Goal: Task Accomplishment & Management: Manage account settings

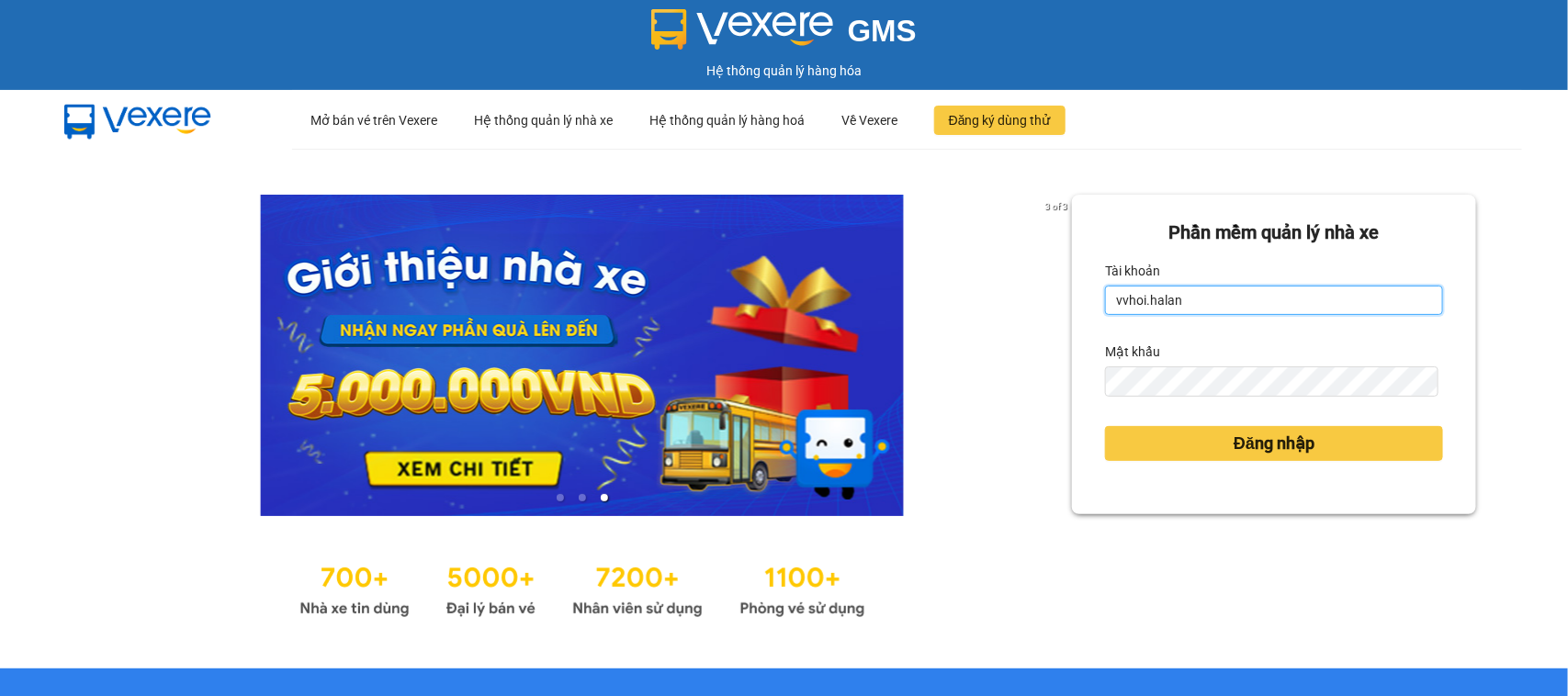
drag, startPoint x: 1263, startPoint y: 305, endPoint x: 1266, endPoint y: 314, distance: 9.5
click at [1263, 305] on input "vvhoi.halan" at bounding box center [1273, 299] width 338 height 29
type input "ntthu.halan"
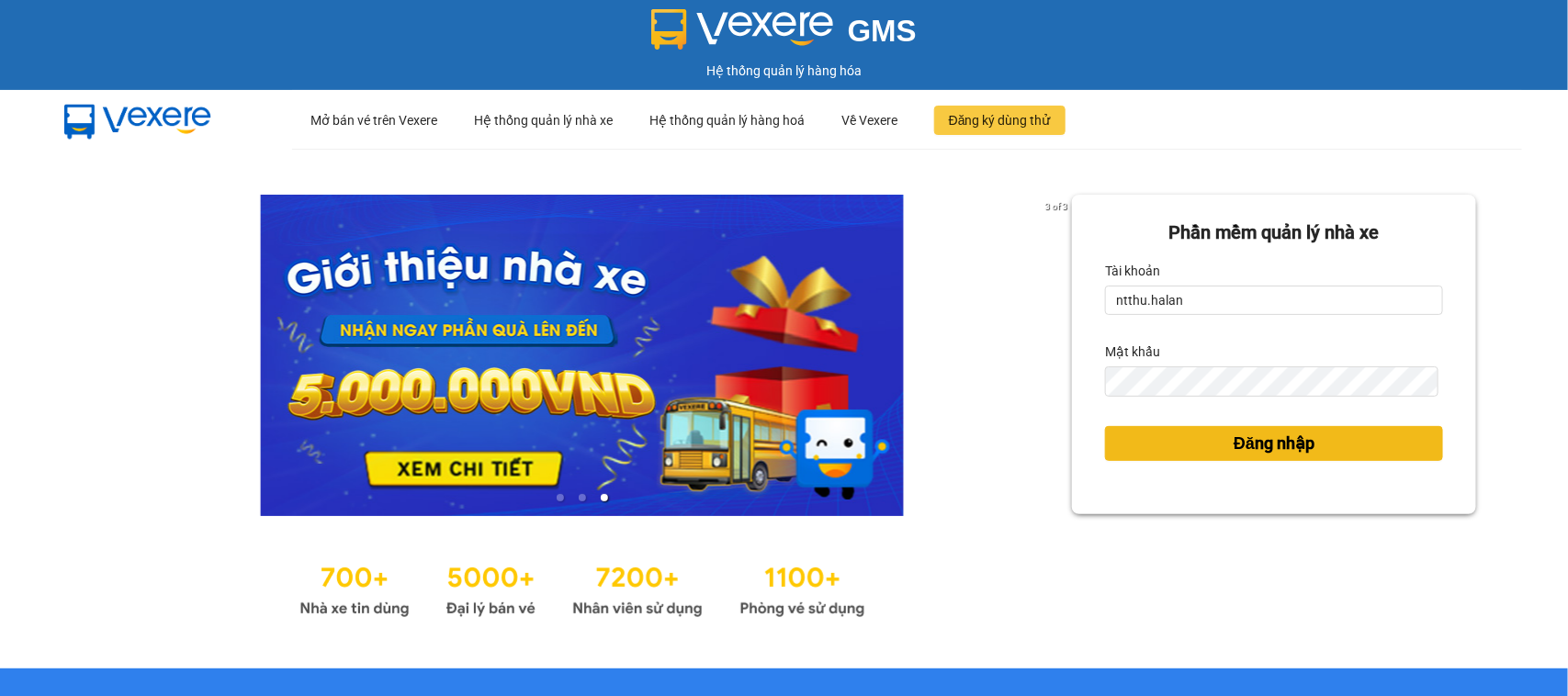
click at [1234, 447] on span "Đăng nhập" at bounding box center [1273, 443] width 81 height 26
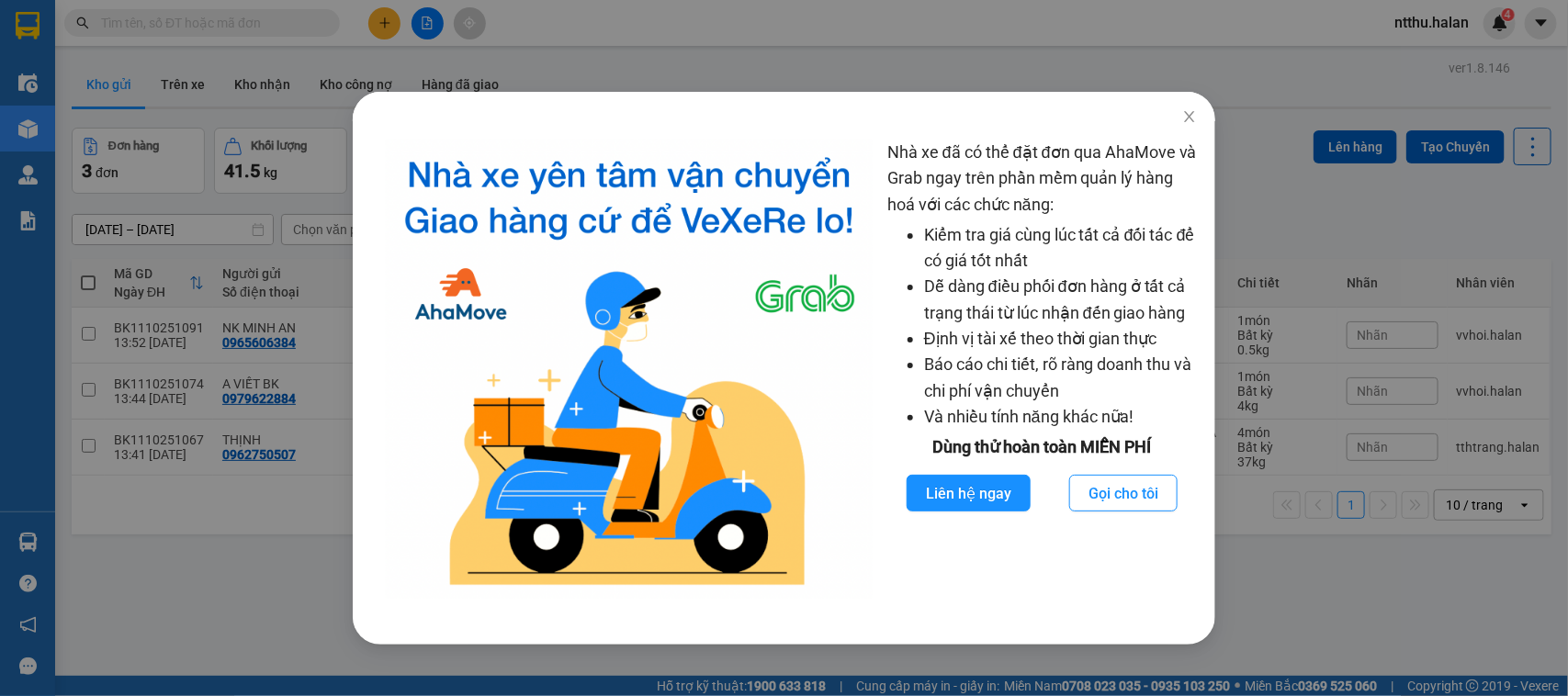
drag, startPoint x: 877, startPoint y: 83, endPoint x: 884, endPoint y: 71, distance: 13.9
click at [882, 83] on div "Nhà xe đã có thể đặt đơn qua AhaMove và Grab ngay trên phần mềm quản lý hàng ho…" at bounding box center [784, 348] width 1568 height 696
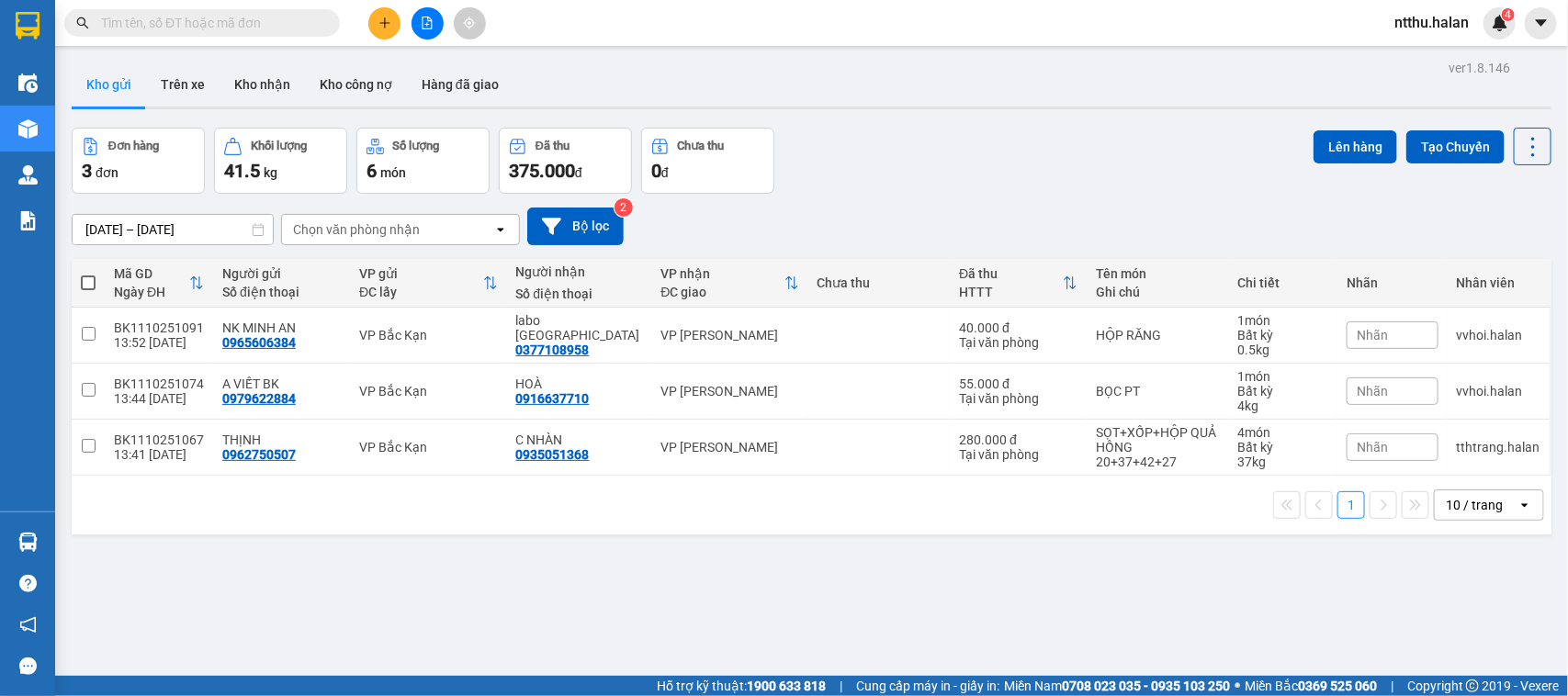
click at [978, 76] on div "Kho gửi Trên xe Kho nhận Kho công nợ Hàng đã giao" at bounding box center [812, 86] width 1480 height 48
drag, startPoint x: 933, startPoint y: 147, endPoint x: 661, endPoint y: 10, distance: 304.6
click at [918, 139] on div "Đơn hàng 3 đơn Khối lượng 41.5 kg Số lượng 6 món Đã thu 375.000 đ Chưa thu 0 đ …" at bounding box center [812, 161] width 1480 height 66
drag, startPoint x: 870, startPoint y: 135, endPoint x: 513, endPoint y: 12, distance: 377.6
click at [856, 131] on div "Đơn hàng 3 đơn Khối lượng 41.5 kg Số lượng 6 món Đã thu 375.000 đ Chưa thu 0 đ …" at bounding box center [812, 161] width 1480 height 66
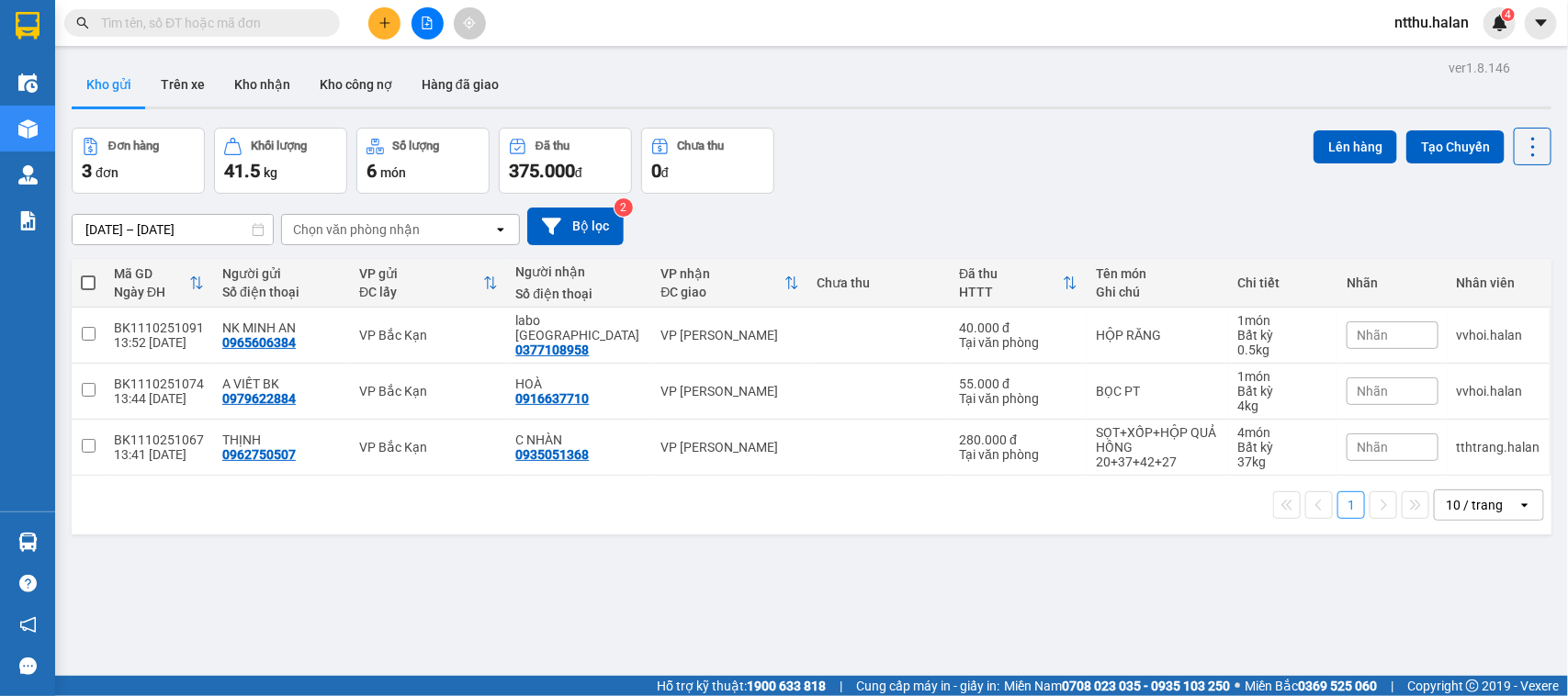
click at [837, 120] on div "ver 1.8.146 Kho gửi Trên xe Kho nhận Kho công nợ Hàng đã giao Đơn hàng 3 đơn Kh…" at bounding box center [811, 402] width 1494 height 696
click at [868, 107] on div "Kho gửi Trên xe Kho nhận Kho công nợ Hàng đã giao" at bounding box center [812, 85] width 1480 height 46
drag, startPoint x: 703, startPoint y: 95, endPoint x: 597, endPoint y: 35, distance: 121.8
click at [703, 97] on div "Kho gửi Trên xe Kho nhận Kho công nợ Hàng đã giao" at bounding box center [812, 86] width 1480 height 48
click at [889, 129] on div "Đơn hàng 3 đơn Khối lượng 41.5 kg Số lượng 6 món Đã thu 375.000 đ Chưa thu 0 đ …" at bounding box center [812, 161] width 1480 height 66
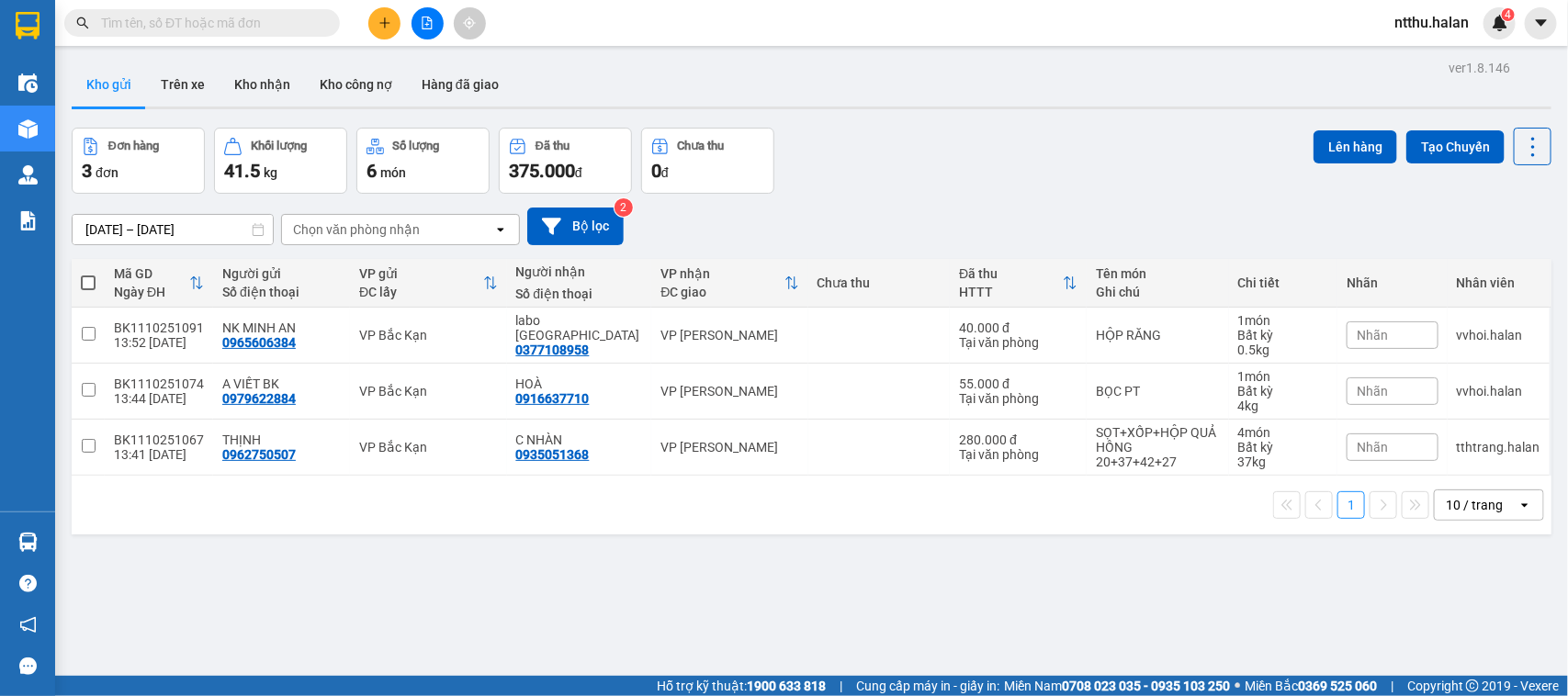
click at [217, 21] on input "text" at bounding box center [209, 23] width 217 height 20
click at [218, 25] on input "text" at bounding box center [209, 23] width 217 height 20
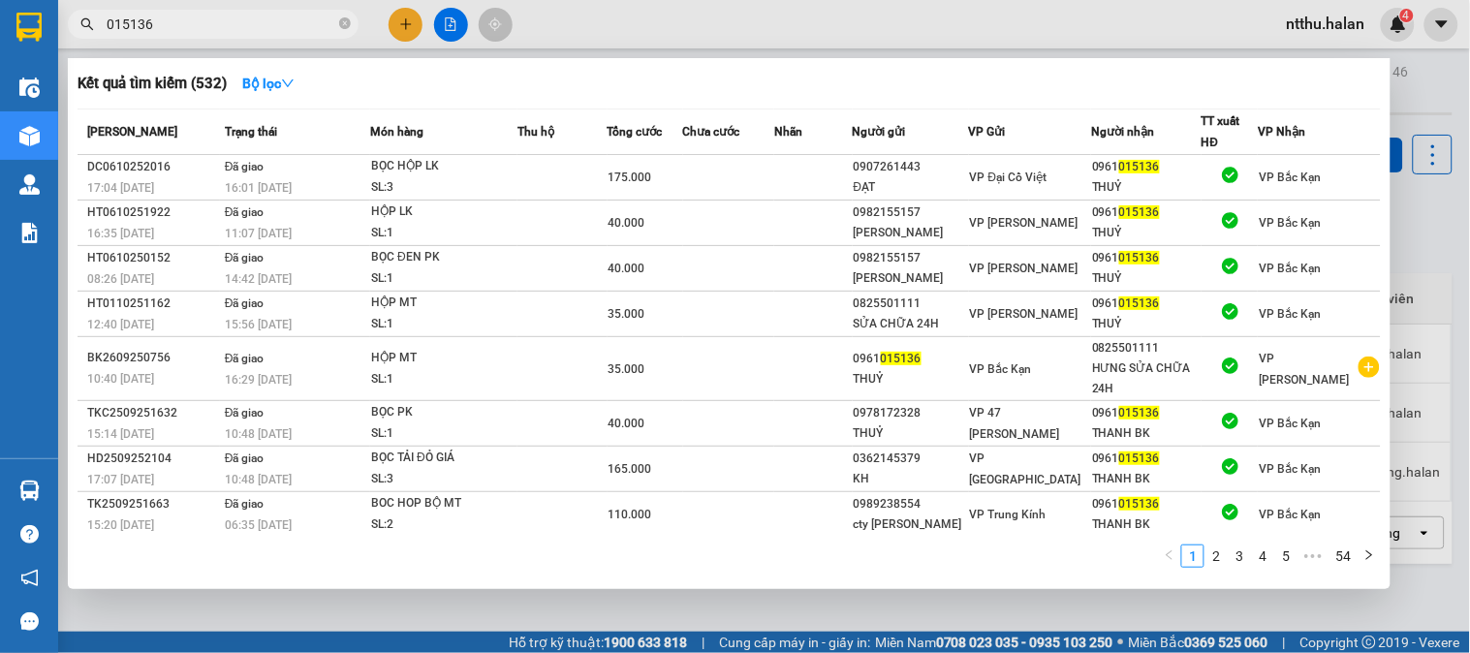
click at [1436, 283] on div at bounding box center [735, 326] width 1470 height 653
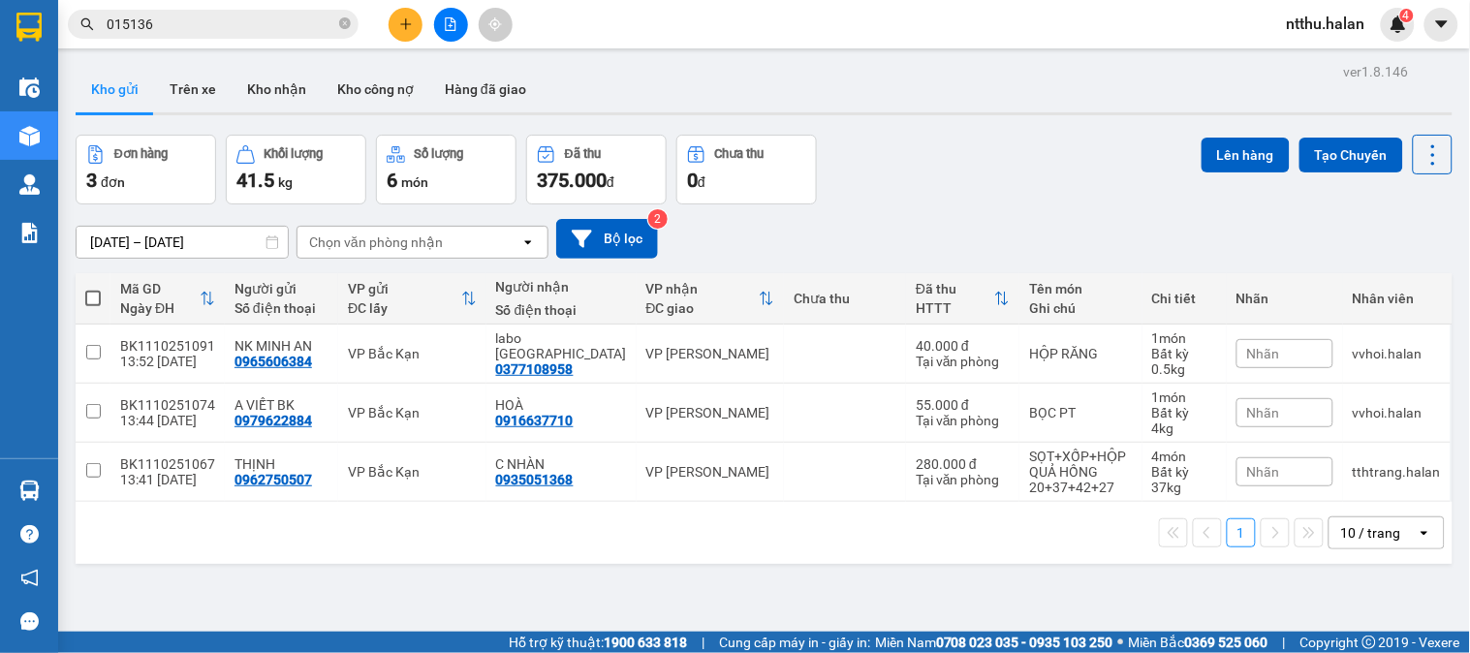
click at [296, 19] on input "015136" at bounding box center [221, 24] width 229 height 21
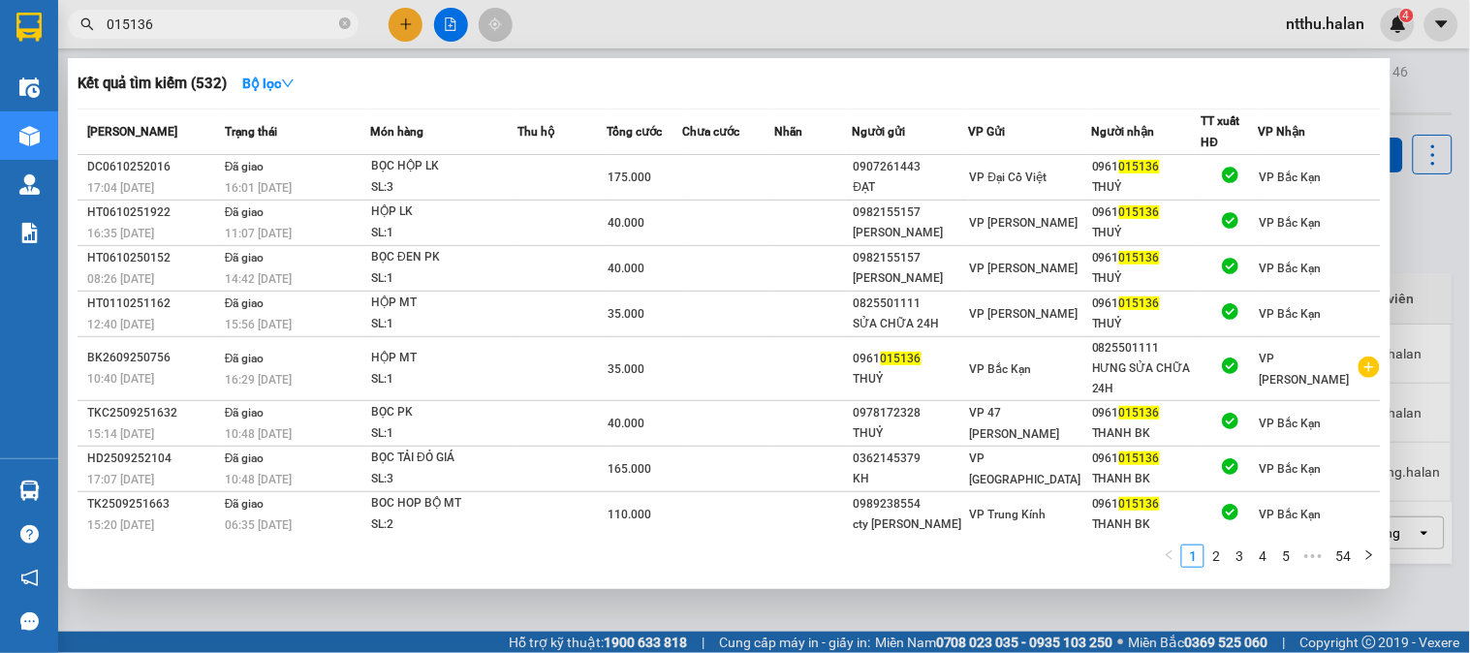
click at [296, 19] on input "015136" at bounding box center [221, 24] width 229 height 21
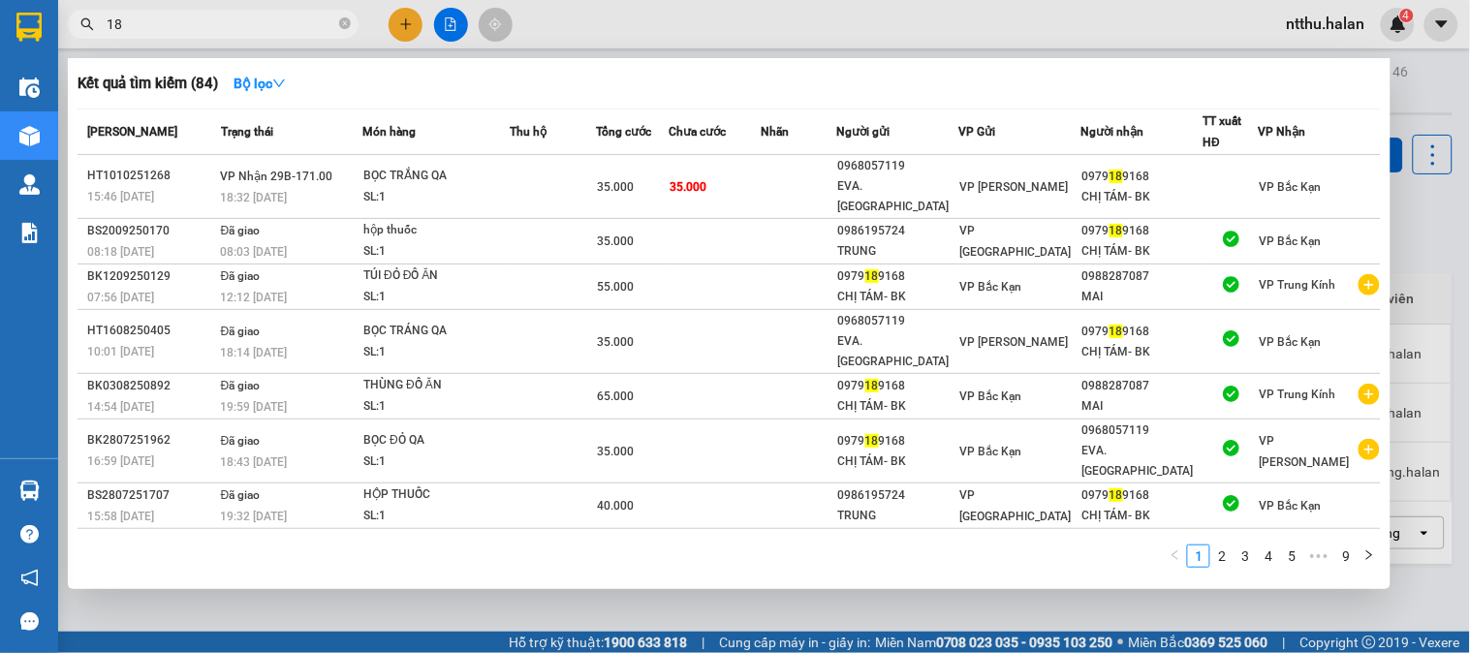
type input "1"
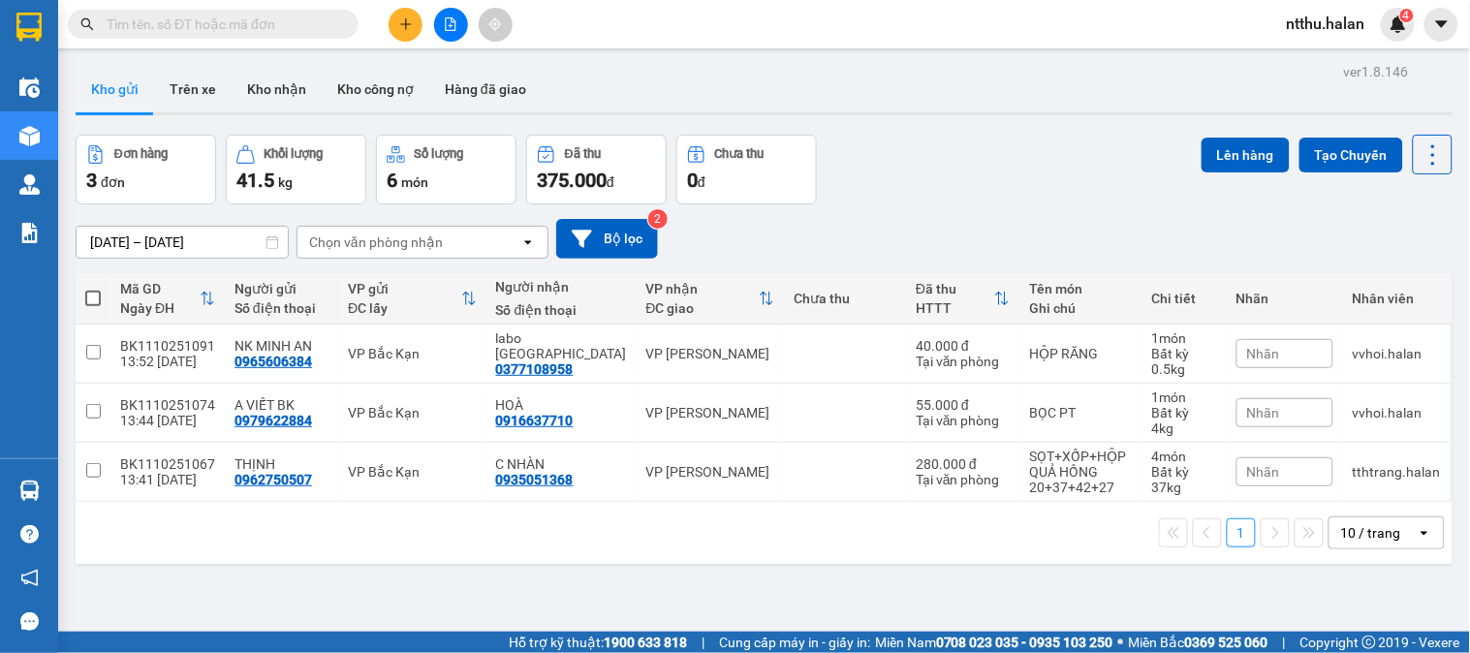
click at [258, 29] on input "text" at bounding box center [221, 24] width 229 height 21
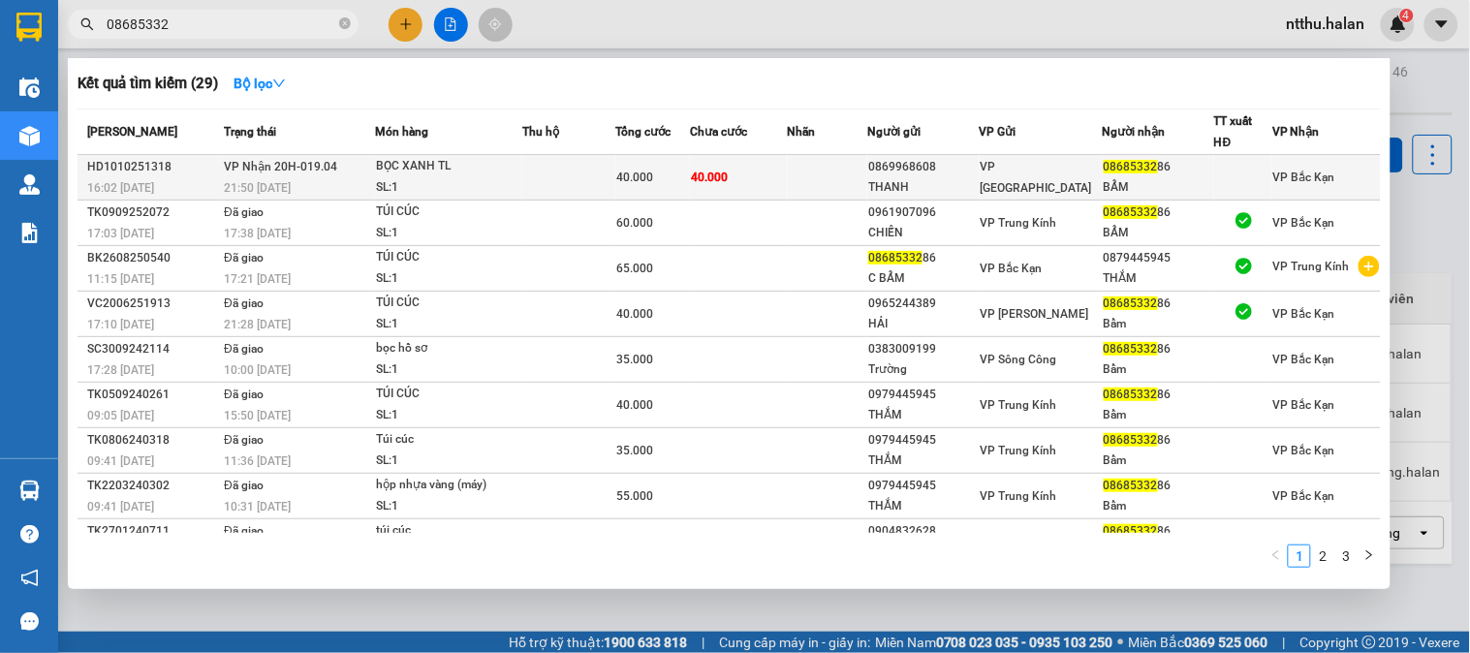
type input "08685332"
click at [304, 189] on div "21:50 [DATE]" at bounding box center [299, 187] width 150 height 21
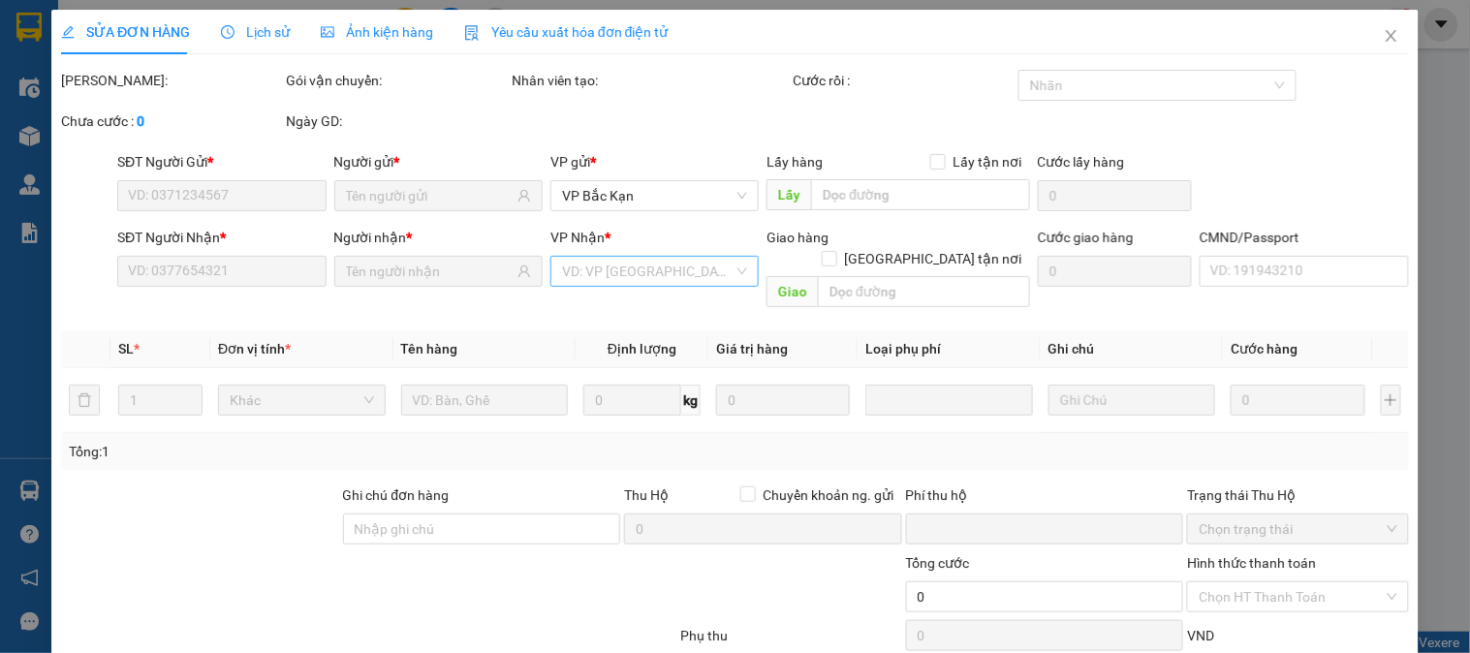
type input "0869968608"
type input "THANH"
type input "0868533286"
type input "BẨM"
type input "0"
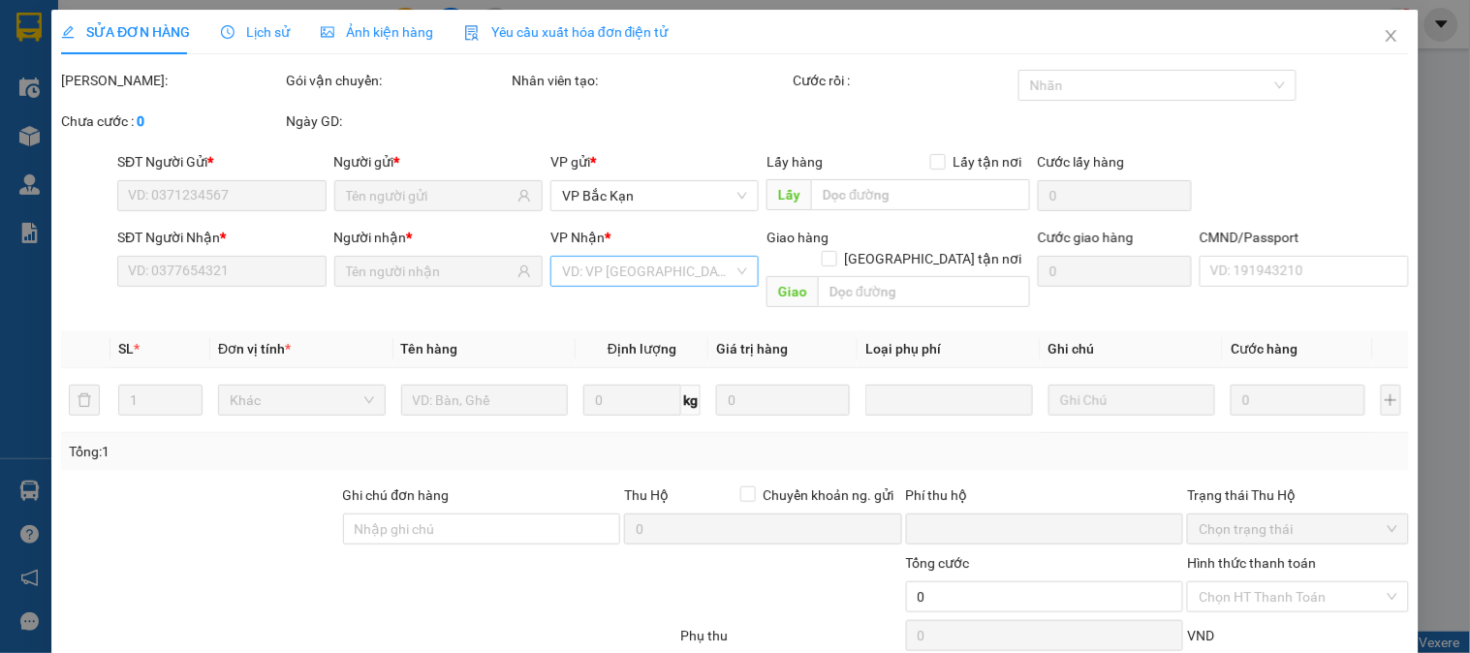
type input "40.000"
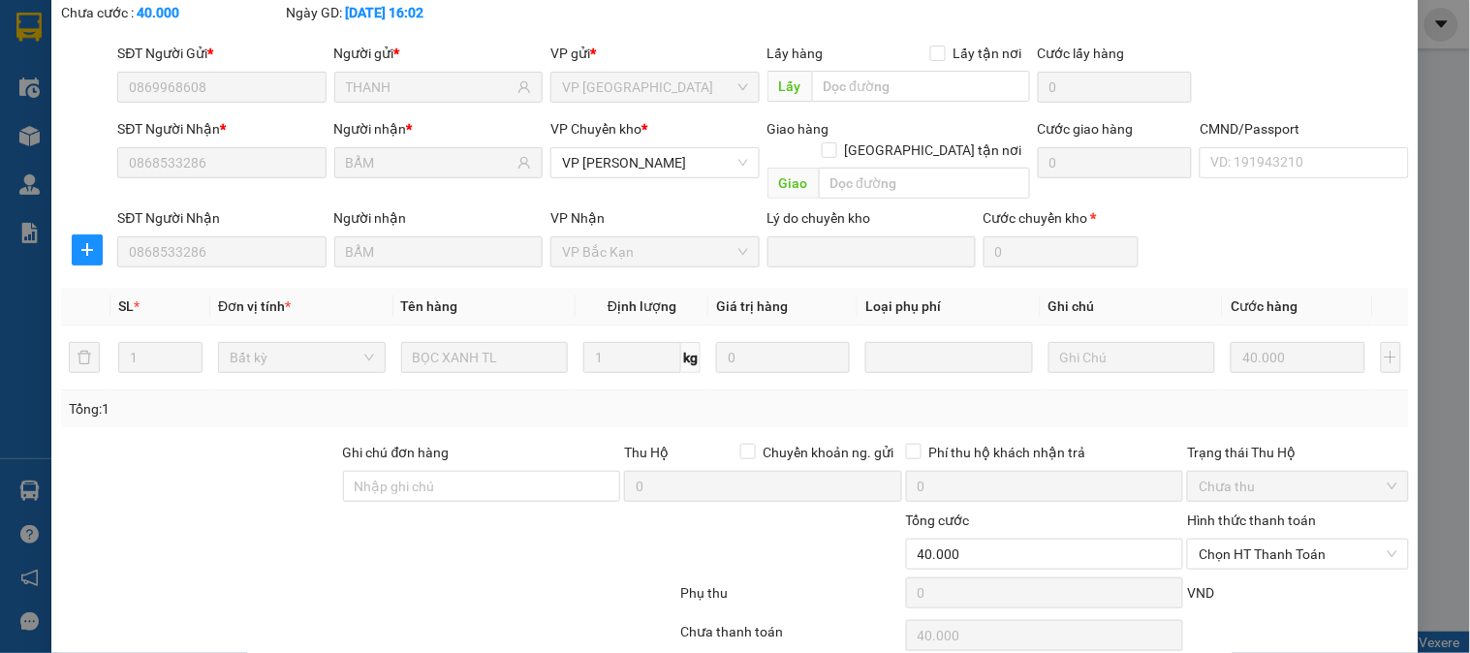
scroll to position [174, 0]
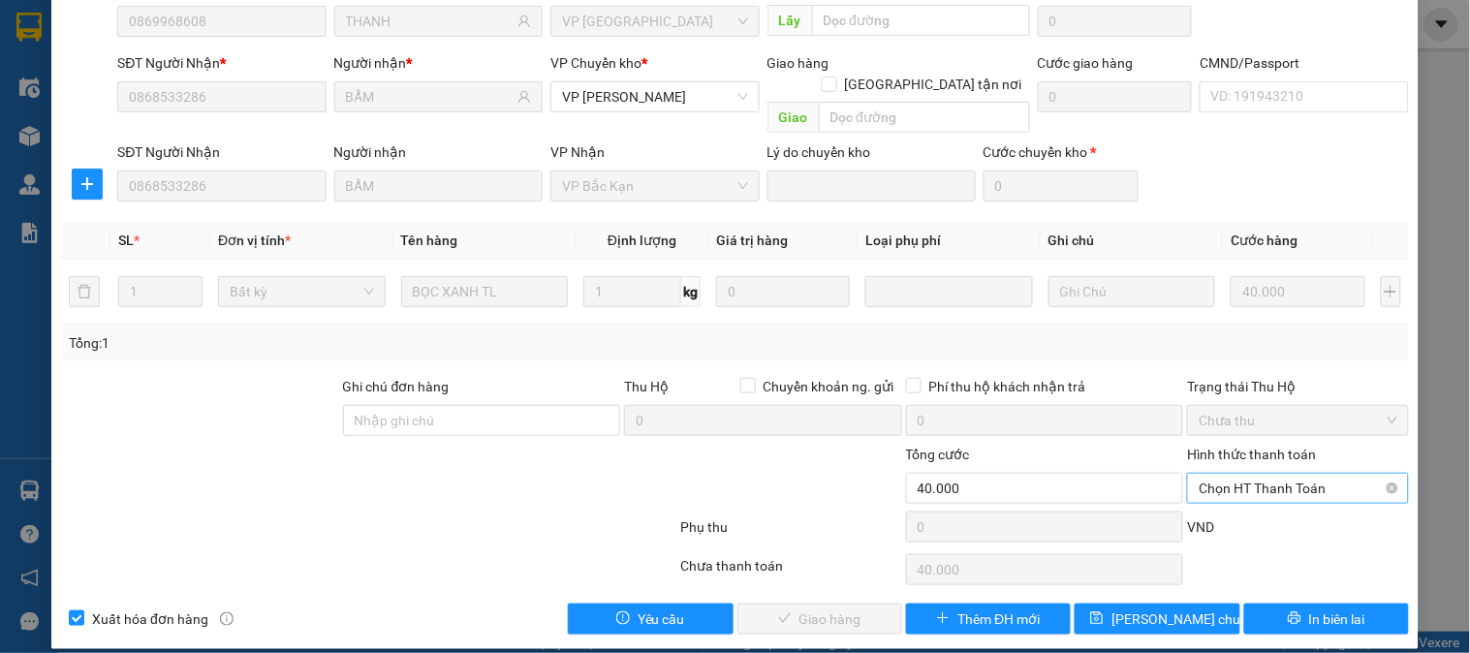
click at [1242, 474] on span "Chọn HT Thanh Toán" at bounding box center [1298, 488] width 198 height 29
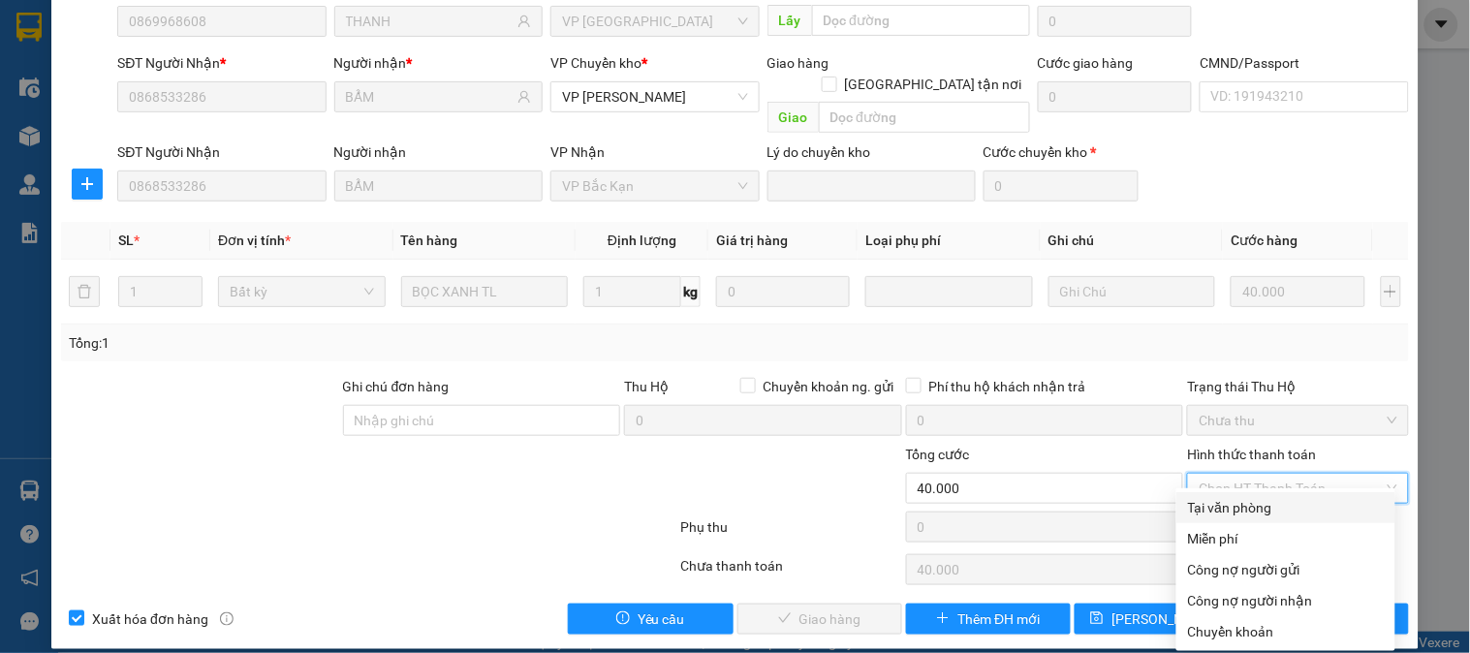
click at [1241, 505] on div "Tại văn phòng" at bounding box center [1286, 507] width 196 height 21
type input "0"
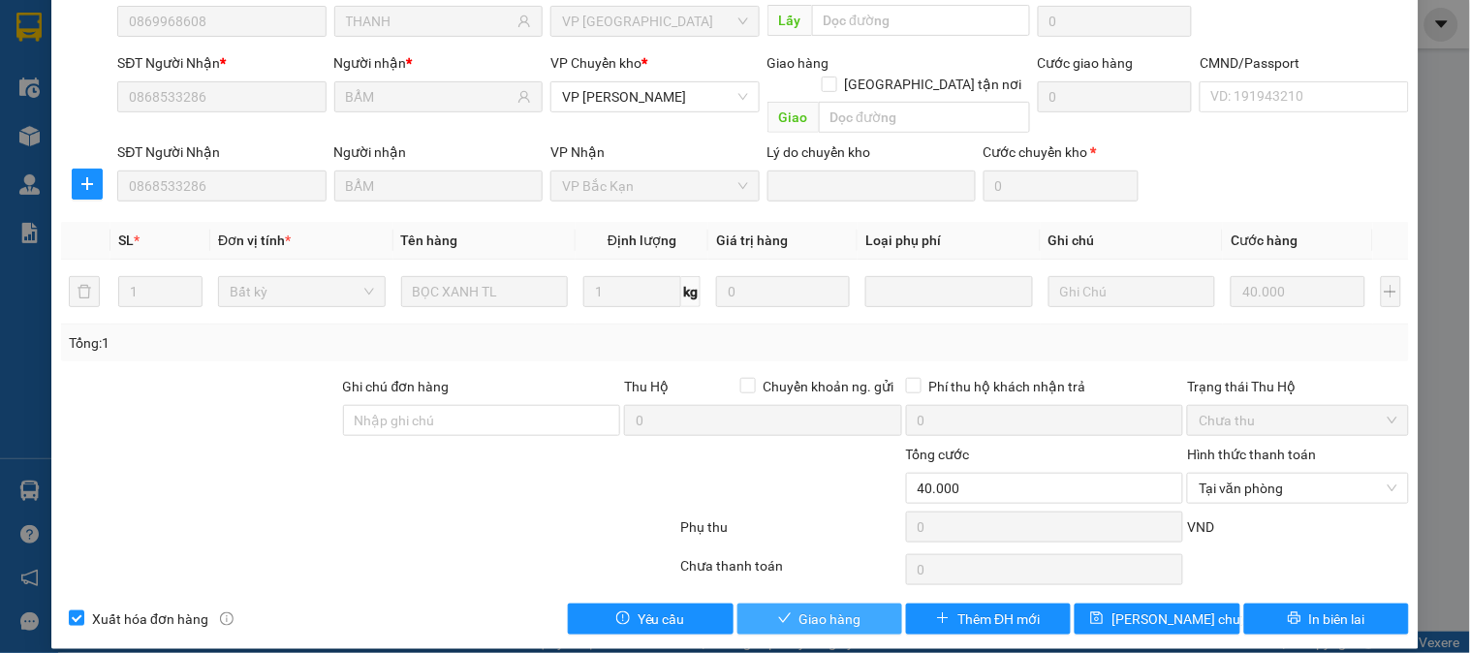
click at [875, 604] on button "Giao hàng" at bounding box center [820, 619] width 165 height 31
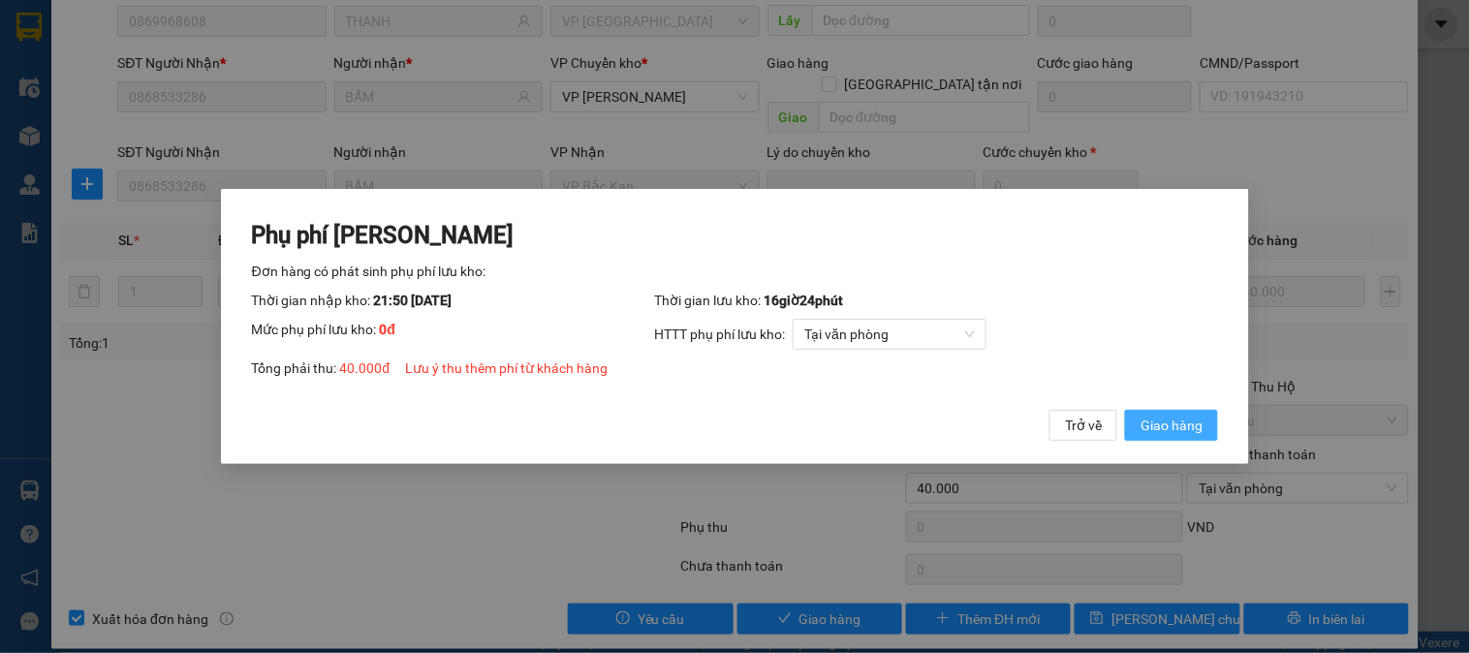
click at [1164, 422] on button "Giao hàng" at bounding box center [1171, 425] width 93 height 31
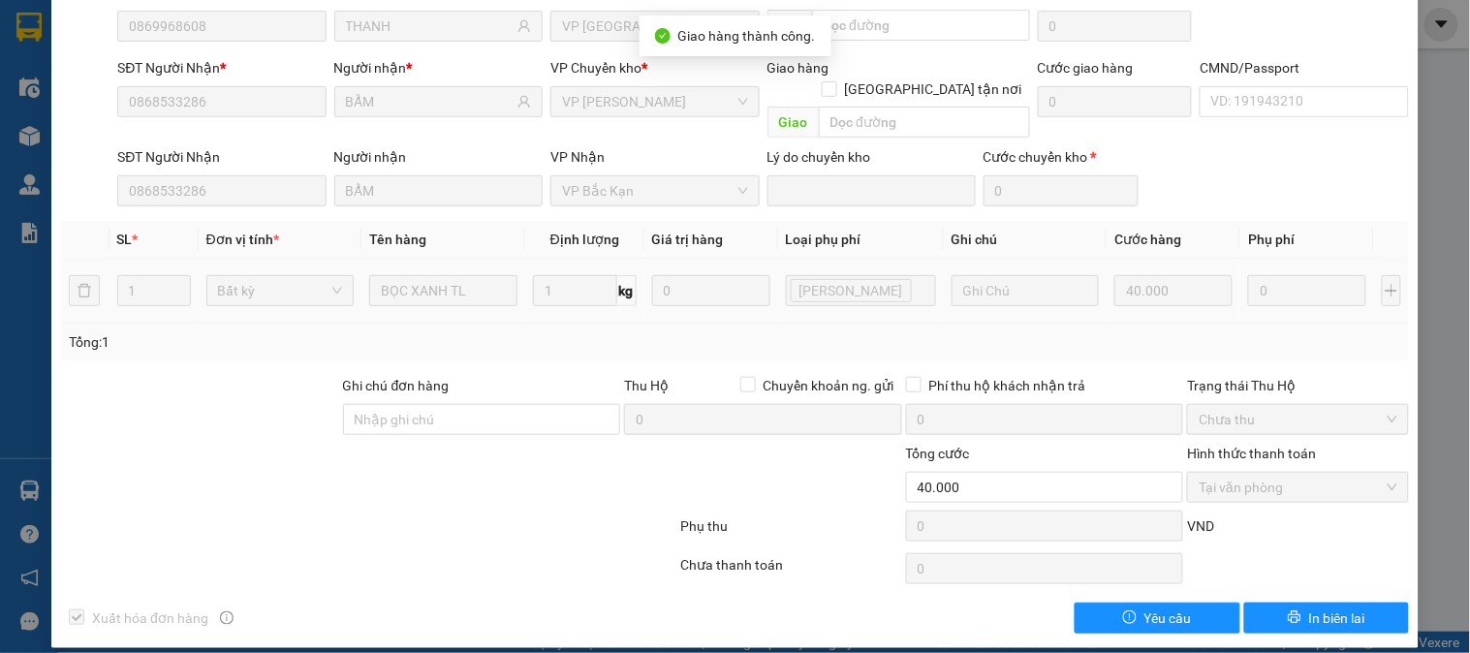
scroll to position [0, 0]
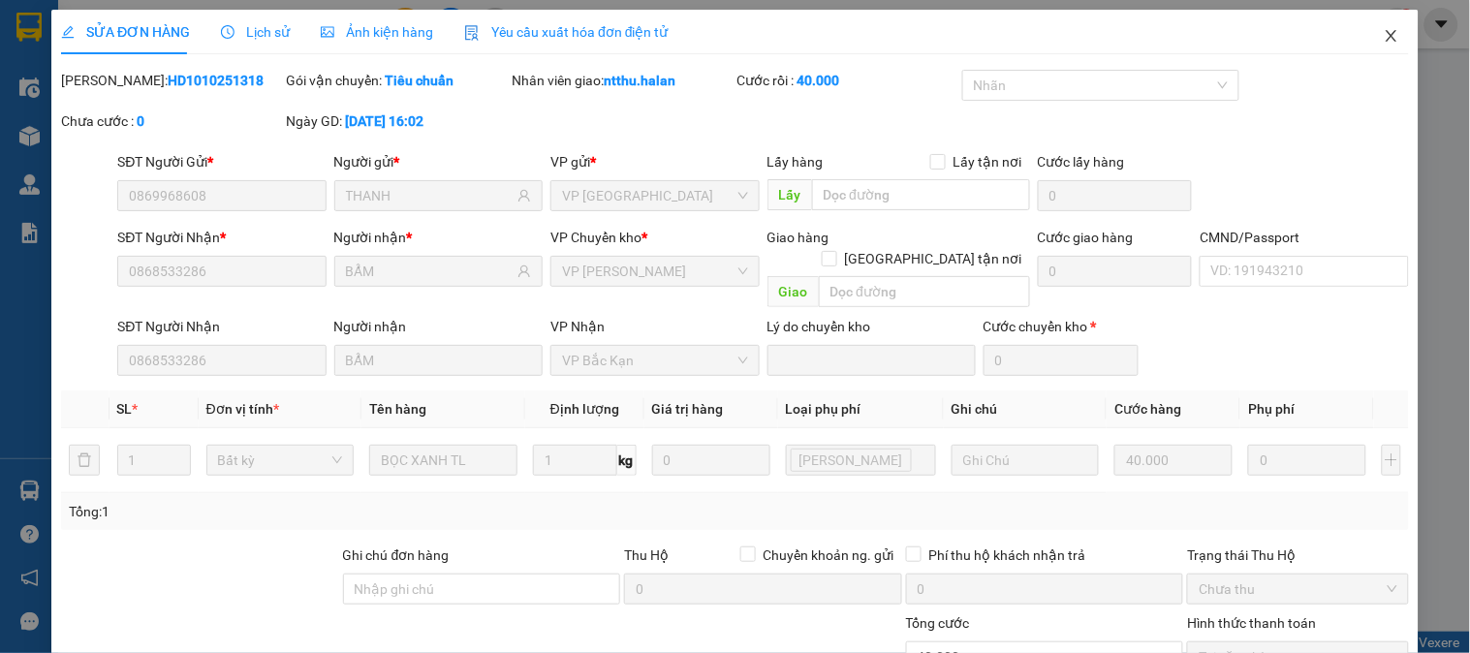
click at [1384, 33] on icon "close" at bounding box center [1392, 36] width 16 height 16
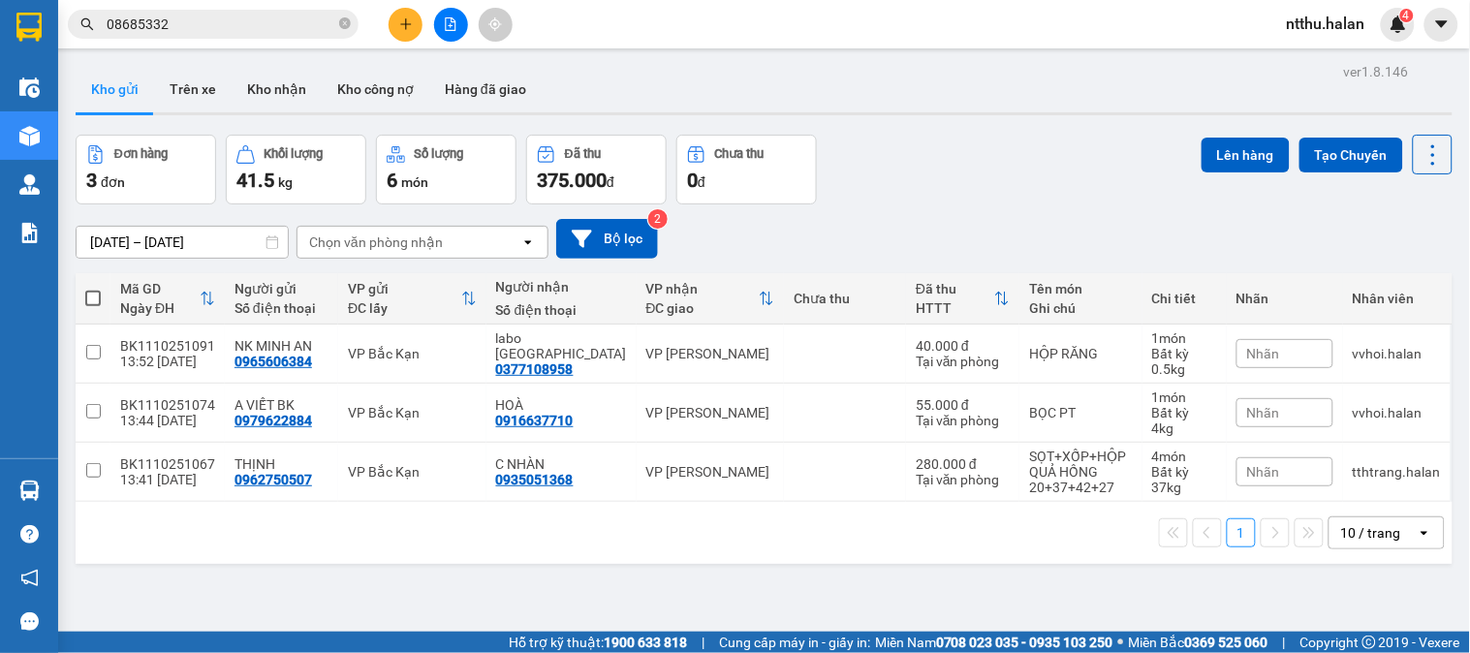
click at [417, 27] on button at bounding box center [406, 25] width 34 height 34
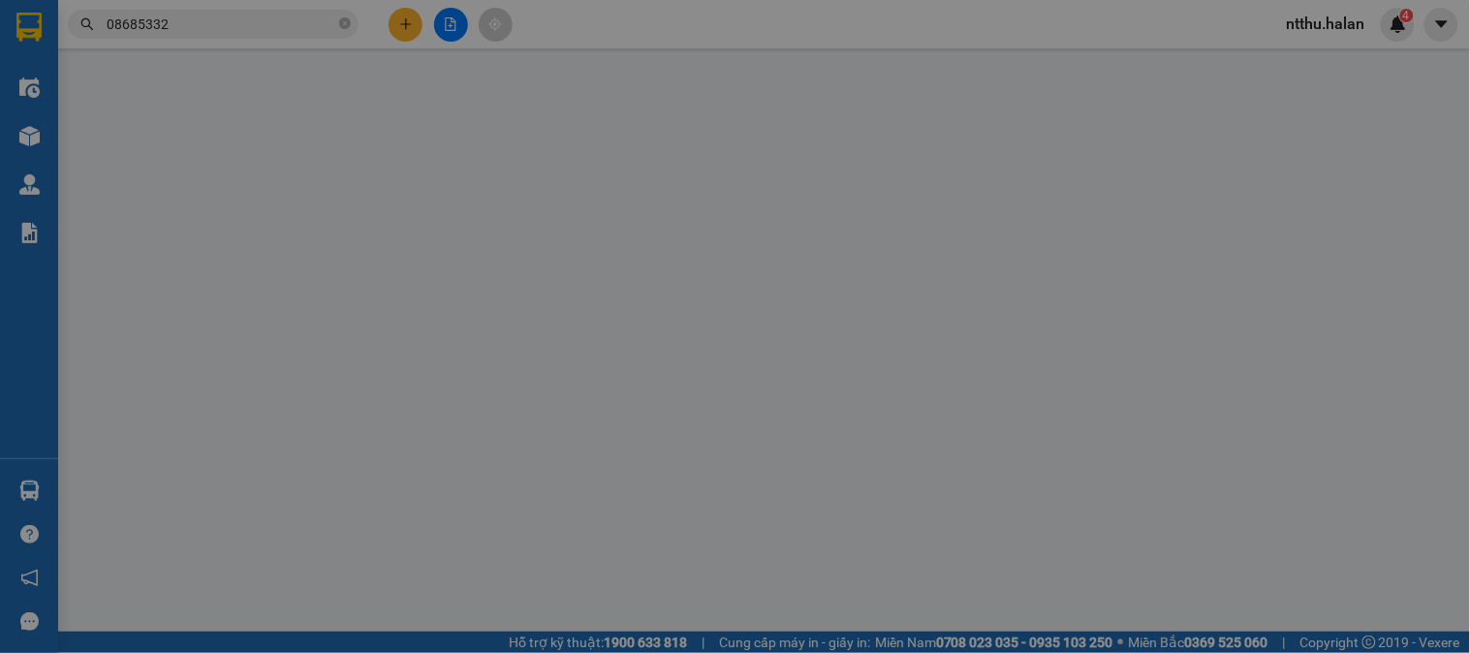
click at [417, 27] on span "Yêu cầu xuất hóa đơn điện tử" at bounding box center [320, 32] width 205 height 16
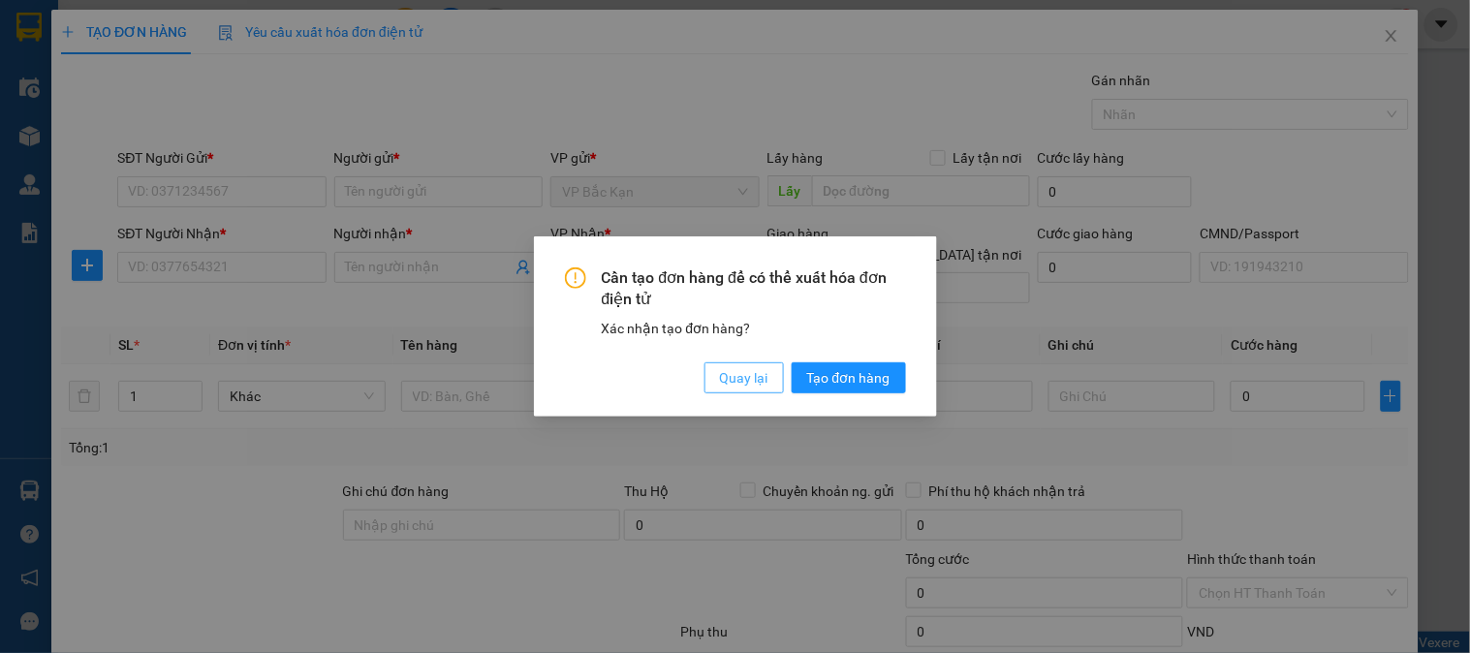
click at [717, 381] on button "Quay lại" at bounding box center [744, 378] width 79 height 31
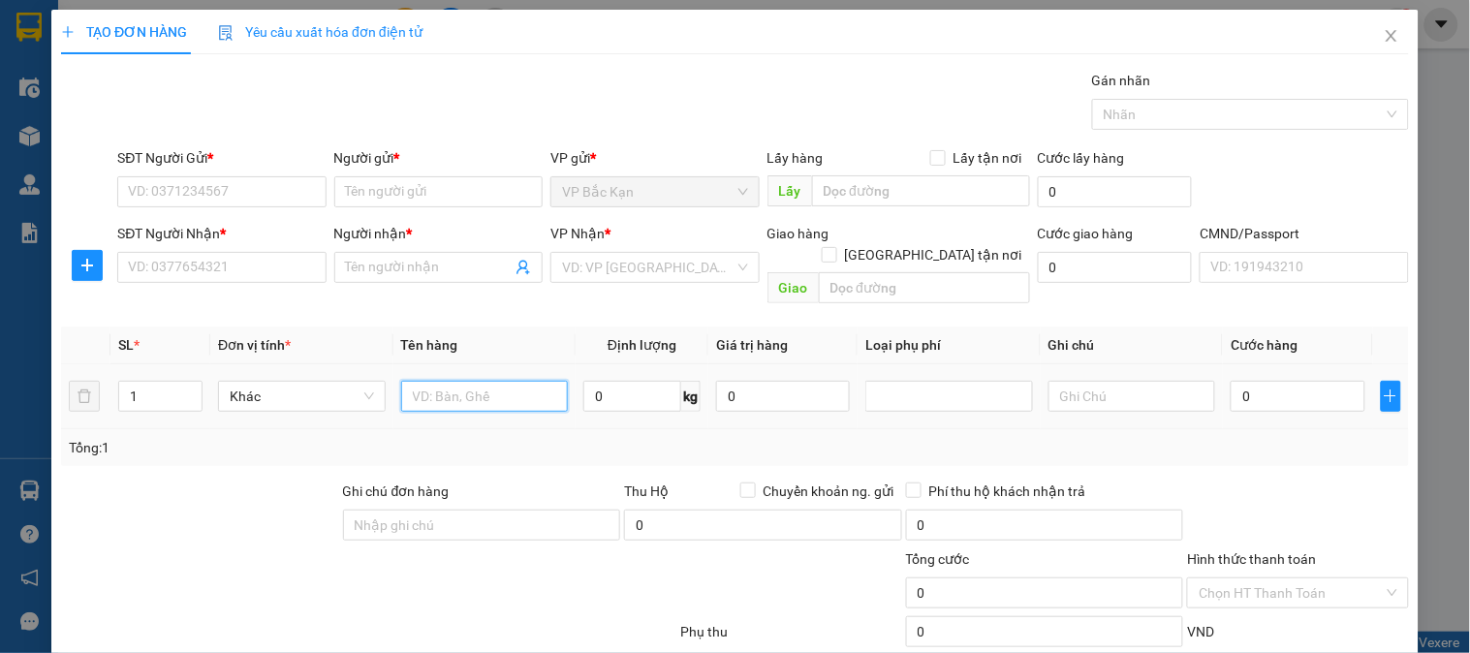
click at [483, 381] on input "text" at bounding box center [485, 396] width 168 height 31
type input "TÚI XÁM Q.A"
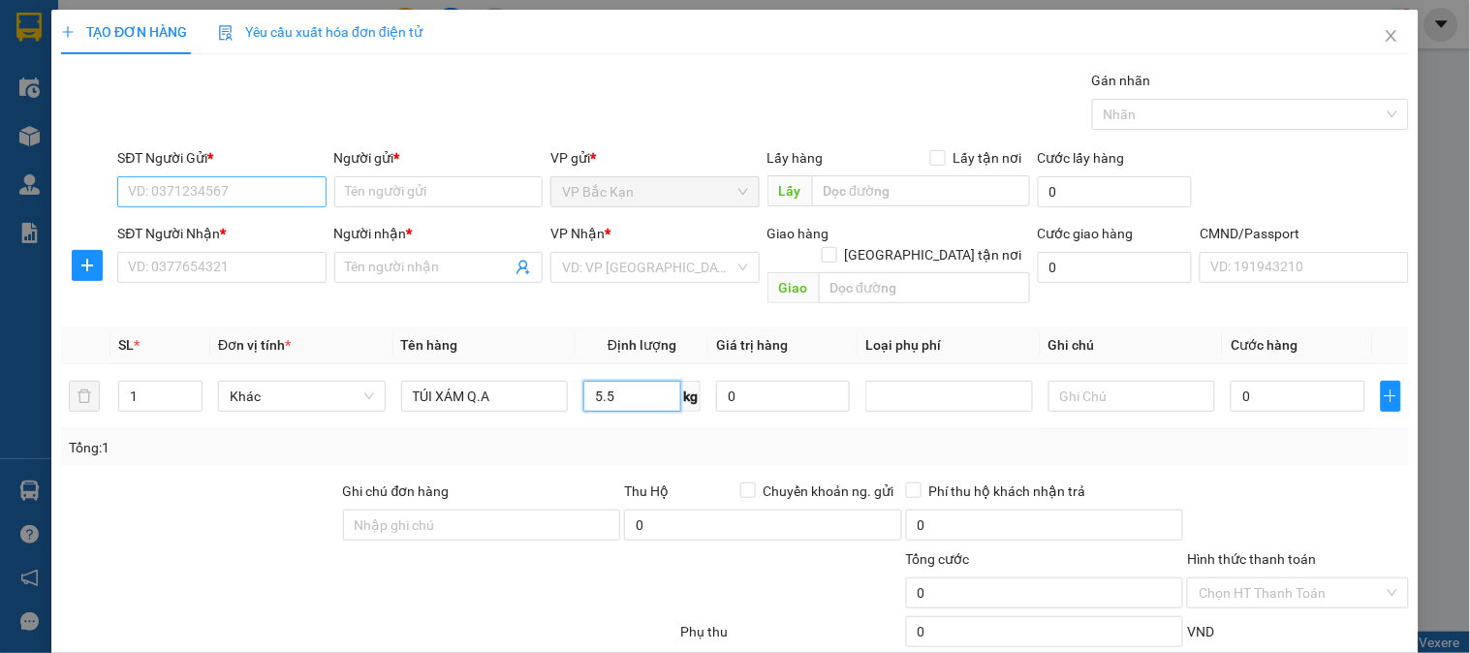
type input "5.5"
click at [181, 198] on input "SĐT Người Gửi *" at bounding box center [221, 191] width 208 height 31
click at [133, 194] on input "00356965903" at bounding box center [221, 191] width 208 height 31
type input "0356965903"
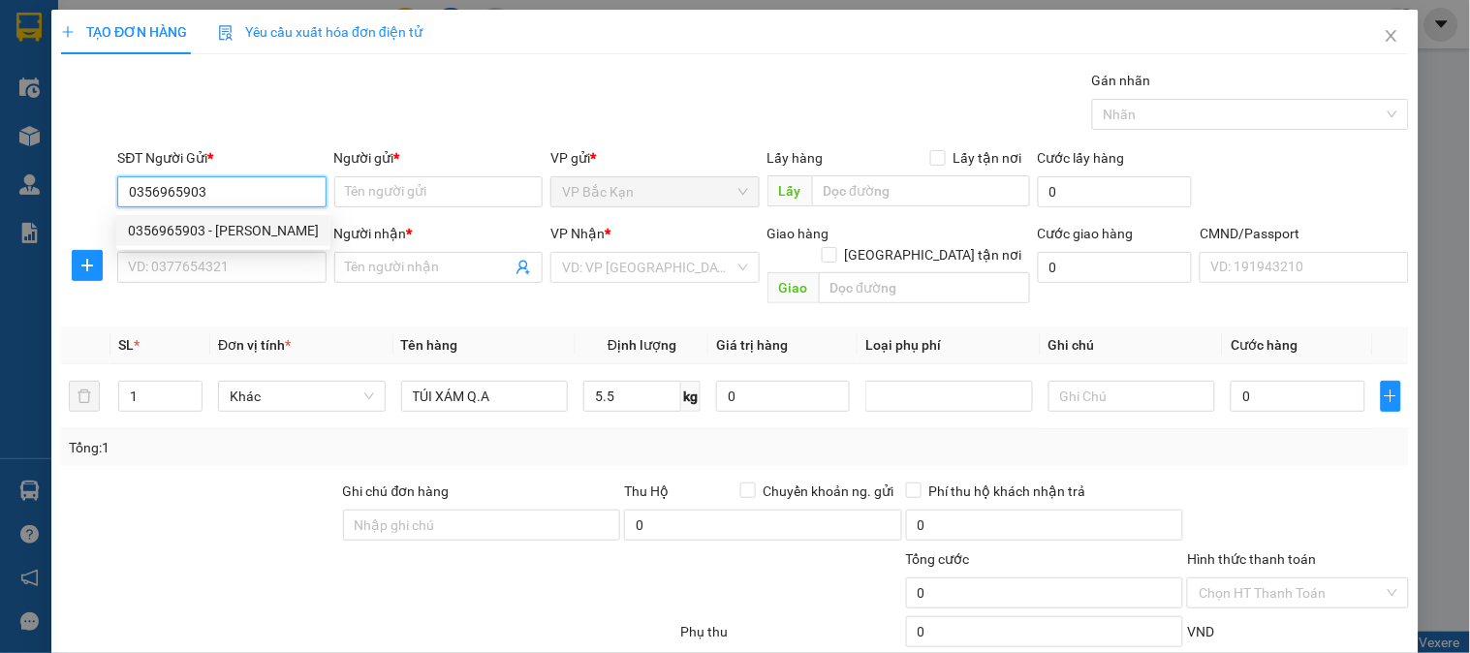
drag, startPoint x: 221, startPoint y: 228, endPoint x: 226, endPoint y: 262, distance: 34.3
click at [223, 228] on div "0356965903 - NGHIÊM MINH" at bounding box center [223, 230] width 191 height 21
type input "NGHIÊM MINH"
type input "0356965903"
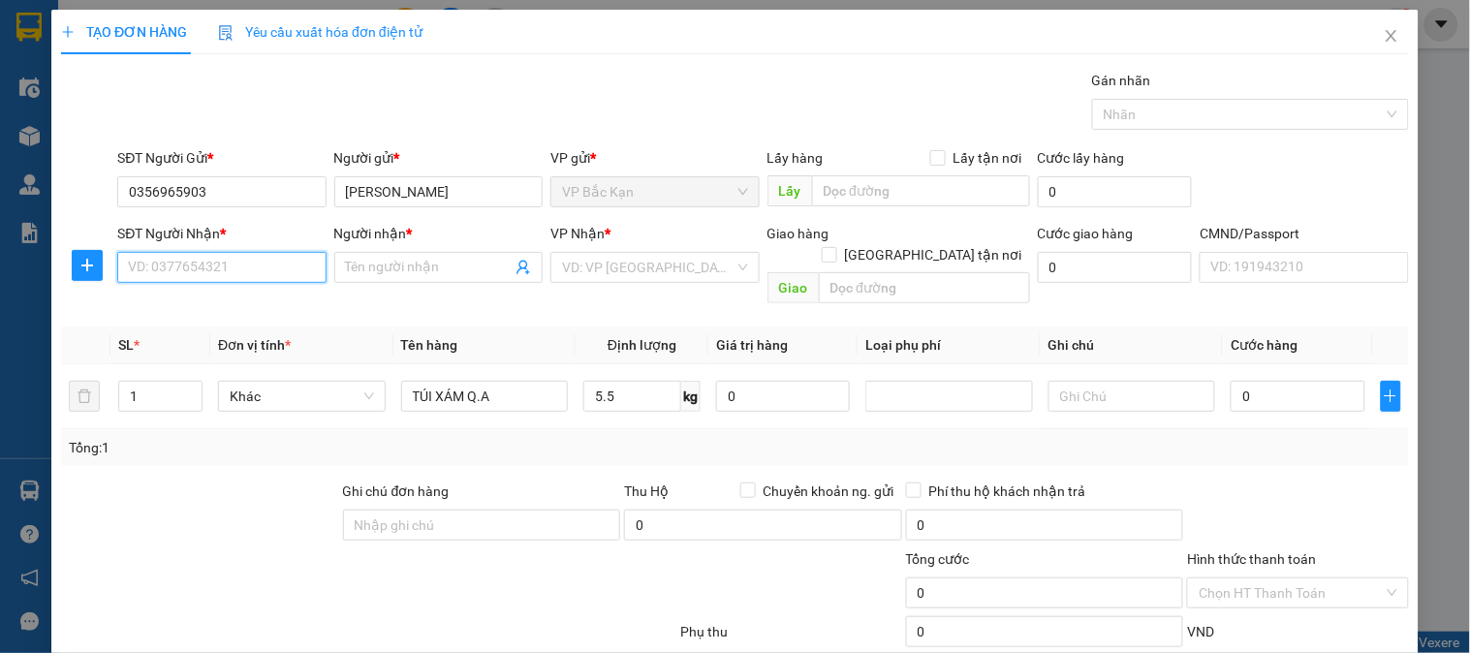
click at [226, 267] on input "SĐT Người Nhận *" at bounding box center [221, 267] width 208 height 31
type input "0355058244"
click at [230, 303] on div "0355058244 - HƯNG" at bounding box center [219, 308] width 183 height 21
type input "HƯNG"
click at [588, 278] on span "VP Trung Kính" at bounding box center [654, 267] width 185 height 29
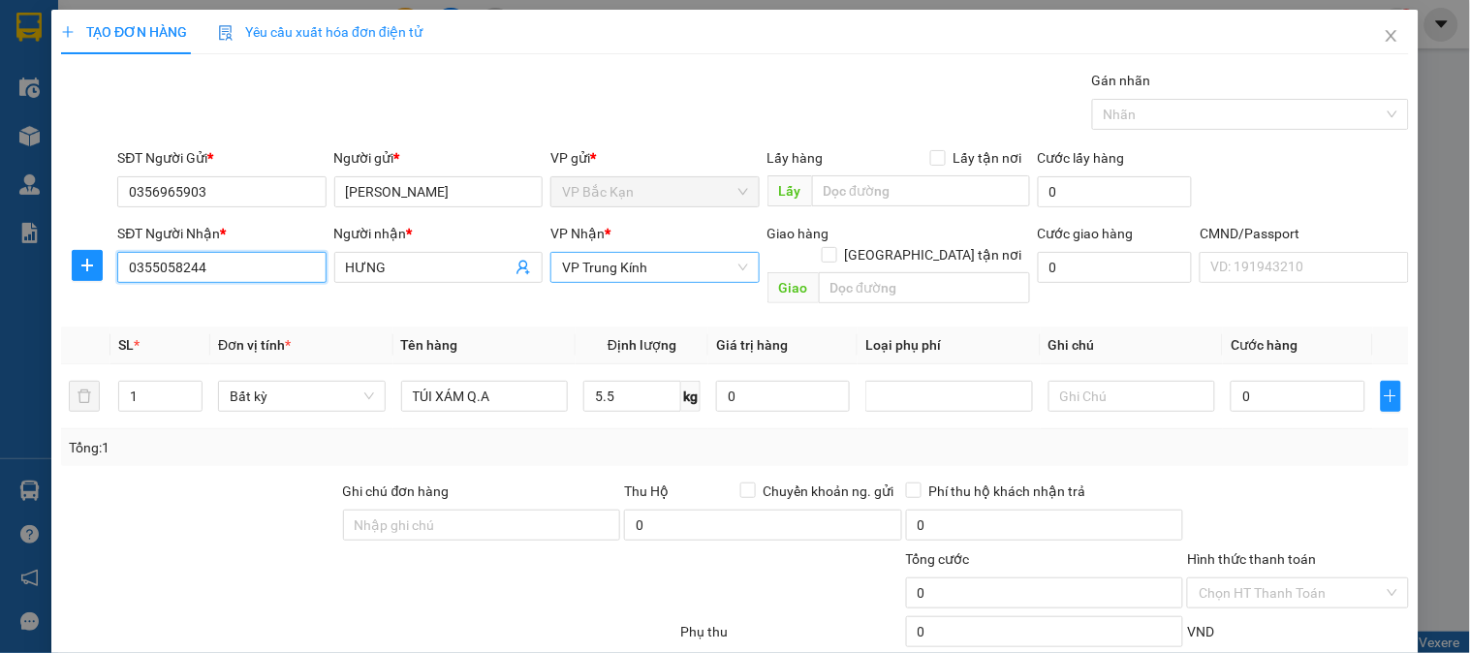
type input "0355058244"
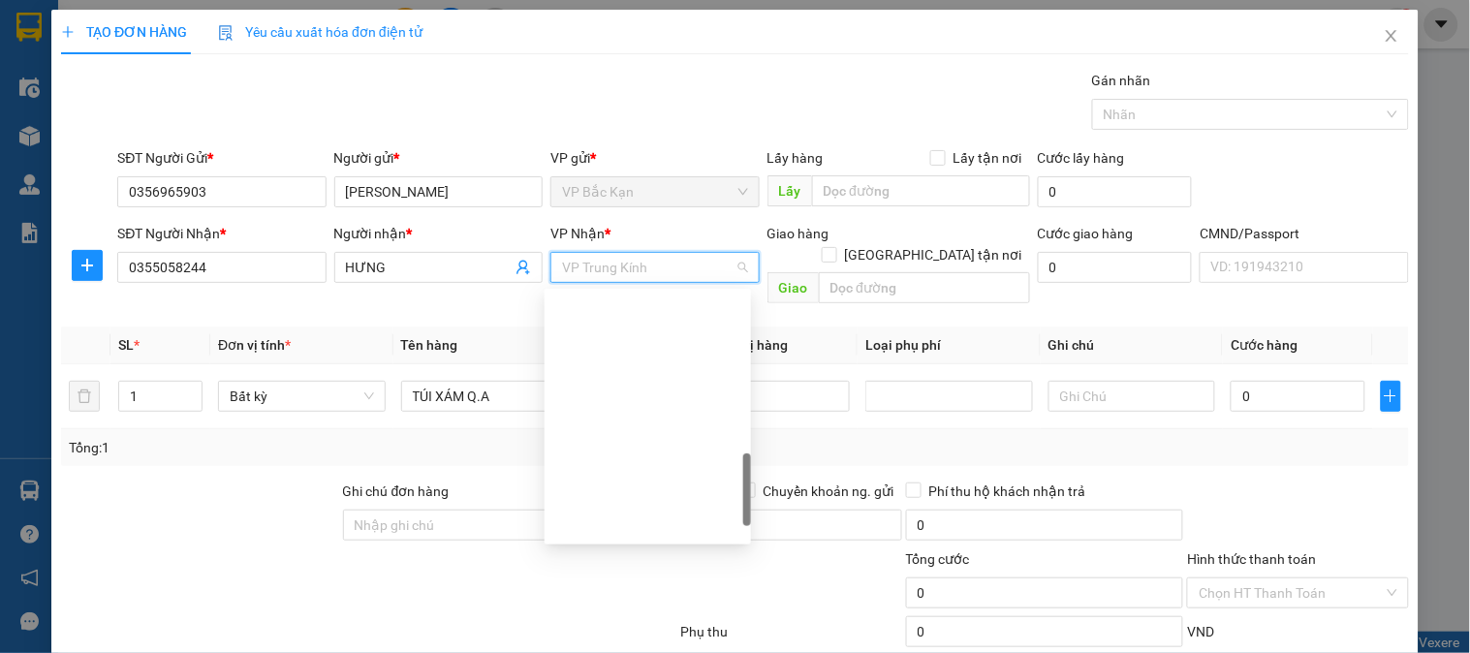
scroll to position [325, 0]
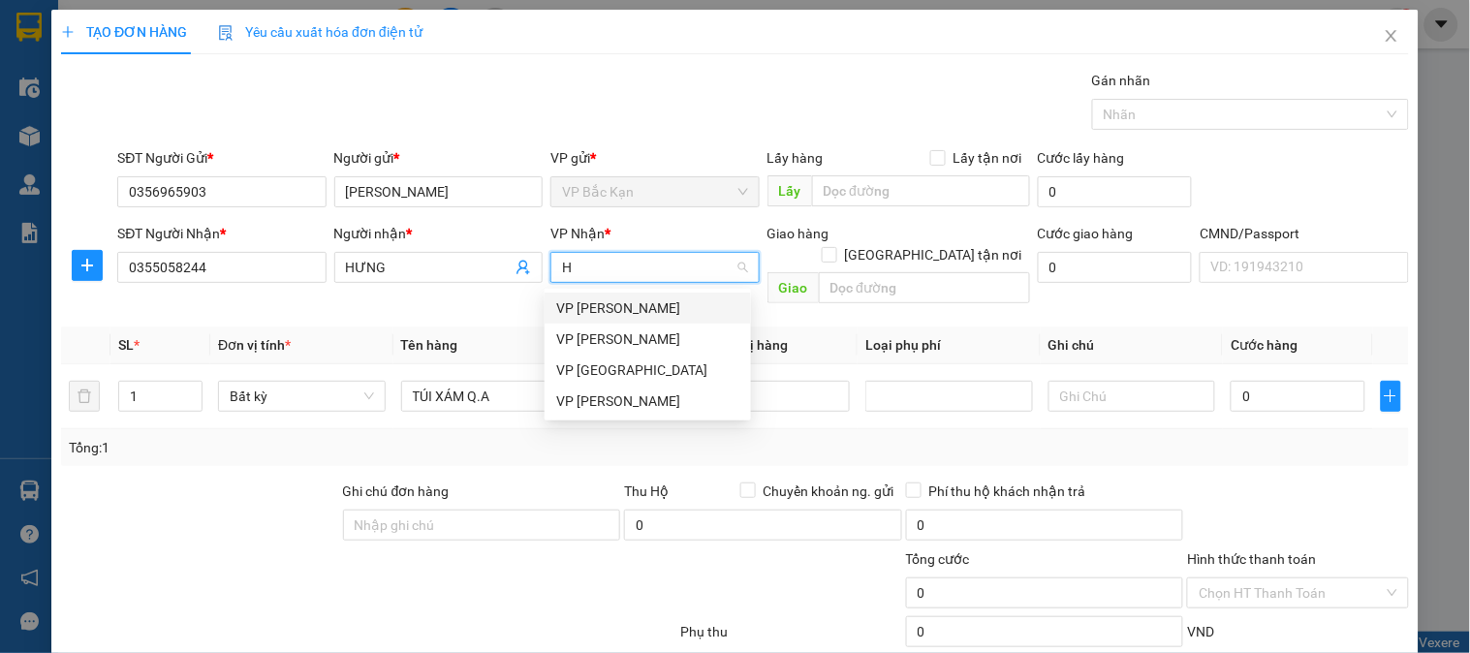
type input "HO"
click at [576, 404] on div "VP Hoàng Gia" at bounding box center [647, 401] width 183 height 21
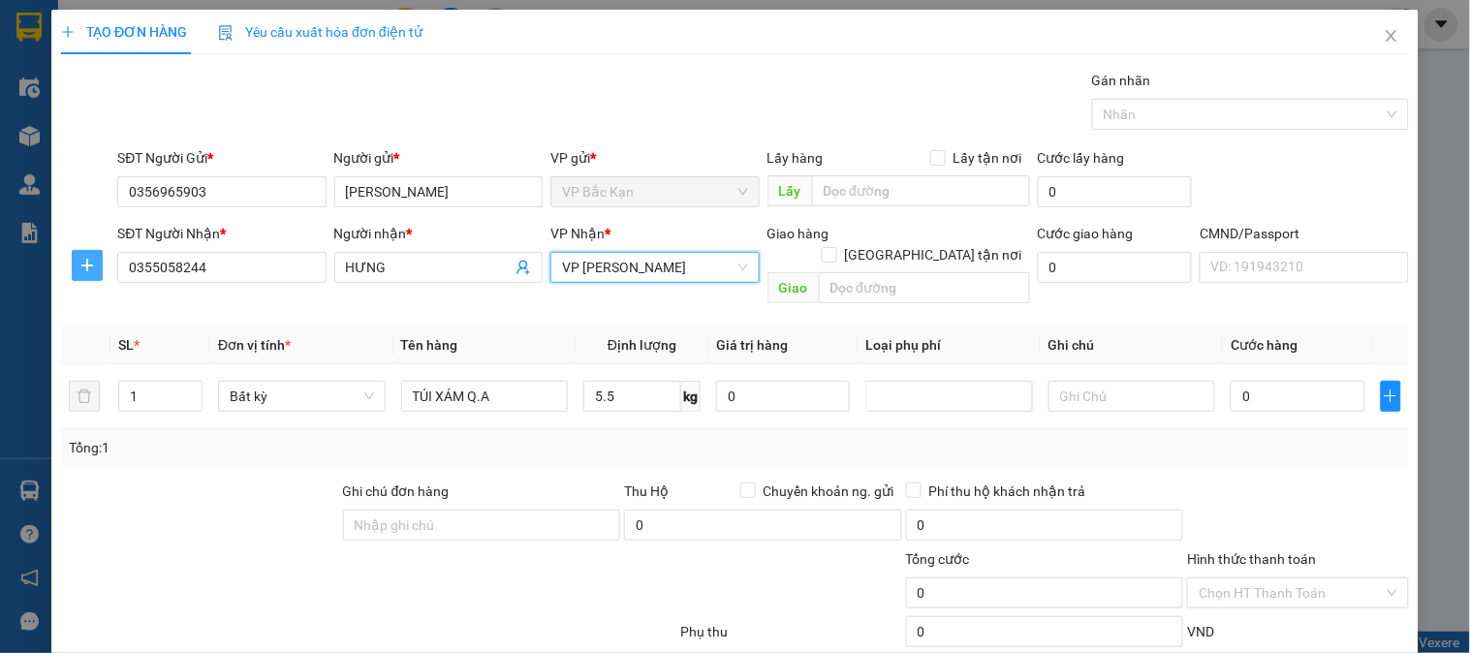
click at [101, 273] on div at bounding box center [87, 265] width 52 height 31
click at [95, 269] on span "plus" at bounding box center [87, 266] width 29 height 16
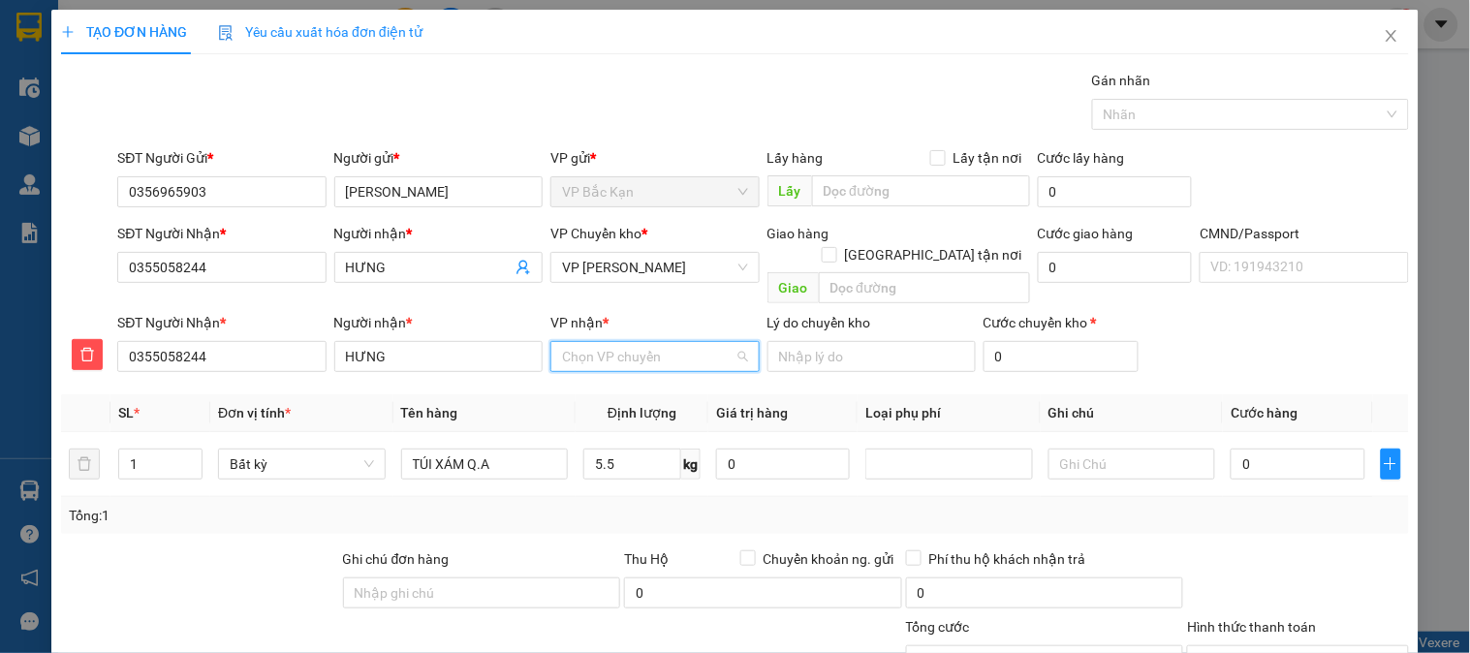
click at [595, 343] on input "VP nhận *" at bounding box center [648, 356] width 172 height 29
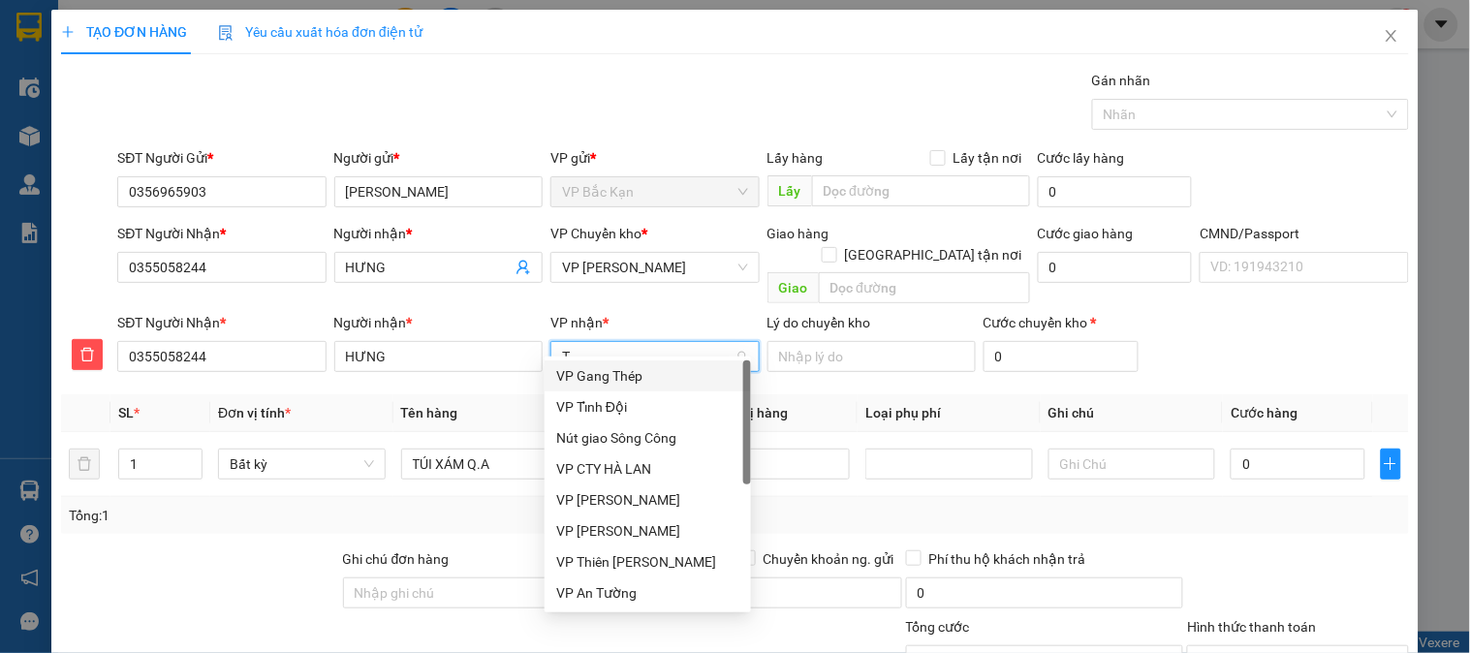
type input "TR"
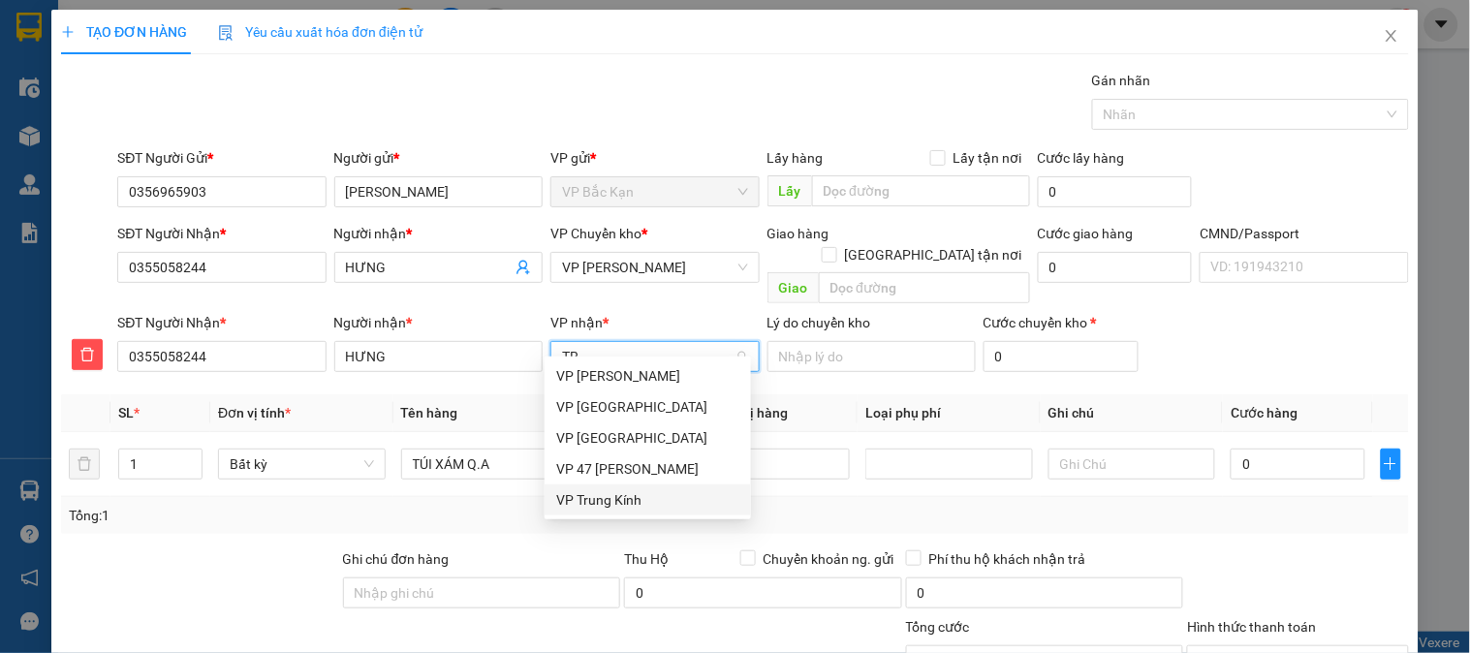
click at [617, 508] on div "VP Trung Kính" at bounding box center [647, 499] width 183 height 21
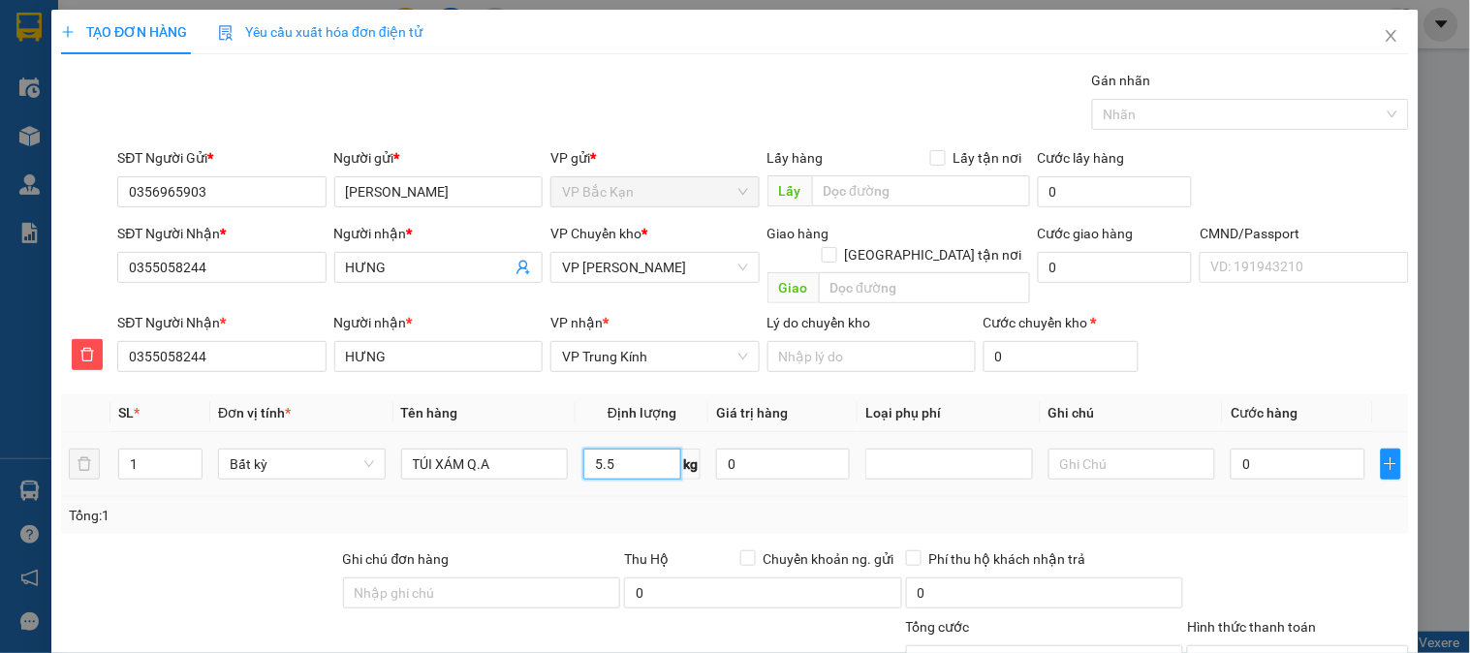
click at [620, 449] on input "5.5" at bounding box center [633, 464] width 98 height 31
click at [616, 505] on div "Tổng: 1" at bounding box center [735, 515] width 1333 height 21
type input "55.000"
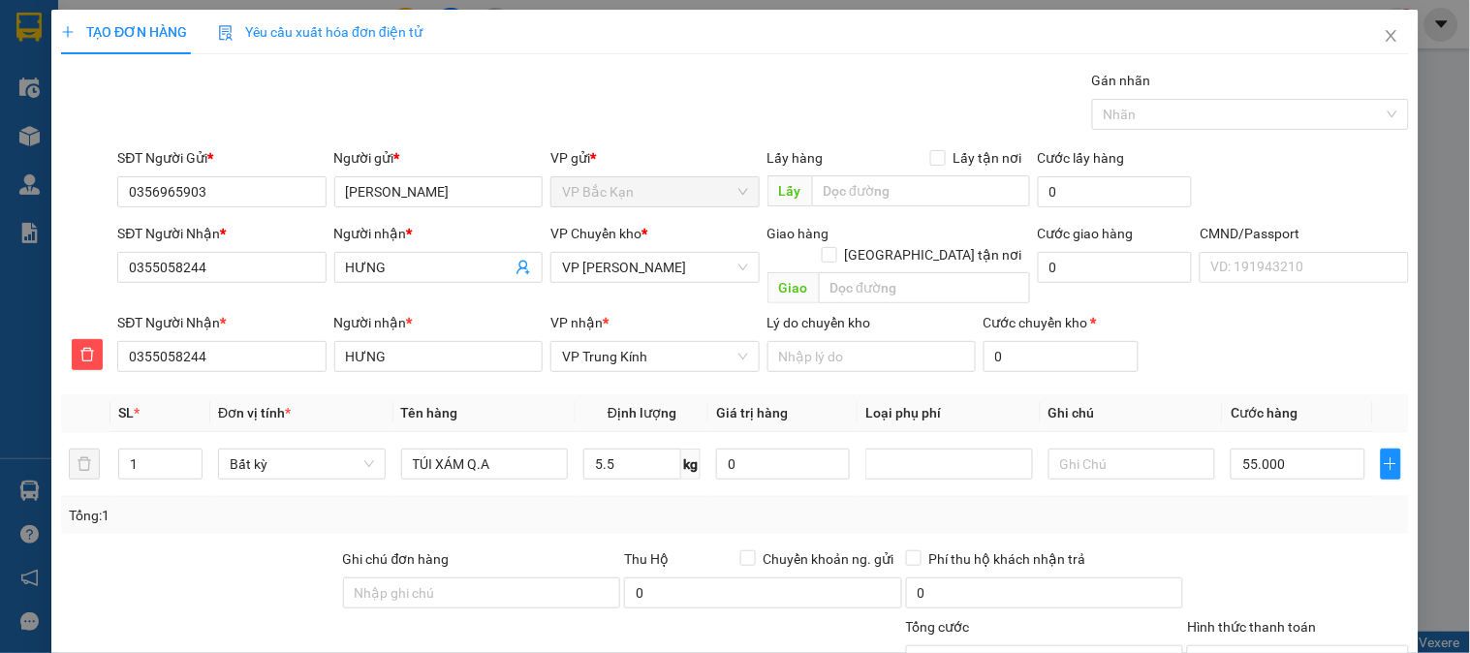
scroll to position [172, 0]
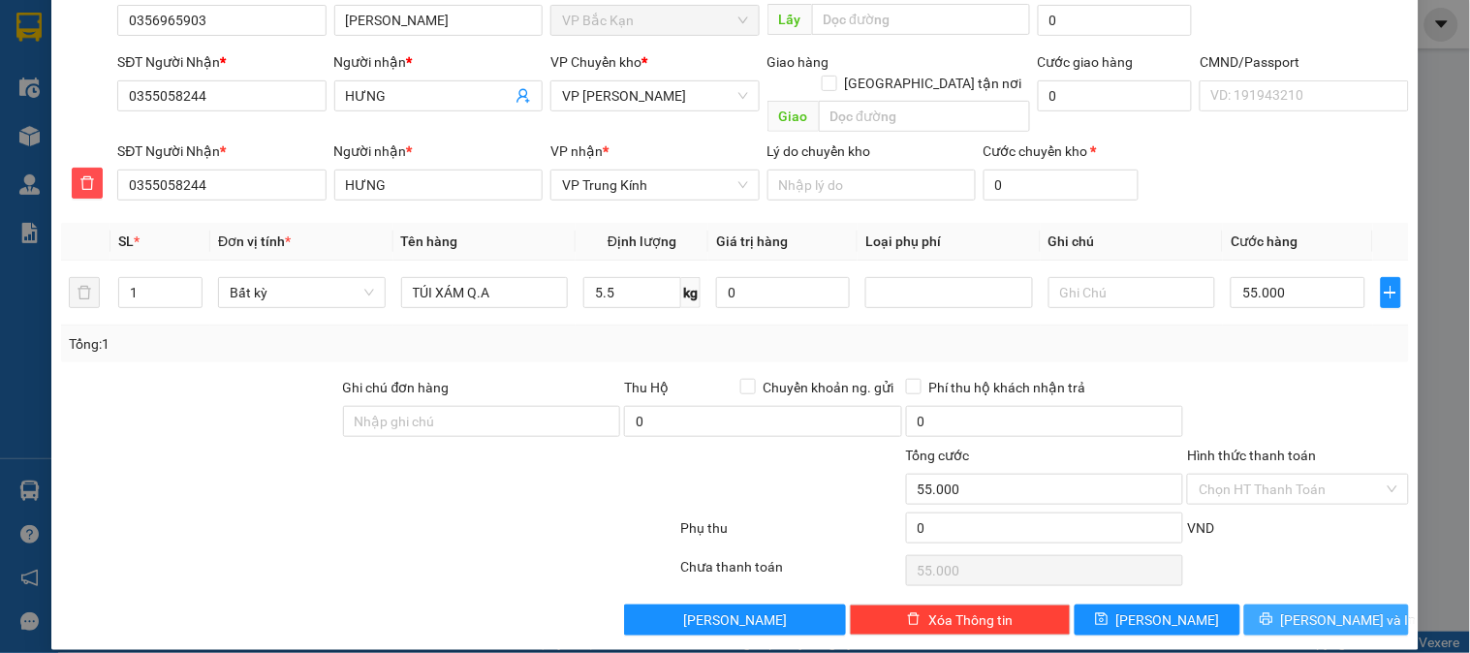
click at [1274, 613] on icon "printer" at bounding box center [1267, 620] width 14 height 14
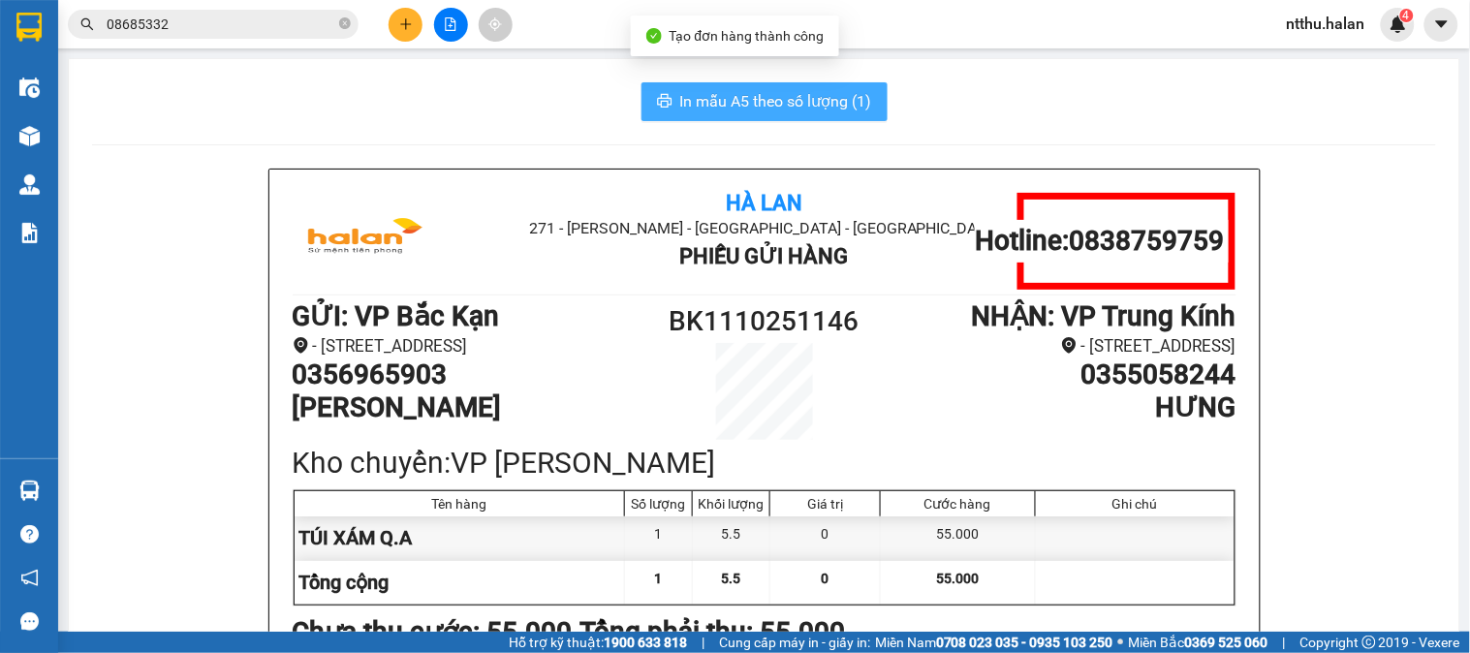
click at [747, 108] on span "In mẫu A5 theo số lượng (1)" at bounding box center [776, 101] width 192 height 24
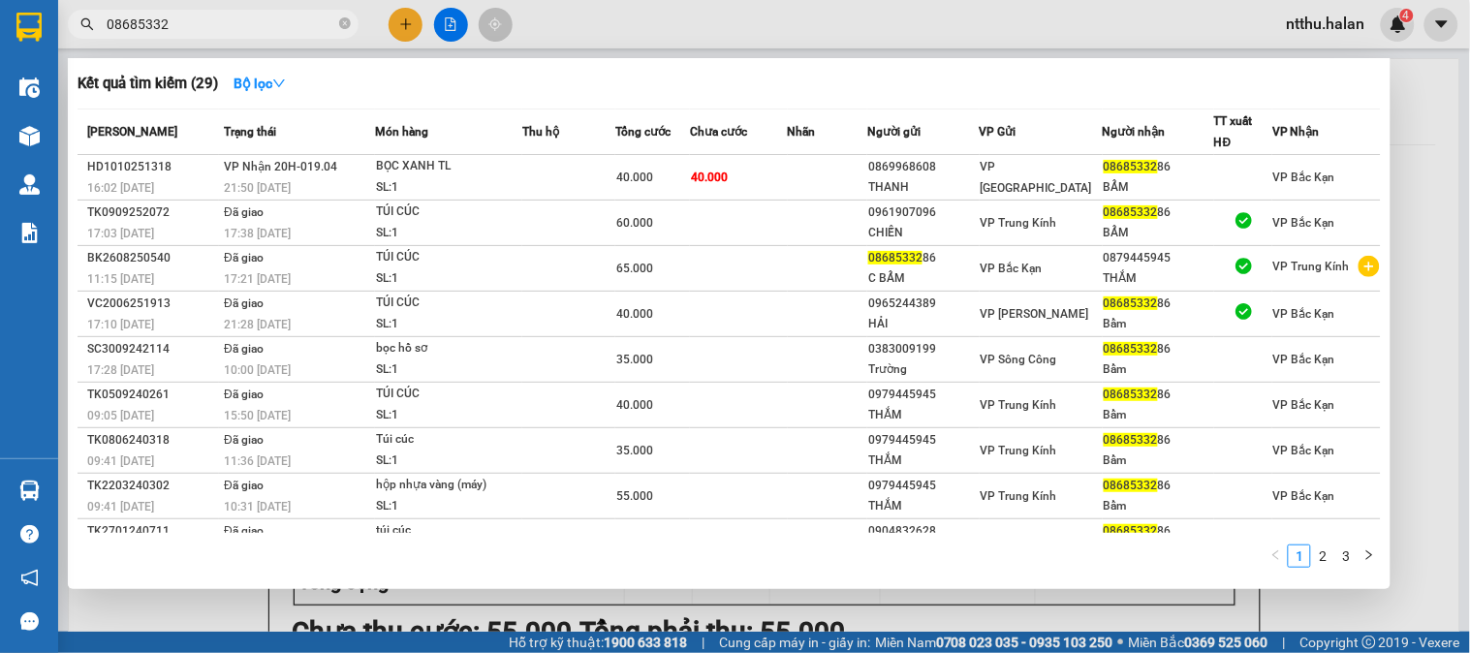
click at [316, 23] on input "08685332" at bounding box center [221, 24] width 229 height 21
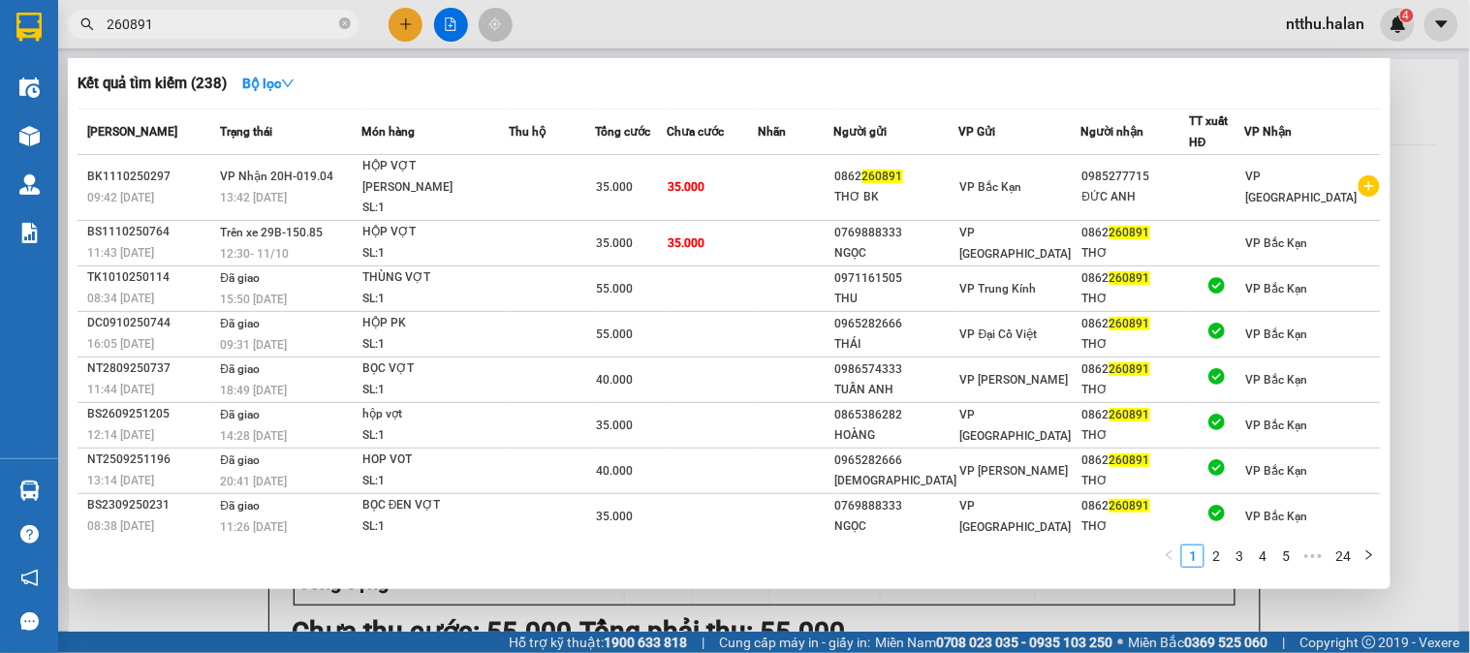
type input "260891"
click at [1394, 259] on div at bounding box center [735, 326] width 1470 height 653
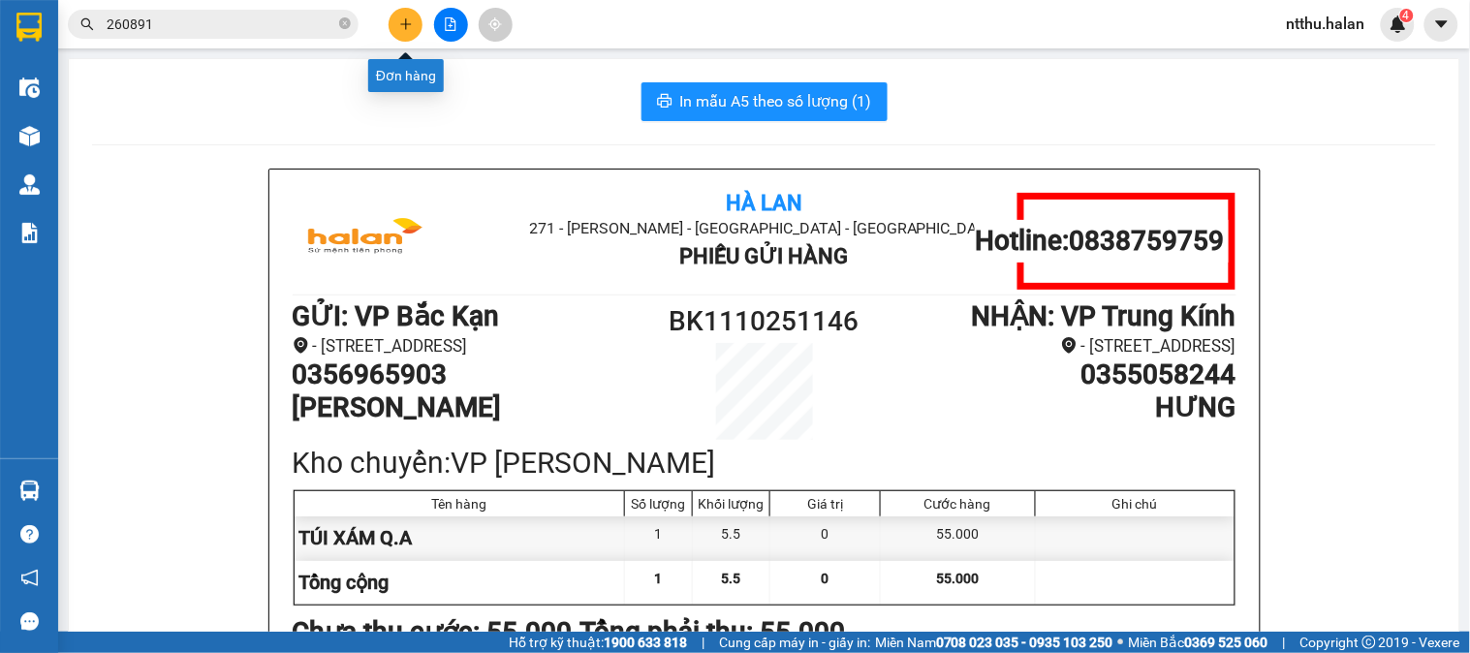
click at [418, 16] on button at bounding box center [406, 25] width 34 height 34
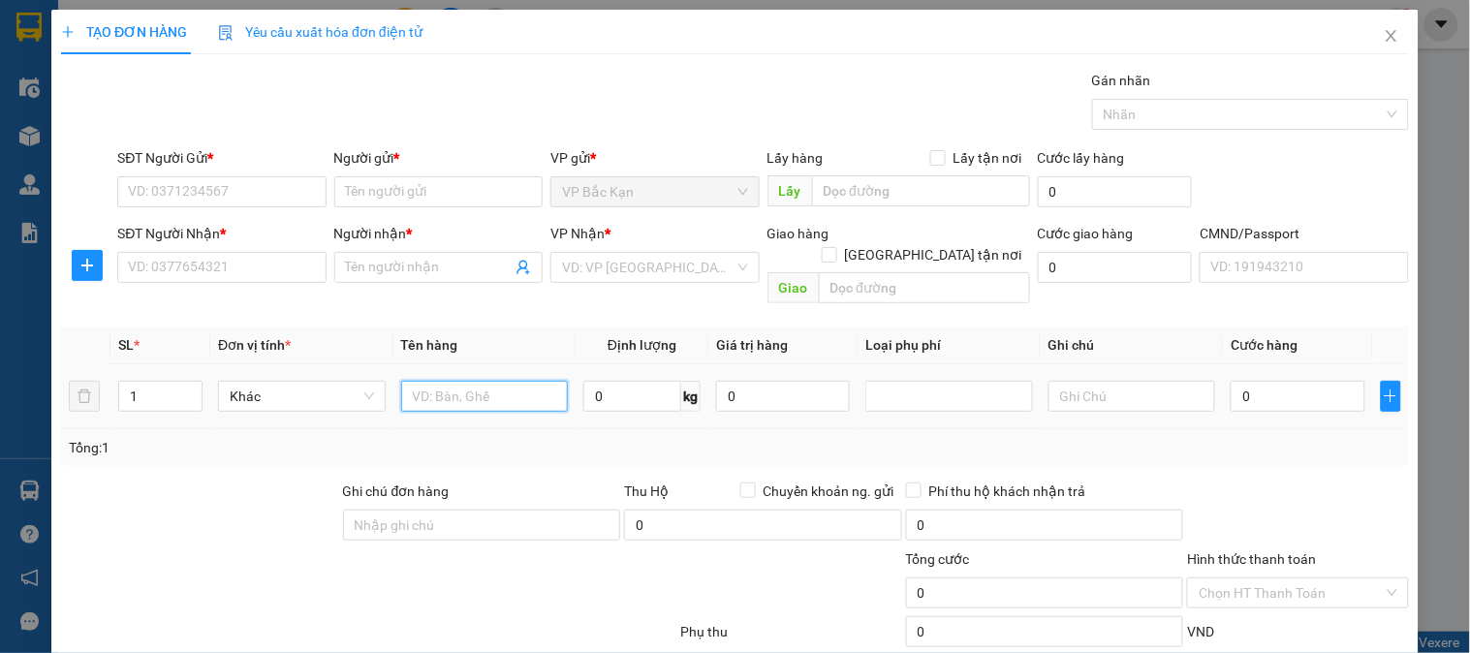
click at [454, 381] on input "text" at bounding box center [485, 396] width 168 height 31
type input "TÚI ĐEN Q.A"
type input "1"
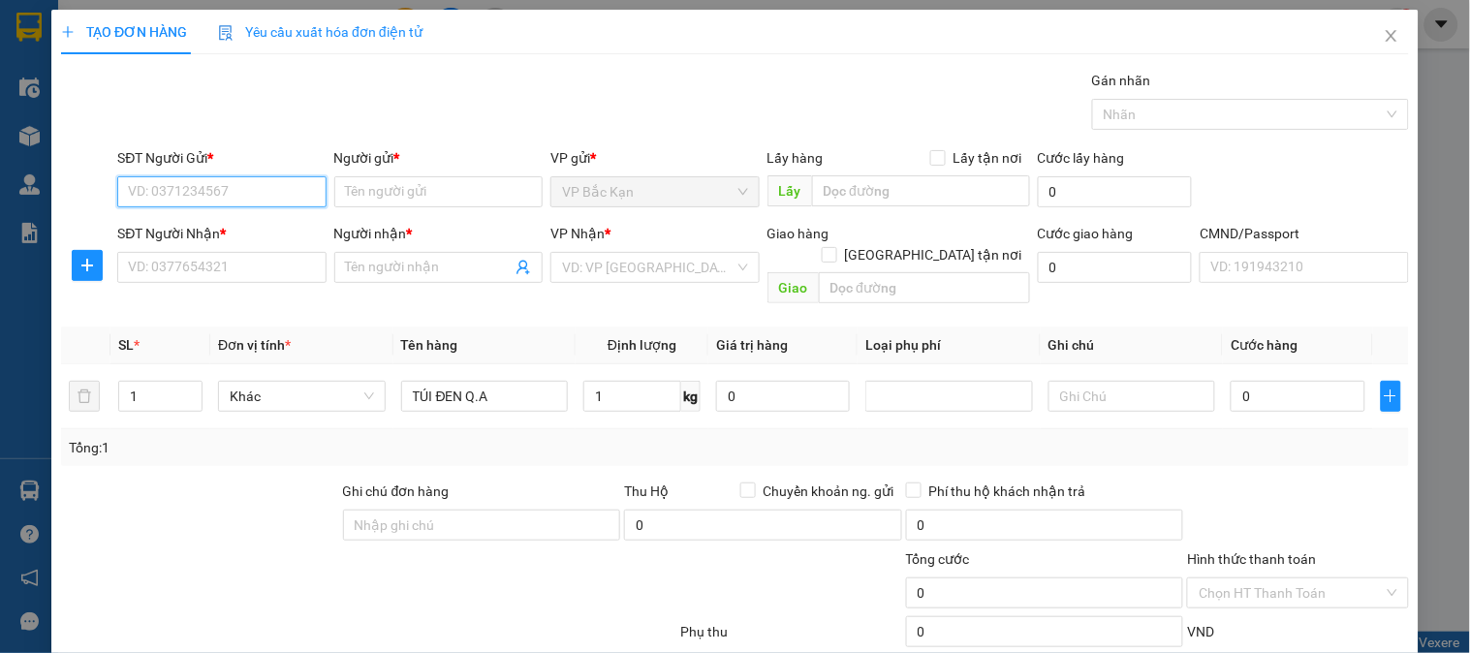
click at [215, 195] on input "SĐT Người Gửi *" at bounding box center [221, 191] width 208 height 31
type input "0372624126"
click at [147, 231] on div "0372624126 - THẢO" at bounding box center [219, 230] width 183 height 21
type input "THẢO"
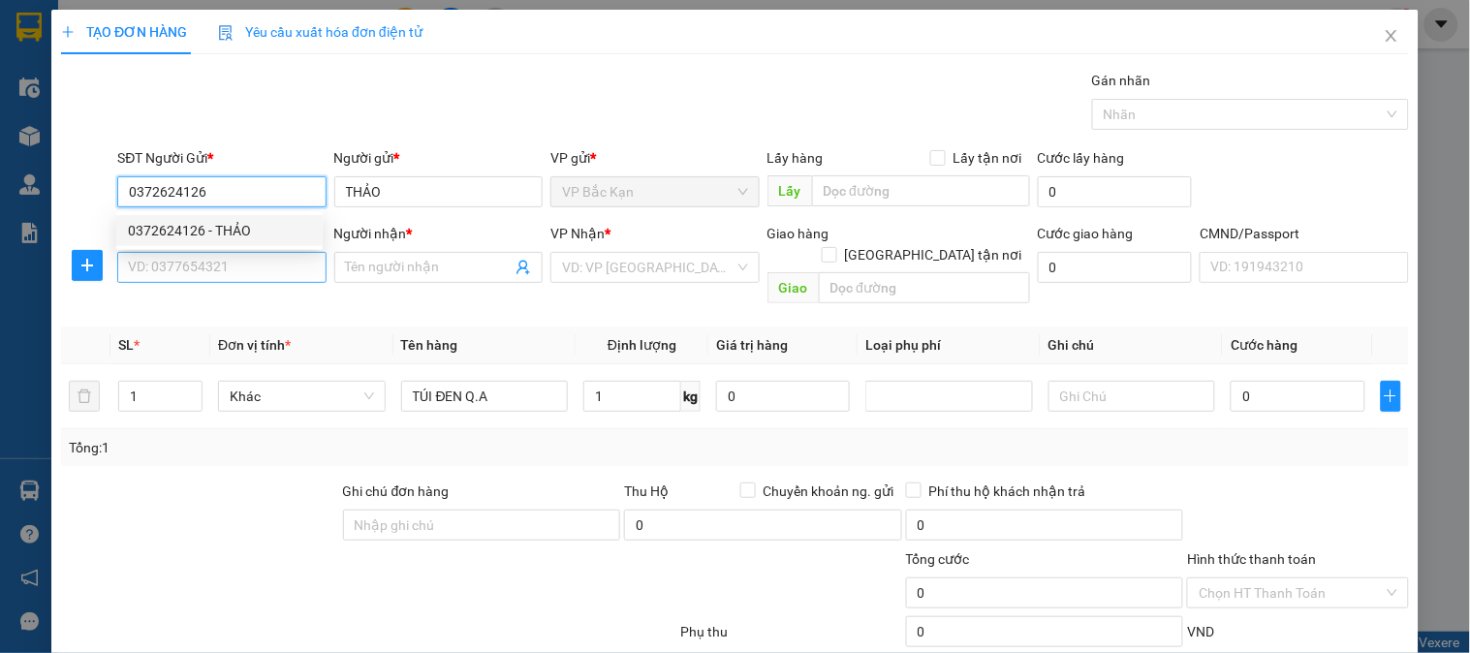
type input "0372624126"
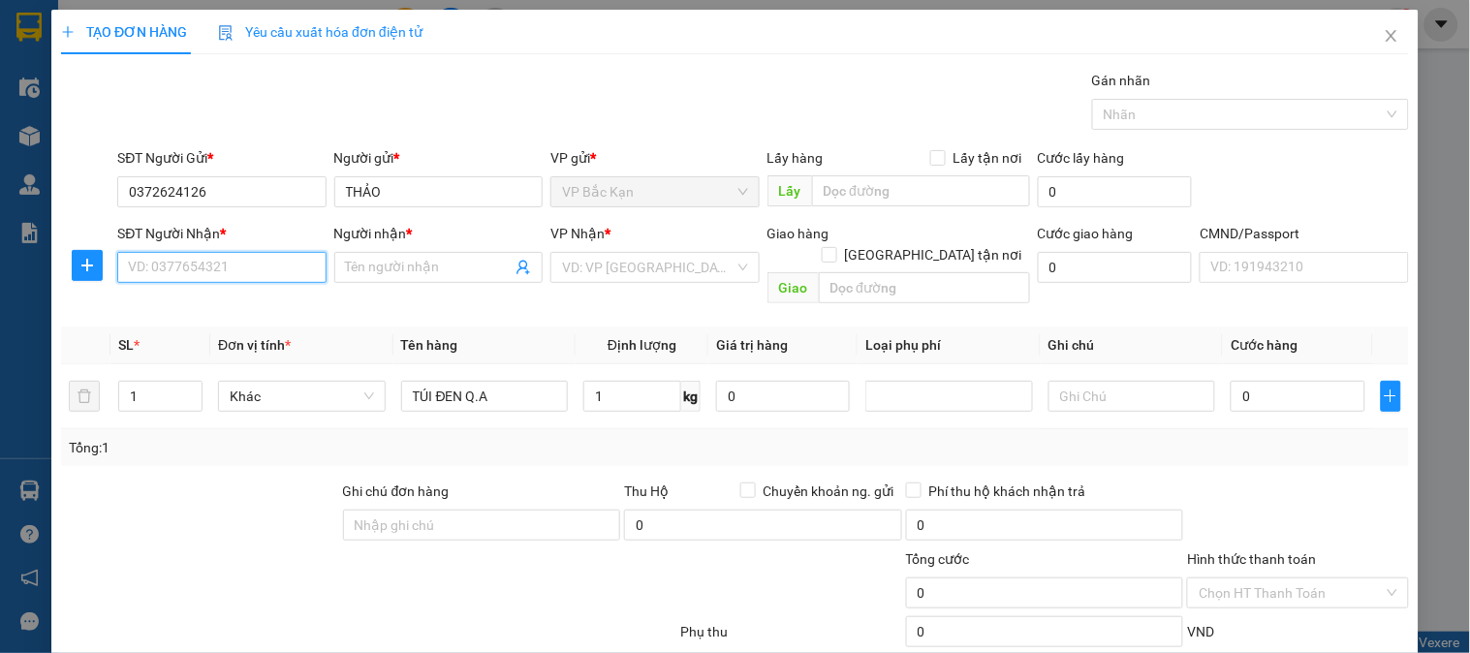
click at [156, 271] on input "SĐT Người Nhận *" at bounding box center [221, 267] width 208 height 31
type input "0919943652"
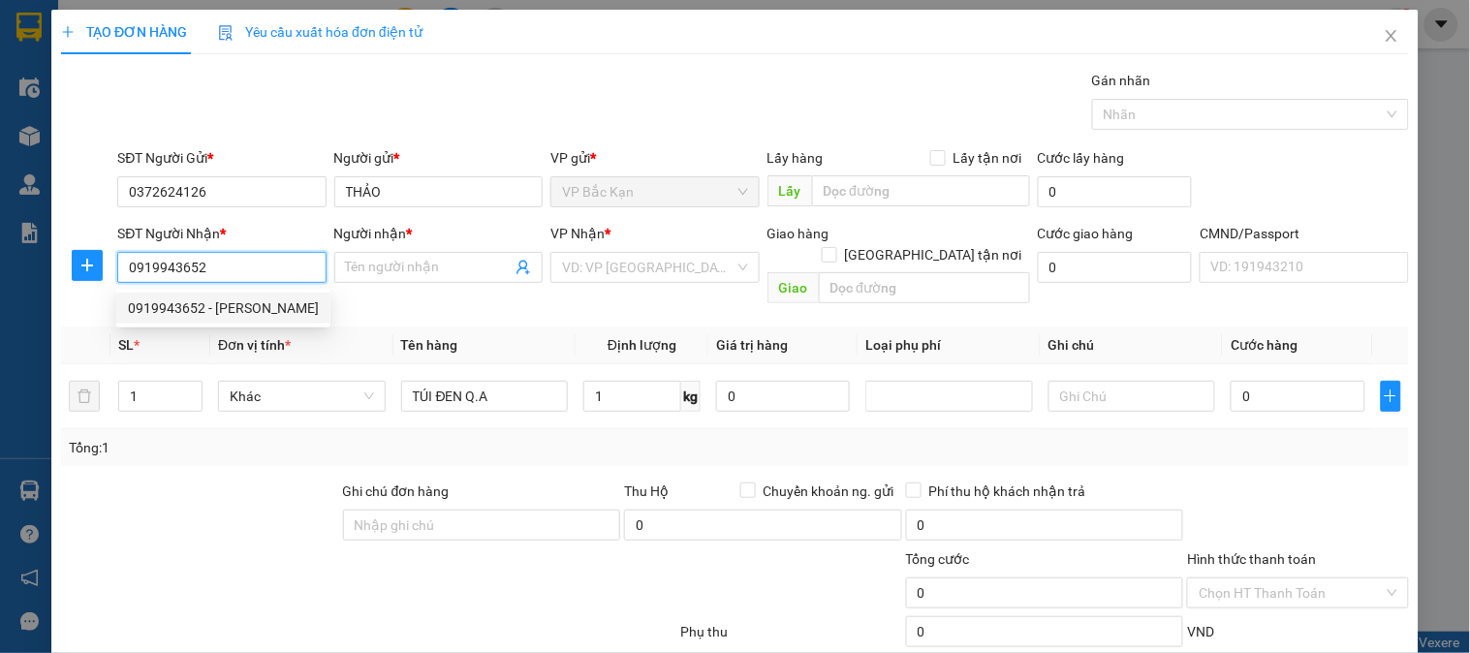
click at [186, 308] on div "0919943652 - HOÀNG MINH NGÀ" at bounding box center [223, 308] width 191 height 21
type input "HOÀNG MINH NGÀ"
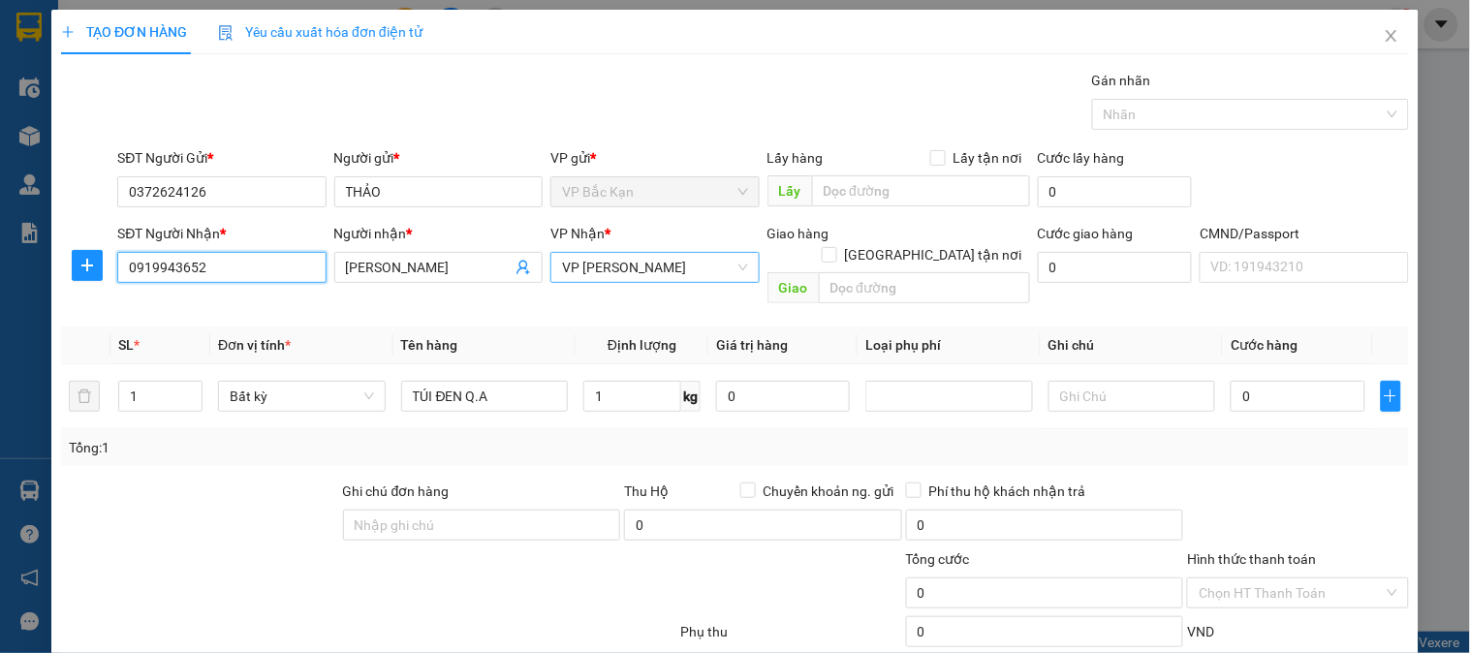
click at [624, 273] on span "VP Võ Chí Công" at bounding box center [654, 267] width 185 height 29
type input "0919943652"
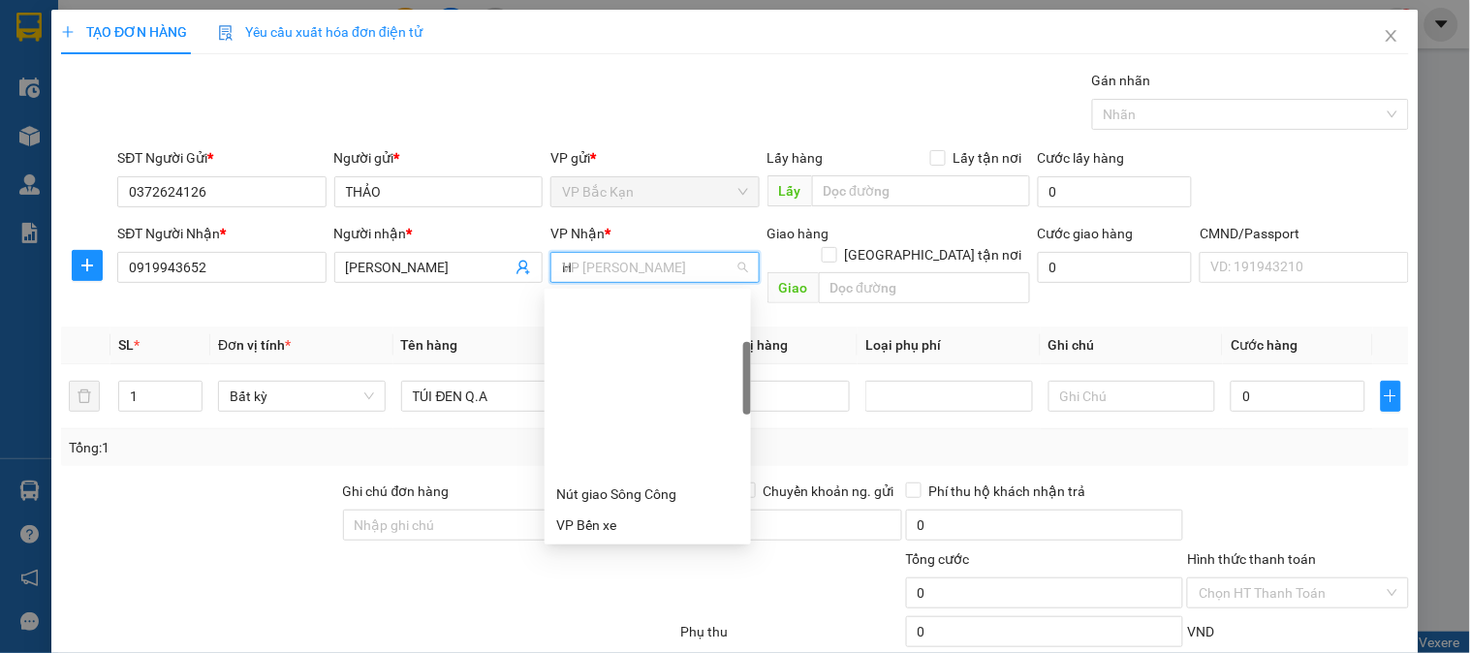
scroll to position [186, 0]
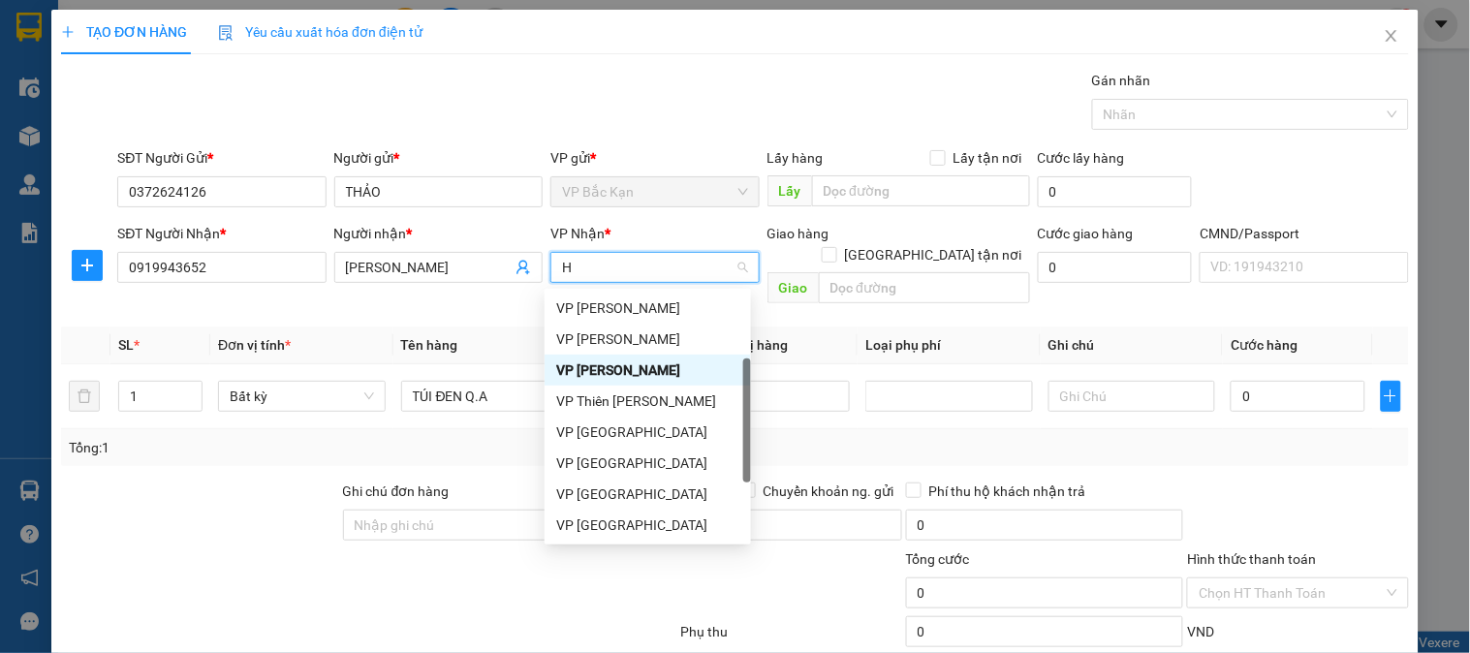
type input "HO"
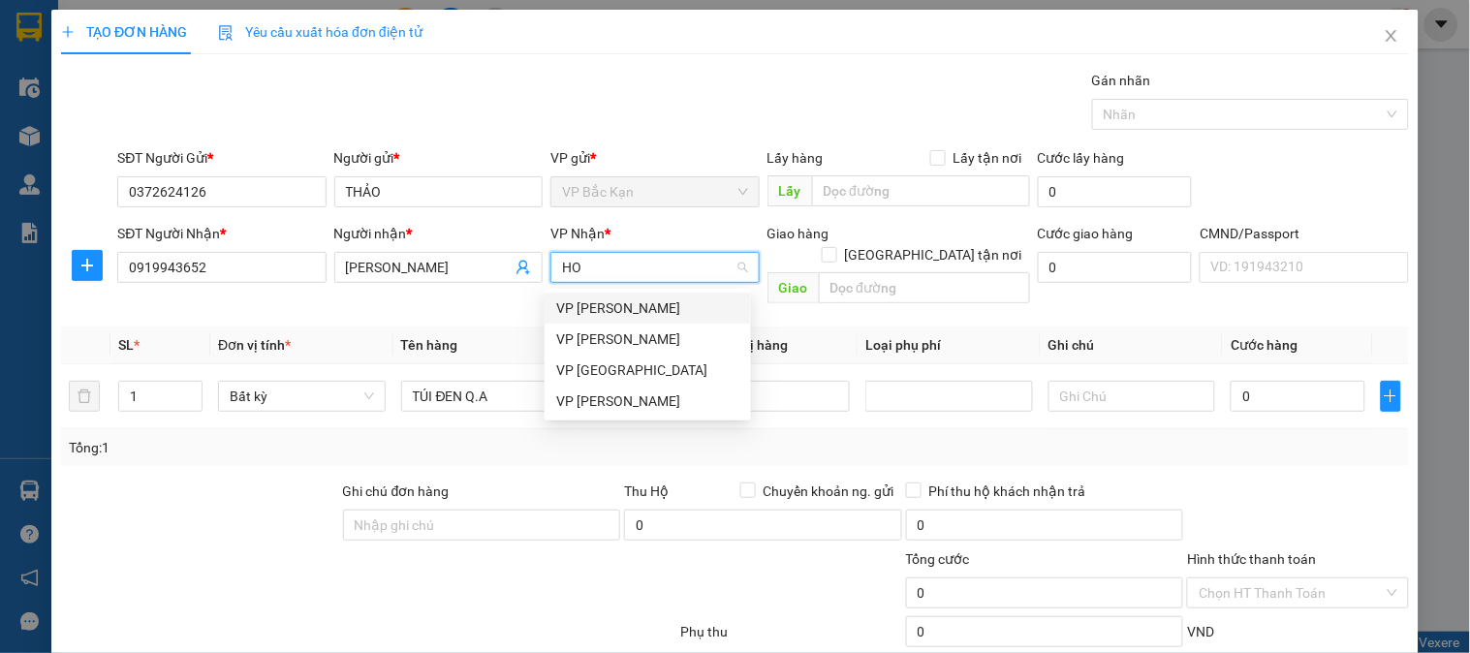
scroll to position [0, 0]
click at [623, 402] on div "VP Hoàng Gia" at bounding box center [647, 401] width 183 height 21
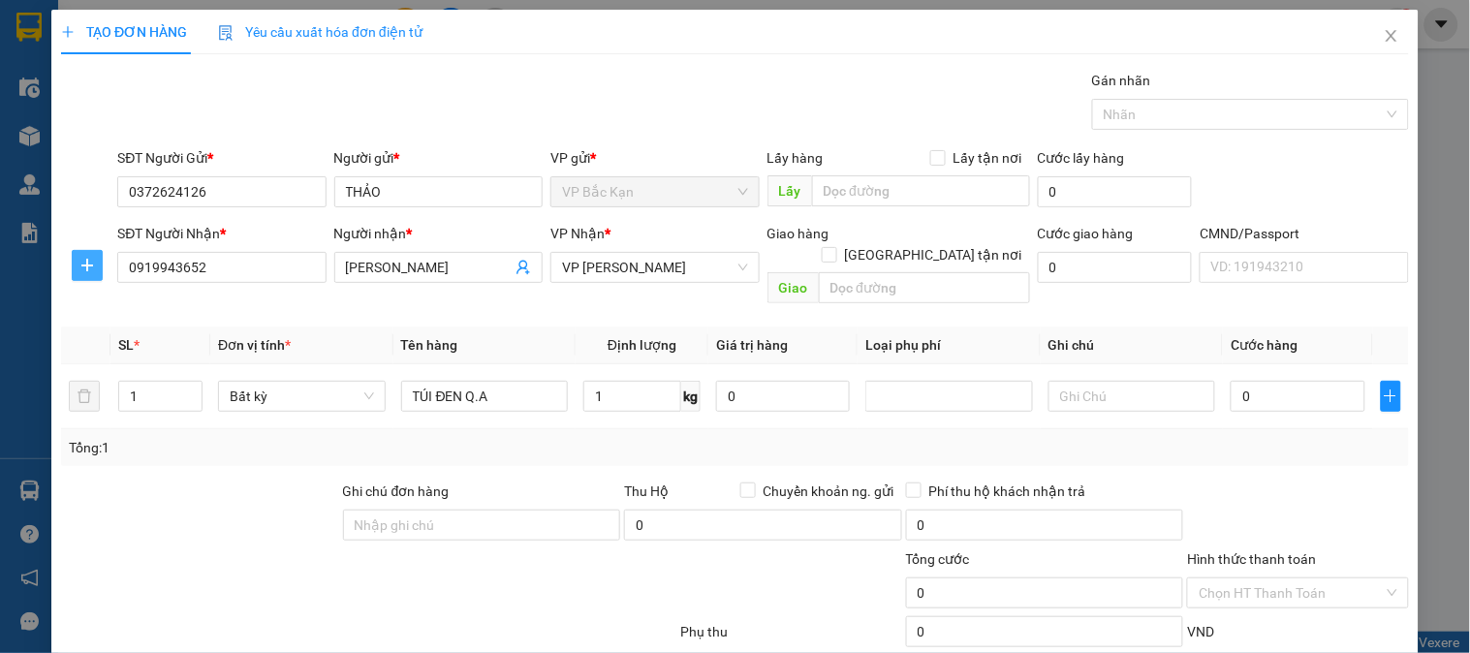
click at [78, 262] on span "plus" at bounding box center [87, 266] width 29 height 16
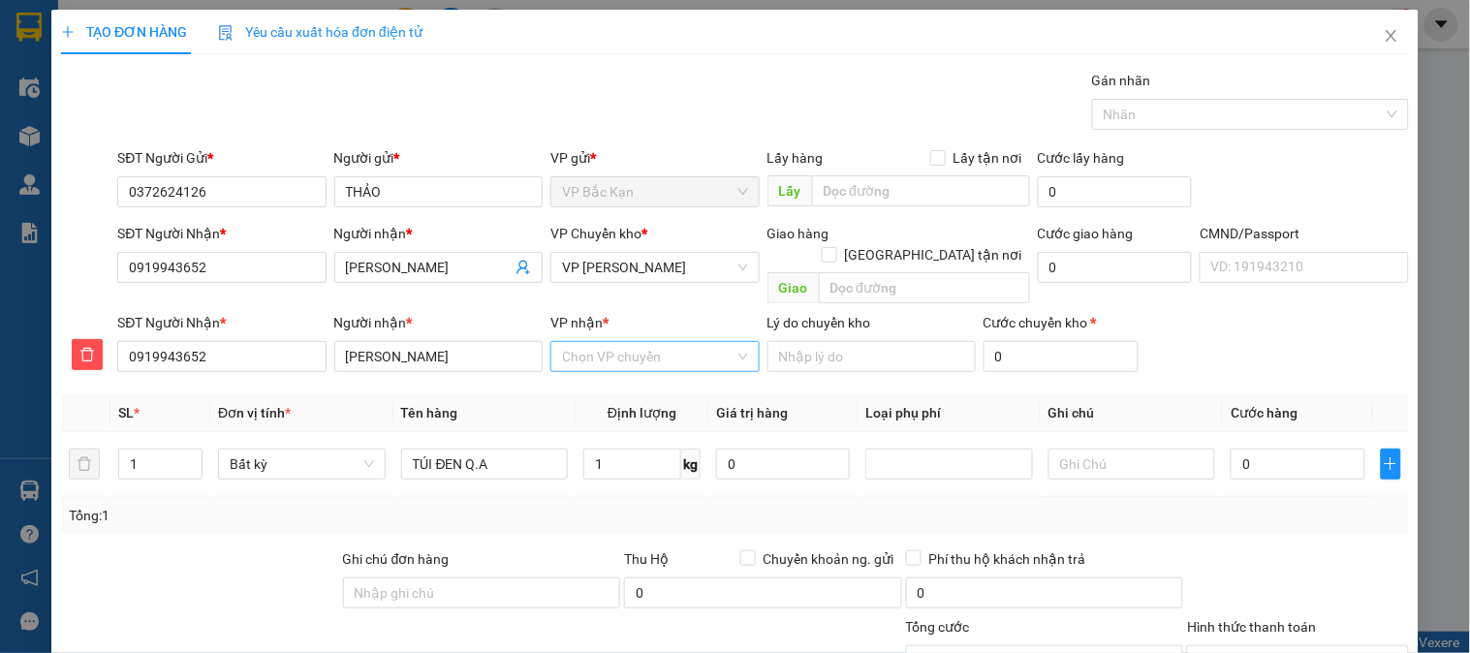
click at [601, 347] on input "VP nhận *" at bounding box center [648, 356] width 172 height 29
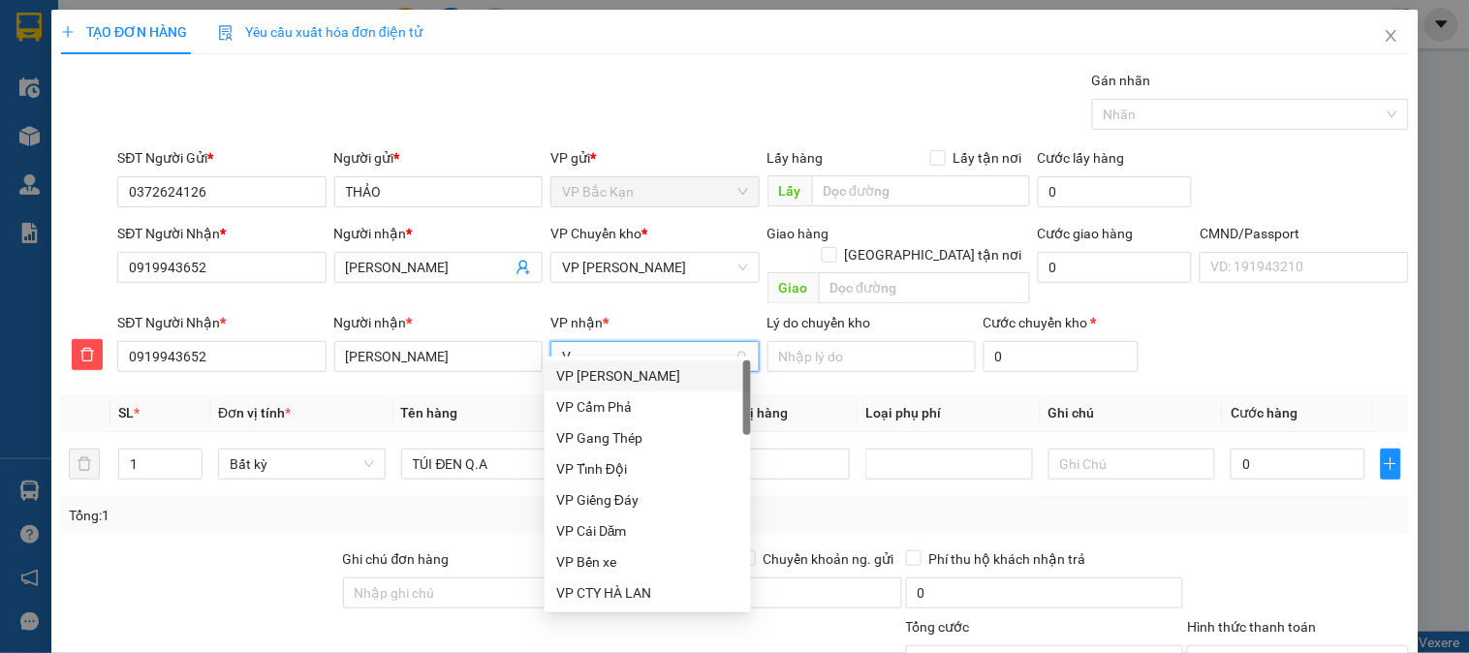
type input "VO"
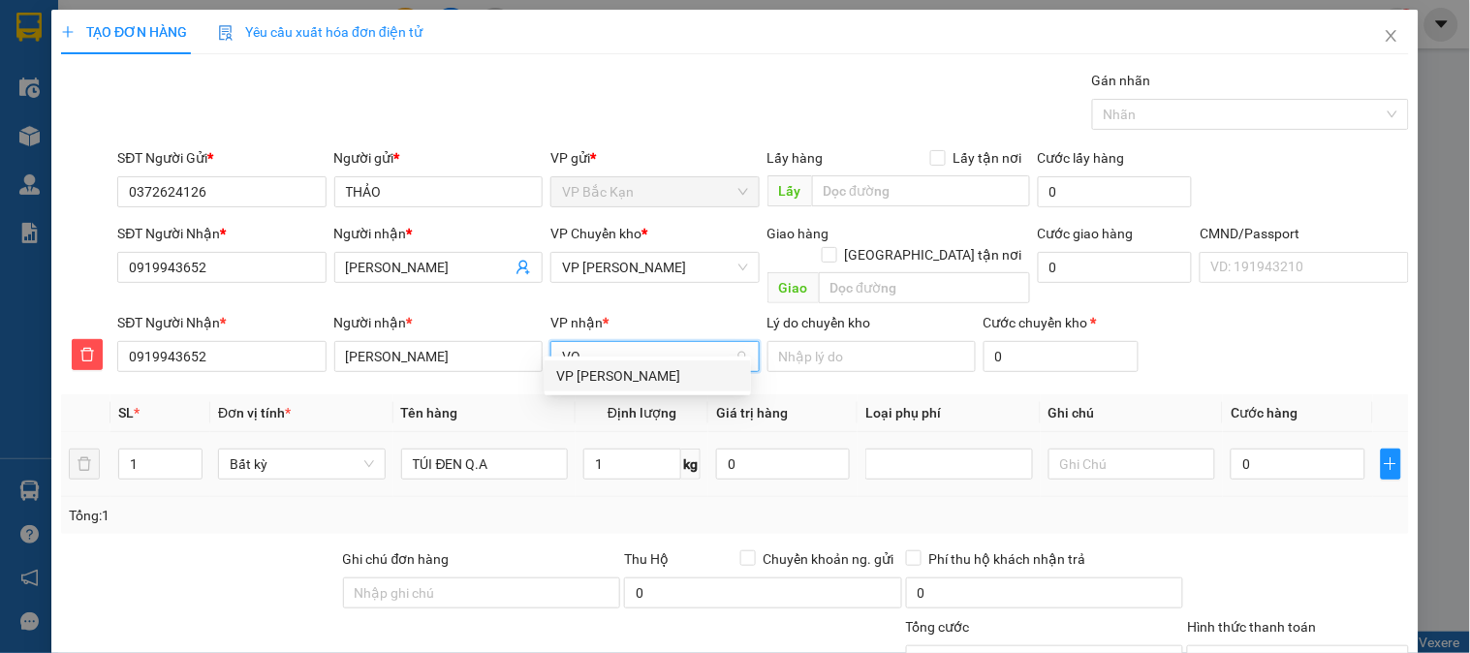
drag, startPoint x: 589, startPoint y: 378, endPoint x: 591, endPoint y: 422, distance: 43.7
click at [589, 382] on div "VP Võ Chí Công" at bounding box center [647, 375] width 183 height 21
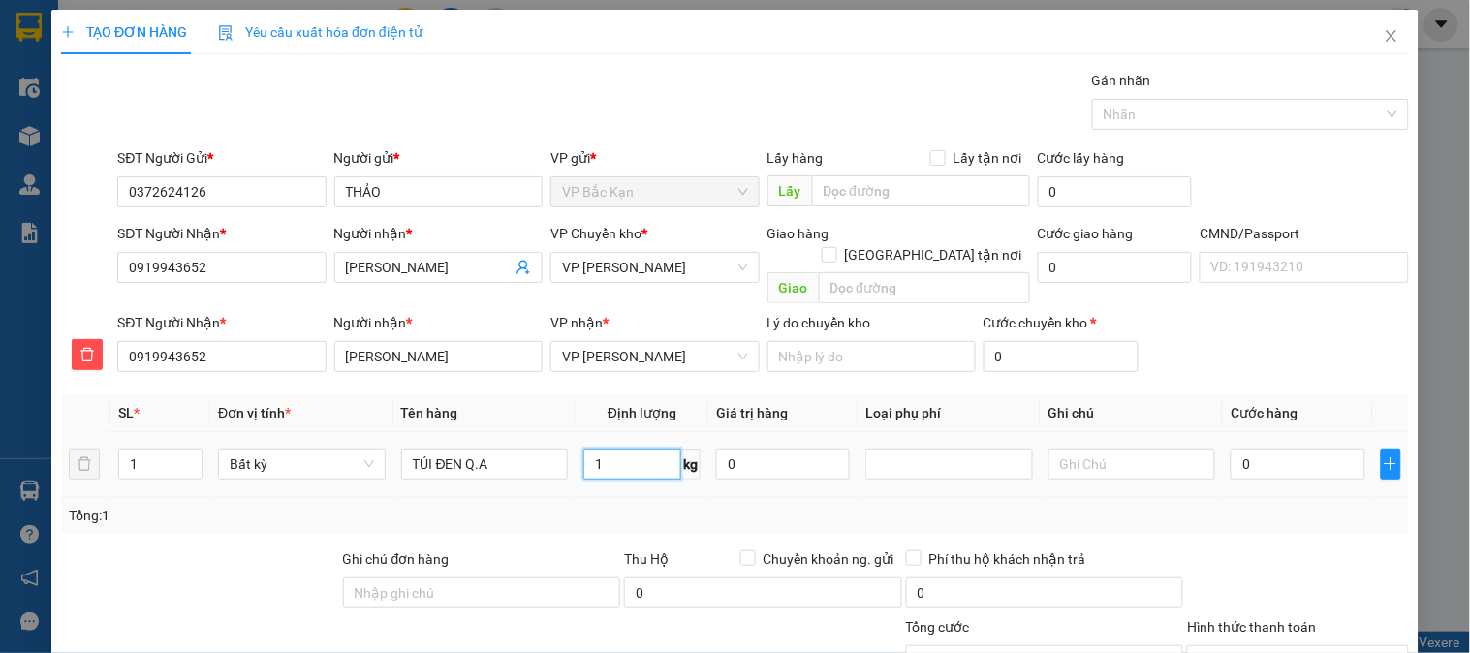
drag, startPoint x: 601, startPoint y: 437, endPoint x: 605, endPoint y: 479, distance: 41.9
click at [601, 449] on input "1" at bounding box center [633, 464] width 98 height 31
click at [601, 505] on div "Tổng: 1" at bounding box center [735, 515] width 1333 height 21
type input "40.000"
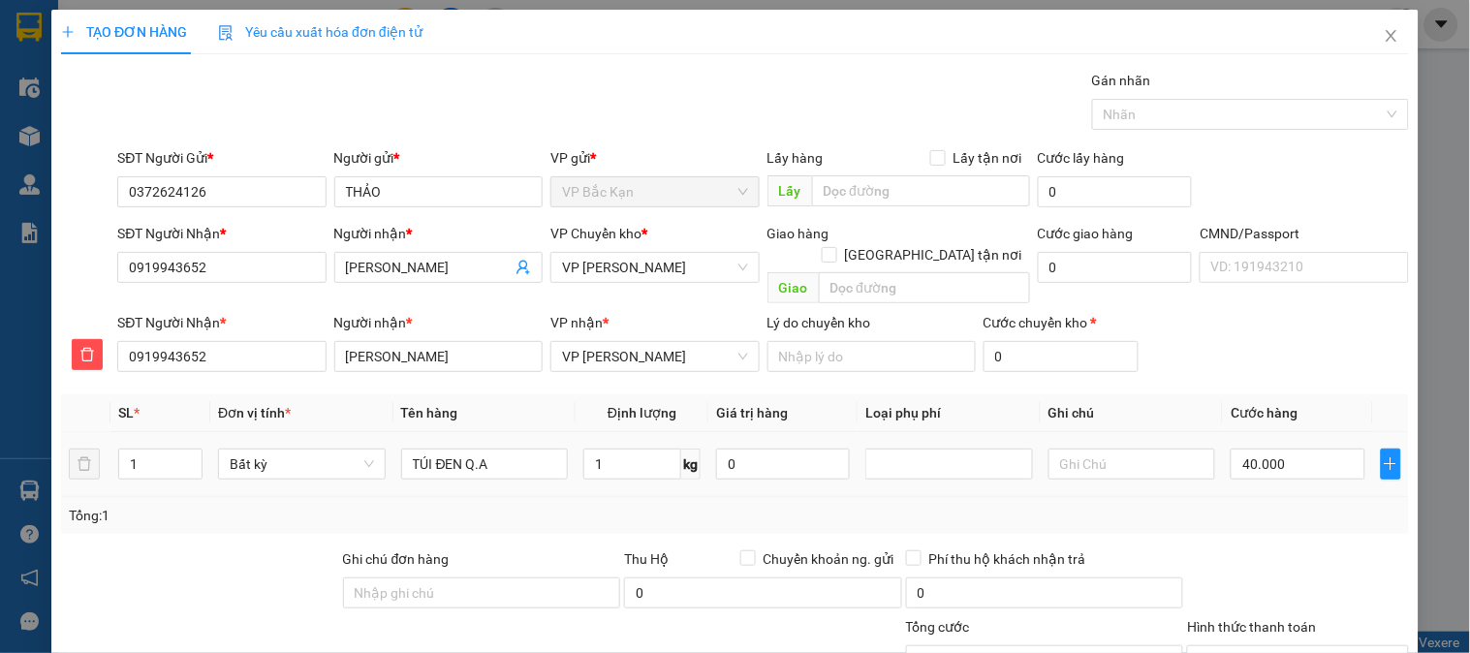
scroll to position [172, 0]
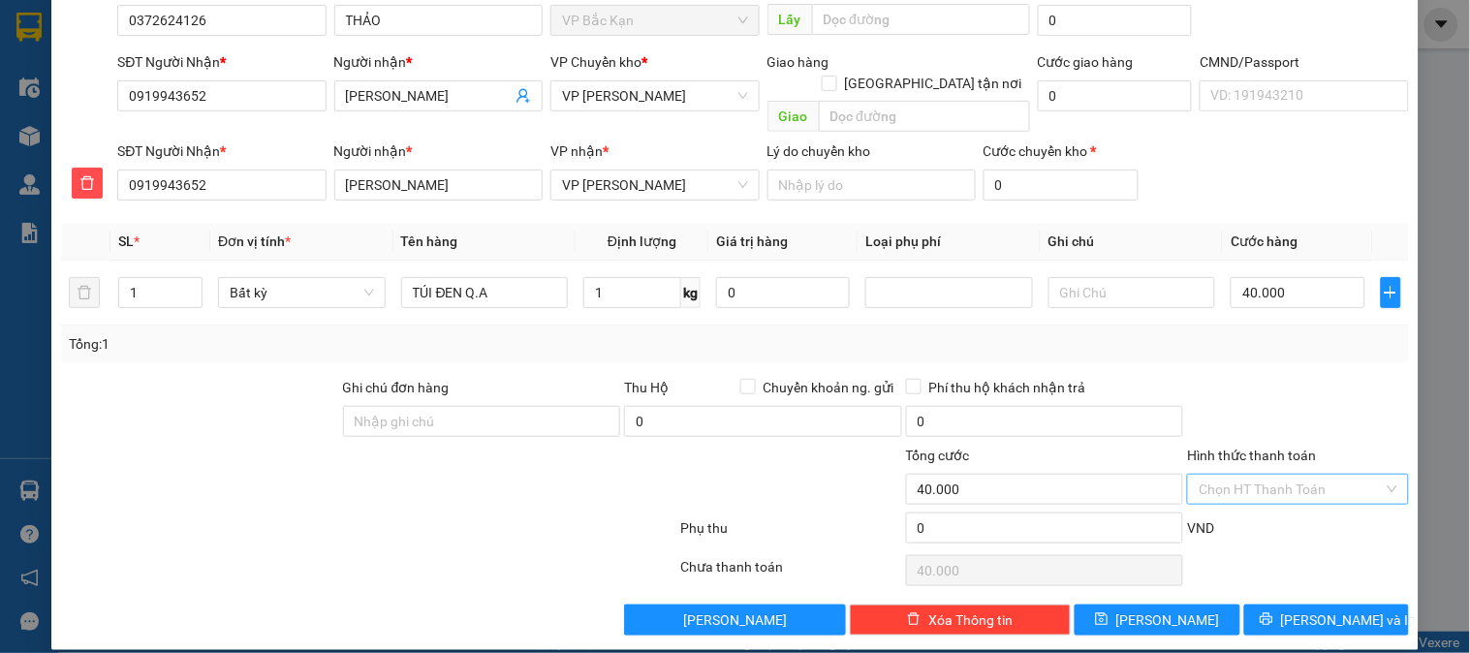
click at [1254, 479] on input "Hình thức thanh toán" at bounding box center [1291, 489] width 184 height 29
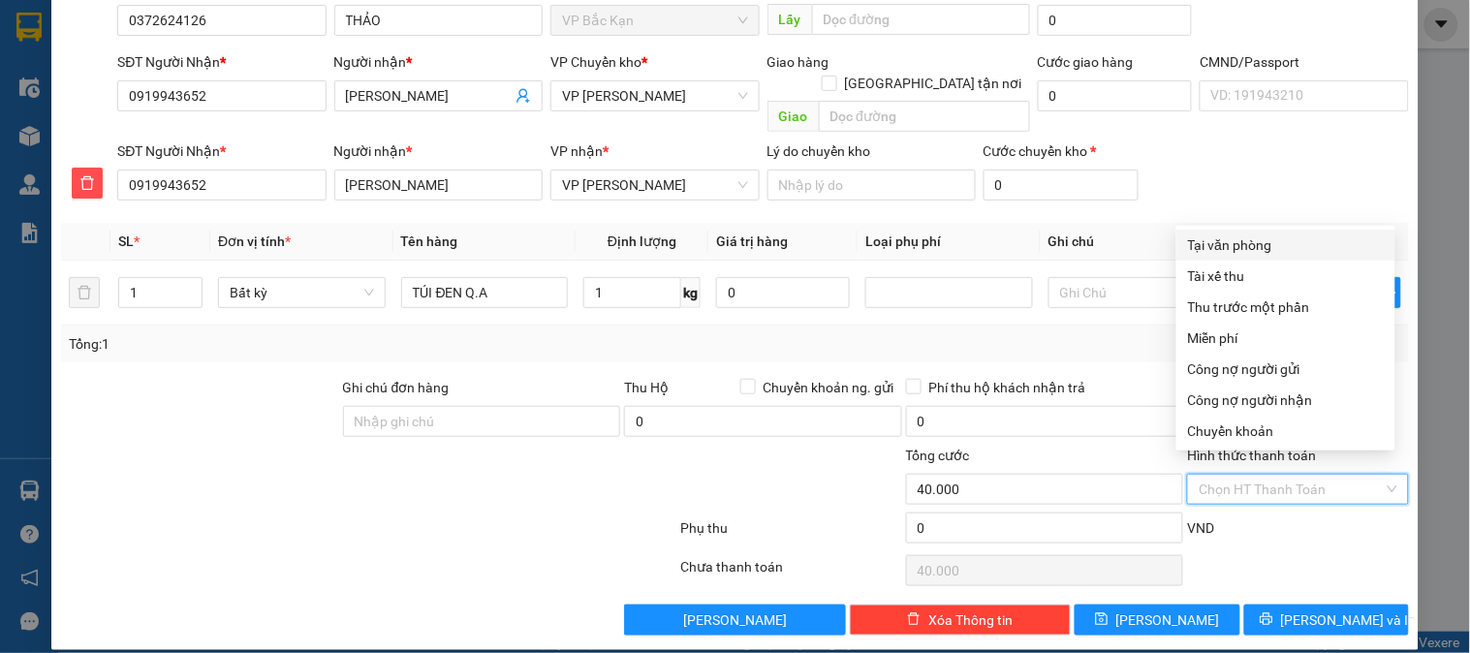
click at [1214, 248] on div "Tại văn phòng" at bounding box center [1286, 245] width 196 height 21
type input "0"
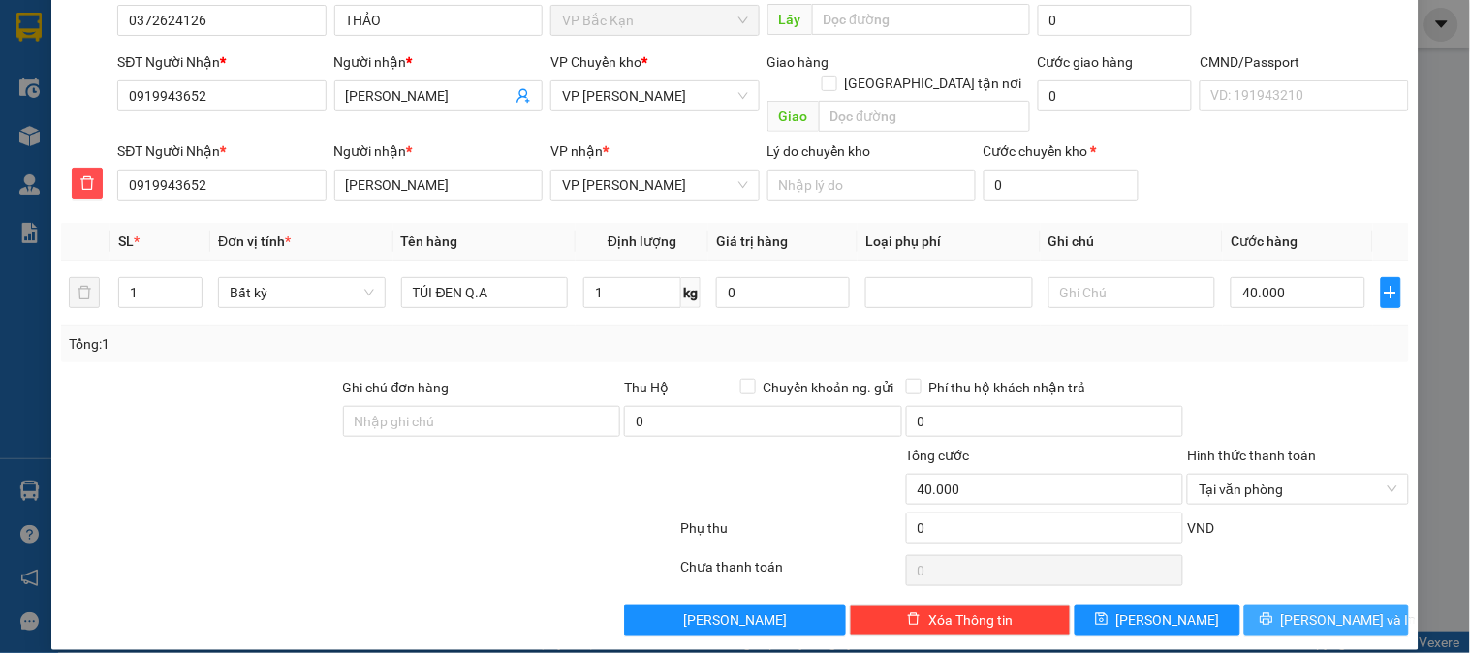
click at [1336, 610] on span "Lưu và In" at bounding box center [1349, 620] width 136 height 21
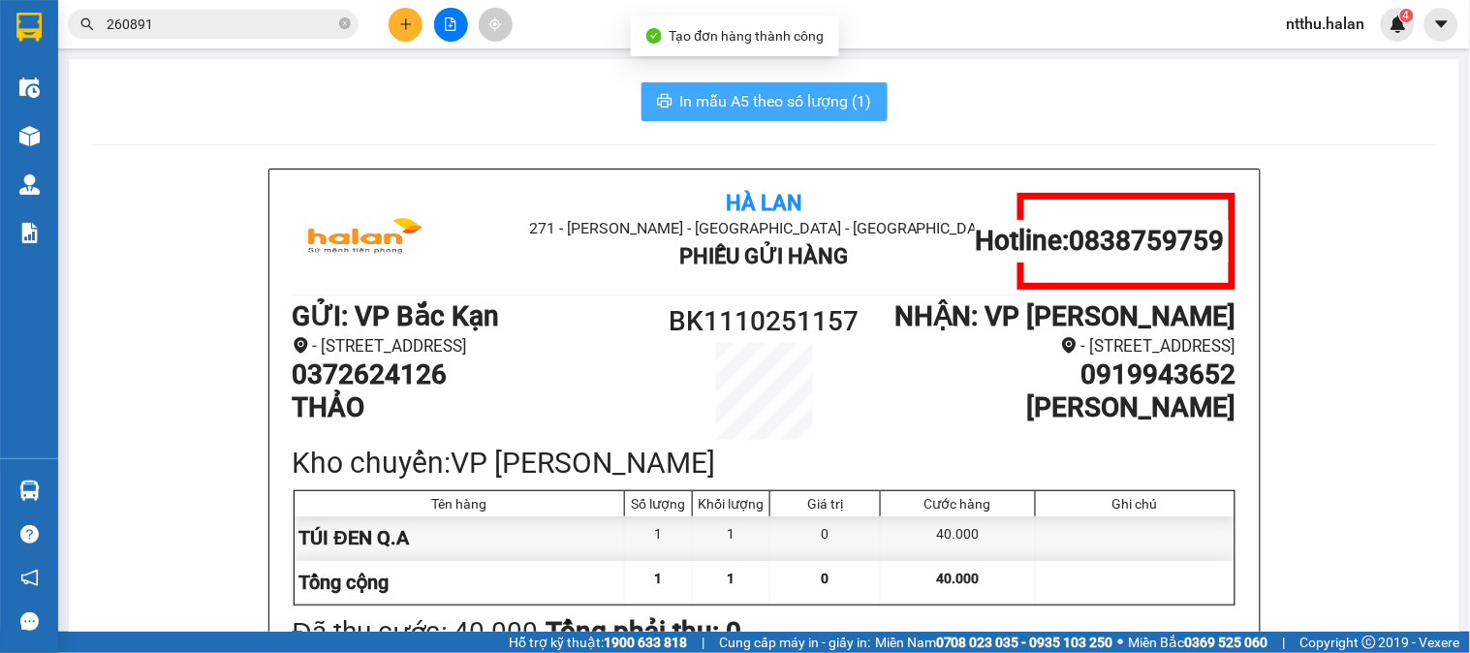
click at [760, 110] on span "In mẫu A5 theo số lượng (1)" at bounding box center [776, 101] width 192 height 24
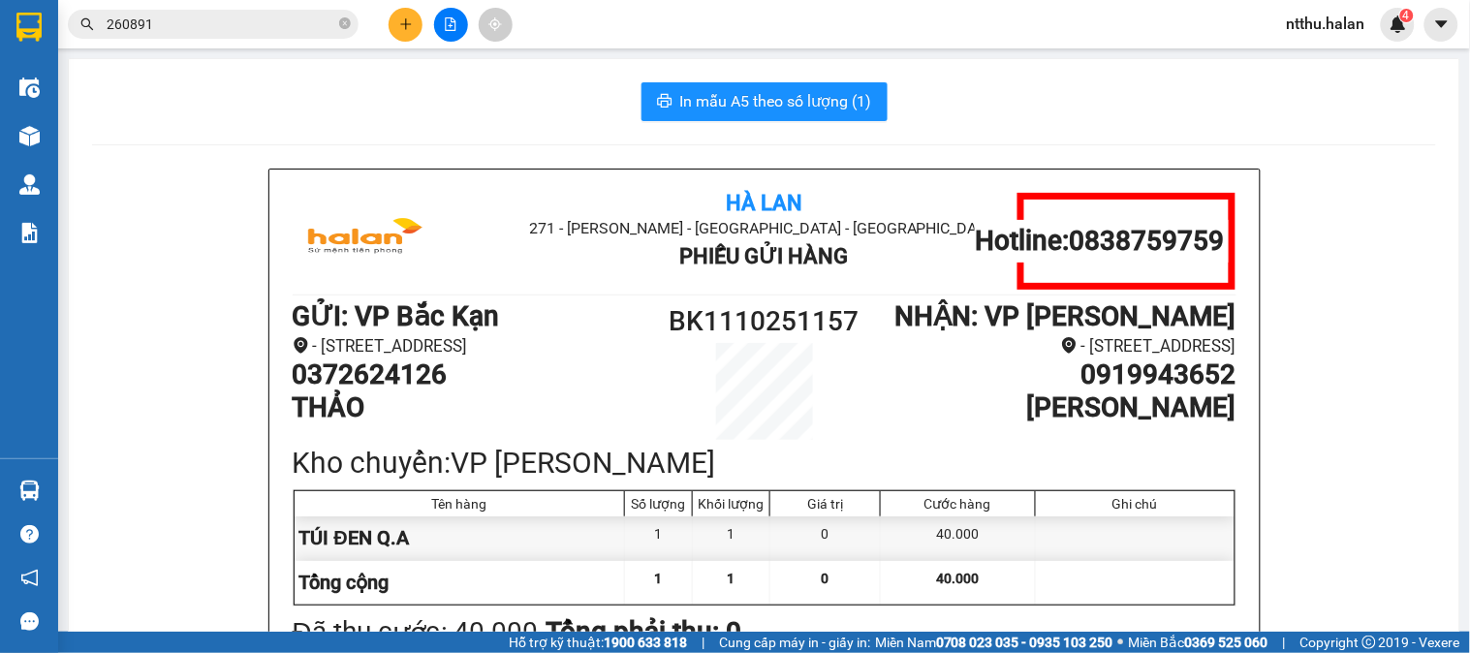
click at [410, 19] on icon "plus" at bounding box center [406, 24] width 14 height 14
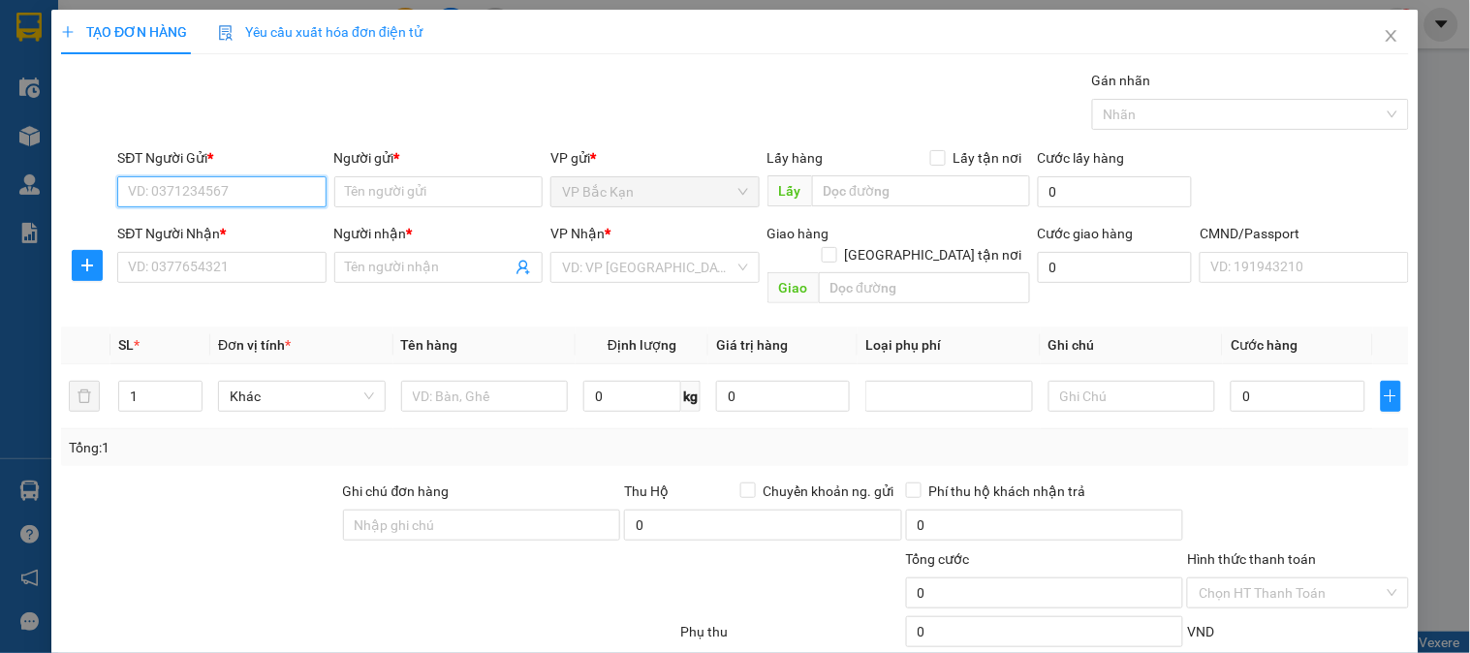
click at [234, 190] on input "SĐT Người Gửi *" at bounding box center [221, 191] width 208 height 31
click at [234, 191] on input "SĐT Người Gửi *" at bounding box center [221, 191] width 208 height 31
type input "0977254717"
click at [248, 234] on div "0977254717 - VIỆT QUANG - BK" at bounding box center [224, 230] width 193 height 21
type input "VIỆT QUANG - BK"
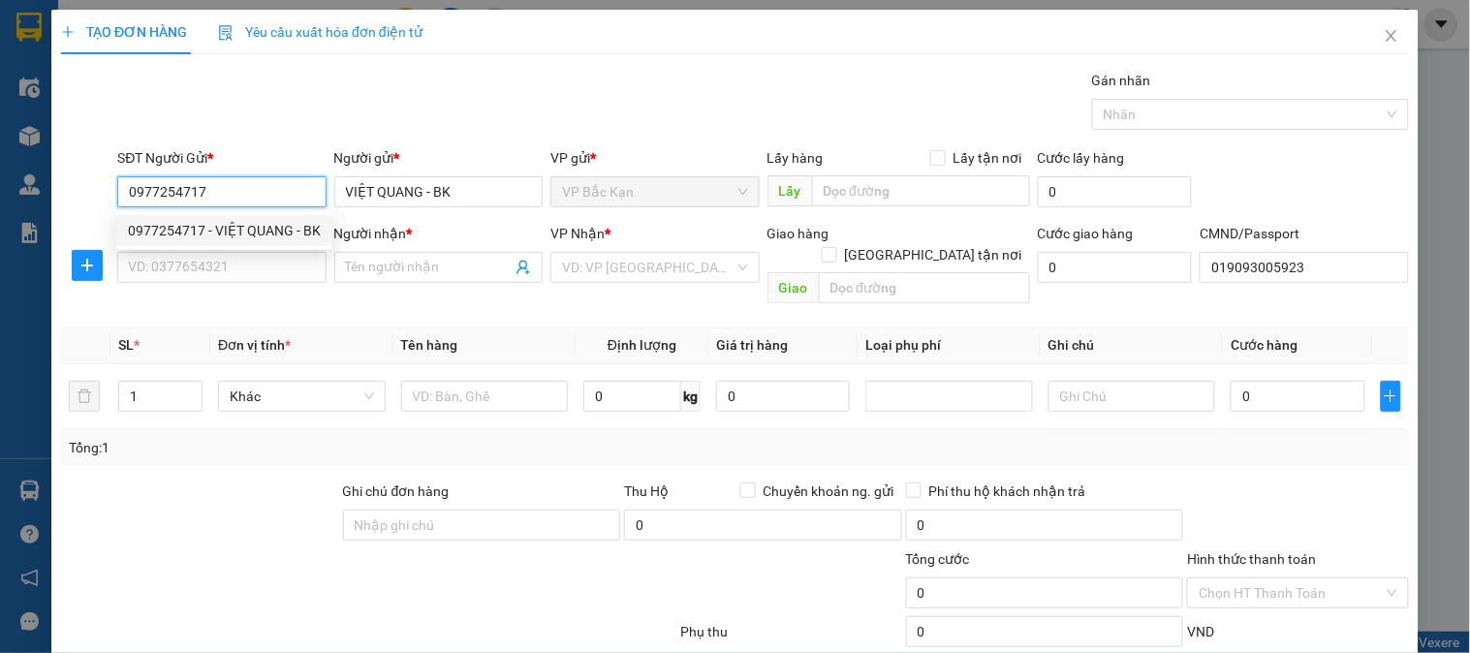
type input "019093005923"
type input "0977254717"
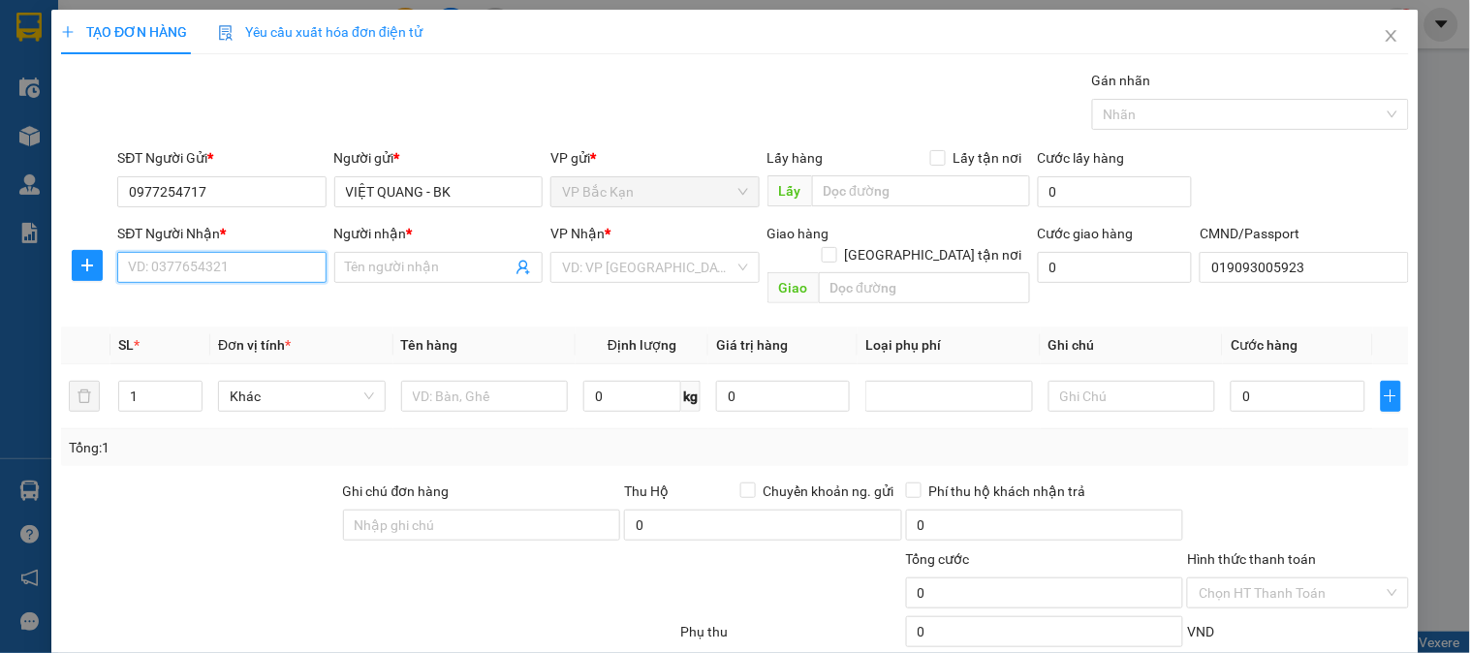
click at [275, 268] on input "SĐT Người Nhận *" at bounding box center [221, 267] width 208 height 31
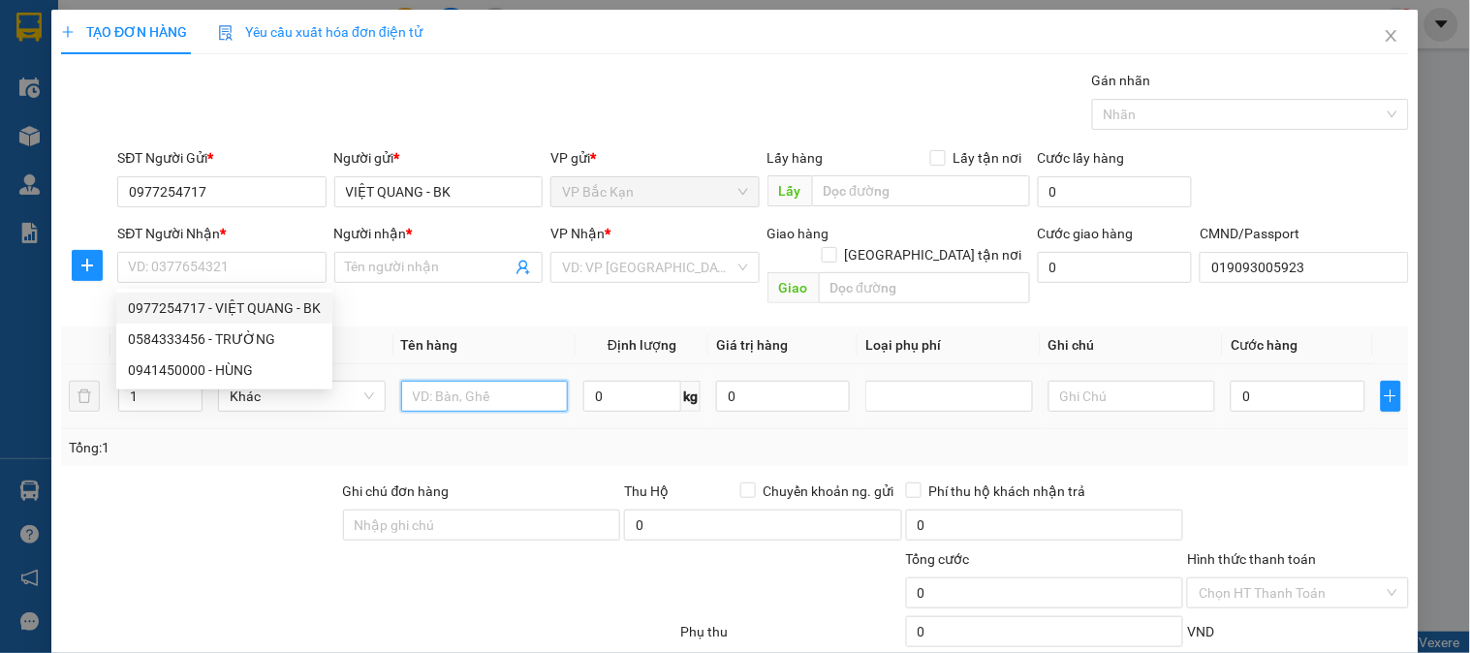
click at [425, 382] on input "text" at bounding box center [485, 396] width 168 height 31
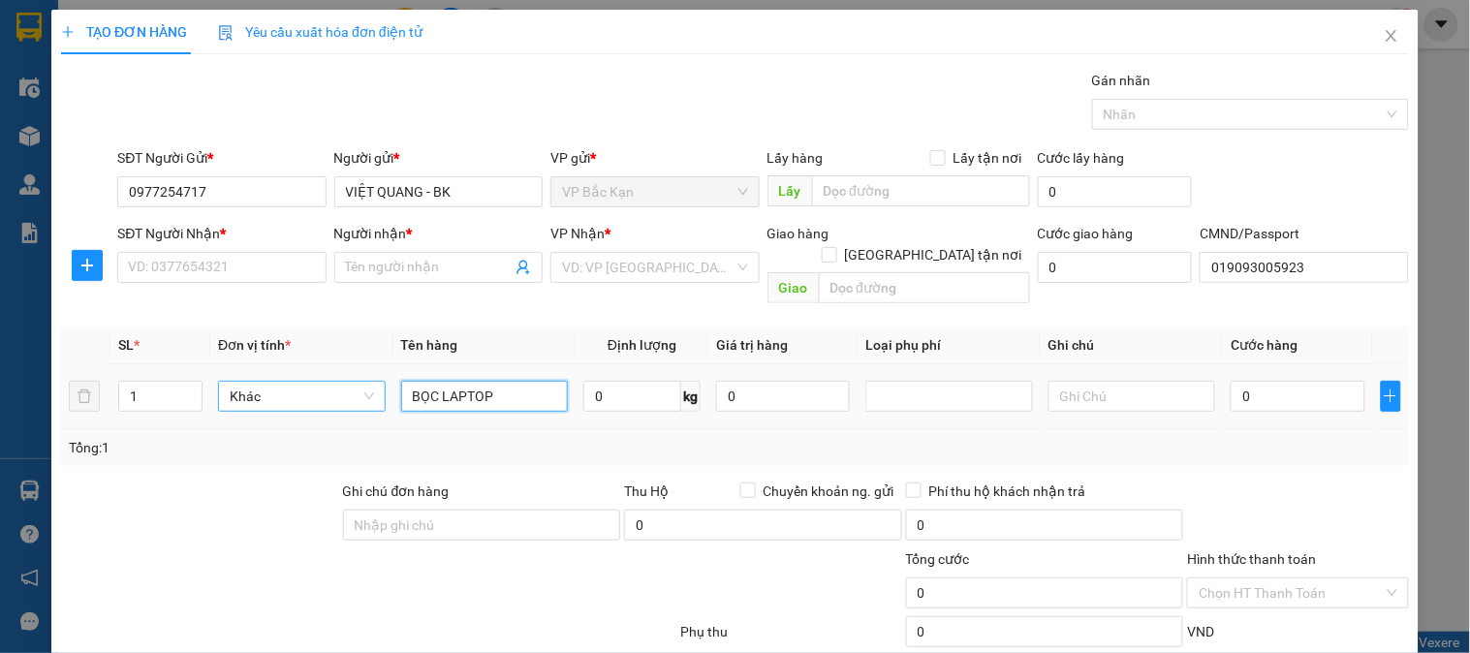
type input "BỌC LAPTOP"
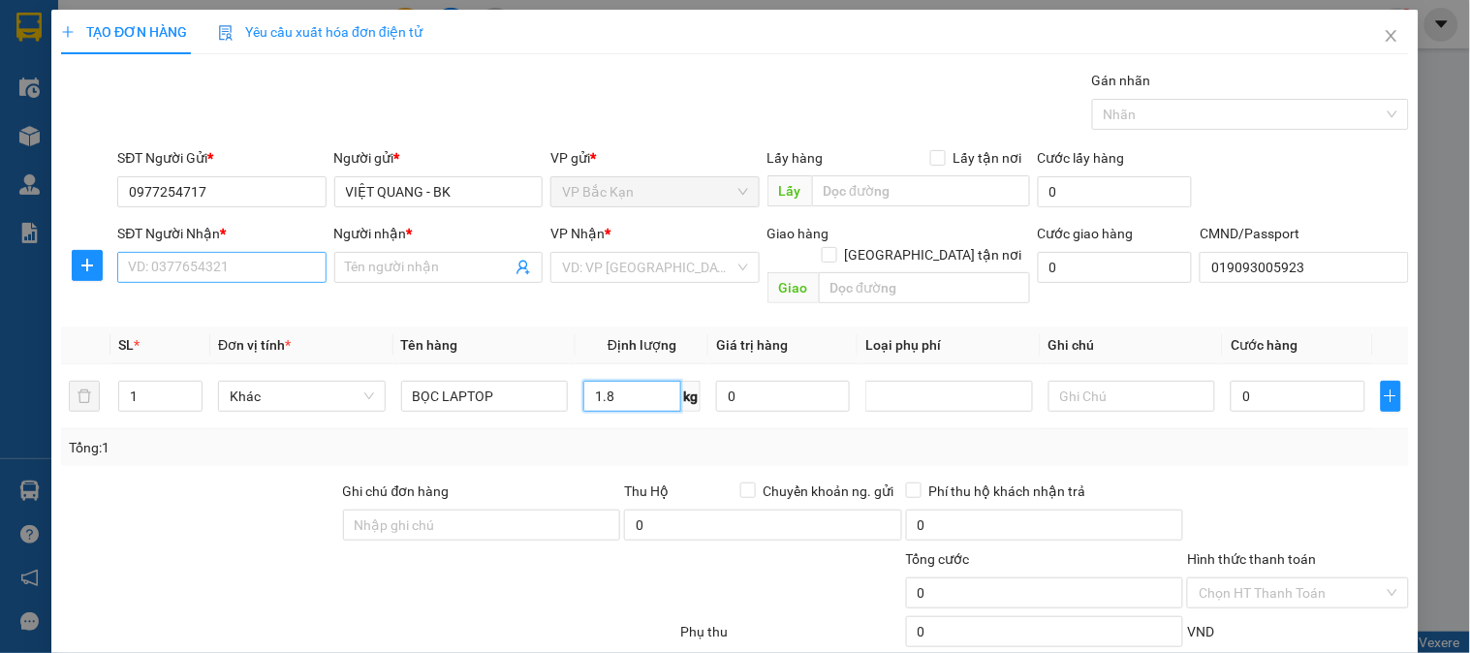
type input "1.8"
click at [202, 282] on input "SĐT Người Nhận *" at bounding box center [221, 267] width 208 height 31
click at [204, 282] on input "SĐT Người Nhận *" at bounding box center [221, 267] width 208 height 31
click at [208, 282] on input "SĐT Người Nhận *" at bounding box center [221, 267] width 208 height 31
type input "0941450000"
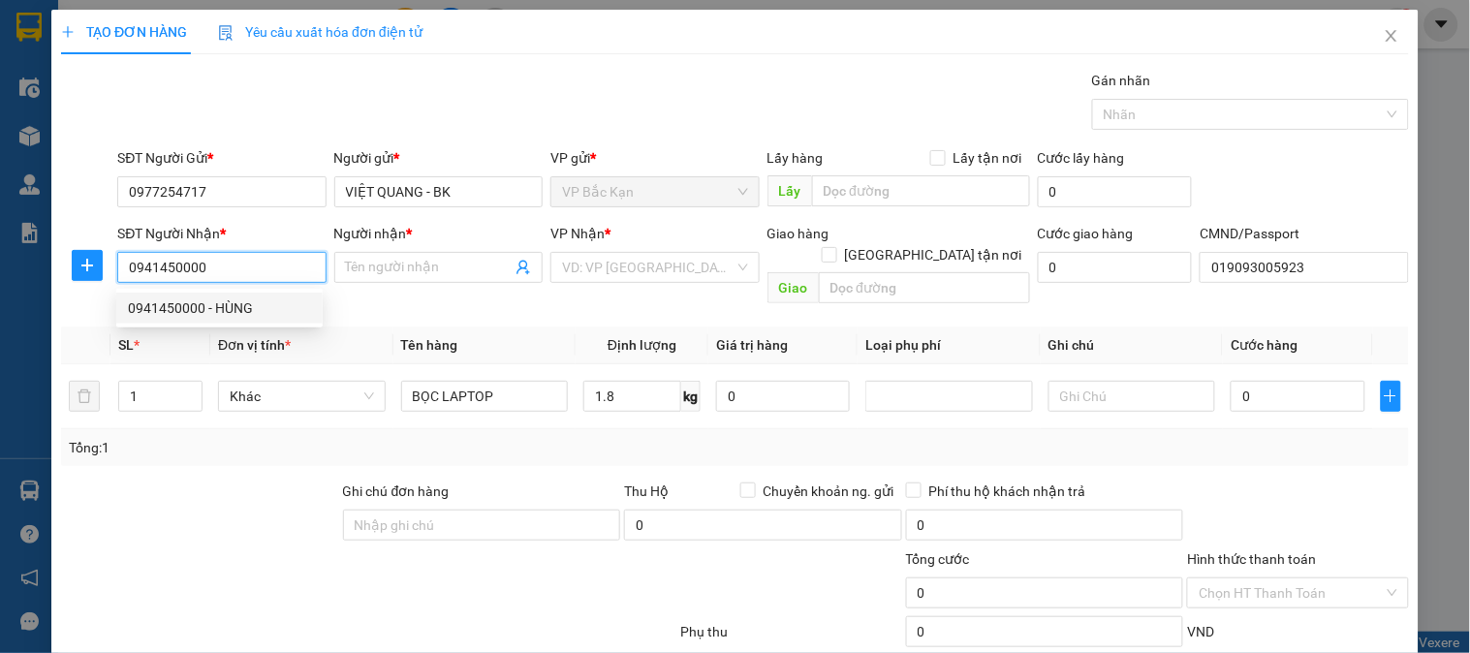
click at [200, 303] on div "0941450000 - HÙNG" at bounding box center [219, 308] width 183 height 21
type input "HÙNG"
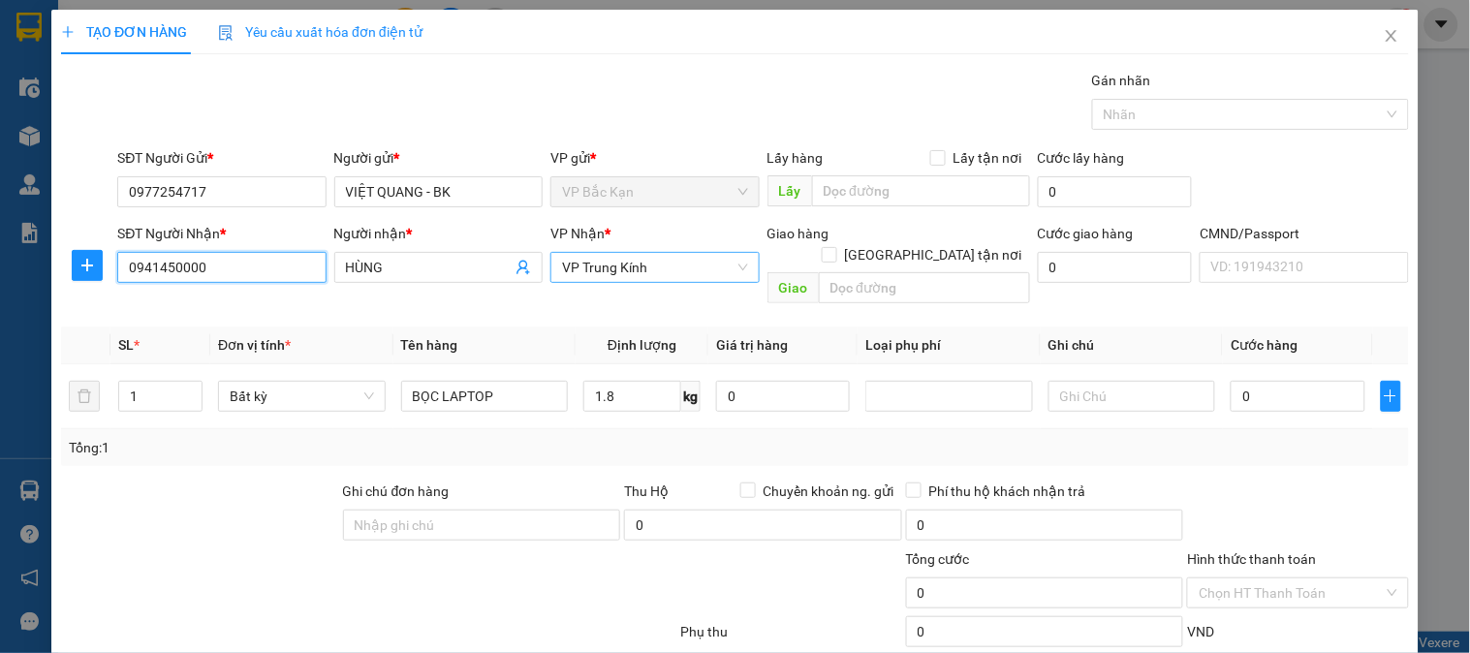
click at [588, 271] on span "VP Trung Kính" at bounding box center [654, 267] width 185 height 29
type input "0941450000"
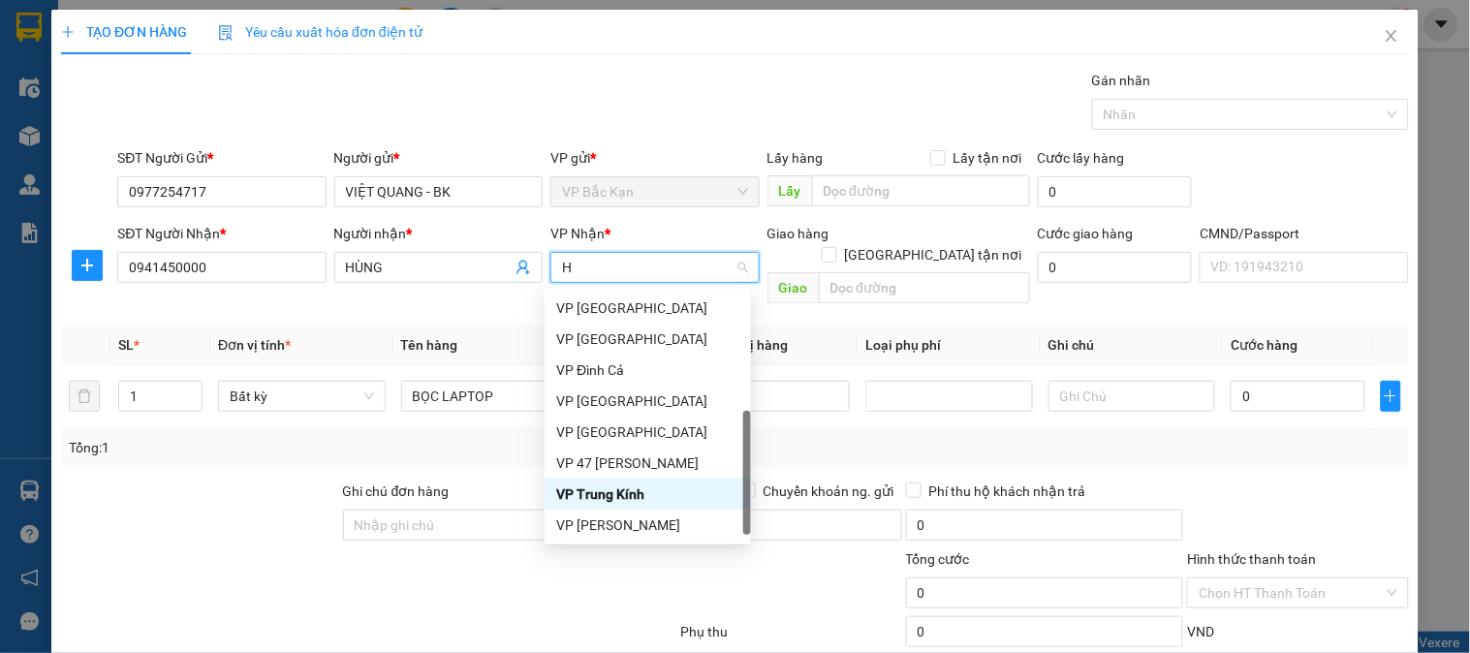
scroll to position [325, 0]
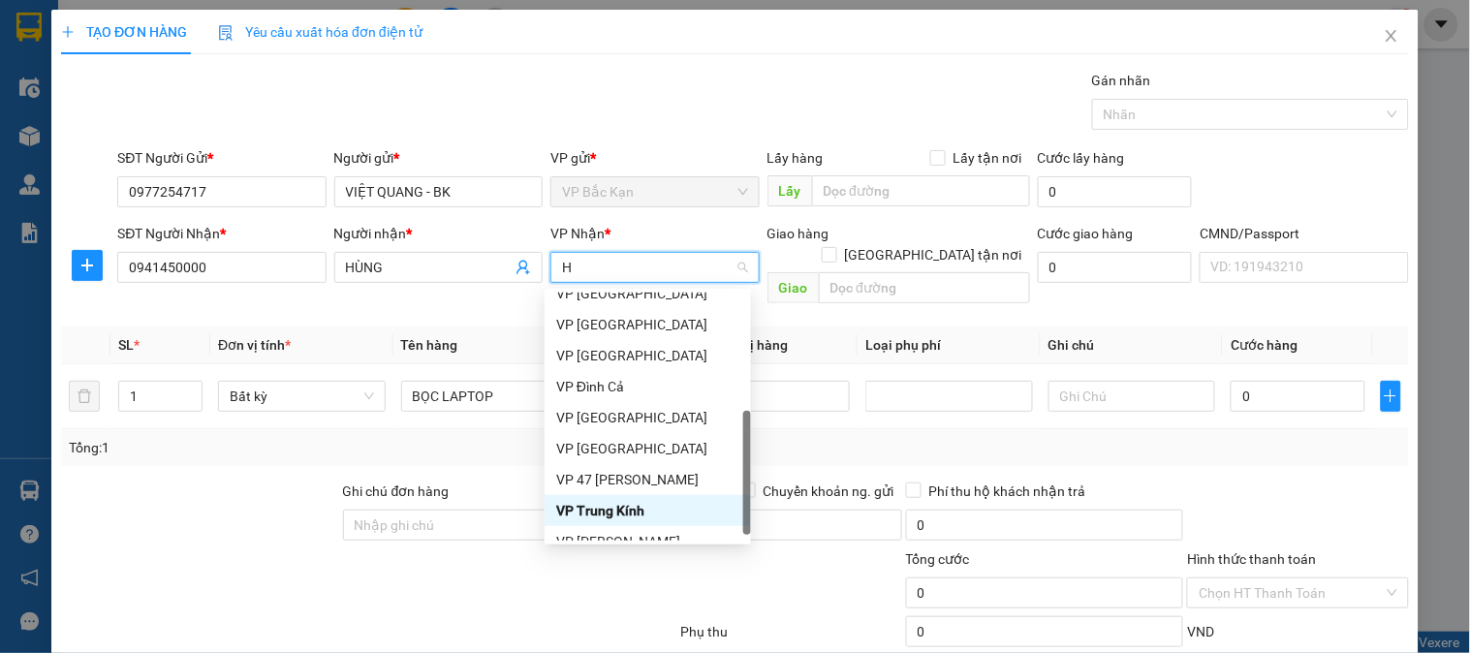
type input "HO"
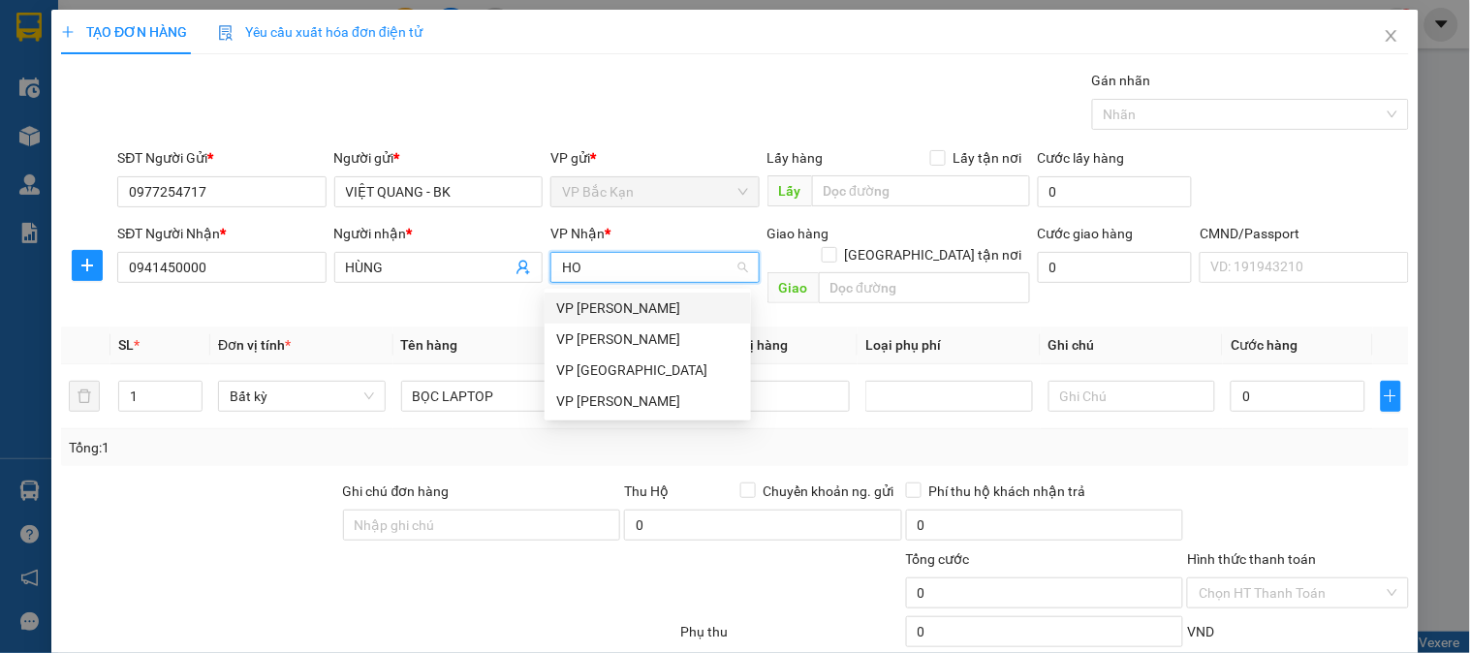
scroll to position [0, 0]
click at [585, 412] on div "VP Hoàng Gia" at bounding box center [648, 401] width 206 height 31
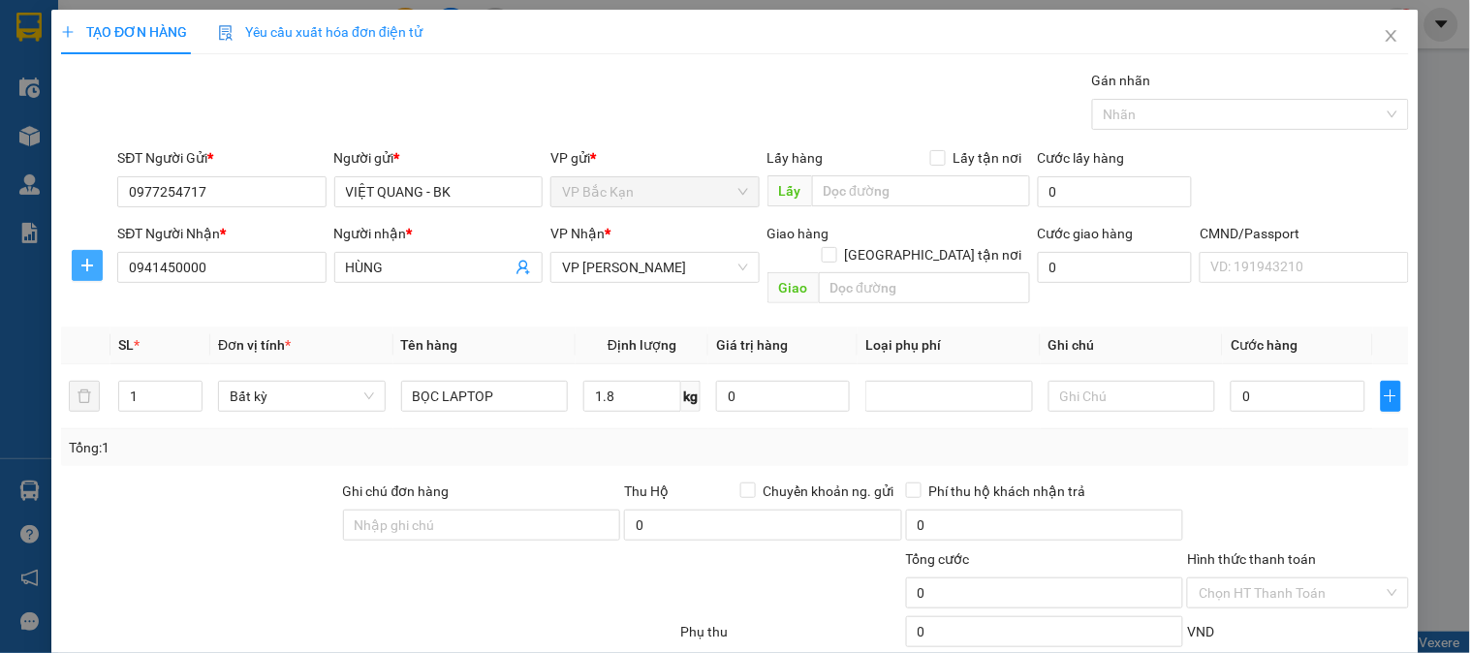
click at [85, 266] on icon "plus" at bounding box center [87, 265] width 12 height 1
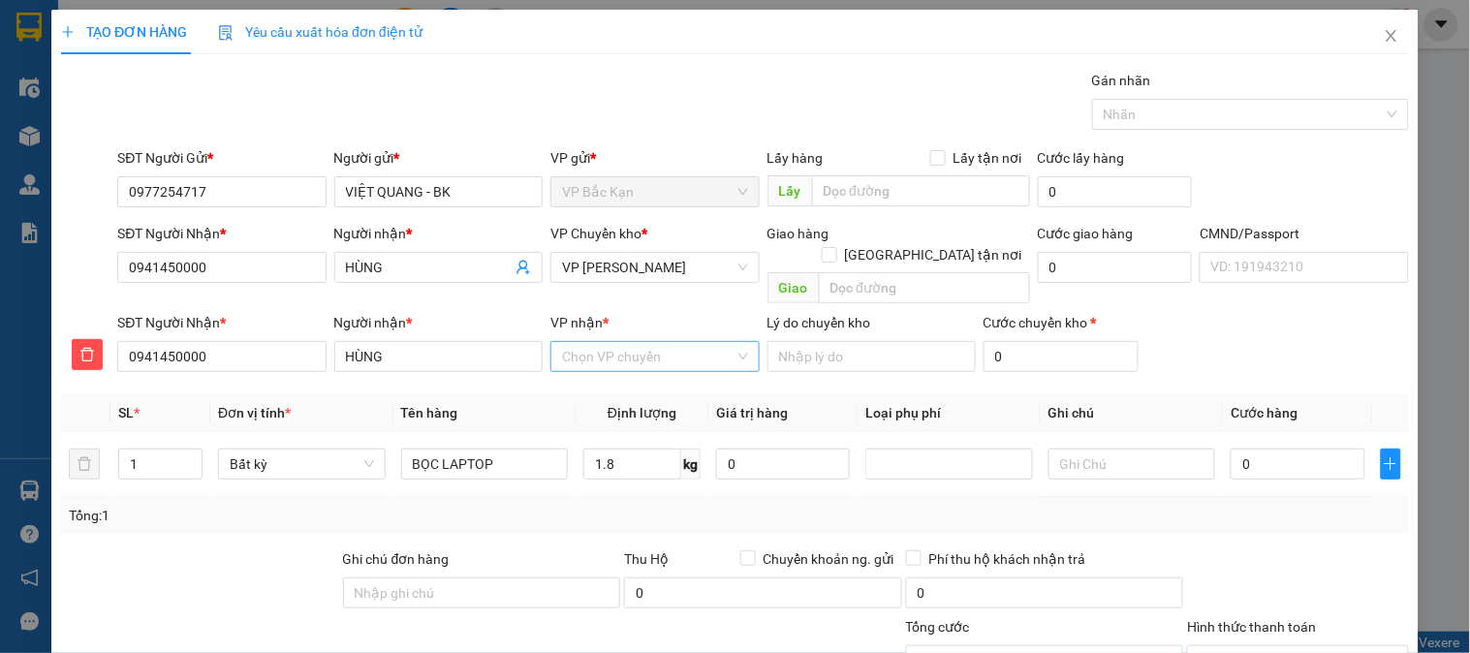
click at [603, 342] on input "VP nhận *" at bounding box center [648, 356] width 172 height 29
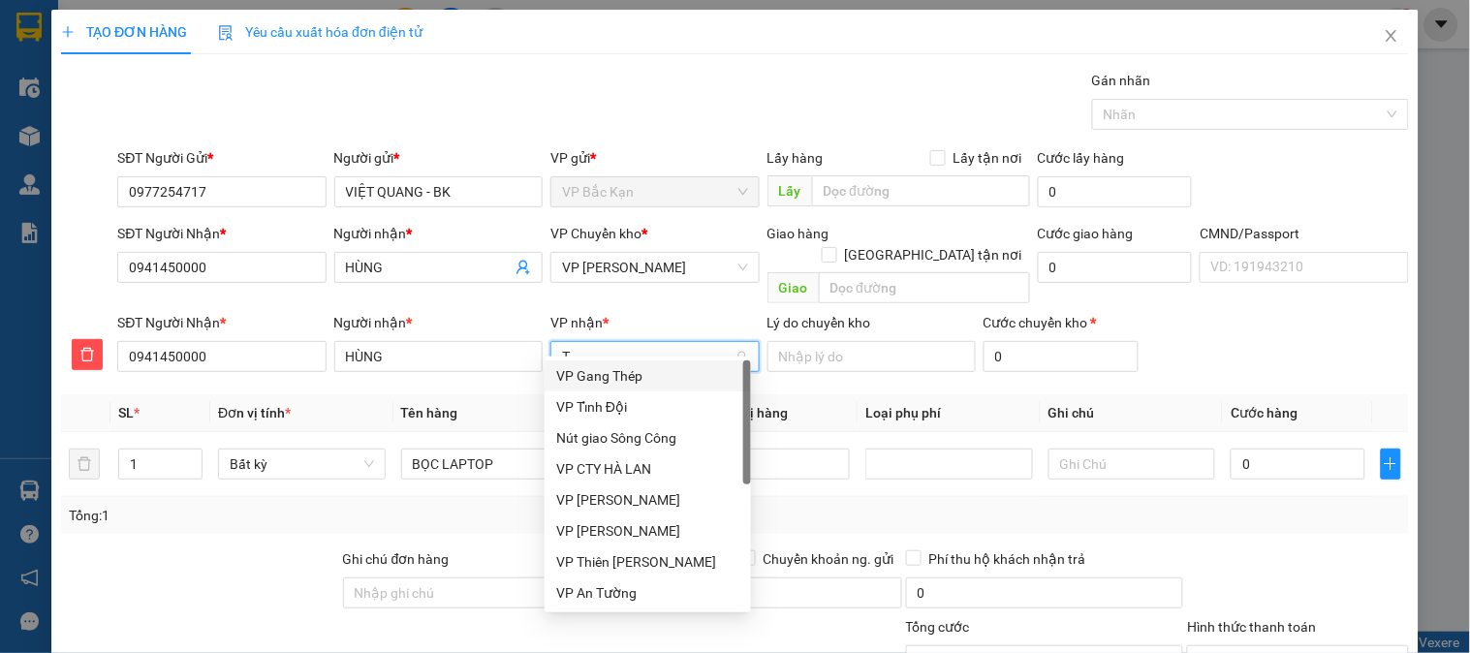
type input "TR"
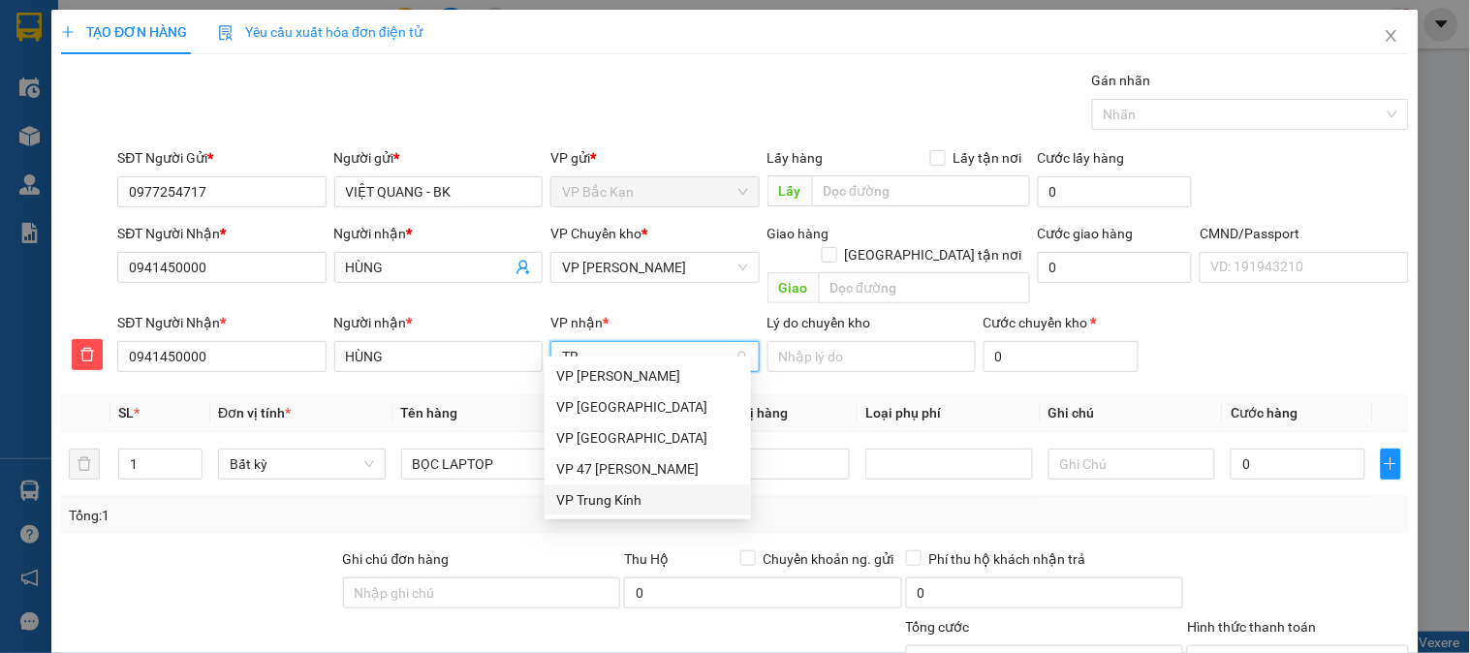
click at [616, 502] on div "VP Trung Kính" at bounding box center [647, 499] width 183 height 21
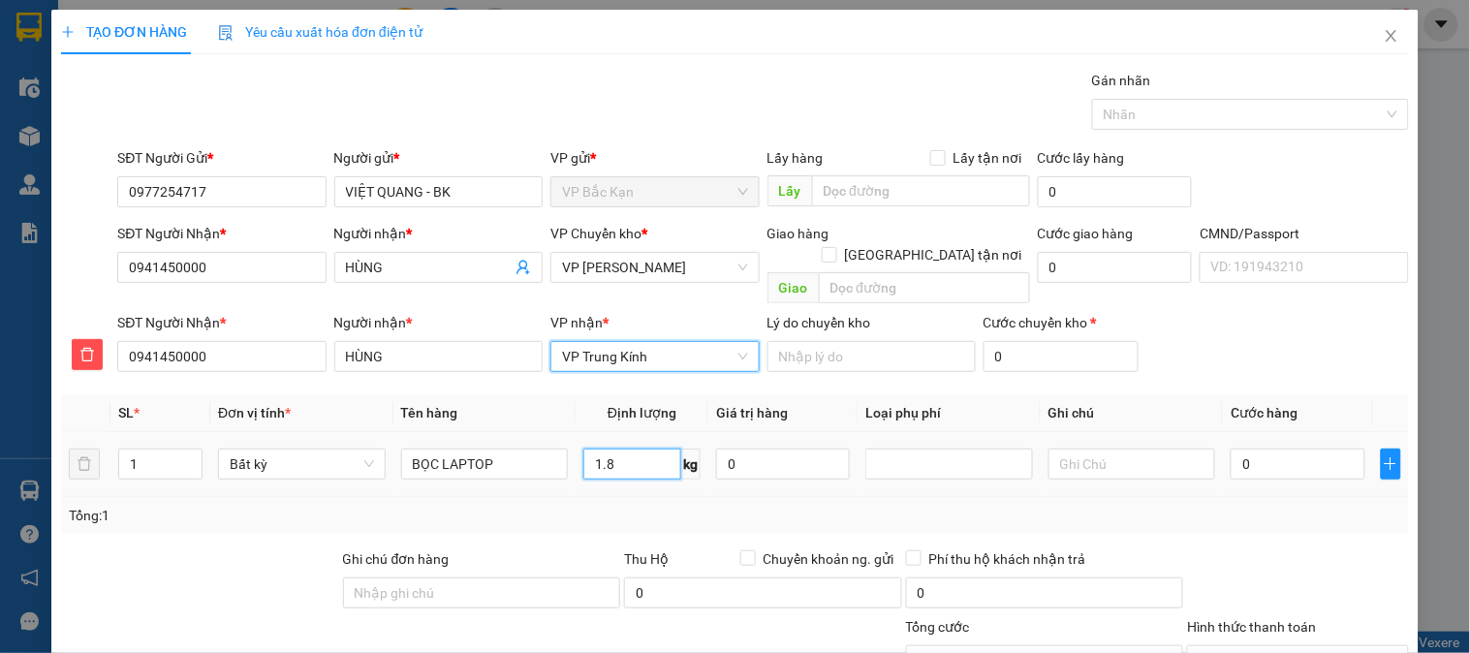
click at [604, 449] on input "1.8" at bounding box center [633, 464] width 98 height 31
click at [597, 505] on div "Tổng: 1" at bounding box center [735, 515] width 1333 height 21
type input "40.000"
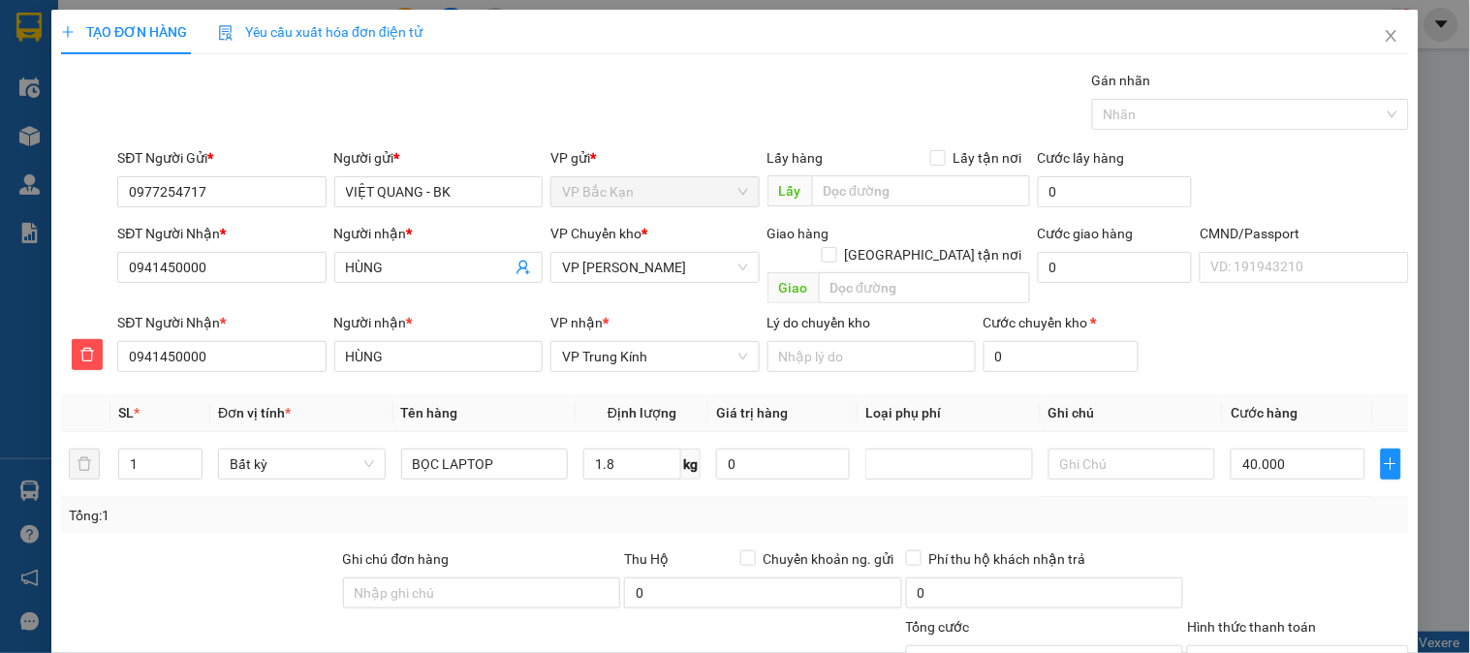
scroll to position [172, 0]
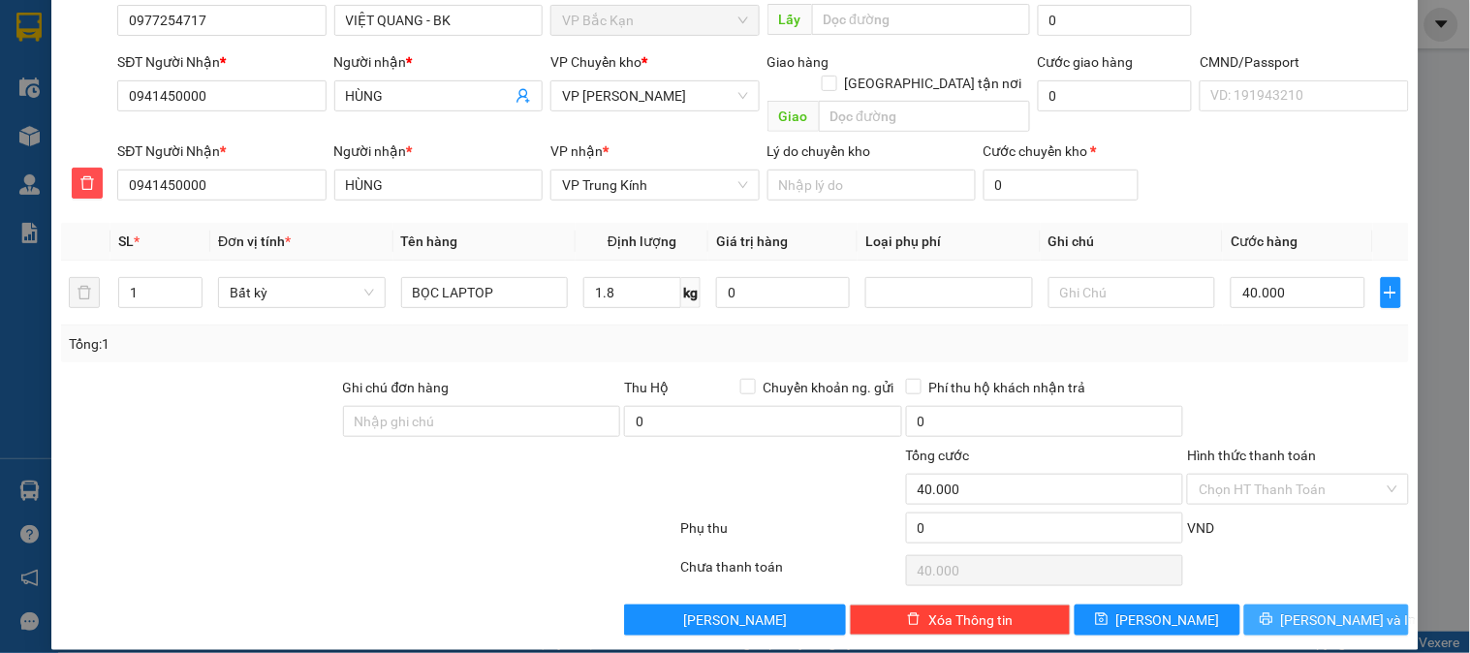
click at [1267, 605] on button "Lưu và In" at bounding box center [1327, 620] width 165 height 31
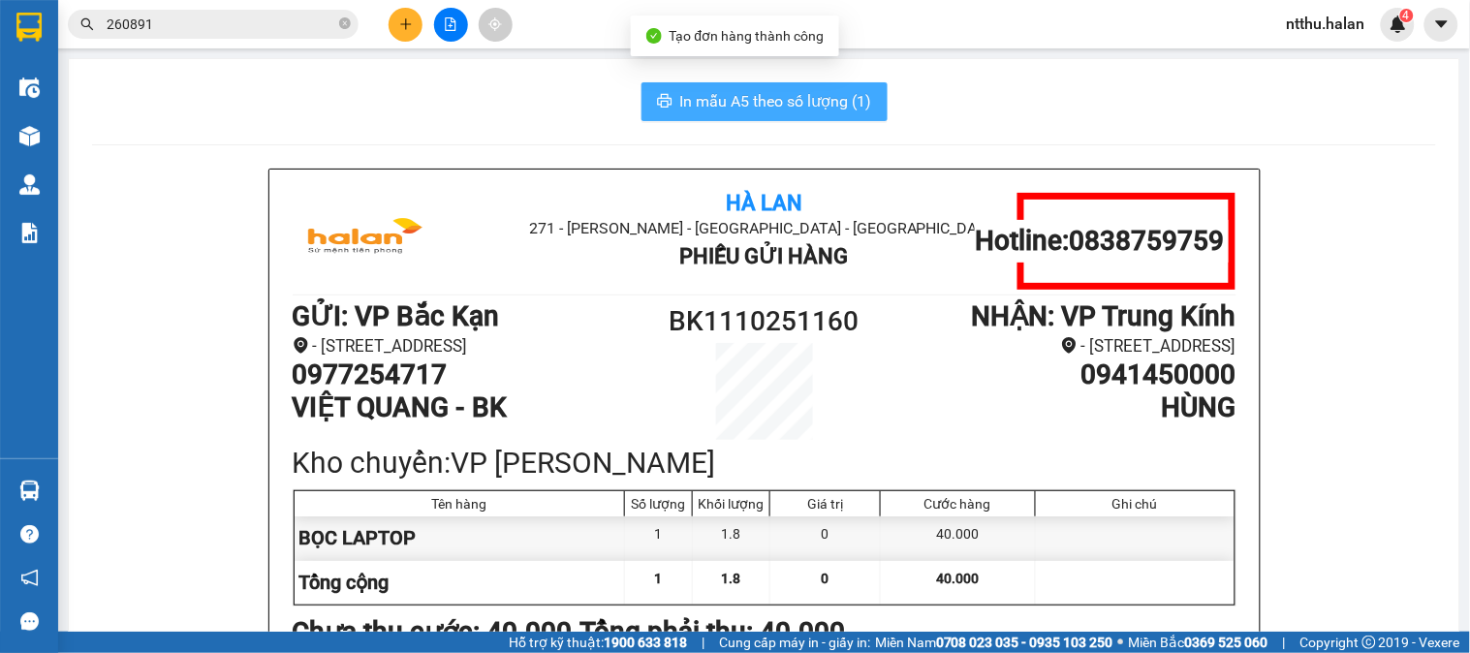
click at [812, 101] on span "In mẫu A5 theo số lượng (1)" at bounding box center [776, 101] width 192 height 24
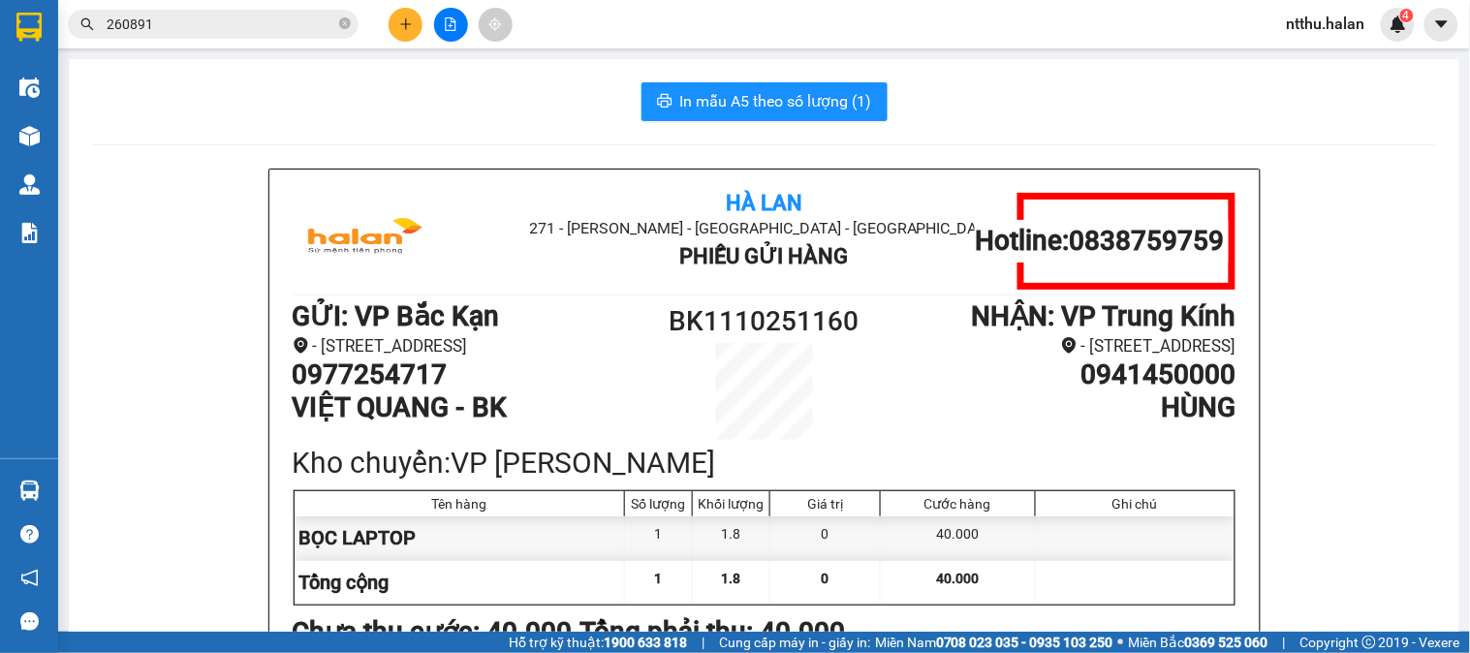
click at [293, 82] on div "In mẫu A5 theo số lượng (1)" at bounding box center [764, 101] width 1344 height 39
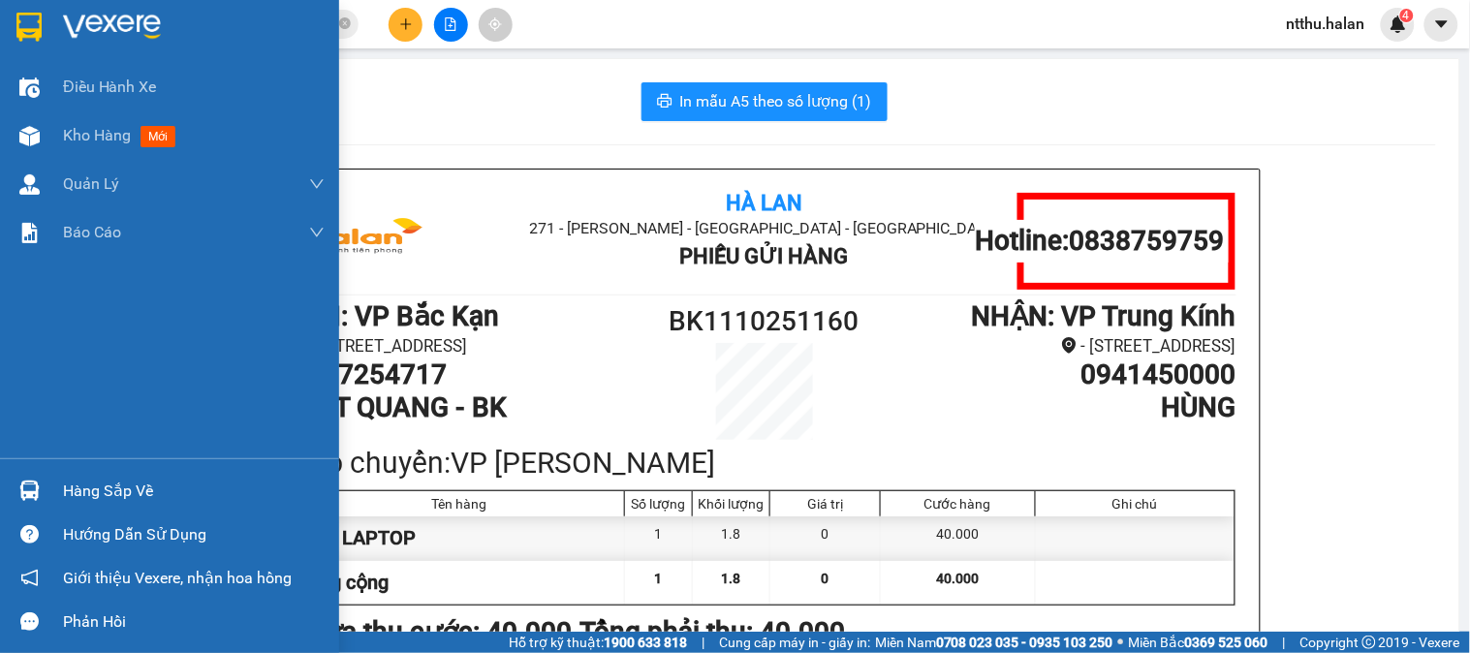
click at [89, 495] on div "Hàng sắp về" at bounding box center [194, 491] width 262 height 29
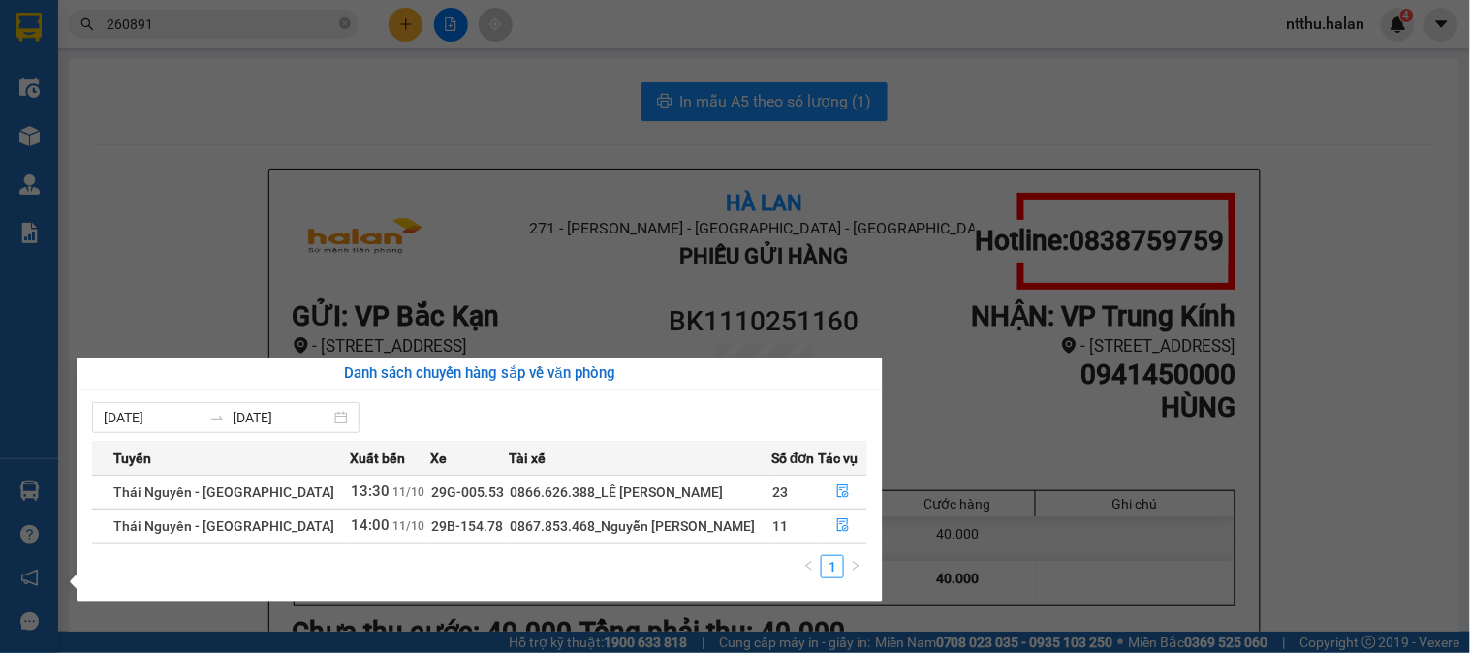
click at [501, 97] on section "Kết quả tìm kiếm ( 238 ) Bộ lọc Mã ĐH Trạng thái Món hàng Thu hộ Tổng cước Chưa…" at bounding box center [735, 326] width 1470 height 653
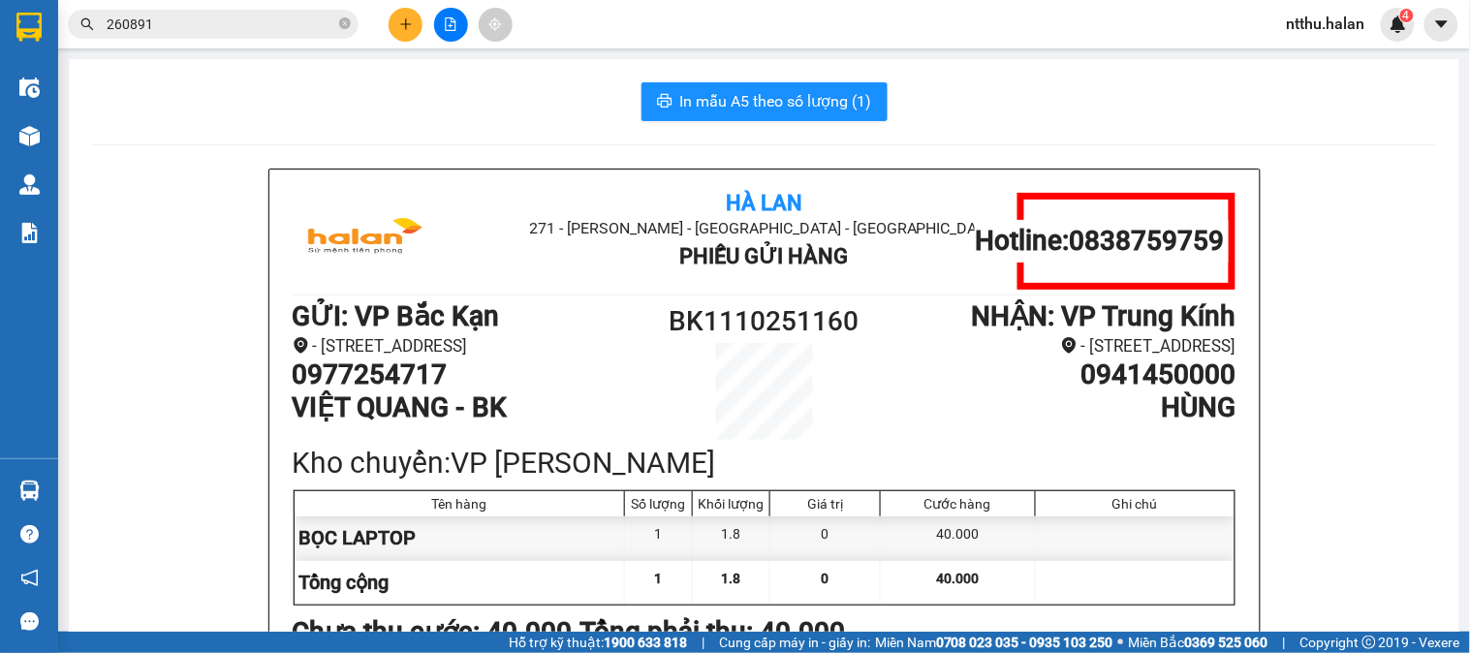
click at [498, 87] on div "In mẫu A5 theo số lượng (1)" at bounding box center [764, 101] width 1344 height 39
click at [255, 22] on input "260891" at bounding box center [221, 24] width 229 height 21
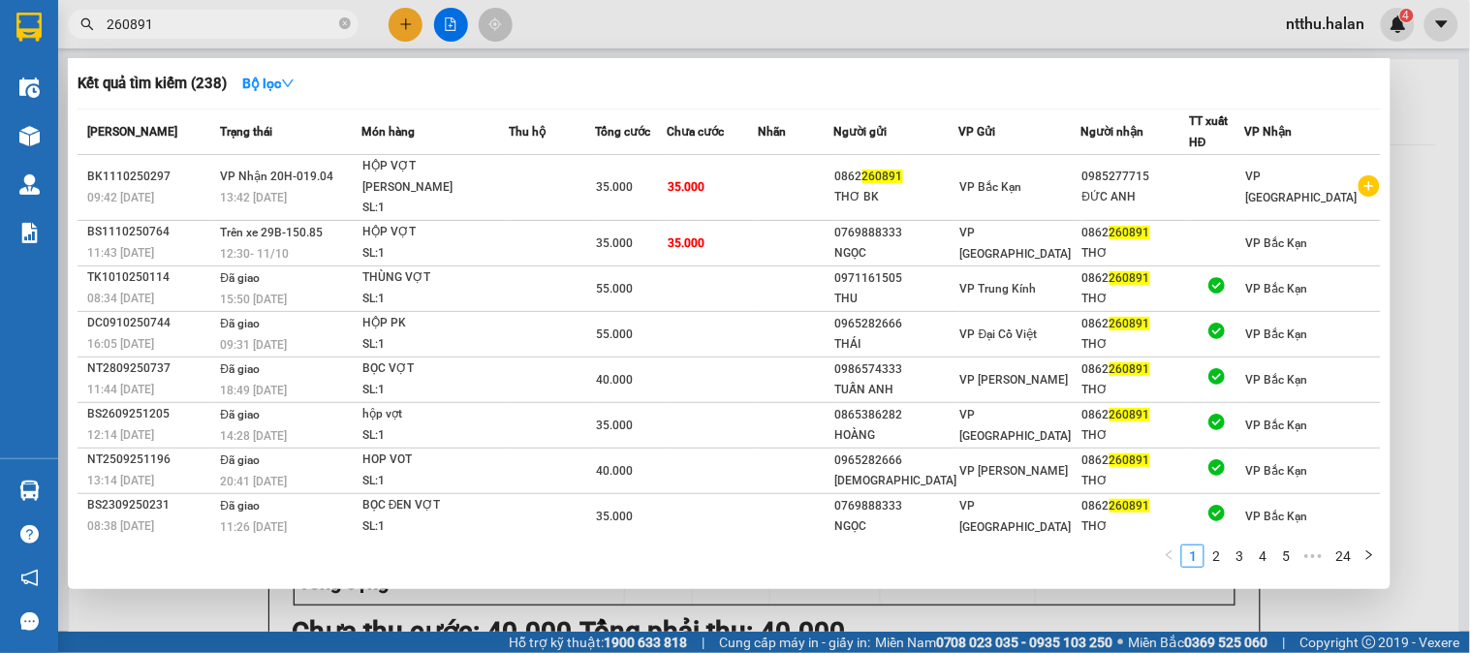
drag, startPoint x: 255, startPoint y: 22, endPoint x: 209, endPoint y: 21, distance: 45.6
click at [257, 21] on input "260891" at bounding box center [221, 24] width 229 height 21
type input "260891"
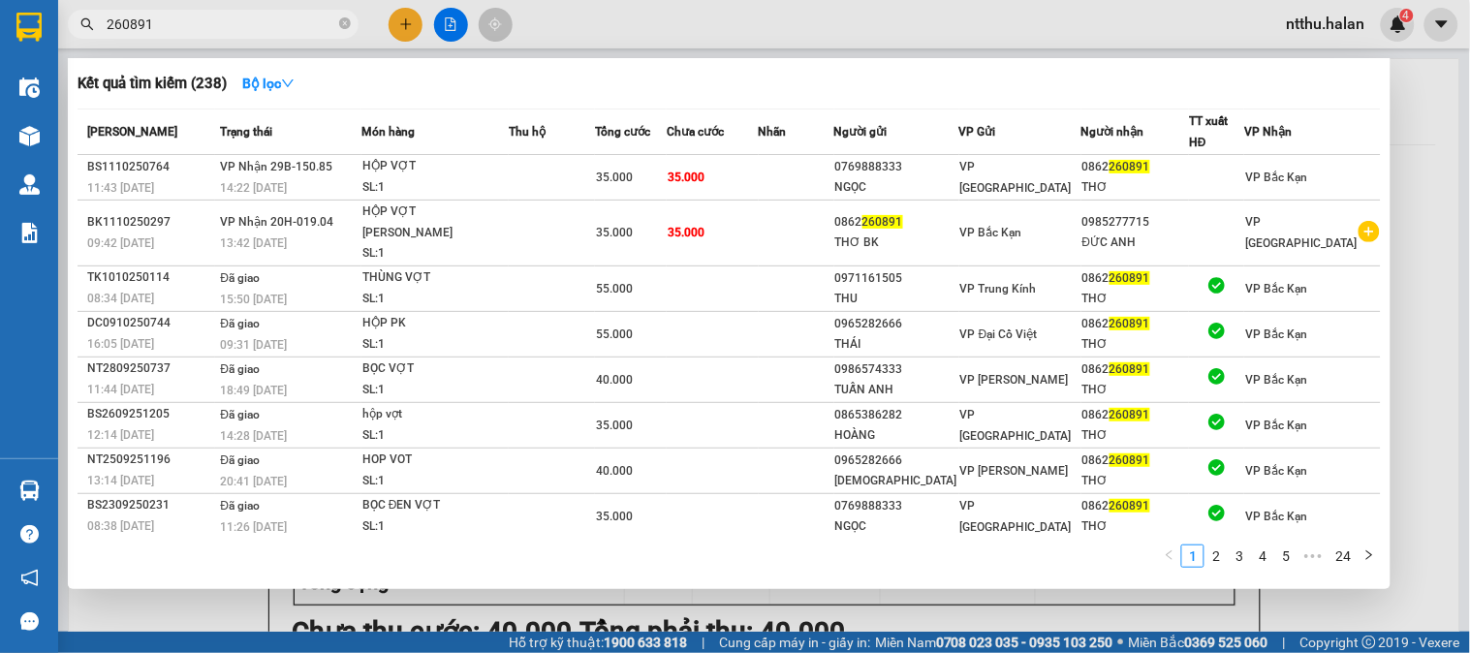
click at [204, 608] on div at bounding box center [735, 326] width 1470 height 653
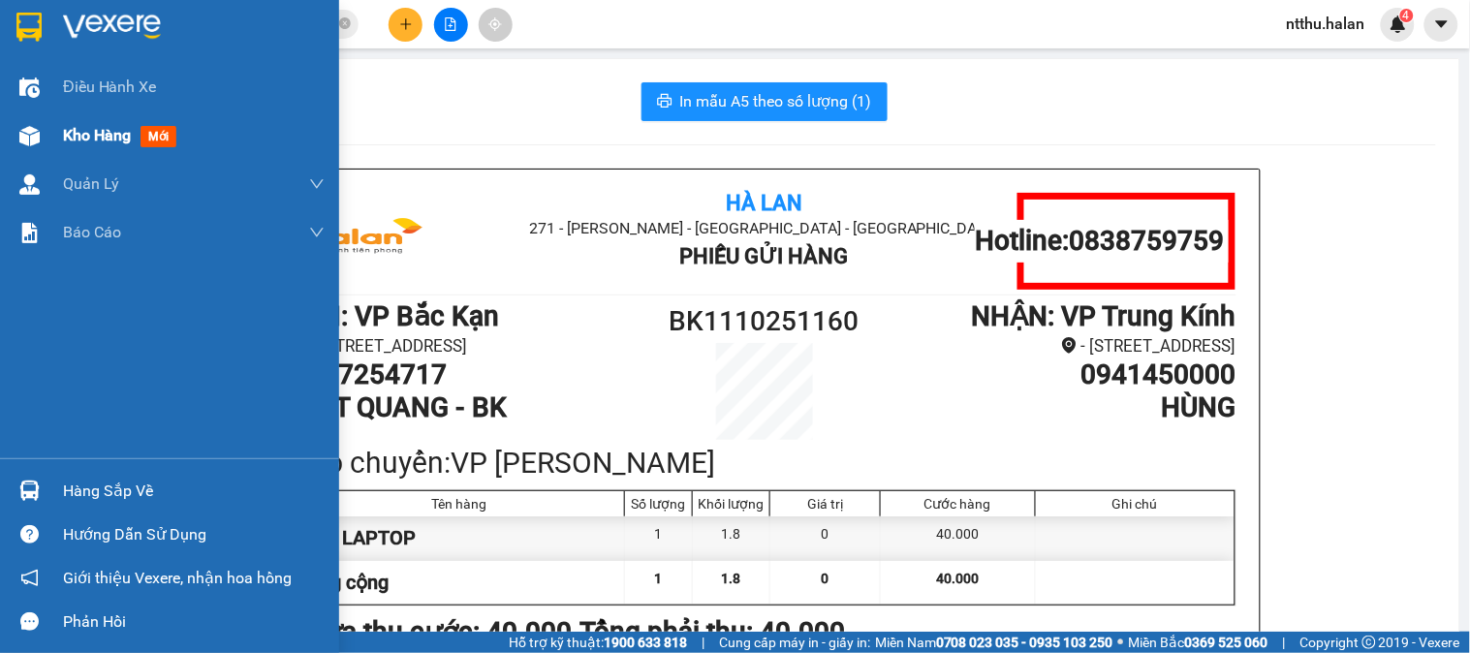
click at [91, 127] on span "Kho hàng" at bounding box center [97, 135] width 68 height 18
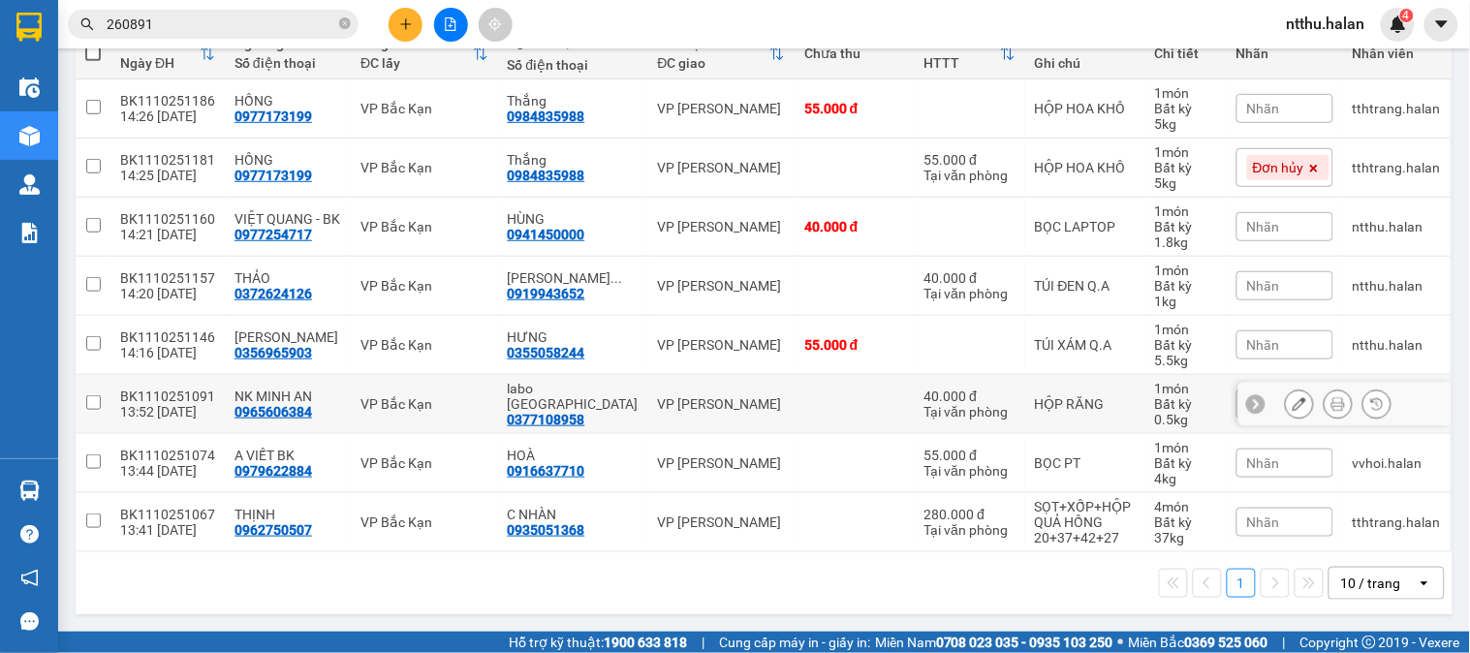
scroll to position [4, 0]
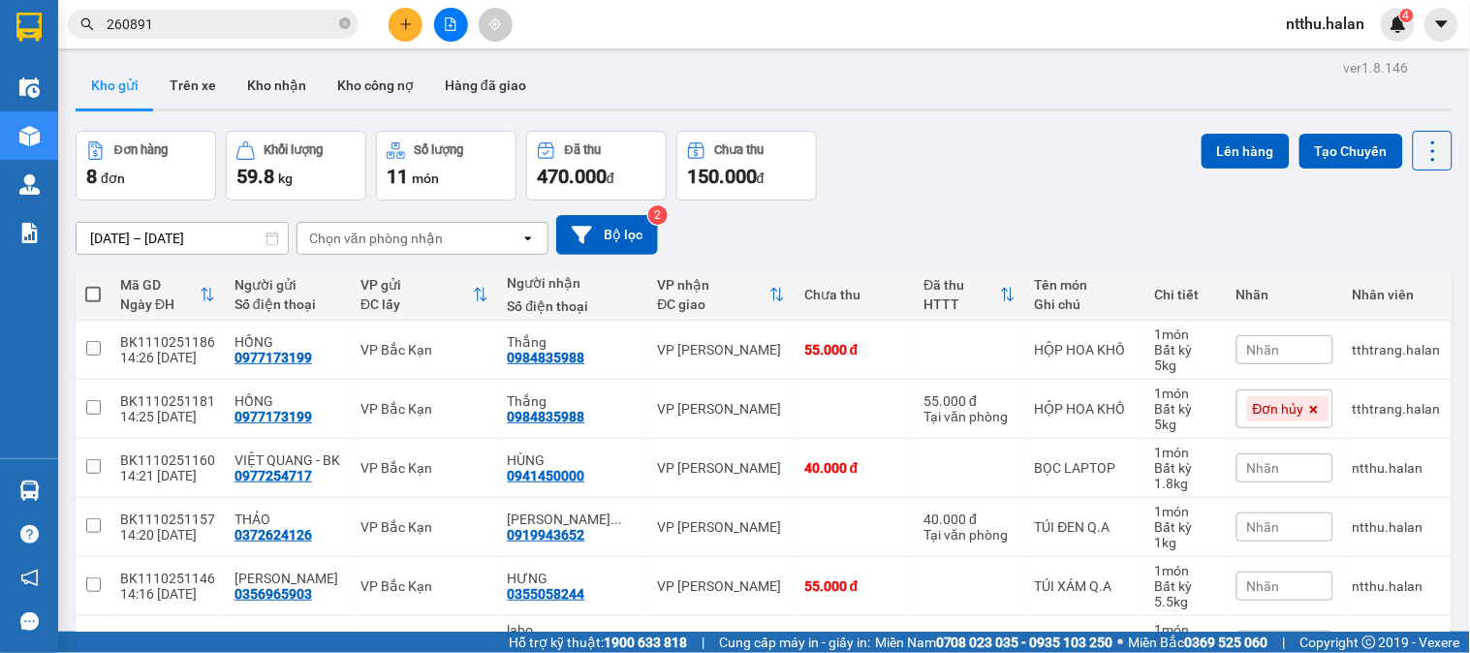
click at [1044, 182] on div "Đơn hàng 8 đơn Khối lượng 59.8 kg Số lượng 11 món Đã thu 470.000 đ Chưa thu 150…" at bounding box center [764, 166] width 1377 height 70
click at [91, 302] on span at bounding box center [93, 295] width 16 height 16
click at [93, 285] on input "checkbox" at bounding box center [93, 285] width 0 height 0
checkbox input "true"
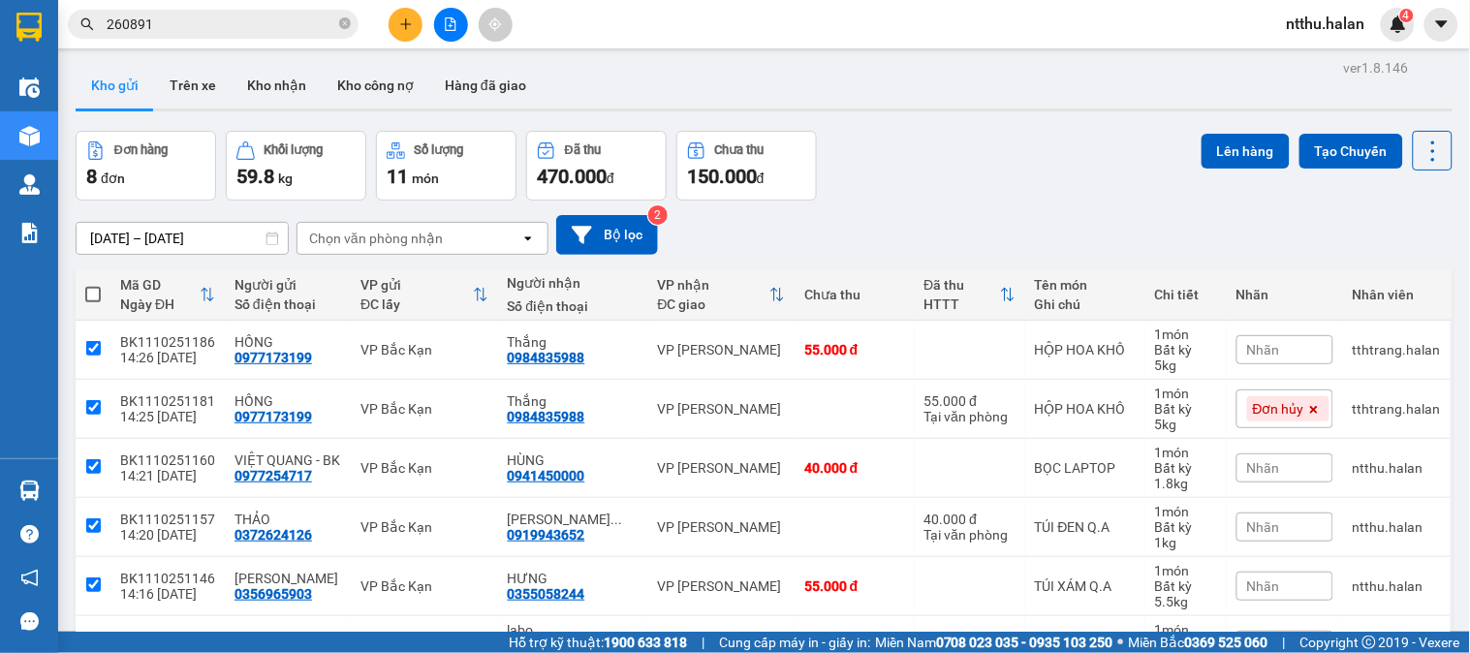
checkbox input "true"
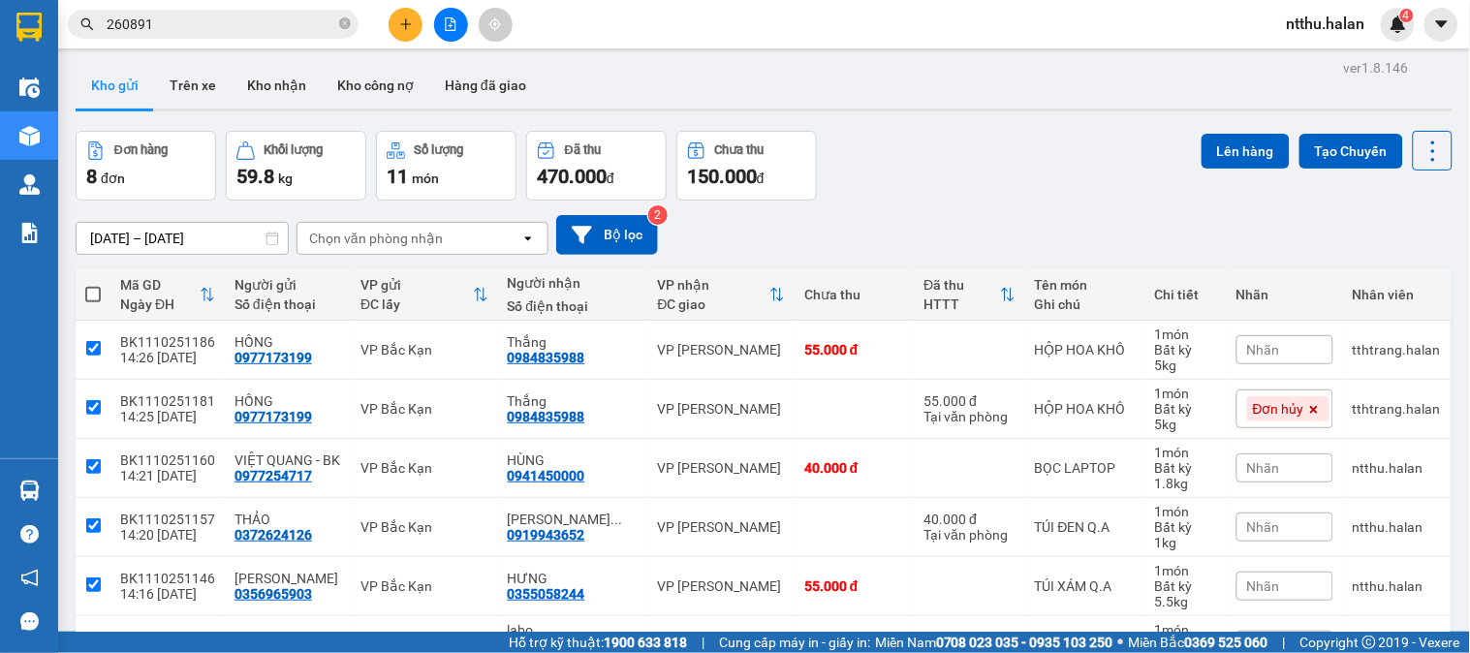
checkbox input "true"
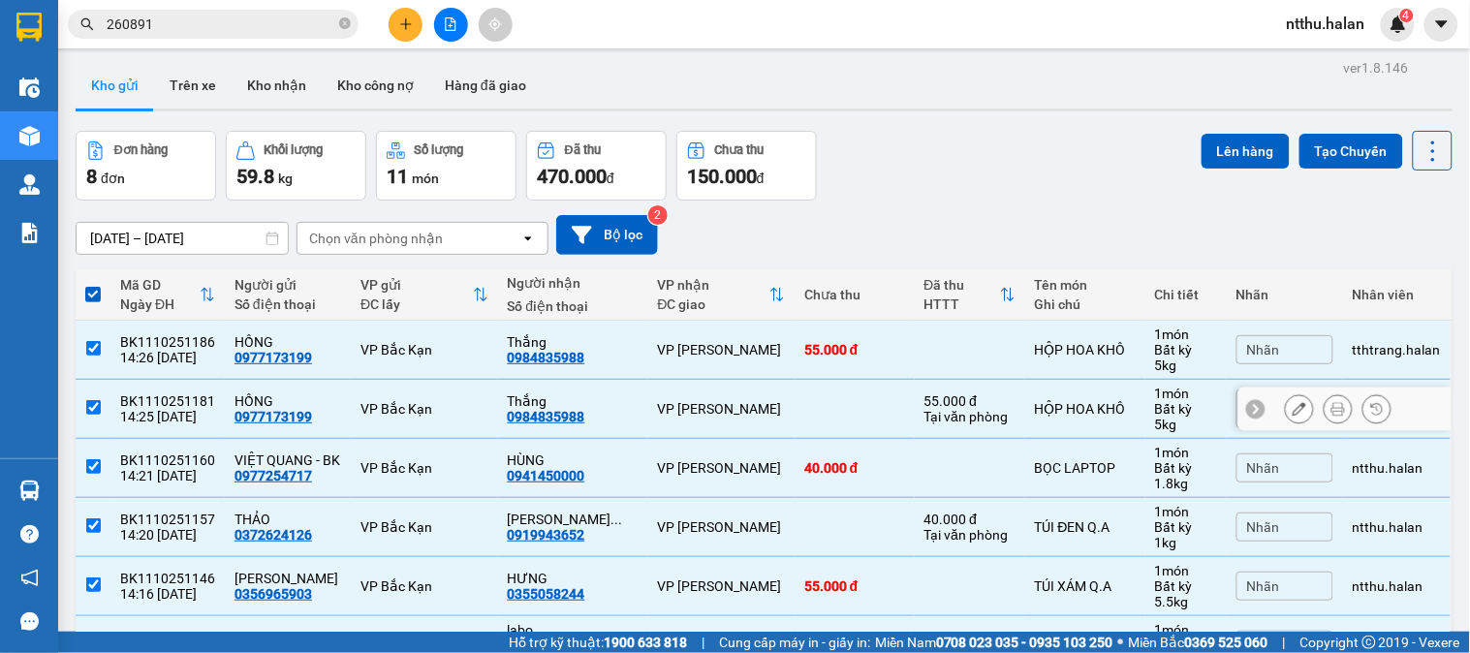
click at [89, 414] on input "checkbox" at bounding box center [93, 407] width 15 height 15
checkbox input "false"
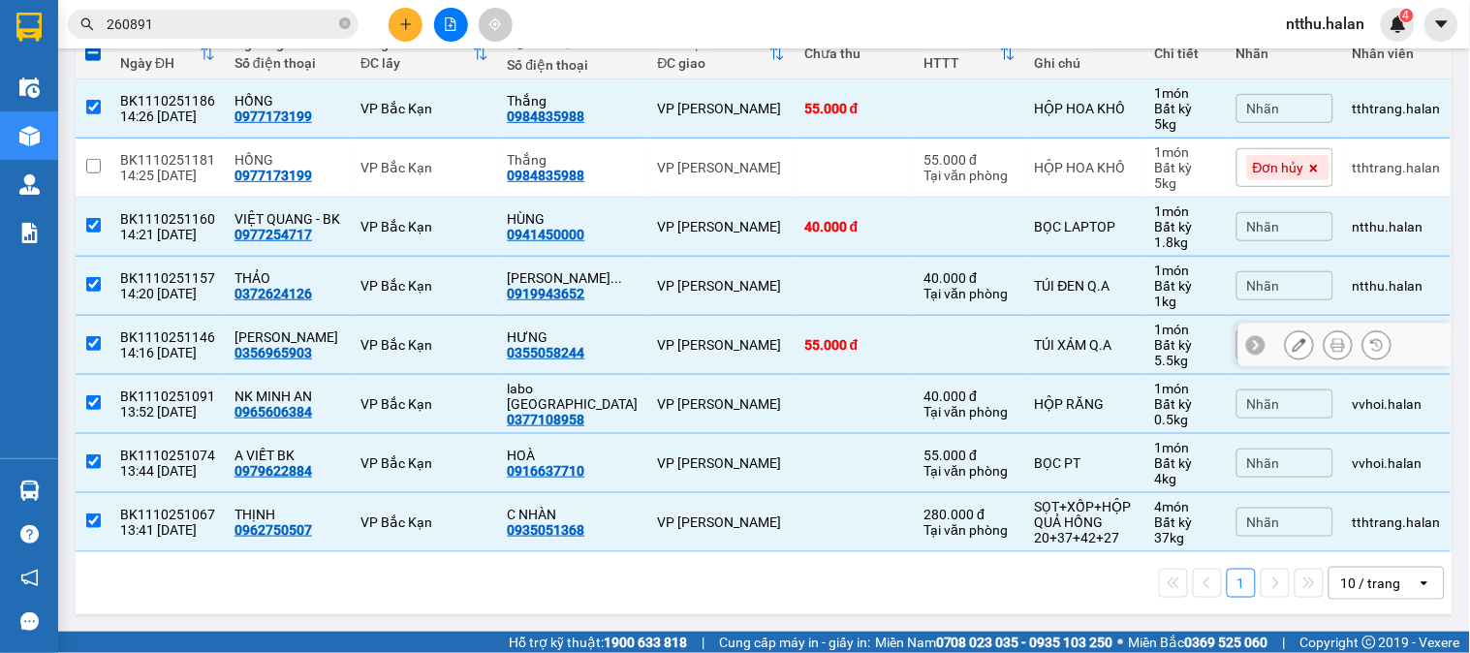
scroll to position [0, 0]
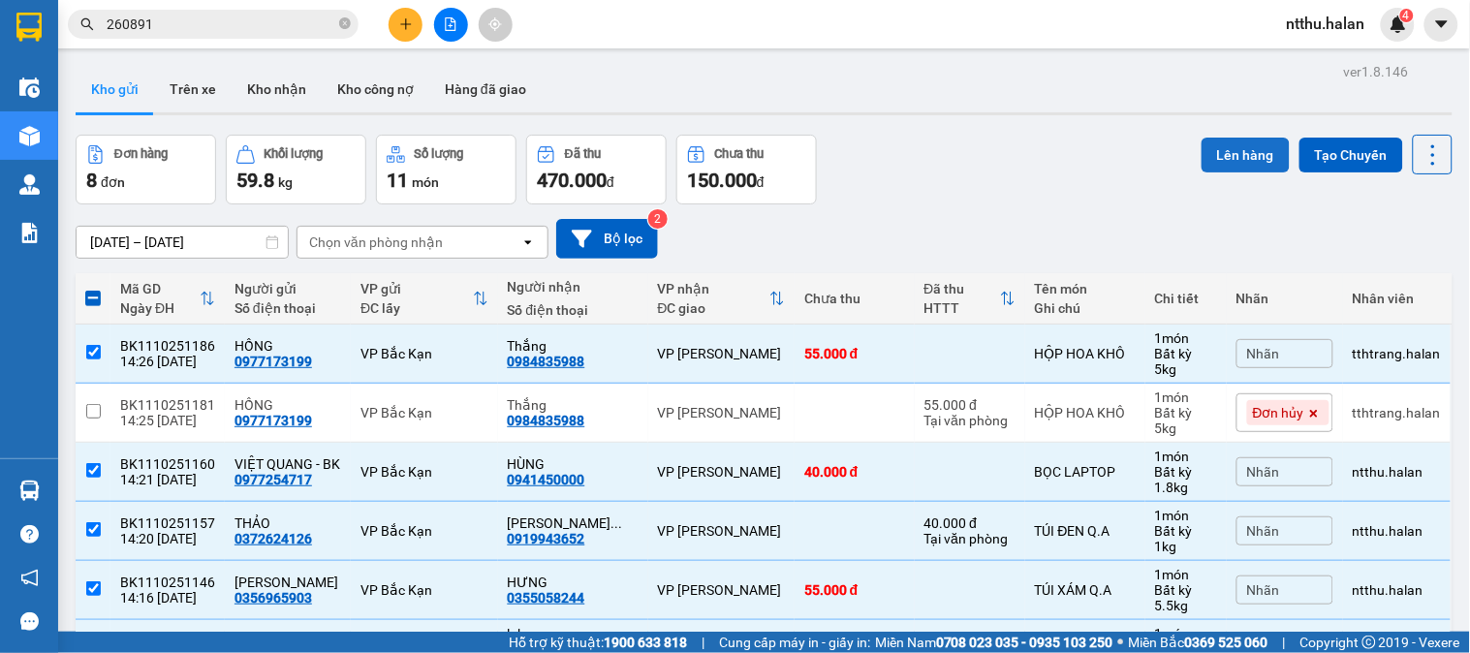
click at [1227, 162] on button "Lên hàng" at bounding box center [1246, 155] width 88 height 35
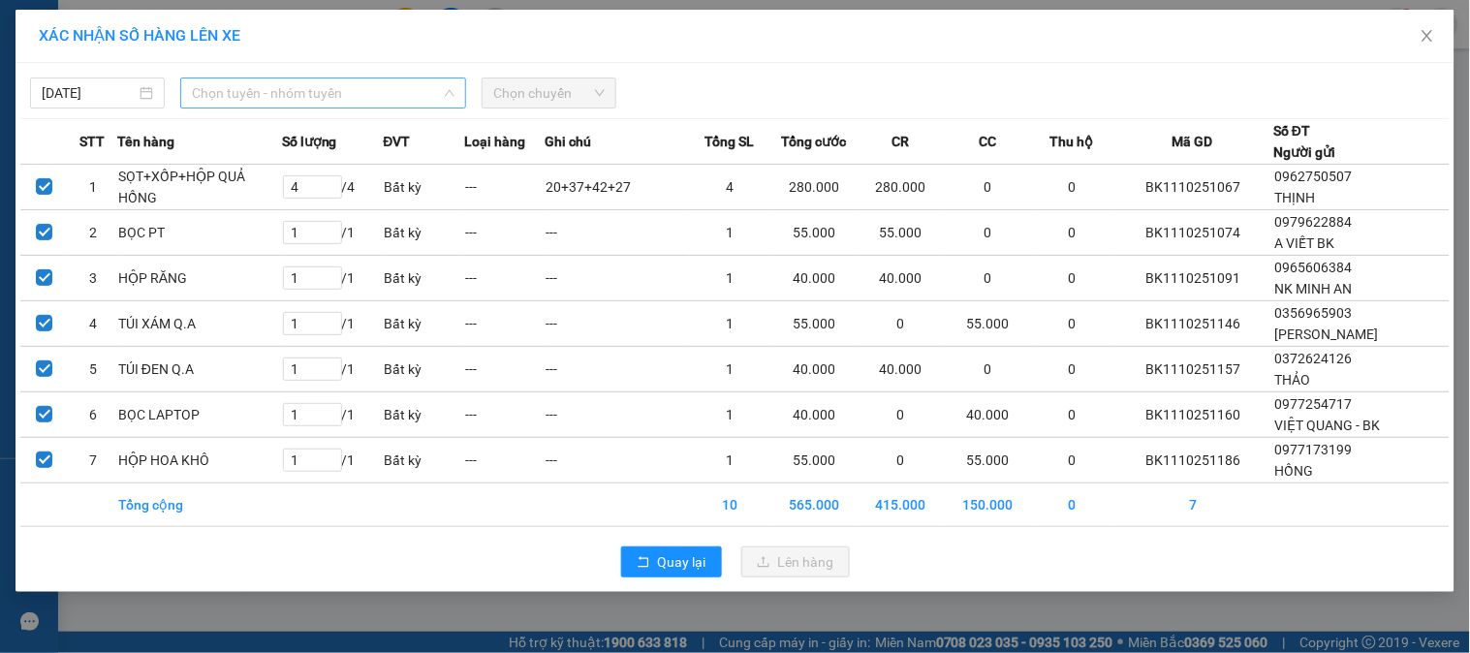
click at [219, 83] on span "Chọn tuyến - nhóm tuyến" at bounding box center [323, 93] width 263 height 29
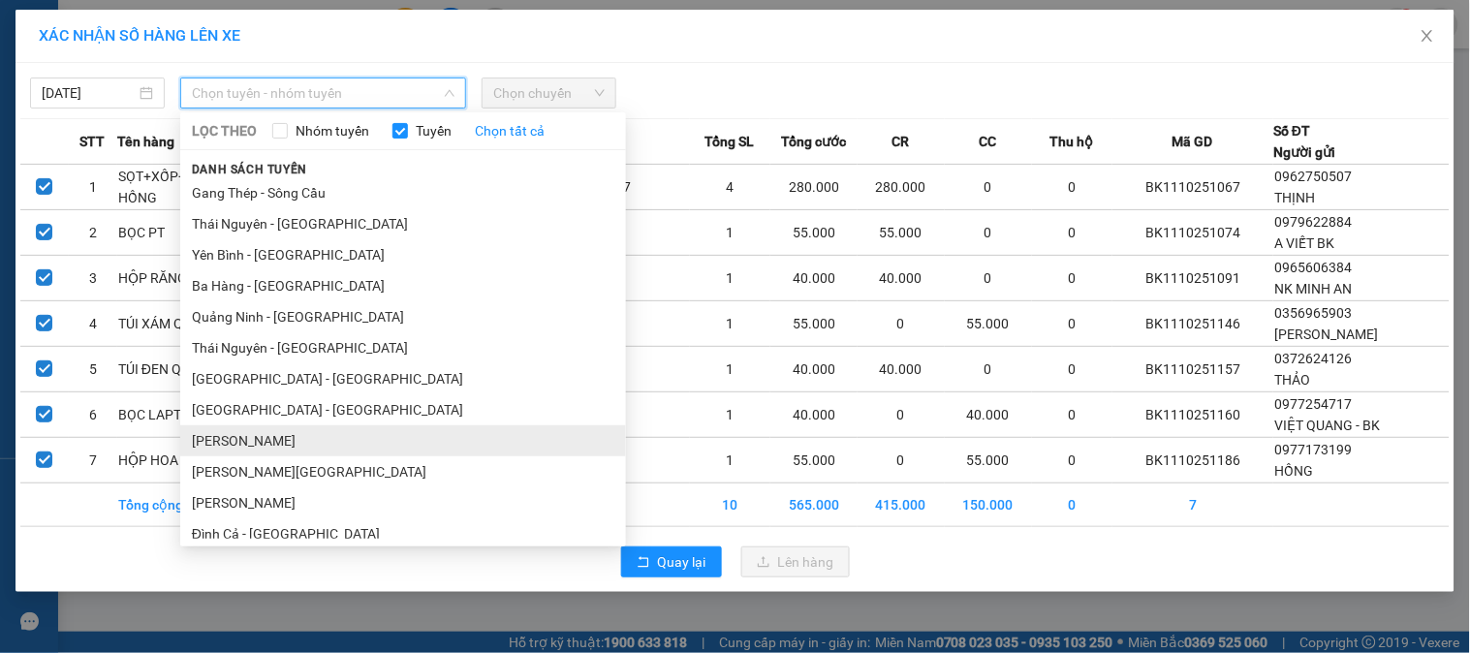
scroll to position [502, 0]
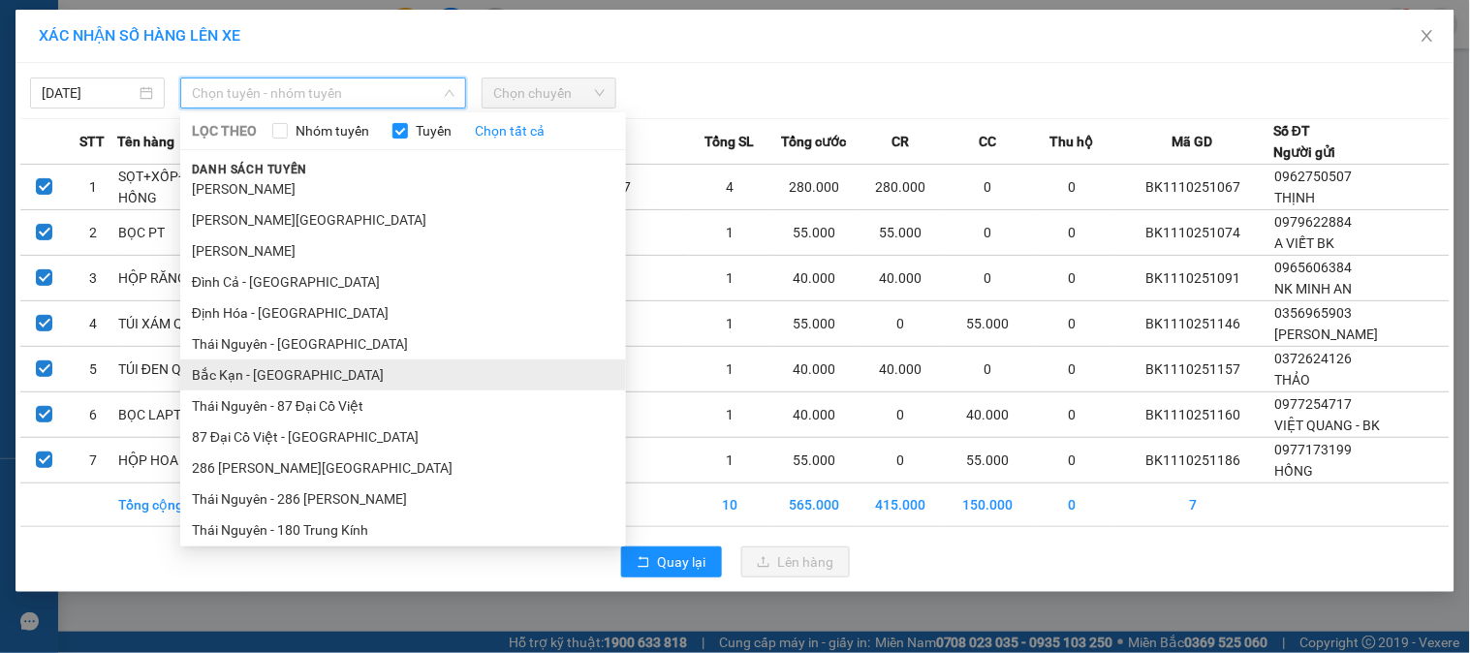
click at [278, 373] on li "Bắc Kạn - Thái Nguyên" at bounding box center [403, 375] width 446 height 31
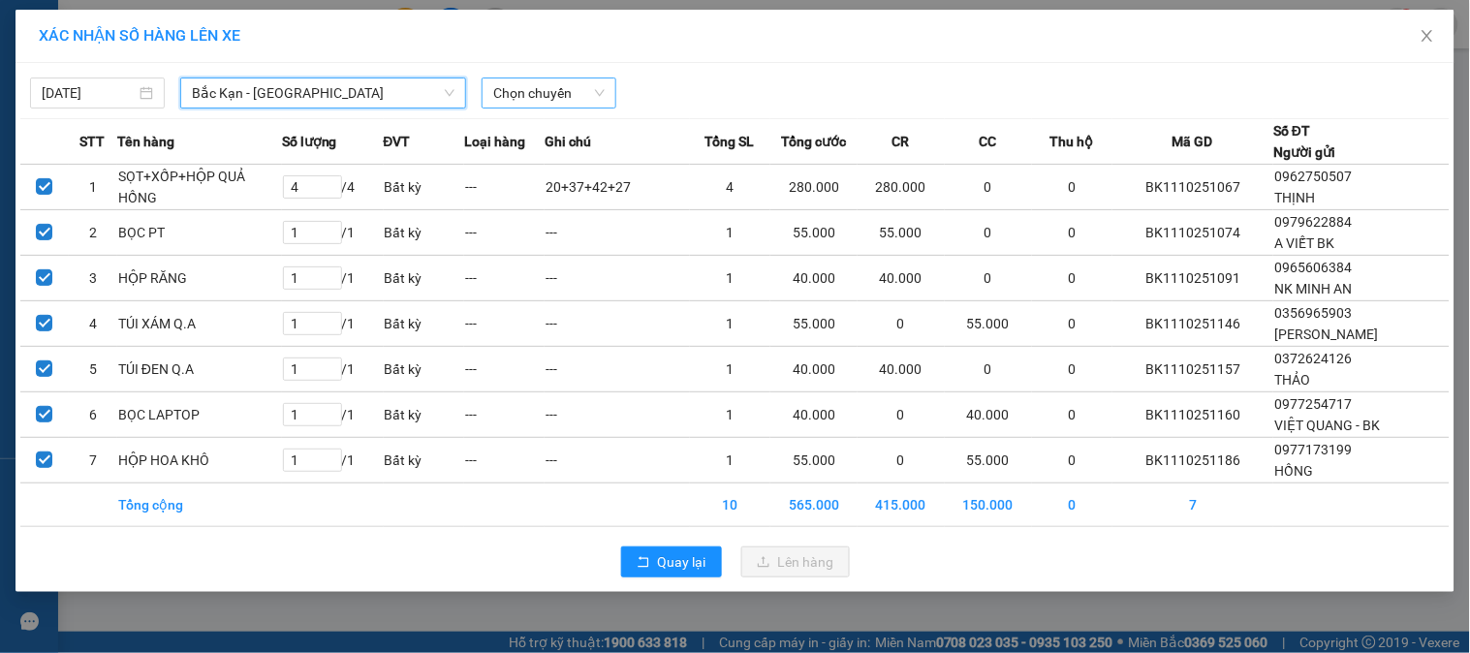
click at [524, 94] on span "Chọn chuyến" at bounding box center [548, 93] width 111 height 29
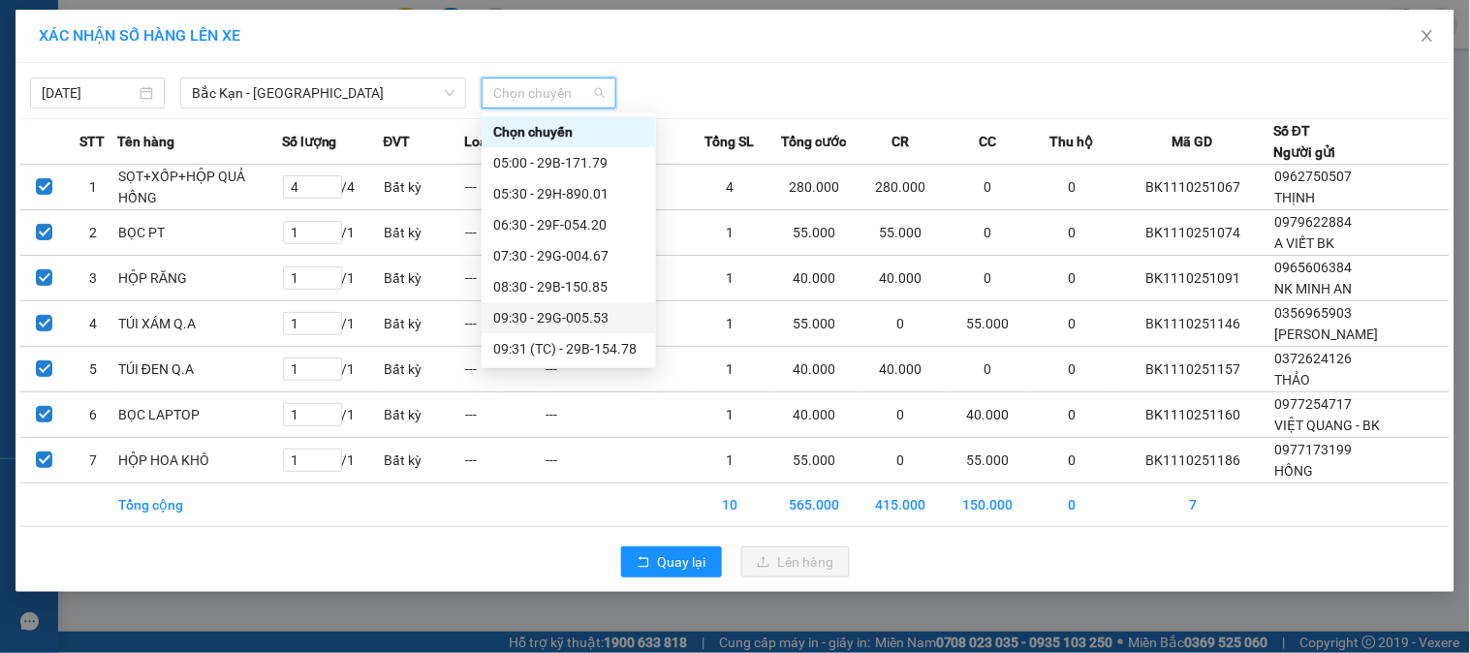
scroll to position [403, 0]
click at [562, 163] on div "14:30 - 29G-004.67" at bounding box center [568, 162] width 151 height 21
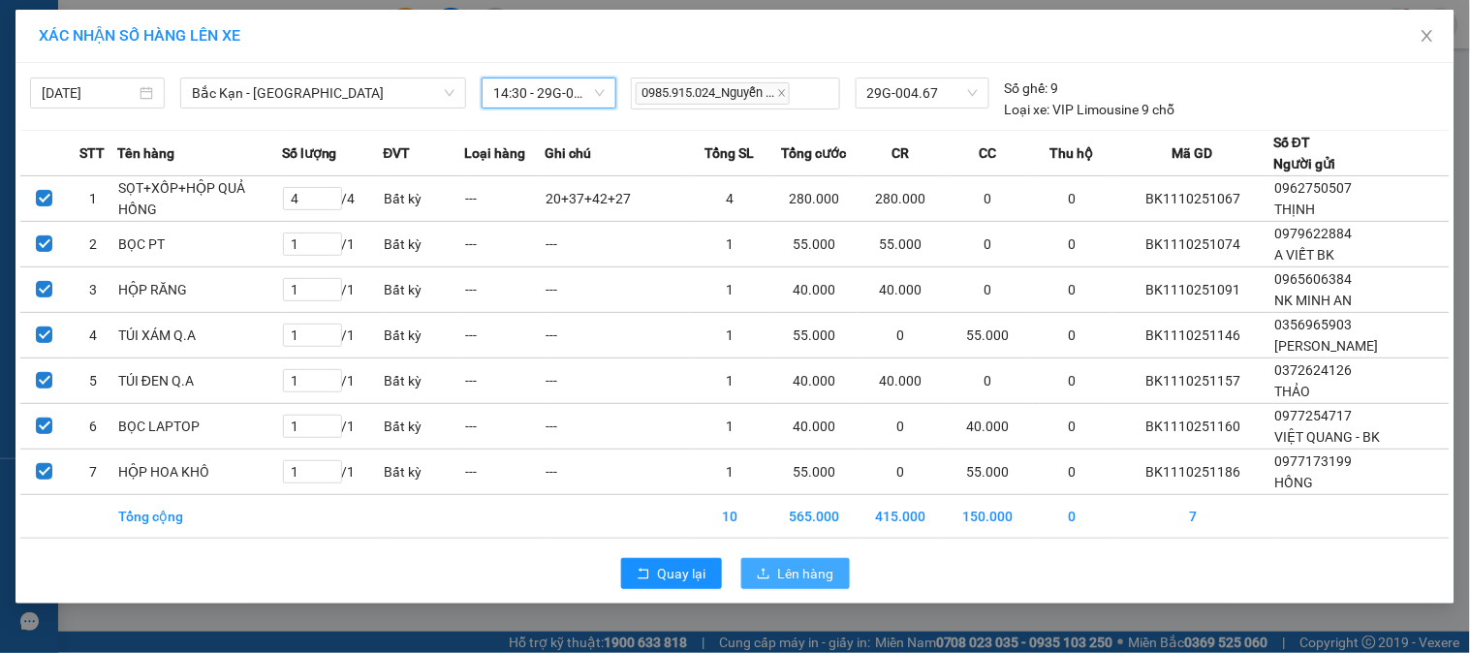
click at [768, 569] on icon "upload" at bounding box center [764, 574] width 14 height 14
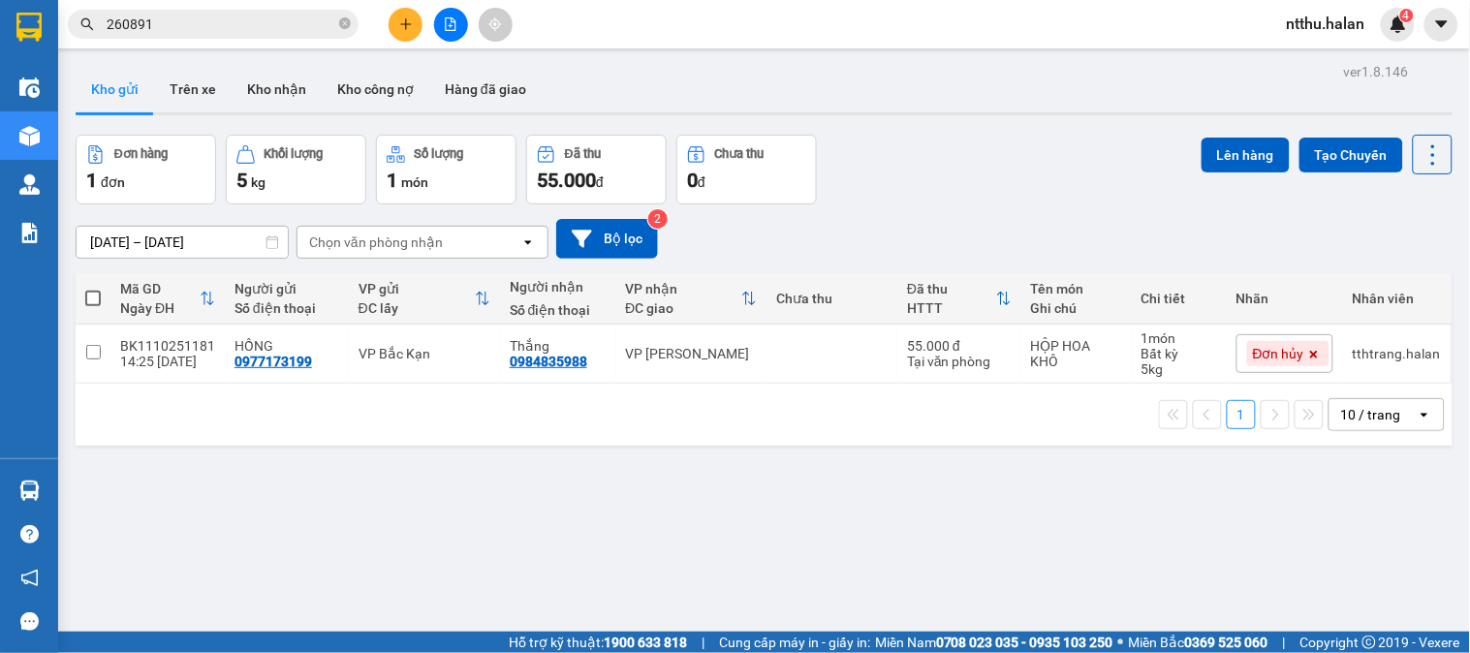
click at [249, 22] on input "260891" at bounding box center [221, 24] width 229 height 21
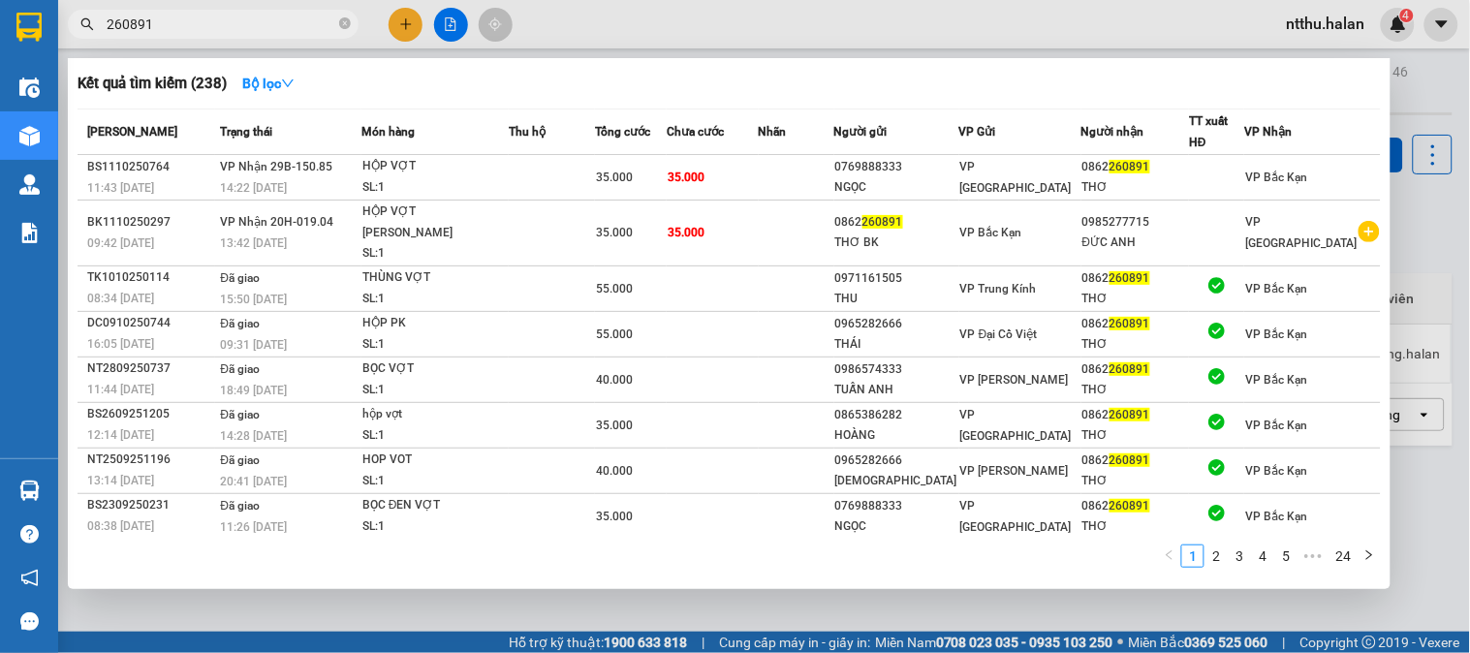
click at [249, 22] on input "260891" at bounding box center [221, 24] width 229 height 21
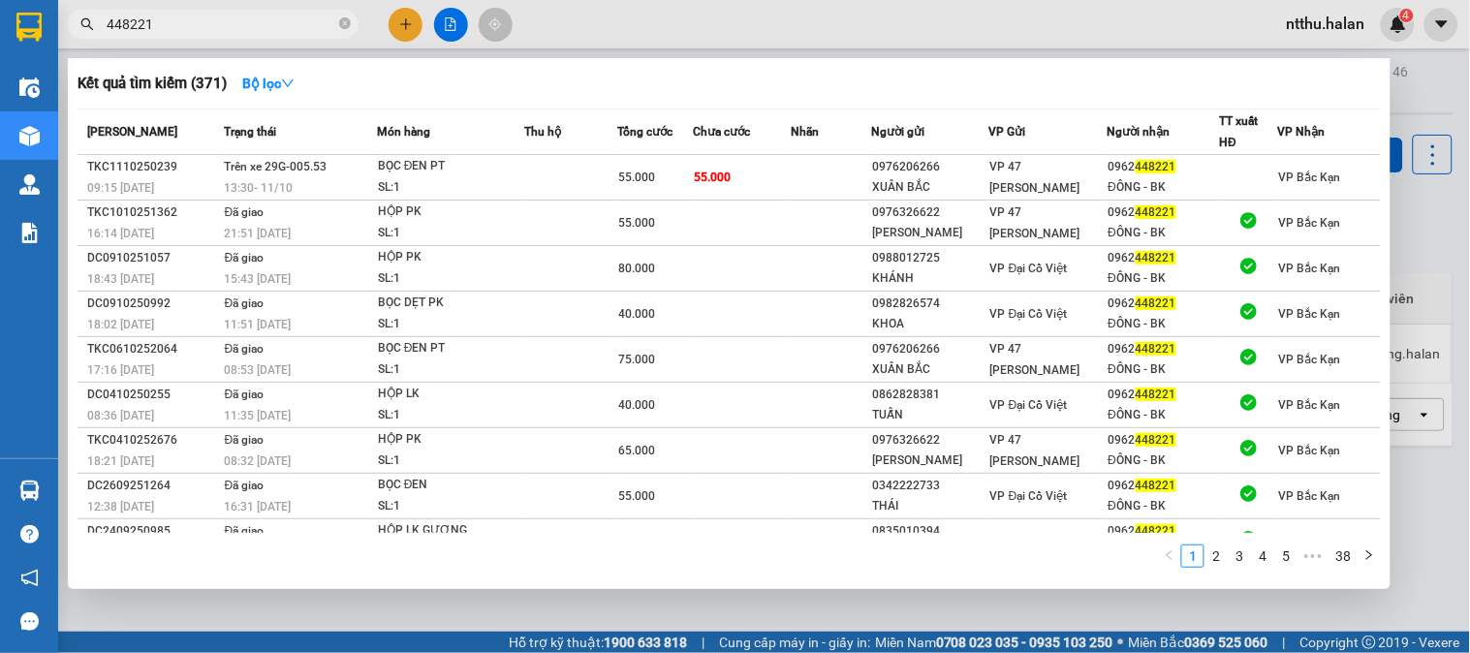
type input "448221"
click at [1405, 257] on div at bounding box center [735, 326] width 1470 height 653
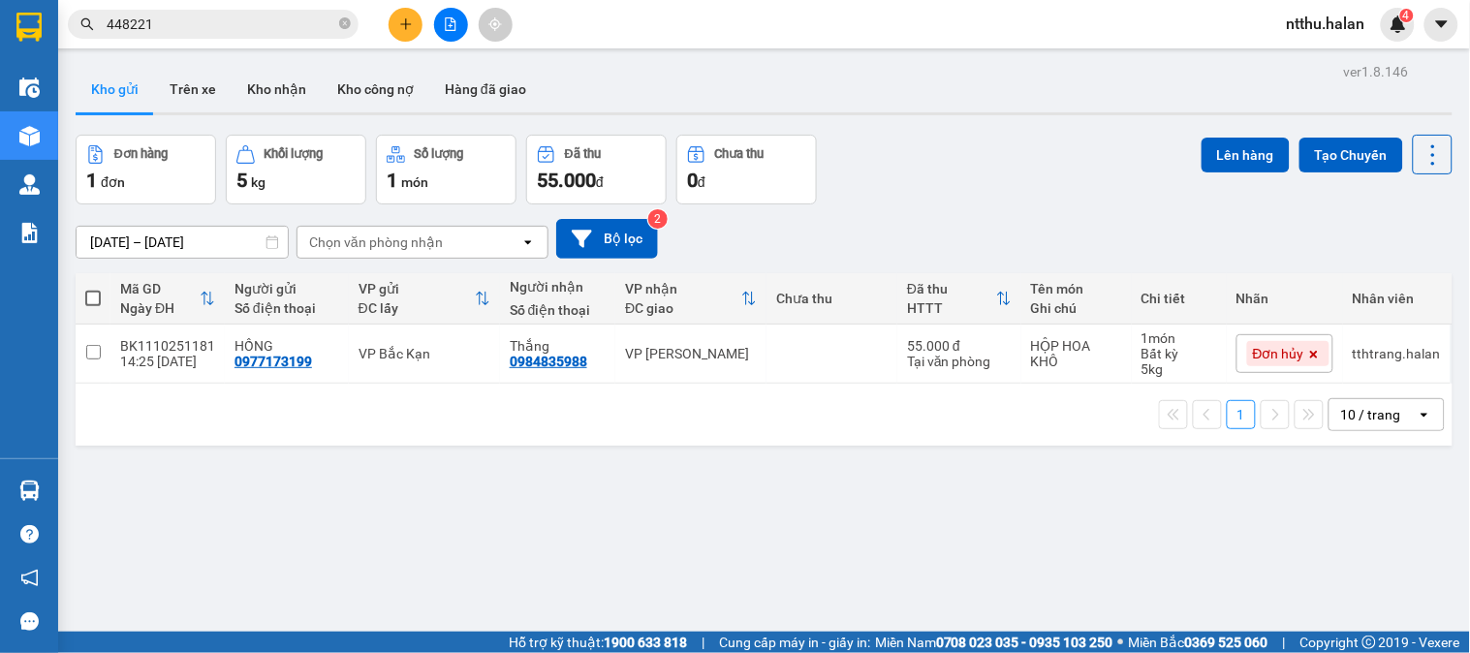
click at [1140, 237] on div "28/08/2025 – 11/10/2025 Press the down arrow key to interact with the calendar …" at bounding box center [764, 239] width 1377 height 40
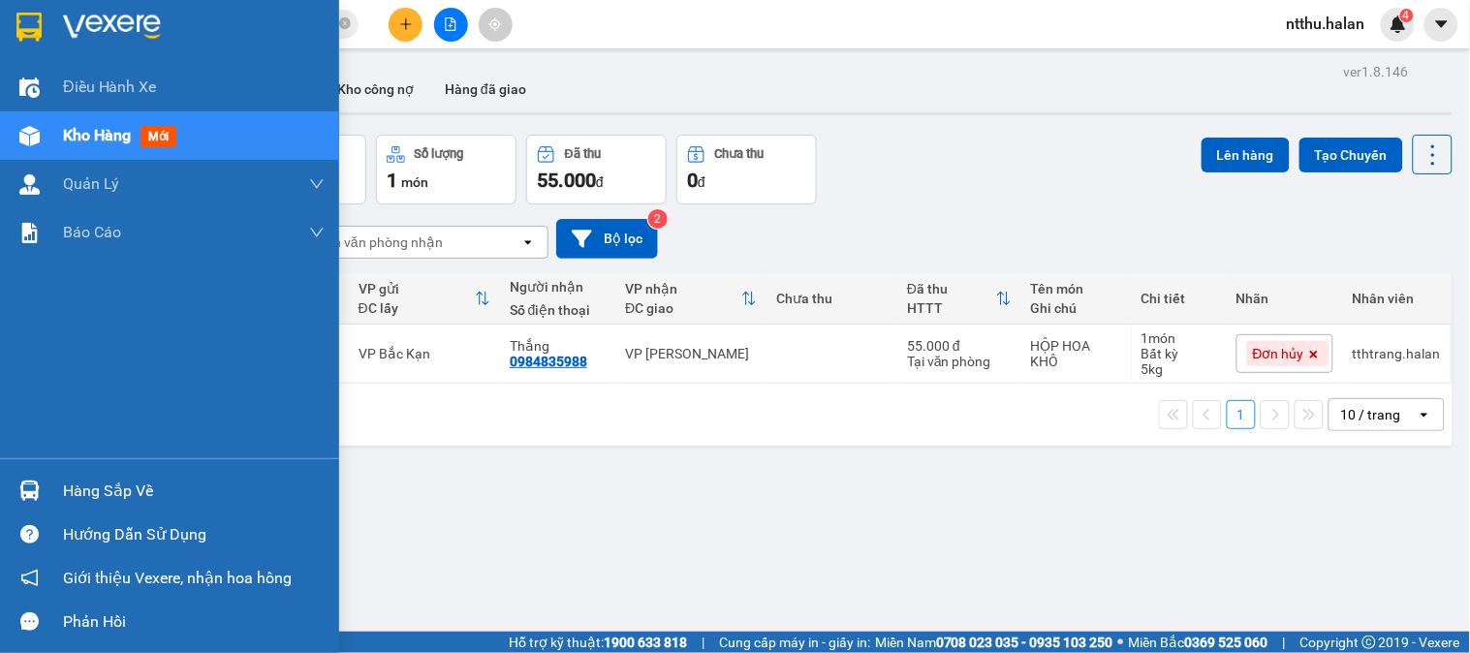
click at [102, 489] on div "Hàng sắp về" at bounding box center [194, 491] width 262 height 29
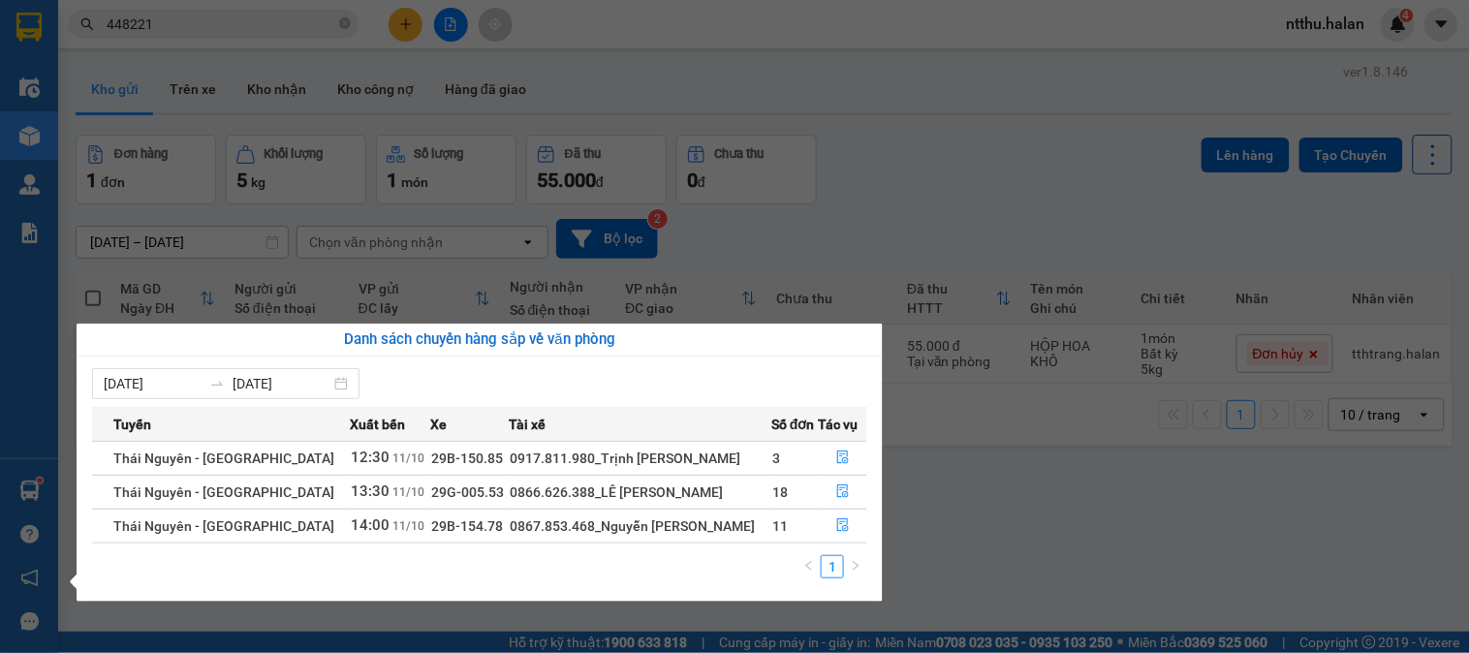
click at [878, 226] on section "Kết quả tìm kiếm ( 371 ) Bộ lọc Mã ĐH Trạng thái Món hàng Thu hộ Tổng cước Chưa…" at bounding box center [735, 326] width 1470 height 653
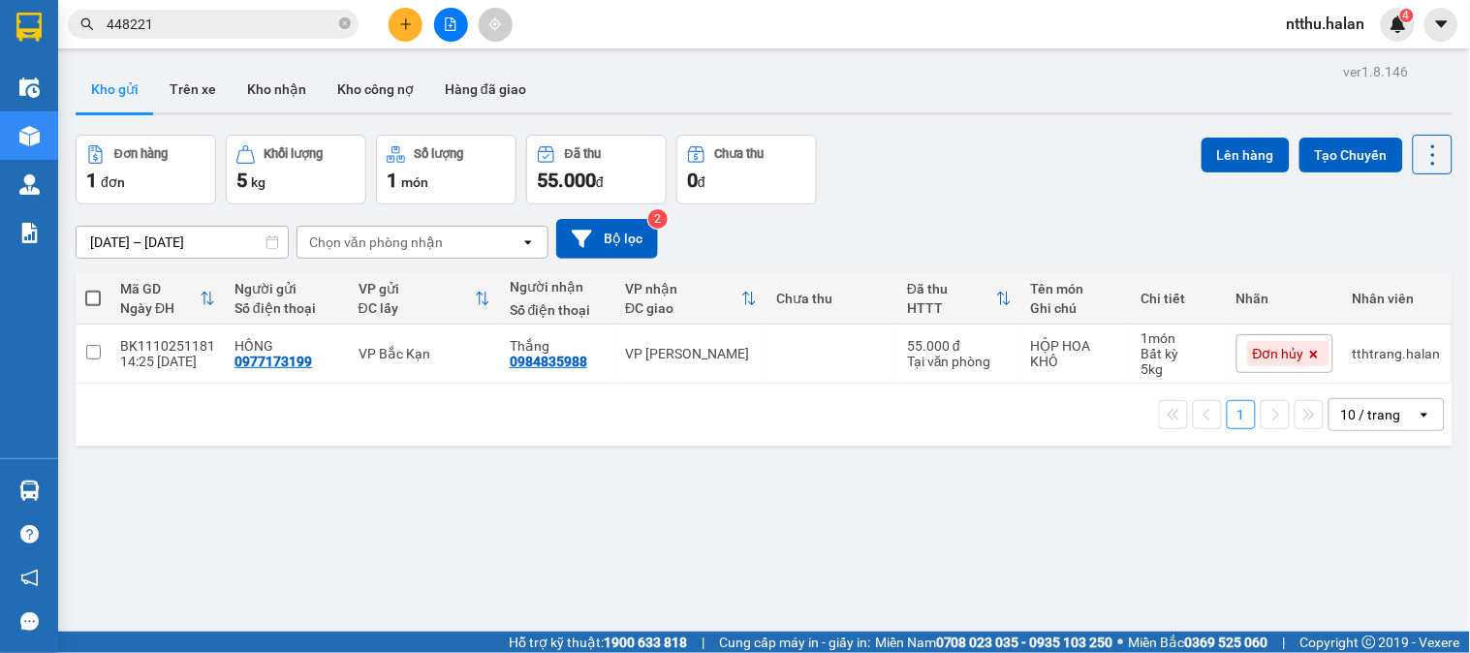
click at [684, 95] on div "Kho gửi Trên xe Kho nhận Kho công nợ Hàng đã giao" at bounding box center [764, 91] width 1377 height 51
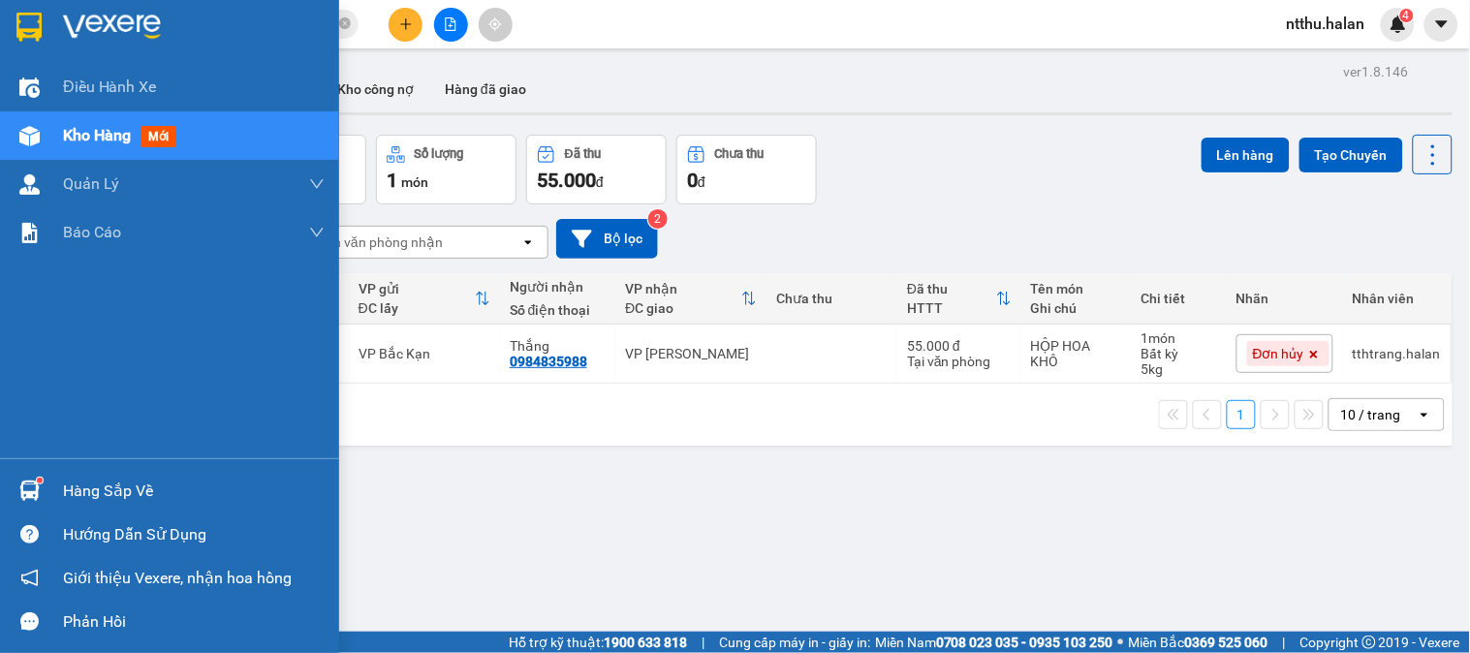
click at [97, 489] on div "Hàng sắp về" at bounding box center [194, 491] width 262 height 29
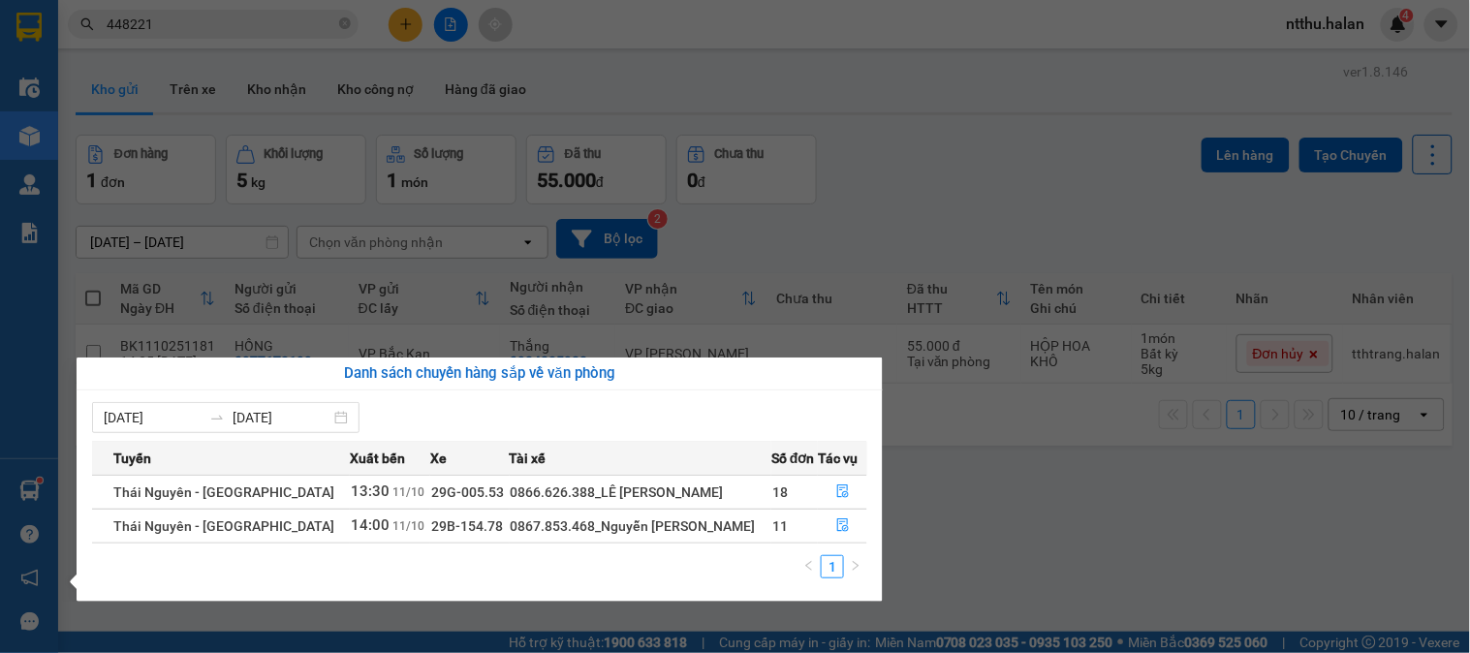
click at [985, 200] on section "Kết quả tìm kiếm ( 371 ) Bộ lọc Mã ĐH Trạng thái Món hàng Thu hộ Tổng cước Chưa…" at bounding box center [735, 326] width 1470 height 653
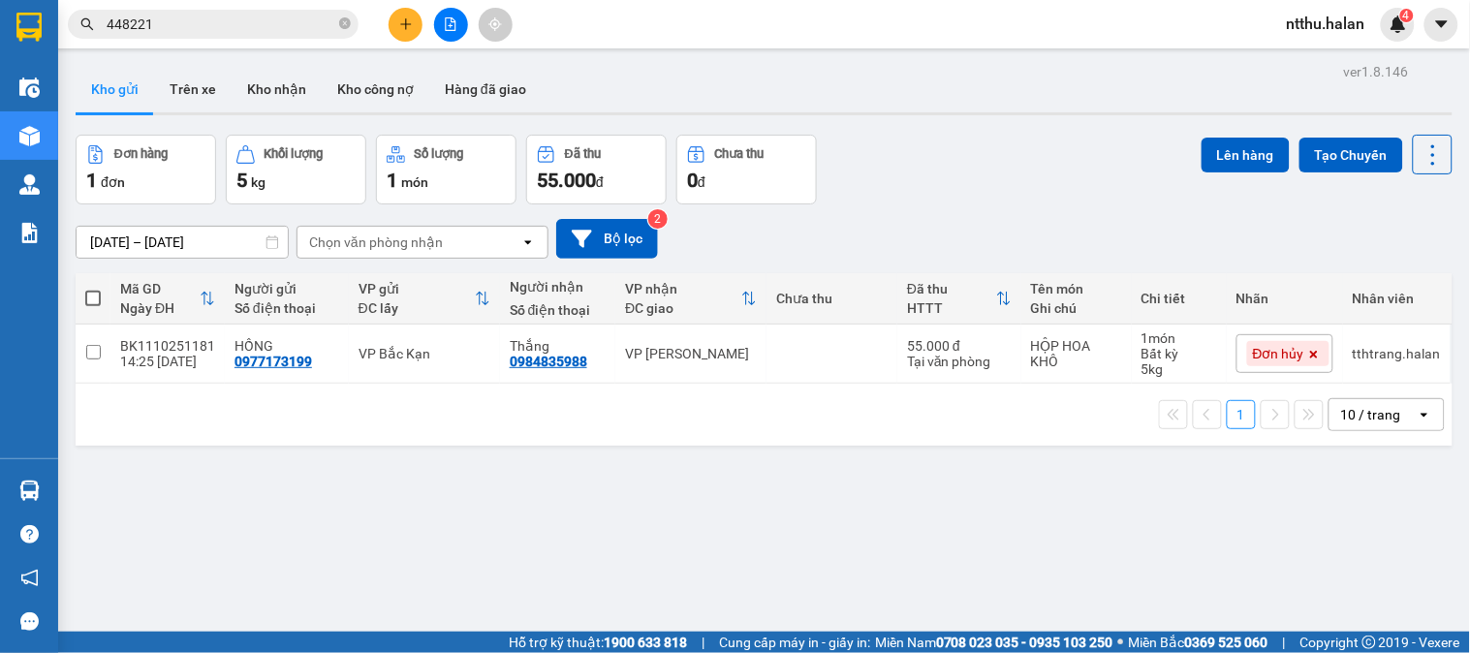
click at [265, 23] on input "448221" at bounding box center [221, 24] width 229 height 21
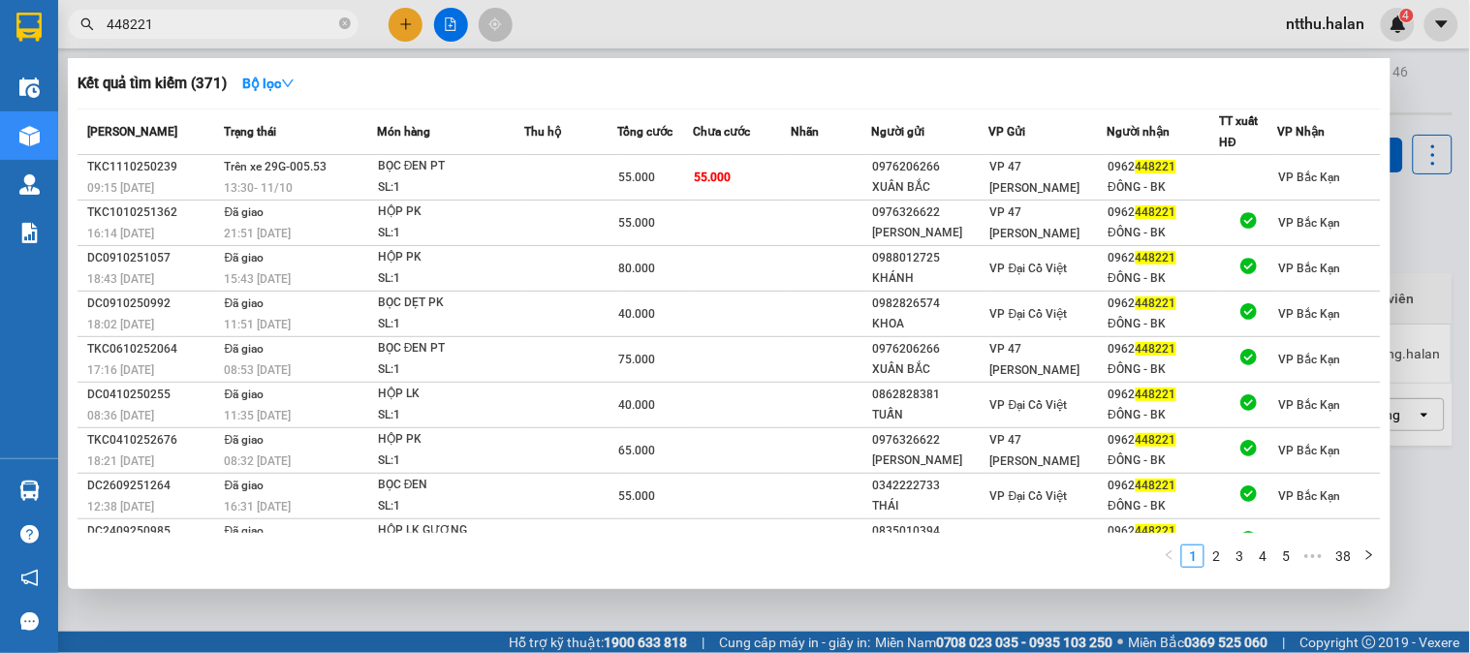
click at [265, 23] on input "448221" at bounding box center [221, 24] width 229 height 21
click at [258, 20] on input "448221" at bounding box center [221, 24] width 229 height 21
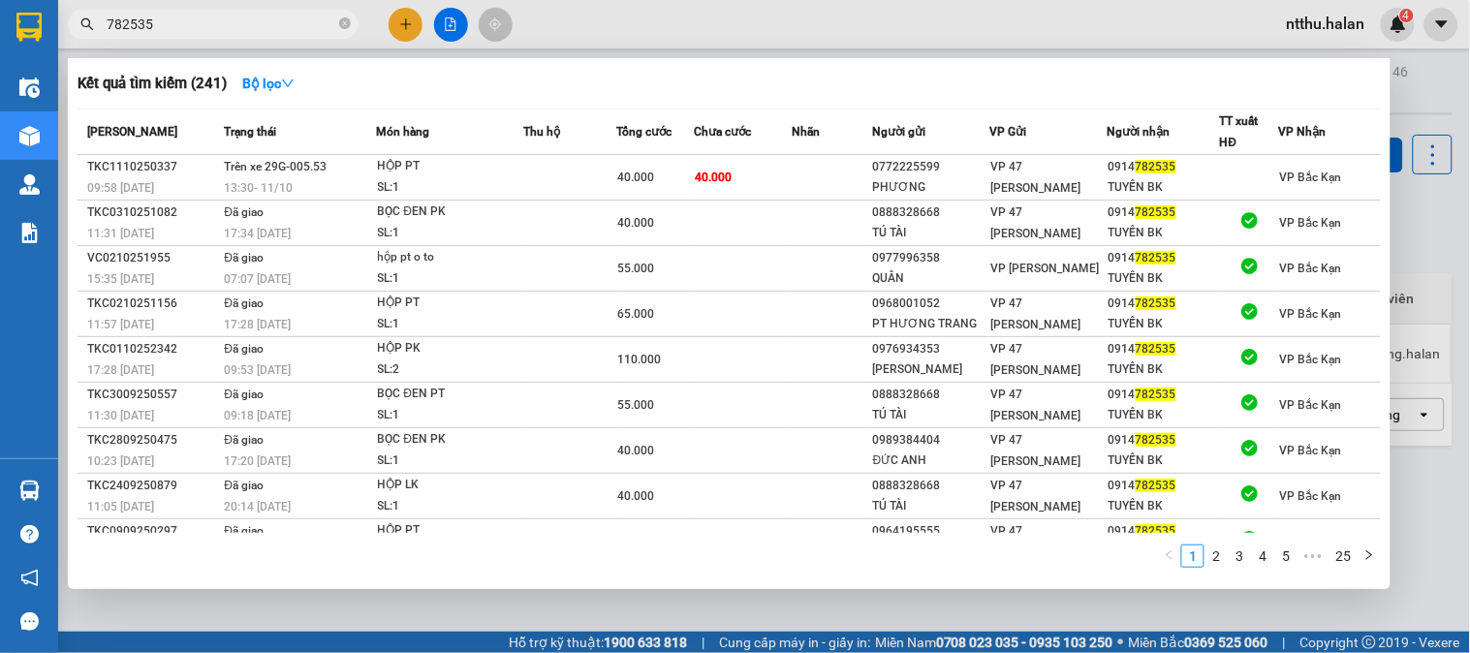
click at [220, 30] on input "782535" at bounding box center [221, 24] width 229 height 21
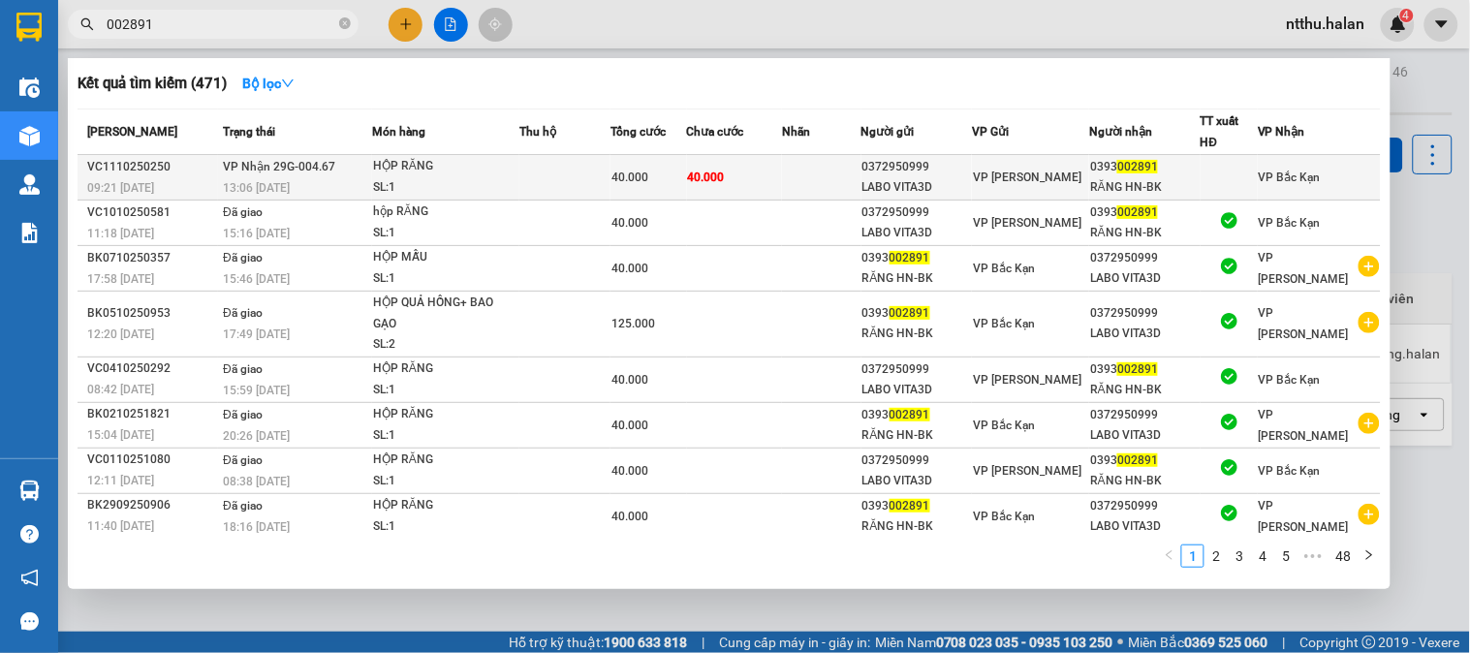
type input "002891"
click at [380, 166] on div "HỘP RĂNG" at bounding box center [445, 166] width 145 height 21
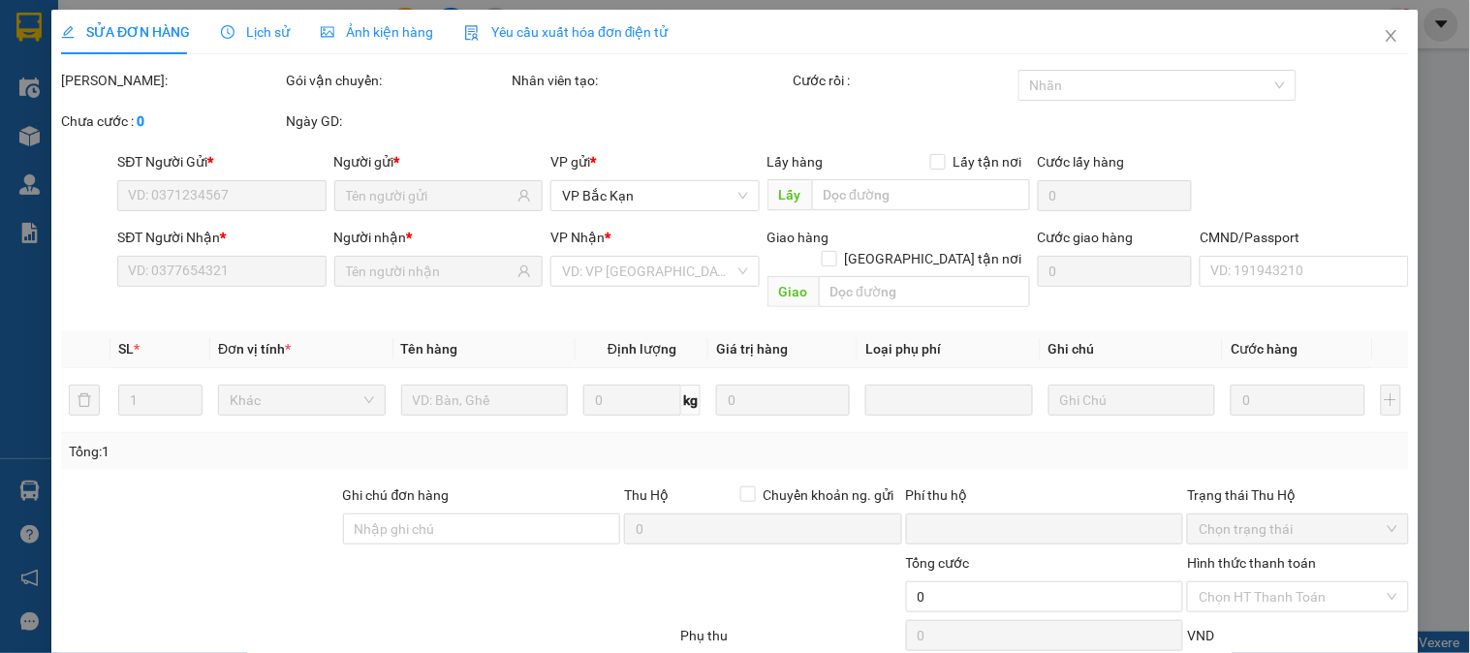
type input "0372950999"
type input "LABO VITA3D"
type input "0393002891"
type input "RĂNG HN-BK"
type input "0"
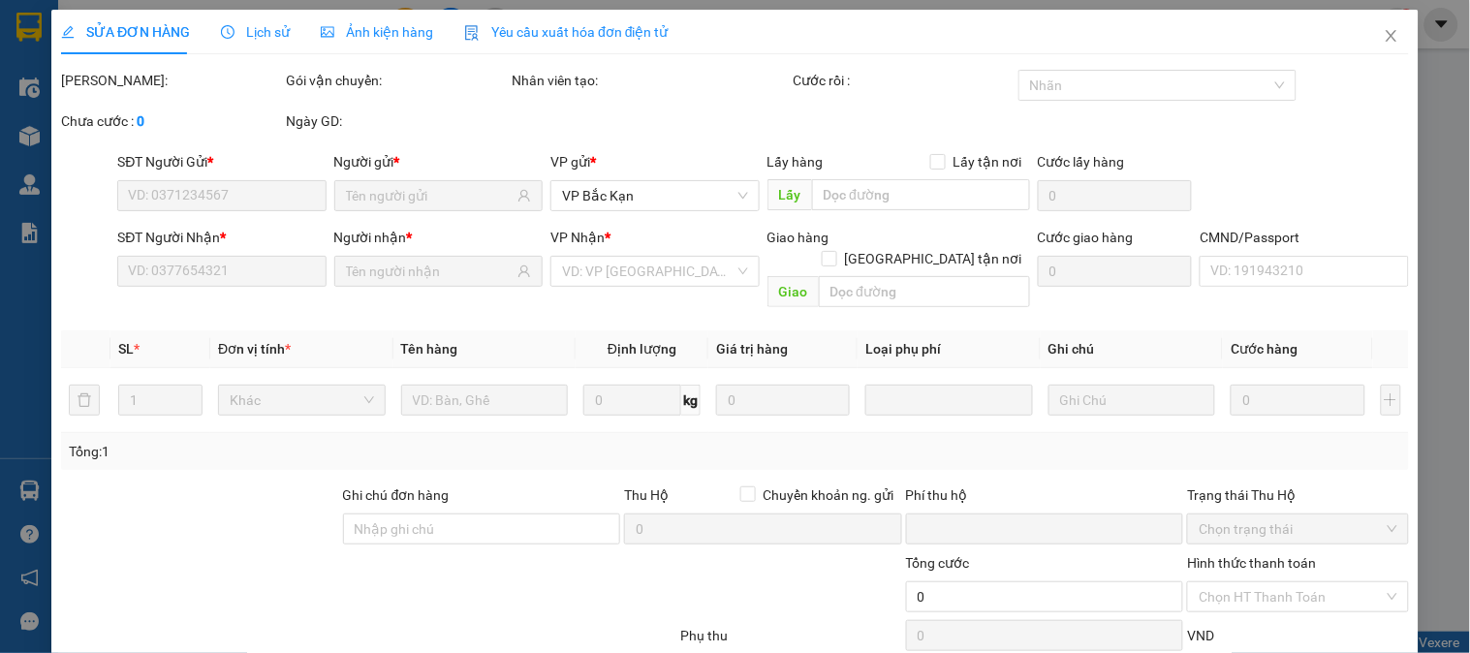
type input "40.000"
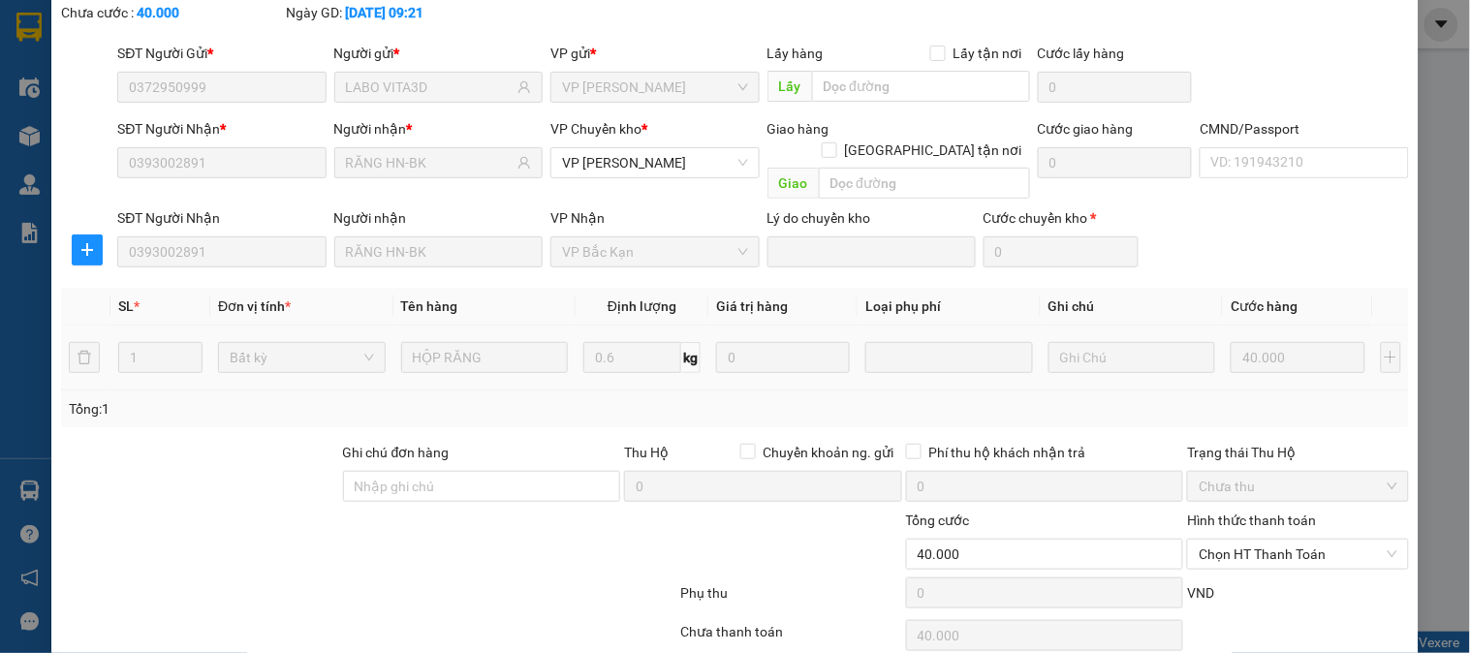
scroll to position [174, 0]
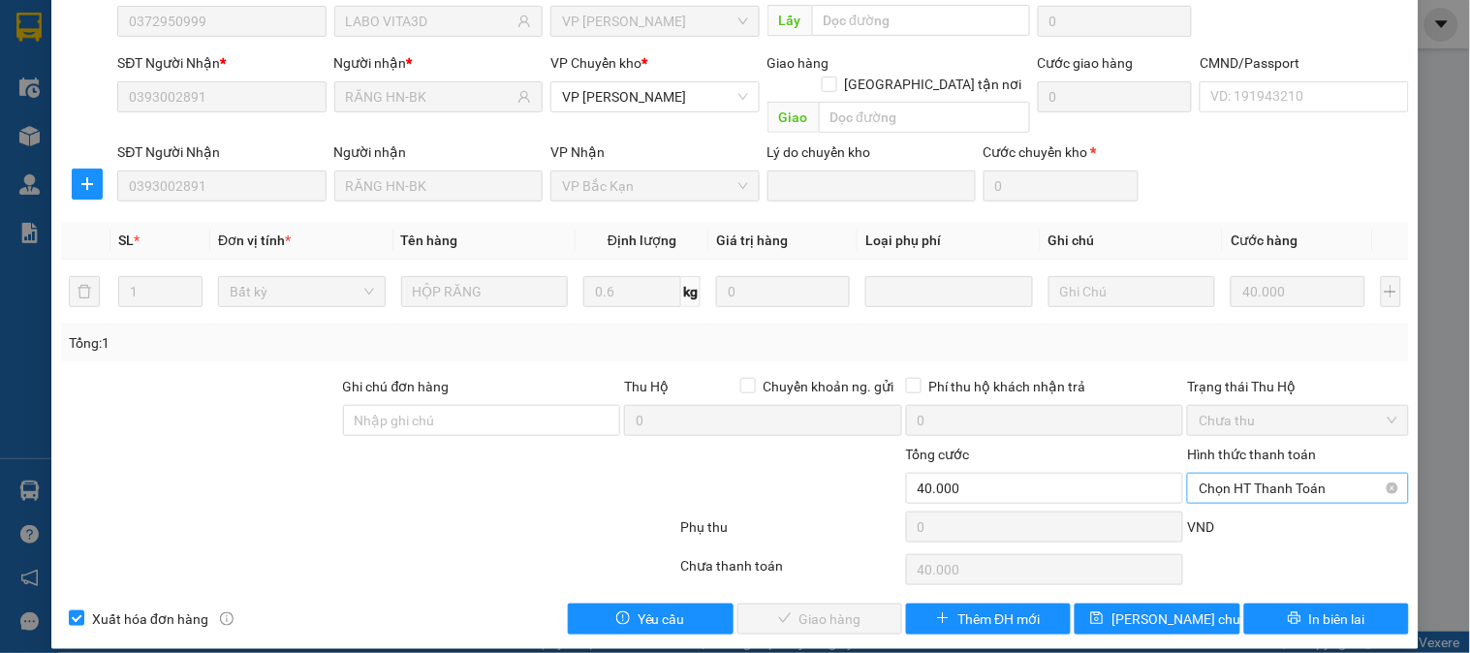
click at [1208, 474] on span "Chọn HT Thanh Toán" at bounding box center [1298, 488] width 198 height 29
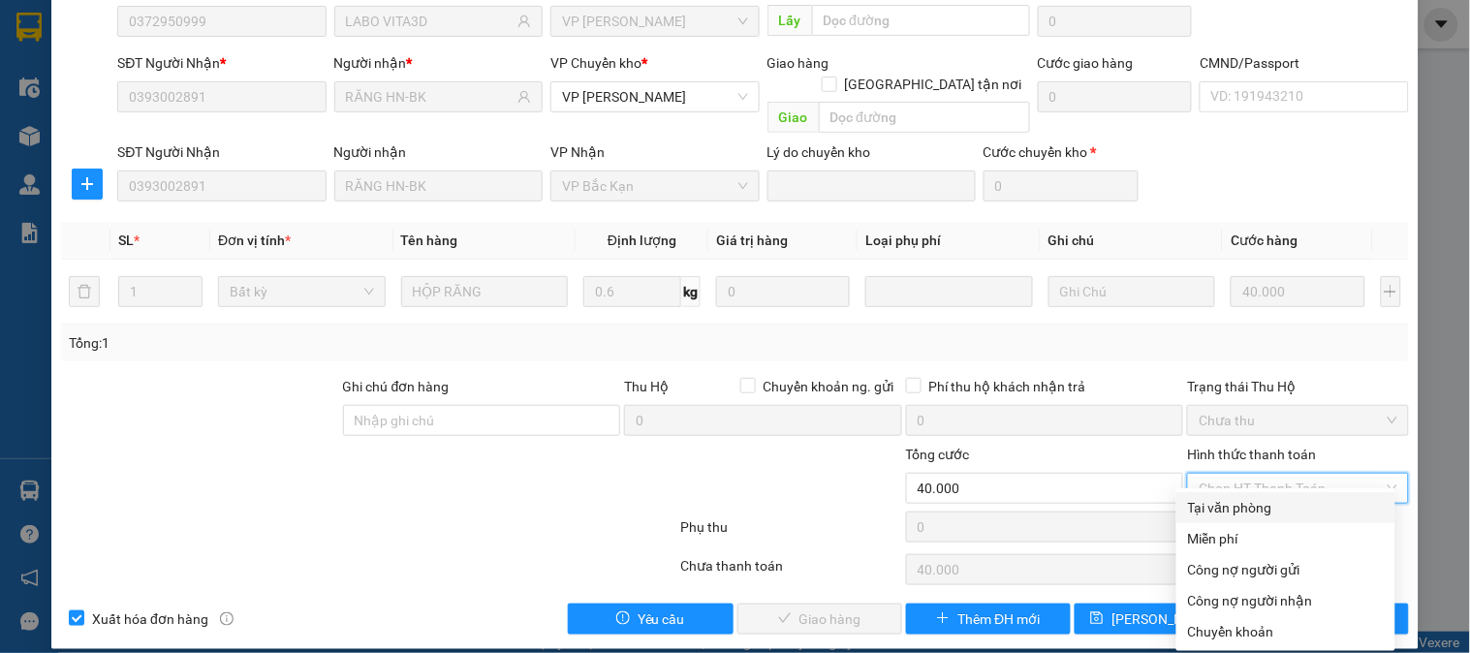
click at [1267, 516] on div "Tại văn phòng" at bounding box center [1286, 507] width 196 height 21
type input "0"
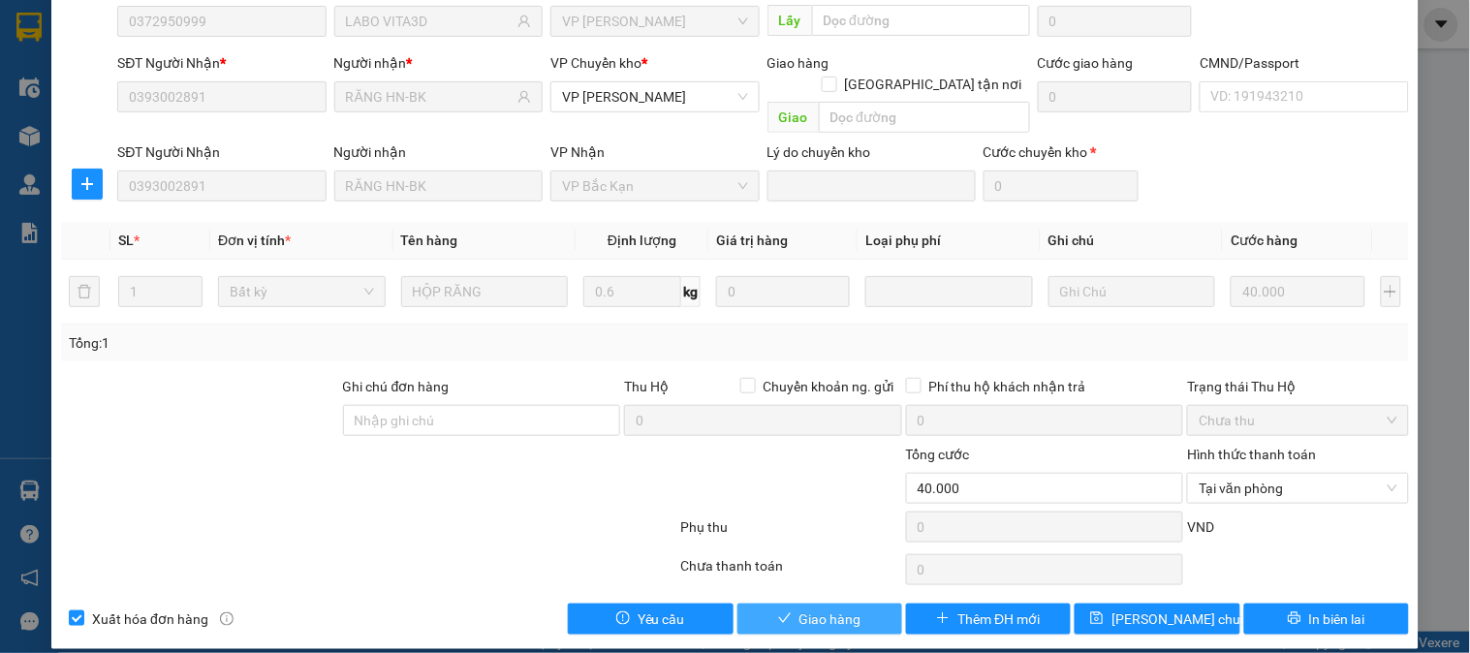
click at [868, 609] on button "Giao hàng" at bounding box center [820, 619] width 165 height 31
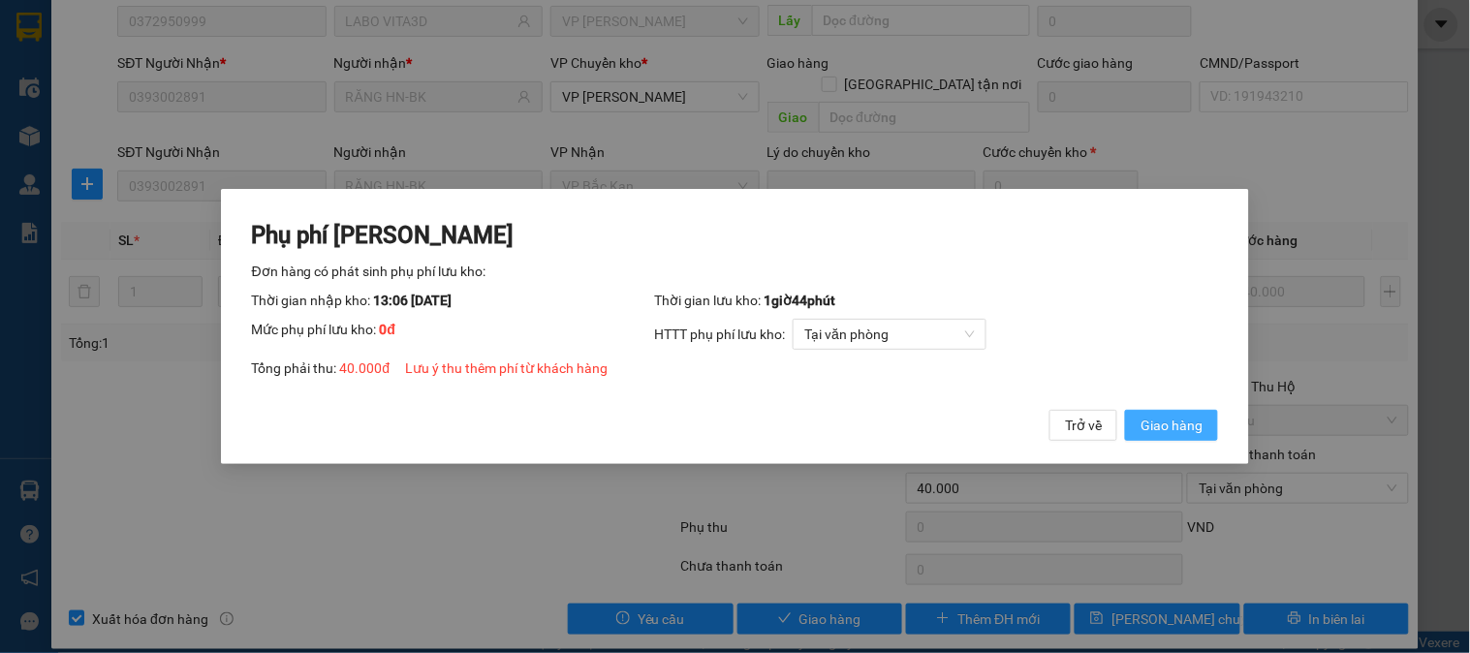
click at [1145, 427] on span "Giao hàng" at bounding box center [1172, 425] width 62 height 21
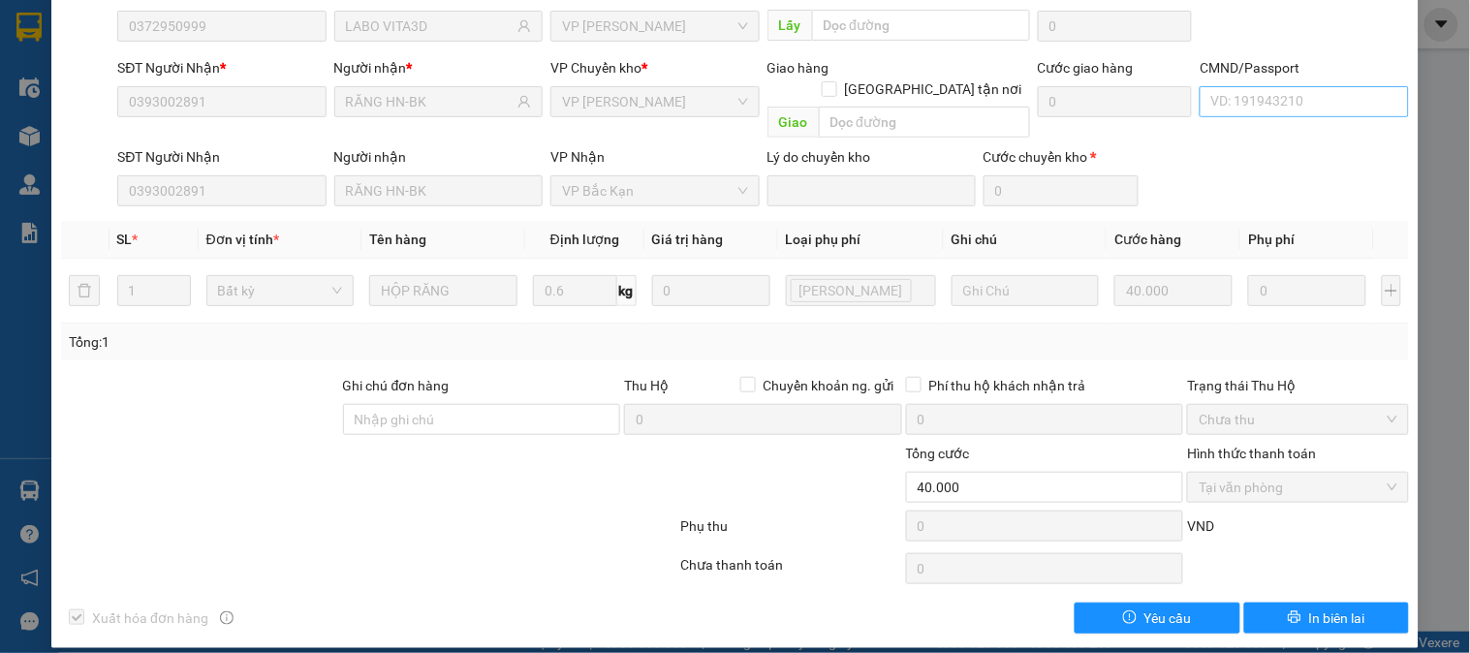
scroll to position [0, 0]
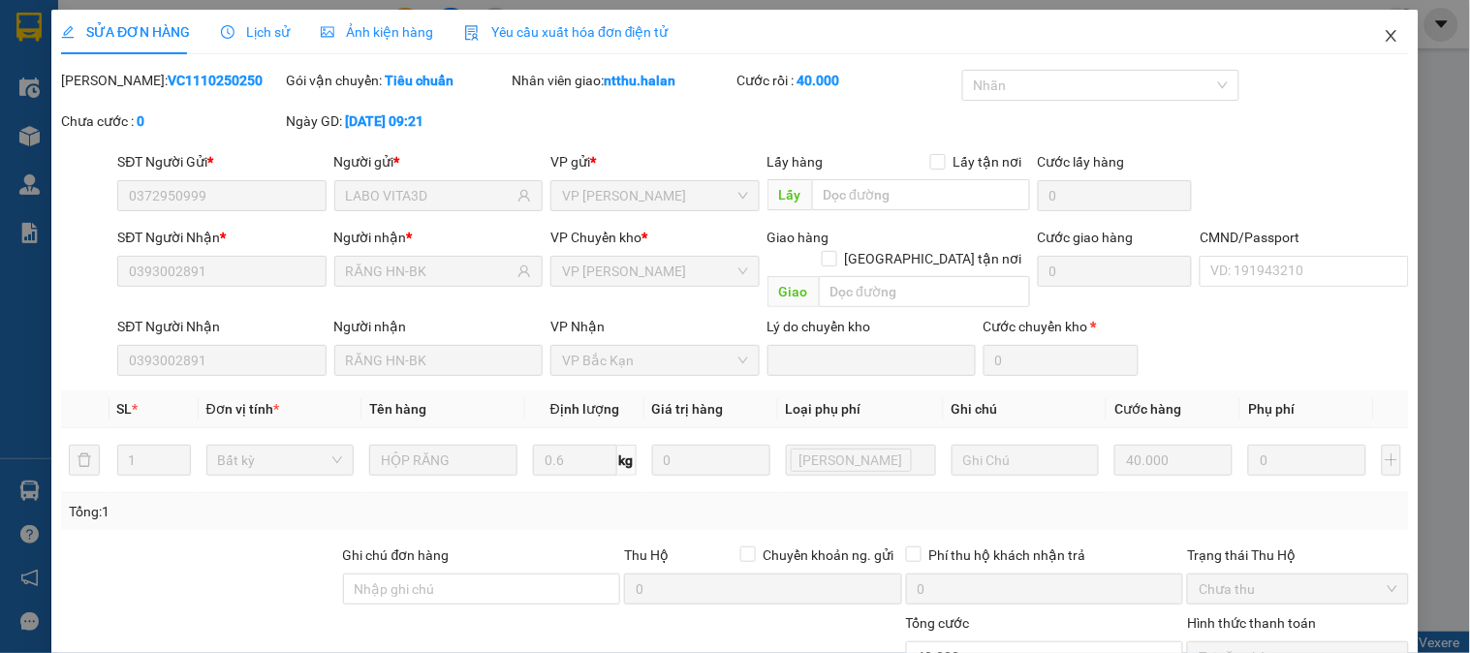
click at [1367, 35] on span "Close" at bounding box center [1392, 37] width 54 height 54
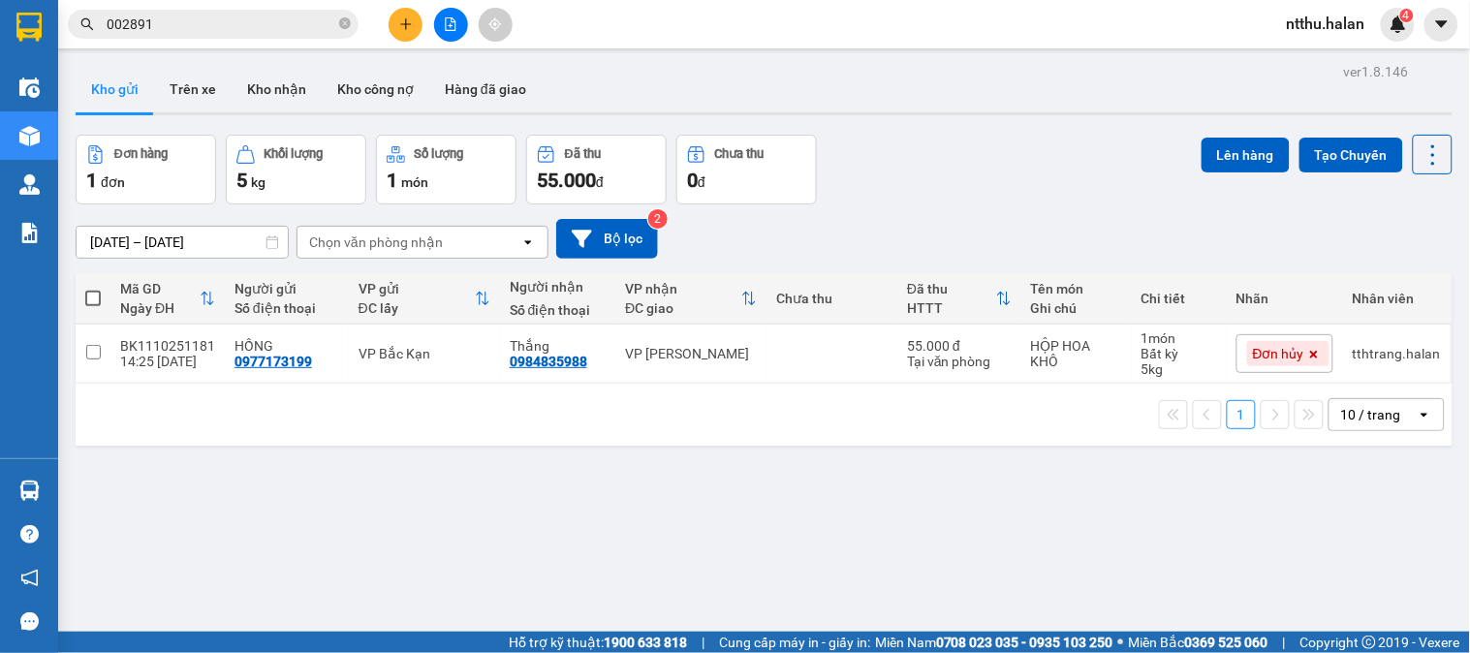
drag, startPoint x: 966, startPoint y: 127, endPoint x: 712, endPoint y: 88, distance: 256.9
click at [967, 126] on div "ver 1.8.146 Kho gửi Trên xe Kho nhận Kho công nợ Hàng đã giao Đơn hàng 1 đơn Kh…" at bounding box center [764, 384] width 1393 height 653
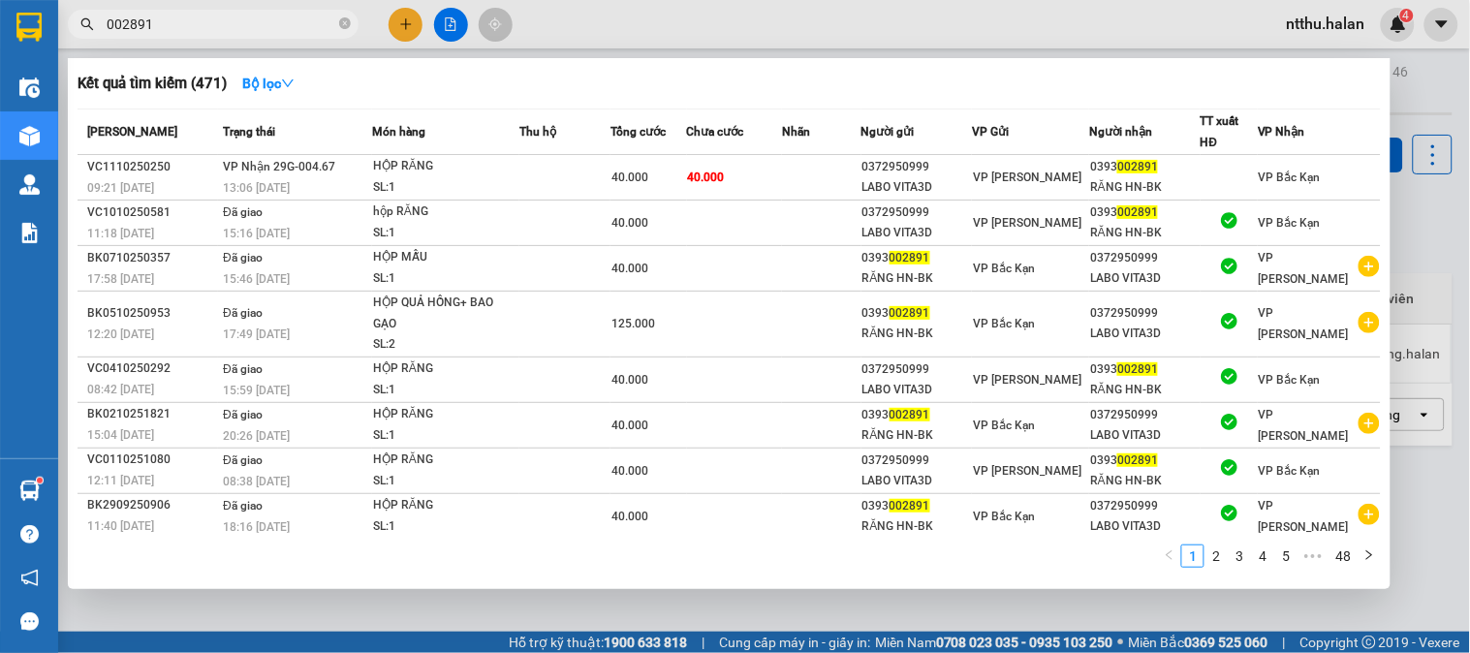
click at [314, 23] on input "002891" at bounding box center [221, 24] width 229 height 21
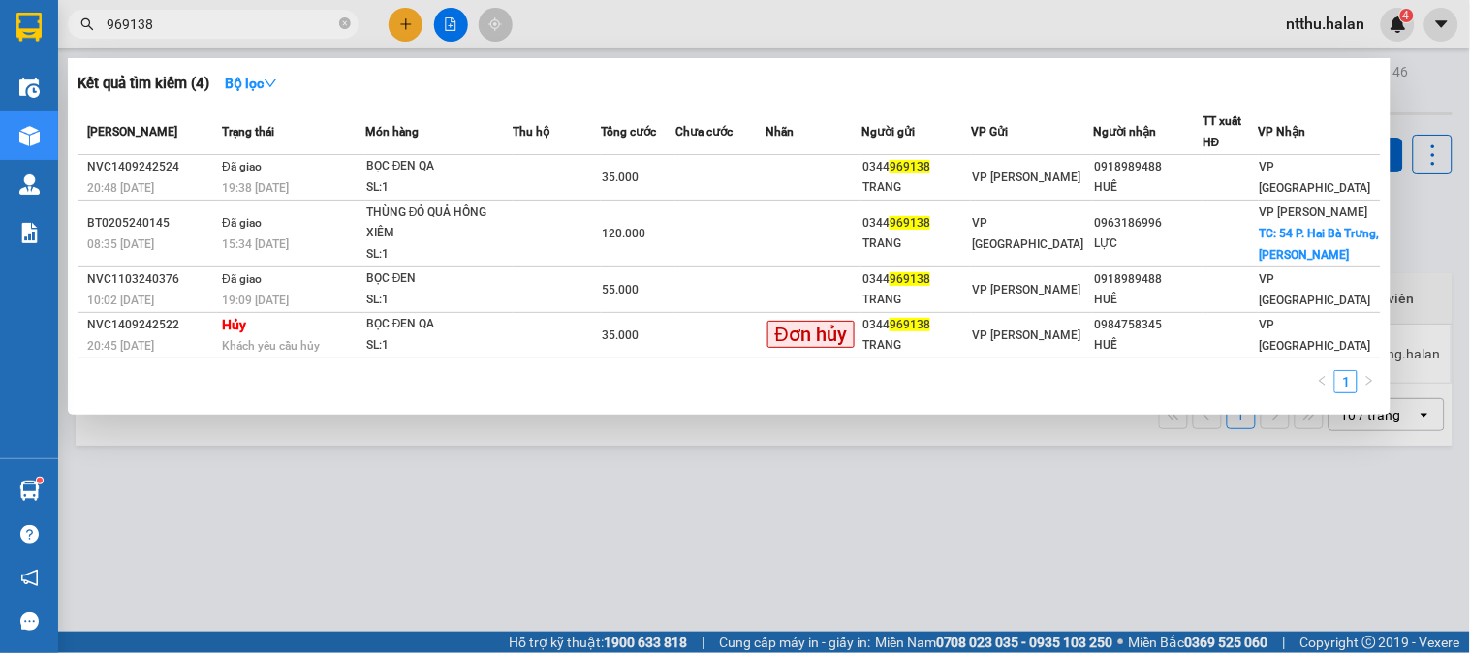
type input "969138"
click at [756, 489] on div at bounding box center [735, 326] width 1470 height 653
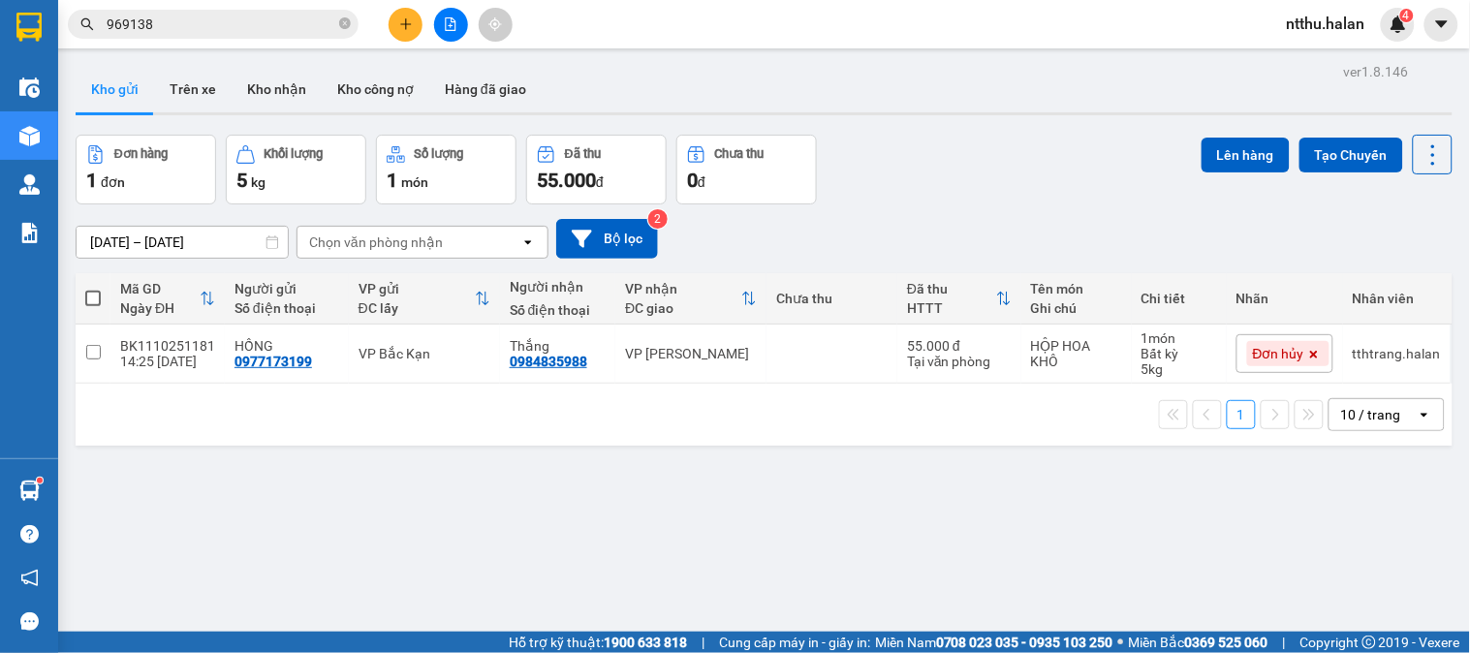
click at [912, 162] on div "Đơn hàng 1 đơn Khối lượng 5 kg Số lượng 1 món Đã thu 55.000 đ Chưa thu 0 đ Lên …" at bounding box center [764, 170] width 1377 height 70
click at [393, 20] on button at bounding box center [406, 25] width 34 height 34
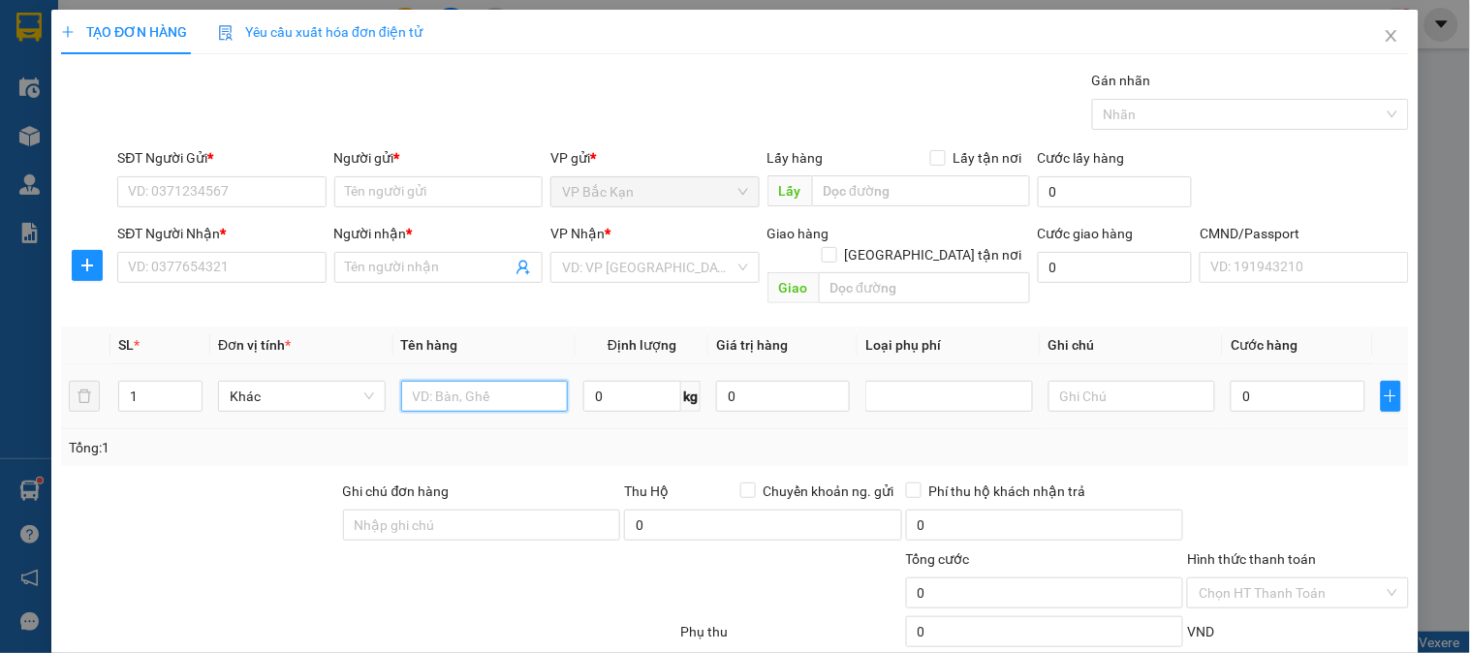
click at [468, 381] on input "text" at bounding box center [485, 396] width 168 height 31
type input "BỌC HỘP BÓNG ĐÈN"
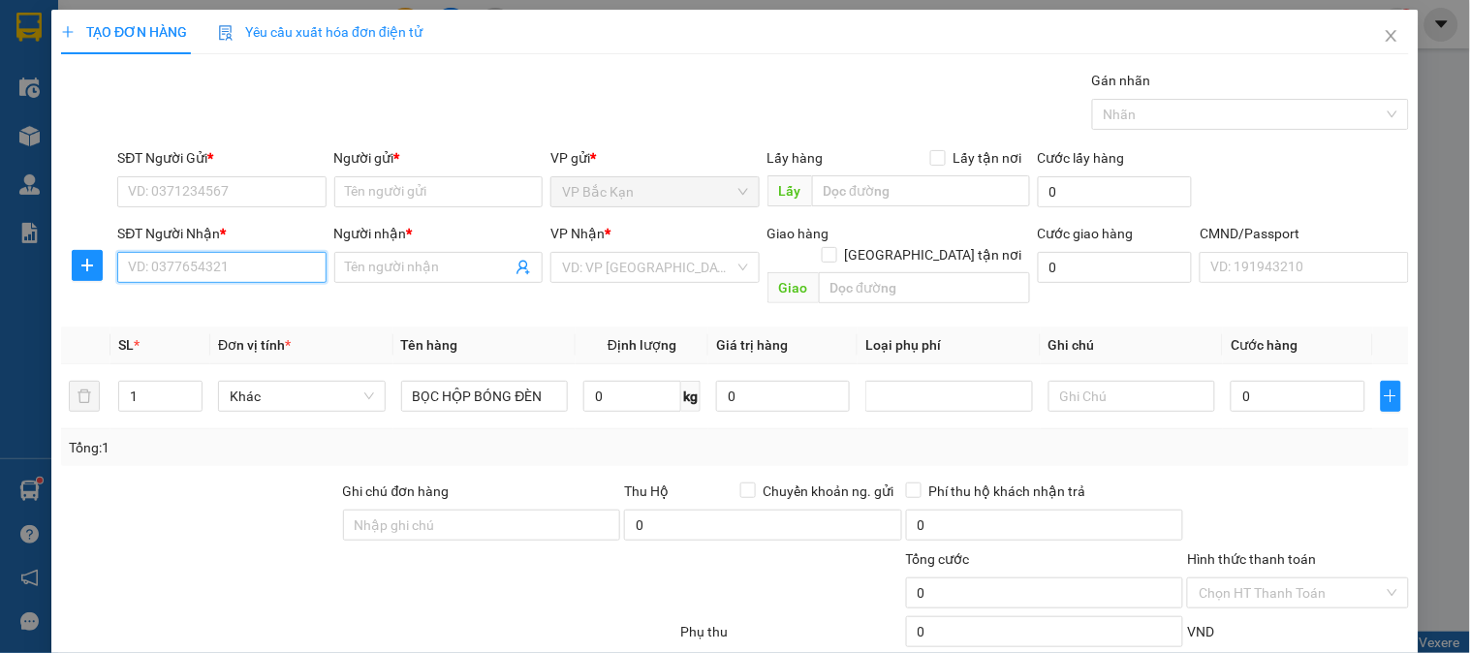
click at [250, 268] on input "SĐT Người Nhận *" at bounding box center [221, 267] width 208 height 31
type input "0912557261"
click at [218, 305] on div "0912557261 - THOA" at bounding box center [219, 308] width 183 height 21
type input "THOA"
type input "0912557261"
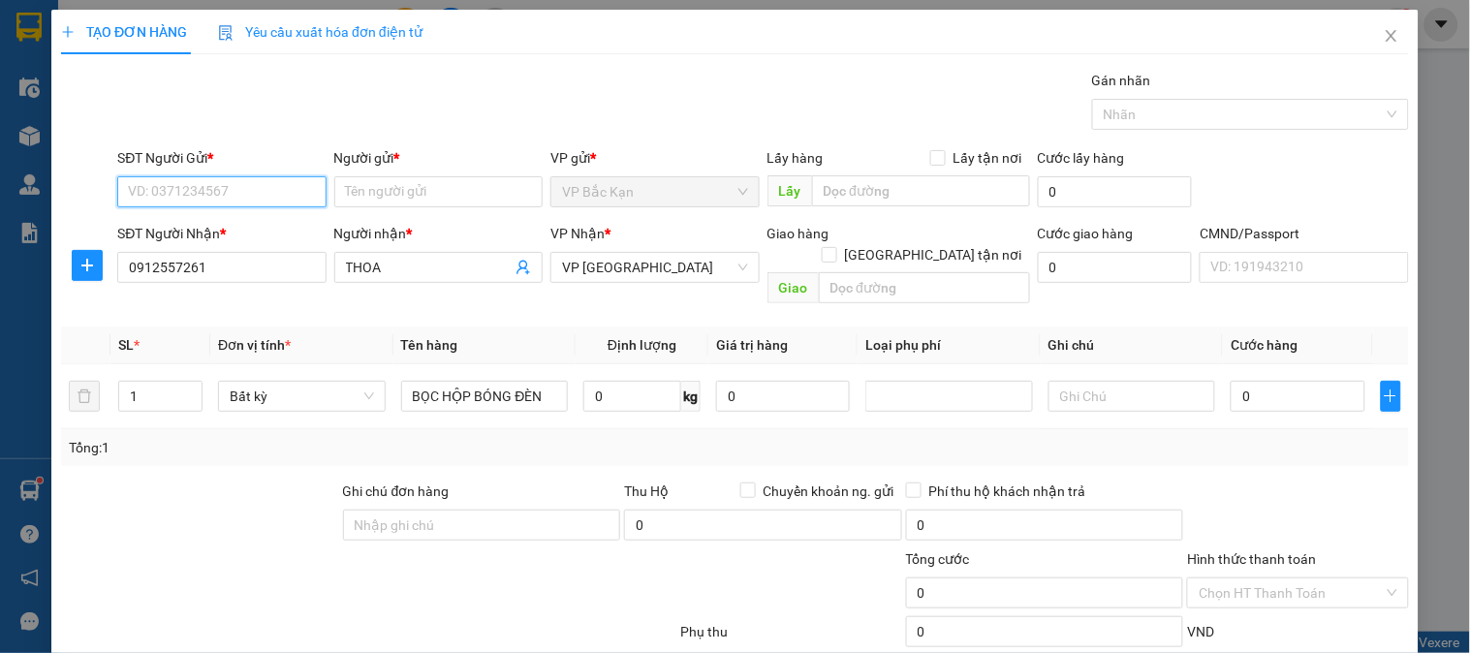
click at [216, 202] on input "SĐT Người Gửi *" at bounding box center [221, 191] width 208 height 31
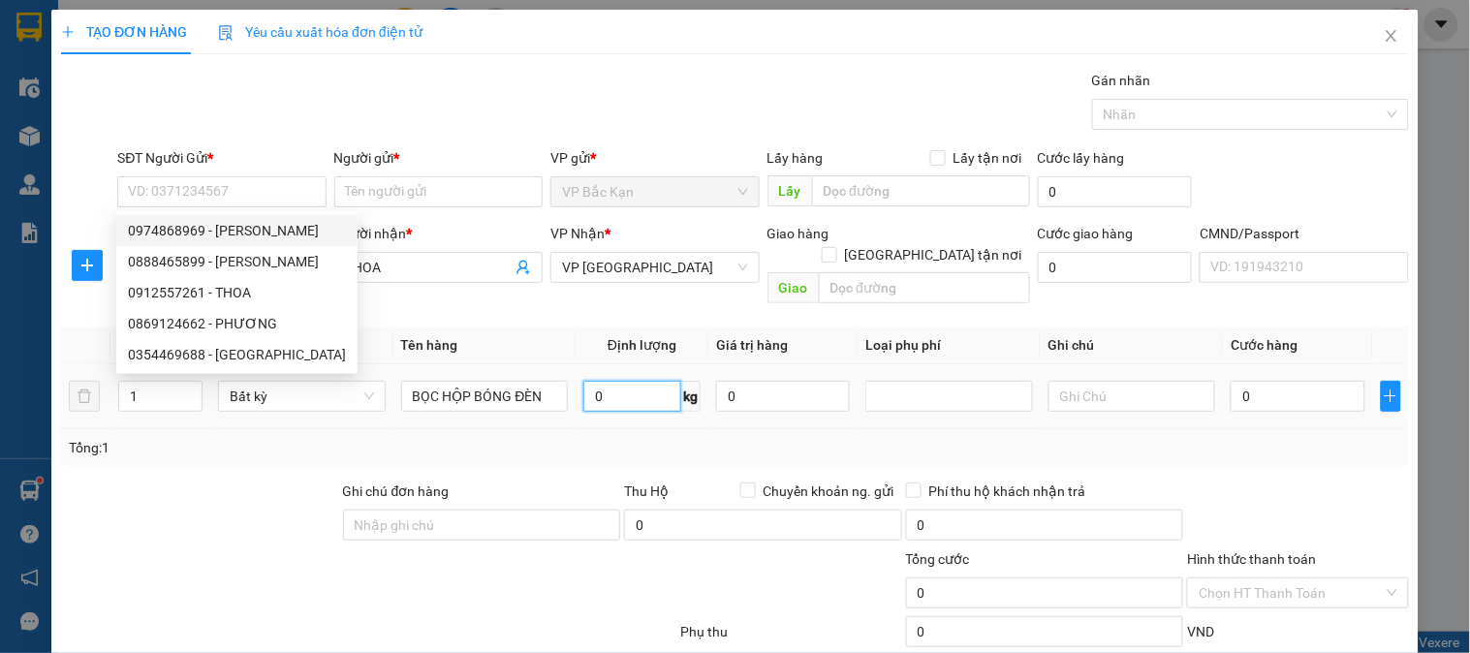
drag, startPoint x: 642, startPoint y: 378, endPoint x: 586, endPoint y: 368, distance: 56.1
click at [641, 381] on input "0" at bounding box center [633, 396] width 98 height 31
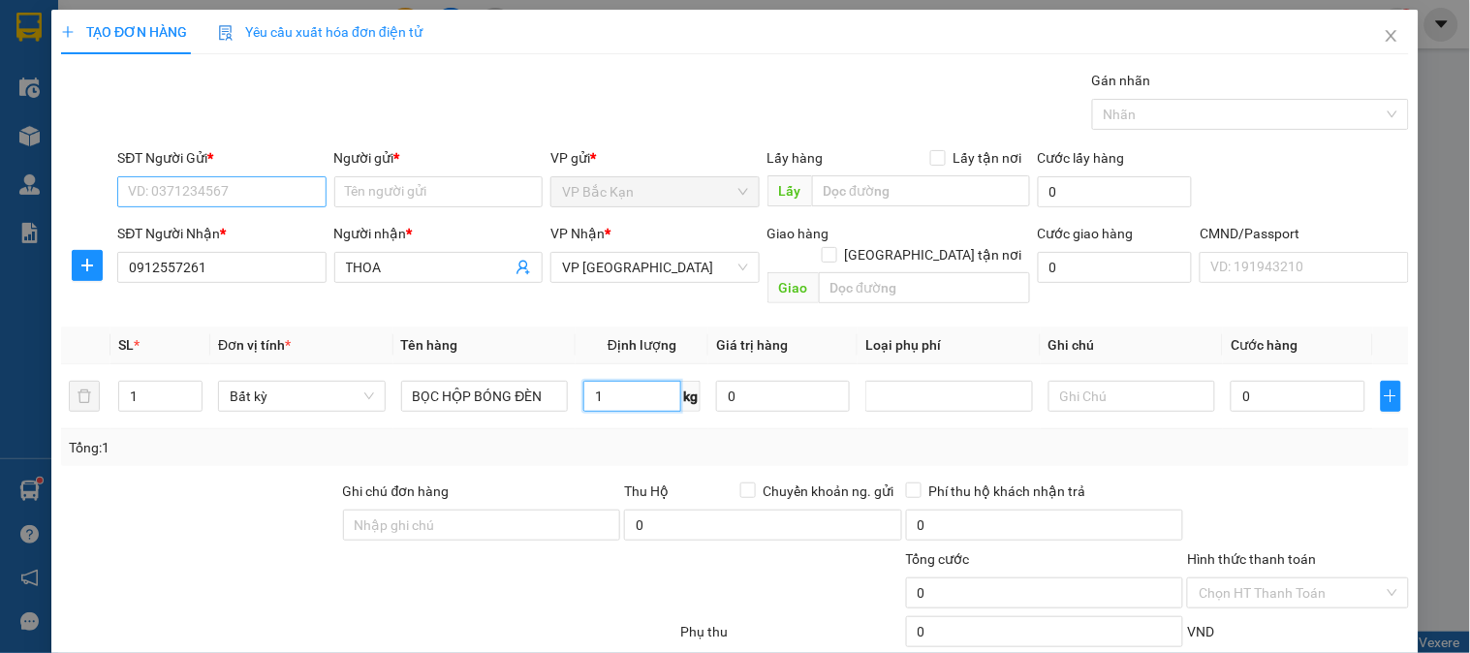
type input "1"
click at [314, 196] on input "SĐT Người Gửi *" at bounding box center [221, 191] width 208 height 31
type input "35.000"
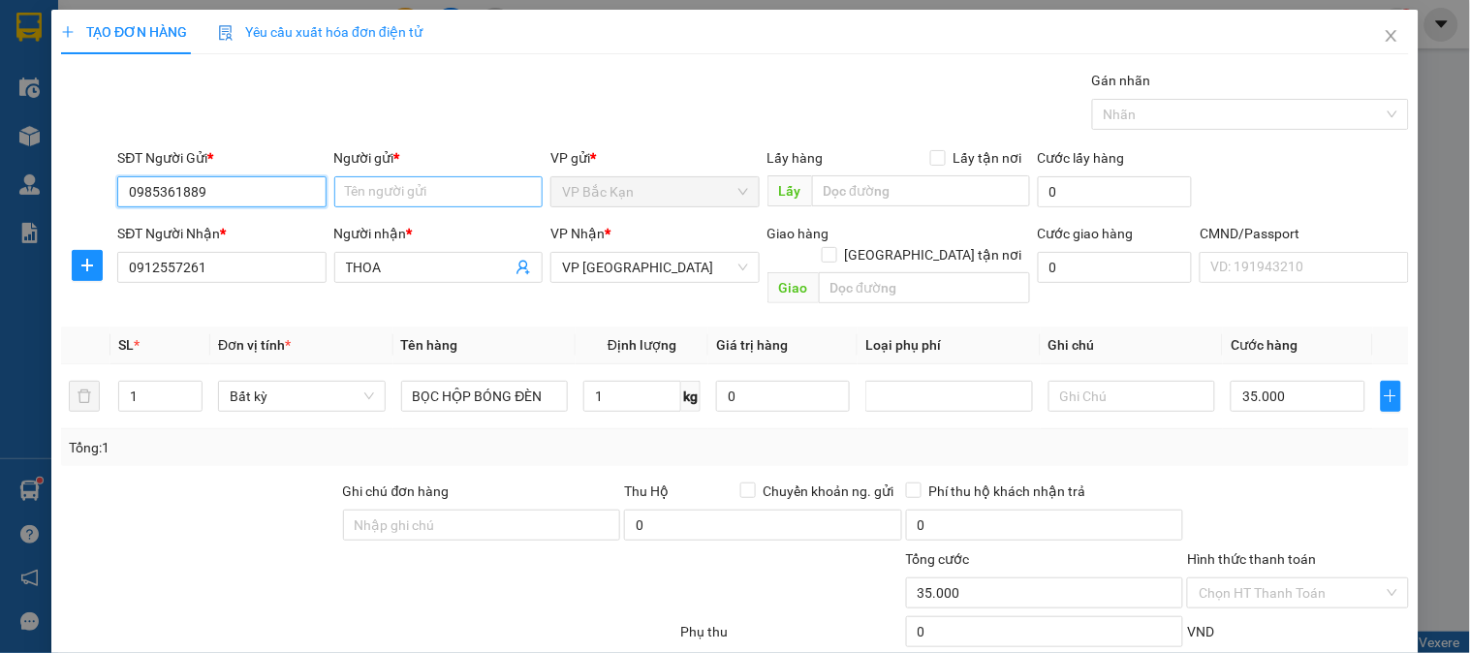
type input "0985361889"
click at [383, 195] on input "Người gửi *" at bounding box center [438, 191] width 208 height 31
type input "THẾ ANH"
click at [323, 85] on div "Gói vận chuyển * Tiêu chuẩn Gán nhãn Nhãn" at bounding box center [763, 104] width 1300 height 68
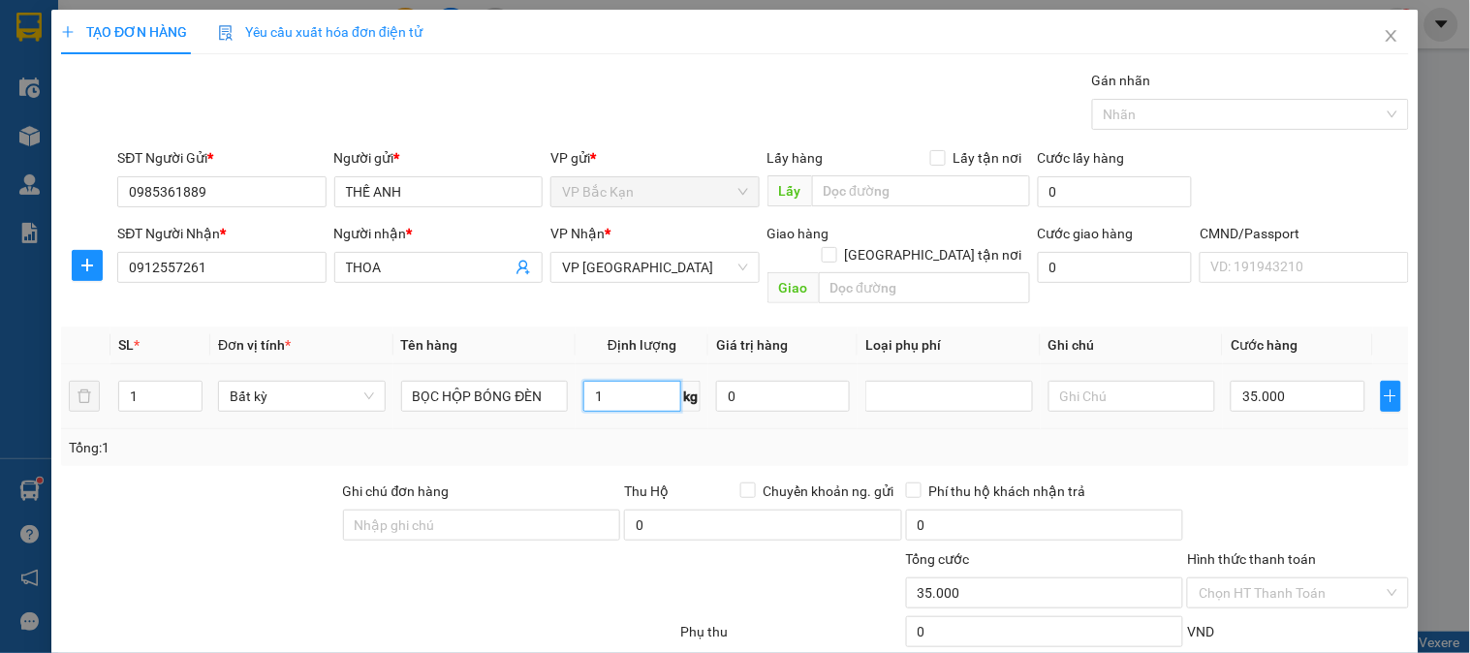
click at [604, 381] on input "1" at bounding box center [633, 396] width 98 height 31
click at [587, 437] on div "Tổng: 1" at bounding box center [735, 447] width 1333 height 21
click at [492, 126] on div "Gói vận chuyển * Tiêu chuẩn Gán nhãn Nhãn" at bounding box center [763, 104] width 1300 height 68
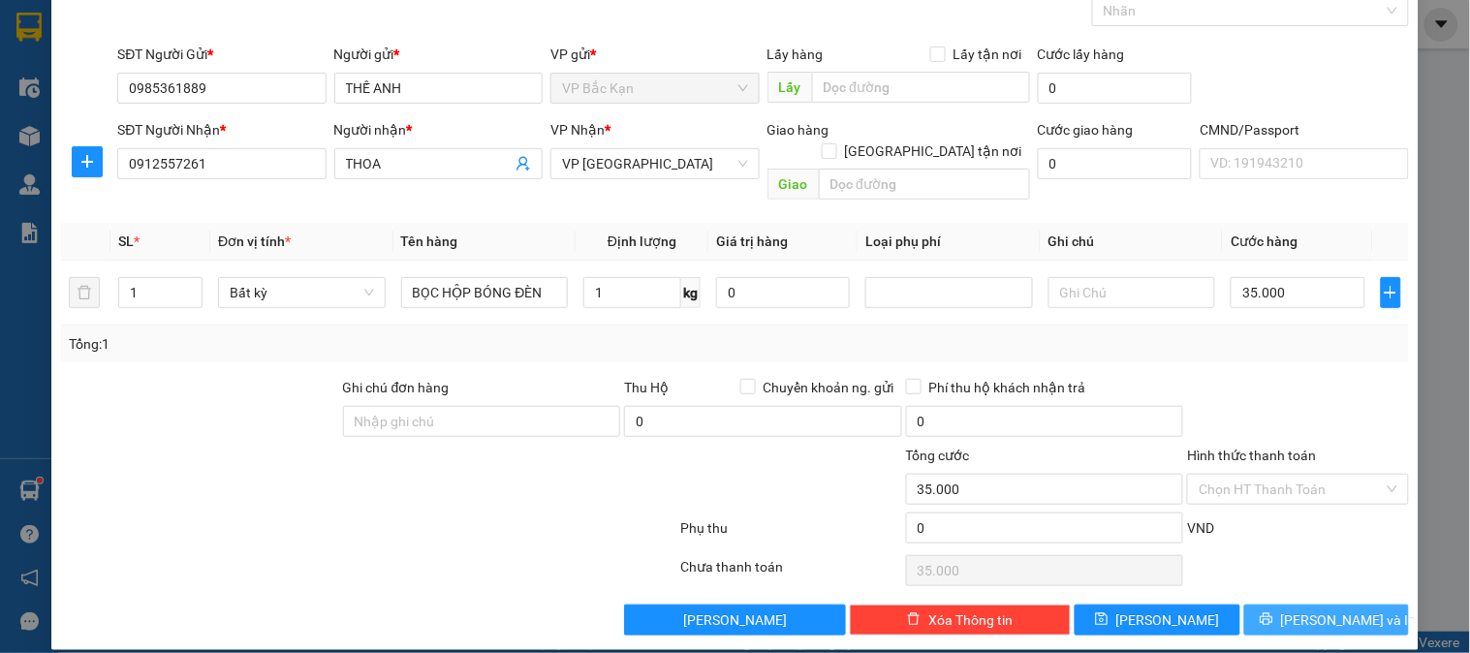
click at [1274, 613] on icon "printer" at bounding box center [1267, 620] width 14 height 14
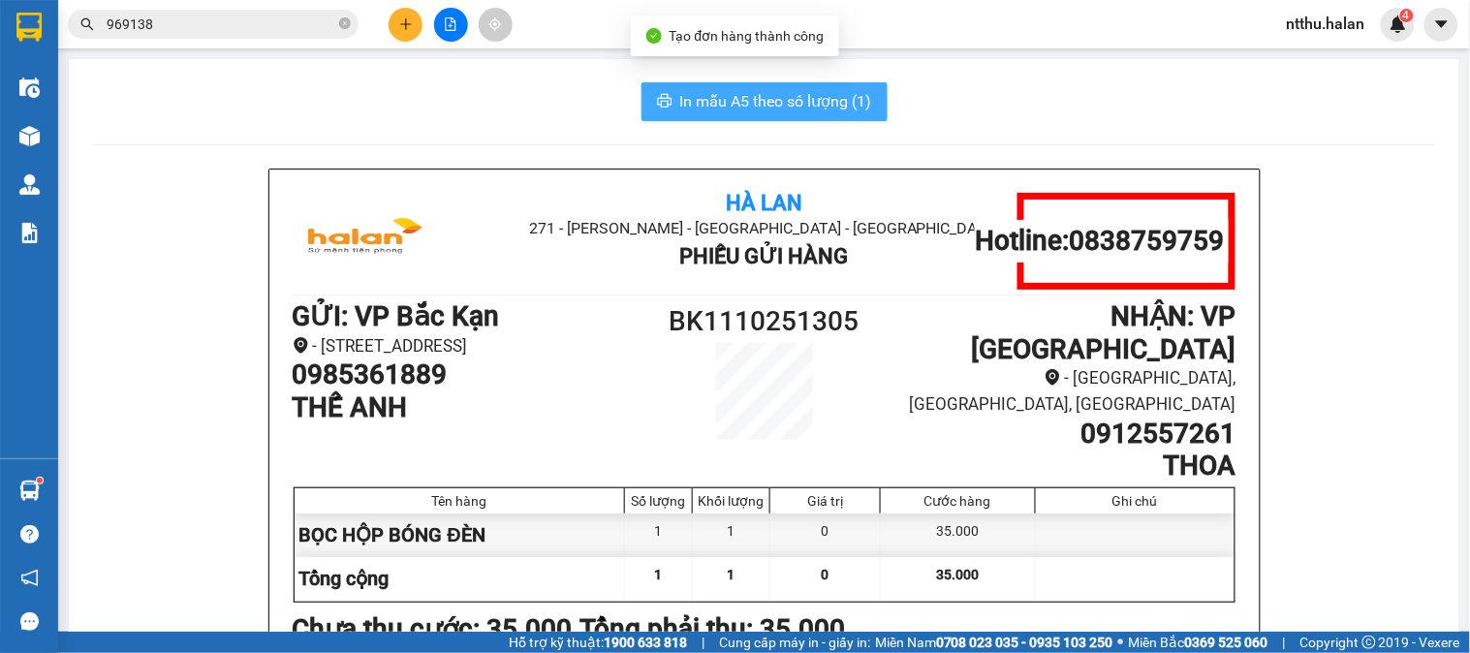
click at [787, 101] on span "In mẫu A5 theo số lượng (1)" at bounding box center [776, 101] width 192 height 24
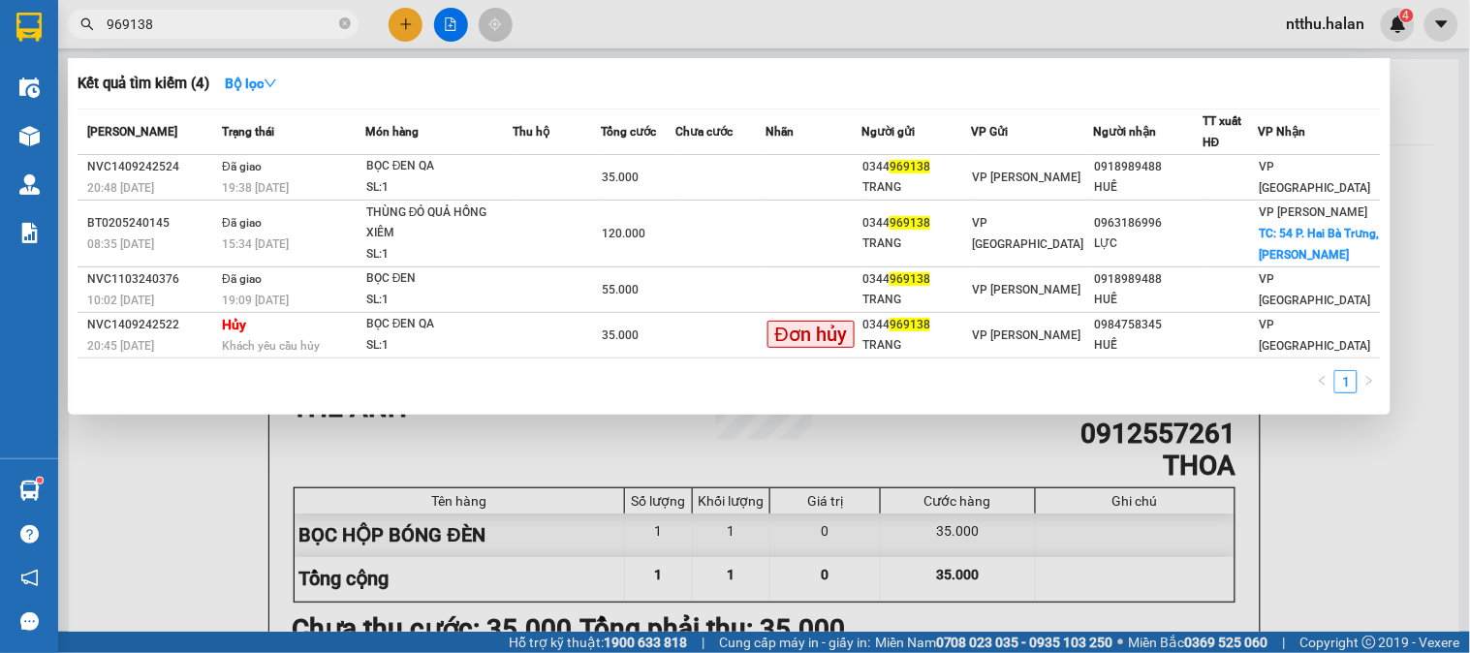
click at [289, 29] on input "969138" at bounding box center [221, 24] width 229 height 21
type input "2"
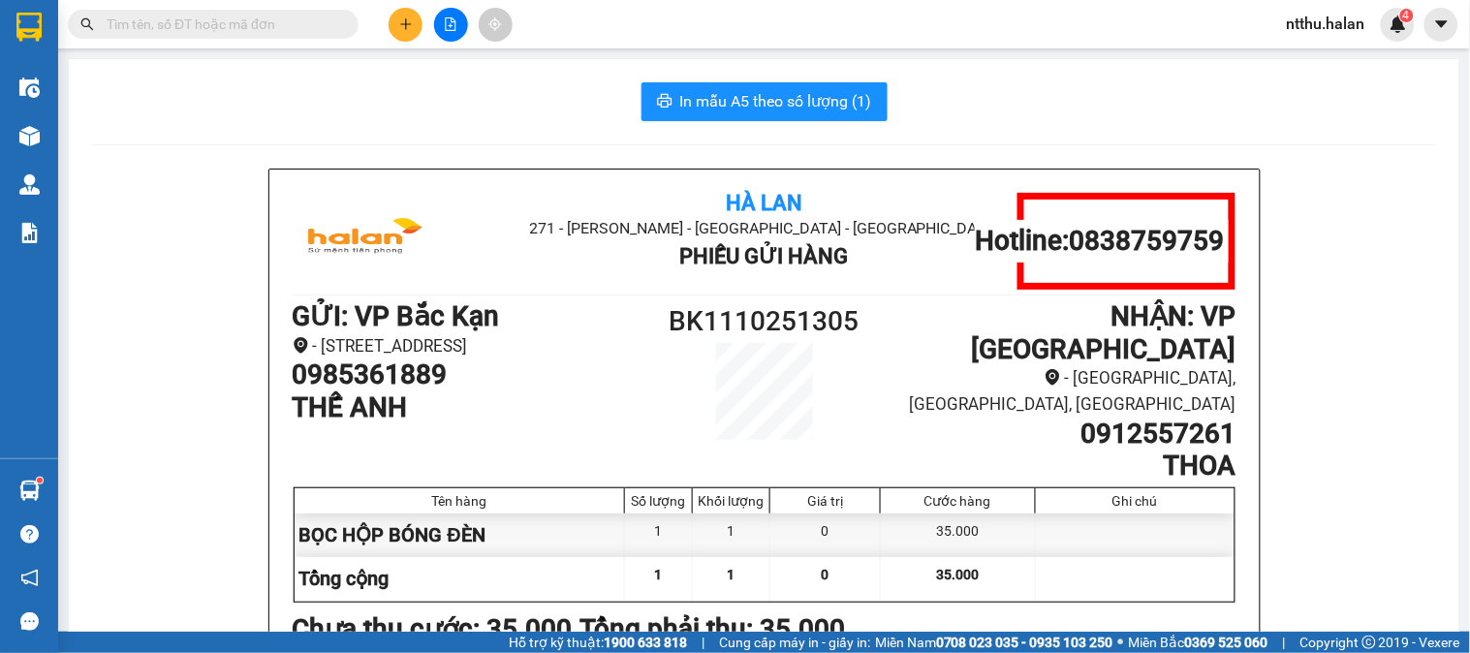
click at [394, 104] on div "In mẫu A5 theo số lượng (1)" at bounding box center [764, 101] width 1344 height 39
click at [245, 19] on input "text" at bounding box center [221, 24] width 229 height 21
drag, startPoint x: 245, startPoint y: 19, endPoint x: 198, endPoint y: 14, distance: 47.8
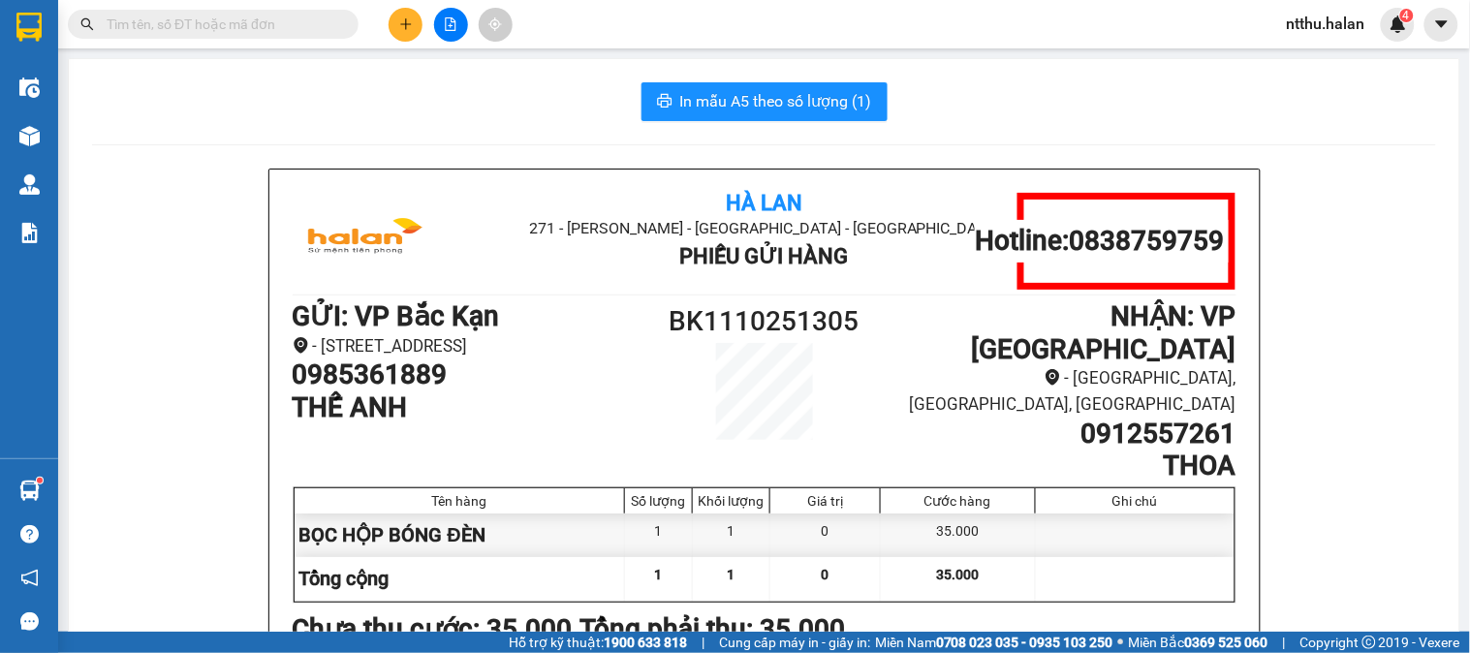
click at [271, 17] on input "text" at bounding box center [221, 24] width 229 height 21
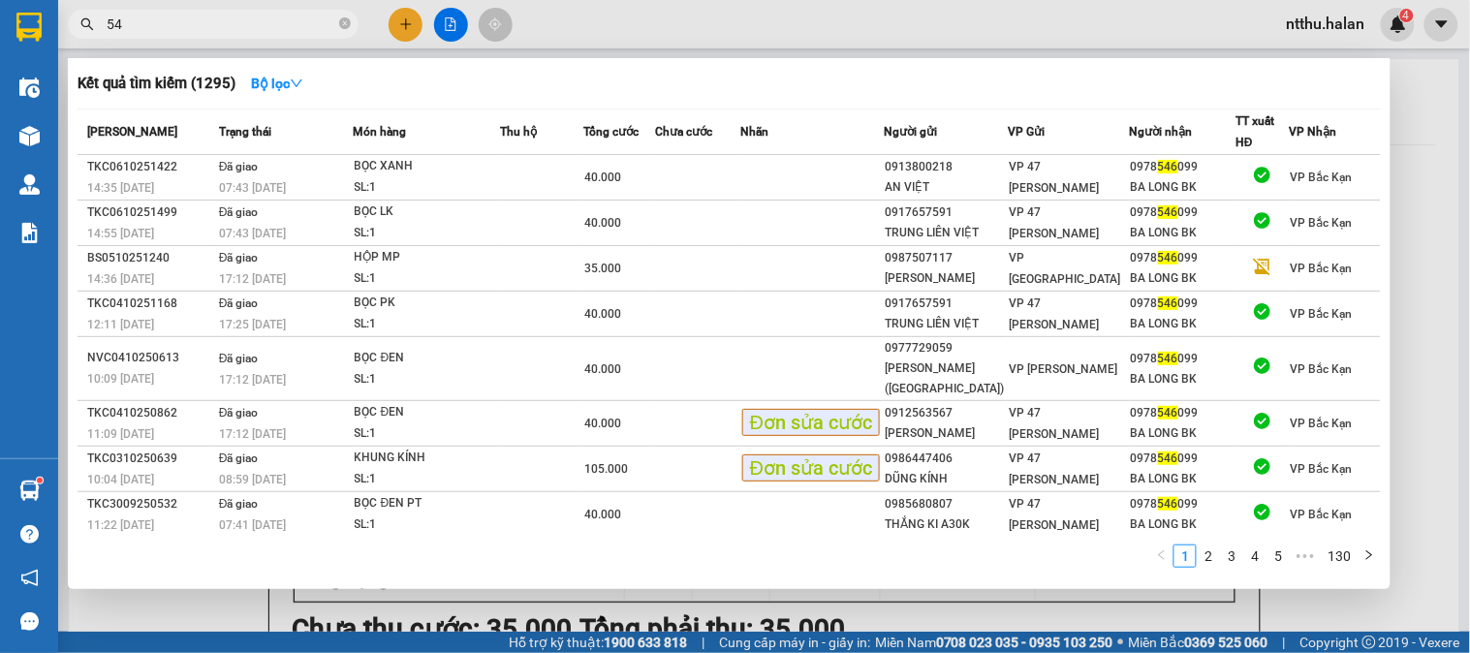
type input "5"
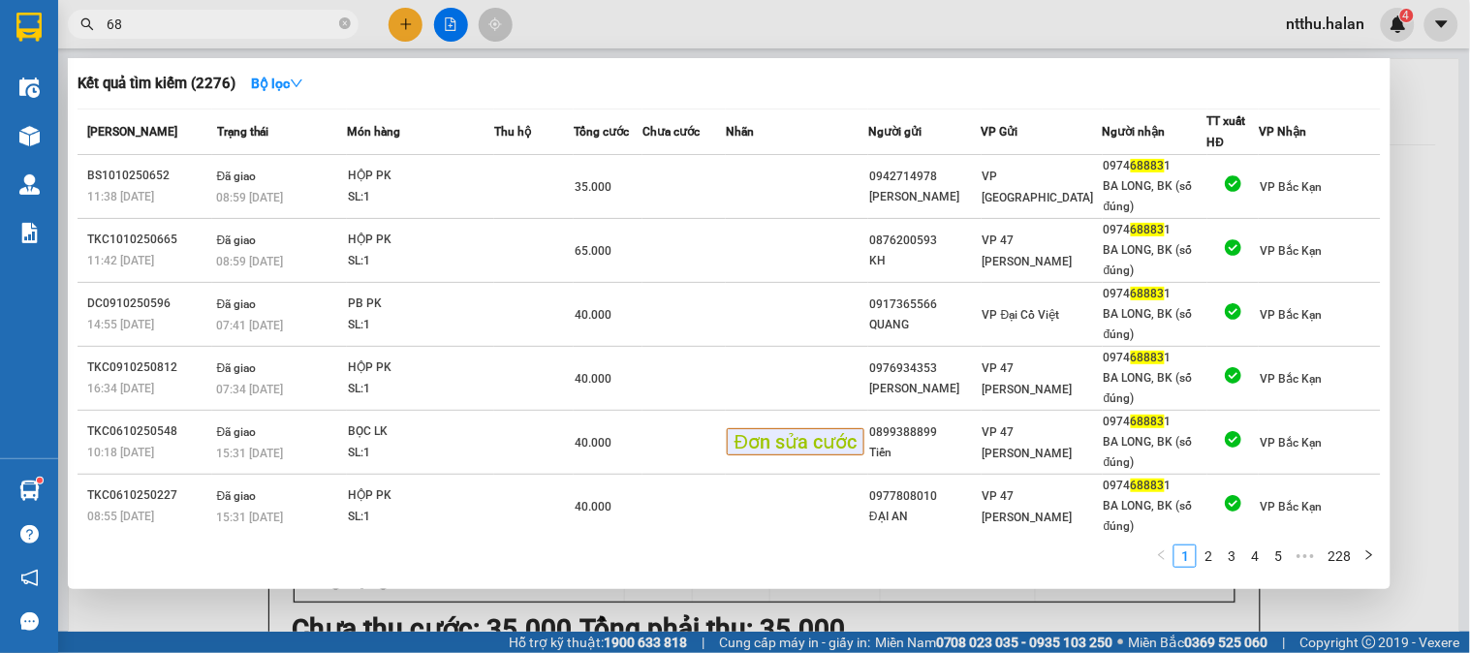
type input "6"
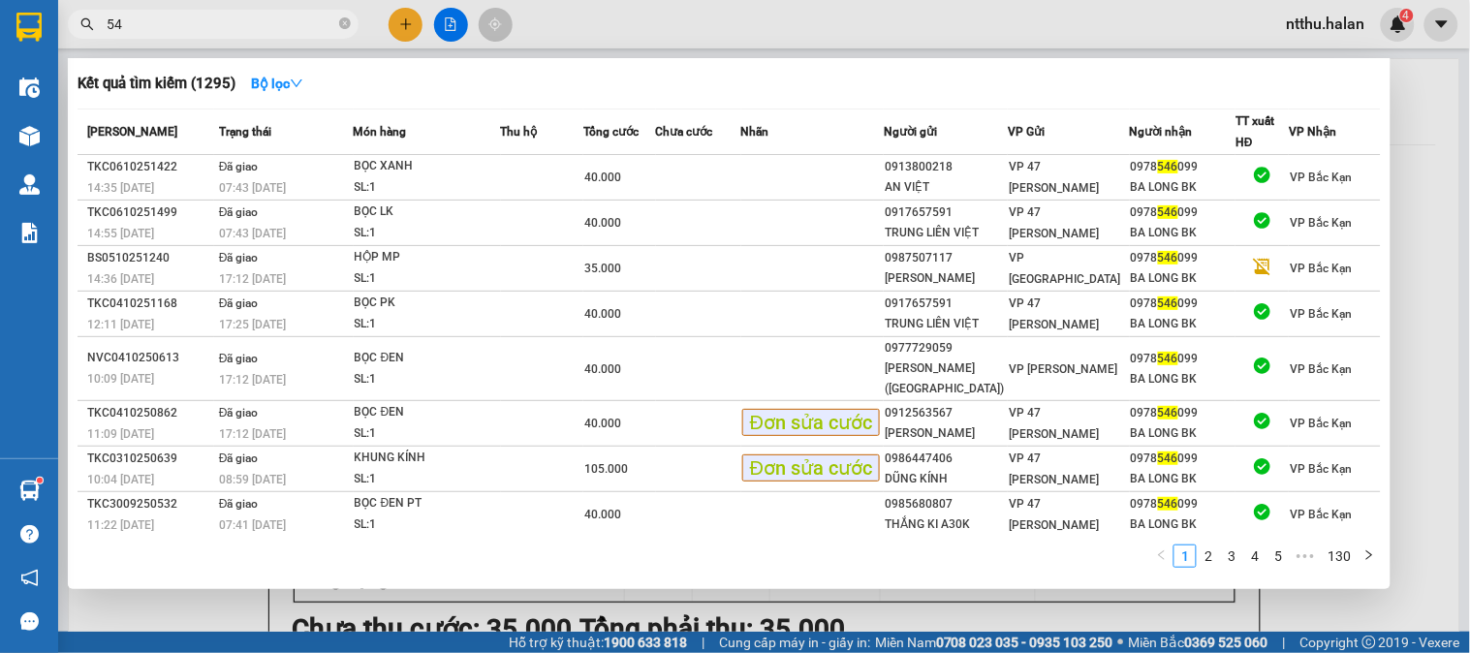
type input "5"
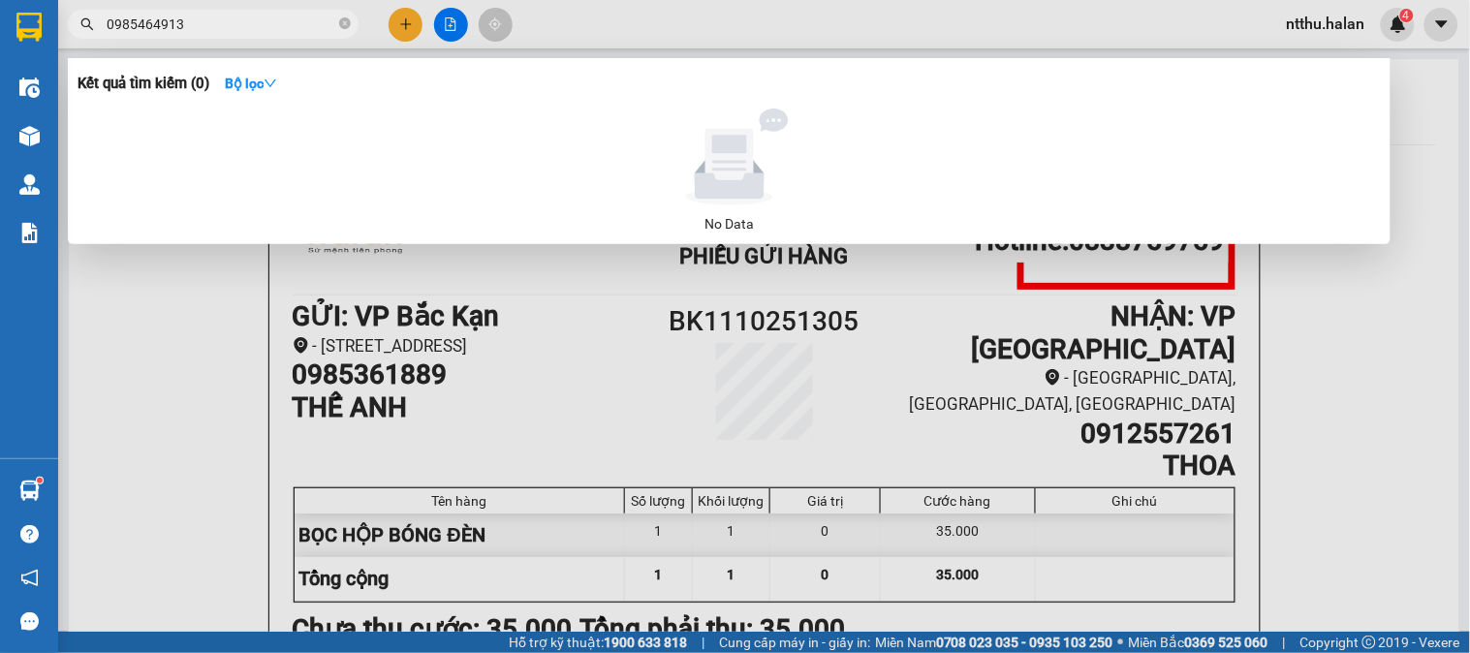
click at [273, 14] on input "0985464913" at bounding box center [221, 24] width 229 height 21
type input "2509800000 YY"
drag, startPoint x: 1228, startPoint y: 247, endPoint x: 1286, endPoint y: 278, distance: 65.9
click at [1237, 252] on div at bounding box center [735, 326] width 1470 height 653
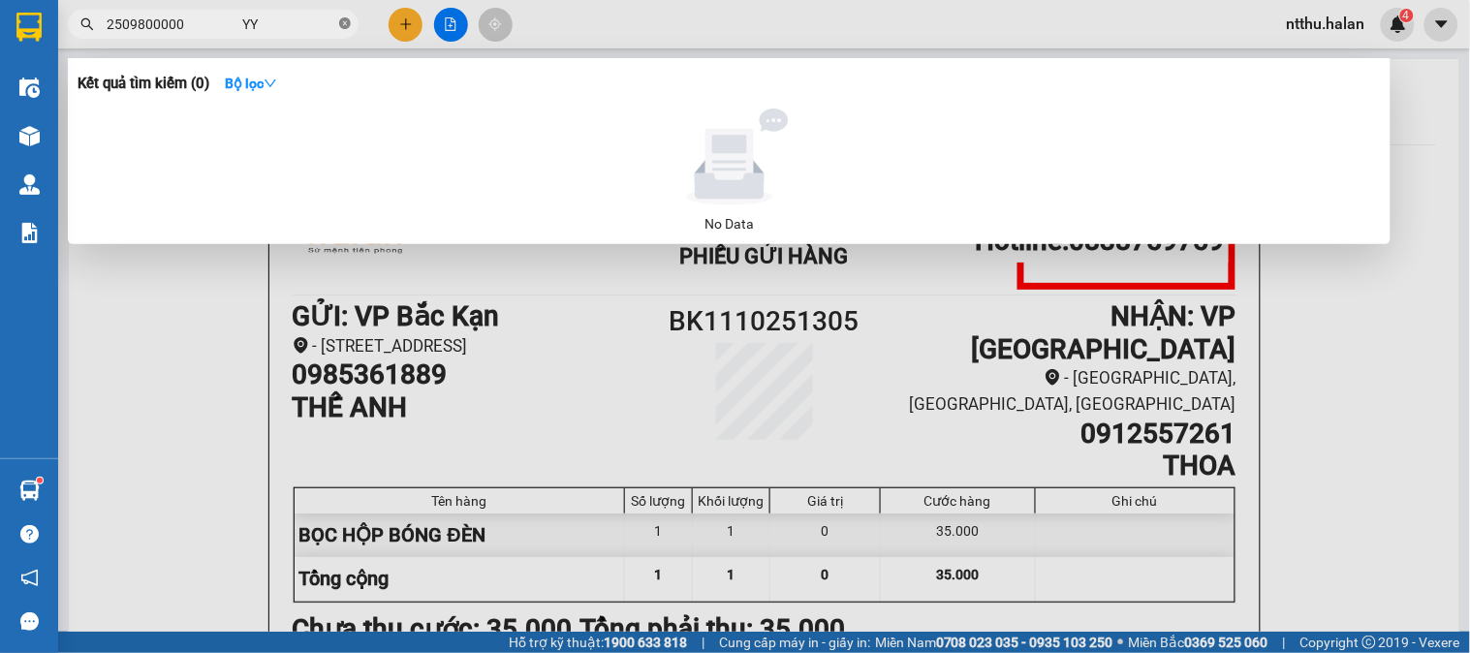
click at [341, 21] on icon "close-circle" at bounding box center [345, 23] width 12 height 12
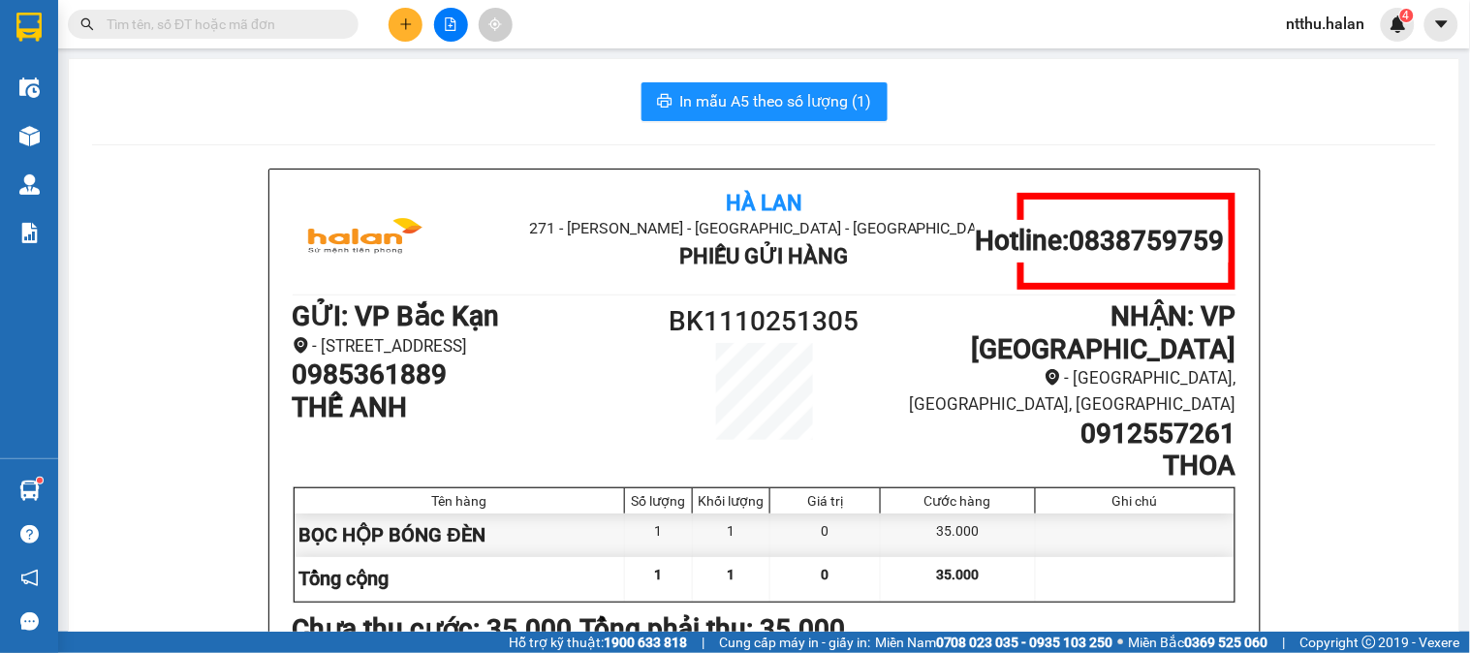
click at [220, 17] on input "text" at bounding box center [221, 24] width 229 height 21
click at [220, 19] on input "text" at bounding box center [221, 24] width 229 height 21
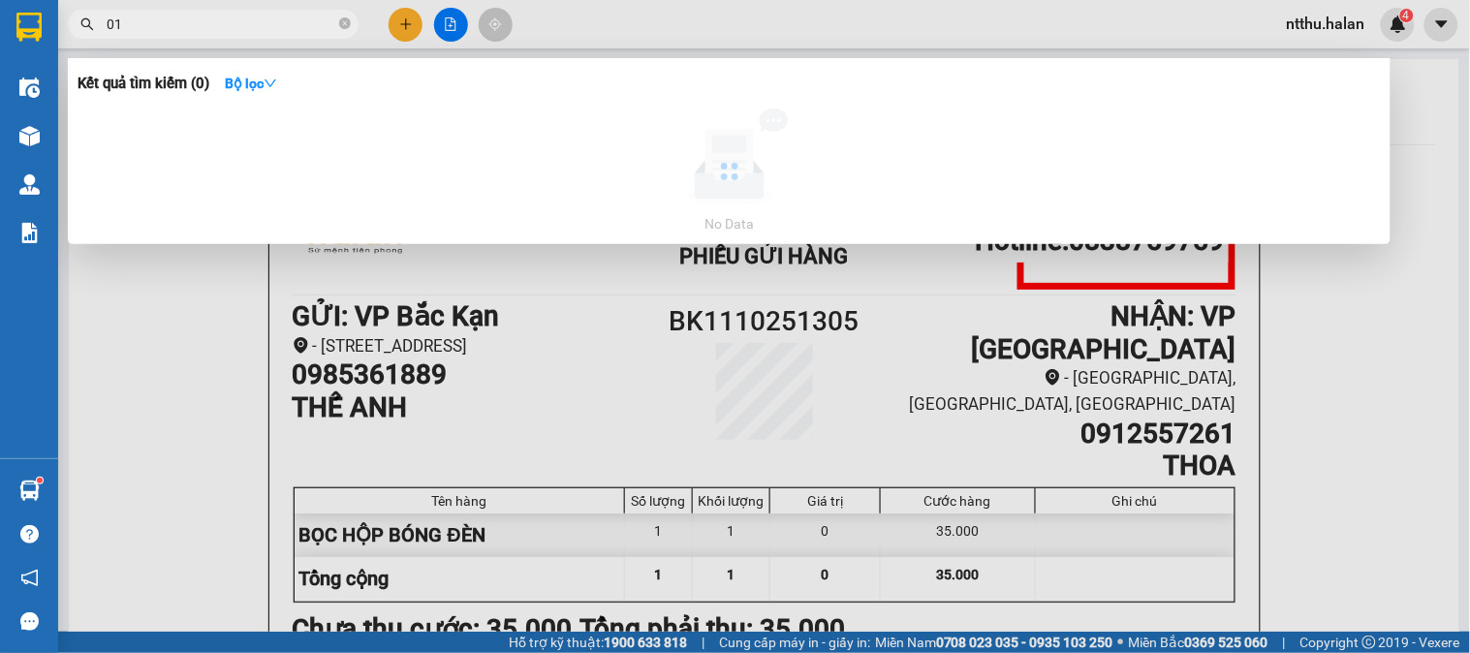
type input "0"
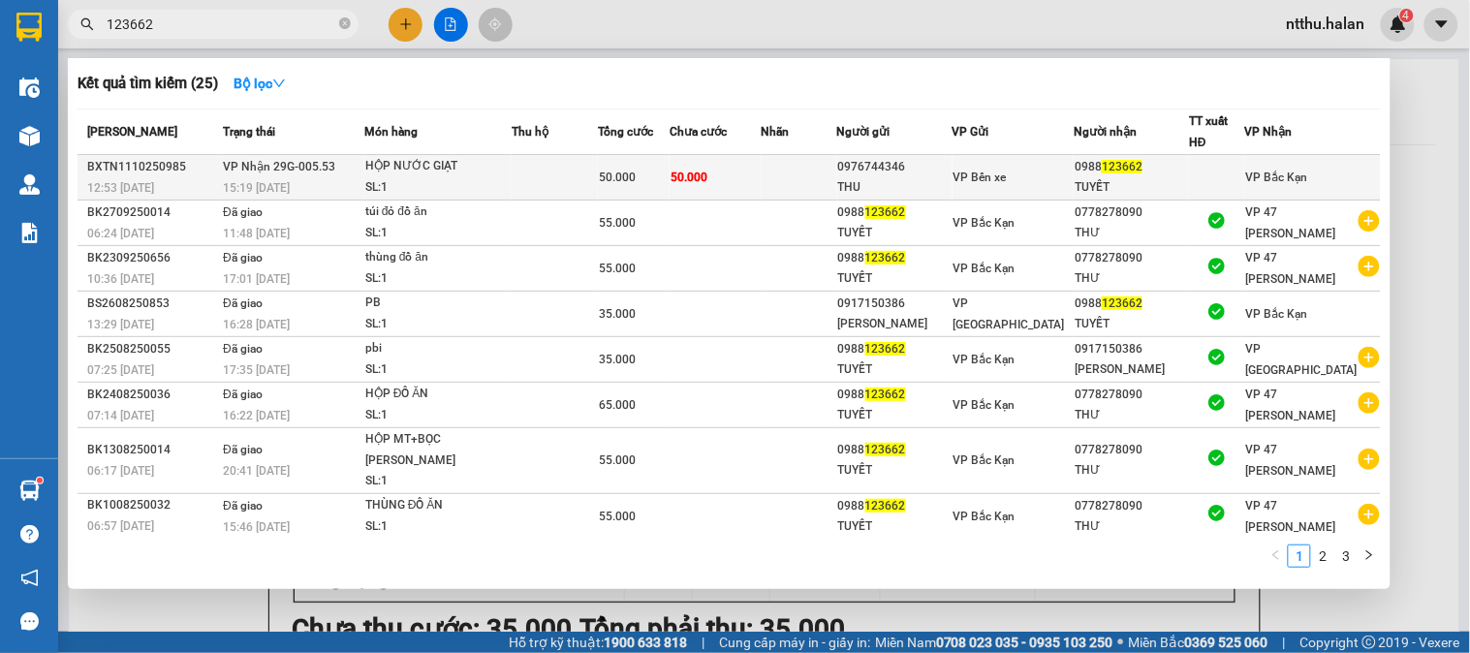
type input "123662"
click at [430, 177] on div "HỘP NƯỚC GIẠT" at bounding box center [437, 166] width 145 height 21
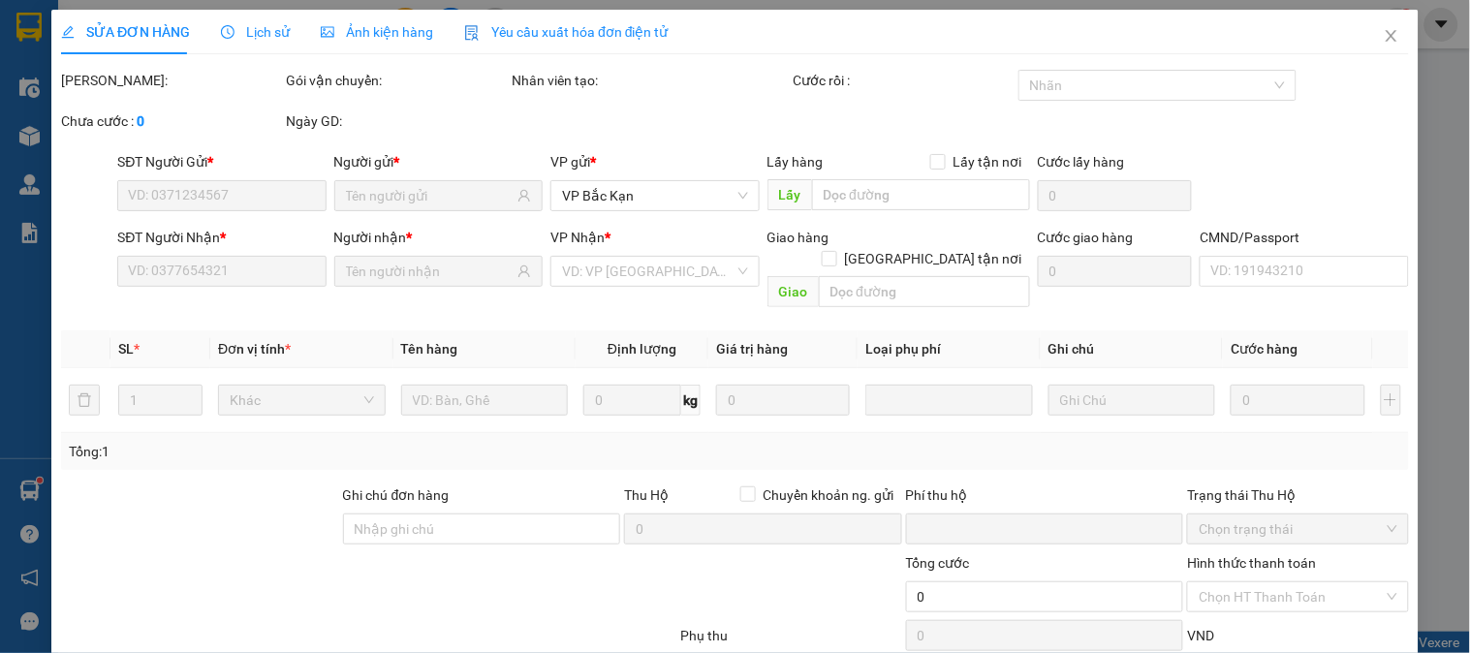
type input "0976744346"
type input "THU"
type input "0988123662"
type input "TUYẾT"
type input "0"
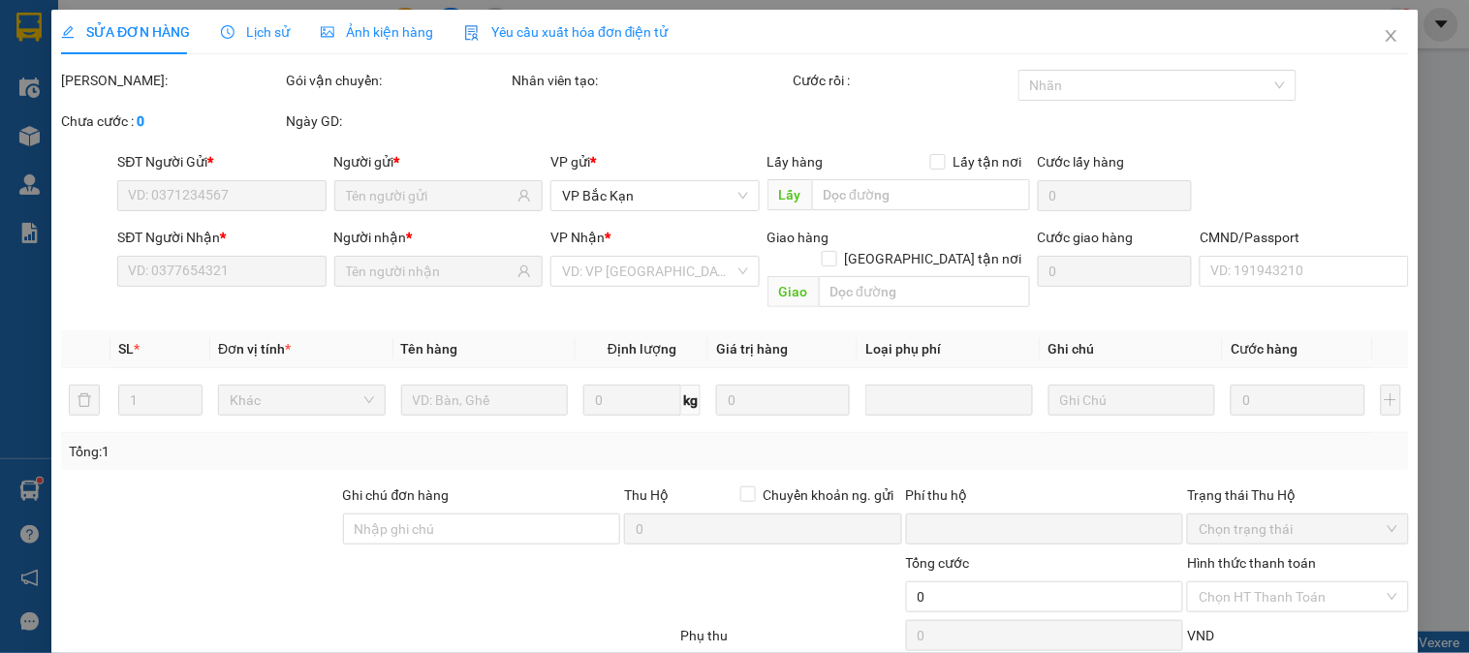
type input "50.000"
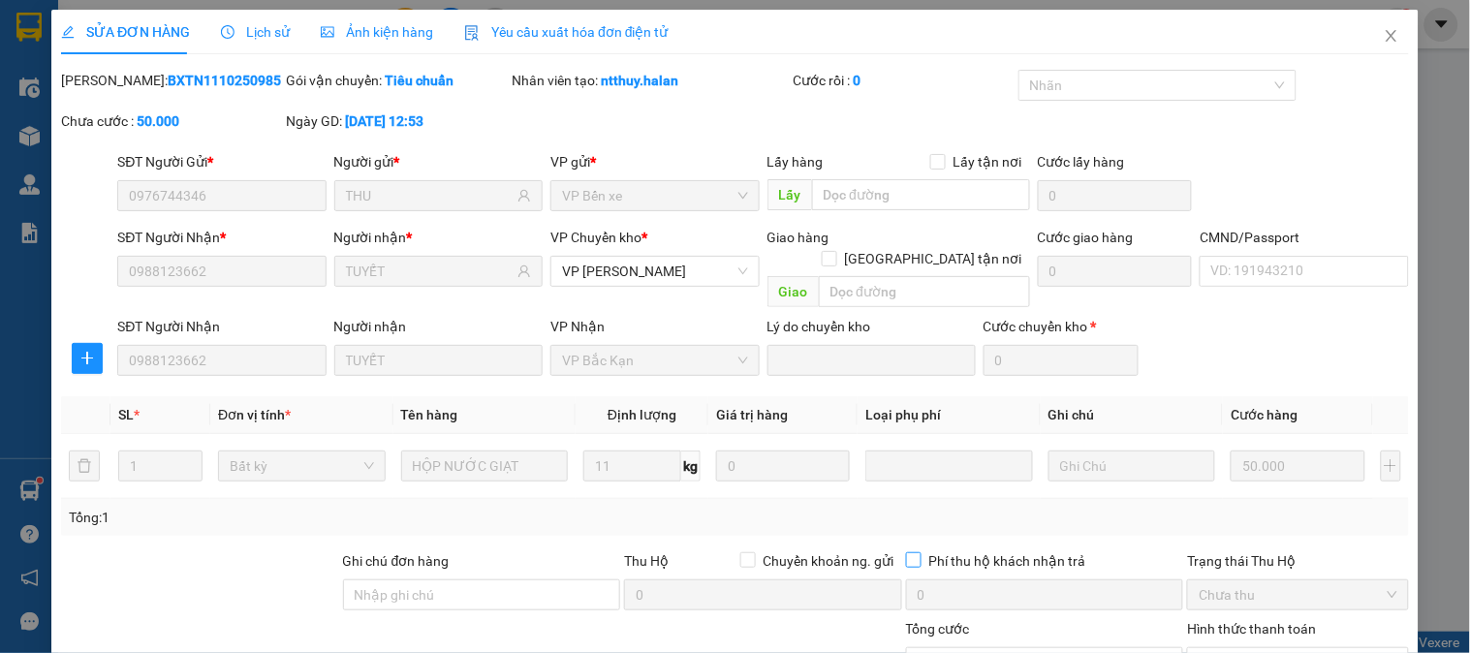
scroll to position [174, 0]
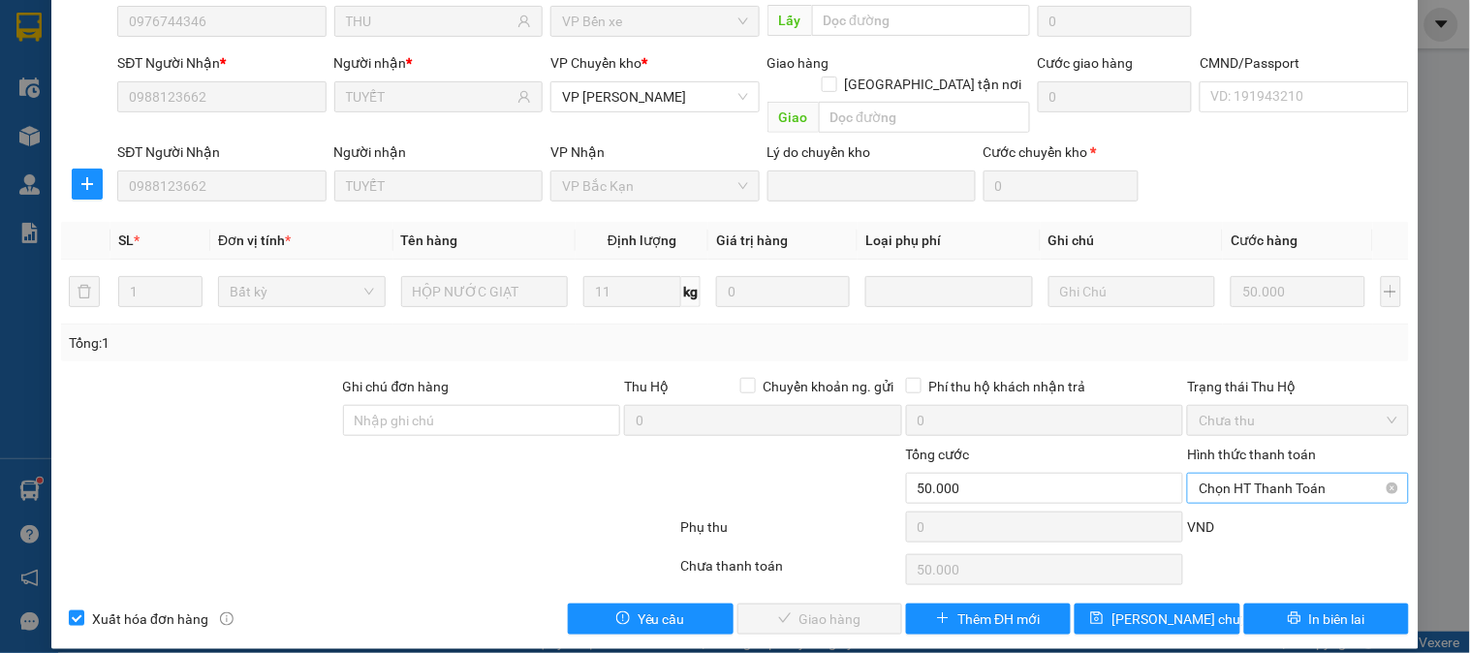
click at [1250, 479] on span "Chọn HT Thanh Toán" at bounding box center [1298, 488] width 198 height 29
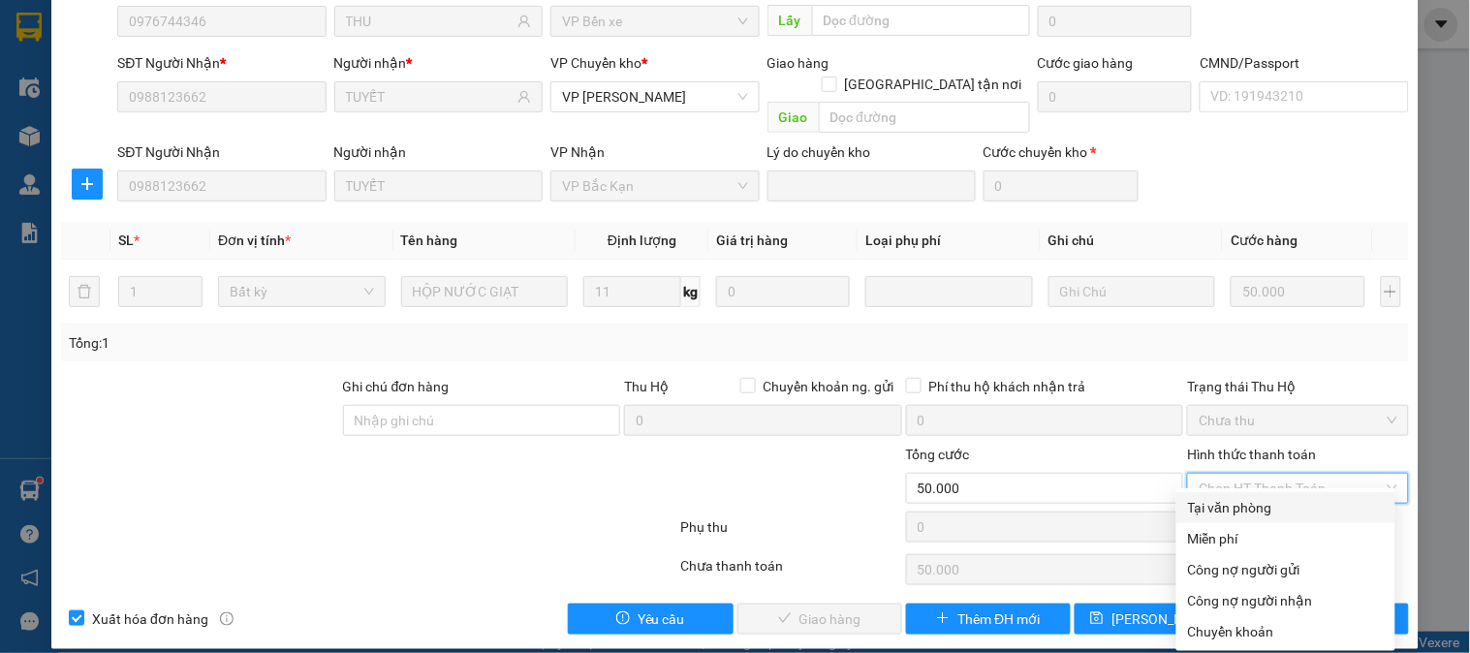
click at [1237, 505] on div "Tại văn phòng" at bounding box center [1286, 507] width 196 height 21
type input "0"
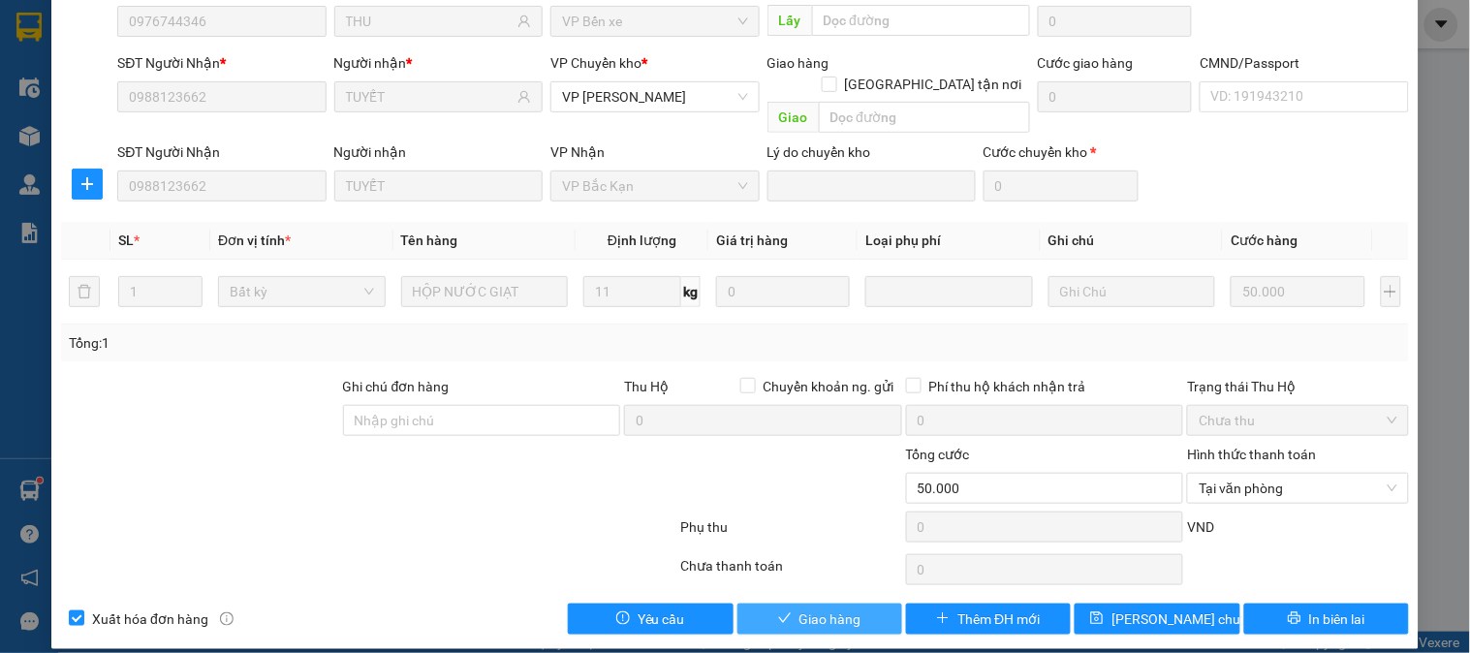
click at [865, 604] on button "Giao hàng" at bounding box center [820, 619] width 165 height 31
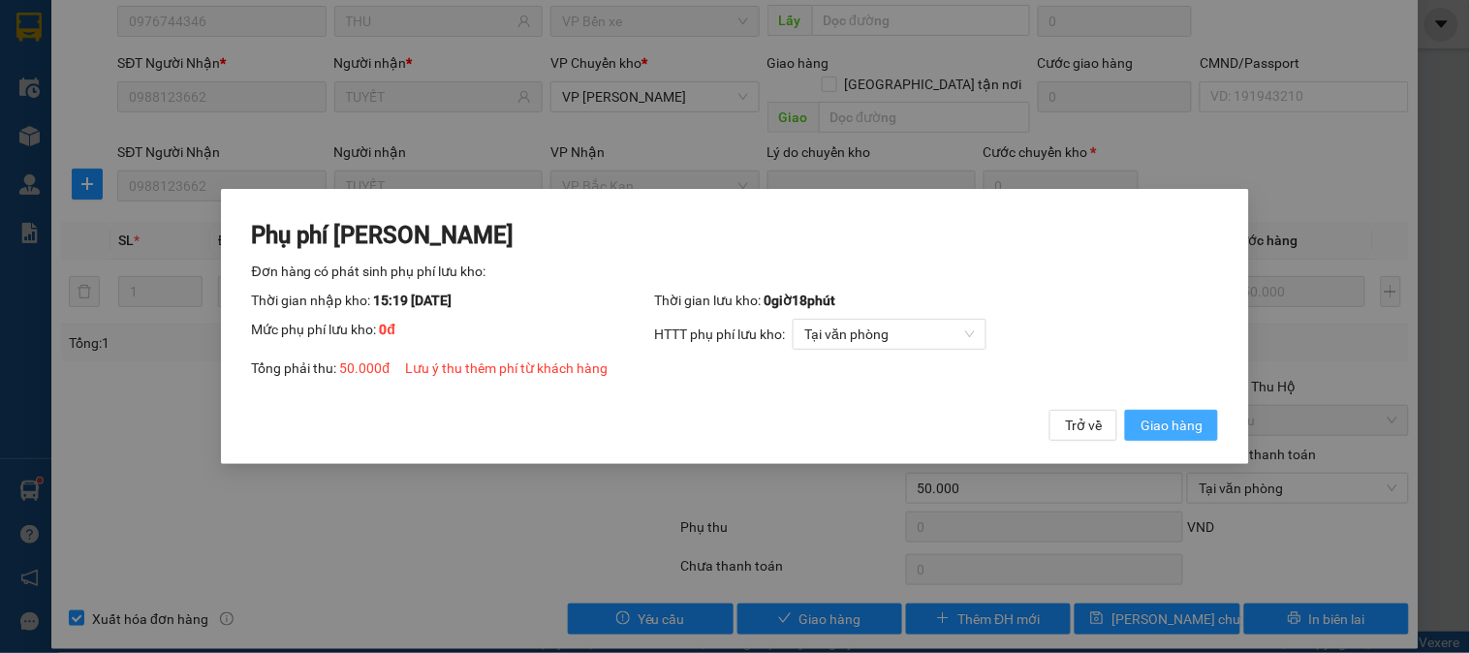
click at [1156, 428] on span "Giao hàng" at bounding box center [1172, 425] width 62 height 21
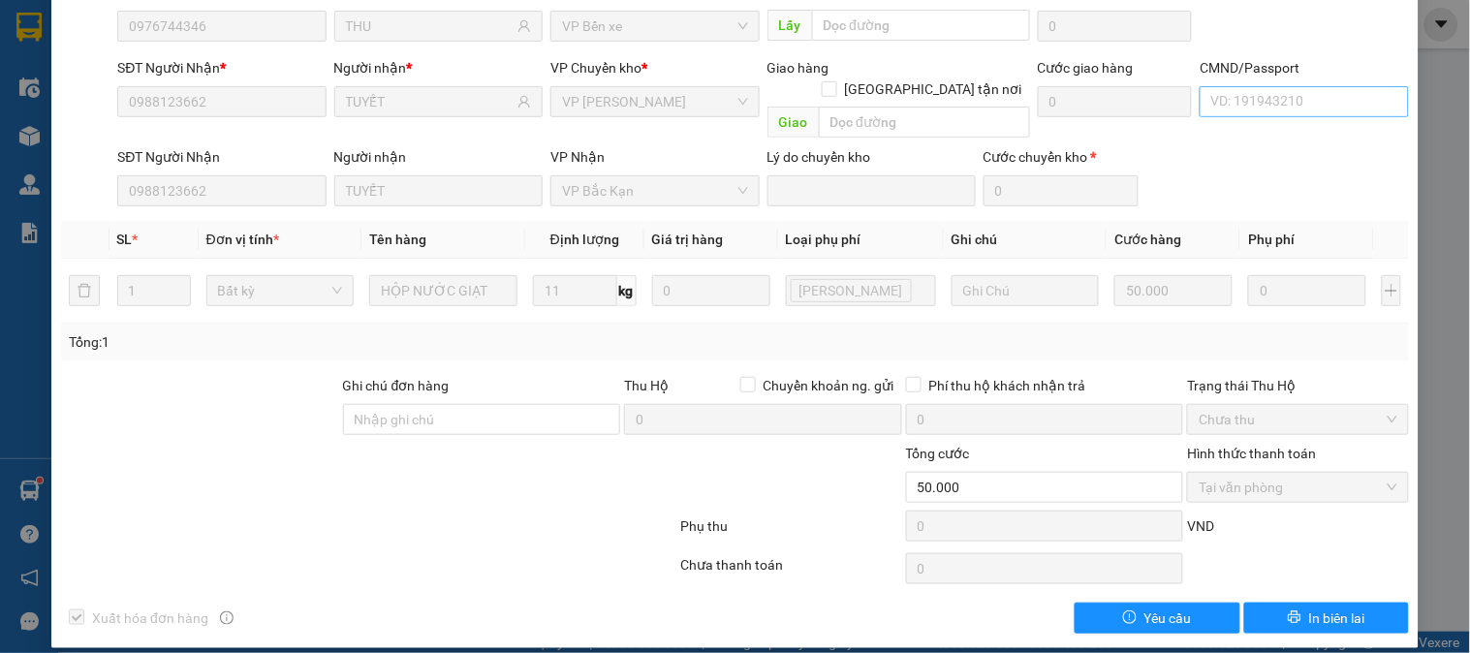
scroll to position [0, 0]
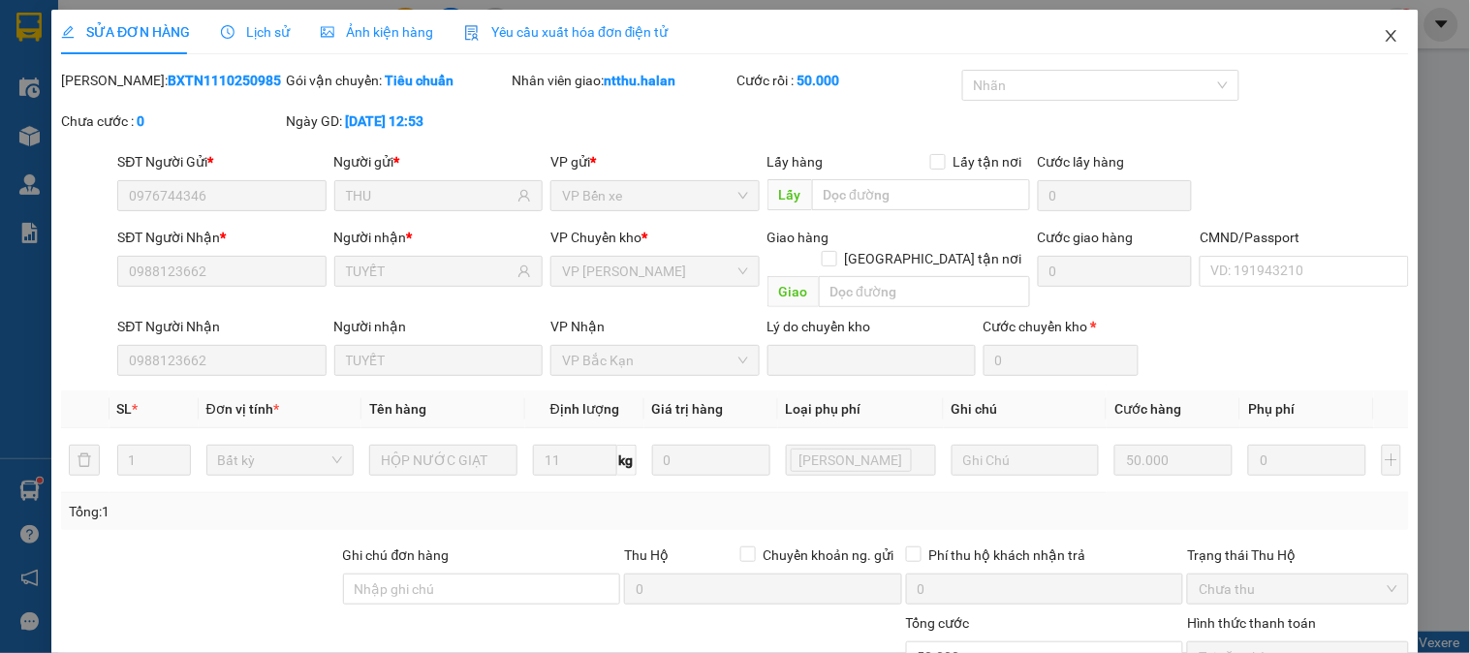
click at [1384, 34] on icon "close" at bounding box center [1392, 36] width 16 height 16
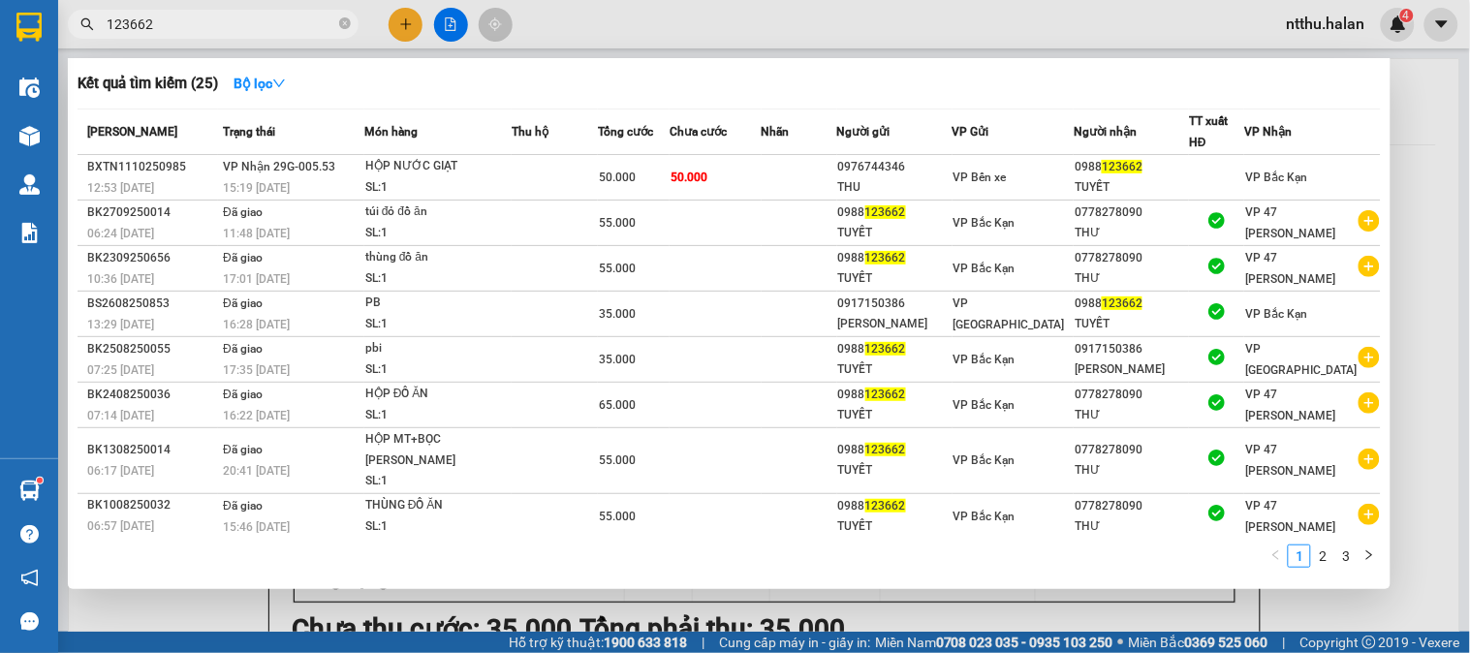
click at [223, 31] on input "123662" at bounding box center [221, 24] width 229 height 21
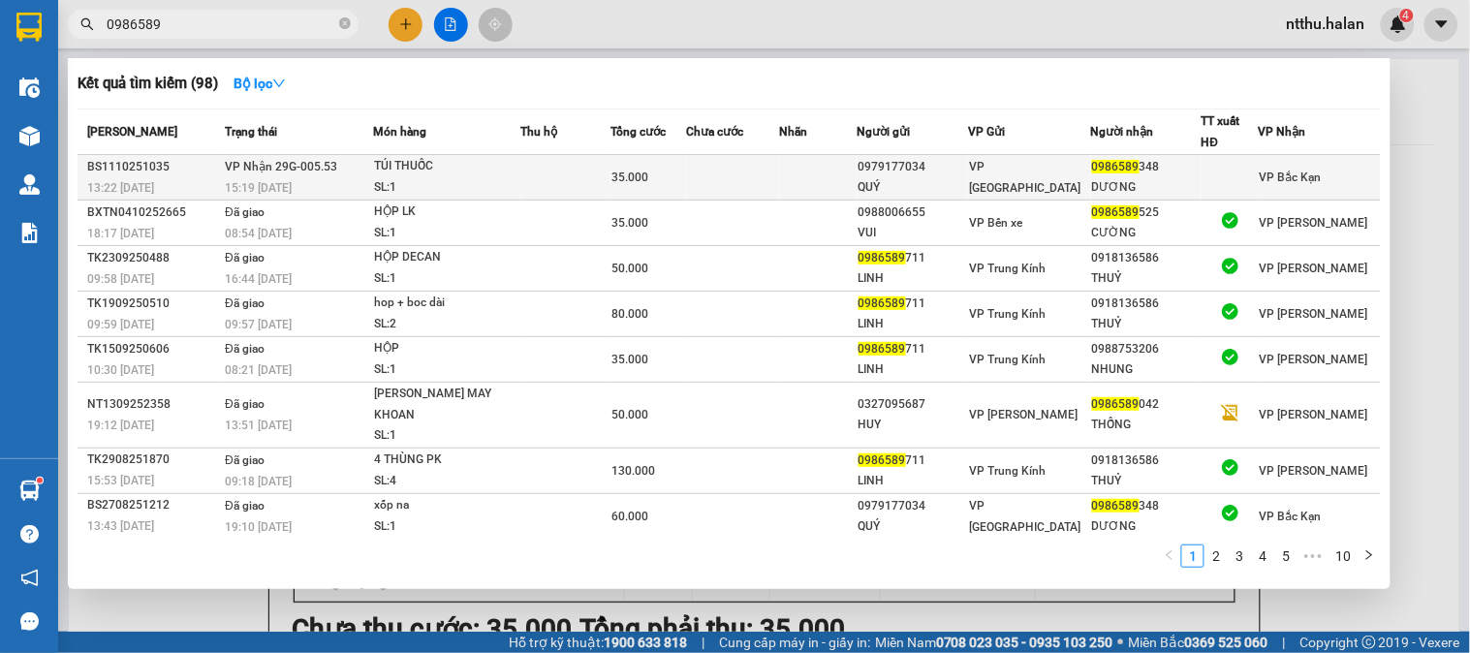
type input "0986589"
click at [605, 178] on td at bounding box center [566, 178] width 90 height 46
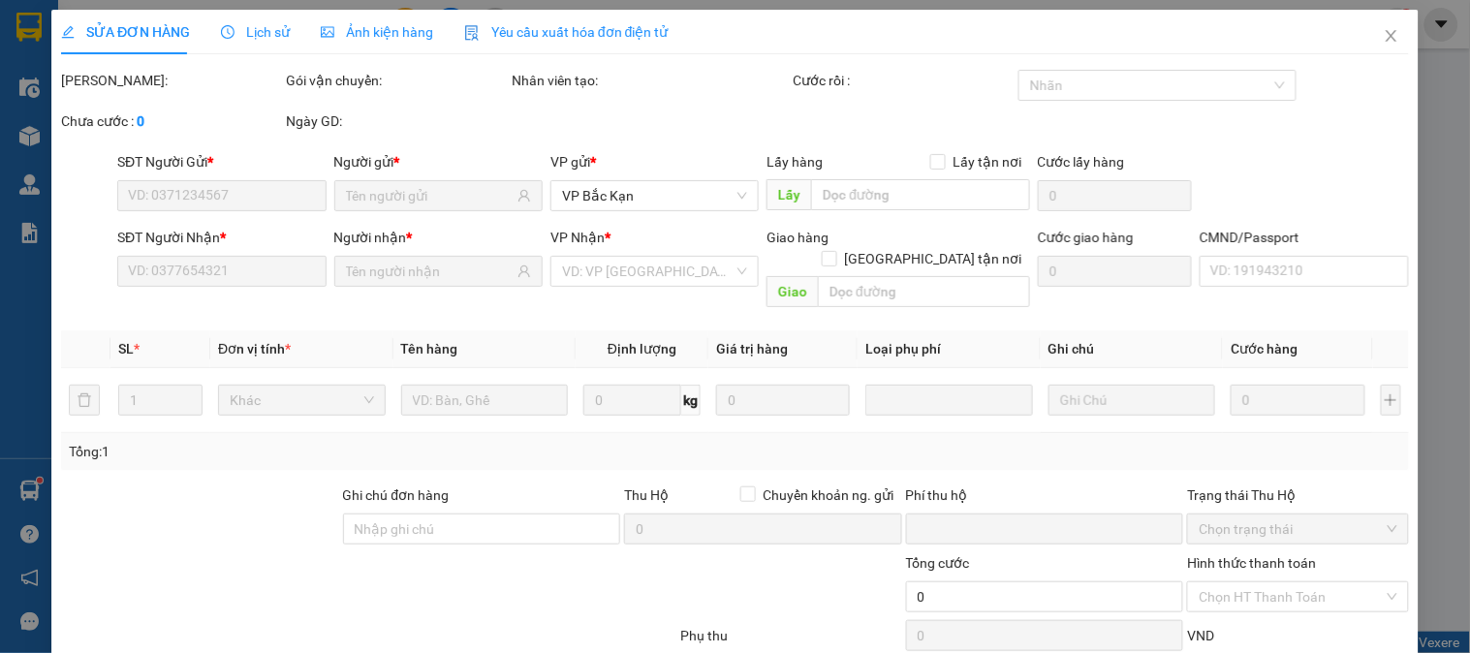
type input "0979177034"
type input "QUÝ"
type input "0986589348"
type input "DƯƠNG"
type input "0"
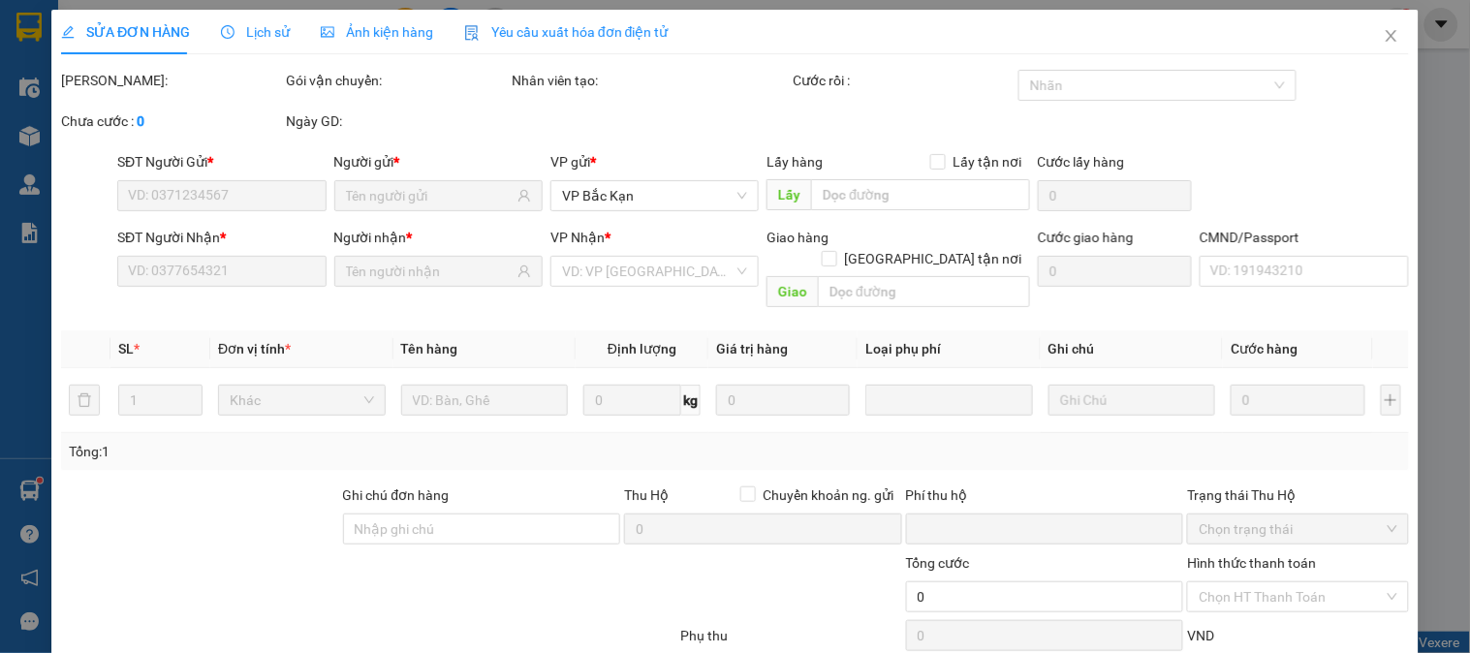
type input "35.000"
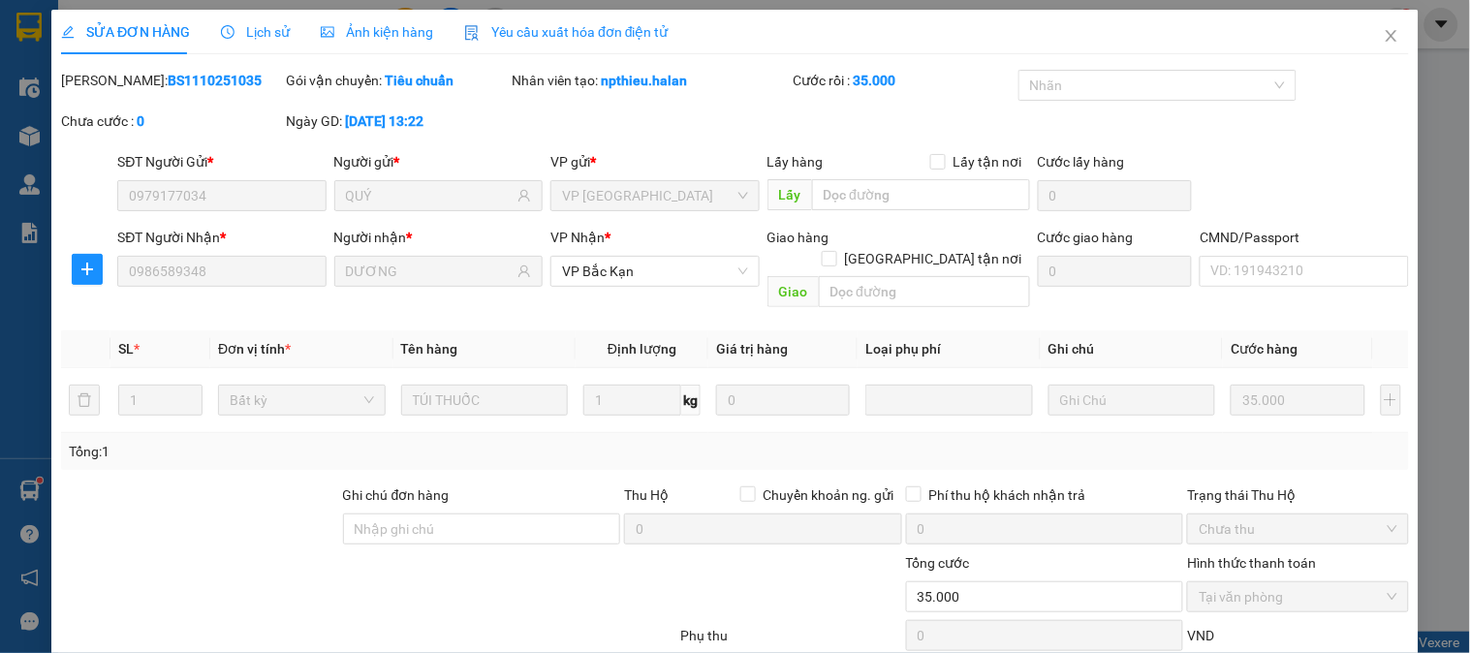
scroll to position [109, 0]
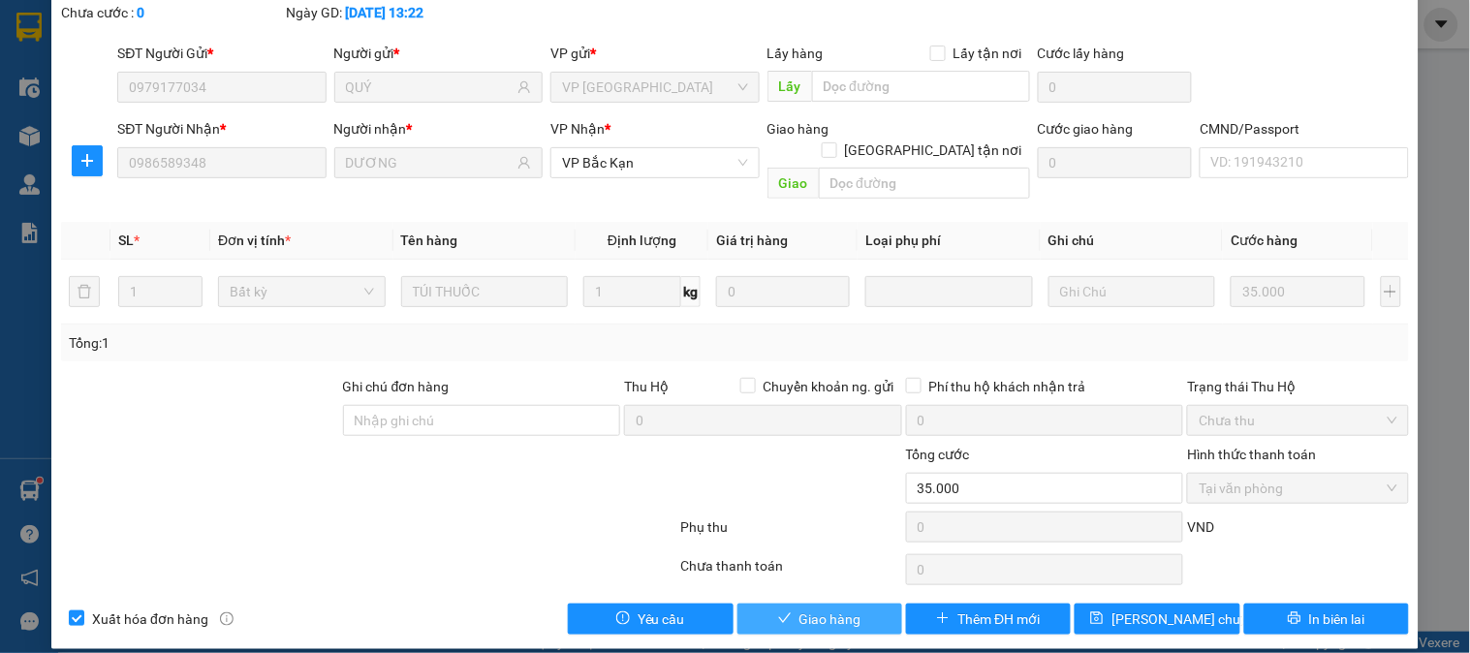
click at [800, 609] on span "Giao hàng" at bounding box center [831, 619] width 62 height 21
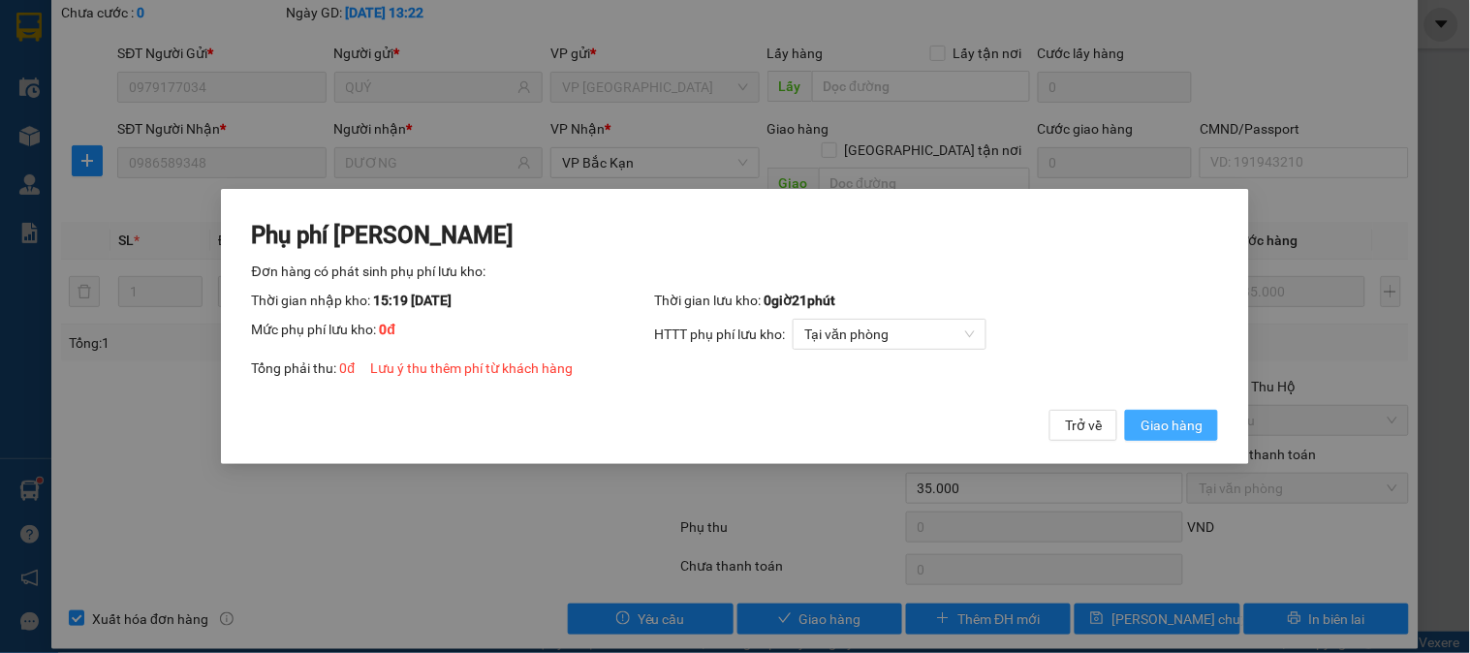
click at [1147, 436] on span "Giao hàng" at bounding box center [1172, 425] width 62 height 21
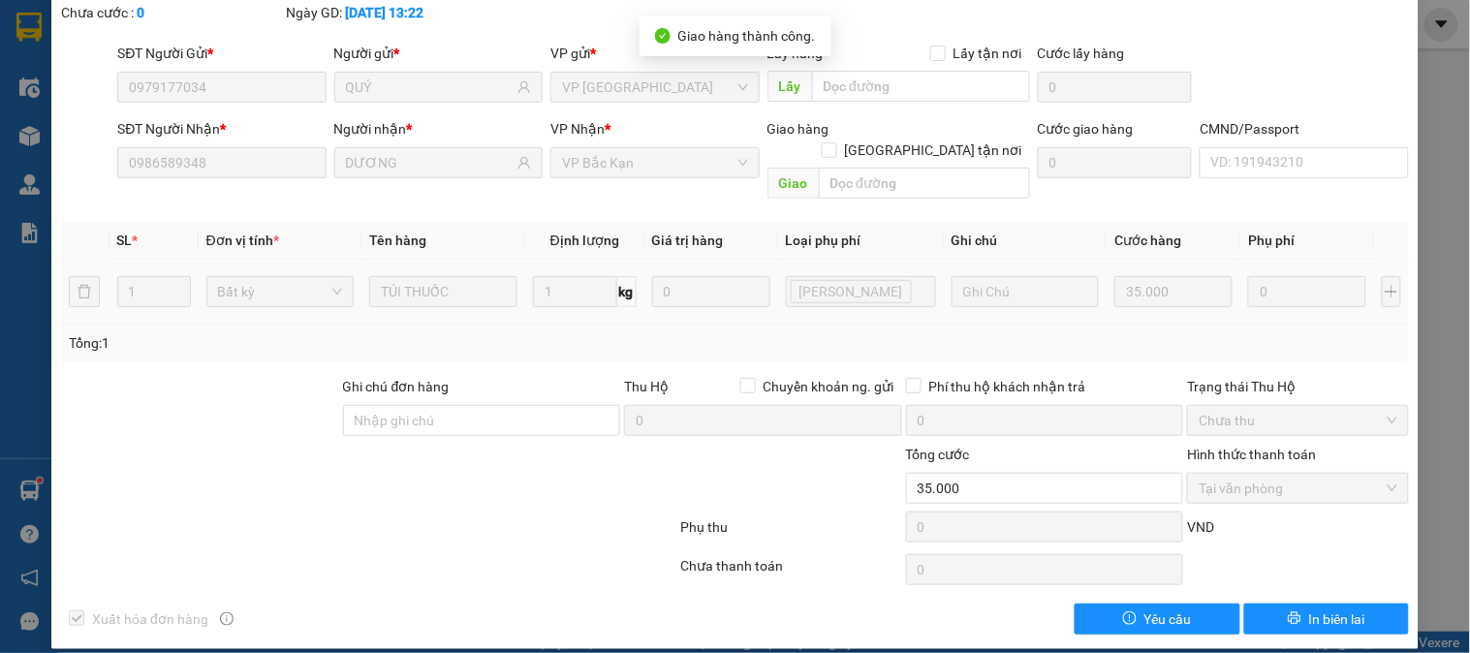
scroll to position [0, 0]
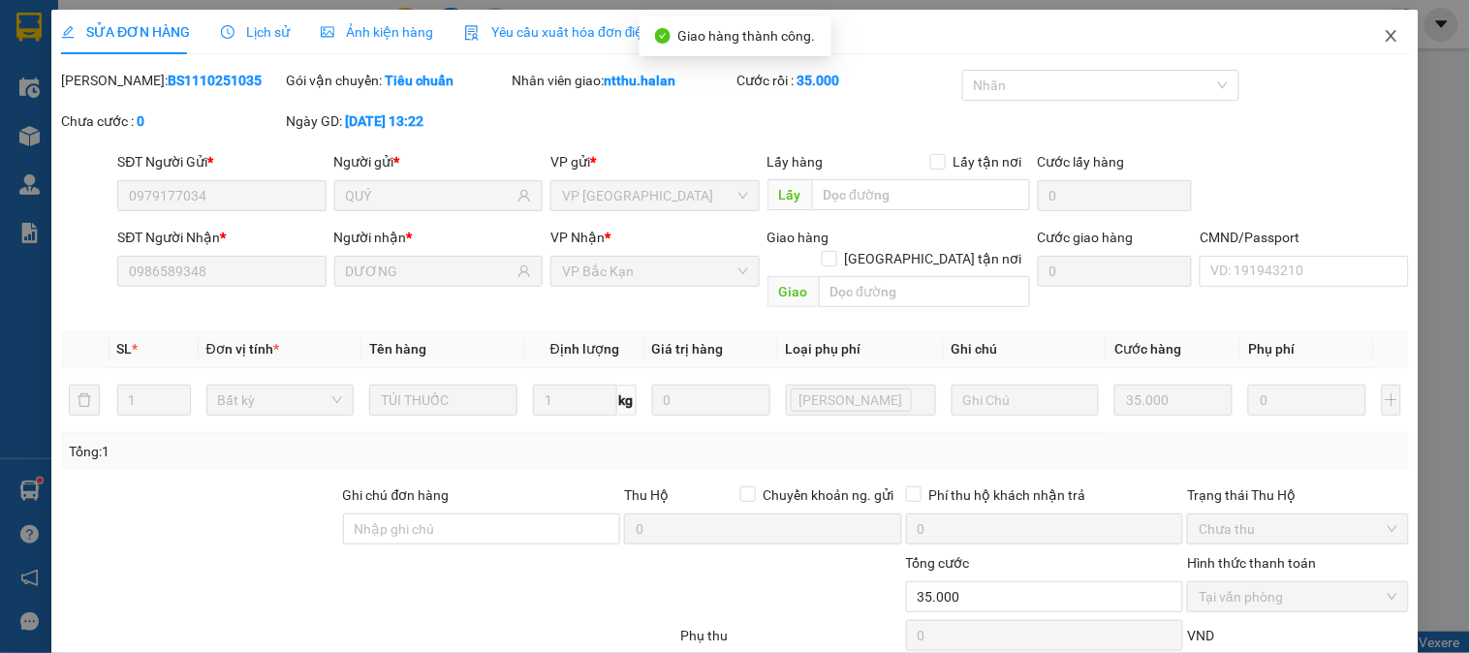
click at [1377, 27] on span "Close" at bounding box center [1392, 37] width 54 height 54
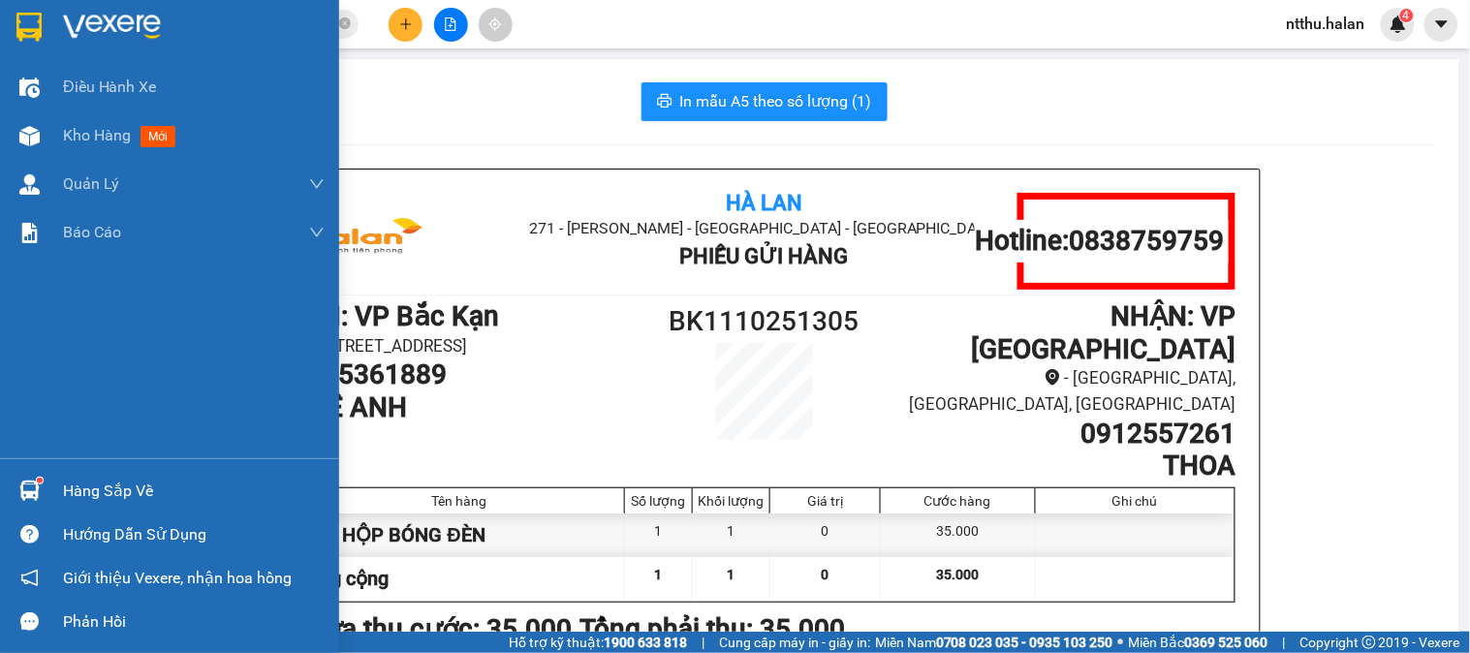
drag, startPoint x: 85, startPoint y: 488, endPoint x: 100, endPoint y: 486, distance: 14.7
click at [88, 488] on div "Hàng sắp về" at bounding box center [194, 491] width 262 height 29
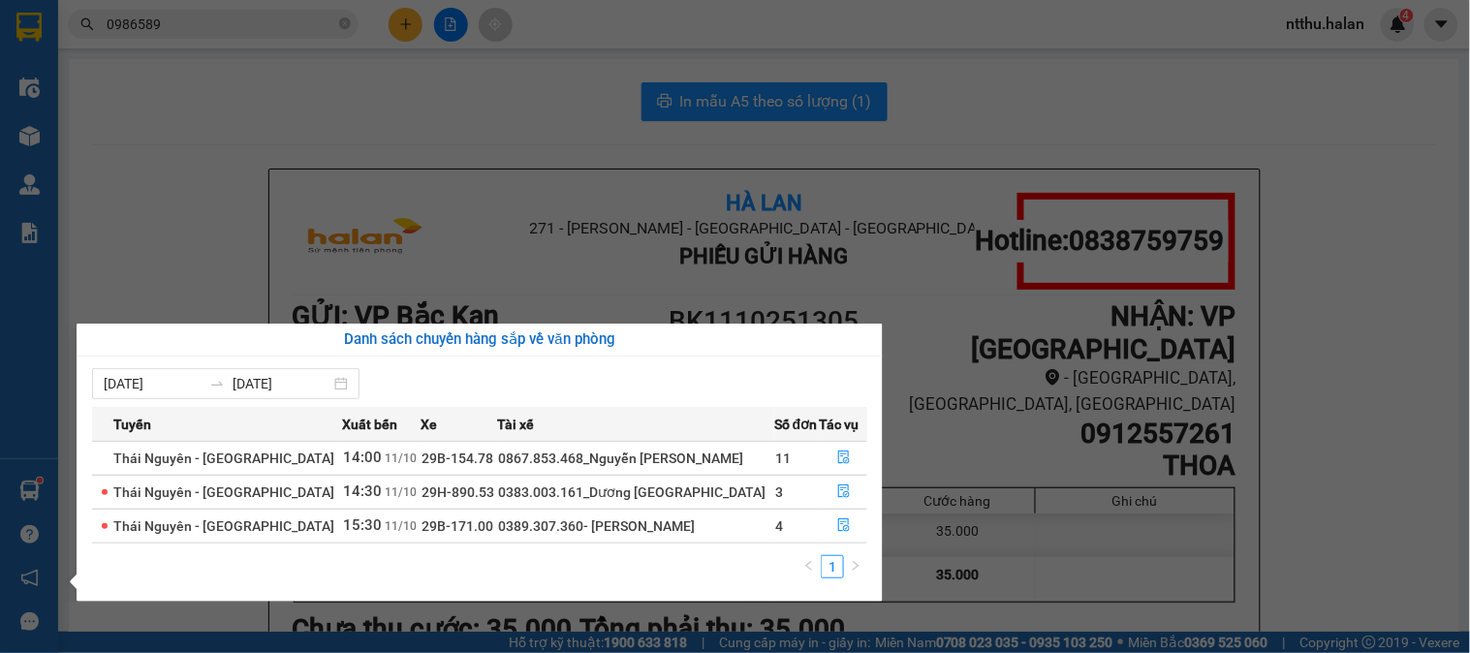
click at [176, 118] on section "Kết quả tìm kiếm ( 98 ) Bộ lọc Mã ĐH Trạng thái Món hàng Thu hộ Tổng cước Chưa …" at bounding box center [735, 326] width 1470 height 653
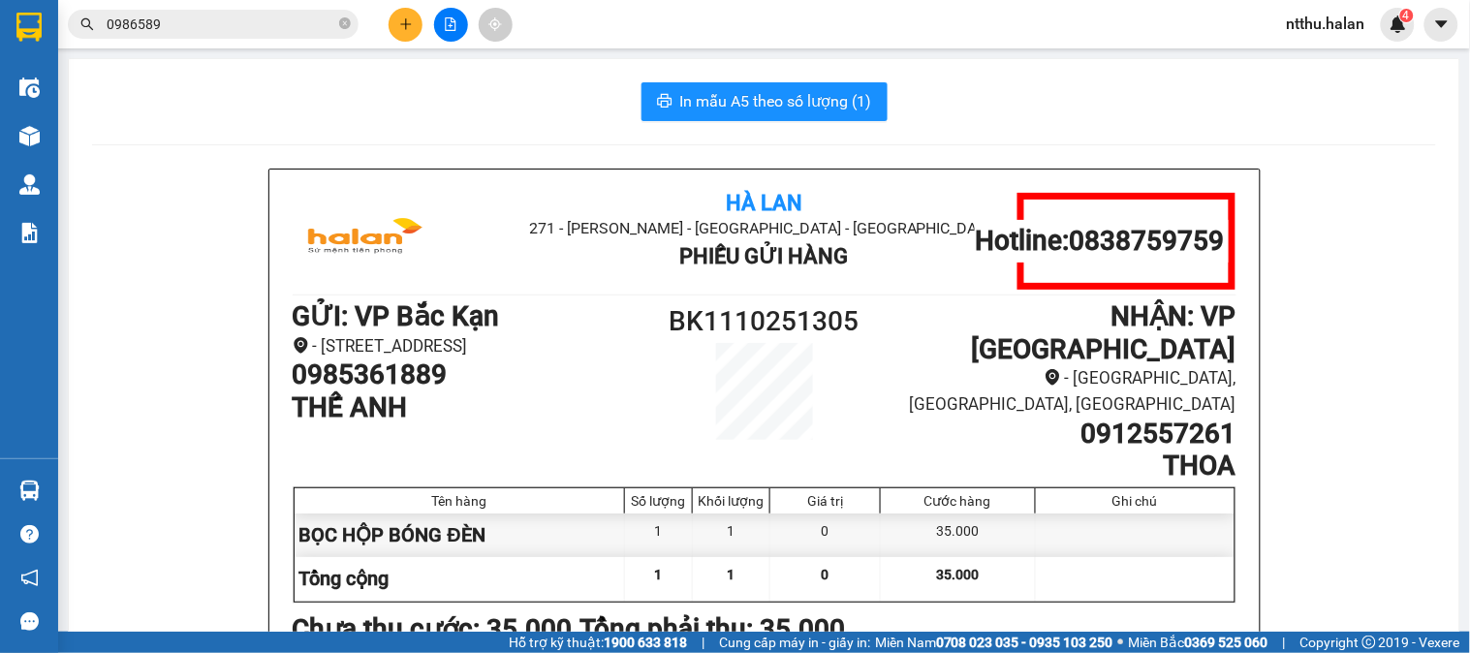
click at [271, 21] on input "0986589" at bounding box center [221, 24] width 229 height 21
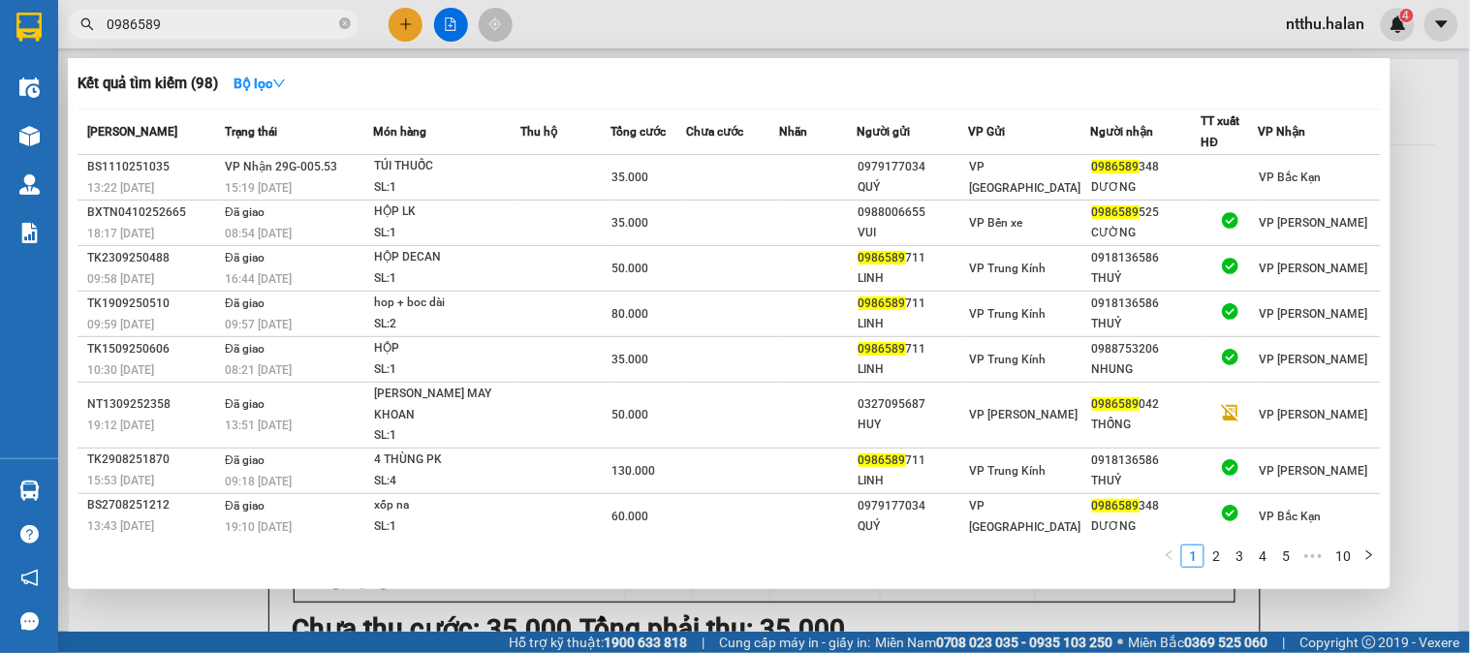
click at [271, 21] on input "0986589" at bounding box center [221, 24] width 229 height 21
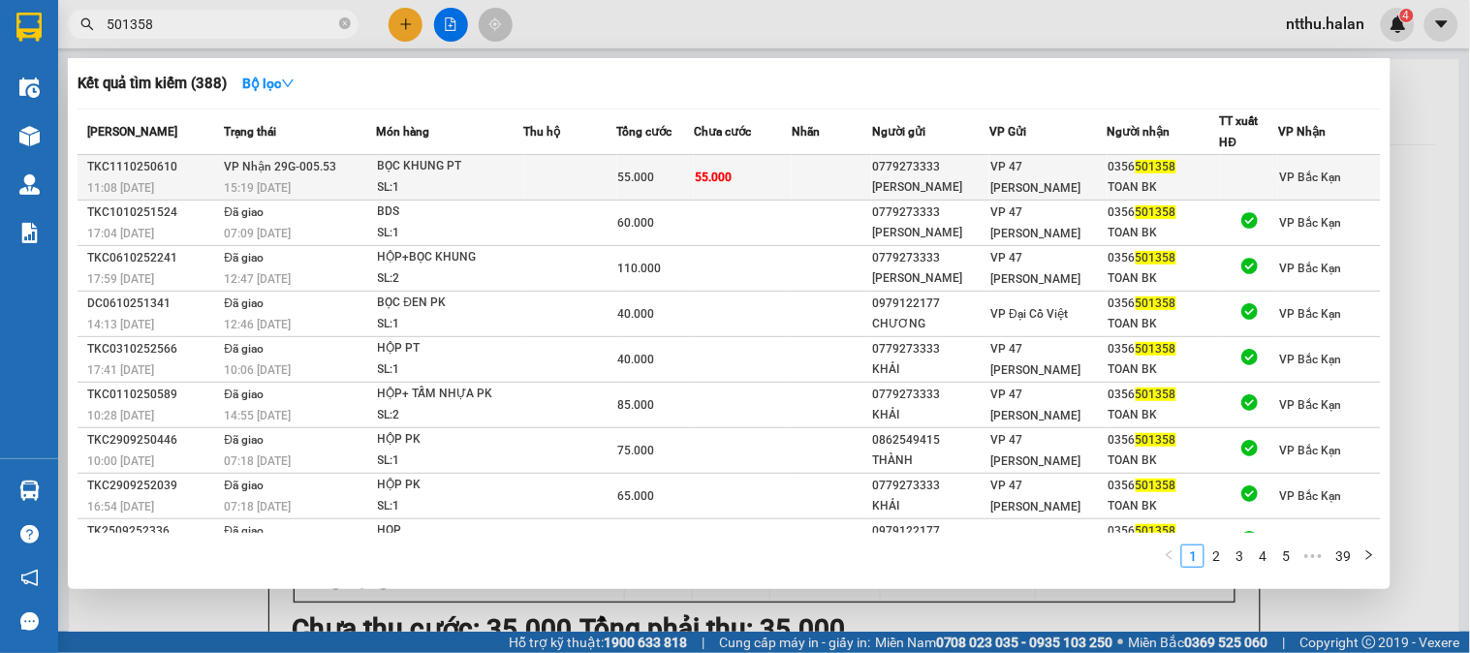
type input "501358"
click at [452, 173] on div "BỌC KHUNG PT" at bounding box center [450, 166] width 145 height 21
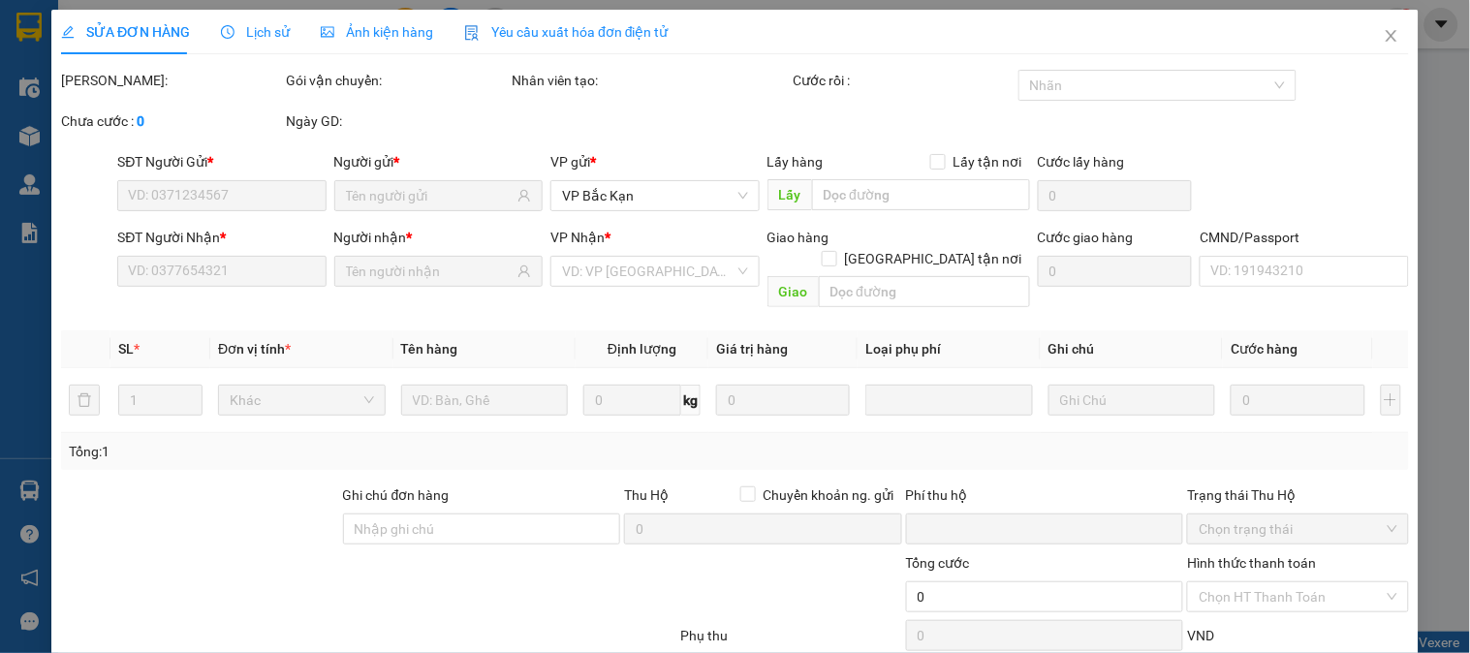
type input "0779273333"
type input "ĐỨC KHẢI"
type input "0356501358"
type input "TOAN BK"
type input "0"
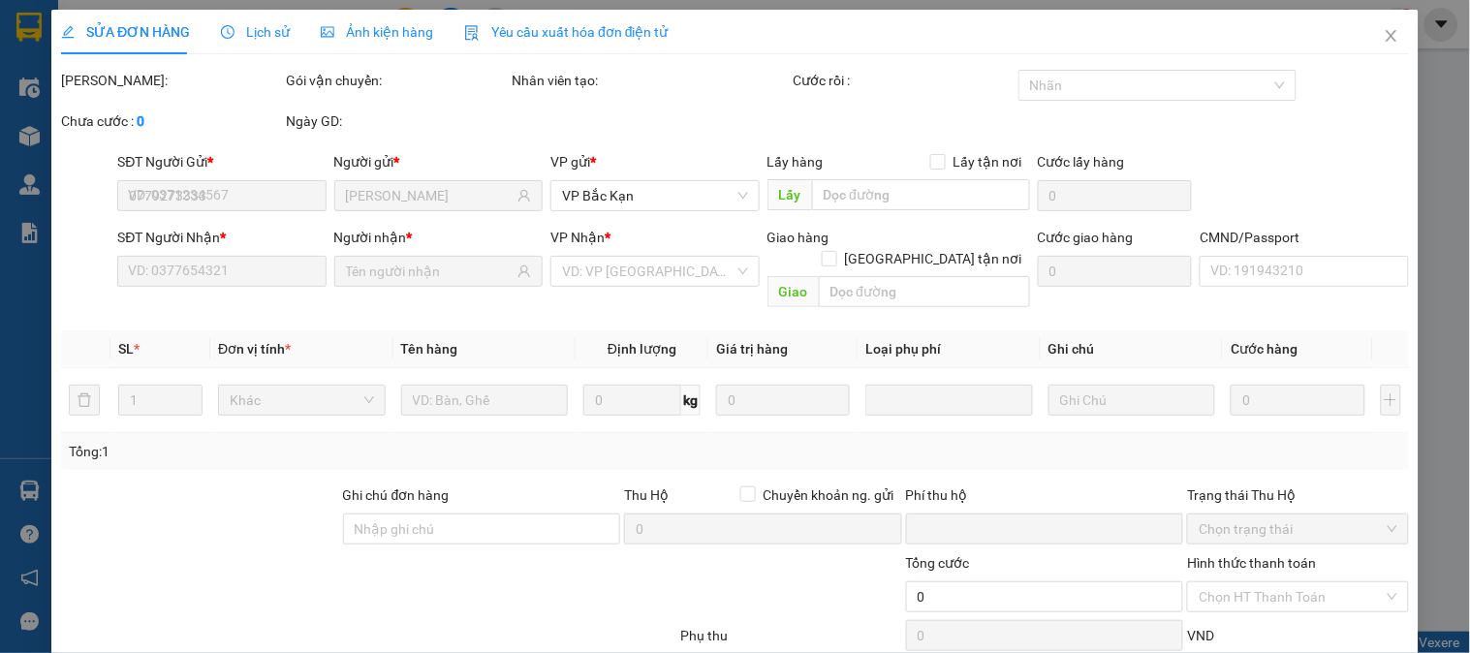
type input "55.000"
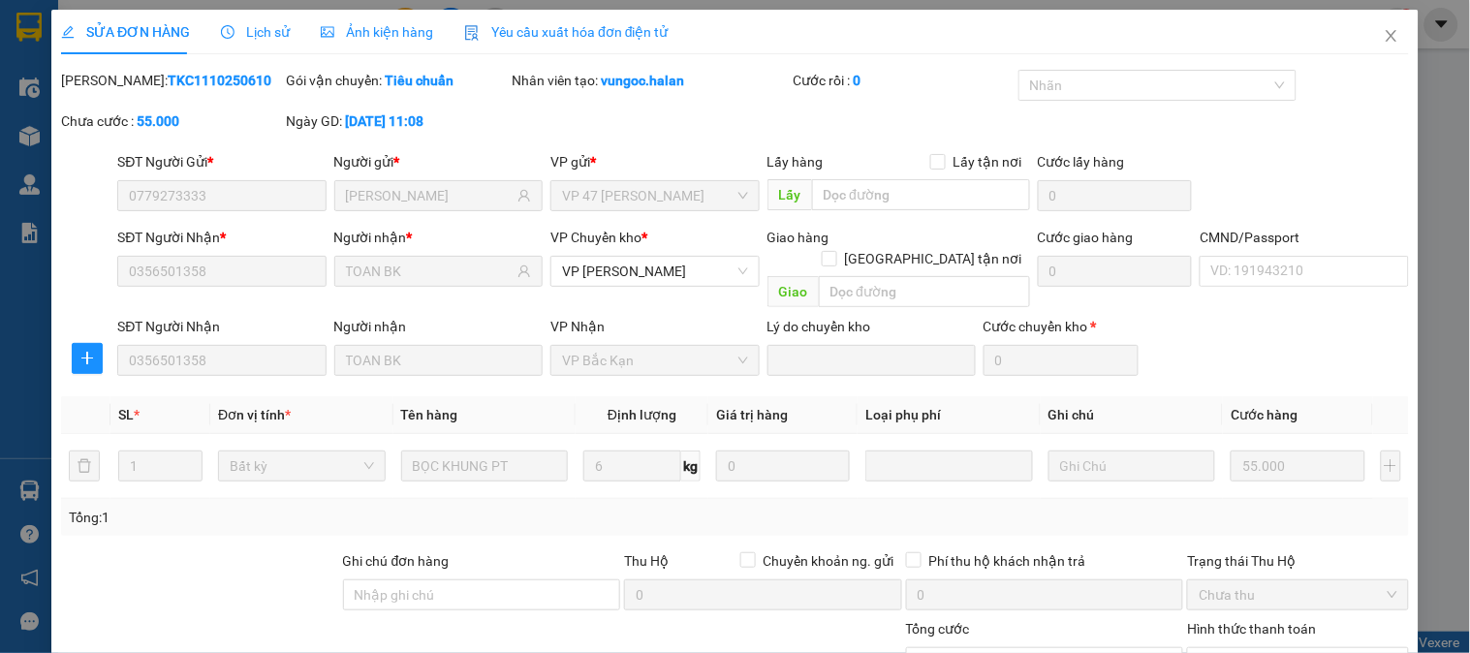
scroll to position [174, 0]
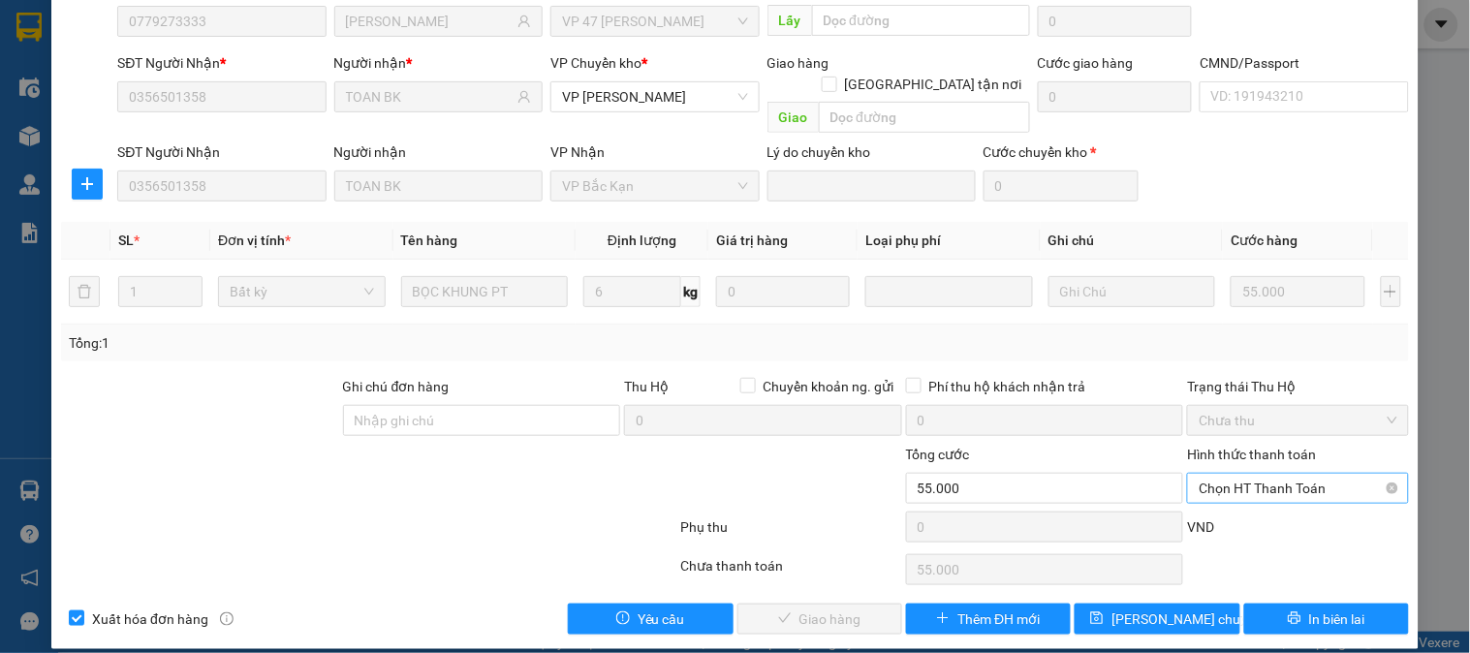
click at [1264, 474] on span "Chọn HT Thanh Toán" at bounding box center [1298, 488] width 198 height 29
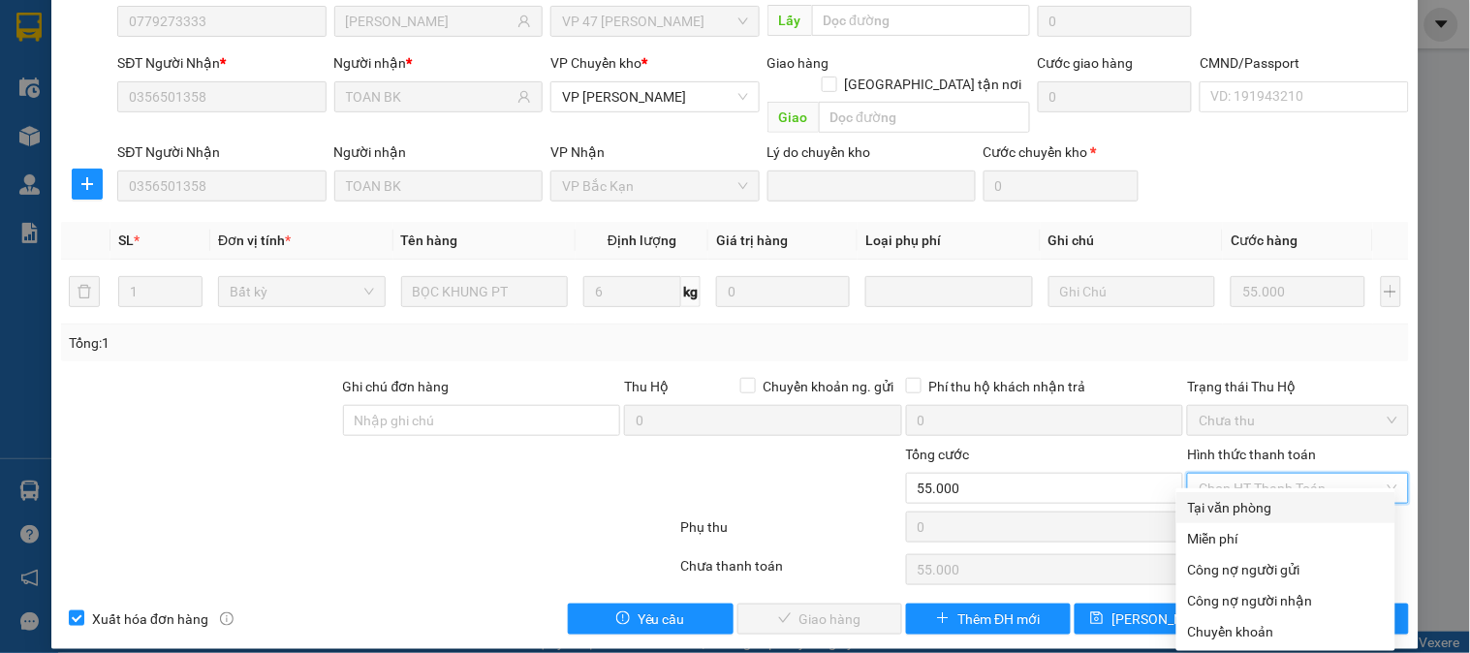
drag, startPoint x: 1261, startPoint y: 506, endPoint x: 1232, endPoint y: 511, distance: 29.5
click at [1260, 506] on div "Tại văn phòng" at bounding box center [1286, 507] width 196 height 21
type input "0"
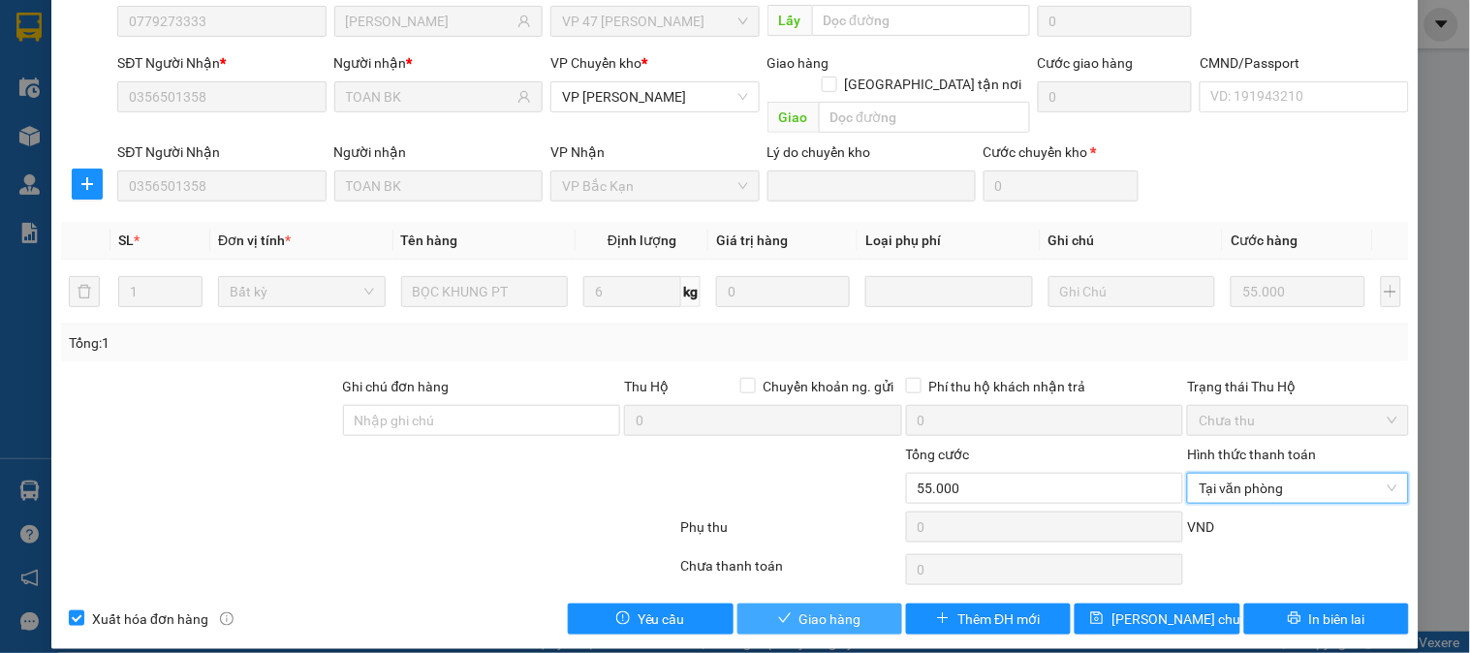
click at [864, 606] on button "Giao hàng" at bounding box center [820, 619] width 165 height 31
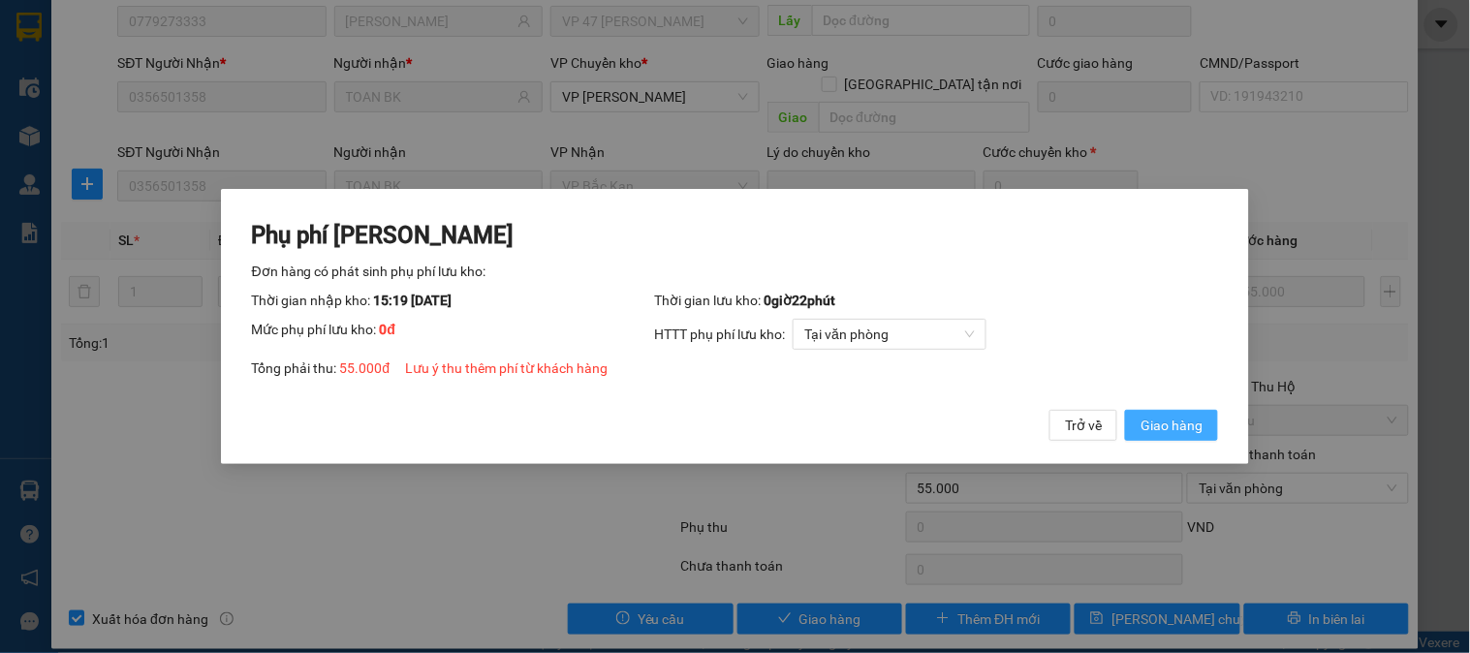
click at [1183, 436] on span "Giao hàng" at bounding box center [1172, 425] width 62 height 21
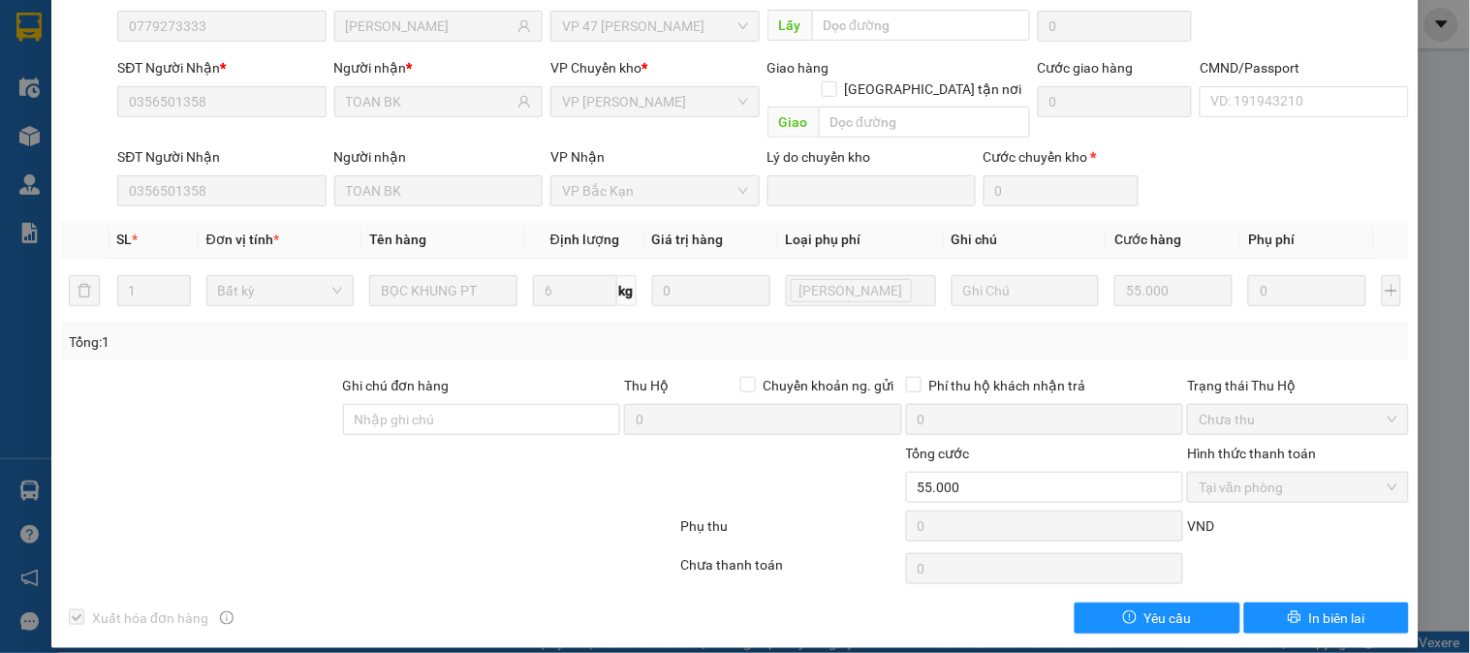
scroll to position [0, 0]
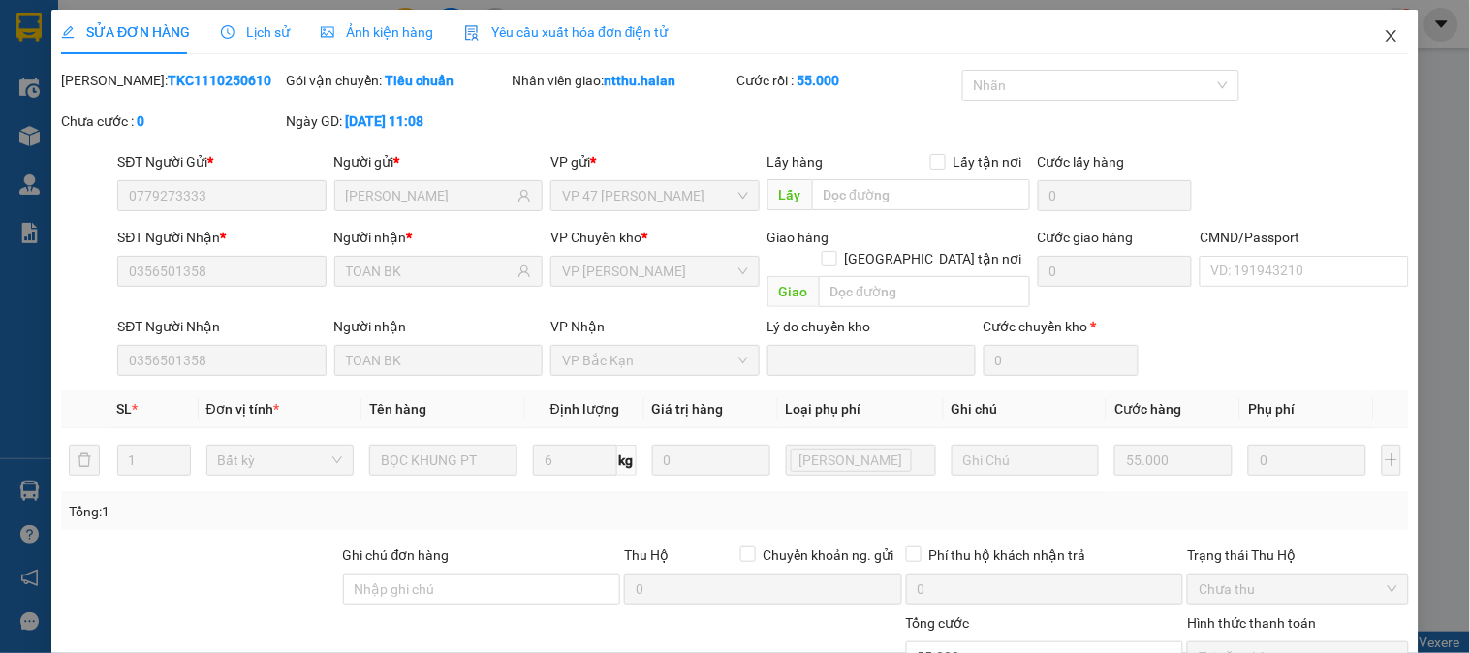
click at [1384, 30] on icon "close" at bounding box center [1392, 36] width 16 height 16
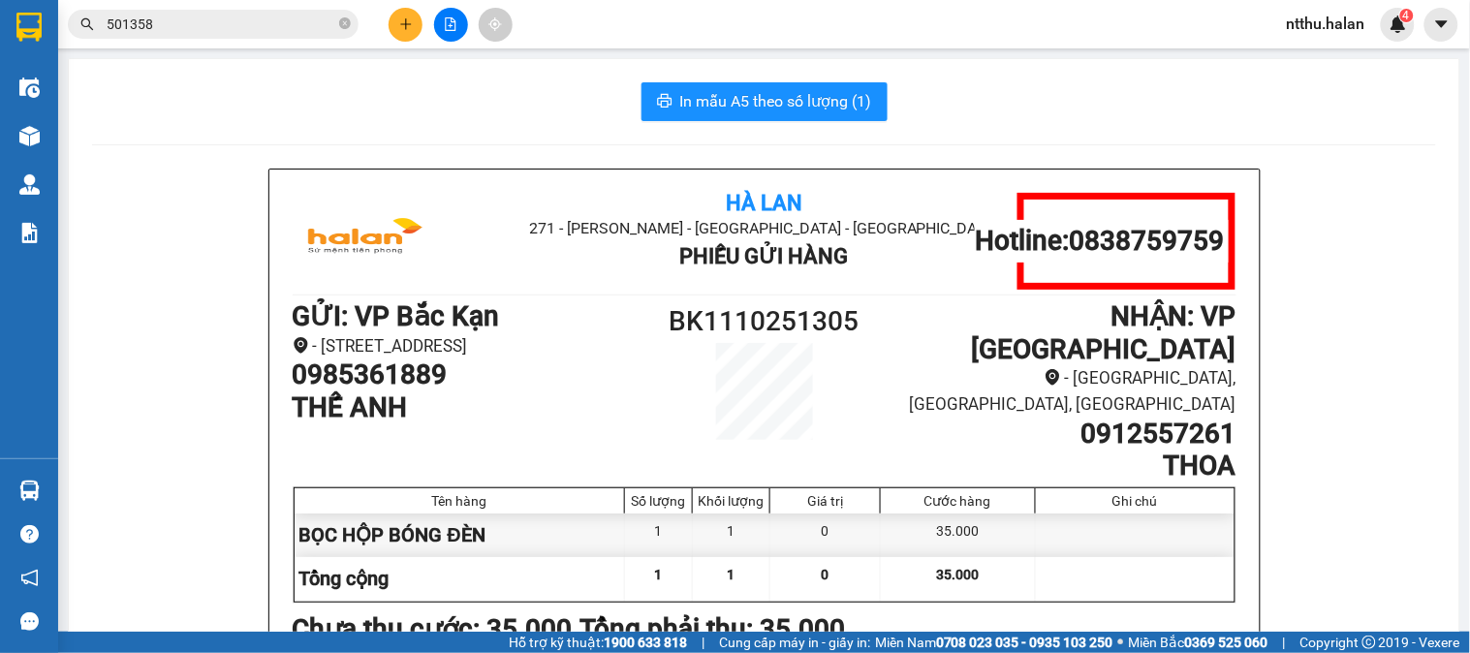
click at [401, 24] on icon "plus" at bounding box center [405, 23] width 11 height 1
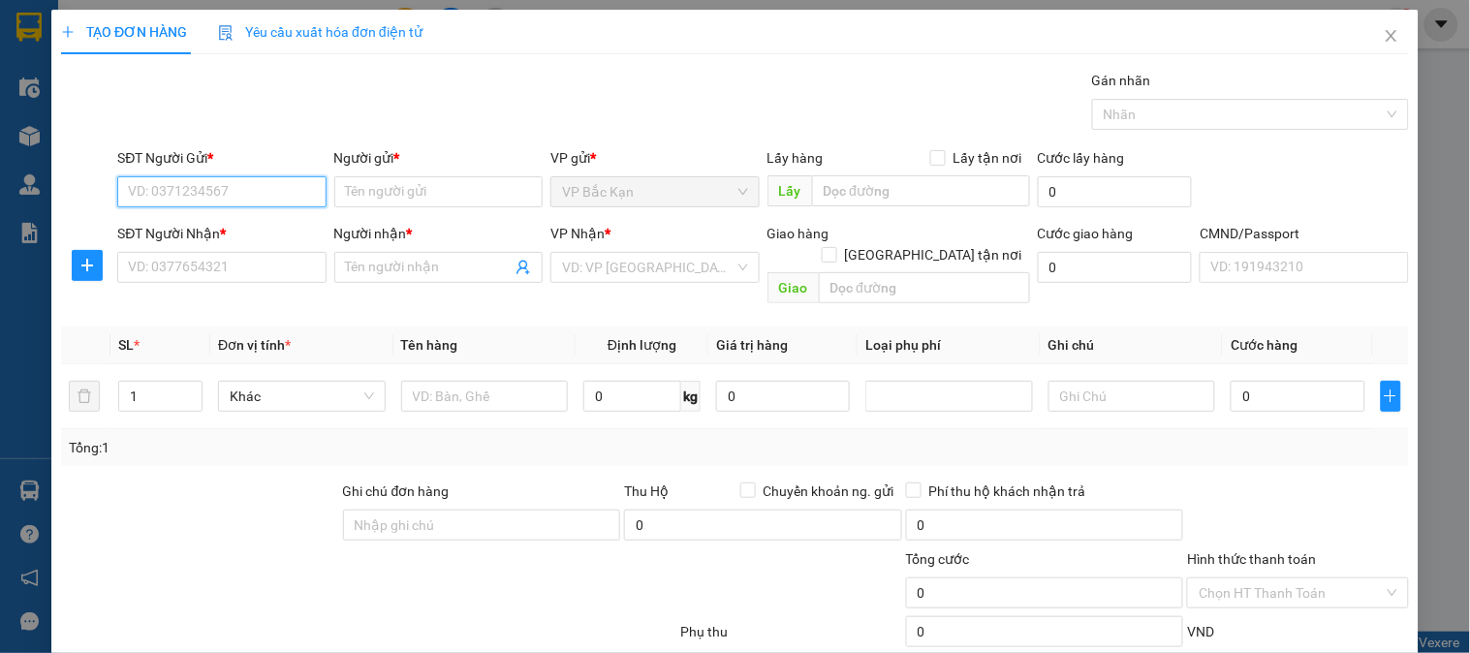
click at [279, 185] on input "SĐT Người Gửi *" at bounding box center [221, 191] width 208 height 31
type input "0969255251"
drag, startPoint x: 382, startPoint y: 196, endPoint x: 174, endPoint y: 190, distance: 207.5
click at [383, 196] on input "Người gửi *" at bounding box center [438, 191] width 208 height 31
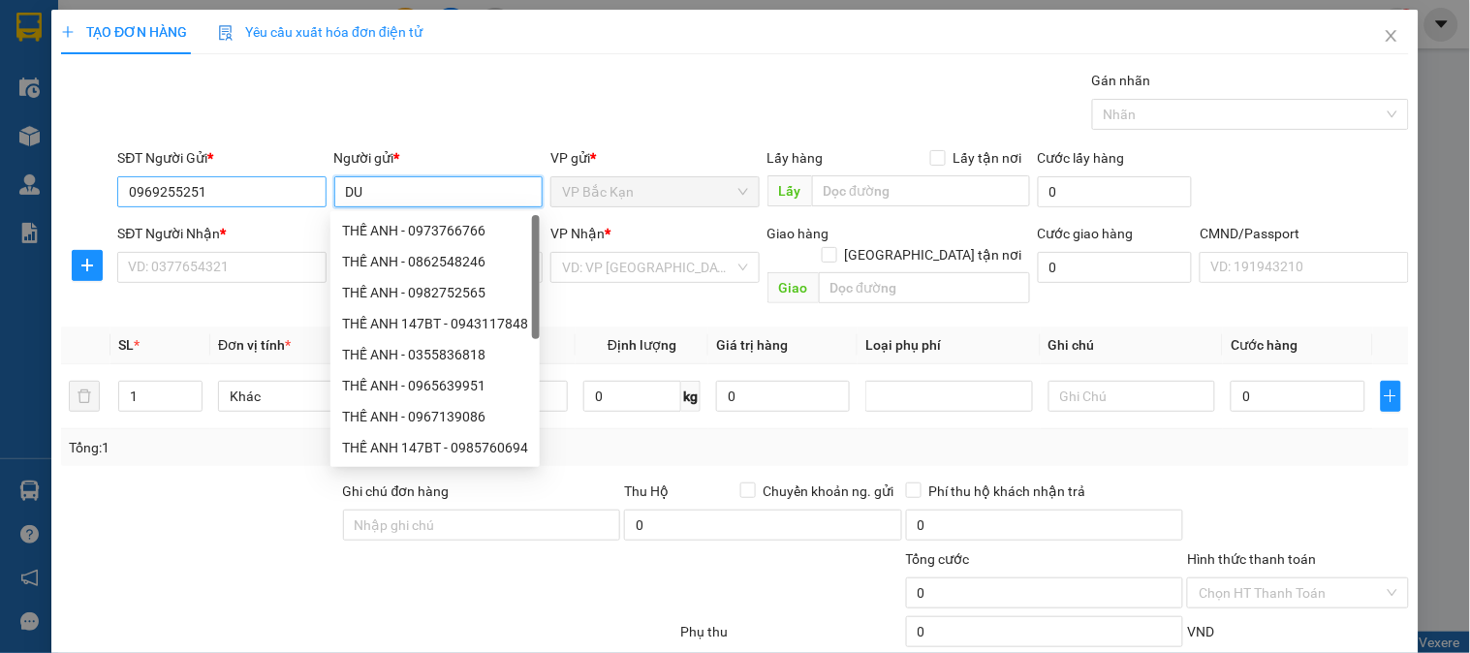
type input "D"
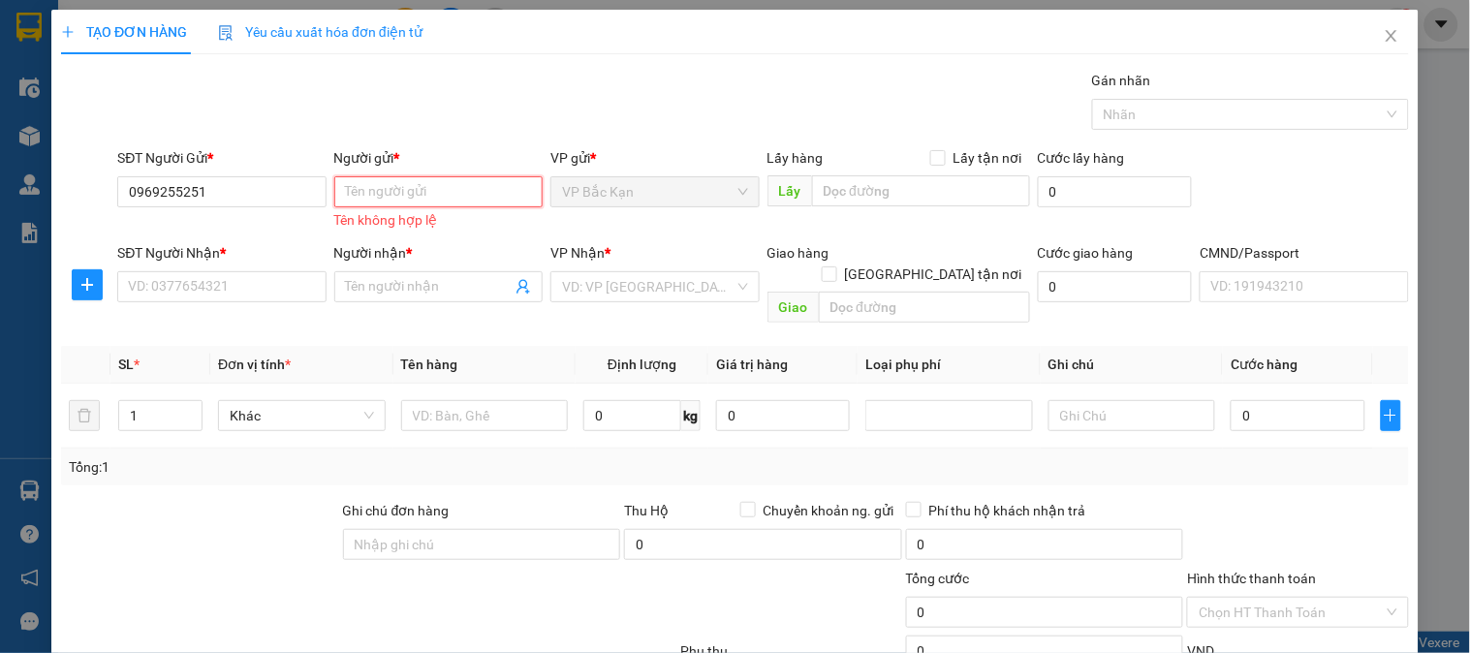
click at [451, 196] on input "Người gửi *" at bounding box center [438, 191] width 208 height 31
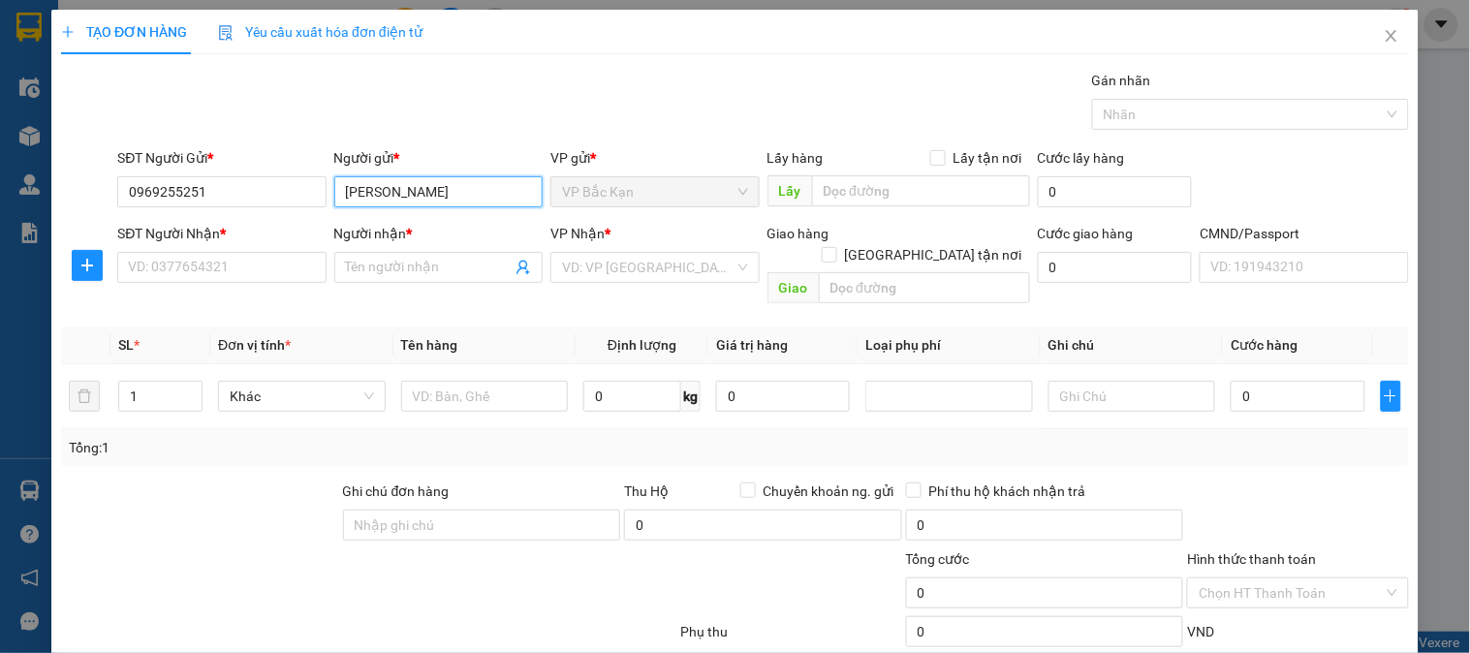
click at [420, 195] on input "DƯƠNG THỊH QUỲNH NGA" at bounding box center [438, 191] width 208 height 31
click at [422, 198] on input "DƯƠNG THỊH QUỲNH NGA" at bounding box center [438, 191] width 208 height 31
type input "DƯƠNG THỊ QUỲNH NGA"
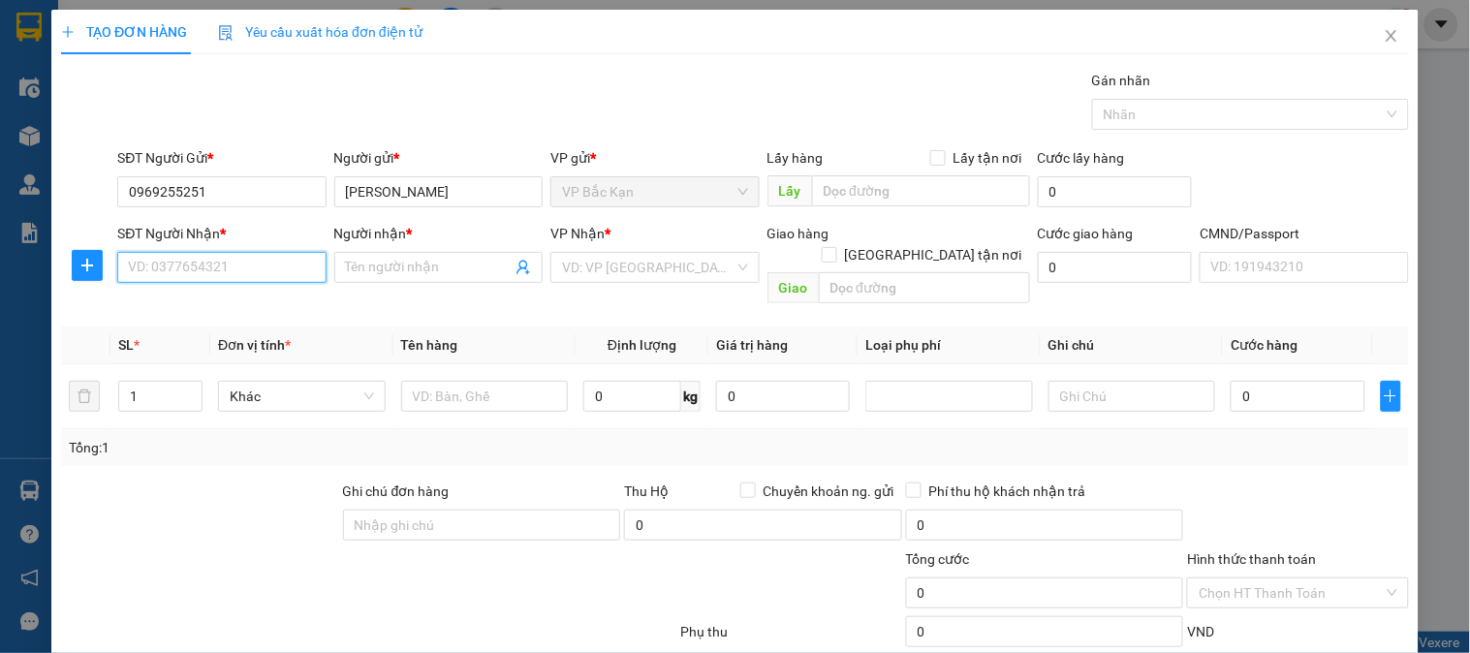
click at [282, 268] on input "SĐT Người Nhận *" at bounding box center [221, 267] width 208 height 31
type input "0984196200"
drag, startPoint x: 217, startPoint y: 315, endPoint x: 213, endPoint y: 288, distance: 27.4
click at [218, 315] on div "0984196200 - DIỆP" at bounding box center [219, 308] width 183 height 21
type input "DIỆP"
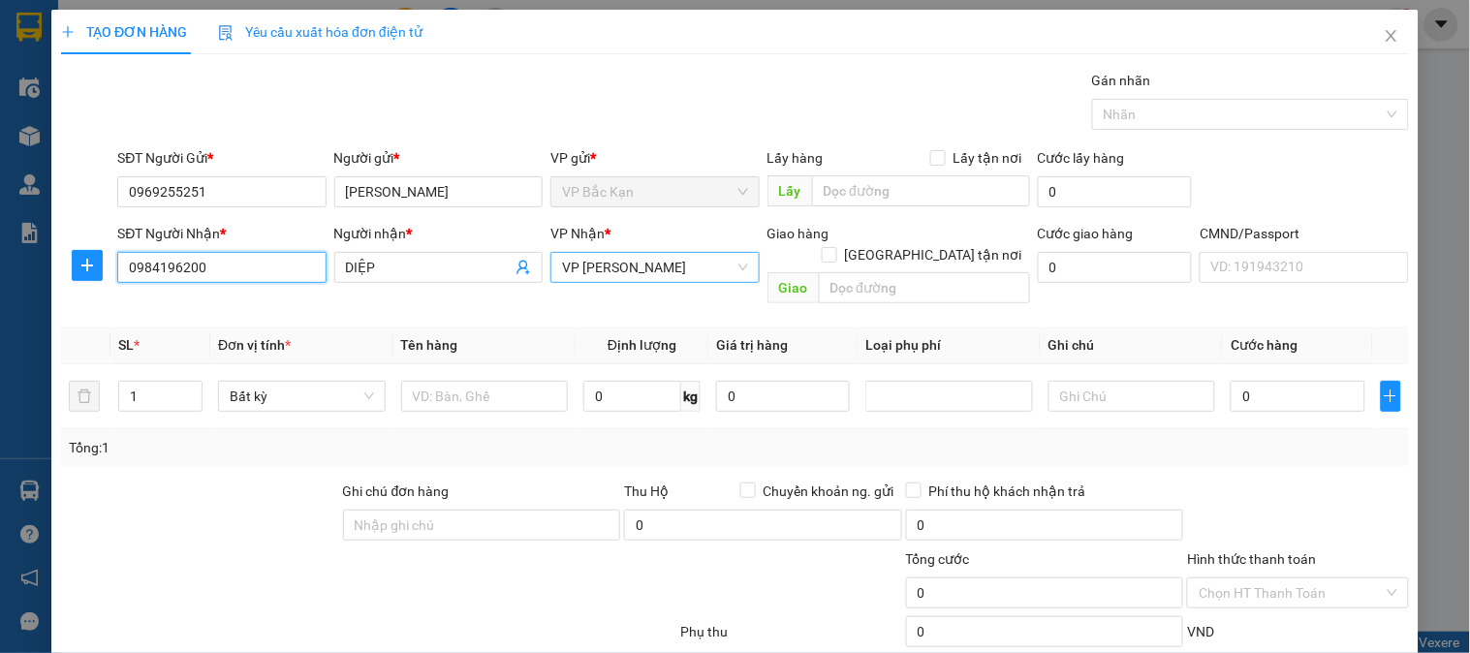
click at [617, 265] on span "VP Nguyễn Trãi" at bounding box center [654, 267] width 185 height 29
type input "0984196200"
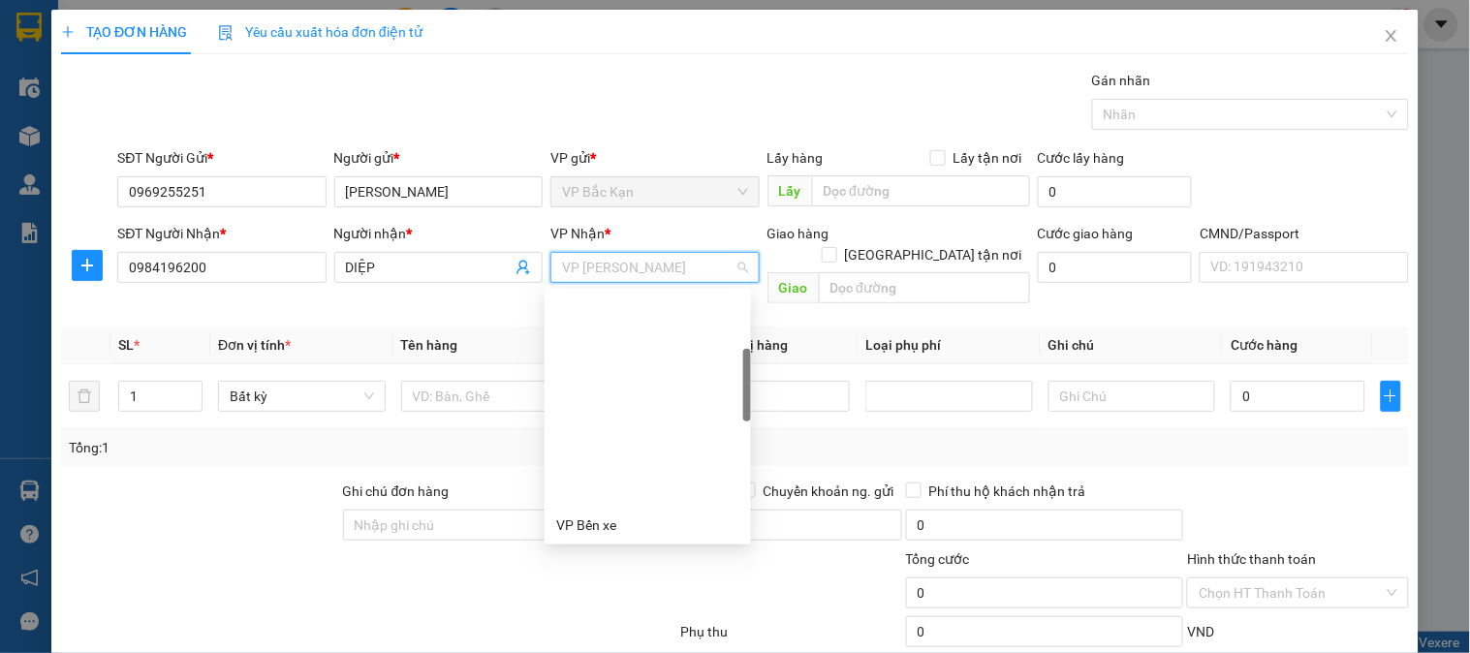
scroll to position [217, 0]
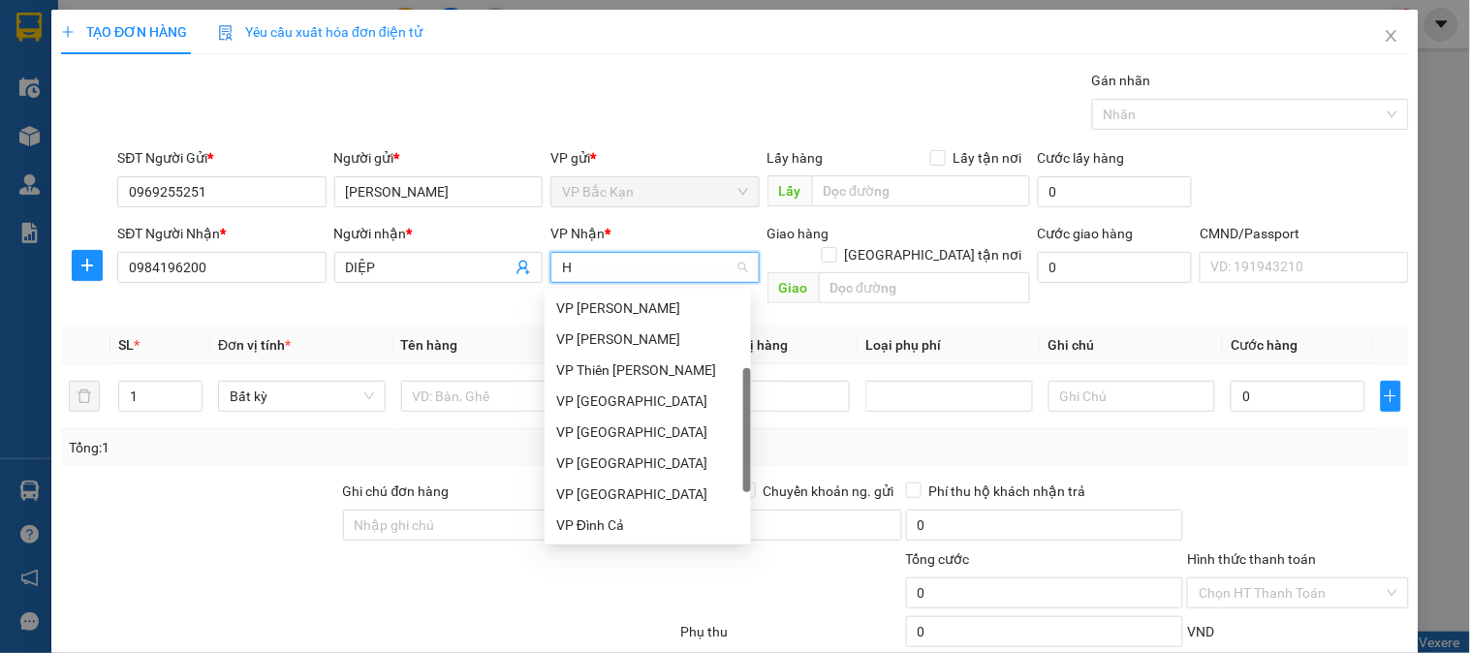
type input "HO"
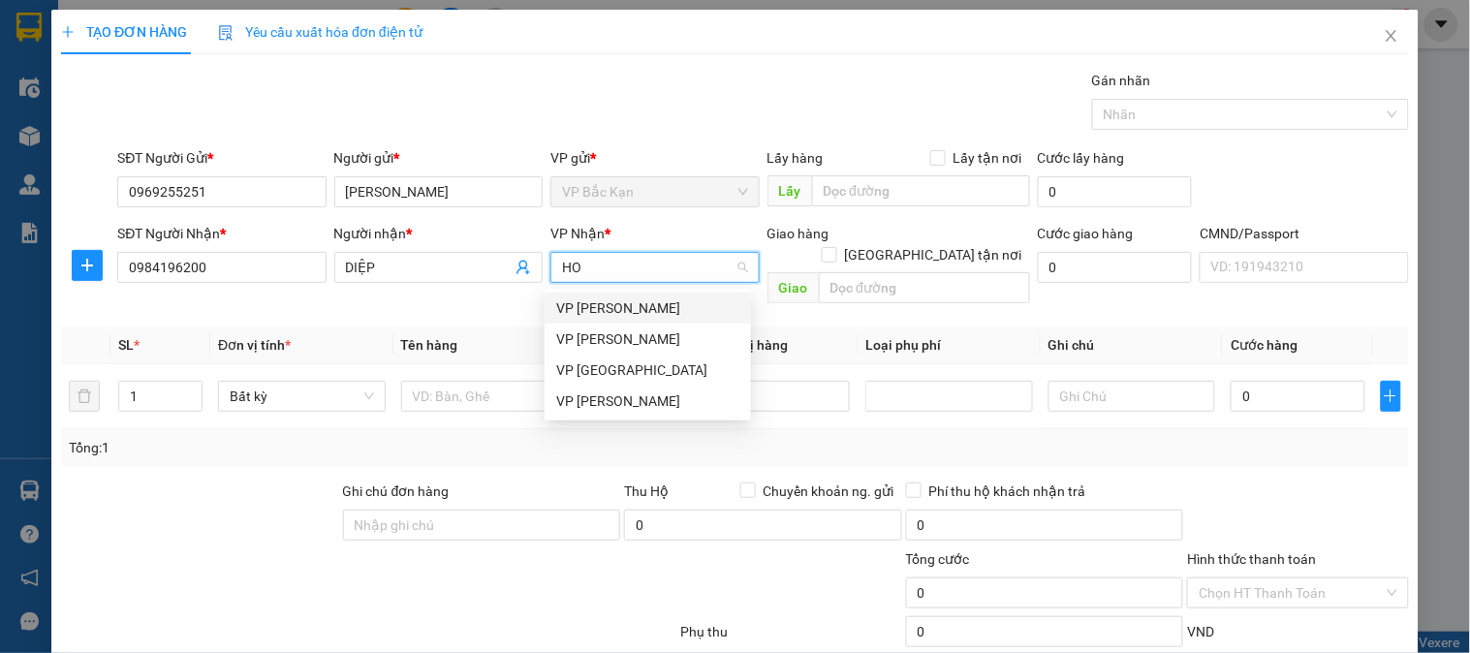
scroll to position [0, 0]
drag, startPoint x: 631, startPoint y: 409, endPoint x: 566, endPoint y: 388, distance: 68.4
click at [627, 409] on div "VP Hoàng Gia" at bounding box center [647, 401] width 183 height 21
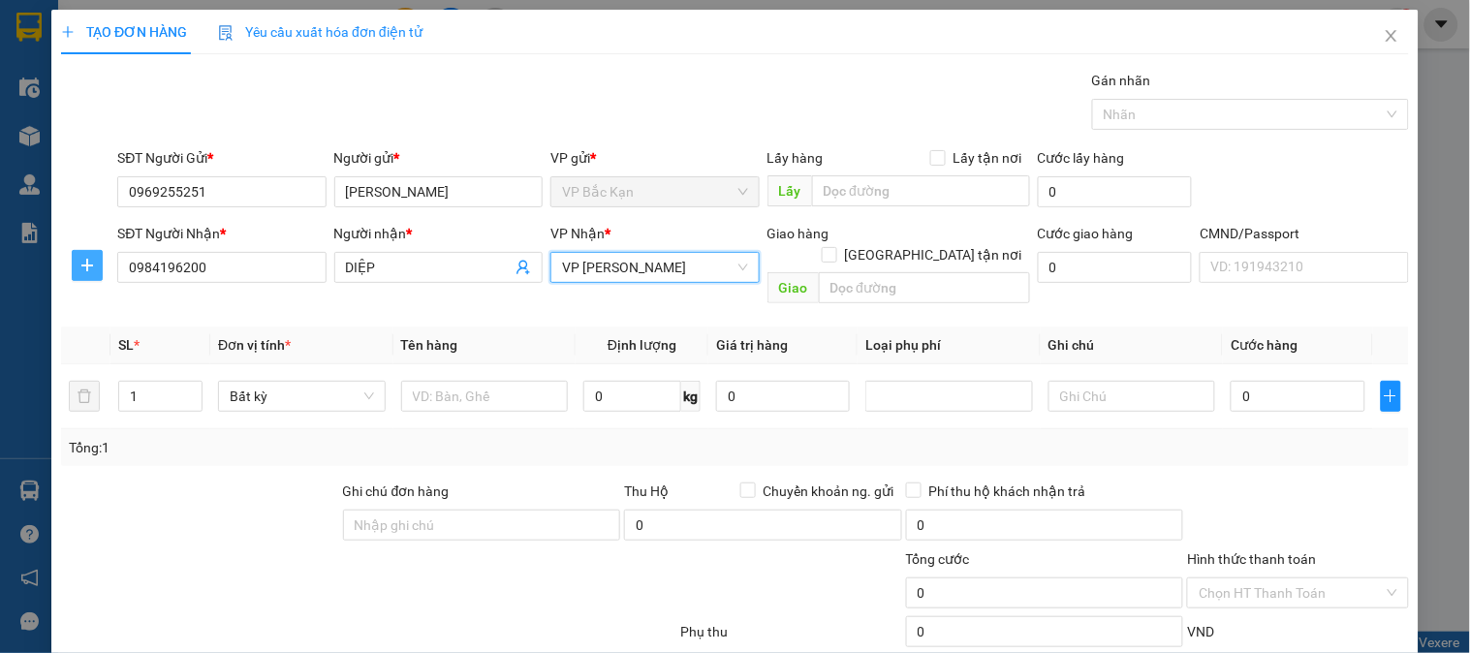
click at [92, 265] on icon "plus" at bounding box center [87, 266] width 16 height 16
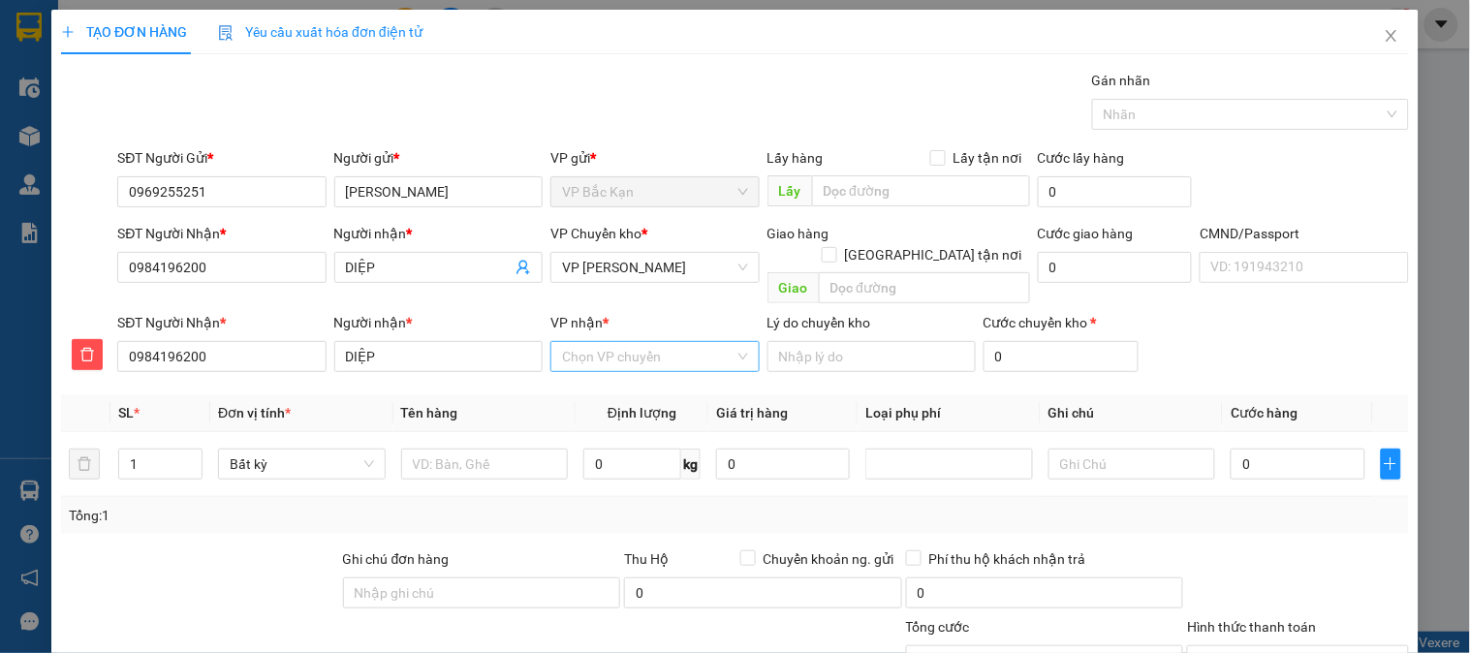
click at [684, 345] on input "VP nhận *" at bounding box center [648, 356] width 172 height 29
type input "NGUY"
drag, startPoint x: 621, startPoint y: 365, endPoint x: 607, endPoint y: 379, distance: 19.9
click at [617, 369] on div "VP Nguyễn Trãi" at bounding box center [647, 375] width 183 height 21
click at [495, 449] on input "text" at bounding box center [485, 464] width 168 height 31
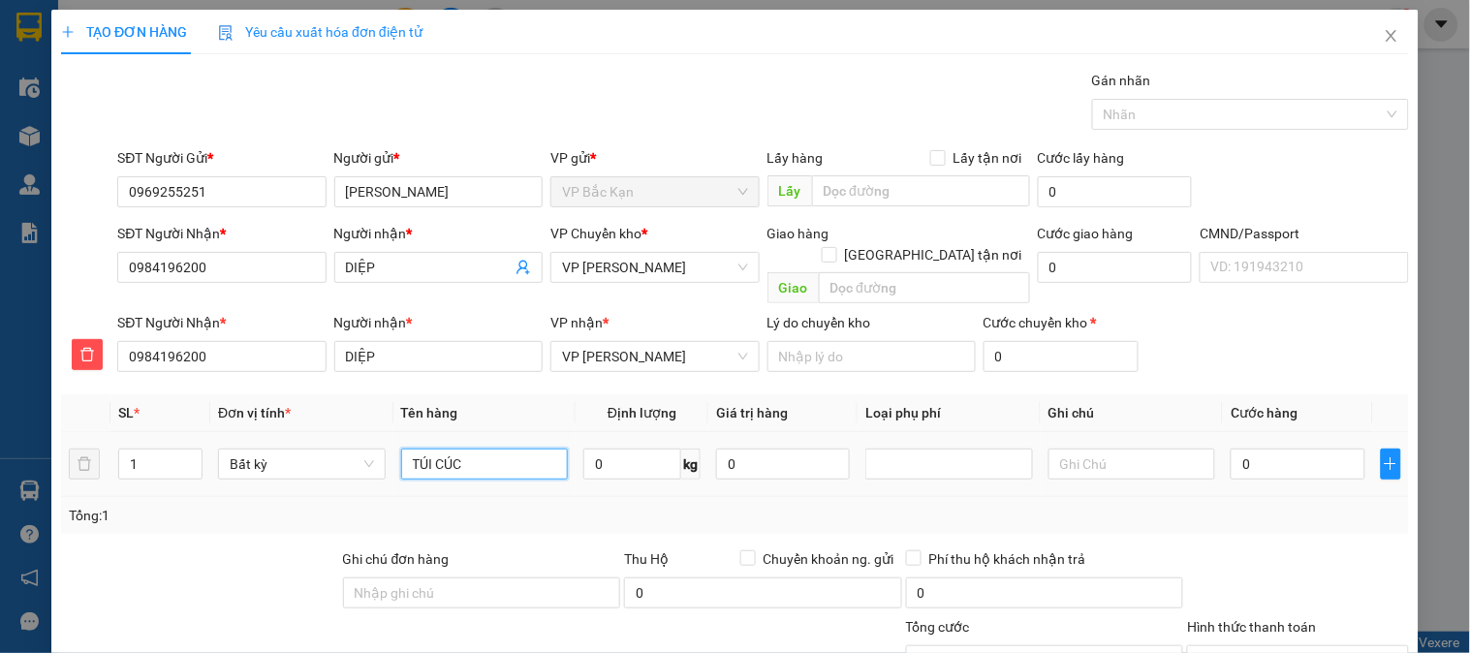
type input "TÚI CÚC"
type input "0.1"
click at [568, 114] on div "Gói vận chuyển * Tiêu chuẩn Gán nhãn Nhãn" at bounding box center [763, 104] width 1300 height 68
type input "40.000"
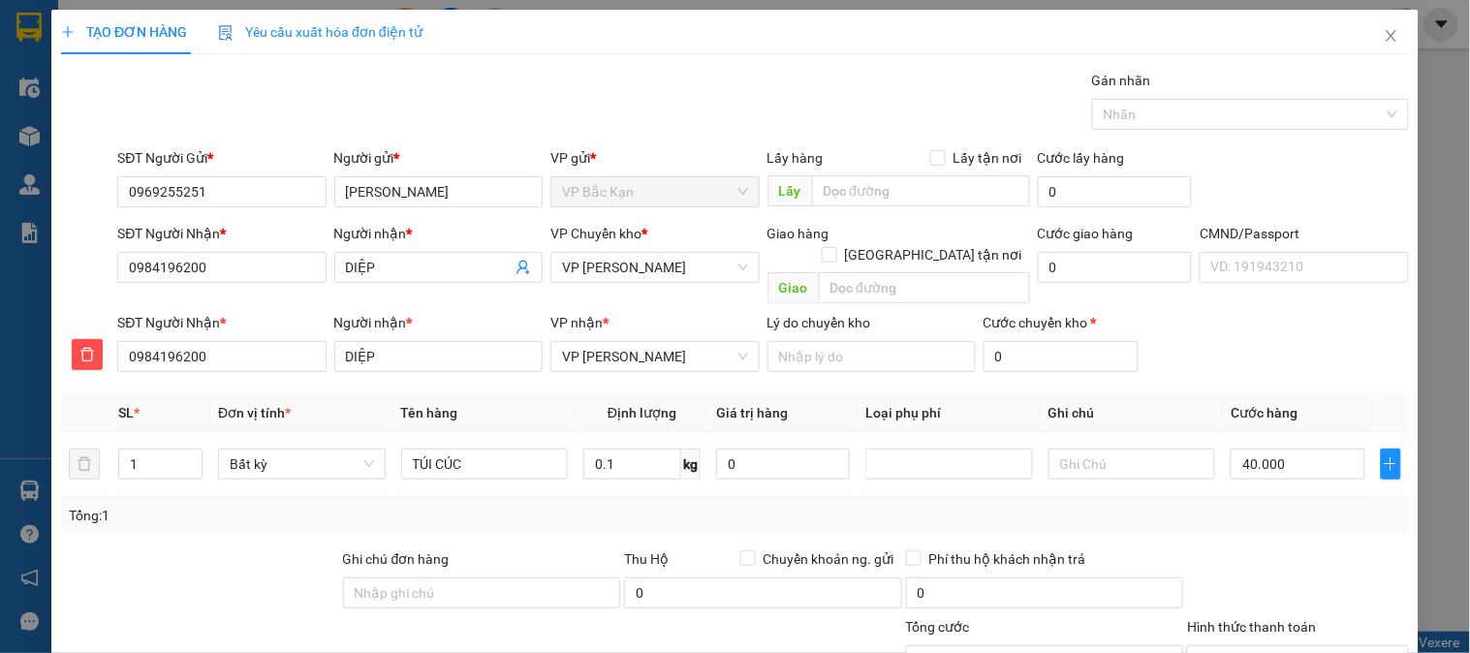
scroll to position [172, 0]
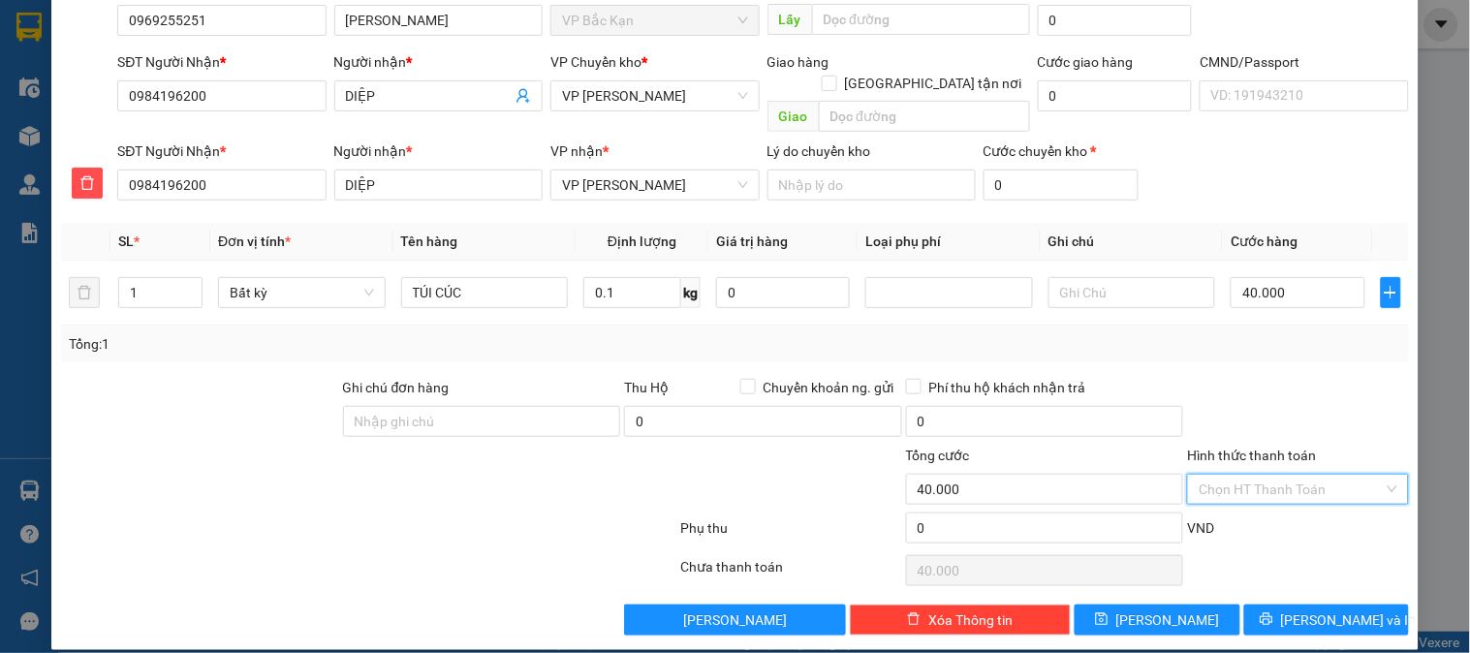
click at [1280, 475] on input "Hình thức thanh toán" at bounding box center [1291, 489] width 184 height 29
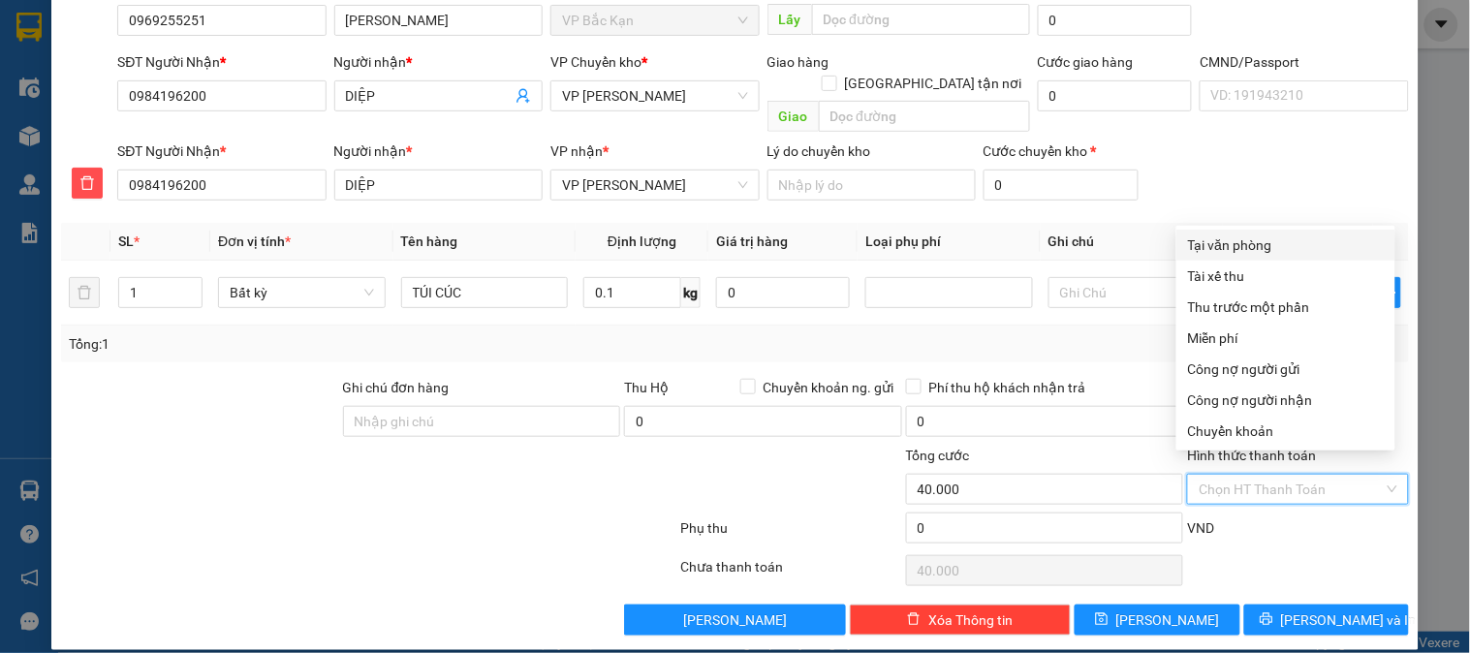
click at [1234, 235] on div "Tại văn phòng" at bounding box center [1286, 245] width 196 height 21
type input "0"
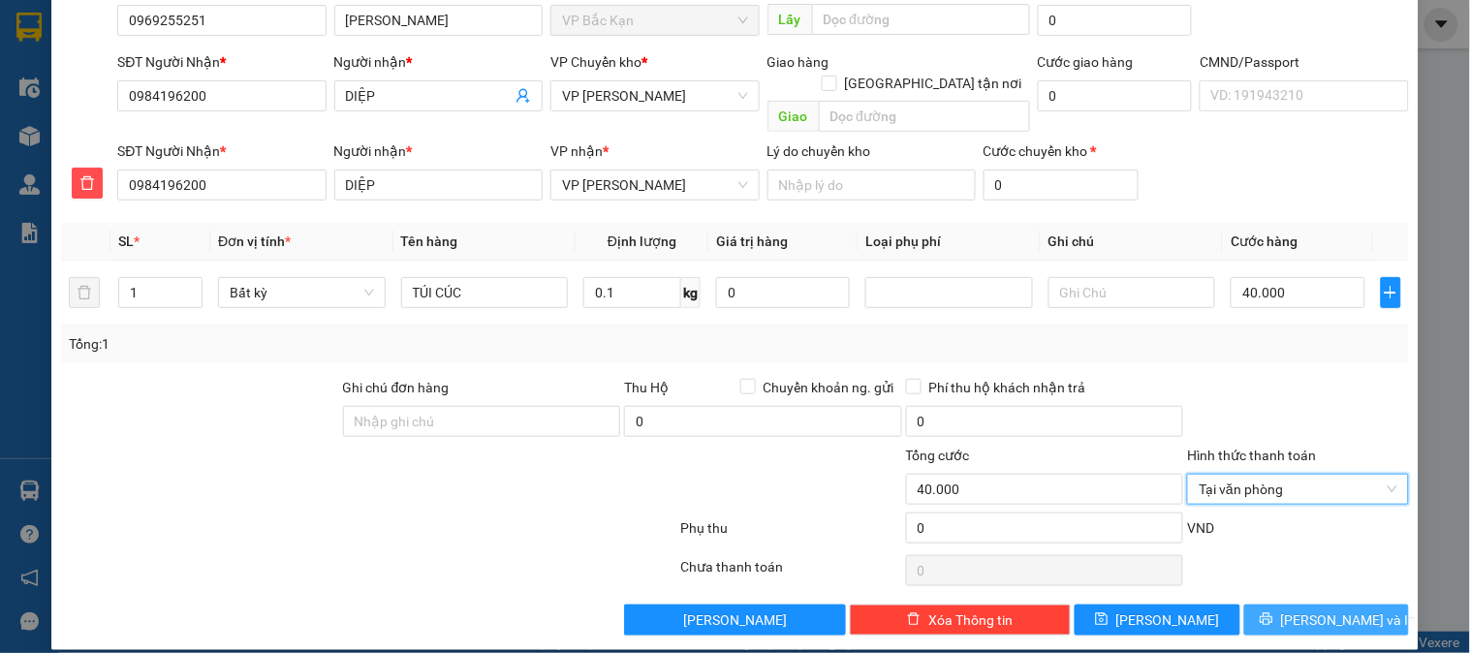
click at [1290, 605] on button "Lưu và In" at bounding box center [1327, 620] width 165 height 31
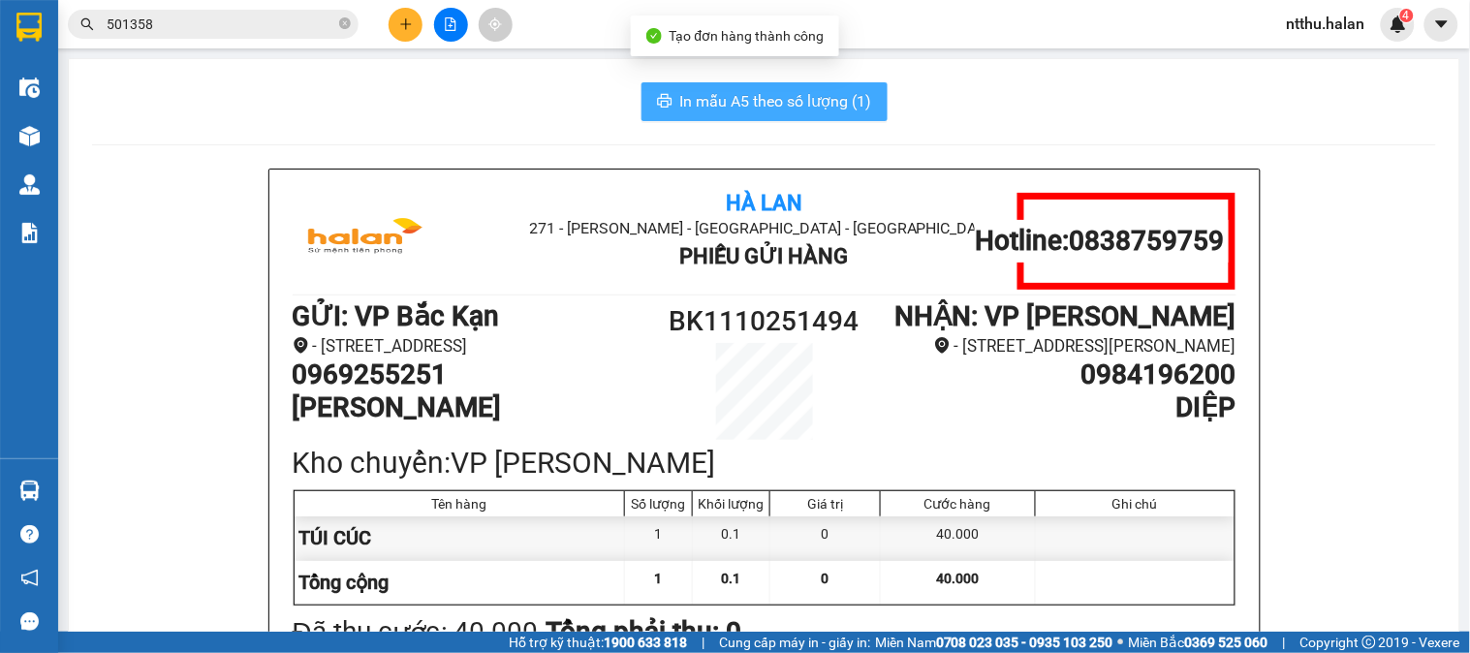
click at [646, 112] on button "In mẫu A5 theo số lượng (1)" at bounding box center [765, 101] width 246 height 39
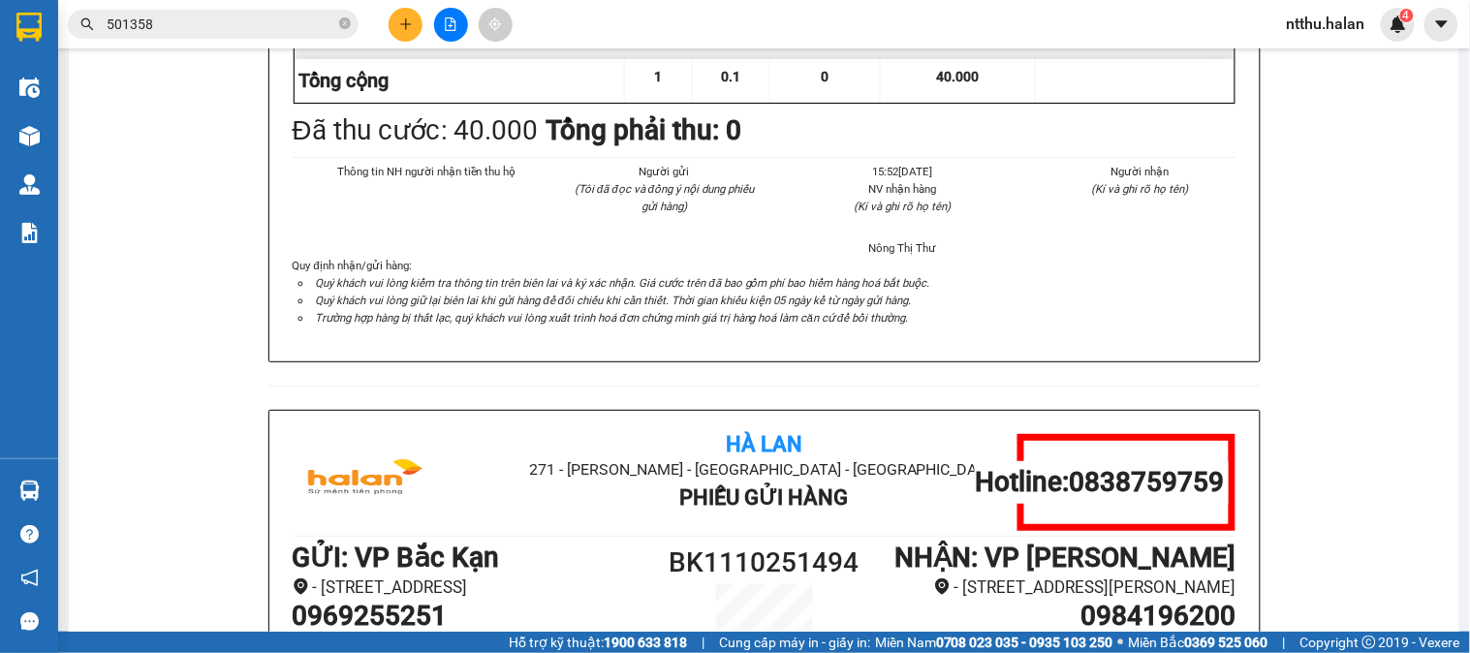
scroll to position [250, 0]
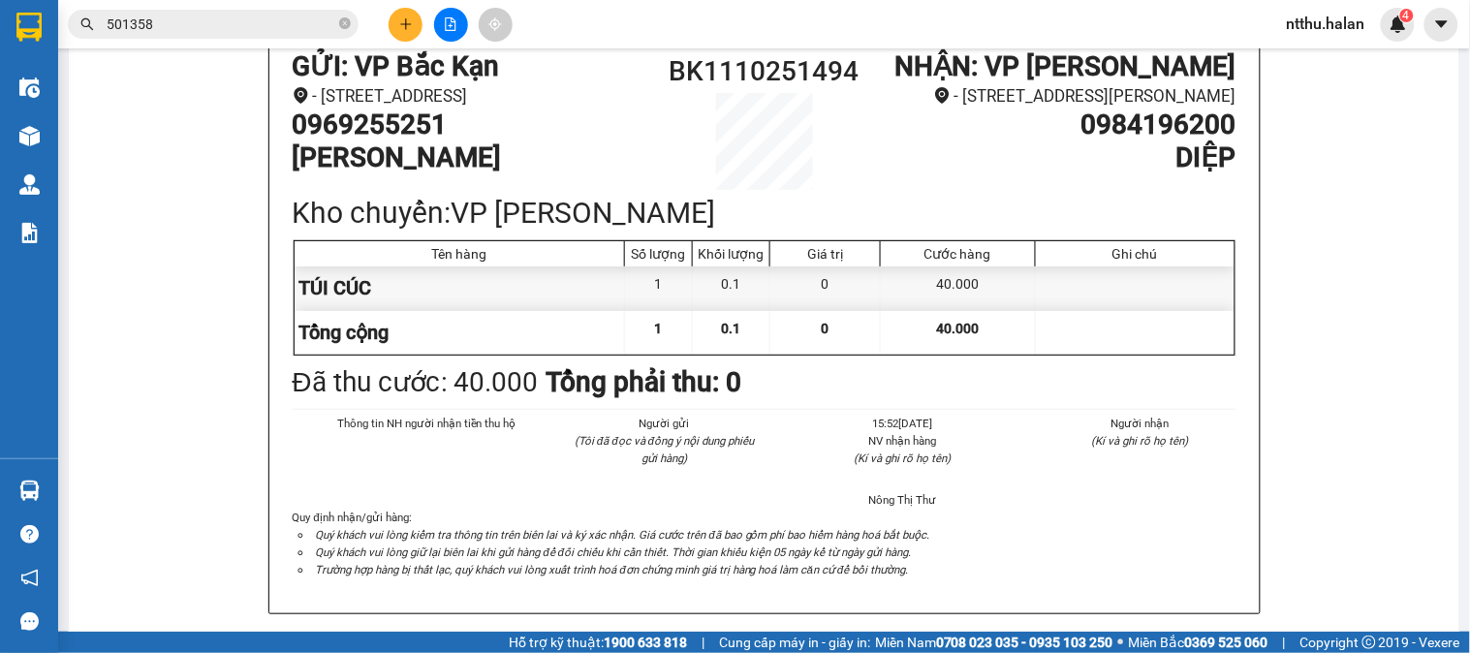
click at [188, 269] on div "Hà Lan 271 - Dương Tự Minh - Phường Tân Long - Thái Nguyên Phiếu Gửi Hàng Hotli…" at bounding box center [764, 662] width 1344 height 1487
click at [215, 185] on div "Hà Lan 271 - Dương Tự Minh - Phường Tân Long - Thái Nguyên Phiếu Gửi Hàng Hotli…" at bounding box center [764, 662] width 1344 height 1487
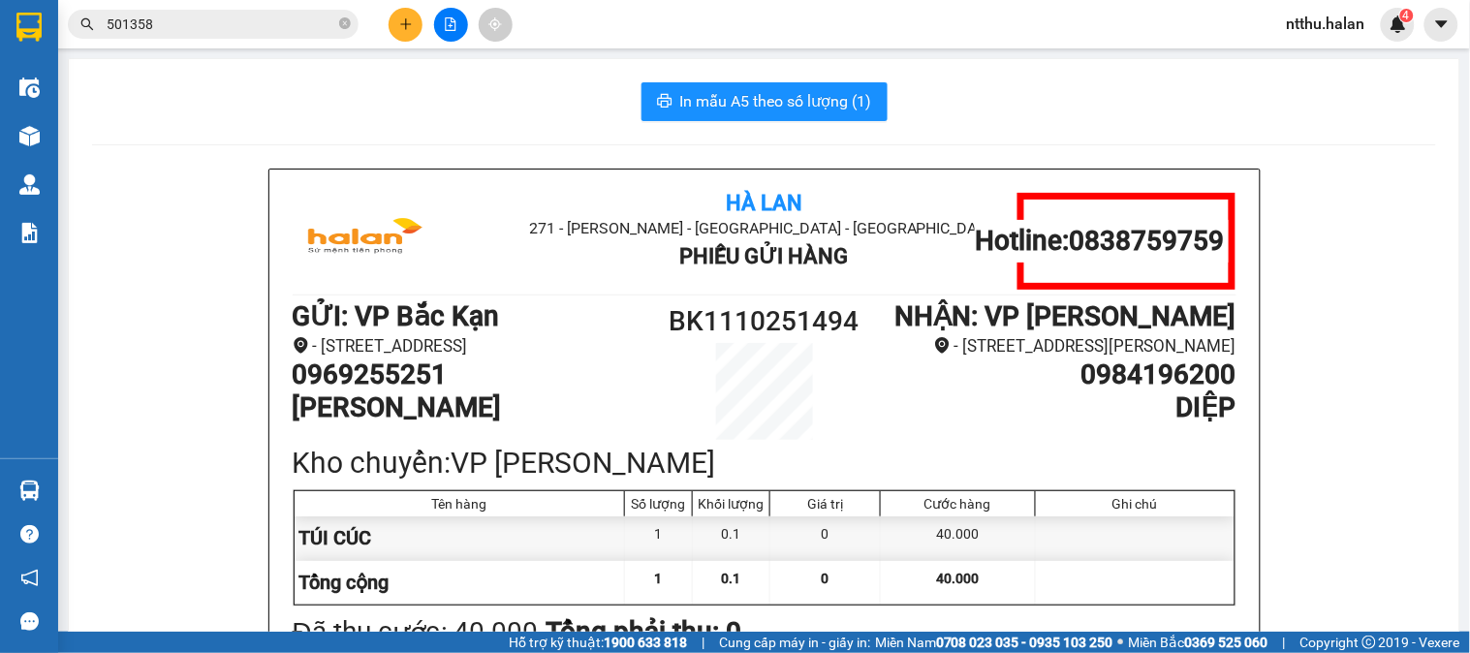
click at [339, 95] on div "In mẫu A5 theo số lượng (1)" at bounding box center [764, 101] width 1344 height 39
click at [258, 21] on input "501358" at bounding box center [221, 24] width 229 height 21
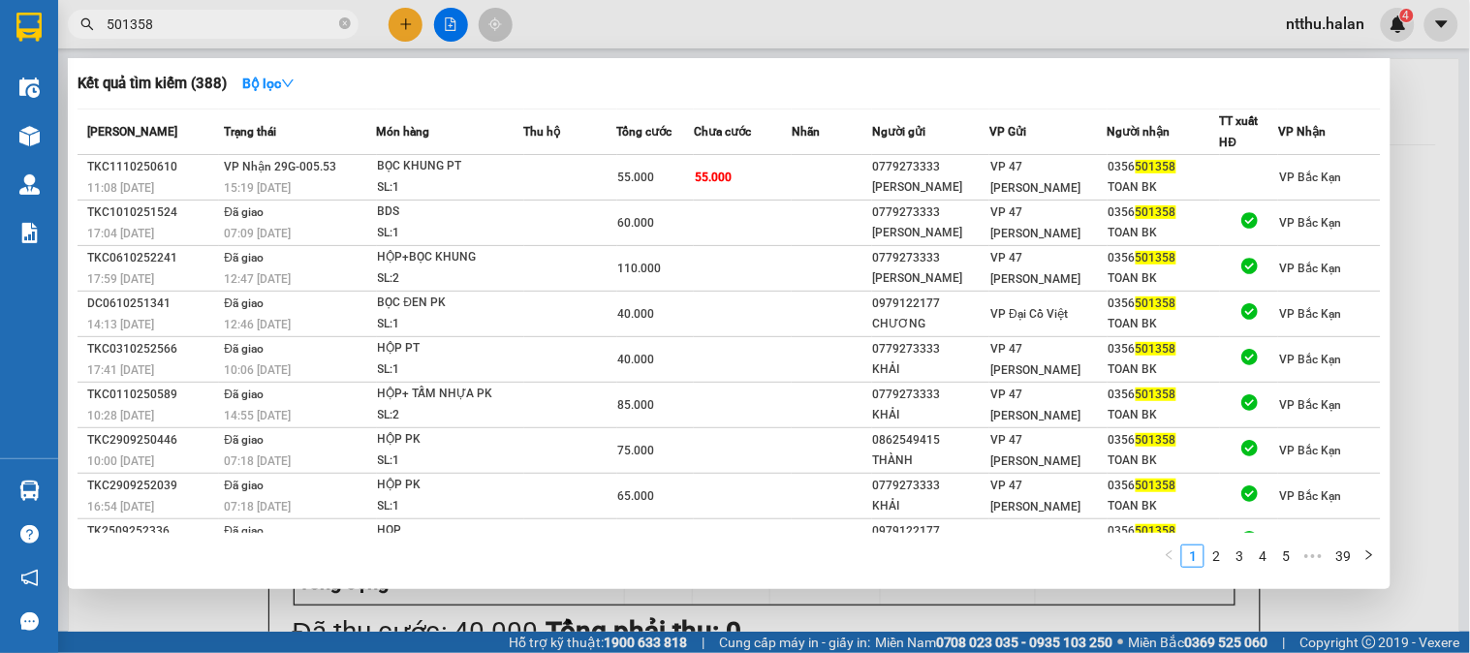
click at [258, 21] on input "501358" at bounding box center [221, 24] width 229 height 21
click at [551, 54] on div at bounding box center [735, 326] width 1470 height 653
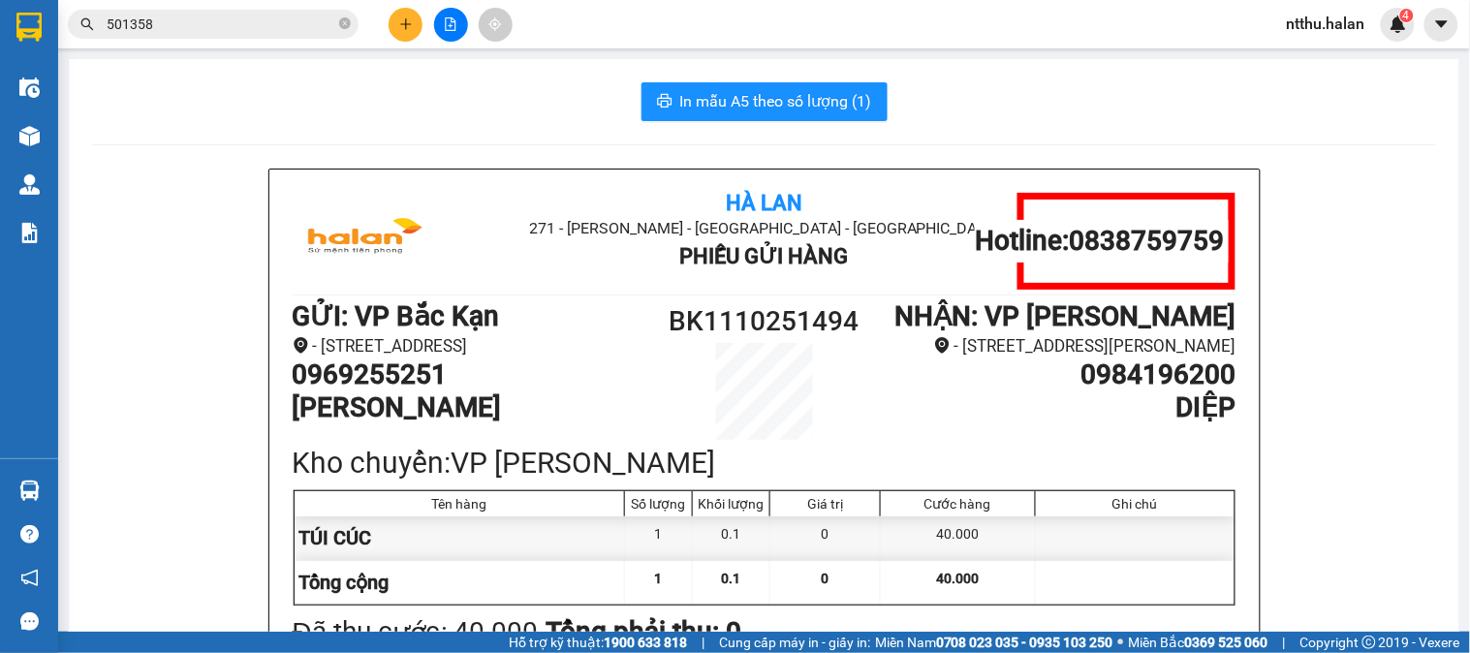
click at [514, 89] on div "In mẫu A5 theo số lượng (1)" at bounding box center [764, 101] width 1344 height 39
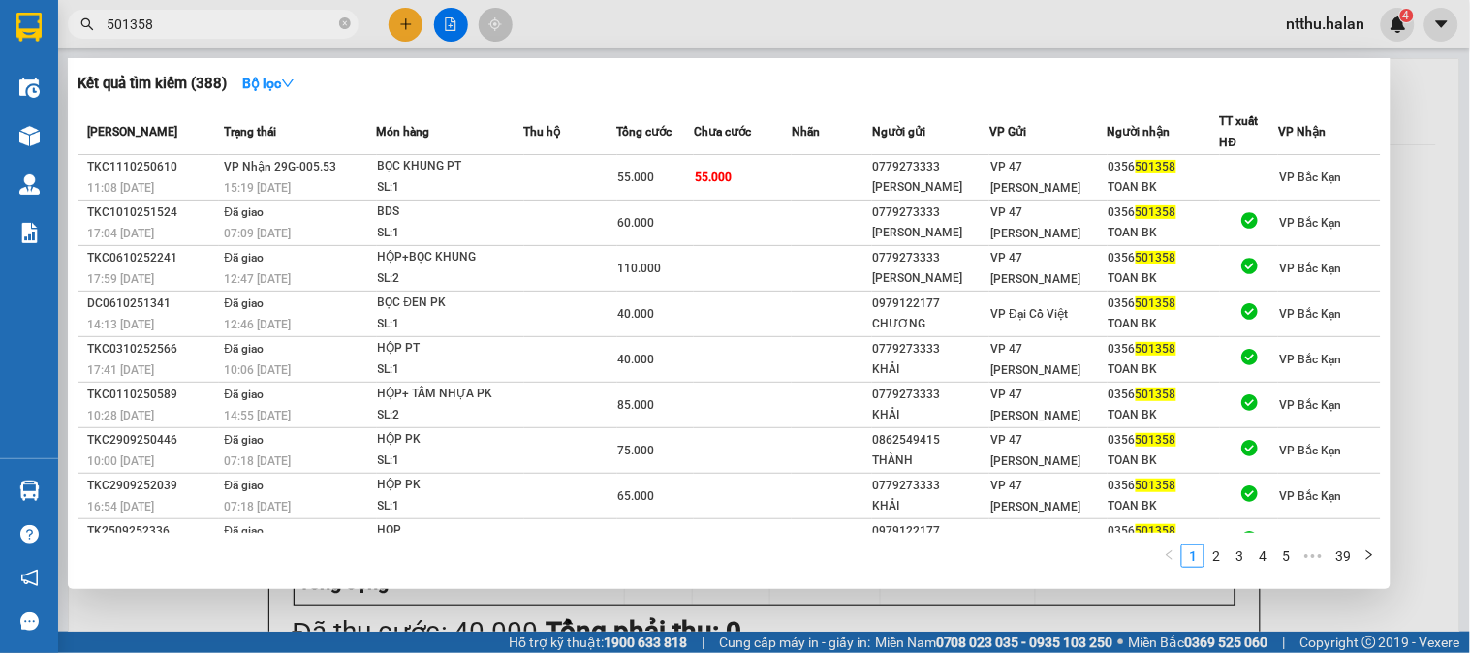
click at [281, 21] on input "501358" at bounding box center [221, 24] width 229 height 21
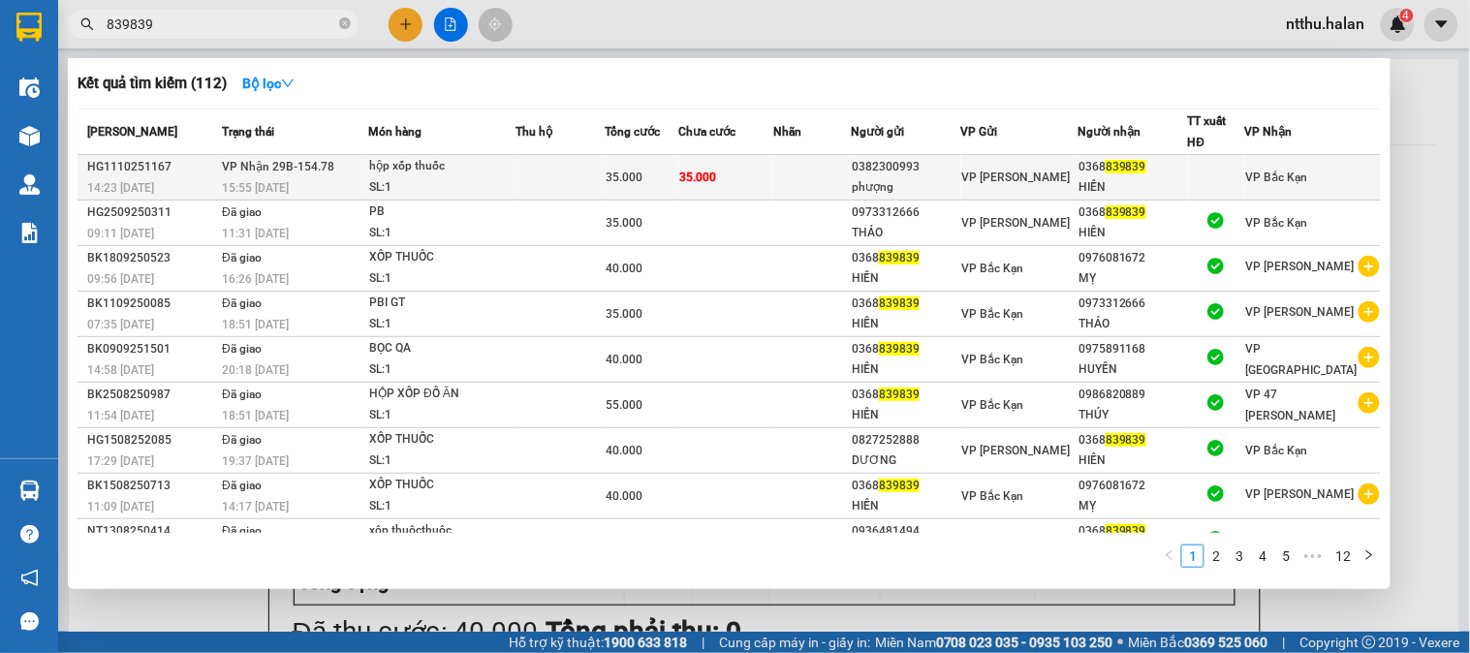
type input "839839"
click at [333, 179] on div "15:55 - 11/10" at bounding box center [294, 187] width 145 height 21
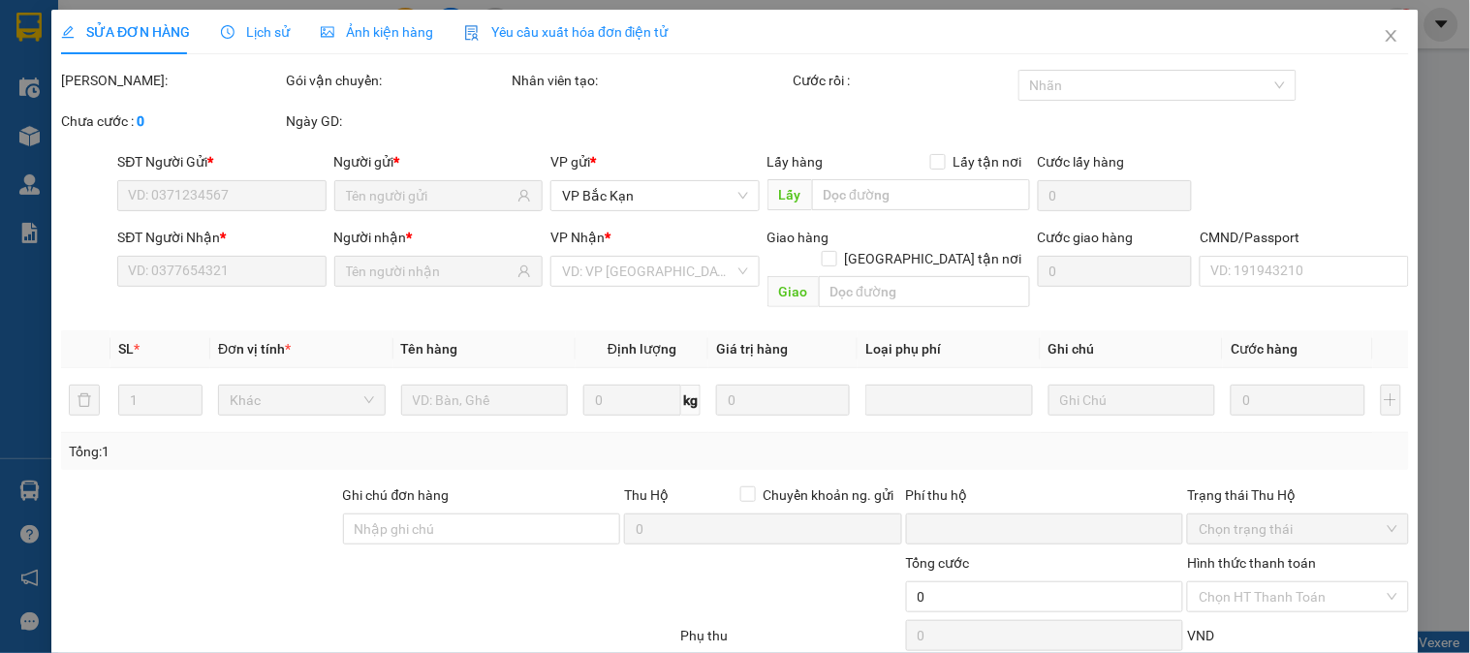
type input "0382300993"
type input "phượng"
type input "0368839839"
type input "HIỀN"
type input "0"
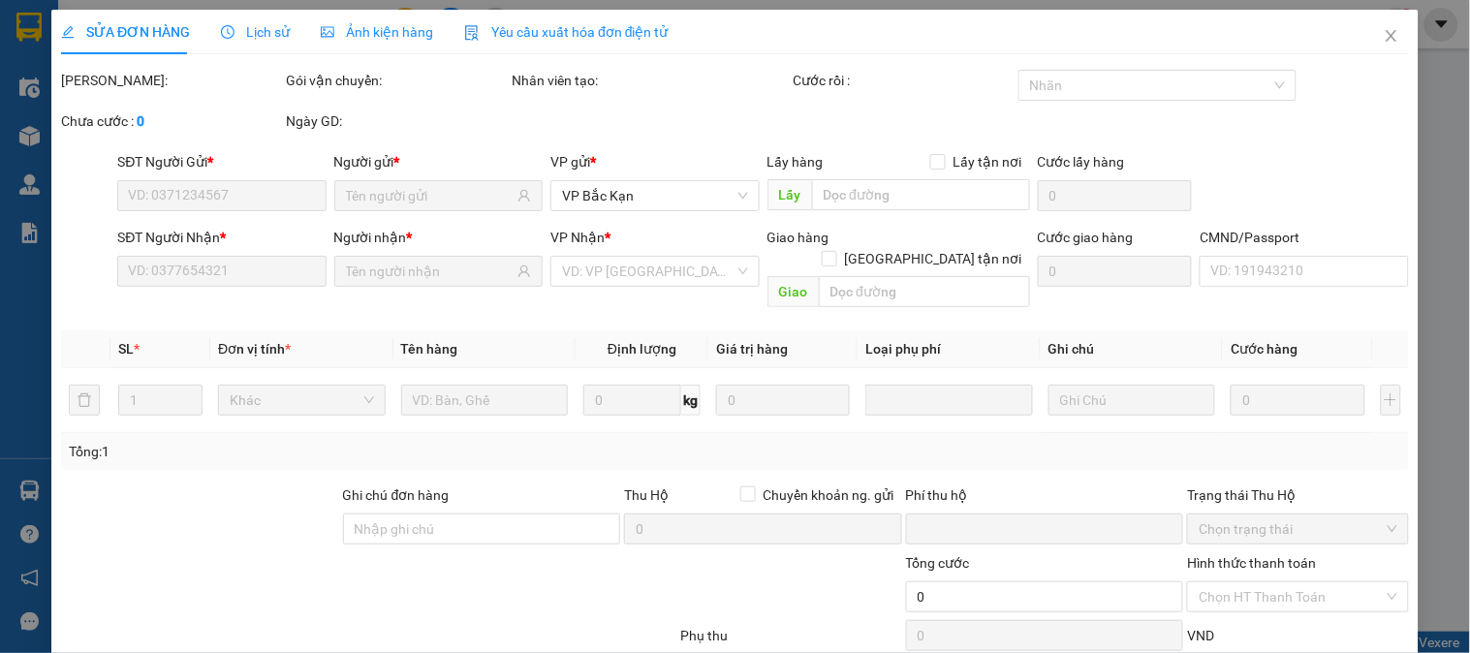
type input "35.000"
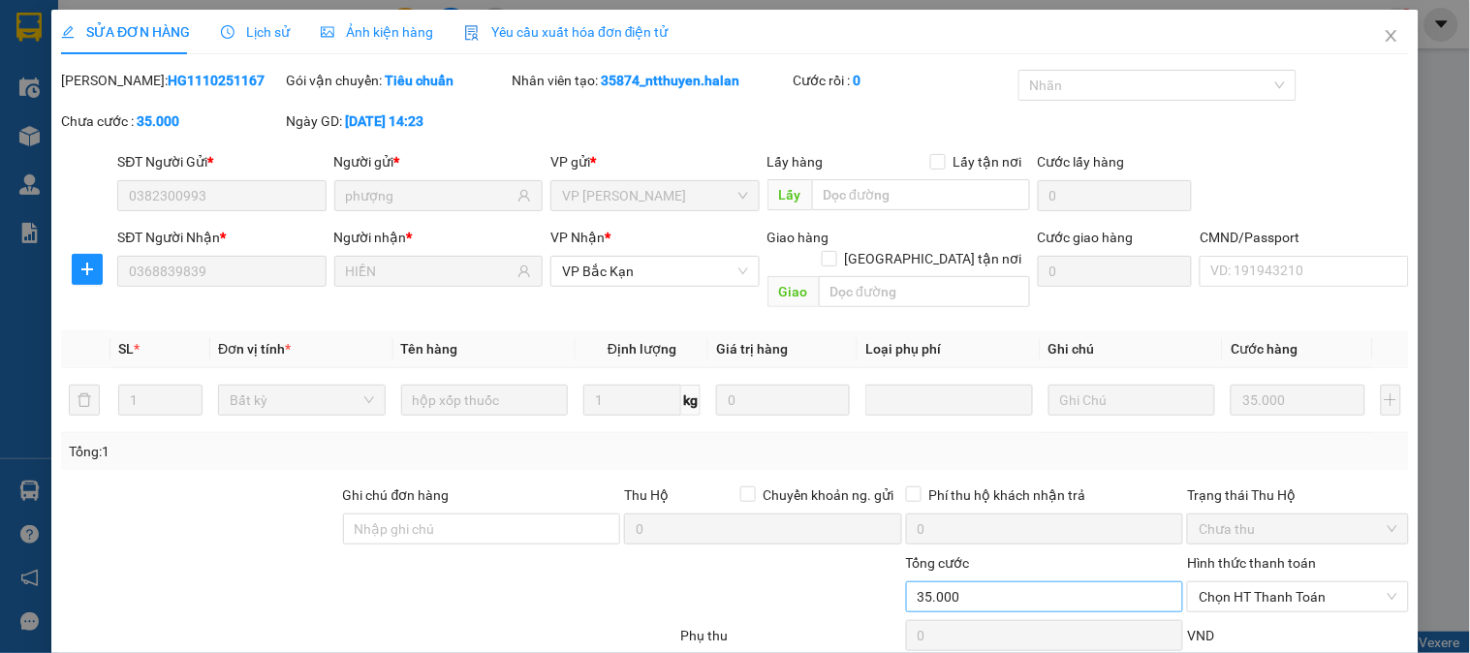
scroll to position [109, 0]
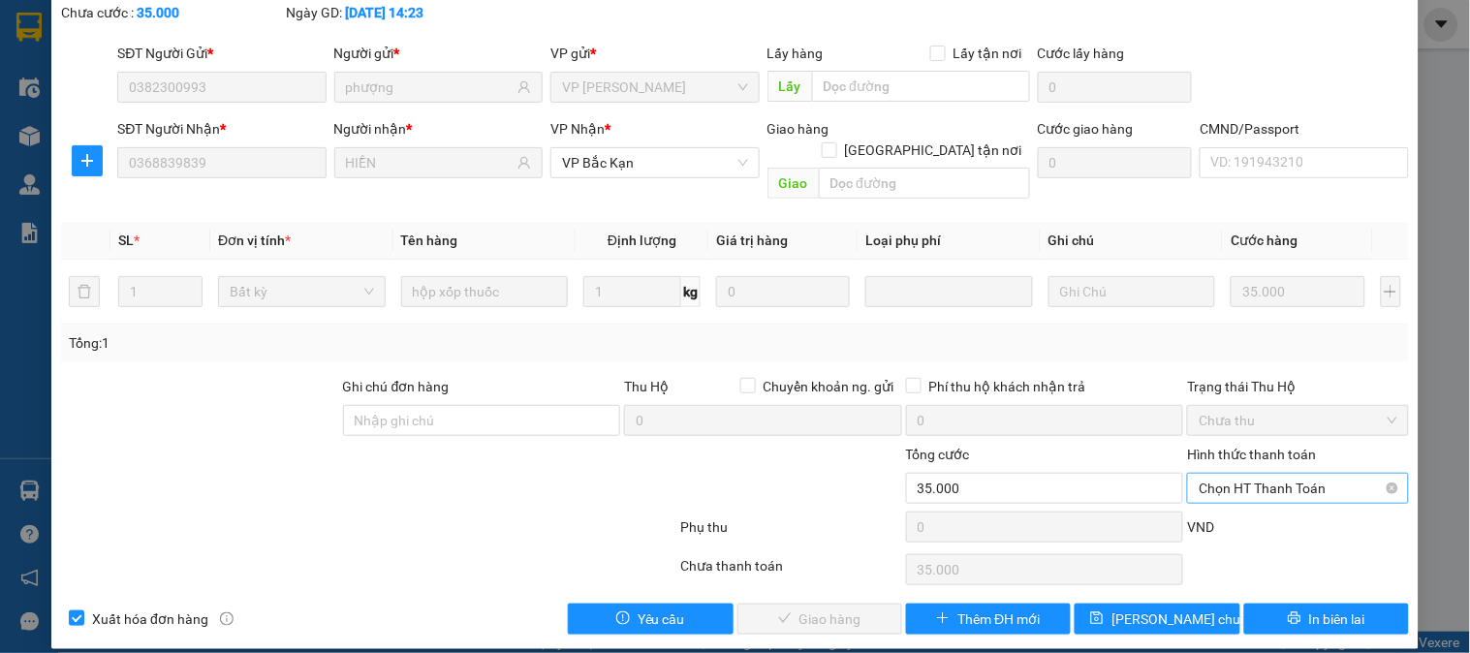
click at [1274, 474] on span "Chọn HT Thanh Toán" at bounding box center [1298, 488] width 198 height 29
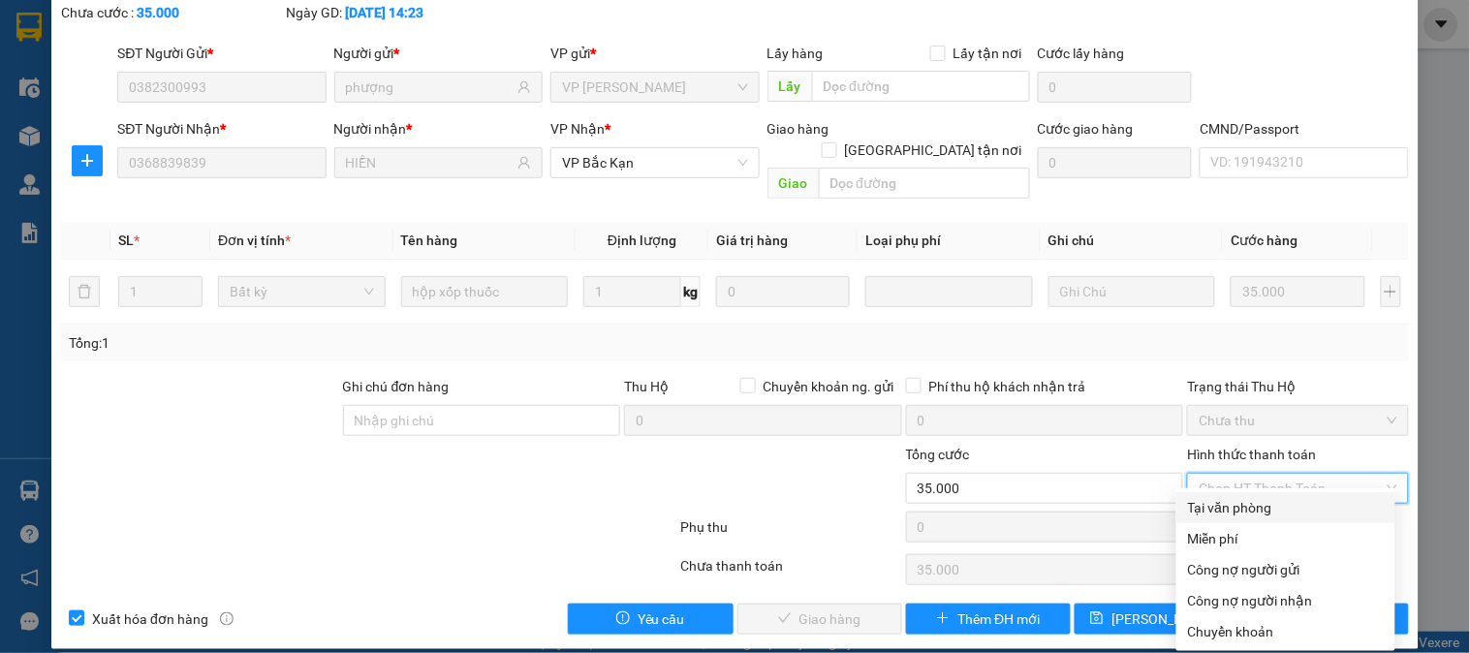
click at [1252, 512] on div "Tại văn phòng" at bounding box center [1286, 507] width 196 height 21
type input "0"
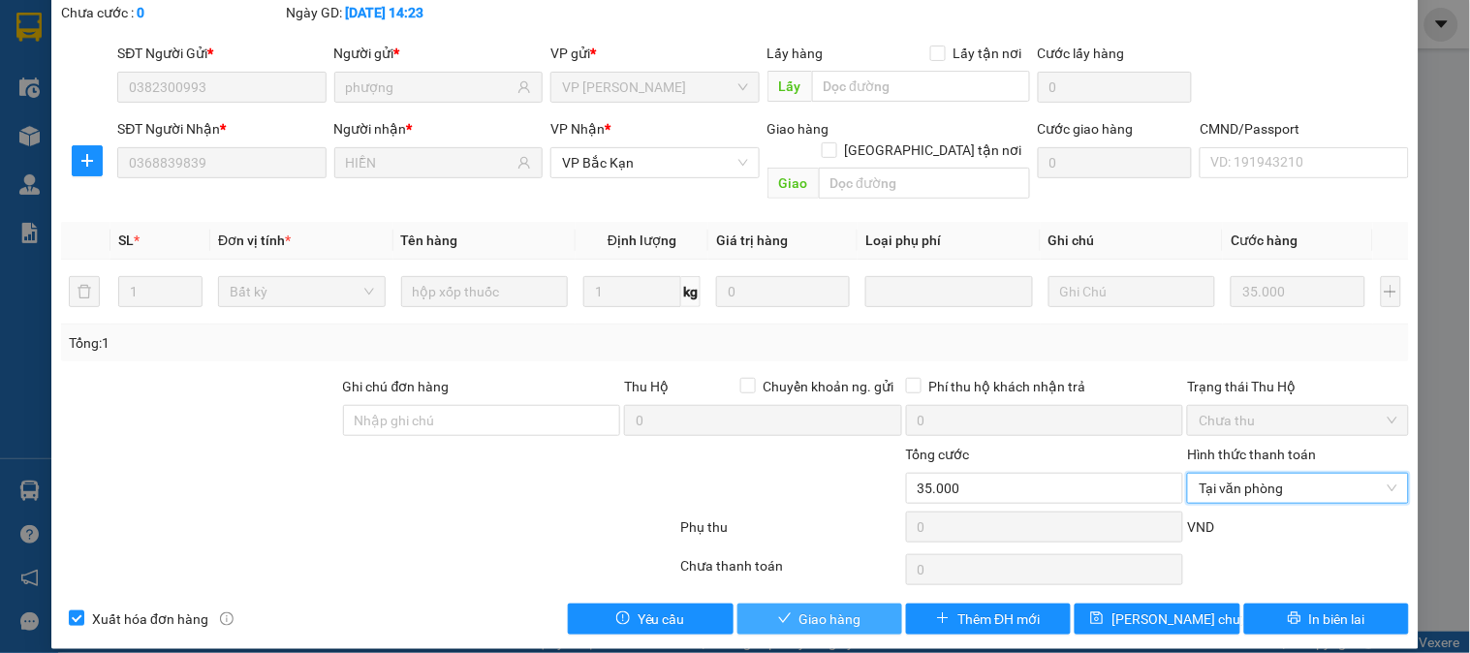
click at [801, 609] on span "Giao hàng" at bounding box center [831, 619] width 62 height 21
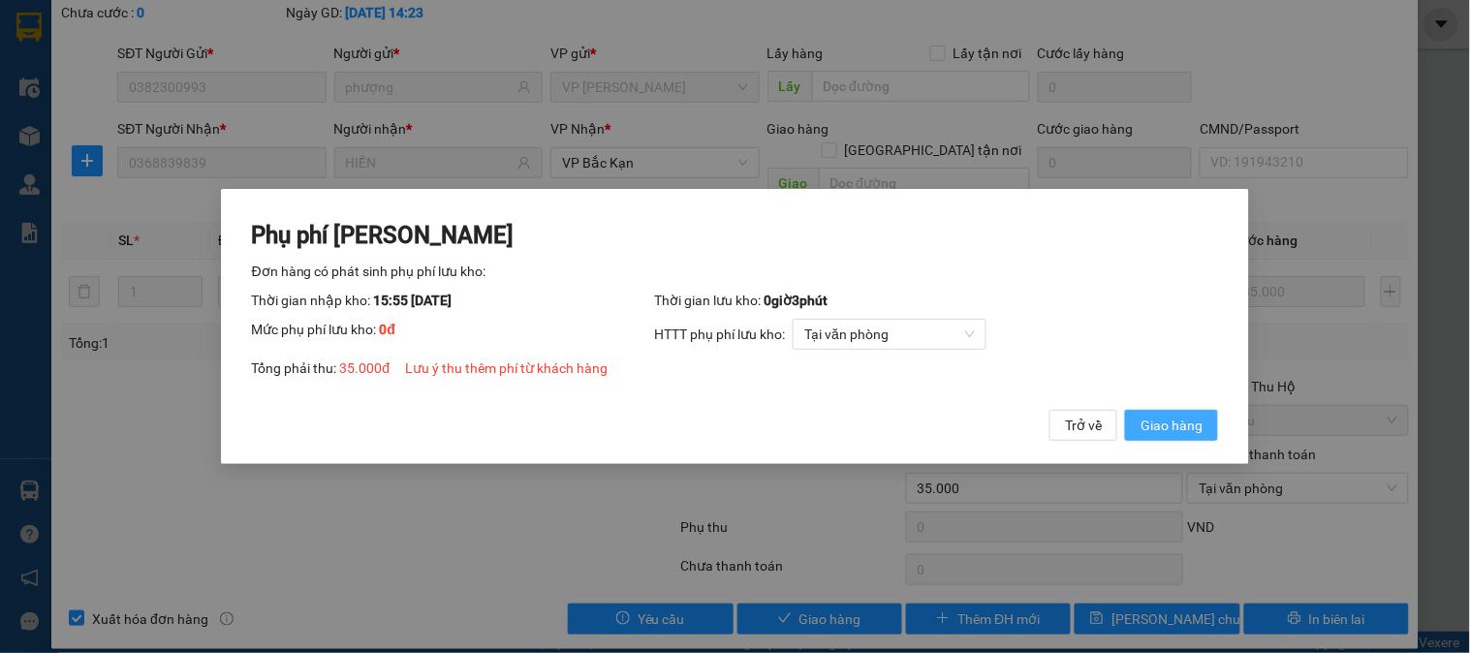
click at [1181, 436] on span "Giao hàng" at bounding box center [1172, 425] width 62 height 21
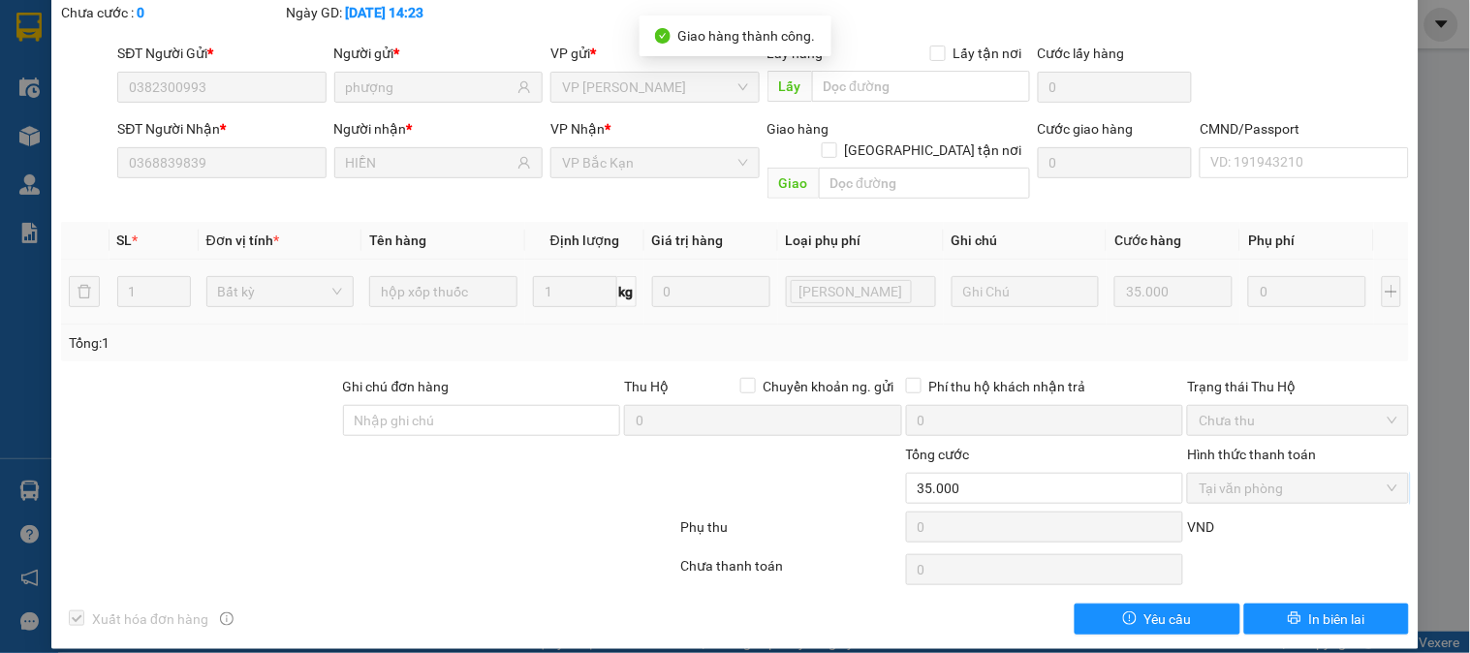
scroll to position [0, 0]
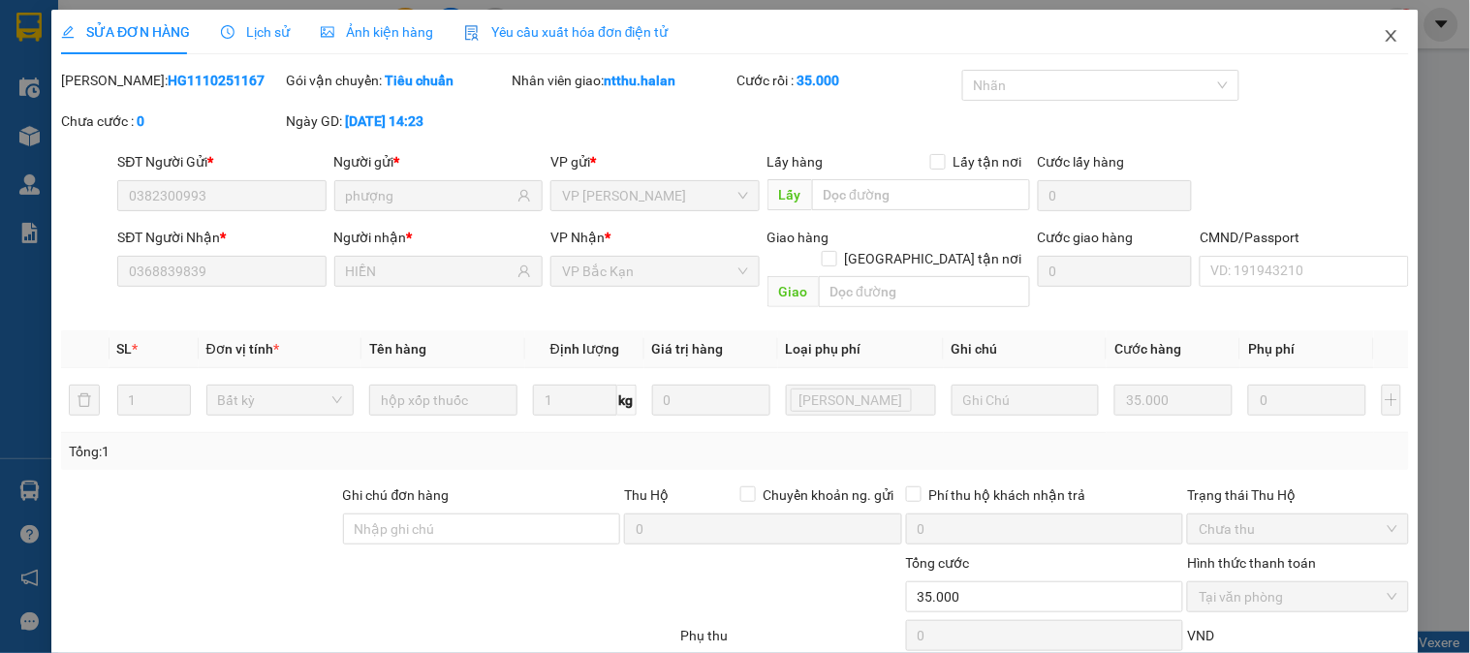
click at [1373, 23] on span "Close" at bounding box center [1392, 37] width 54 height 54
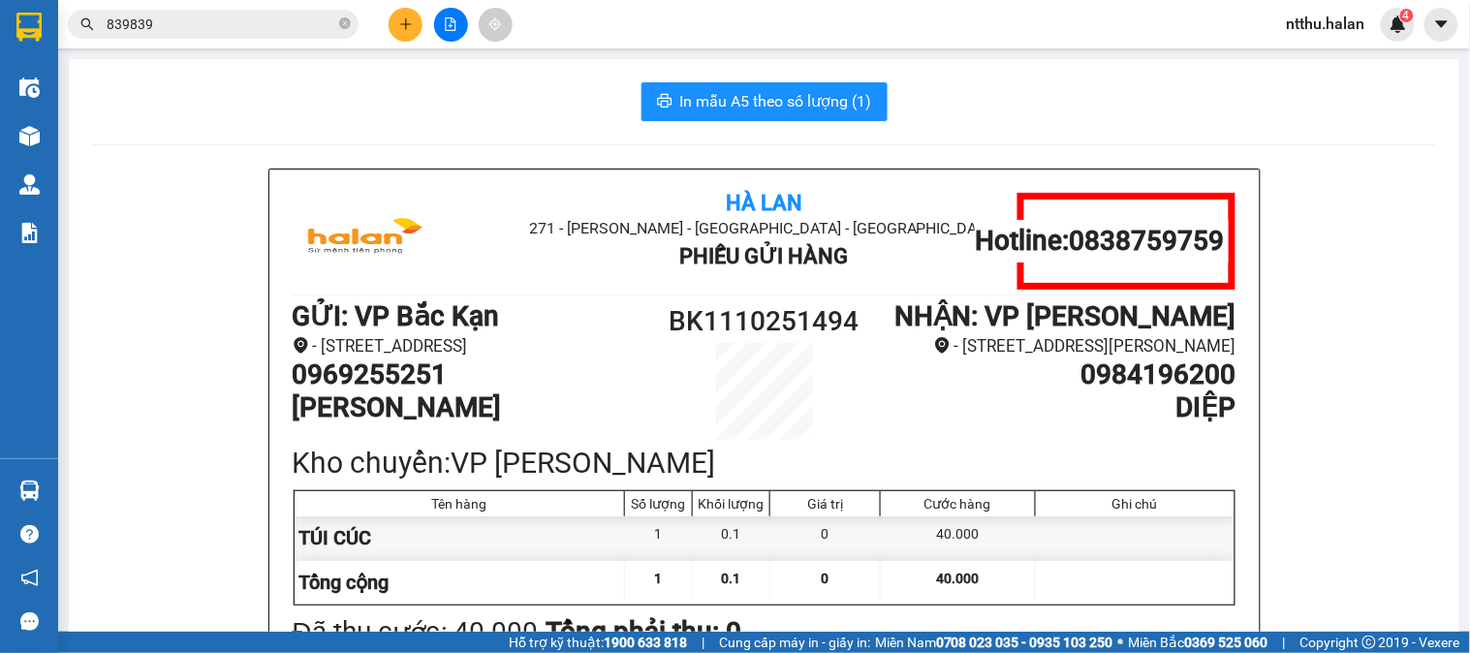
click at [501, 97] on div "In mẫu A5 theo số lượng (1)" at bounding box center [764, 101] width 1344 height 39
click at [295, 30] on input "839839" at bounding box center [221, 24] width 229 height 21
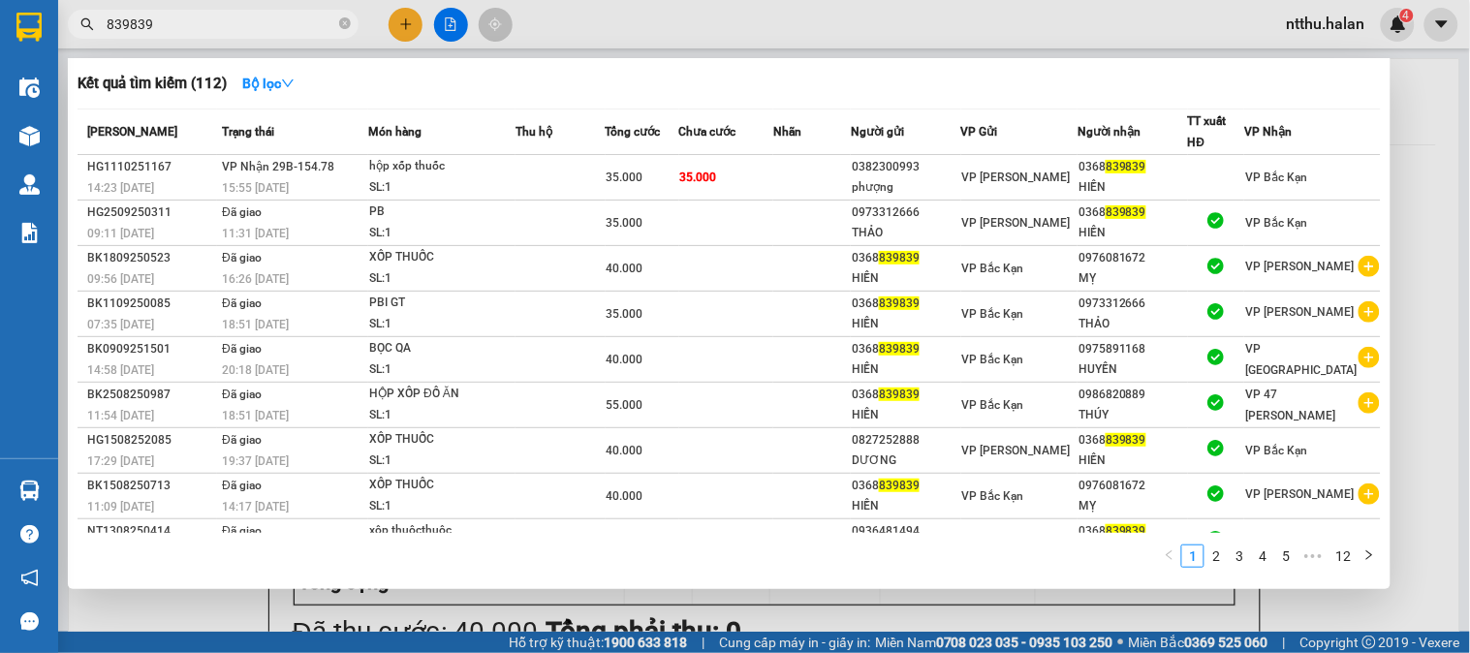
click at [295, 30] on input "839839" at bounding box center [221, 24] width 229 height 21
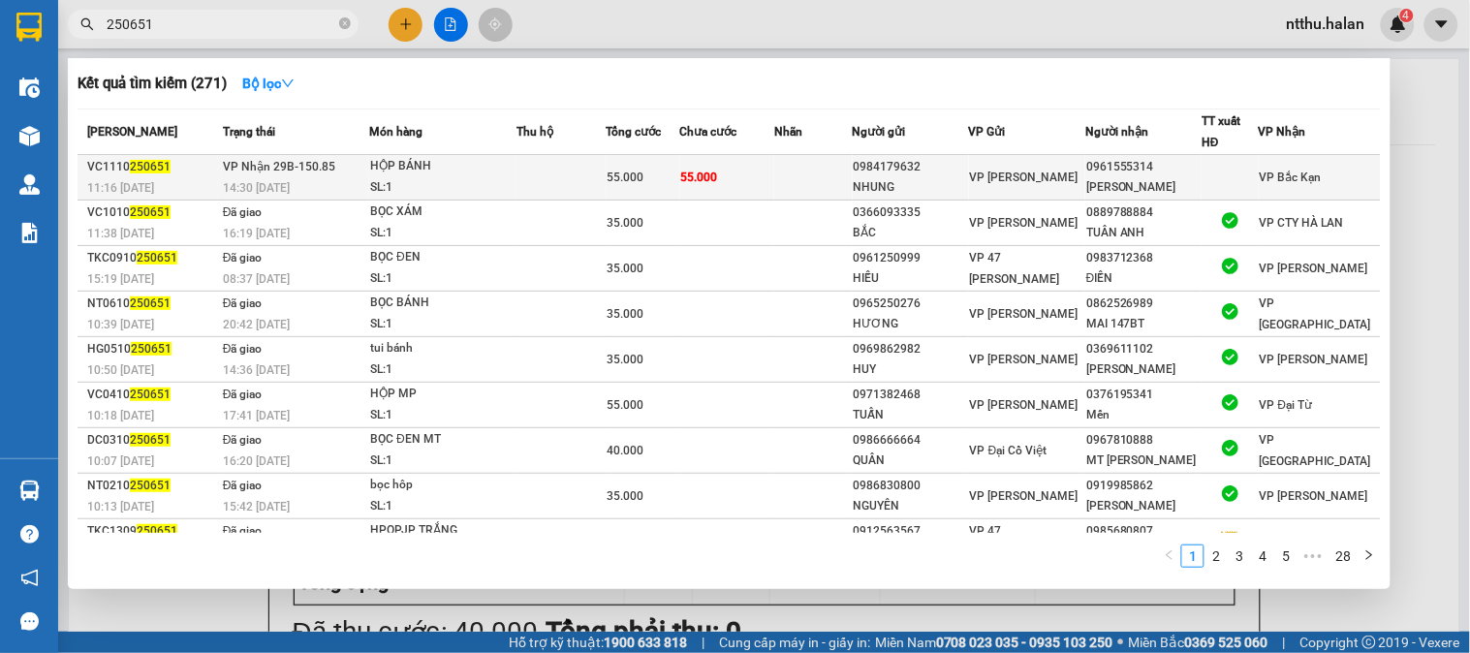
type input "250651"
click at [491, 179] on div "SL: 1" at bounding box center [442, 187] width 145 height 21
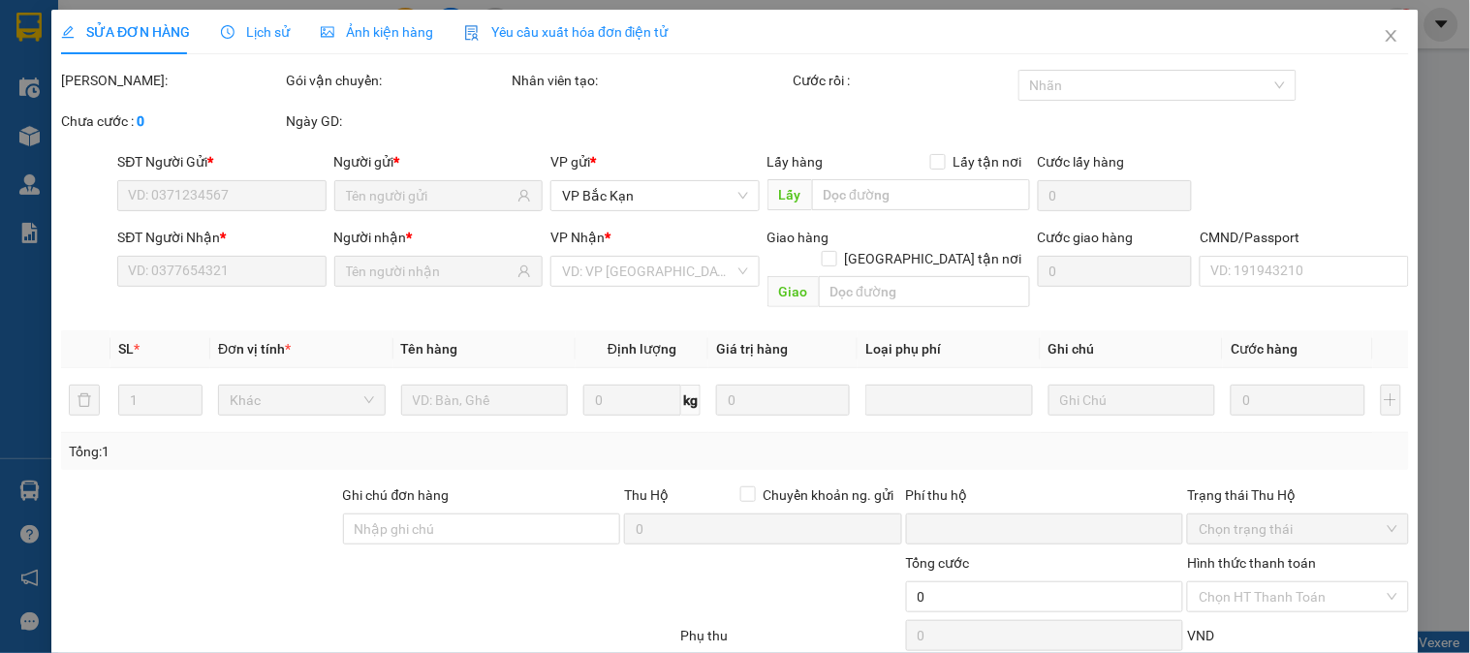
type input "0984179632"
type input "NHUNG"
type input "0961555314"
type input "VÂN KHÁNH"
type input "0"
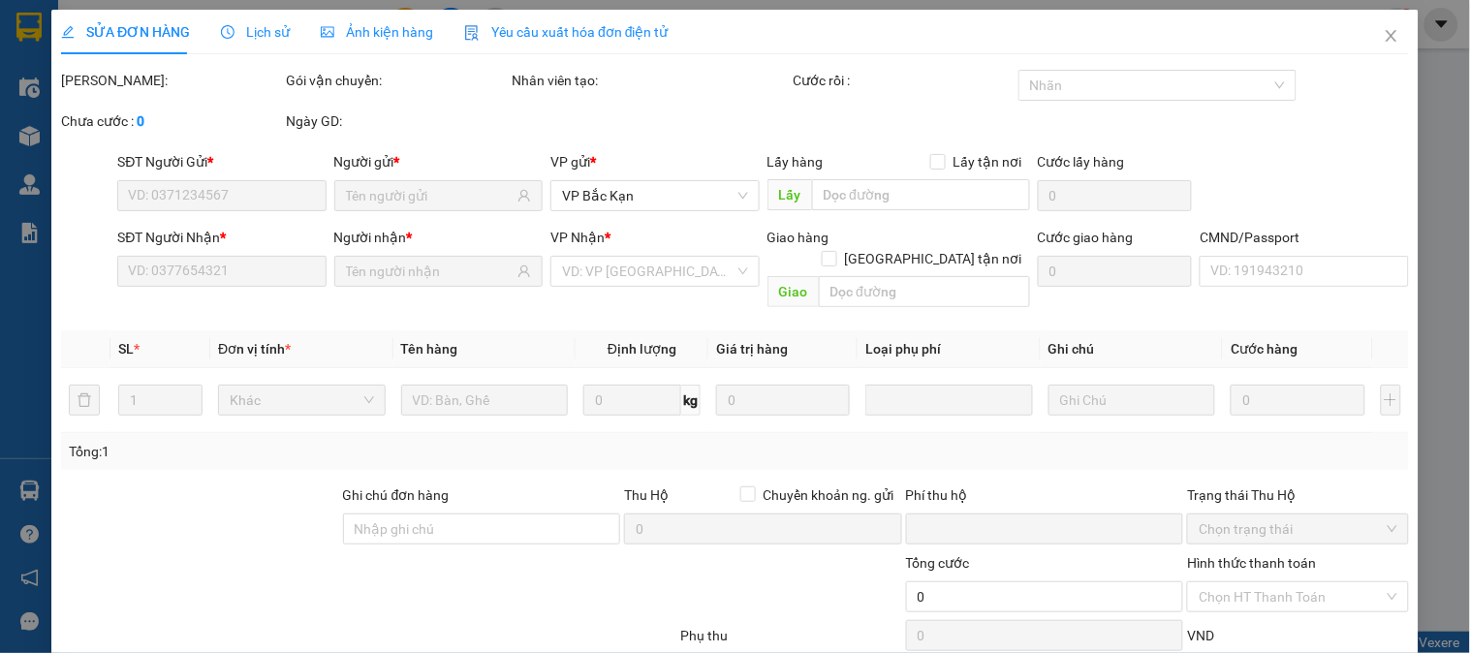
type input "55.000"
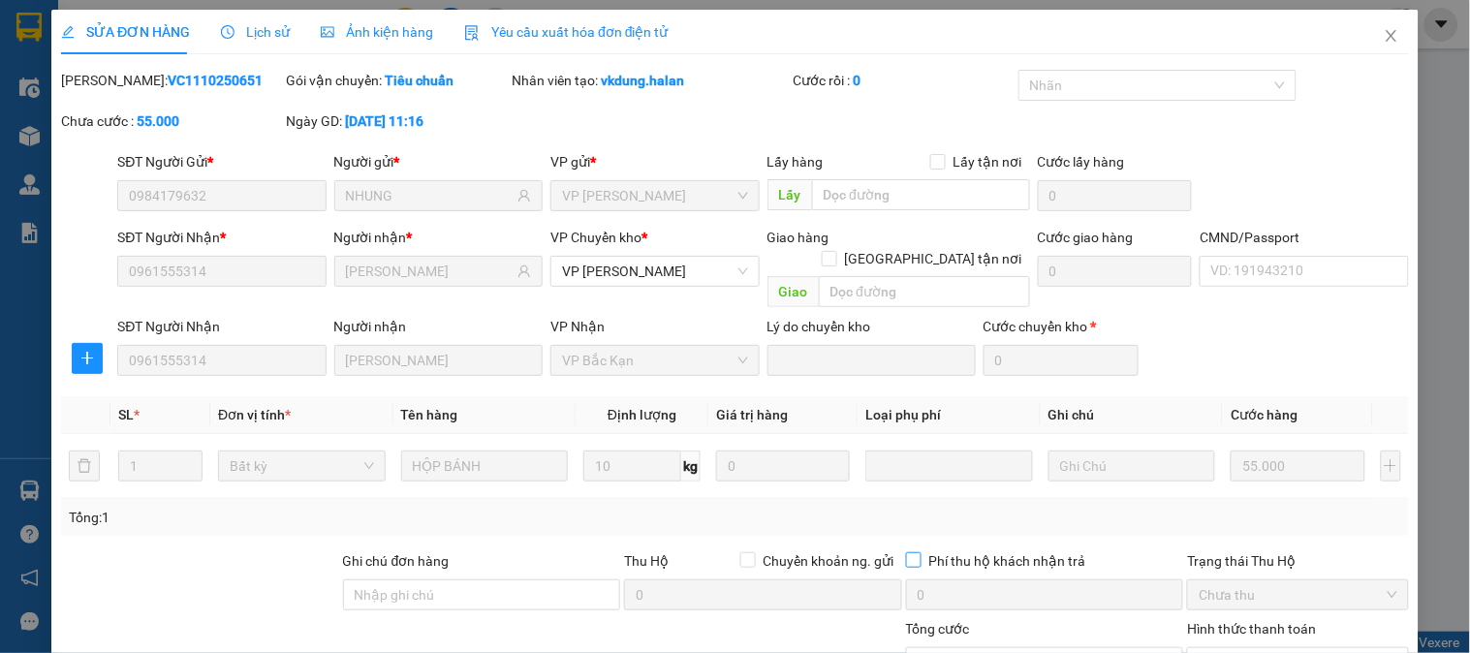
scroll to position [174, 0]
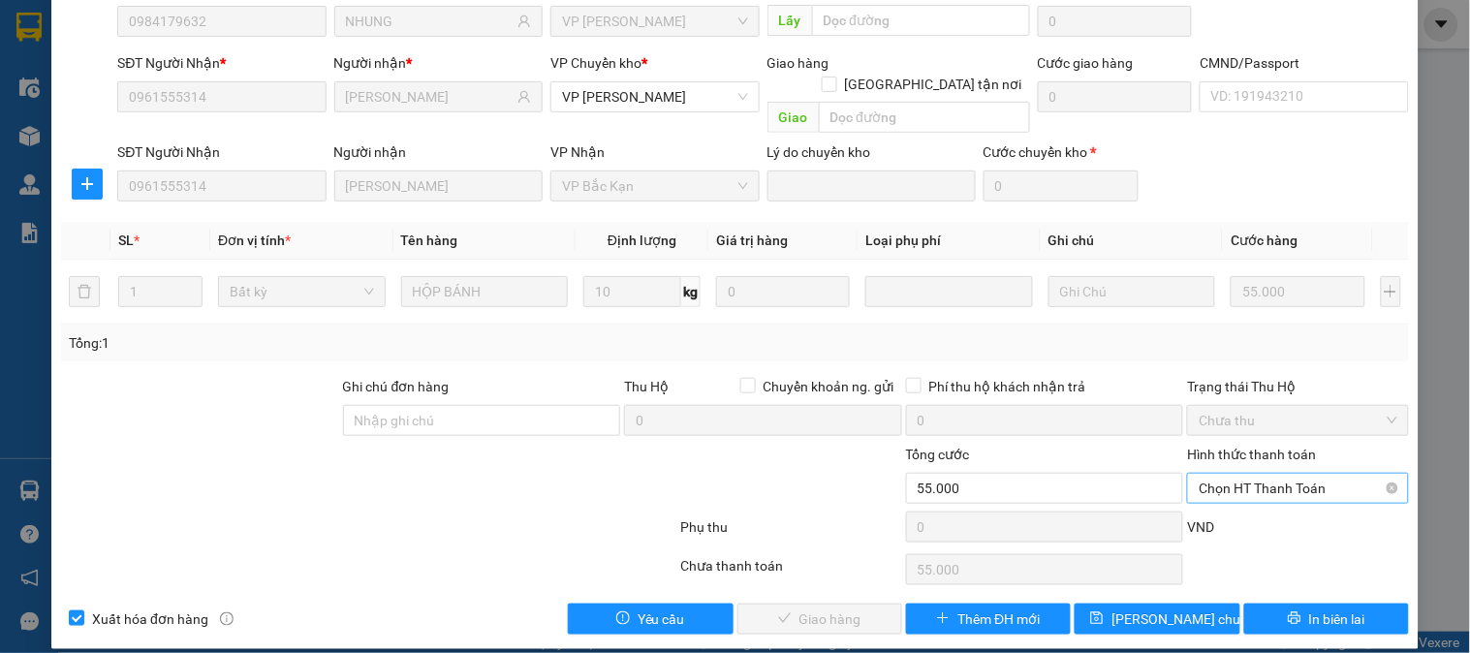
click at [1236, 474] on span "Chọn HT Thanh Toán" at bounding box center [1298, 488] width 198 height 29
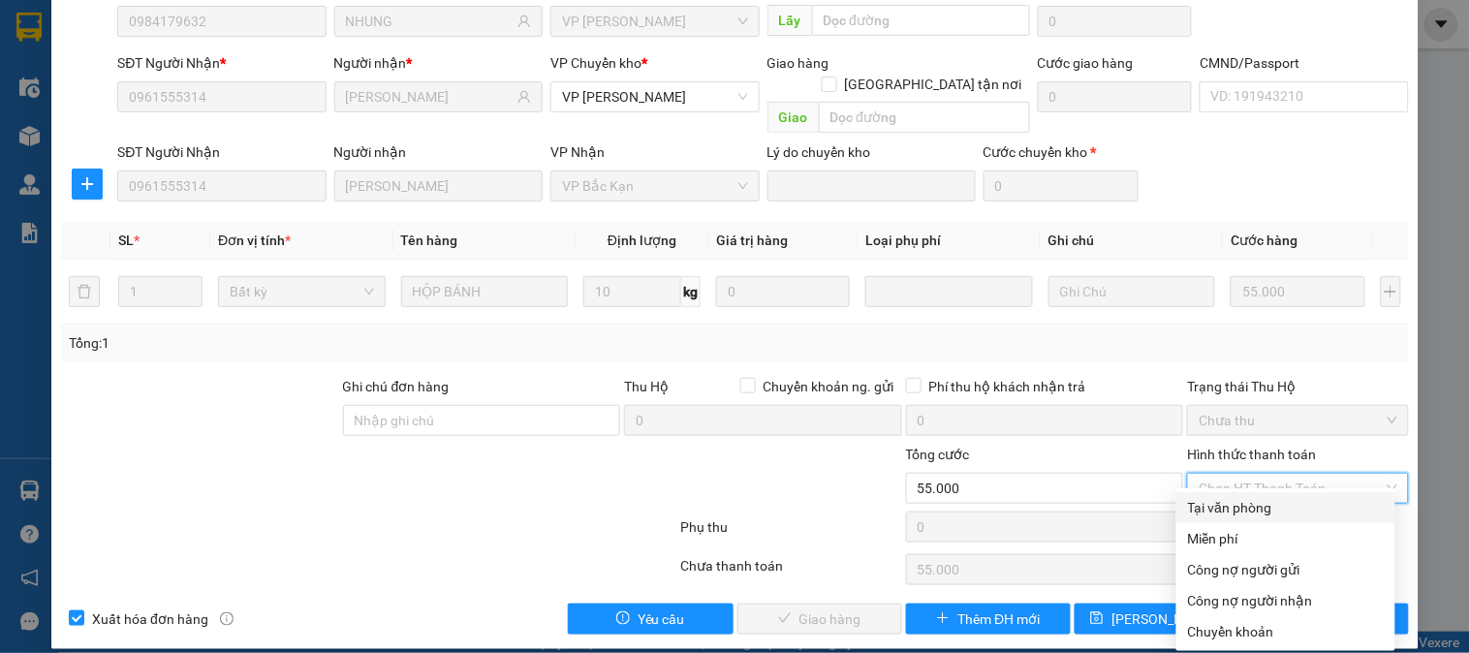
click at [1248, 511] on div "Tại văn phòng" at bounding box center [1286, 507] width 196 height 21
type input "0"
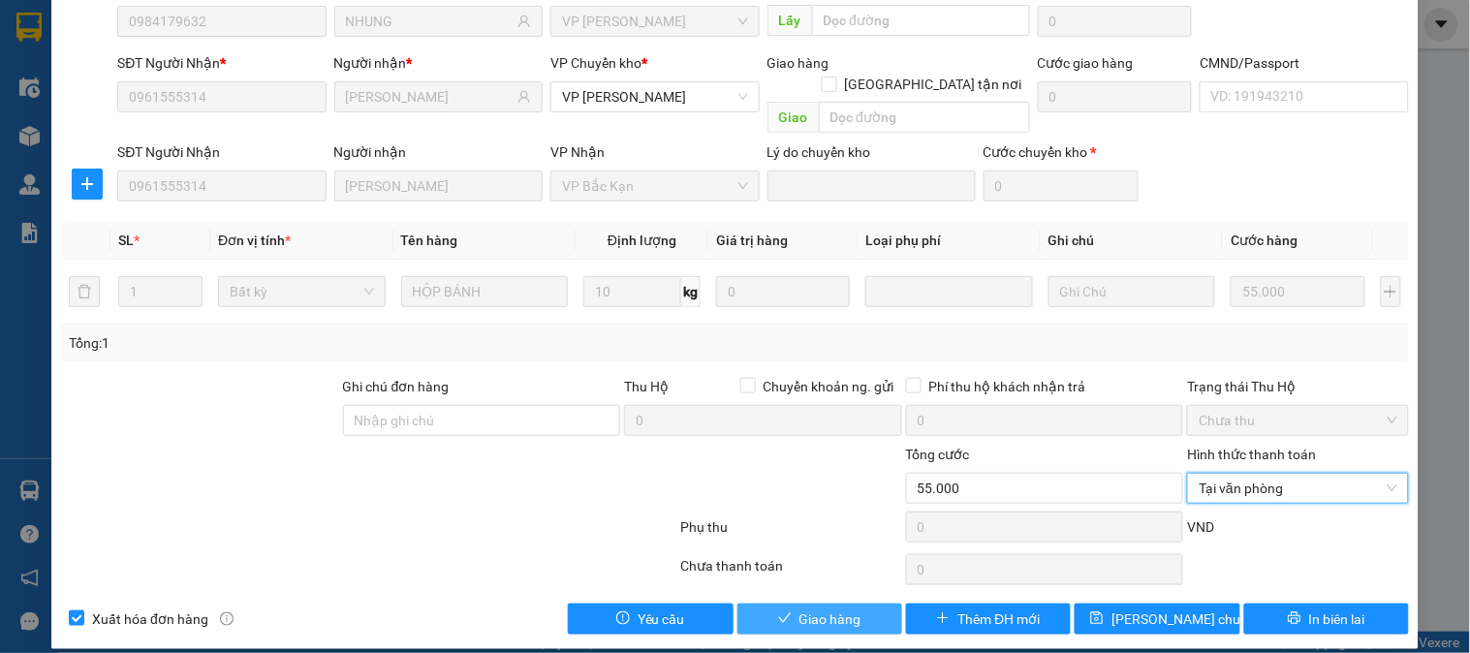
click at [864, 604] on button "Giao hàng" at bounding box center [820, 619] width 165 height 31
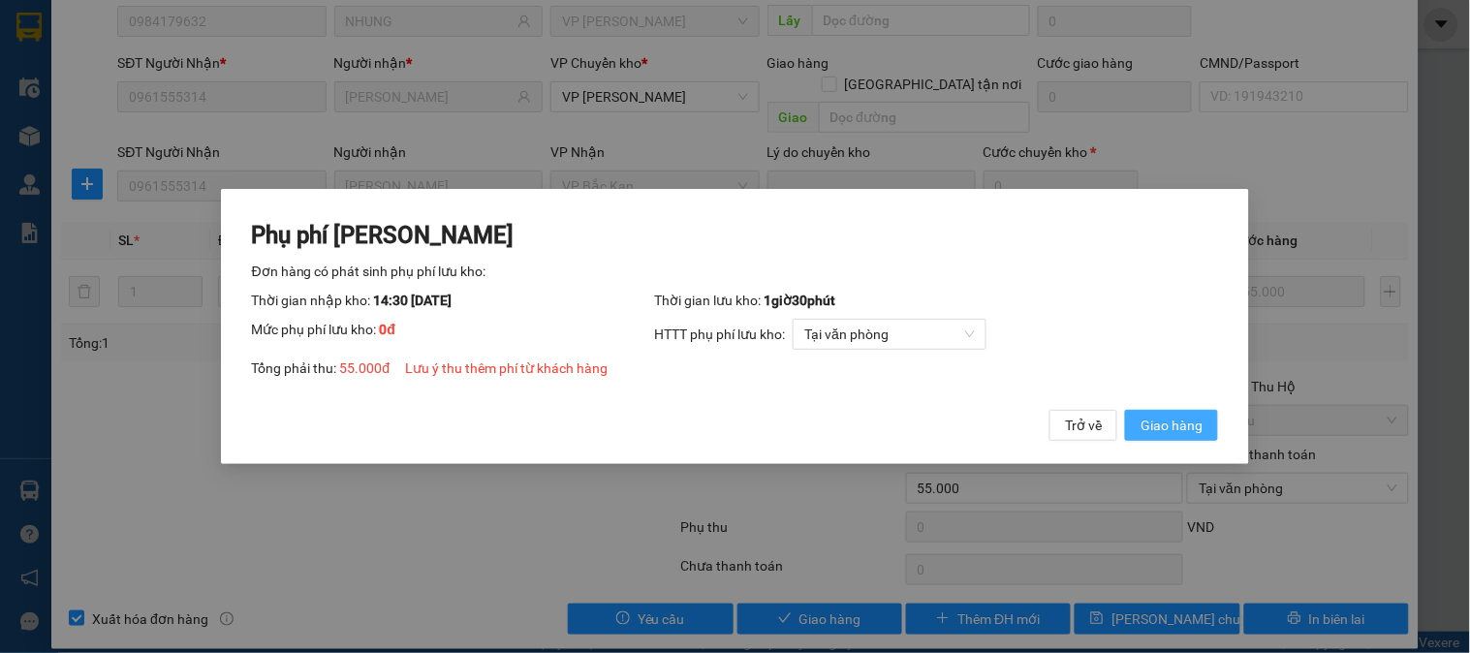
click at [1171, 432] on span "Giao hàng" at bounding box center [1172, 425] width 62 height 21
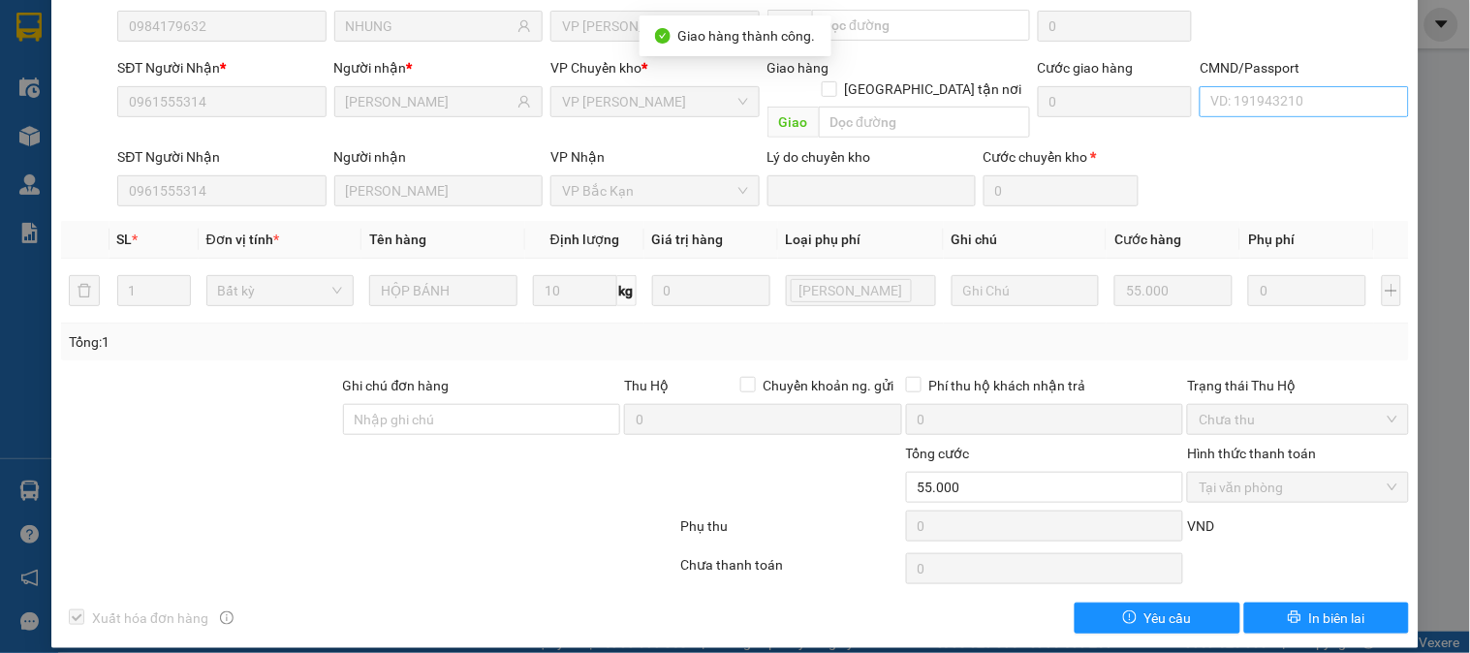
scroll to position [0, 0]
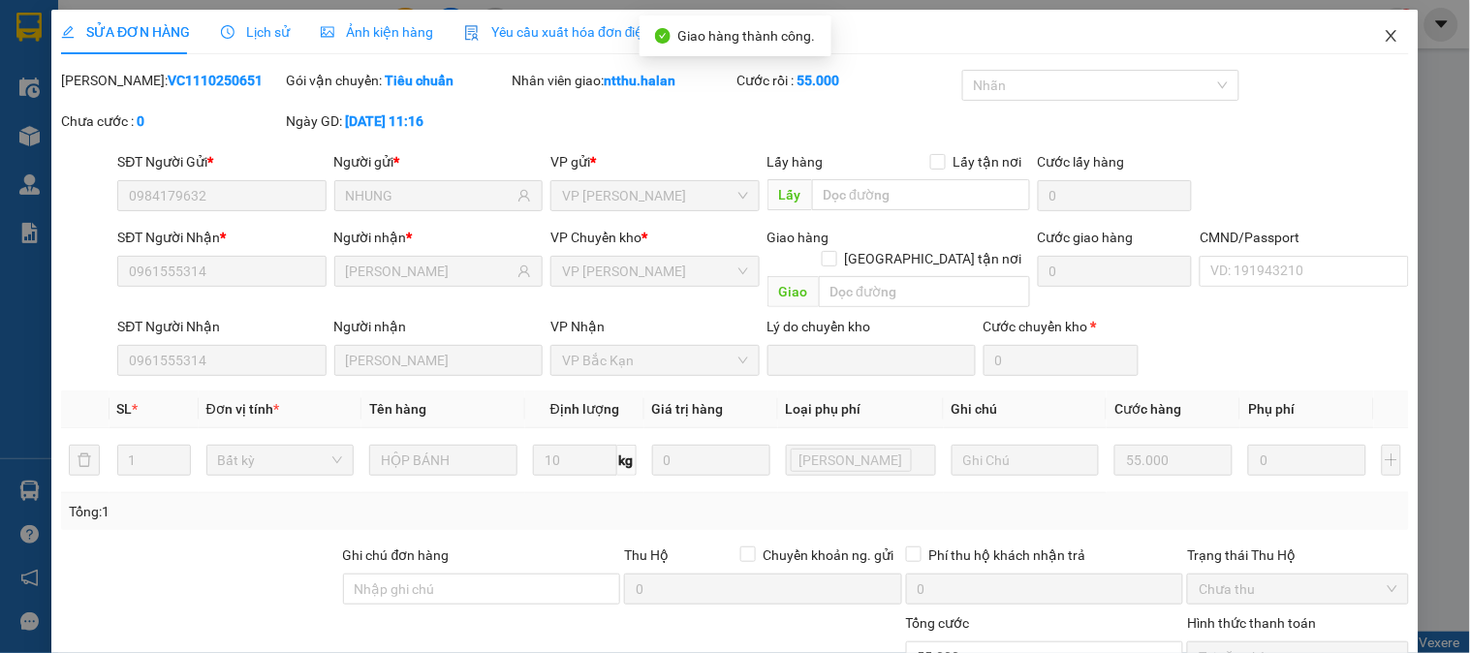
click at [1384, 35] on icon "close" at bounding box center [1392, 36] width 16 height 16
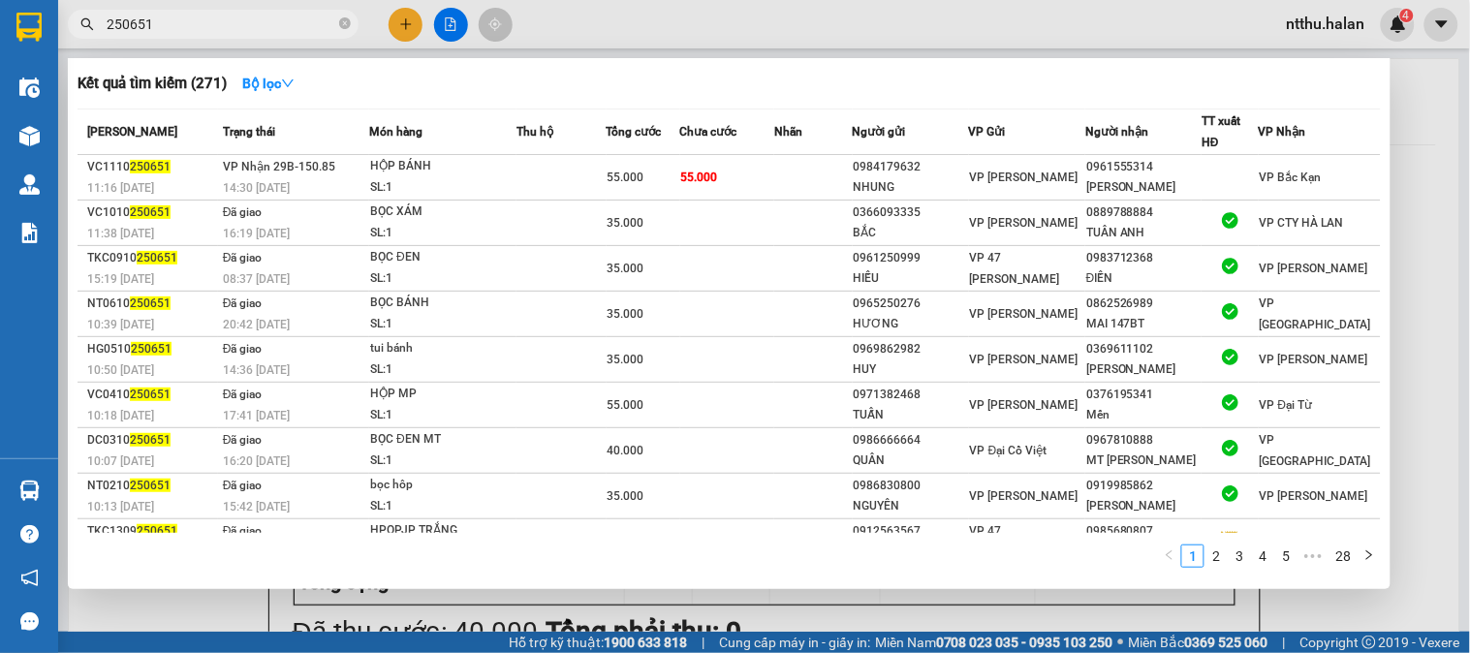
click at [226, 21] on input "250651" at bounding box center [221, 24] width 229 height 21
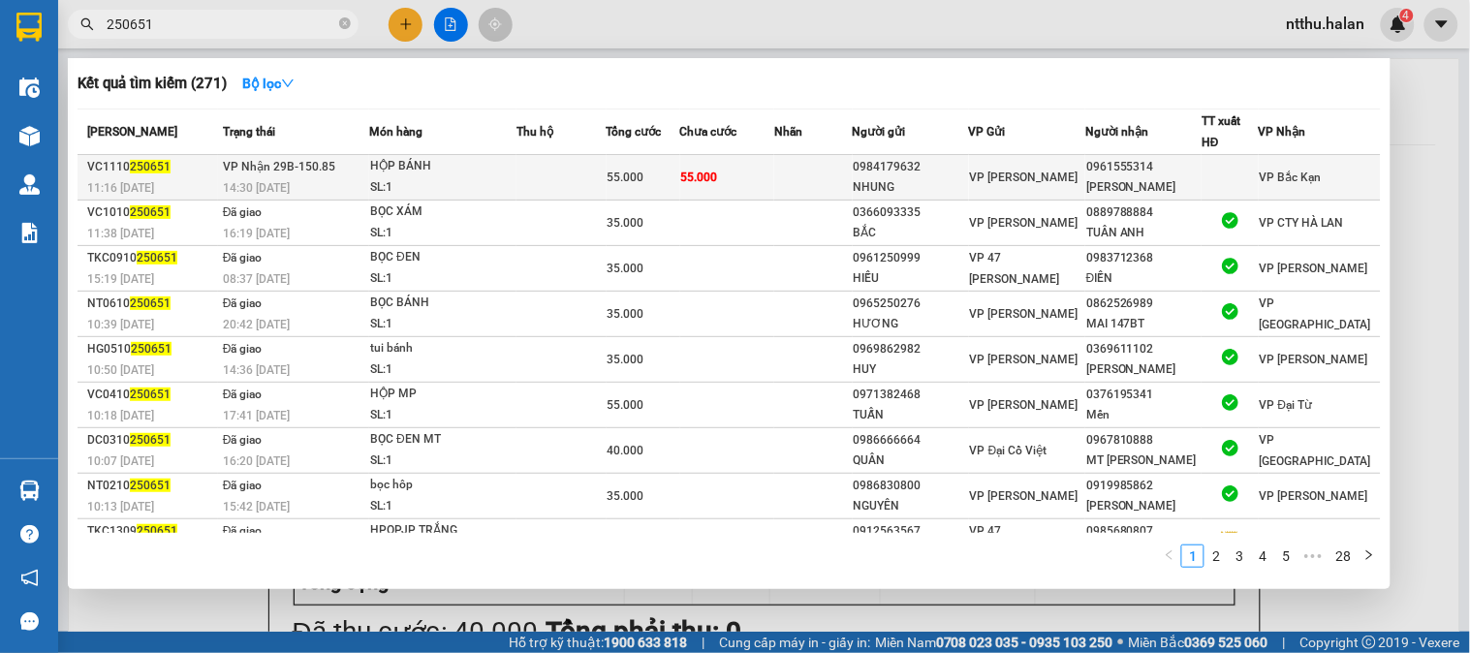
click at [354, 166] on td "VP Nhận 29B-150.85 14:30 - 11/10" at bounding box center [293, 178] width 151 height 46
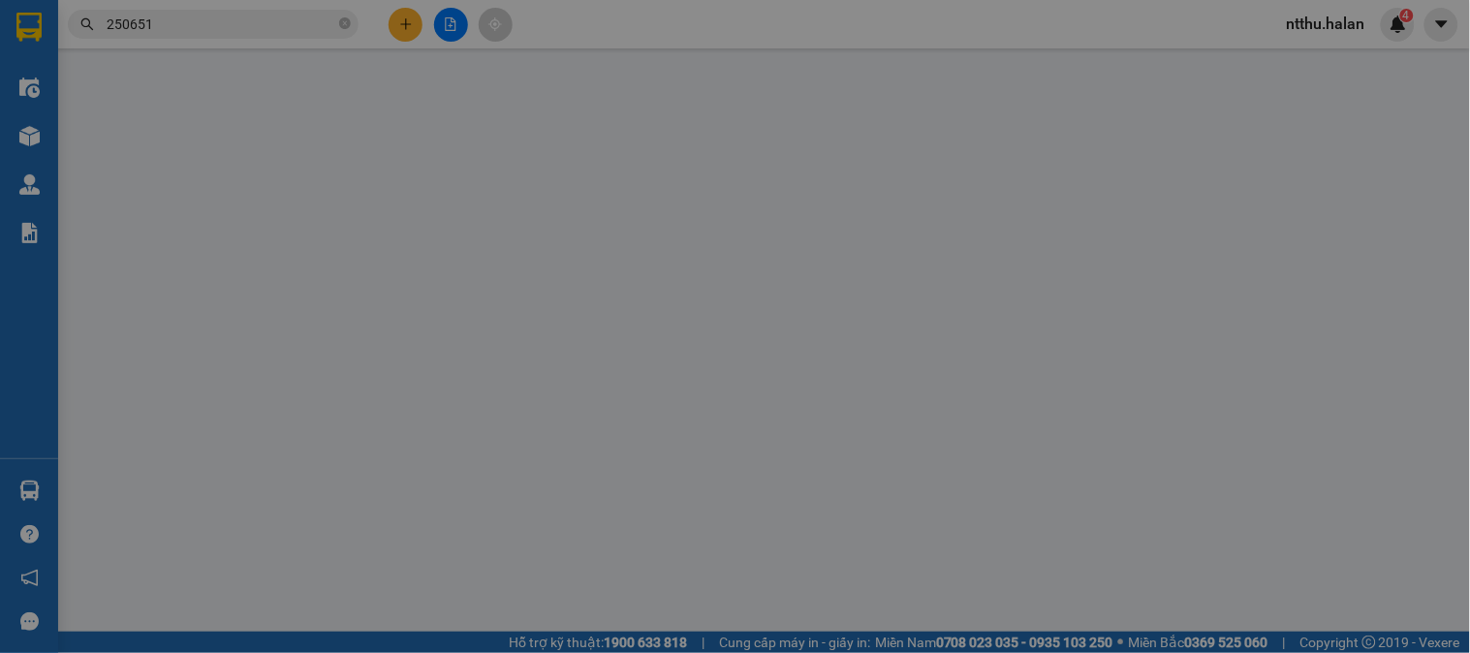
type input "0984179632"
type input "NHUNG"
type input "0961555314"
type input "VÂN KHÁNH"
type input "0"
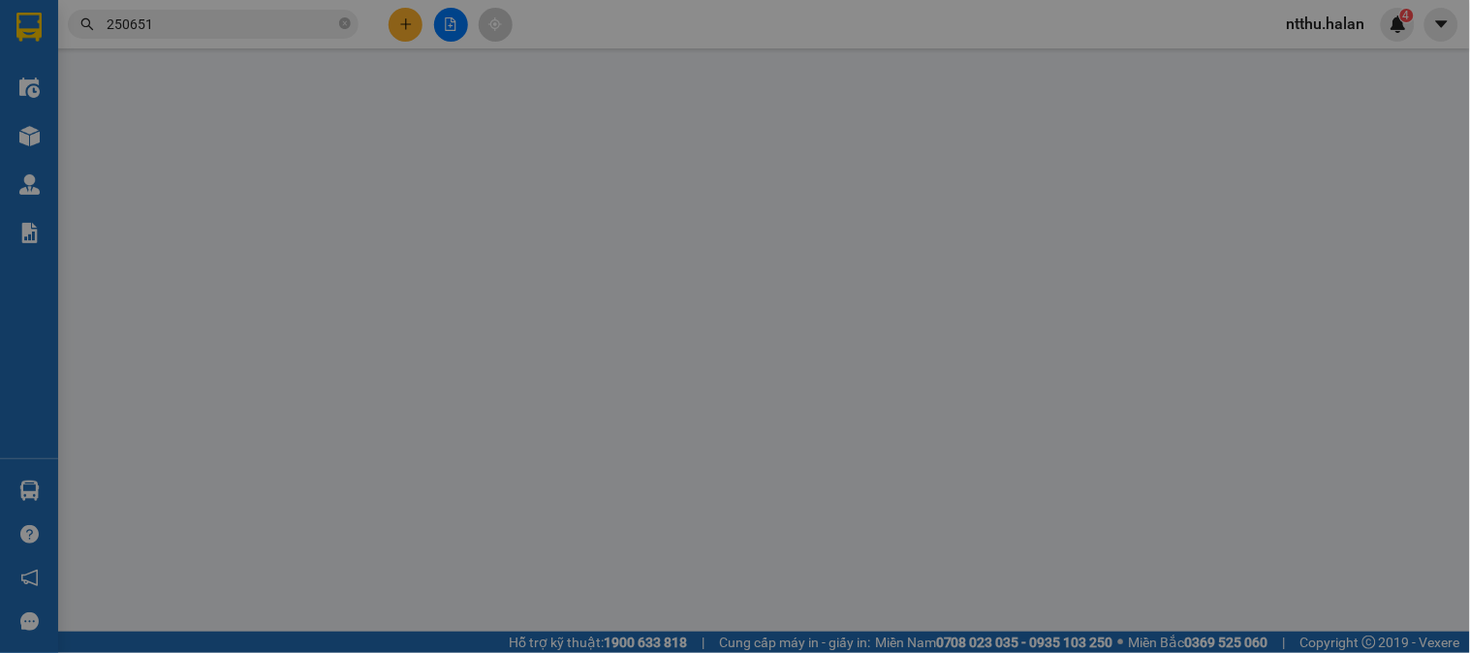
type input "55.000"
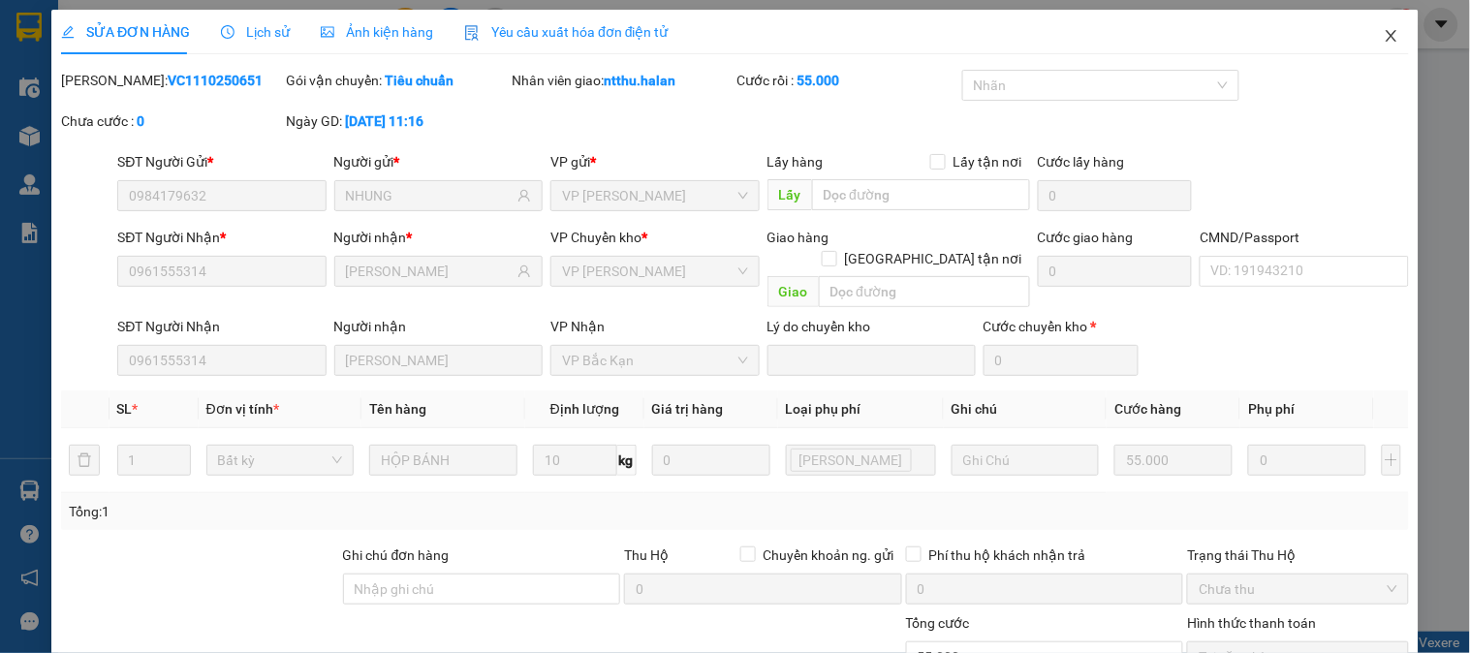
click at [1384, 30] on icon "close" at bounding box center [1392, 36] width 16 height 16
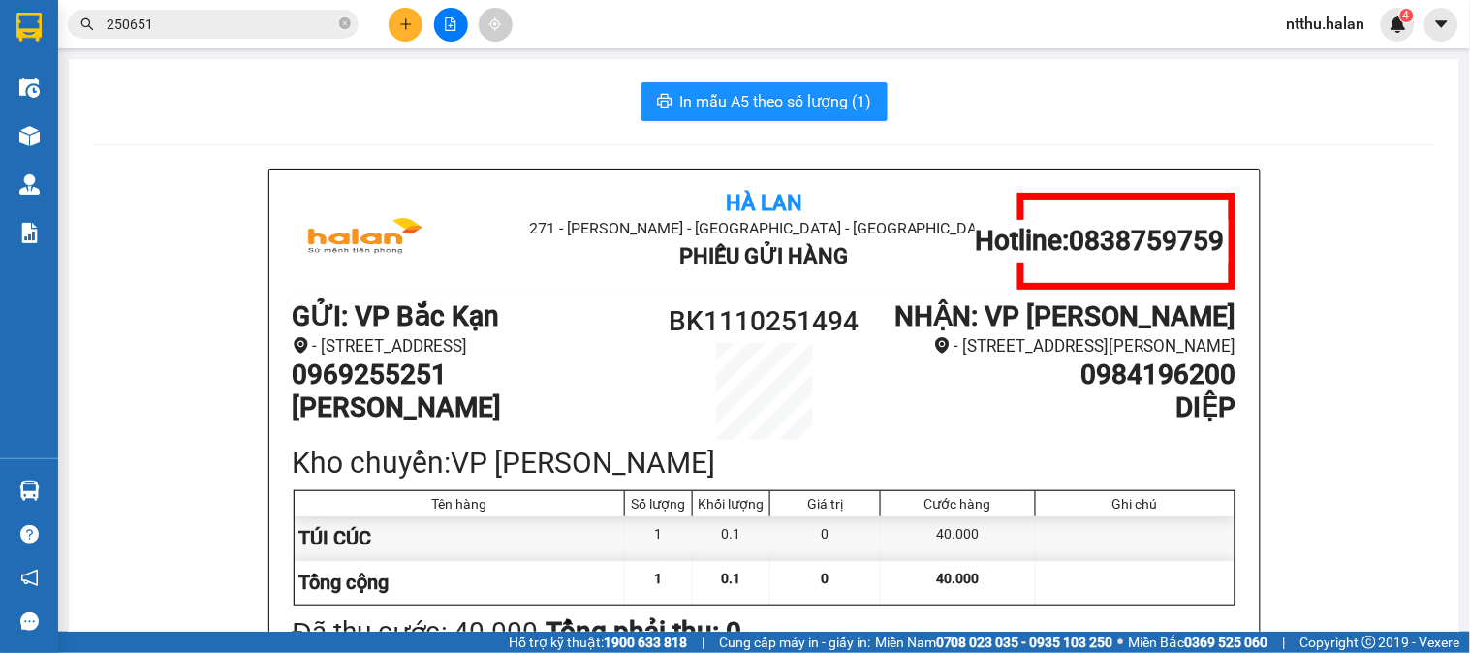
click at [372, 110] on div "In mẫu A5 theo số lượng (1)" at bounding box center [764, 101] width 1344 height 39
click at [282, 24] on input "250651" at bounding box center [221, 24] width 229 height 21
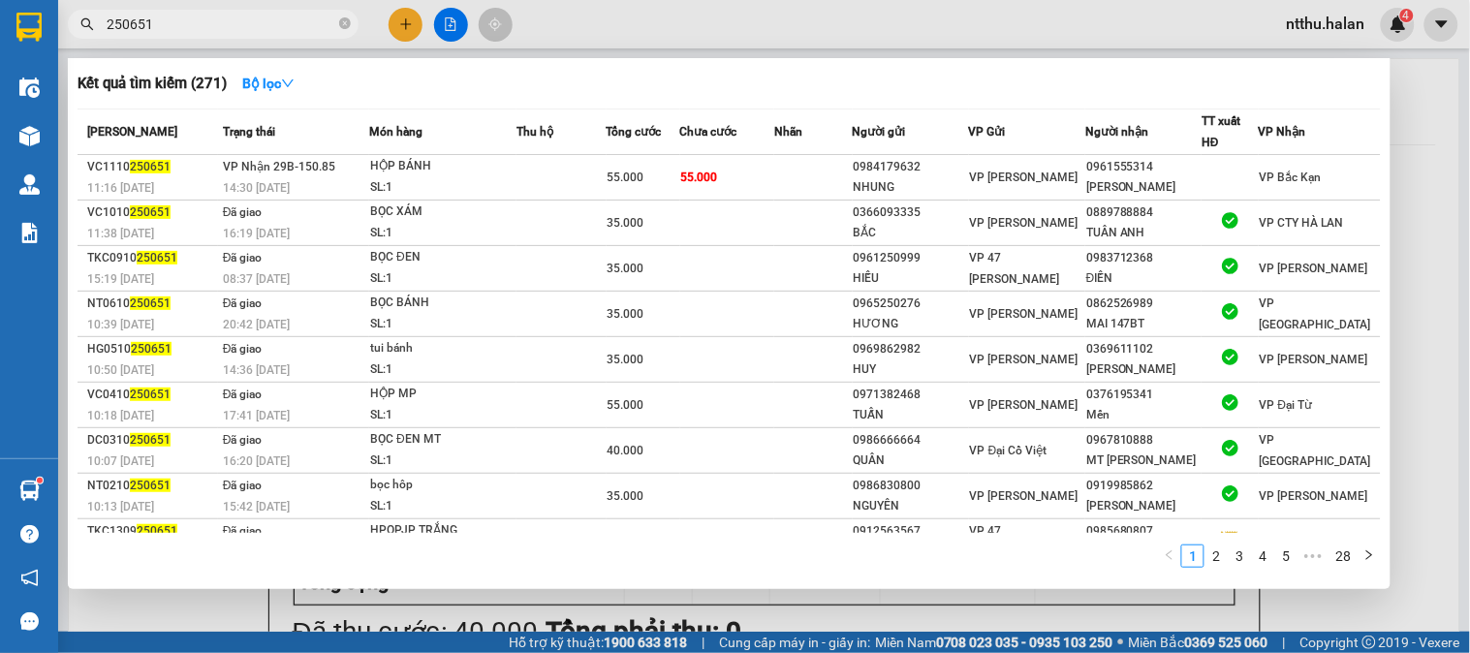
click at [282, 24] on input "250651" at bounding box center [221, 24] width 229 height 21
click at [186, 604] on div at bounding box center [735, 326] width 1470 height 653
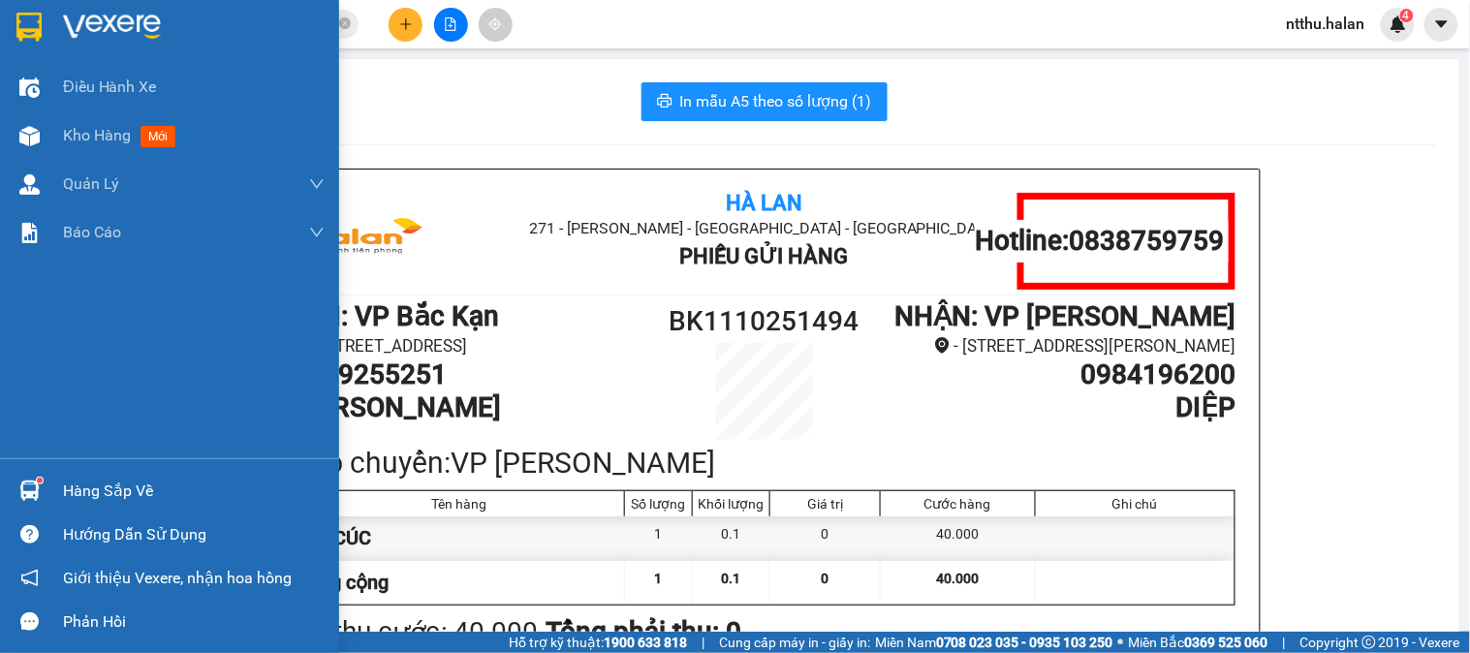
click at [79, 491] on div "Hàng sắp về" at bounding box center [194, 491] width 262 height 29
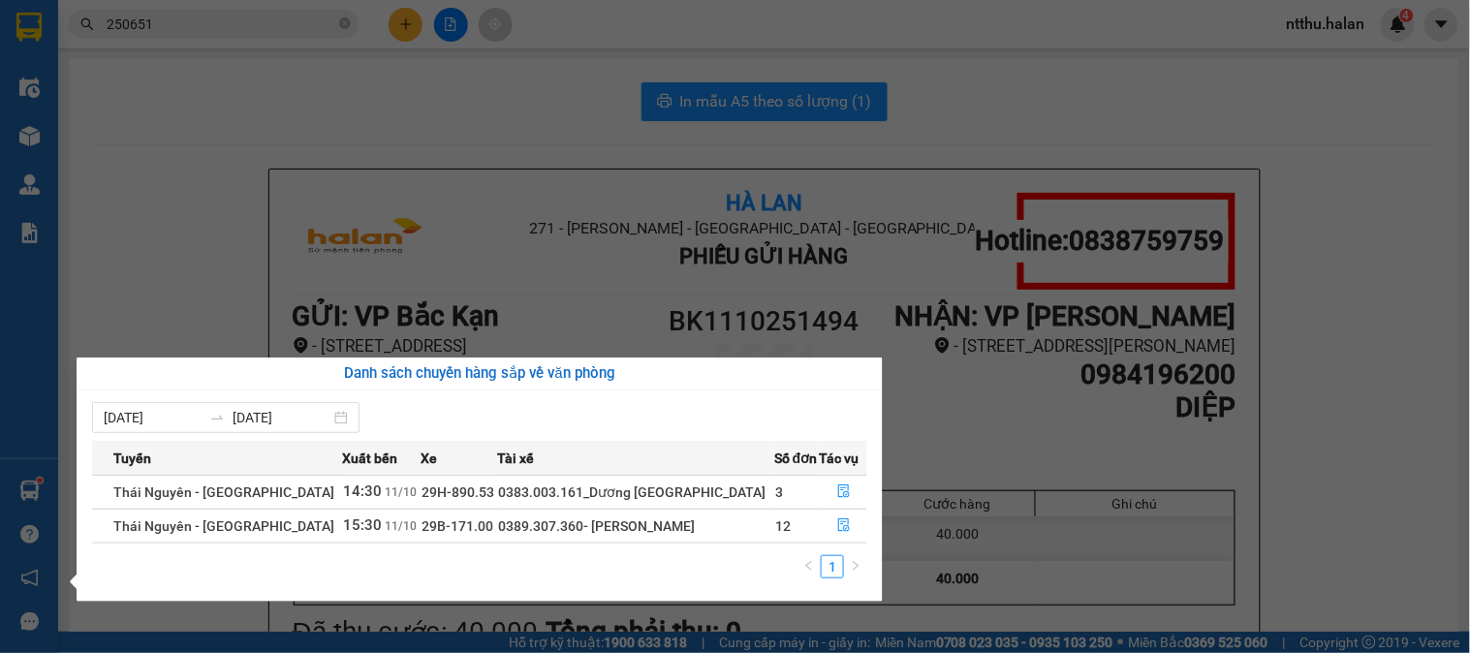
click at [516, 97] on section "Kết quả tìm kiếm ( 271 ) Bộ lọc Mã ĐH Trạng thái Món hàng Thu hộ Tổng cước Chưa…" at bounding box center [735, 326] width 1470 height 653
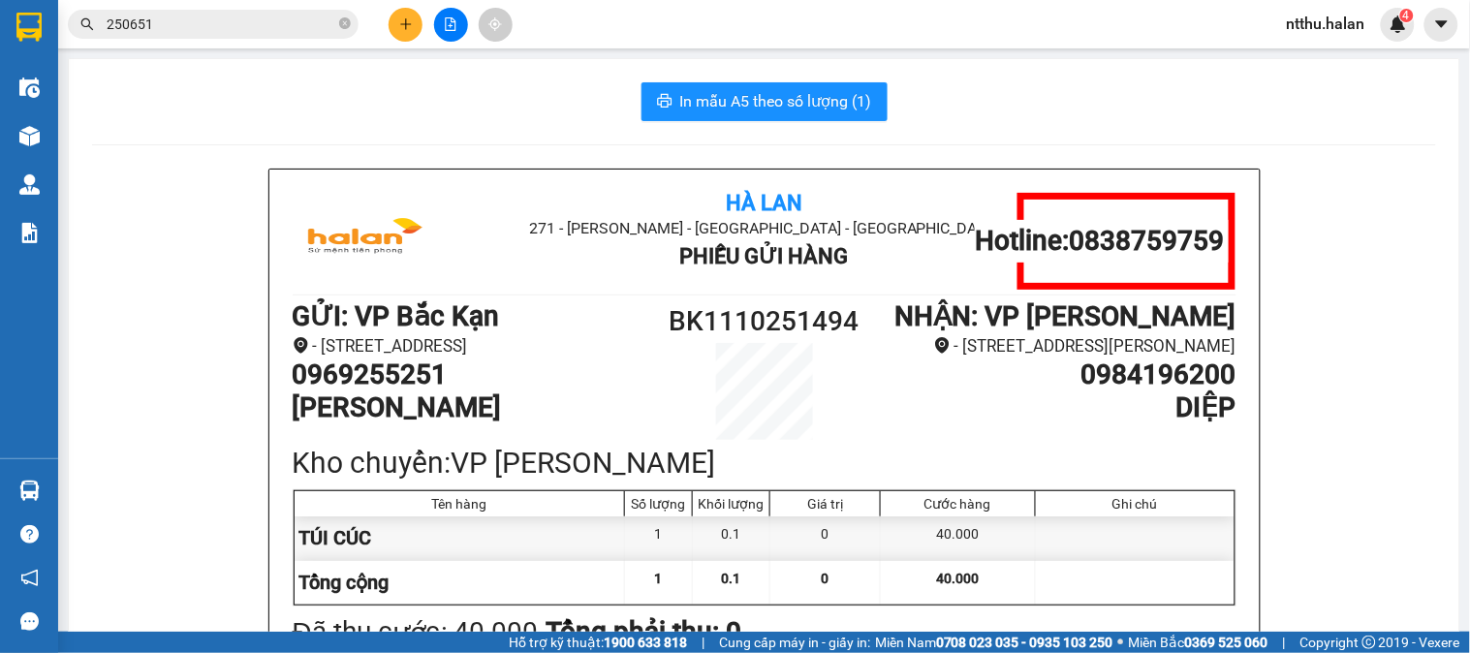
click at [267, 19] on input "250651" at bounding box center [221, 24] width 229 height 21
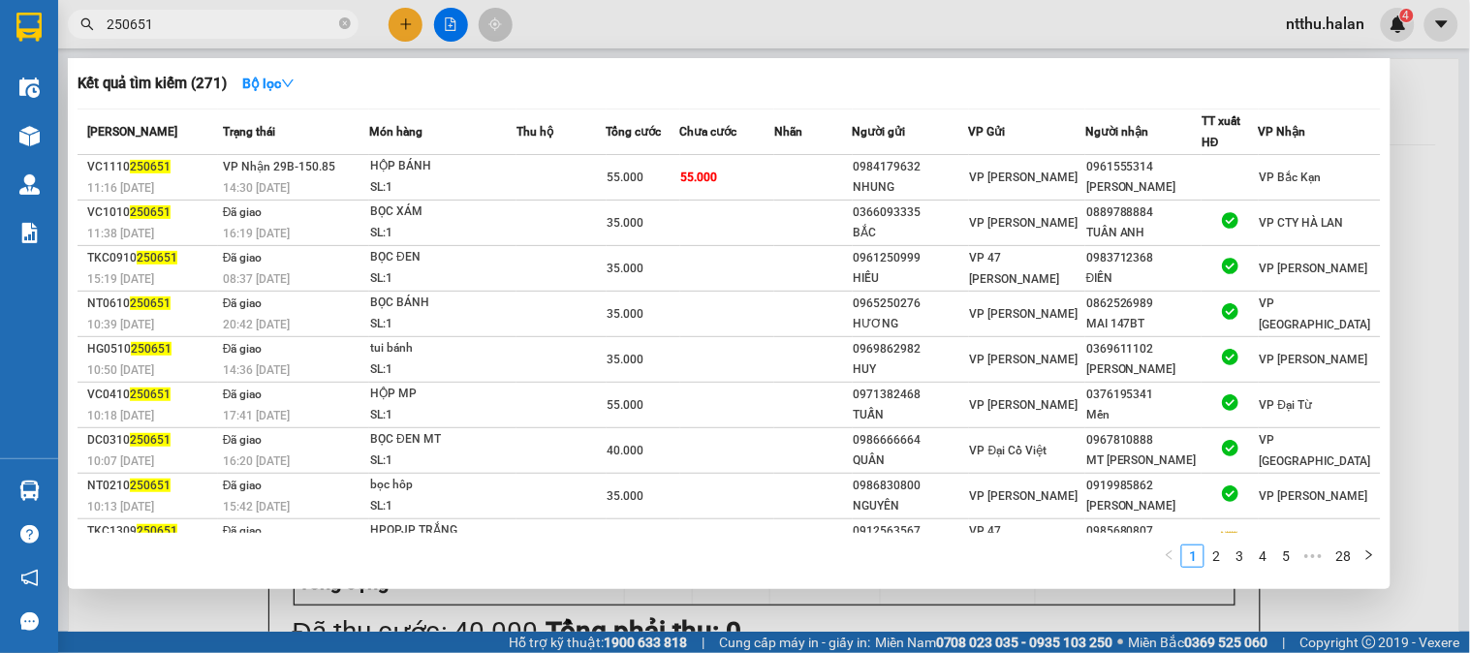
click at [267, 17] on input "250651" at bounding box center [221, 24] width 229 height 21
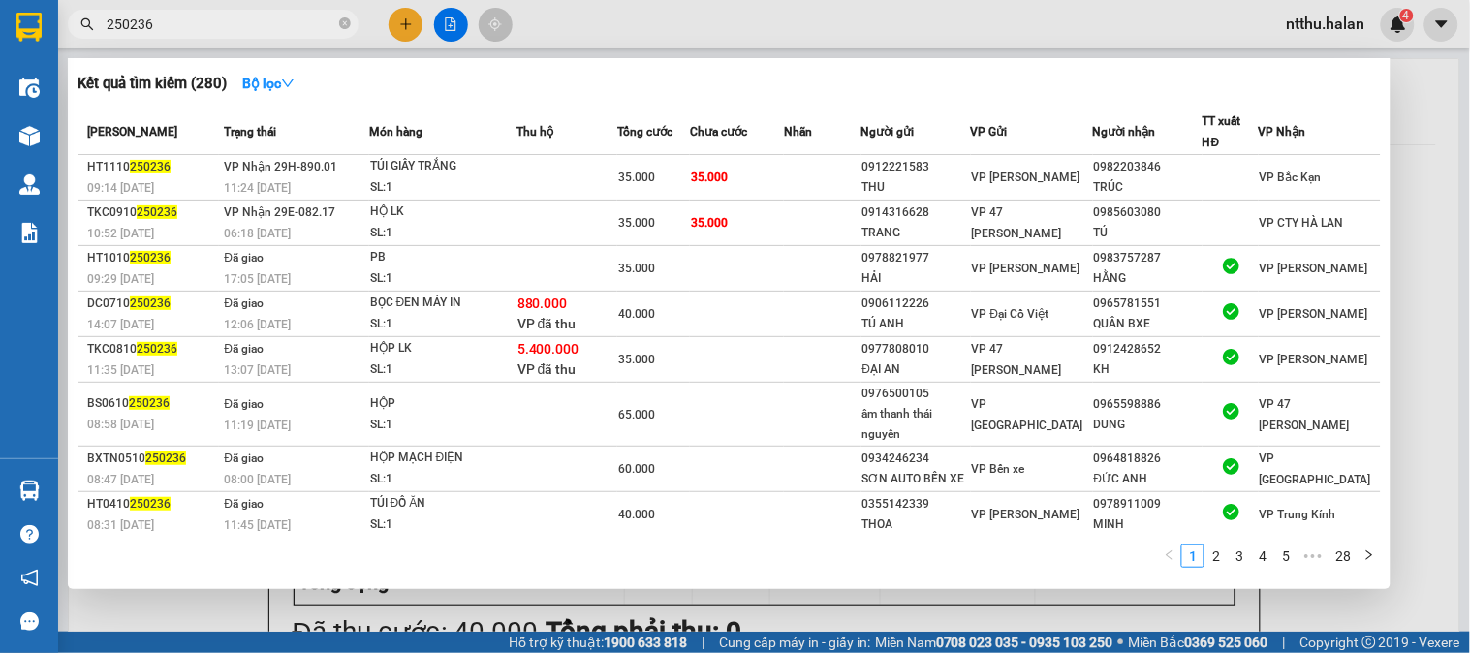
type input "250236"
click at [398, 16] on div at bounding box center [735, 326] width 1470 height 653
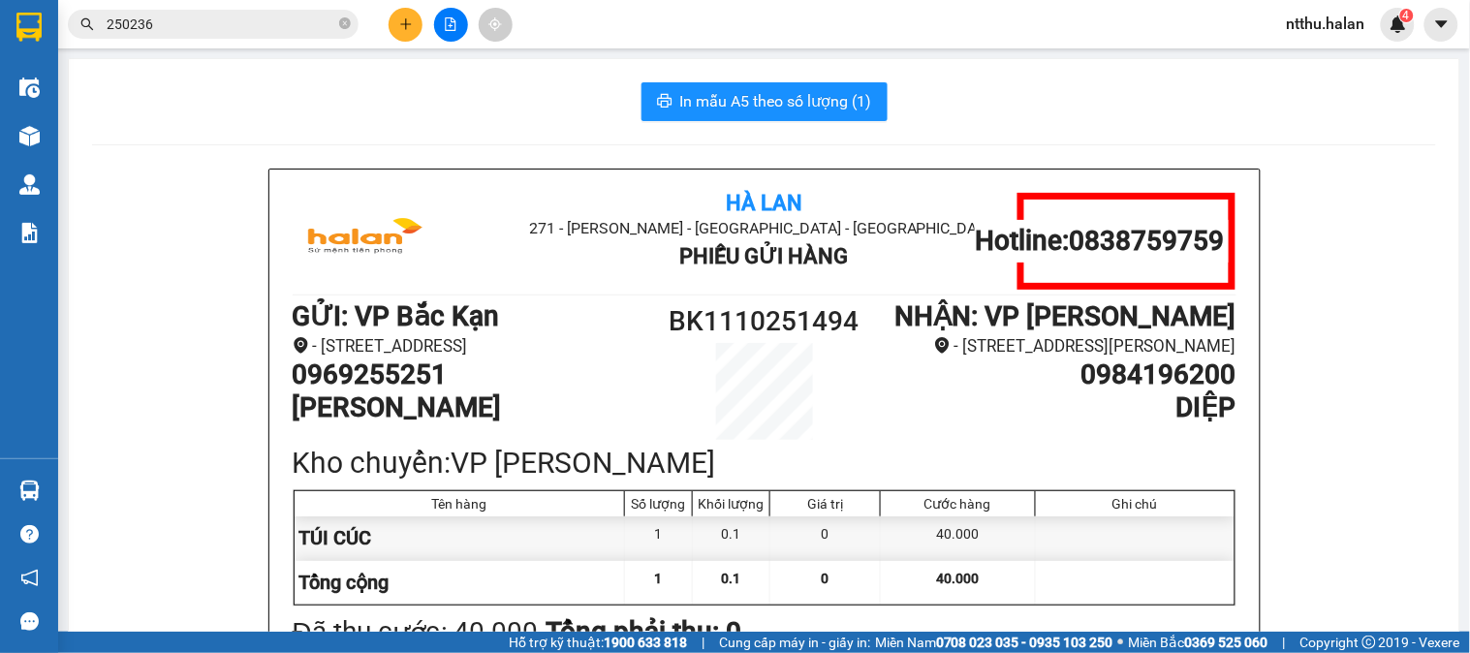
click at [402, 16] on button at bounding box center [406, 25] width 34 height 34
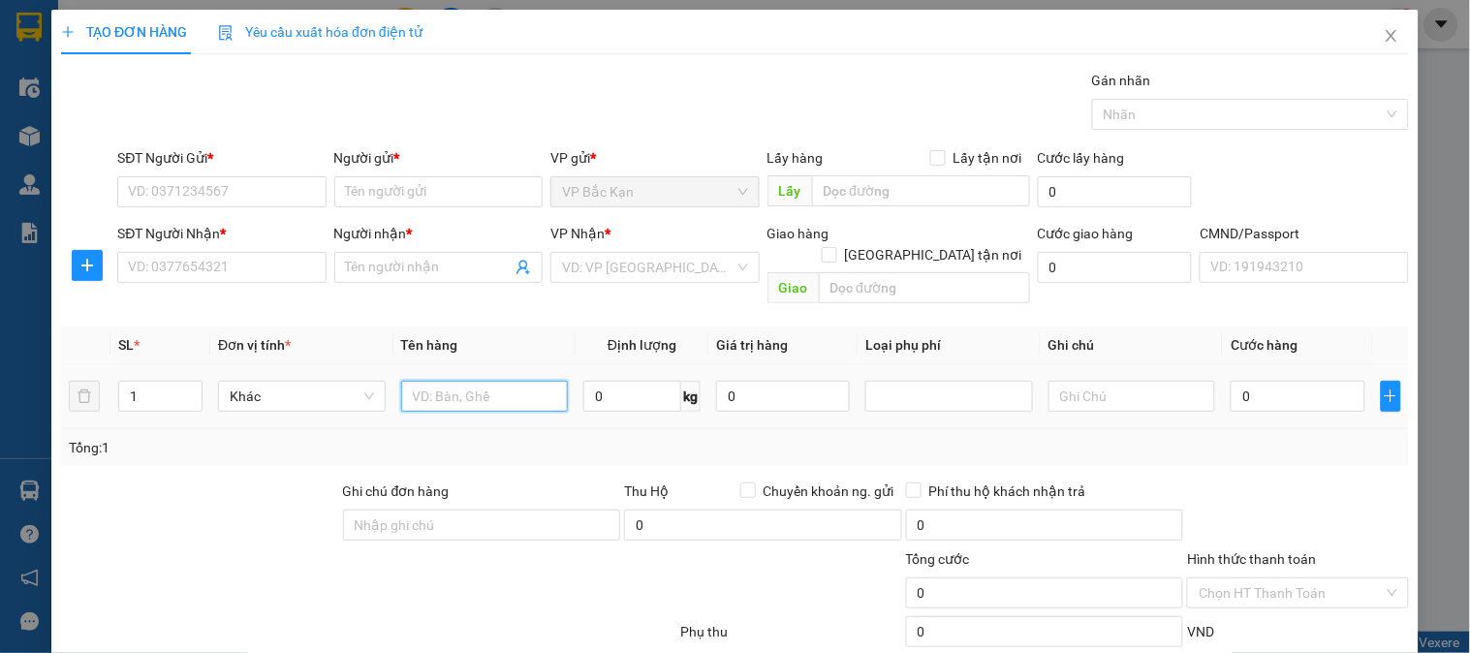
click at [472, 381] on input "text" at bounding box center [485, 396] width 168 height 31
type input "HỘP ĐIỆN THOẠI"
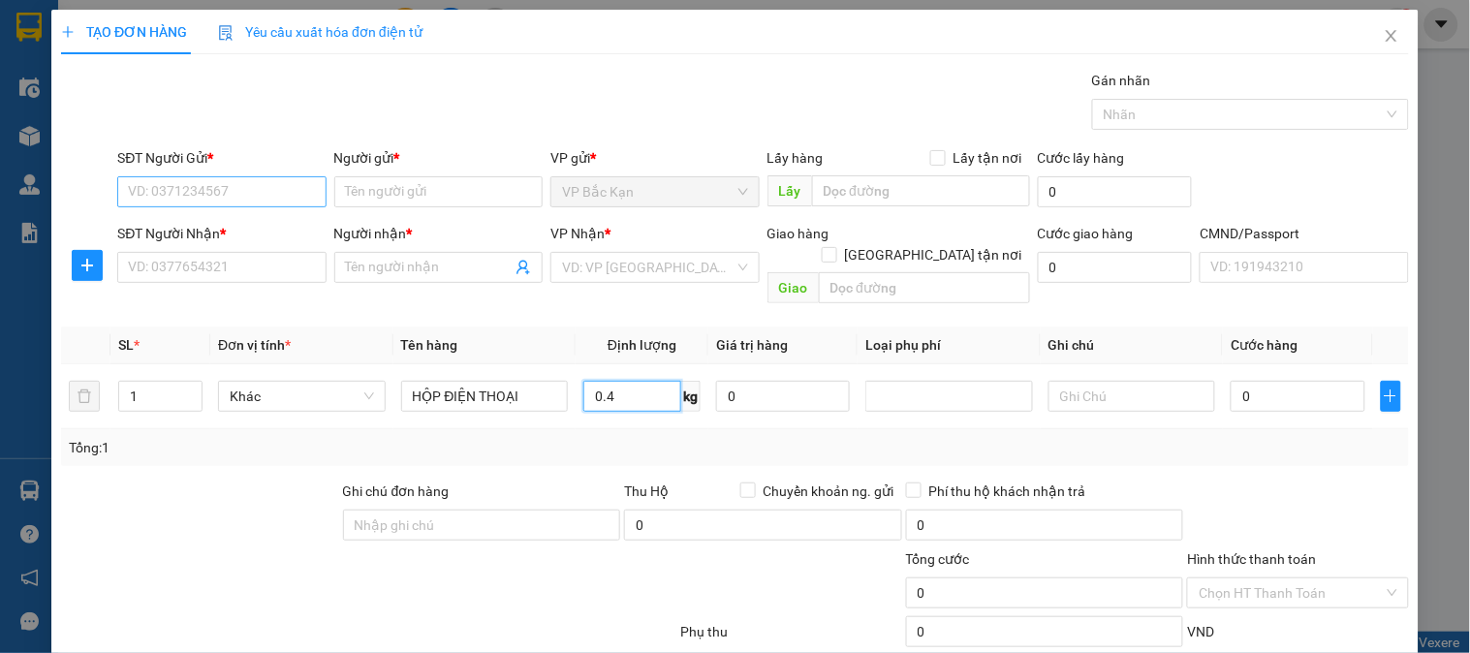
type input "0.4"
click at [272, 190] on input "SĐT Người Gửi *" at bounding box center [221, 191] width 208 height 31
click at [269, 190] on input "SĐT Người Gửi *" at bounding box center [221, 191] width 208 height 31
type input "0983879890"
click at [215, 234] on div "0983879890 - TÚ" at bounding box center [219, 230] width 183 height 21
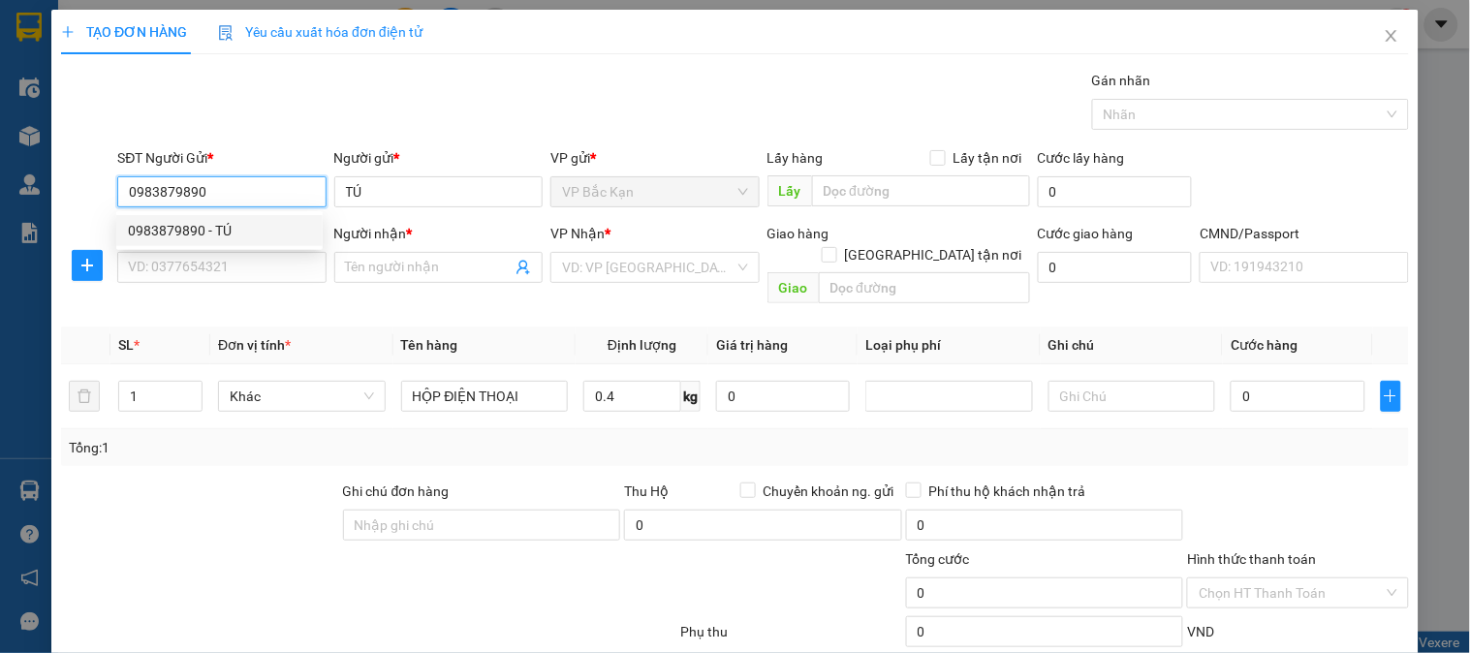
type input "TÚ"
type input "0983879890"
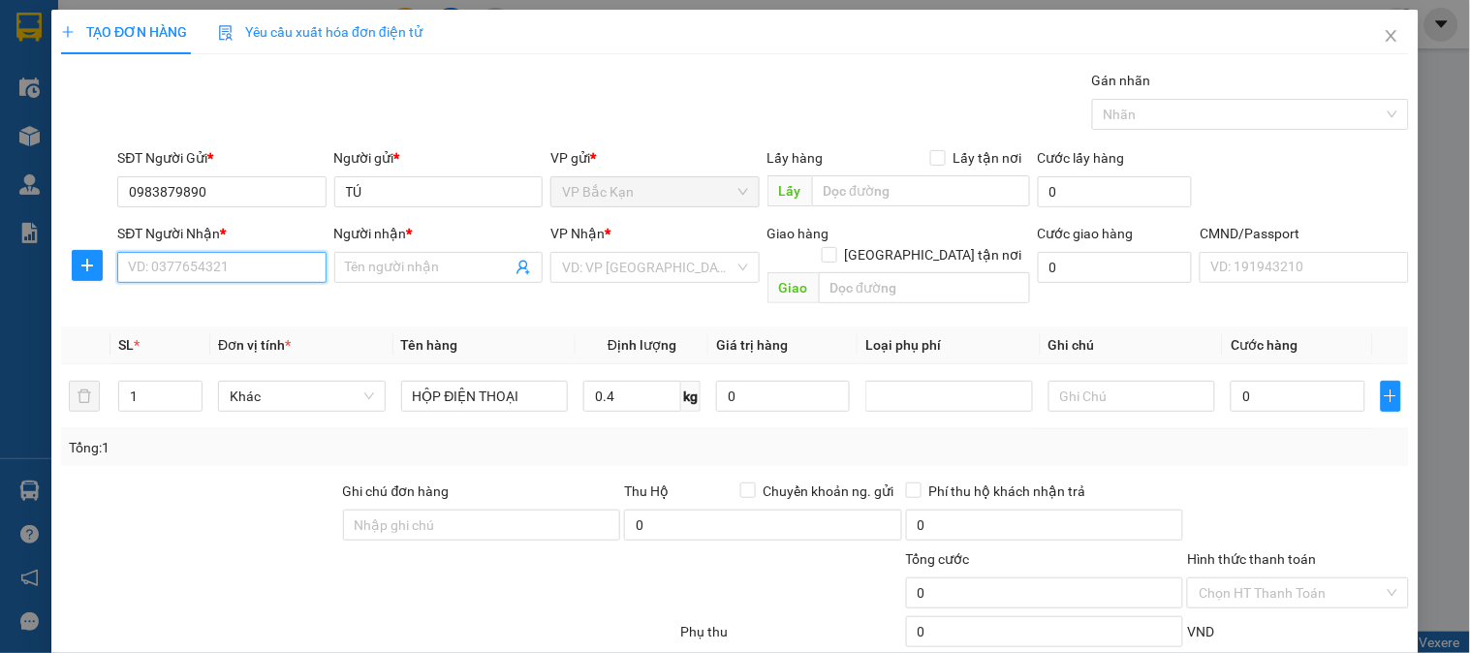
click at [234, 272] on input "SĐT Người Nhận *" at bounding box center [221, 267] width 208 height 31
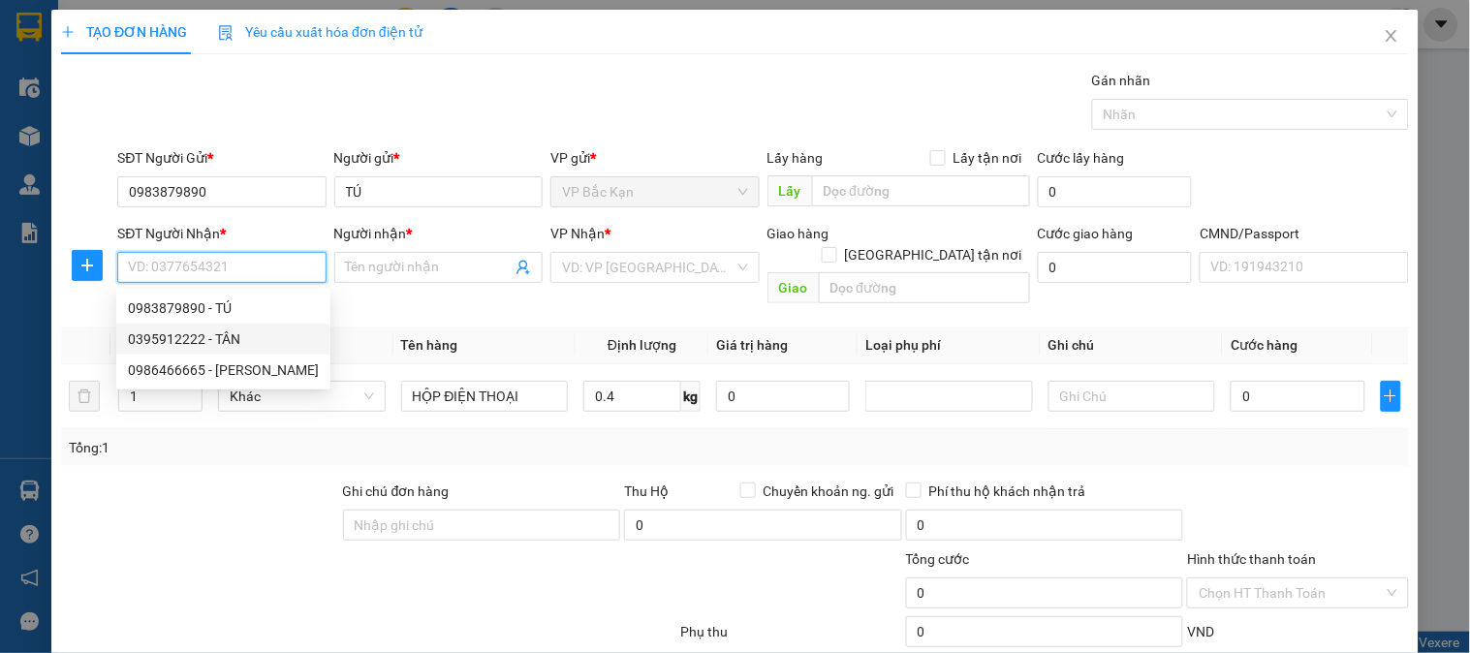
click at [200, 335] on div "0395912222 - TÂN" at bounding box center [223, 339] width 191 height 21
type input "0395912222"
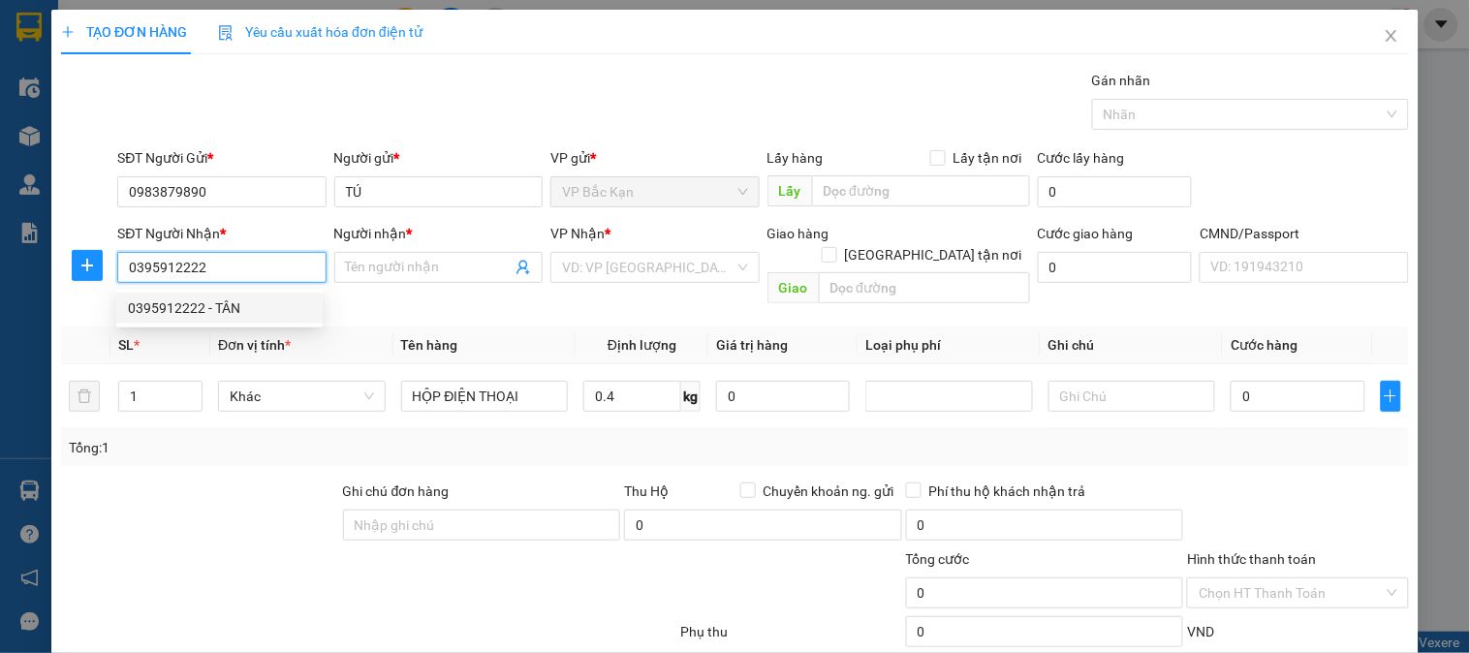
type input "TÂN"
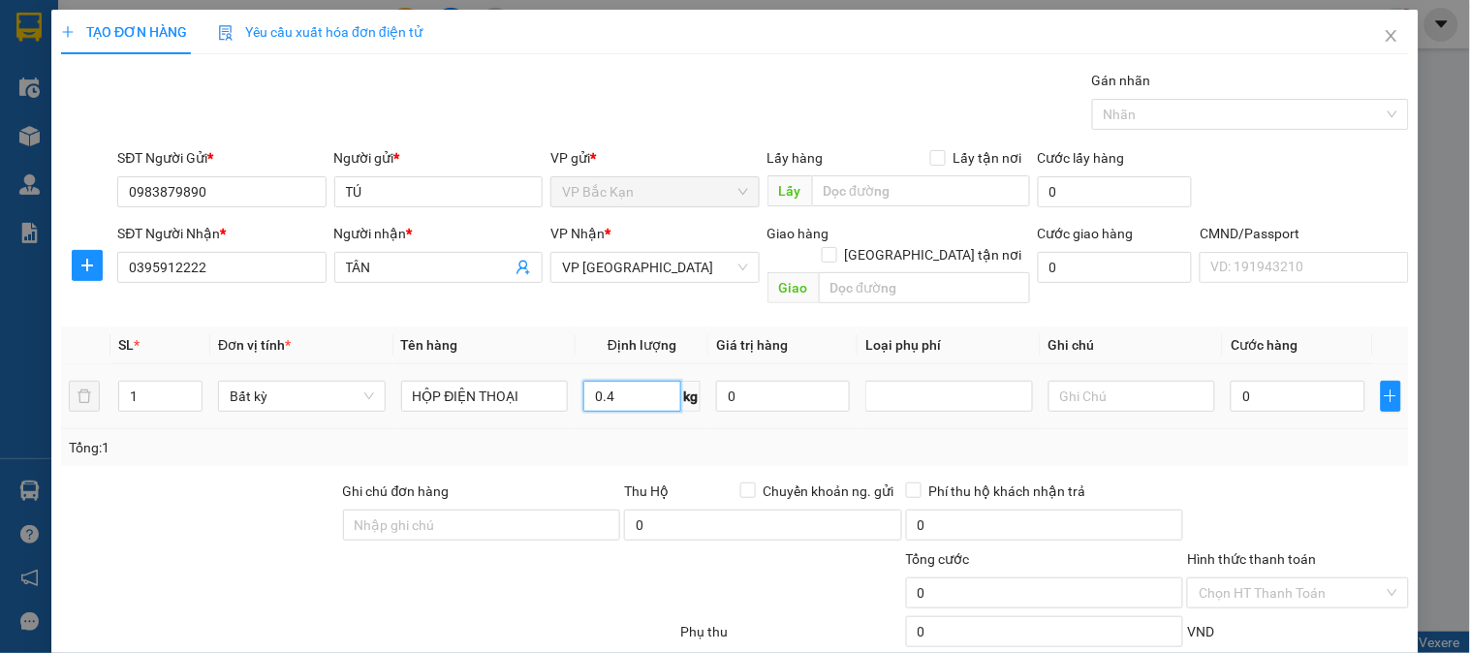
drag, startPoint x: 630, startPoint y: 389, endPoint x: 609, endPoint y: 417, distance: 35.3
click at [630, 391] on input "0.4" at bounding box center [633, 396] width 98 height 31
click at [609, 437] on div "Tổng: 1" at bounding box center [735, 447] width 1333 height 21
type input "35.000"
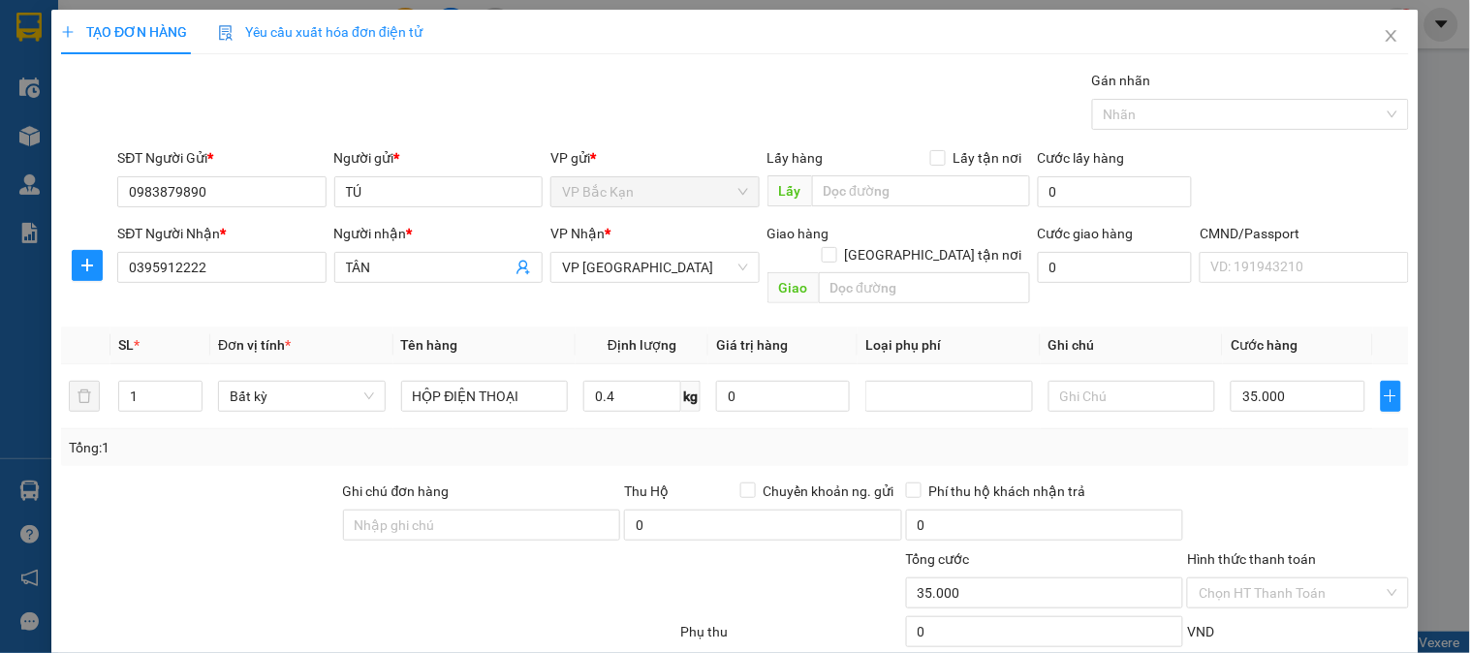
drag, startPoint x: 1322, startPoint y: 179, endPoint x: 1234, endPoint y: 210, distance: 93.5
click at [1321, 179] on div "SĐT Người Gửi * 0983879890 Người gửi * TÚ VP gửi * VP Bắc Kạn Lấy hàng Lấy tận …" at bounding box center [763, 181] width 1300 height 68
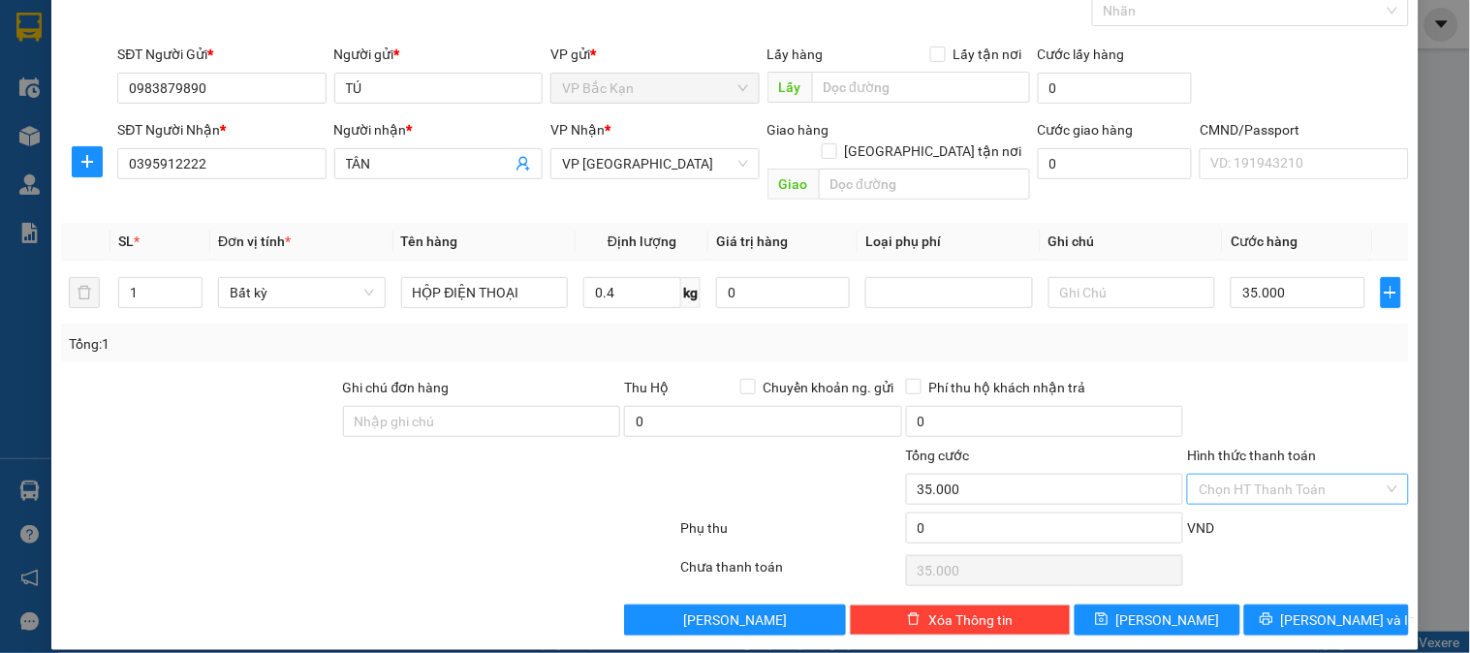
click at [1294, 475] on input "Hình thức thanh toán" at bounding box center [1291, 489] width 184 height 29
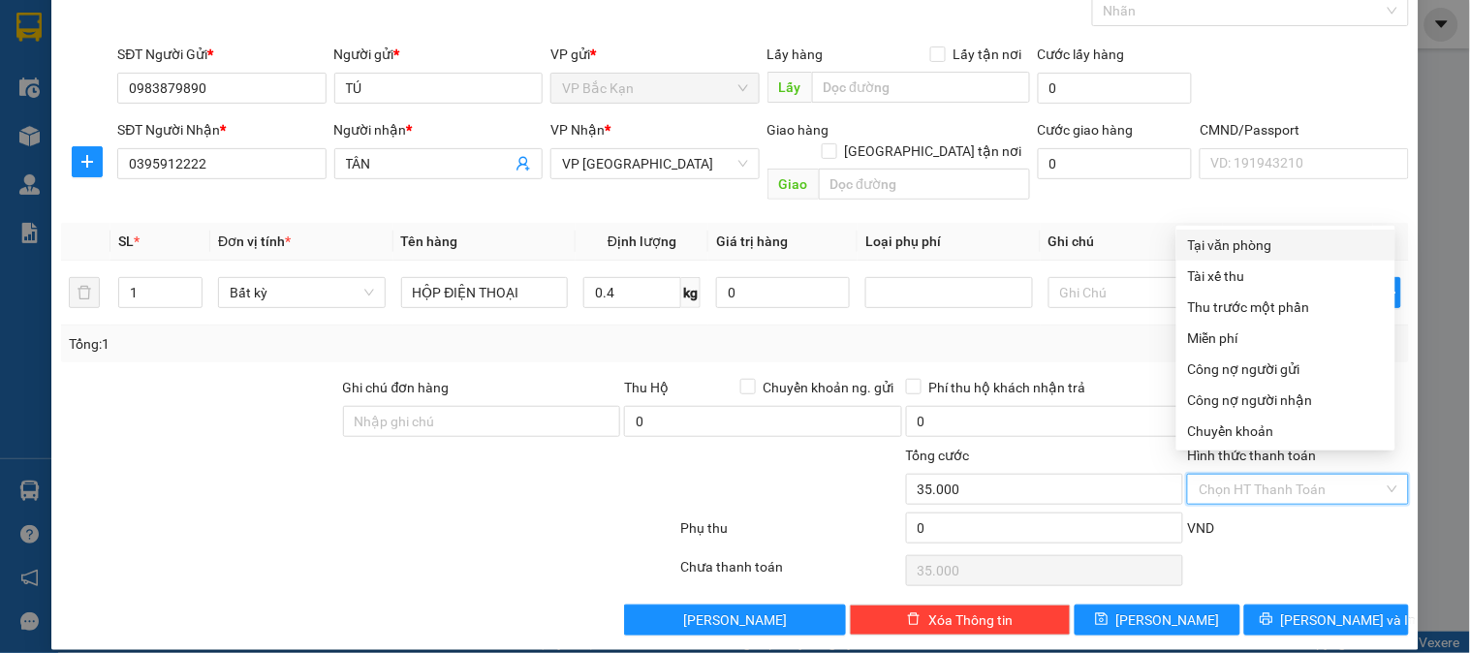
click at [1264, 244] on div "Tại văn phòng" at bounding box center [1286, 245] width 196 height 21
type input "0"
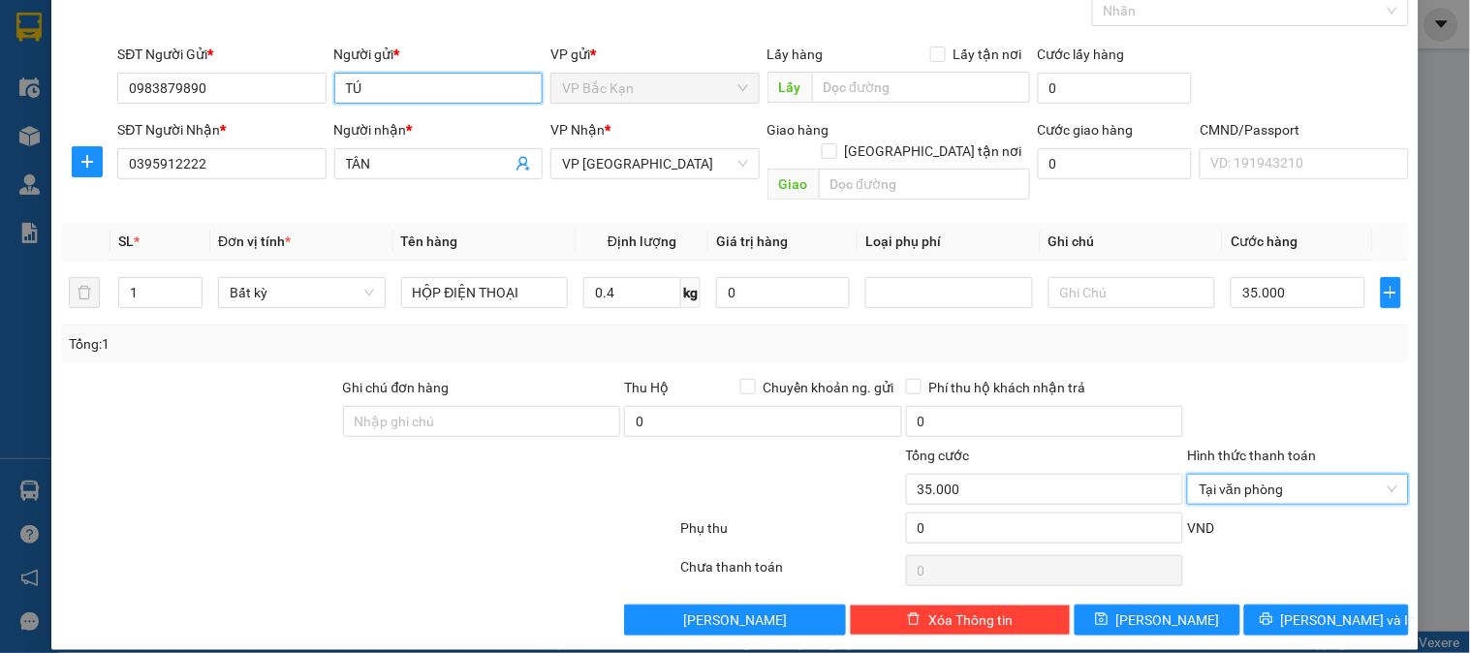
click at [341, 97] on input "TÚ" at bounding box center [438, 88] width 208 height 31
type input "CÔ TÚ"
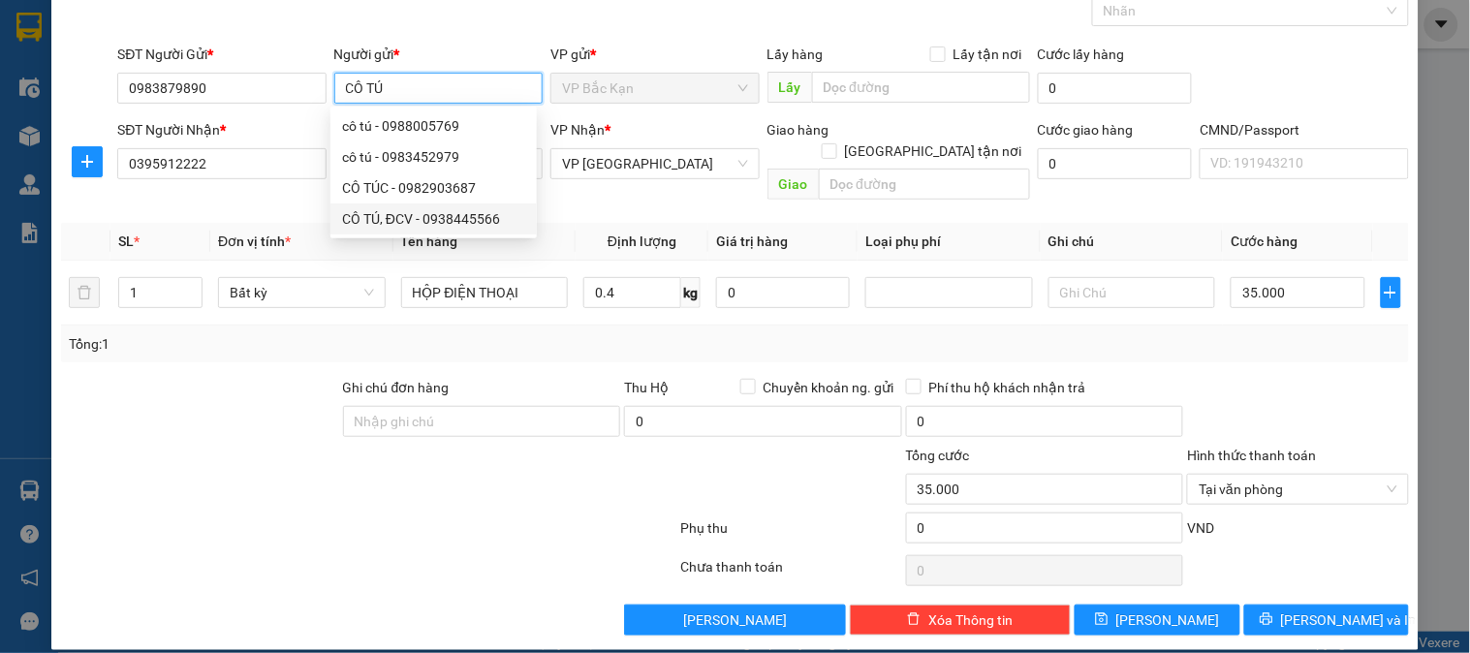
drag, startPoint x: 365, startPoint y: 209, endPoint x: 334, endPoint y: 173, distance: 48.2
click at [366, 209] on div "CÔ TÚ, ĐCV - 0938445566" at bounding box center [433, 218] width 183 height 21
type input "0938445566"
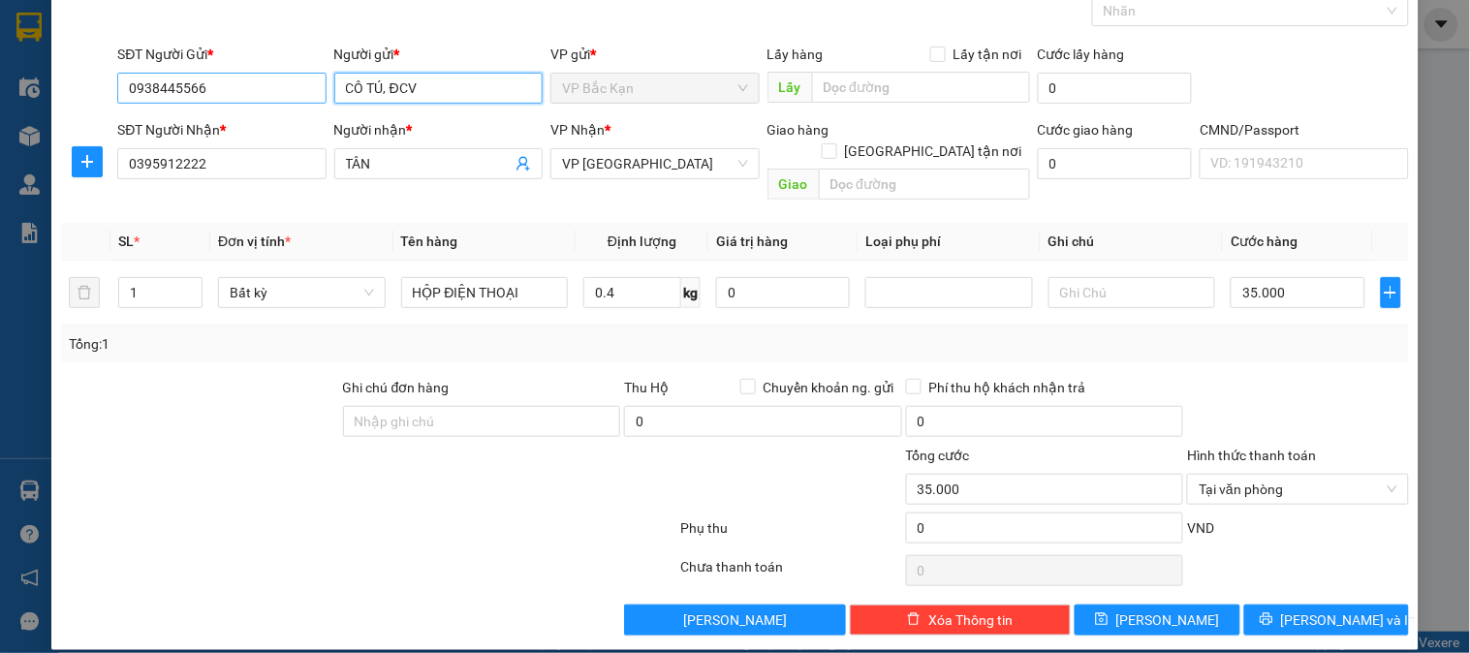
type input "CÔ TÚ, ĐCV"
click at [256, 89] on input "0938445566" at bounding box center [221, 88] width 208 height 31
click at [256, 93] on input "0938445566" at bounding box center [221, 88] width 208 height 31
type input "0983879890"
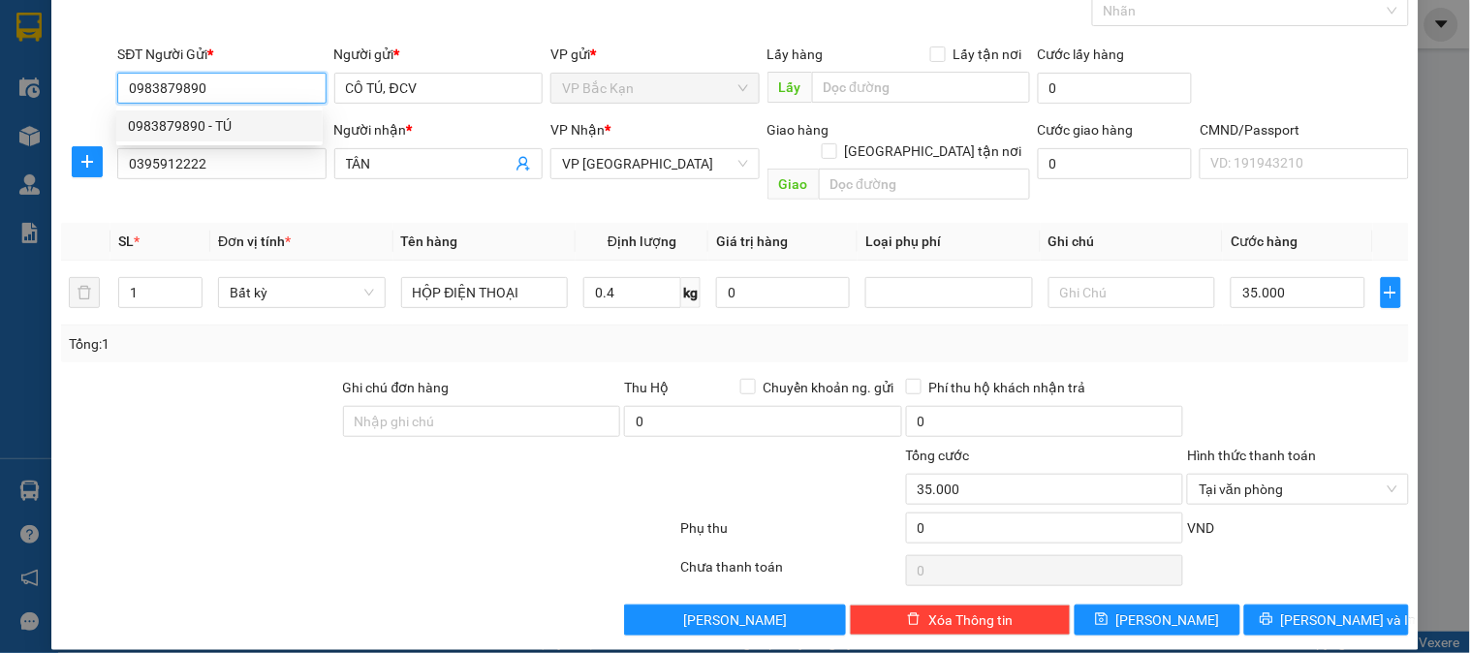
click at [225, 129] on div "0983879890 - TÚ" at bounding box center [219, 125] width 183 height 21
type input "TÚ"
type input "0983879890"
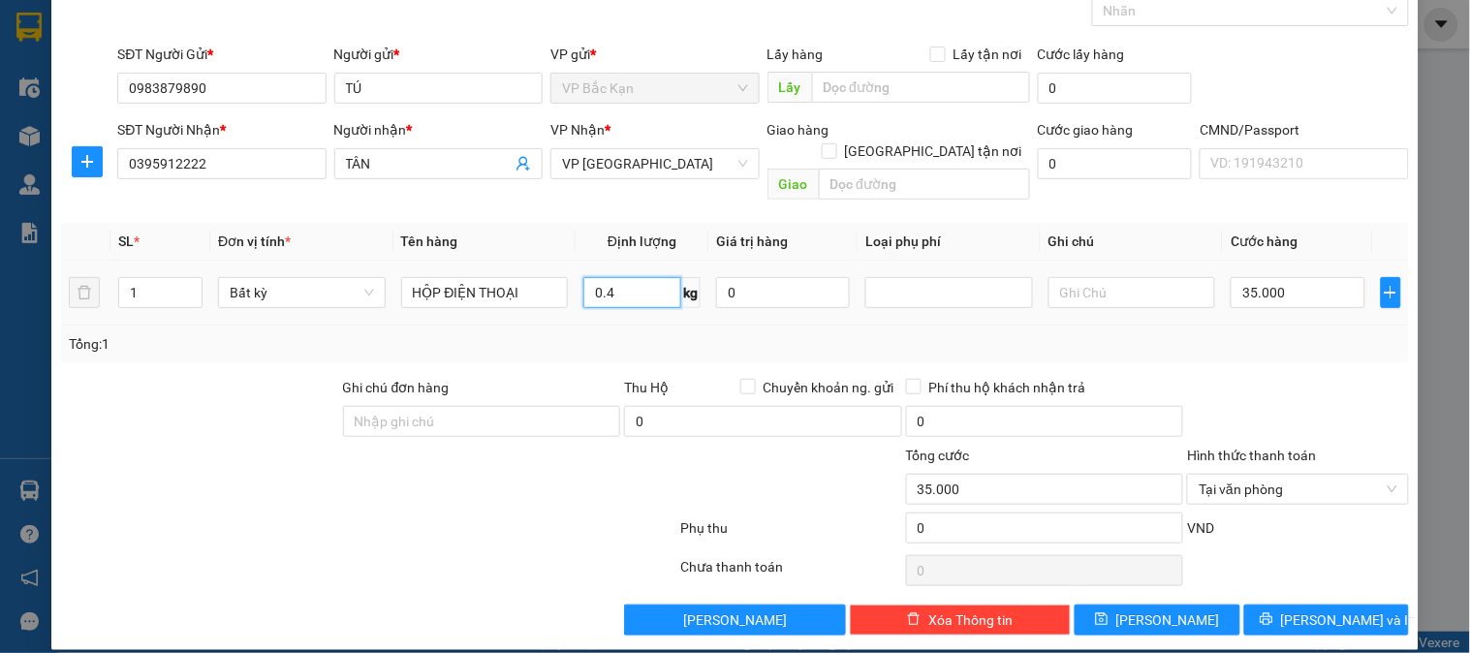
click at [628, 277] on input "0.4" at bounding box center [633, 292] width 98 height 31
click at [618, 326] on div "Tổng: 1" at bounding box center [735, 344] width 1348 height 37
click at [342, 81] on input "TÚ" at bounding box center [438, 88] width 208 height 31
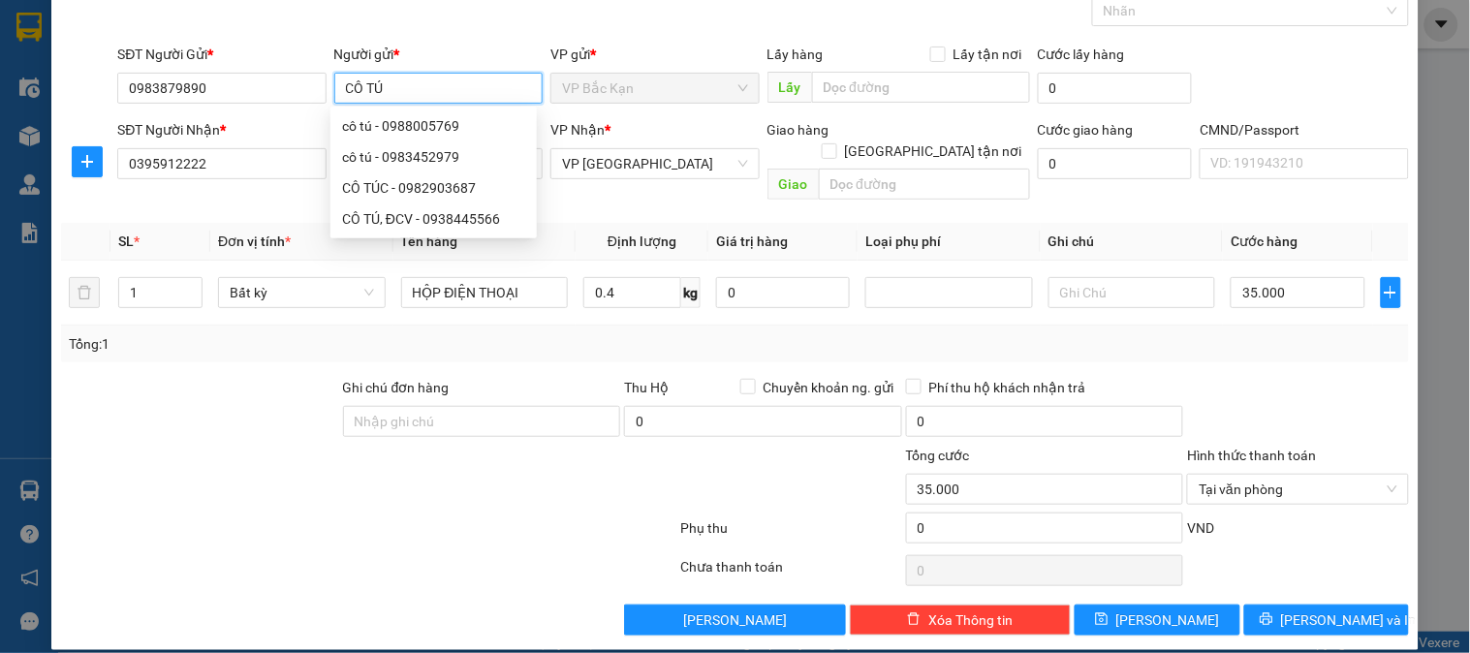
type input "CÔ TÚ"
click at [268, 20] on div "Gói vận chuyển * Tiêu chuẩn Gán nhãn Nhãn" at bounding box center [763, 0] width 1300 height 68
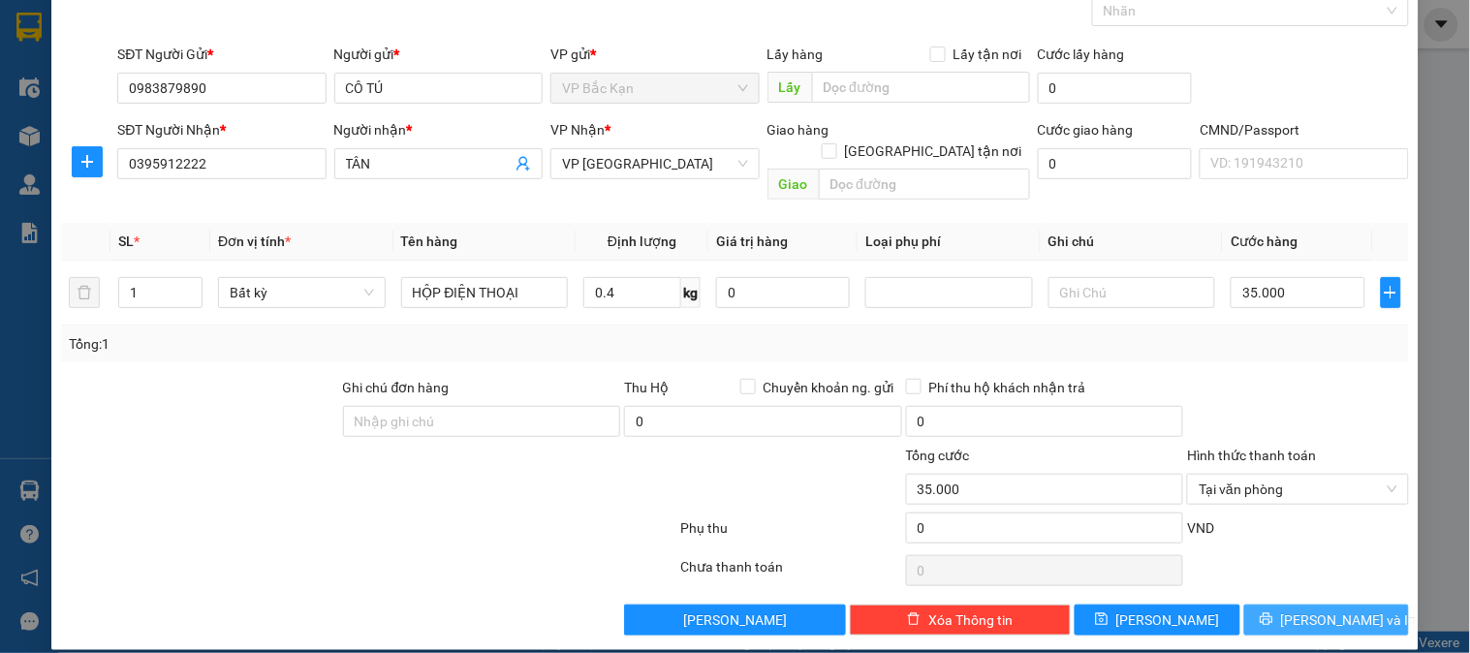
click at [1302, 610] on span "Lưu và In" at bounding box center [1349, 620] width 136 height 21
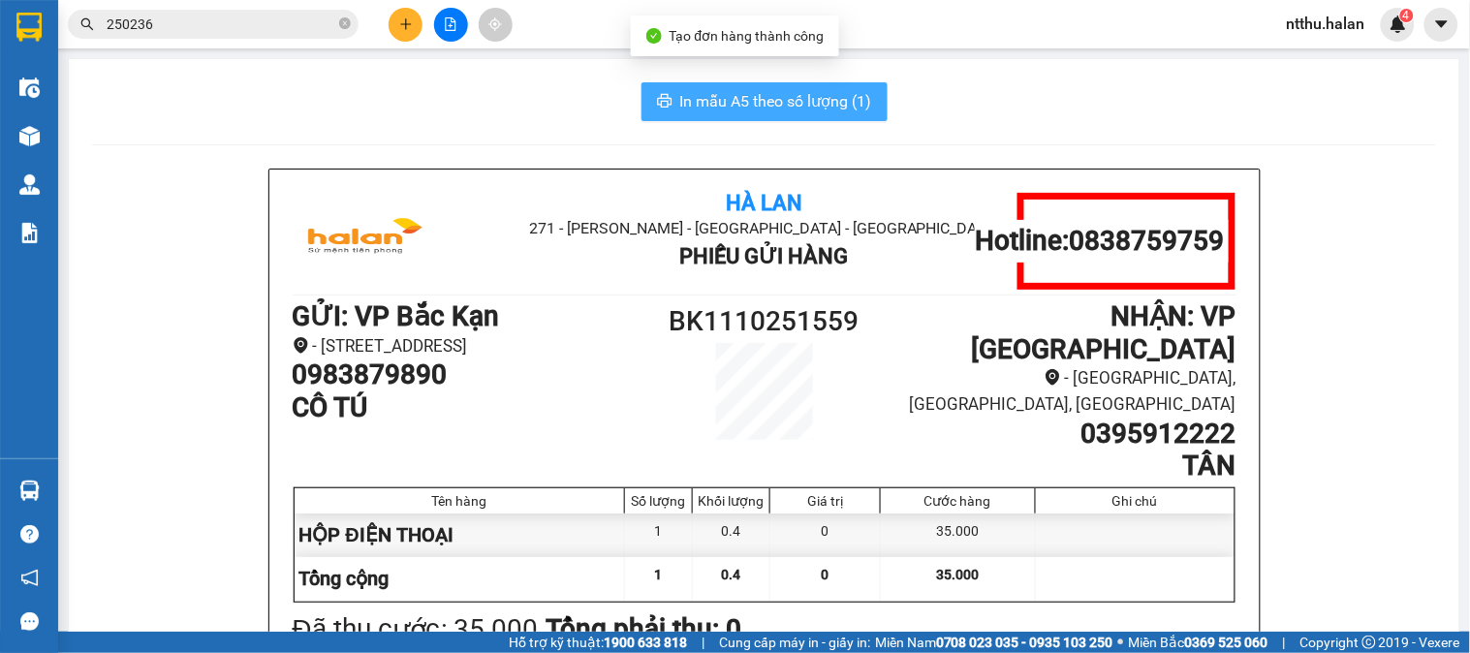
click at [719, 84] on button "In mẫu A5 theo số lượng (1)" at bounding box center [765, 101] width 246 height 39
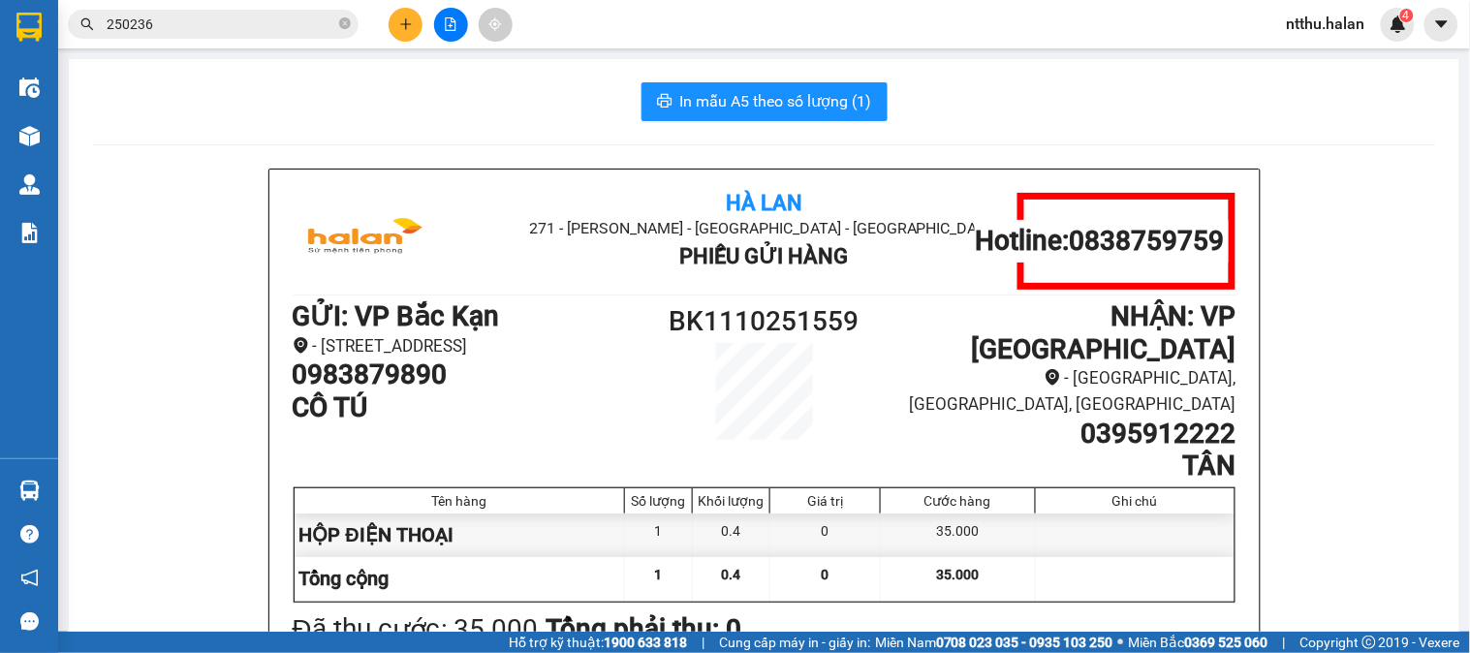
click at [268, 30] on input "250236" at bounding box center [221, 24] width 229 height 21
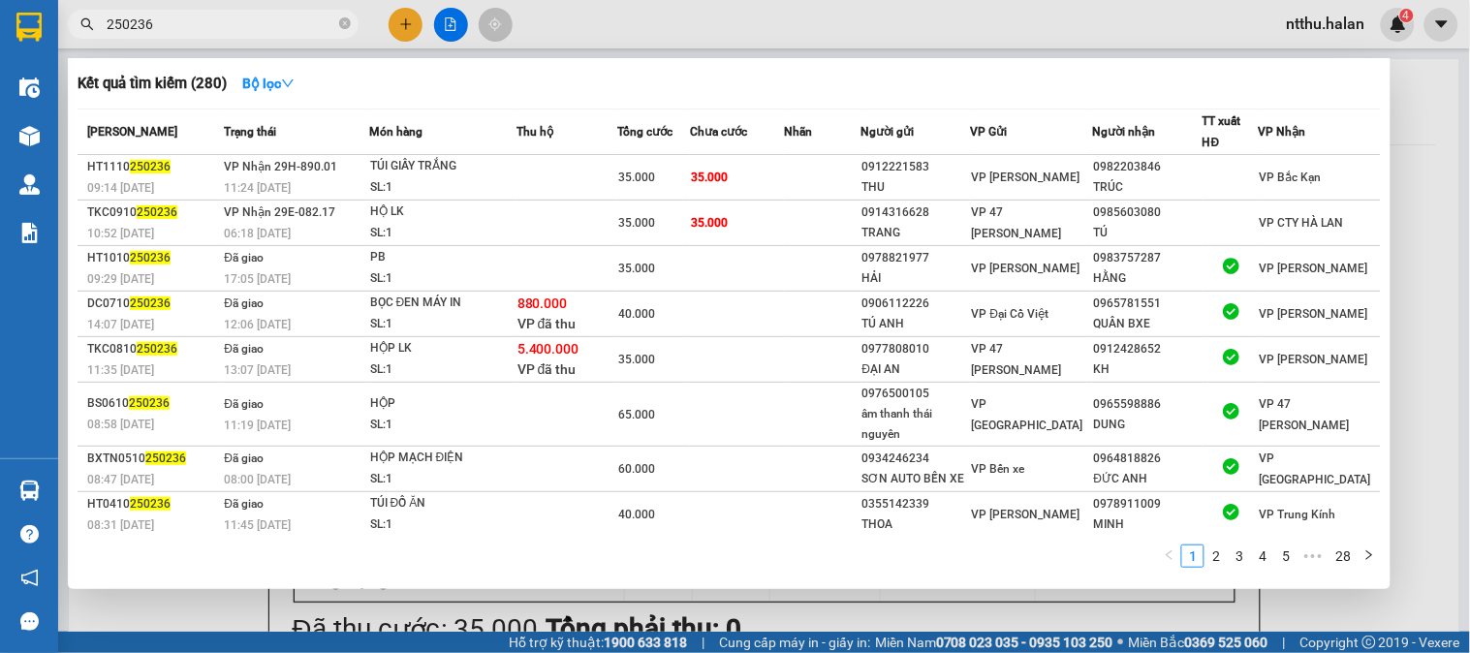
click at [268, 30] on input "250236" at bounding box center [221, 24] width 229 height 21
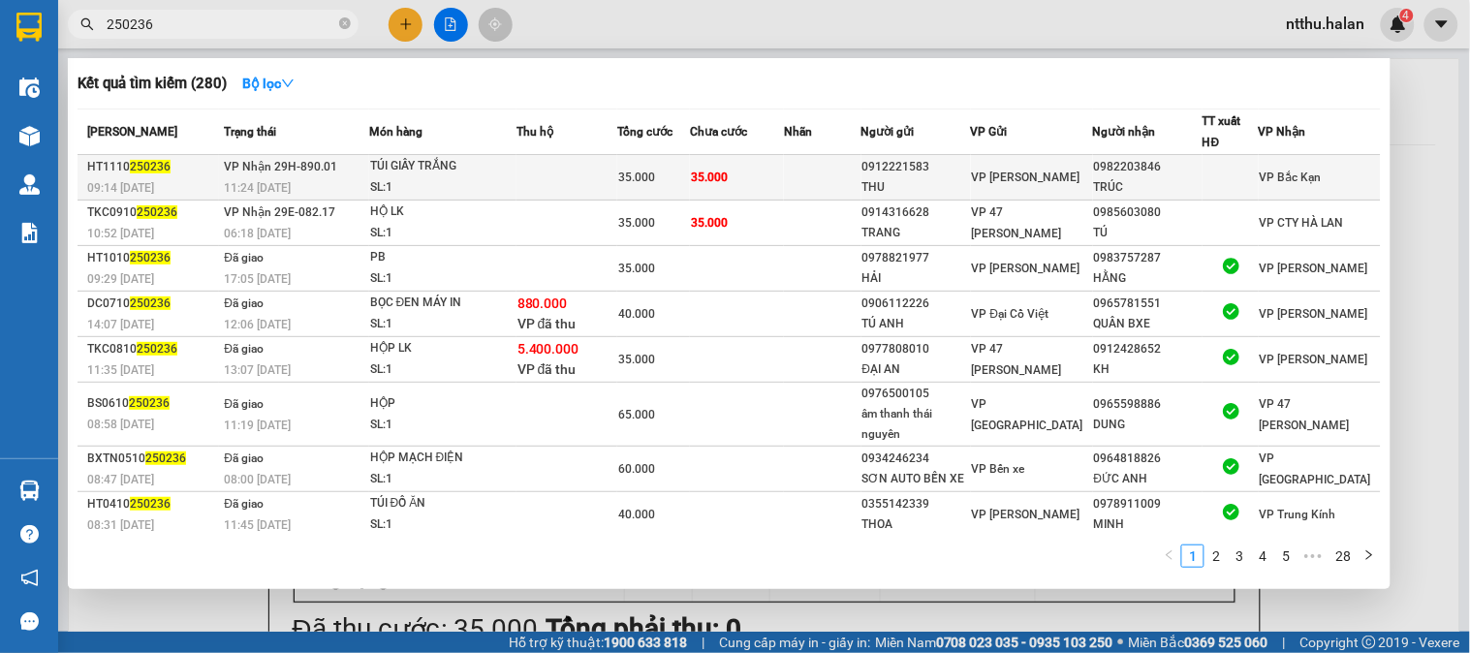
click at [483, 171] on div "TÚI GIẤY TRẮNG" at bounding box center [442, 166] width 145 height 21
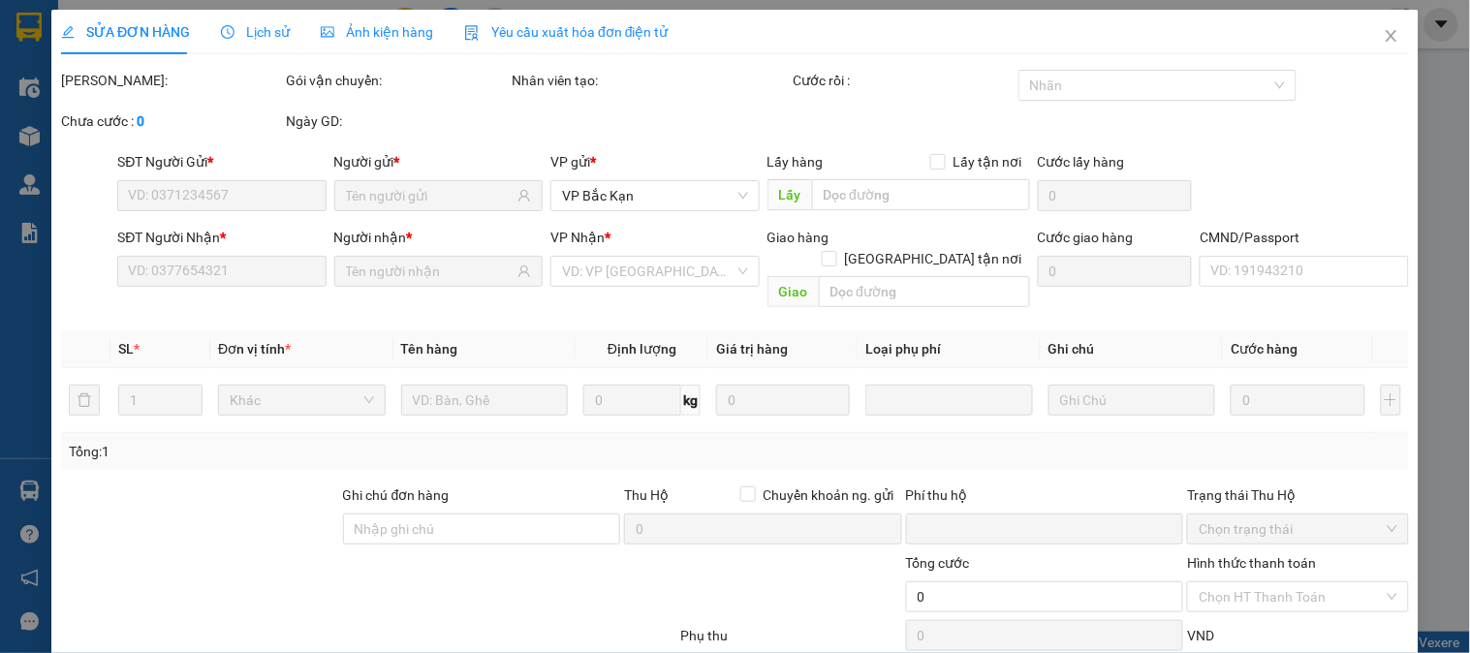
type input "0912221583"
type input "THU"
type input "0982203846"
type input "TRÚC"
type input "0"
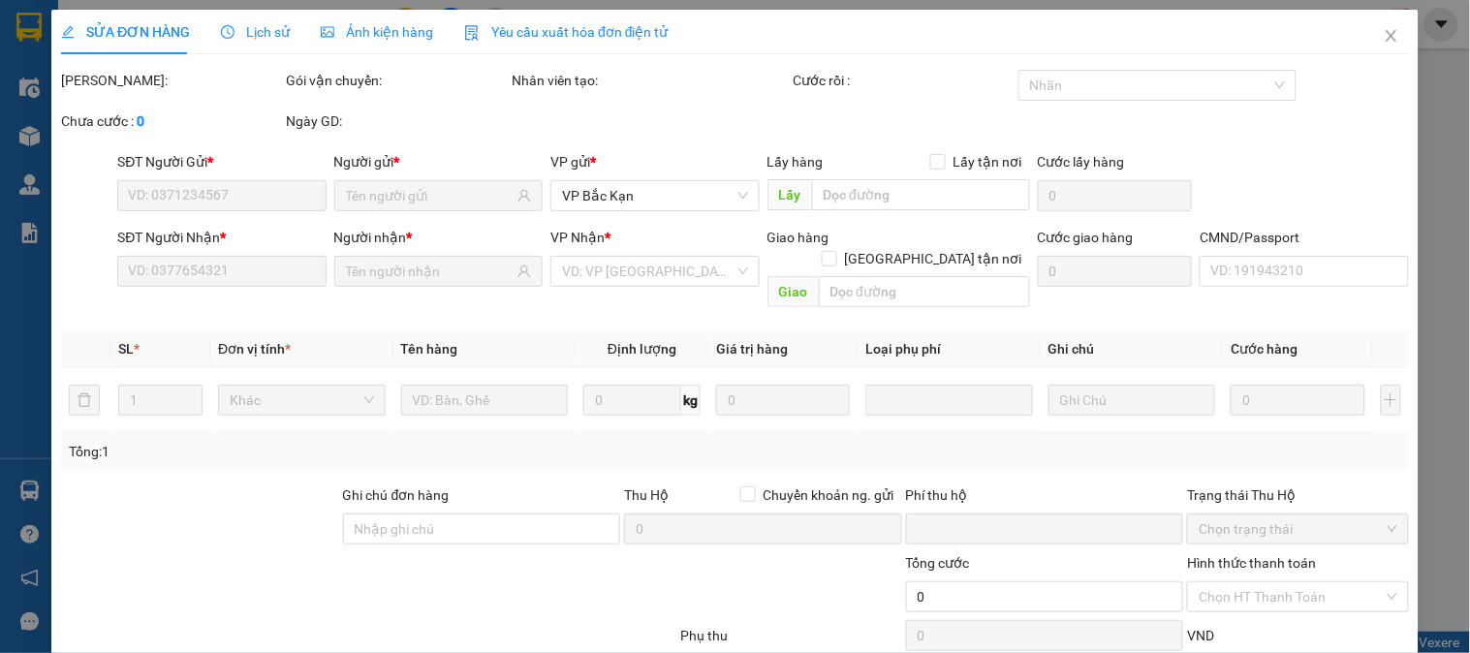
type input "35.000"
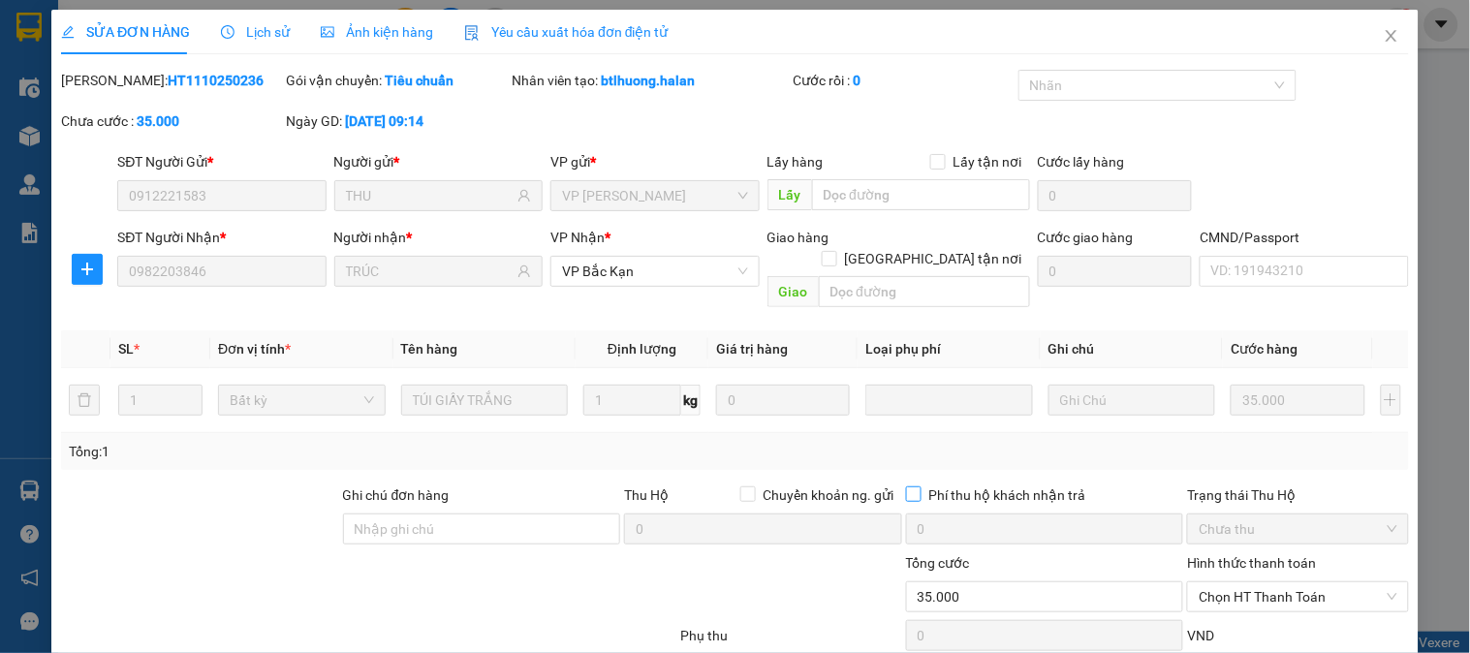
scroll to position [109, 0]
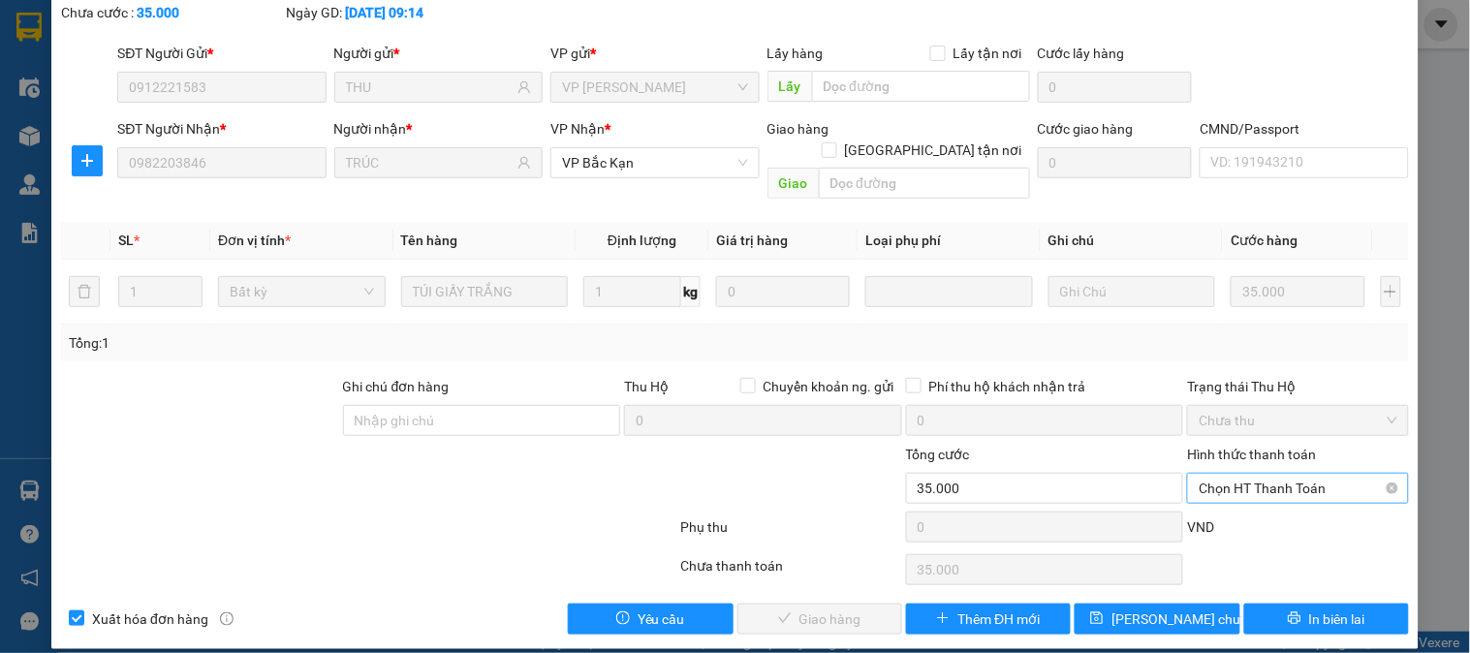
click at [1208, 474] on span "Chọn HT Thanh Toán" at bounding box center [1298, 488] width 198 height 29
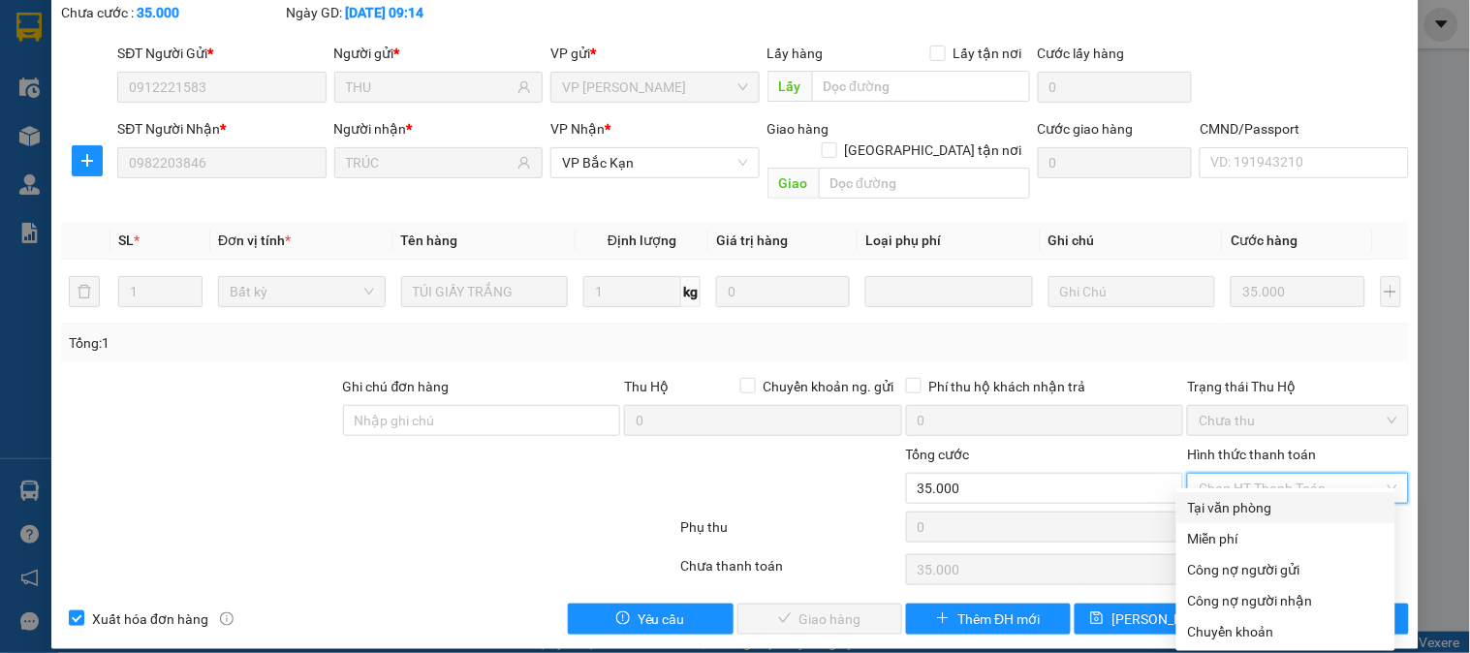
click at [1221, 510] on div "Tại văn phòng" at bounding box center [1286, 507] width 196 height 21
type input "0"
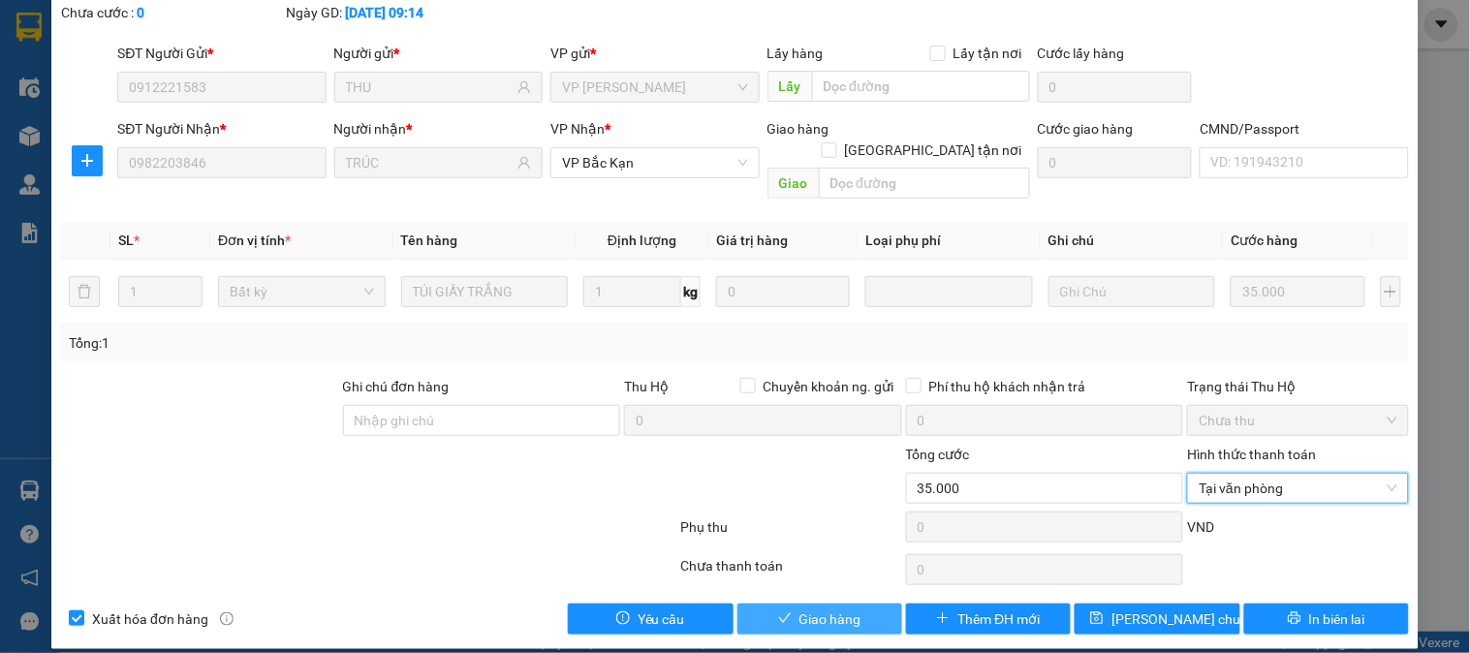
click at [825, 609] on span "Giao hàng" at bounding box center [831, 619] width 62 height 21
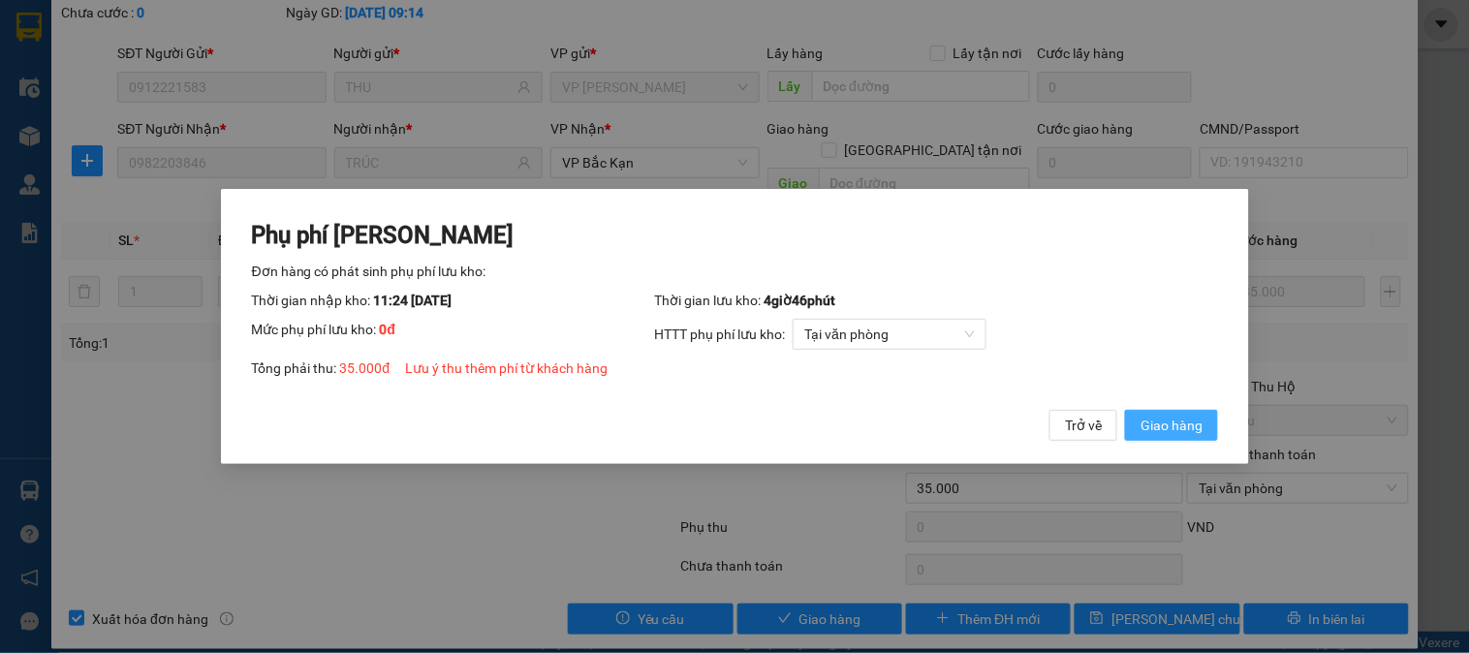
click at [1156, 433] on span "Giao hàng" at bounding box center [1172, 425] width 62 height 21
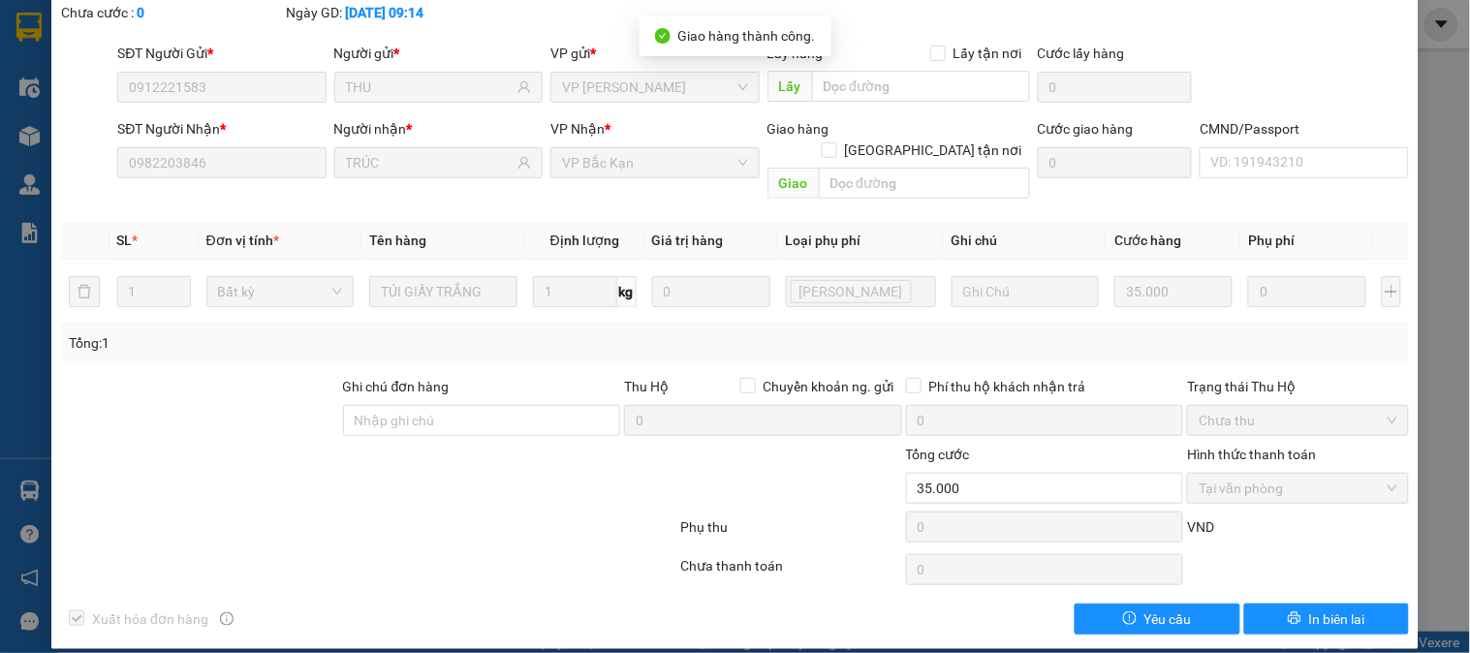
scroll to position [0, 0]
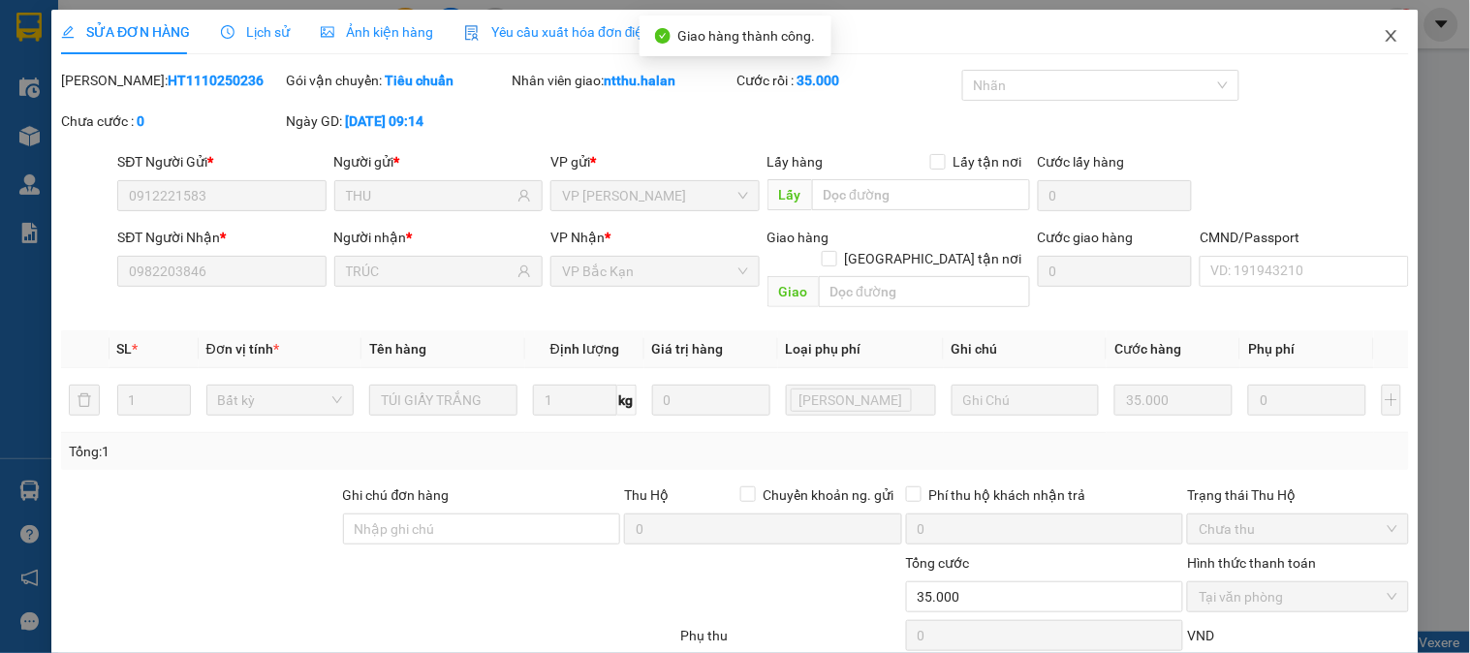
drag, startPoint x: 1369, startPoint y: 16, endPoint x: 1345, endPoint y: 19, distance: 23.6
click at [1369, 16] on span "Close" at bounding box center [1392, 37] width 54 height 54
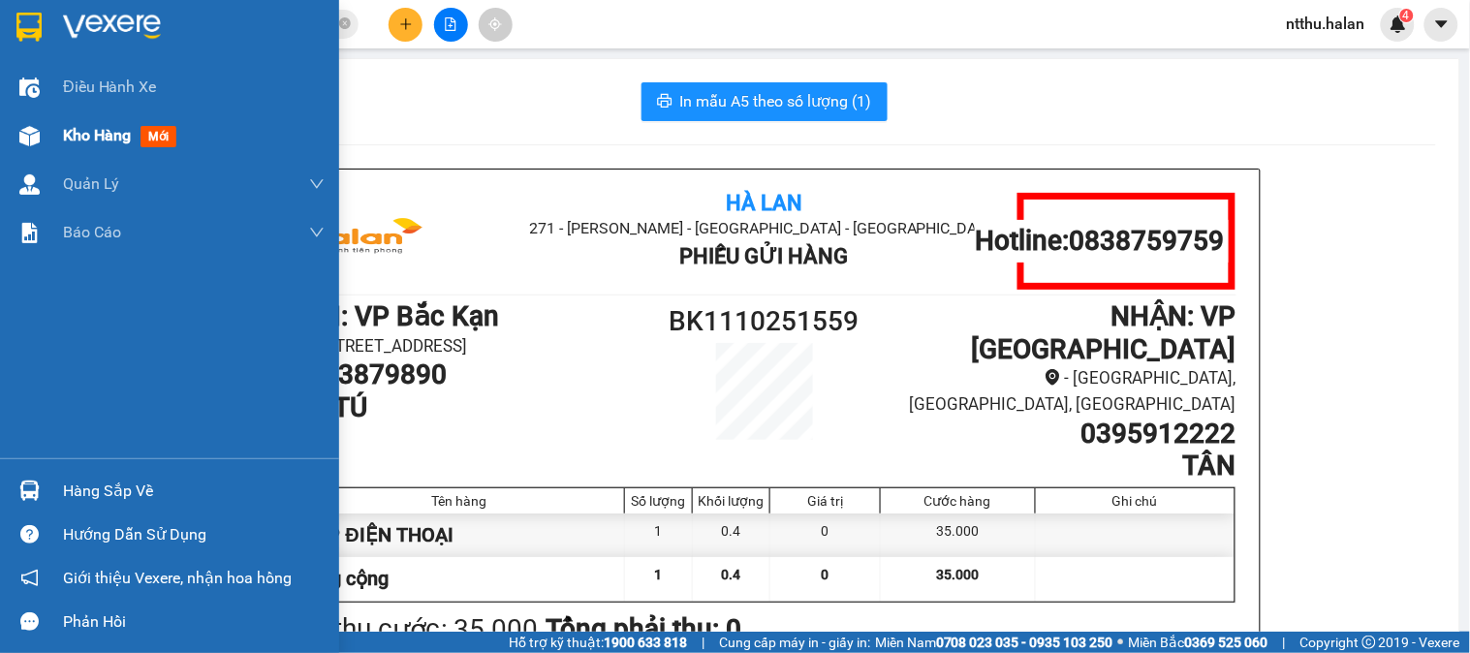
click at [91, 138] on span "Kho hàng" at bounding box center [97, 135] width 68 height 18
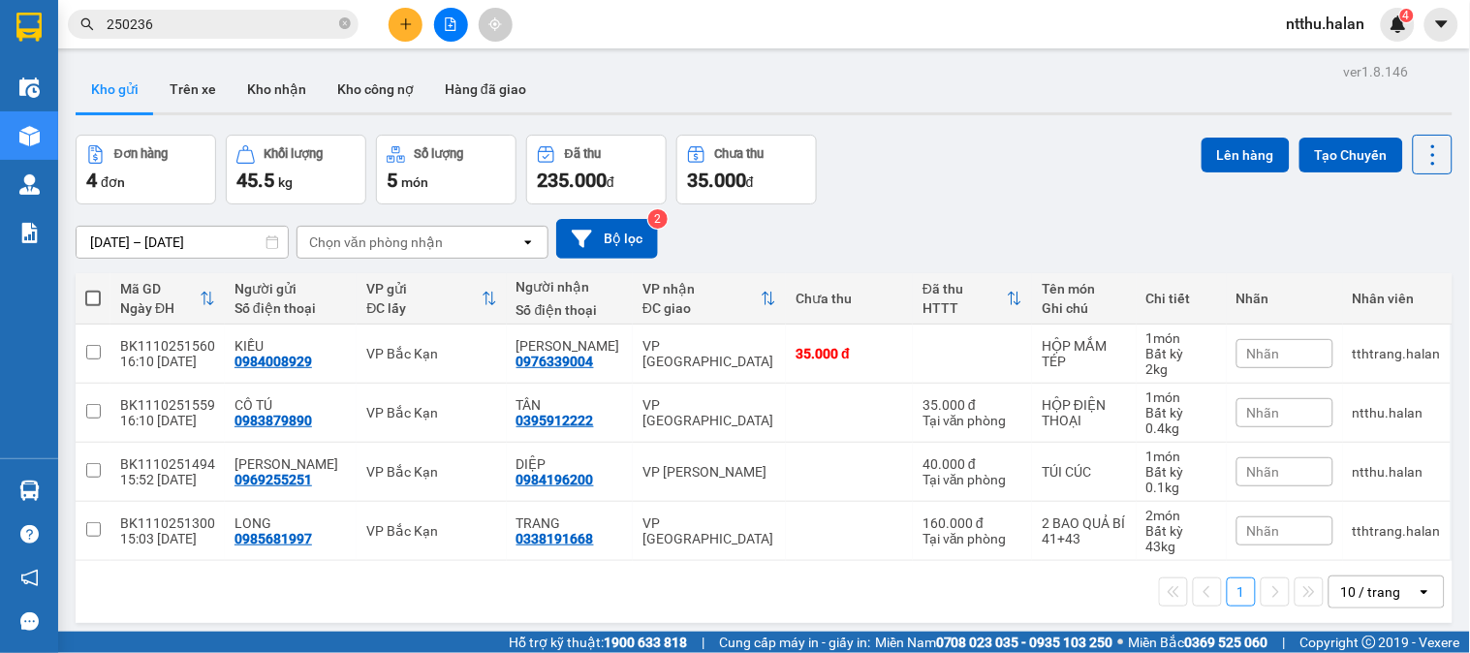
click at [1070, 189] on div "Đơn hàng 4 đơn Khối lượng 45.5 kg Số lượng 5 món Đã thu 235.000 đ Chưa thu 35.0…" at bounding box center [764, 170] width 1377 height 70
click at [258, 33] on input "250236" at bounding box center [221, 24] width 229 height 21
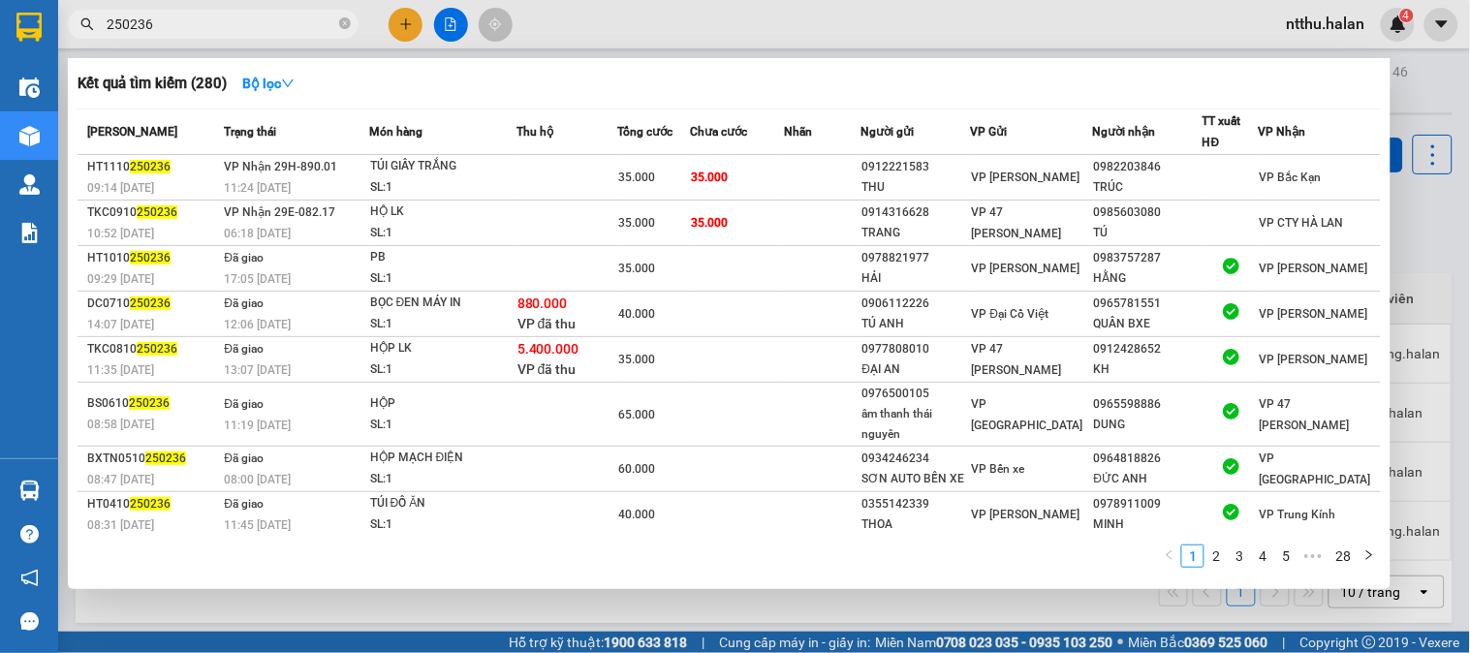
click at [258, 33] on input "250236" at bounding box center [221, 24] width 229 height 21
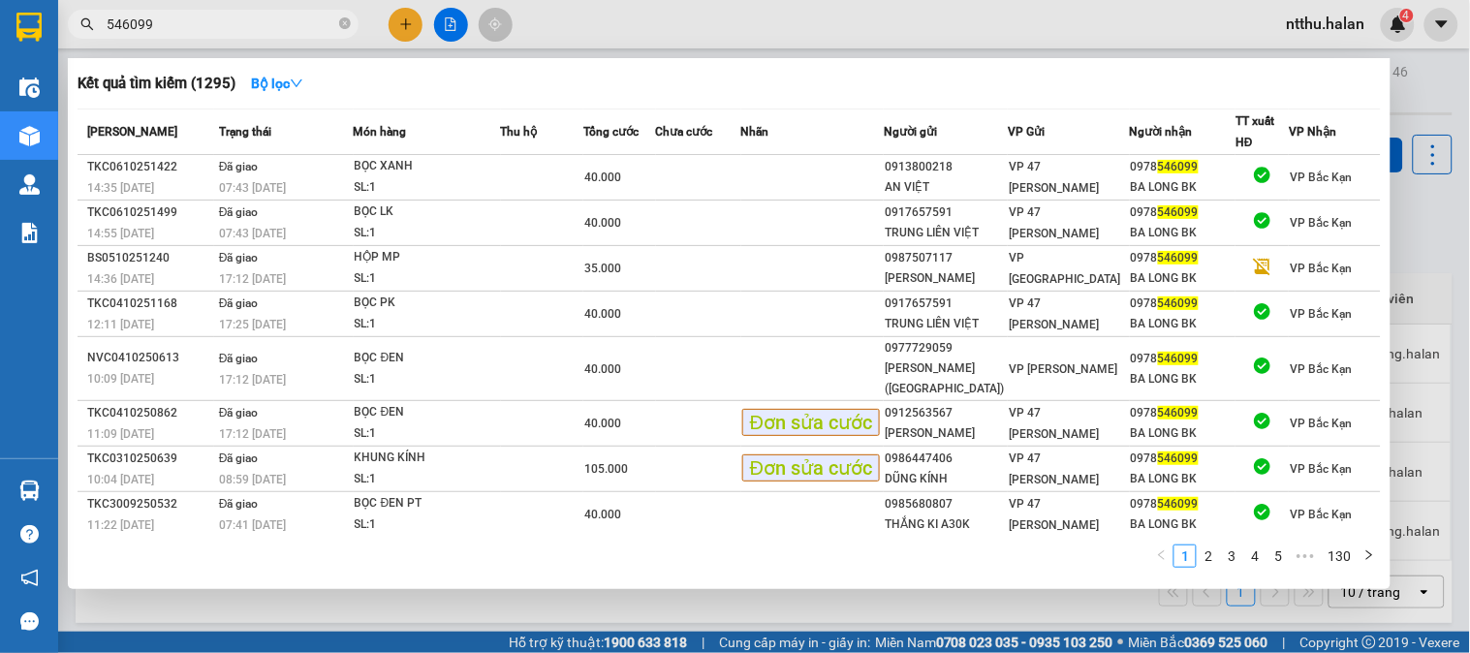
click at [259, 27] on input "546099" at bounding box center [221, 24] width 229 height 21
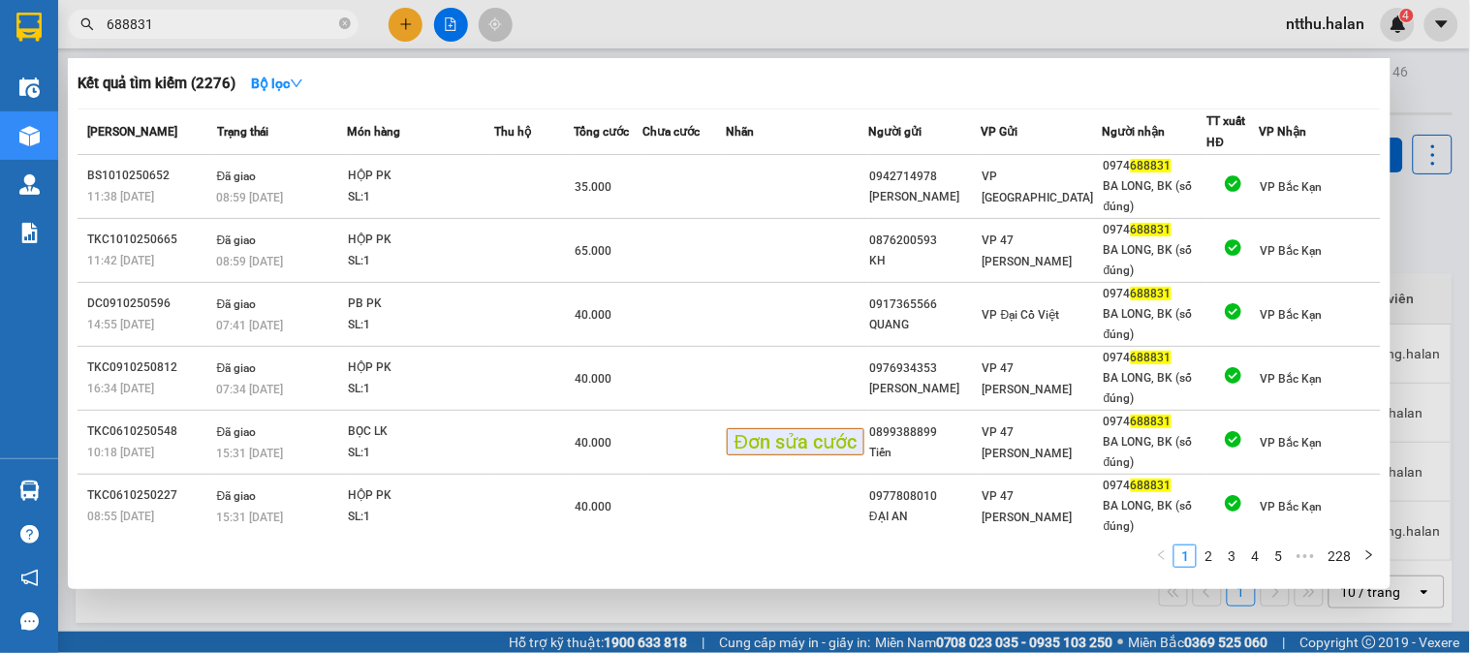
click at [273, 29] on input "688831" at bounding box center [221, 24] width 229 height 21
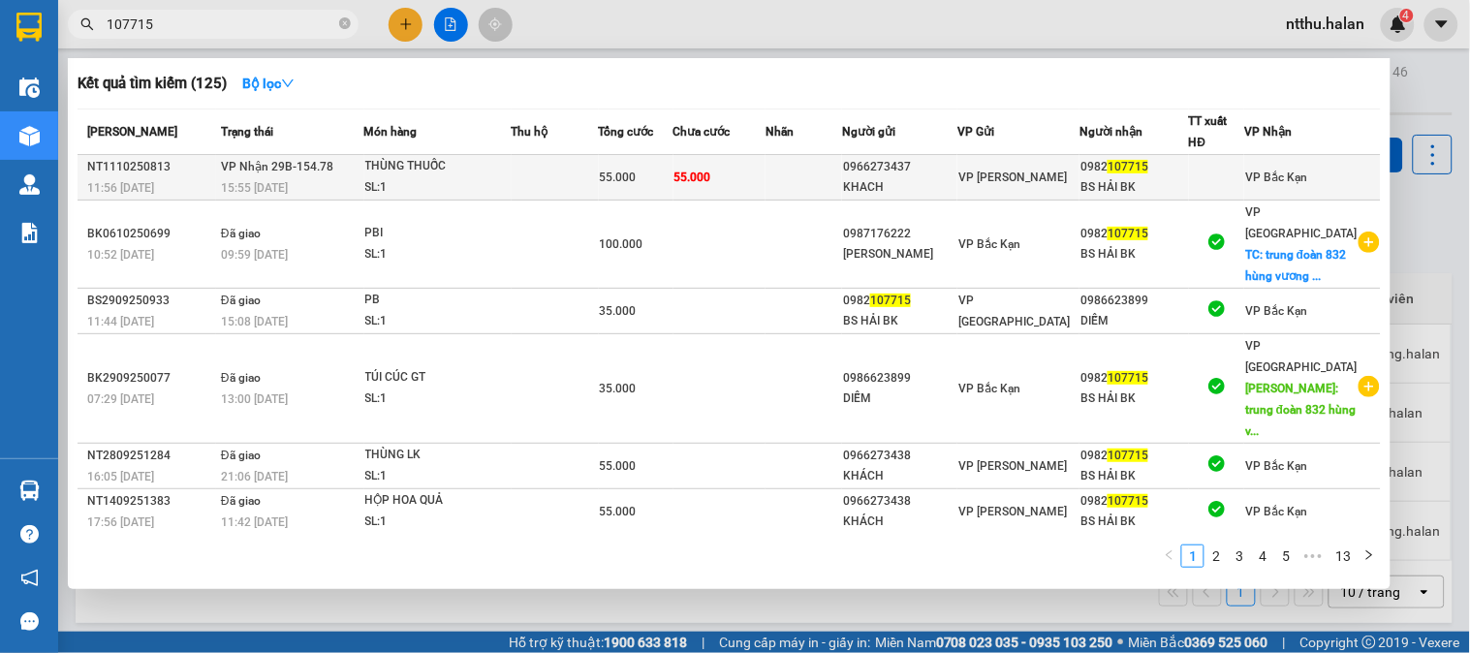
type input "107715"
click at [268, 162] on span "VP Nhận 29B-154.78" at bounding box center [277, 167] width 112 height 14
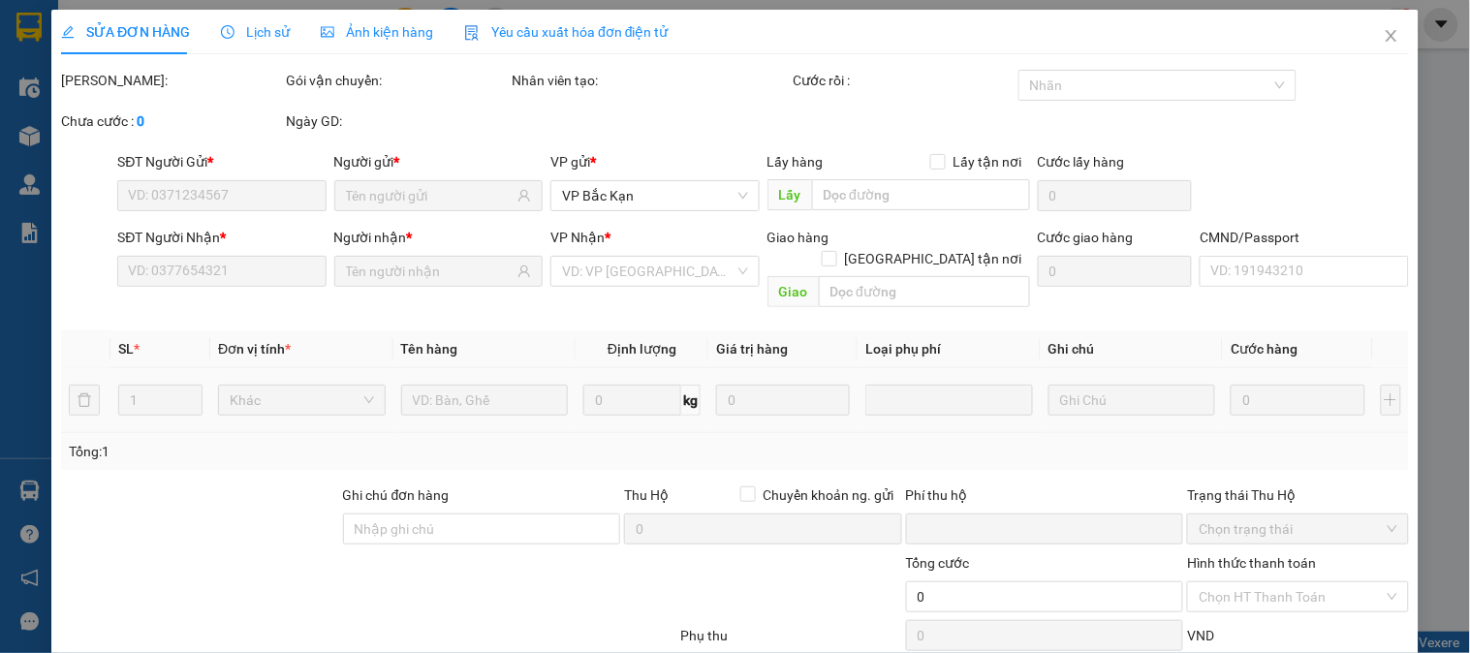
type input "0966273437"
type input "KHACH"
type input "0982107715"
type input "BS HẢI BK"
type input "0"
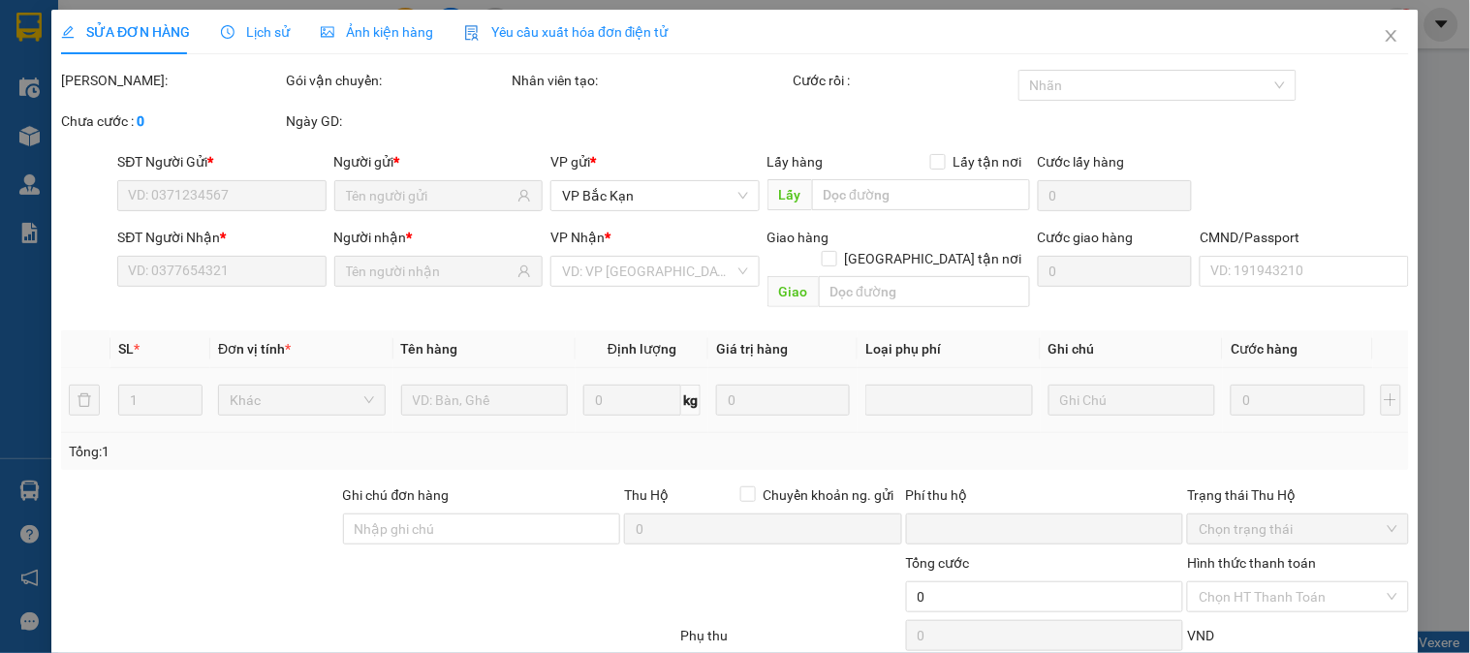
type input "55.000"
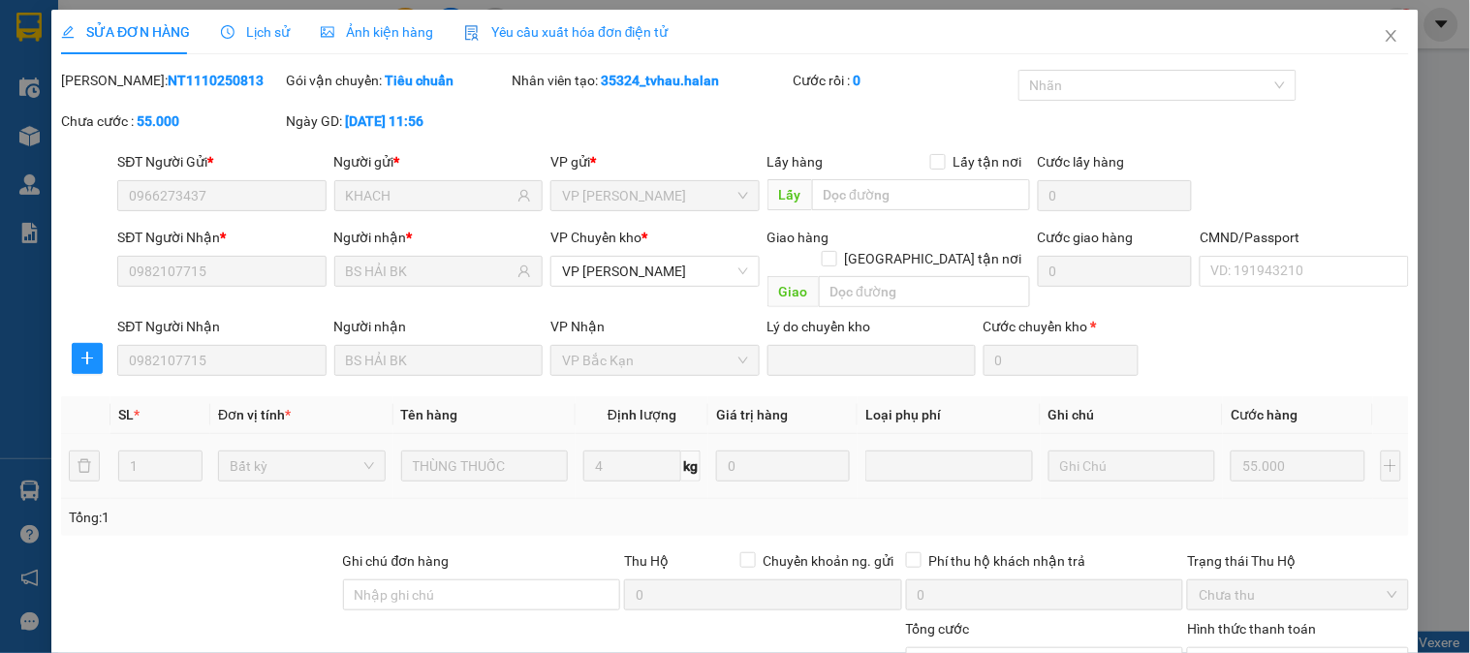
scroll to position [174, 0]
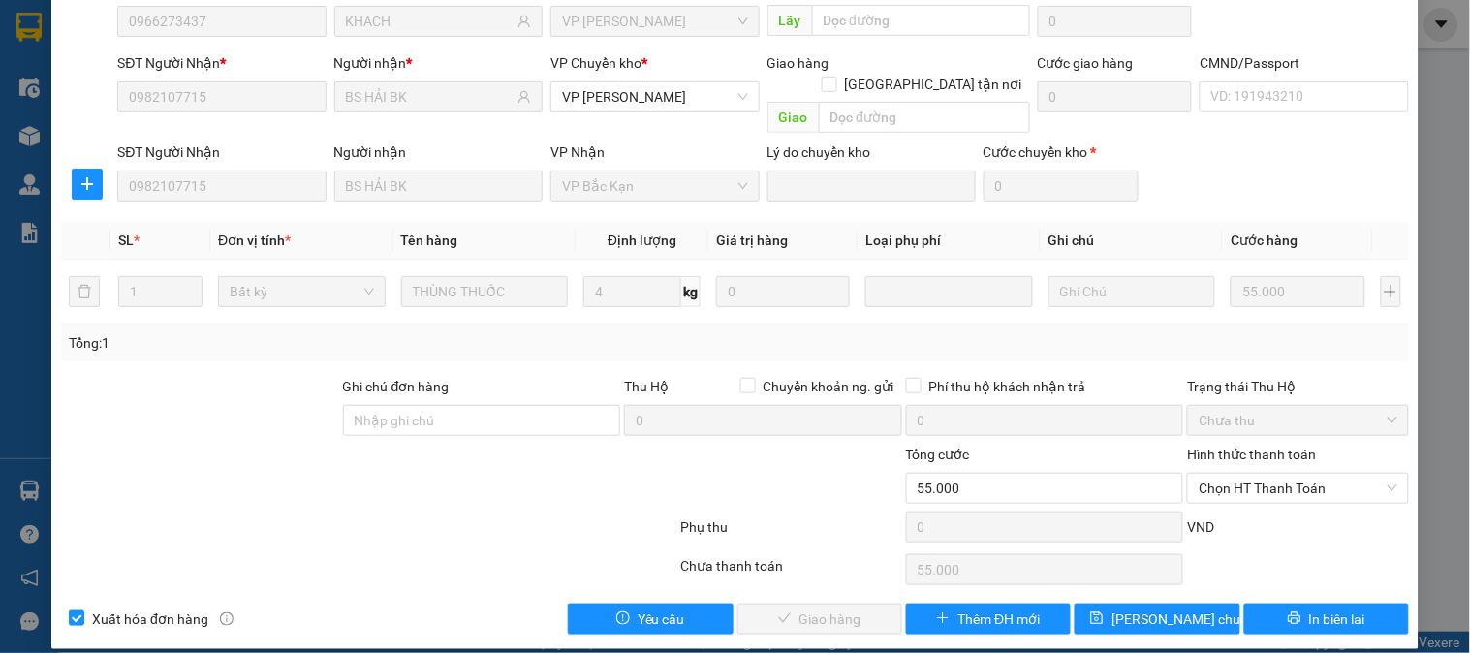
click at [1260, 475] on span "Chọn HT Thanh Toán" at bounding box center [1298, 488] width 198 height 29
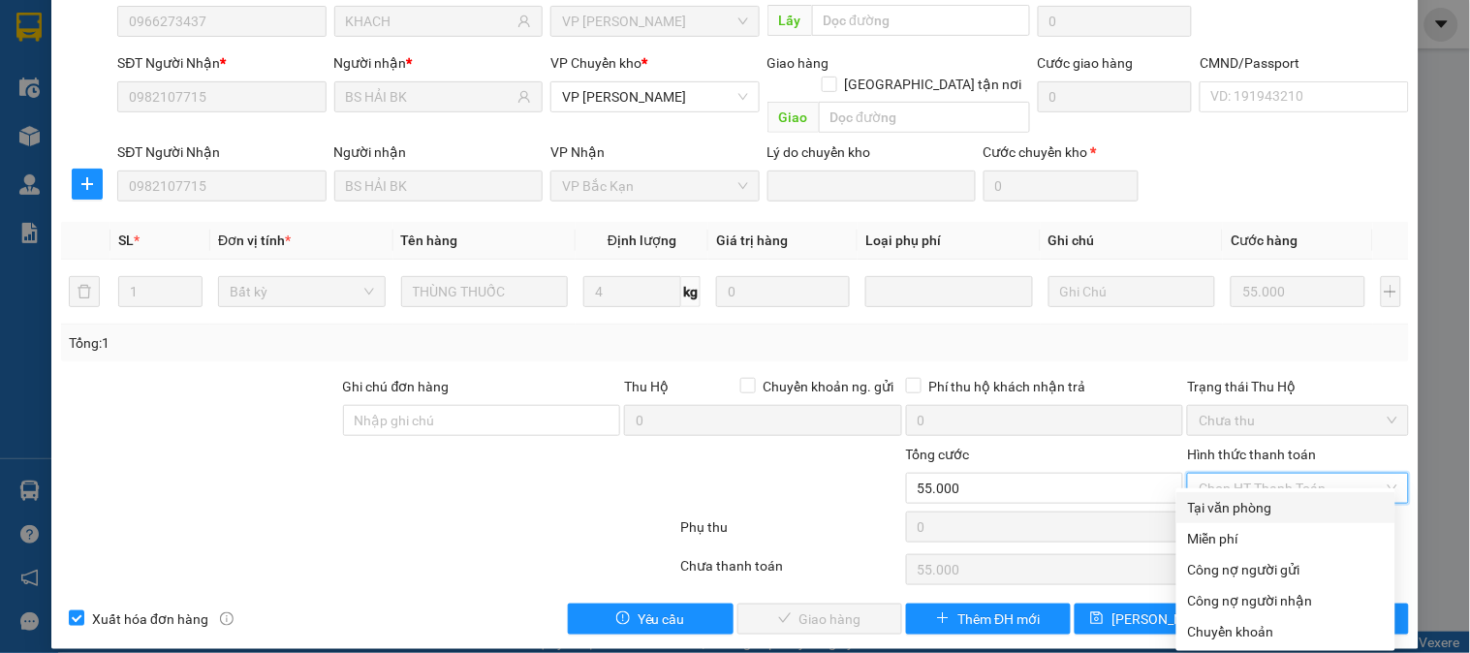
drag, startPoint x: 1260, startPoint y: 499, endPoint x: 1023, endPoint y: 538, distance: 240.6
click at [1257, 500] on div "Tại văn phòng" at bounding box center [1286, 507] width 196 height 21
type input "0"
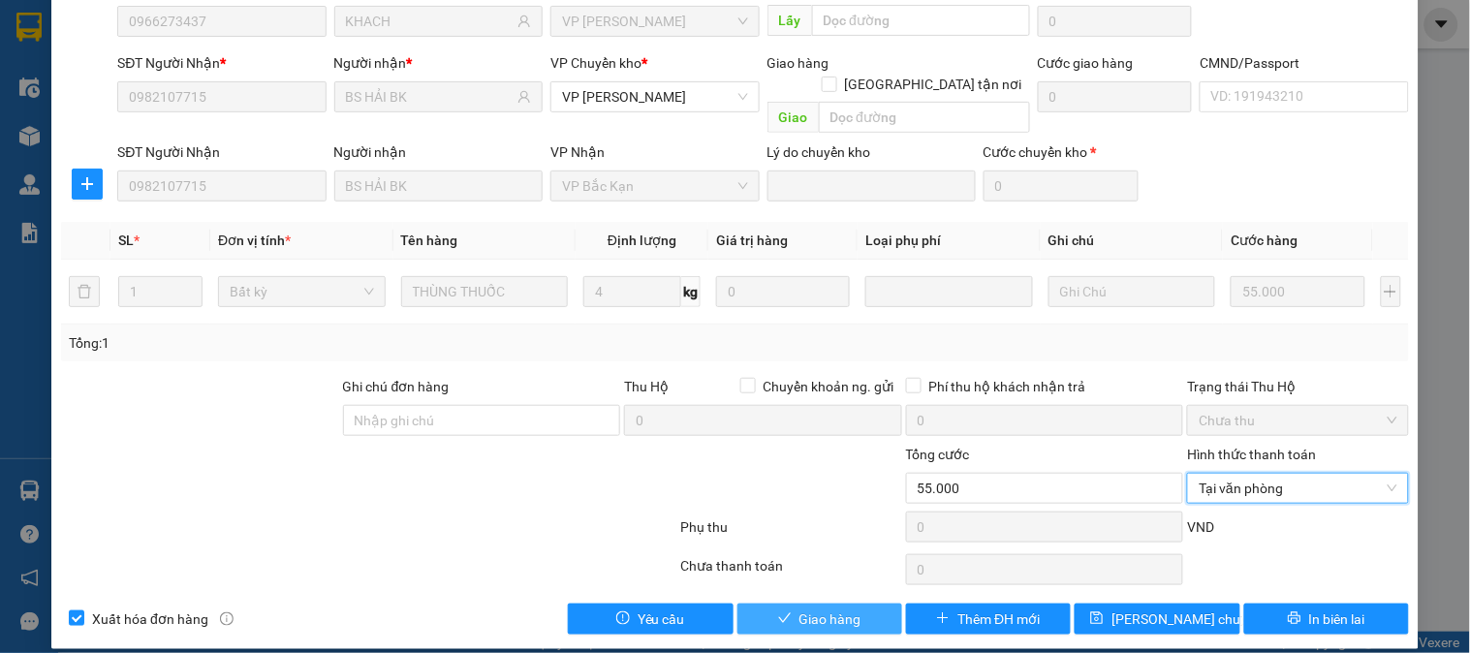
click at [838, 609] on span "Giao hàng" at bounding box center [831, 619] width 62 height 21
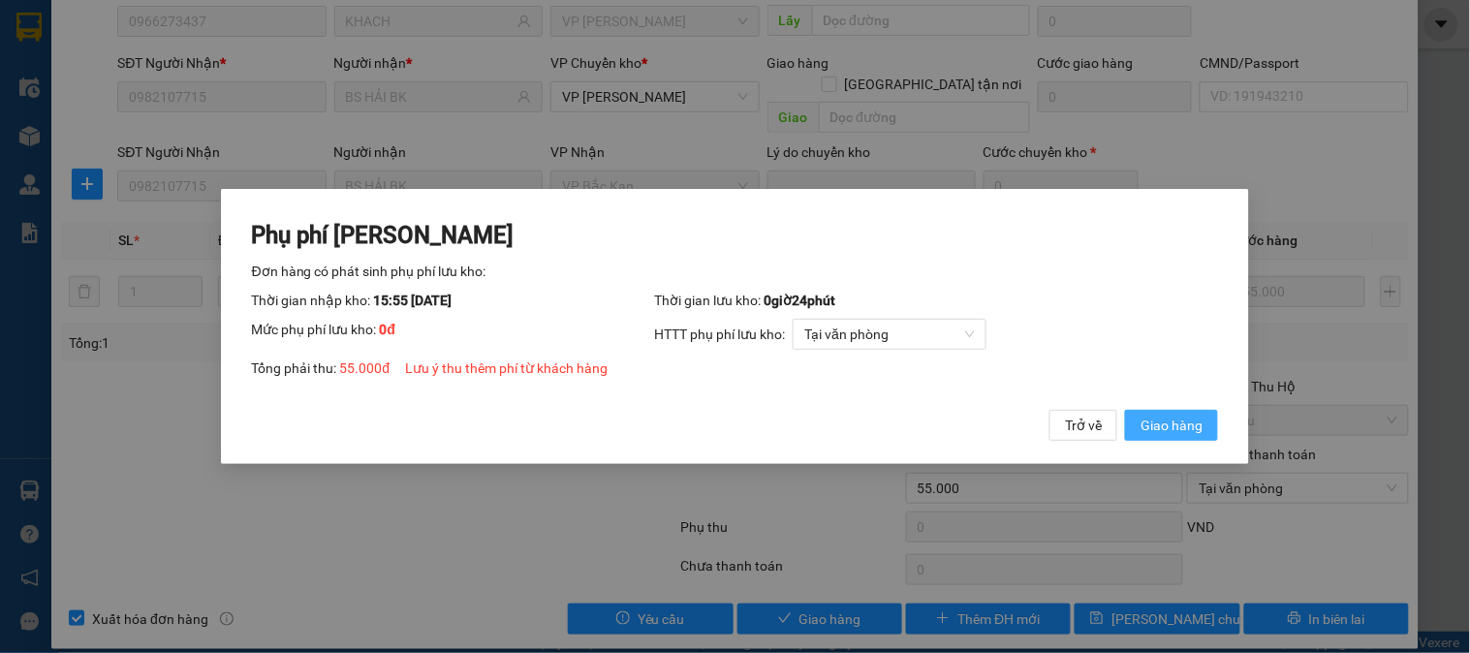
click at [1154, 432] on span "Giao hàng" at bounding box center [1172, 425] width 62 height 21
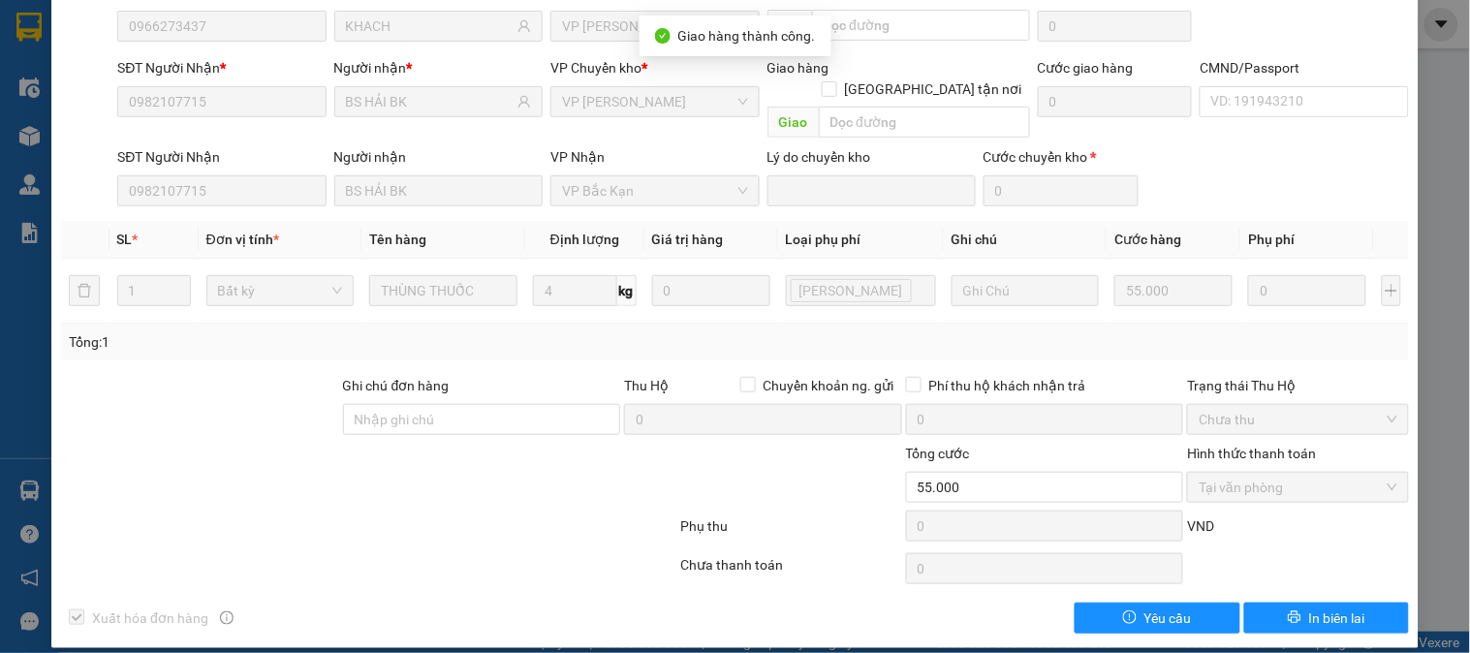
scroll to position [0, 0]
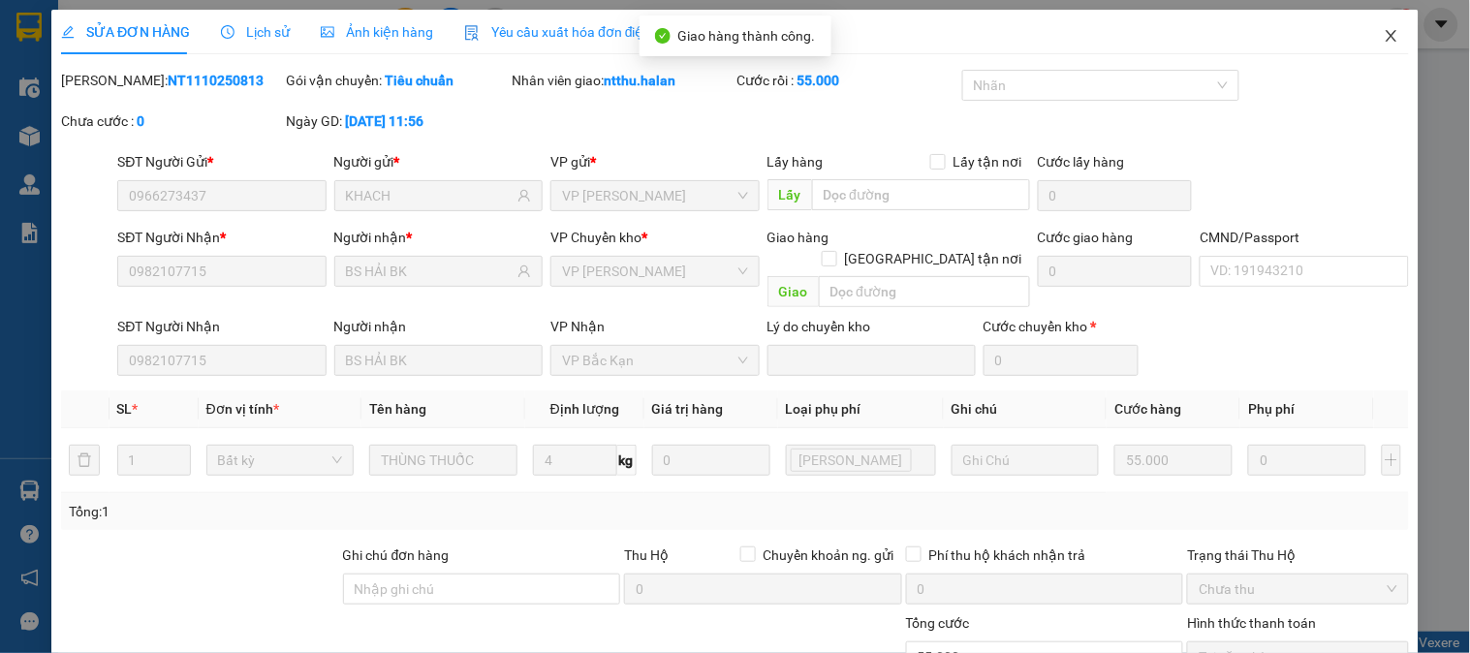
click at [1384, 36] on icon "close" at bounding box center [1392, 36] width 16 height 16
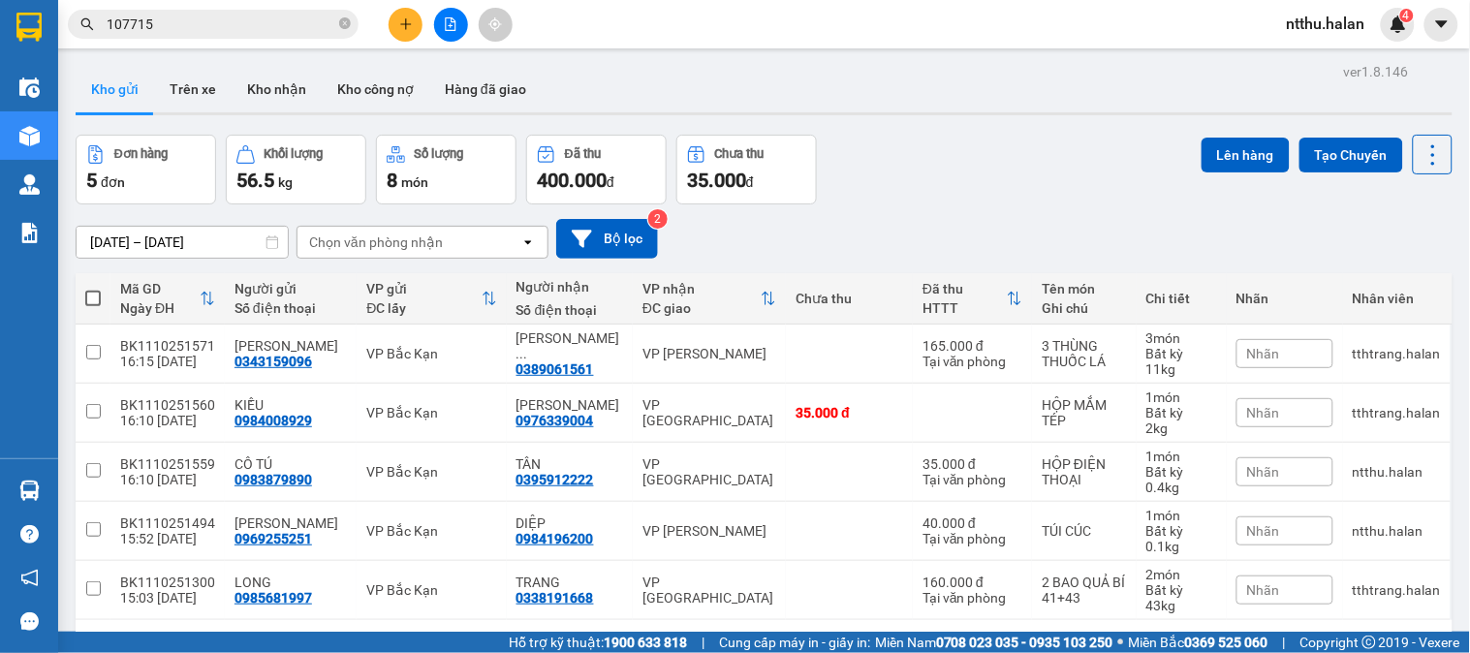
click at [230, 22] on input "107715" at bounding box center [221, 24] width 229 height 21
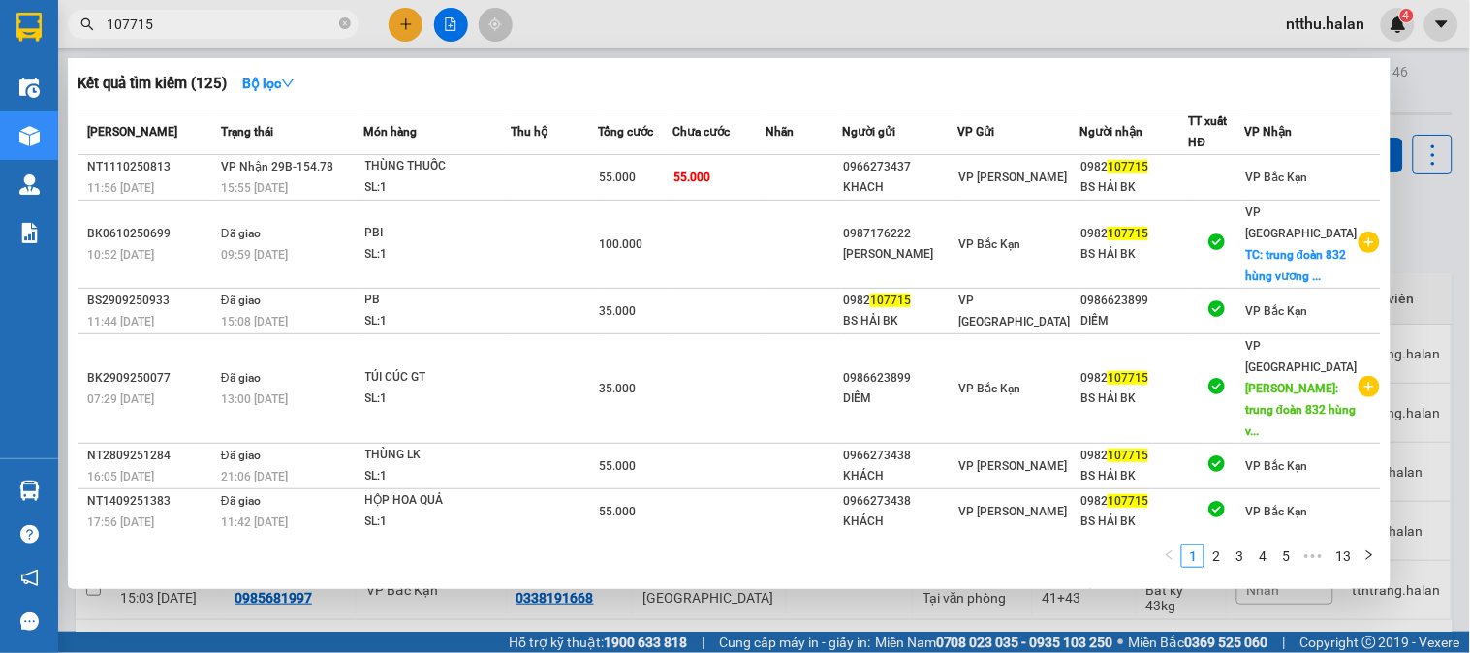
click at [230, 22] on input "107715" at bounding box center [221, 24] width 229 height 21
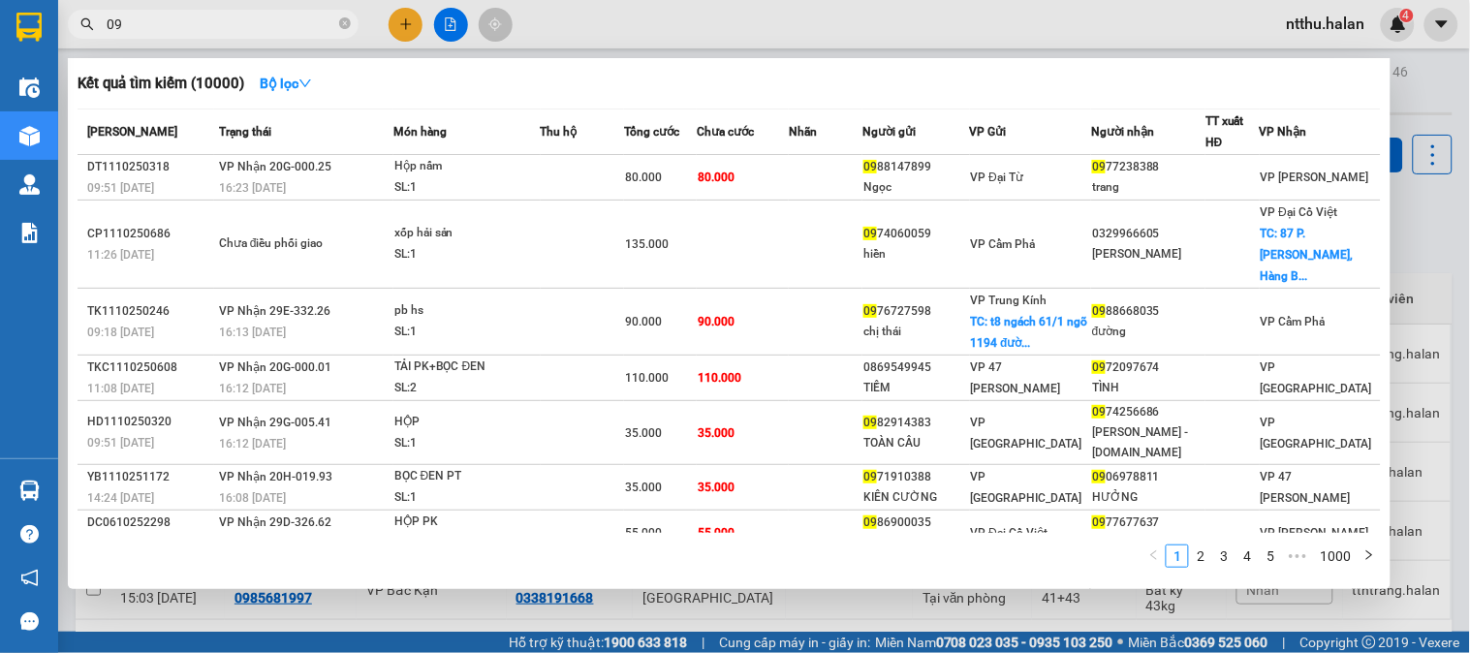
type input "0"
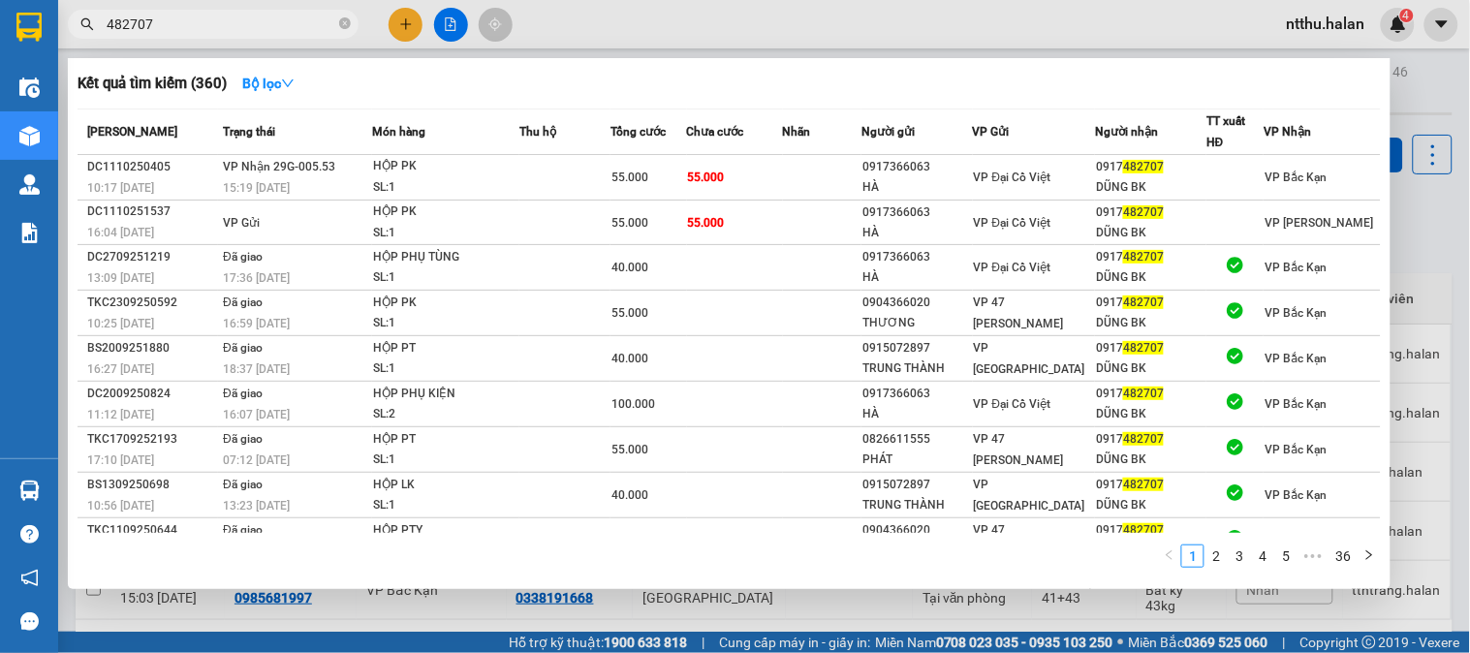
type input "482707"
click at [1415, 229] on div at bounding box center [735, 326] width 1470 height 653
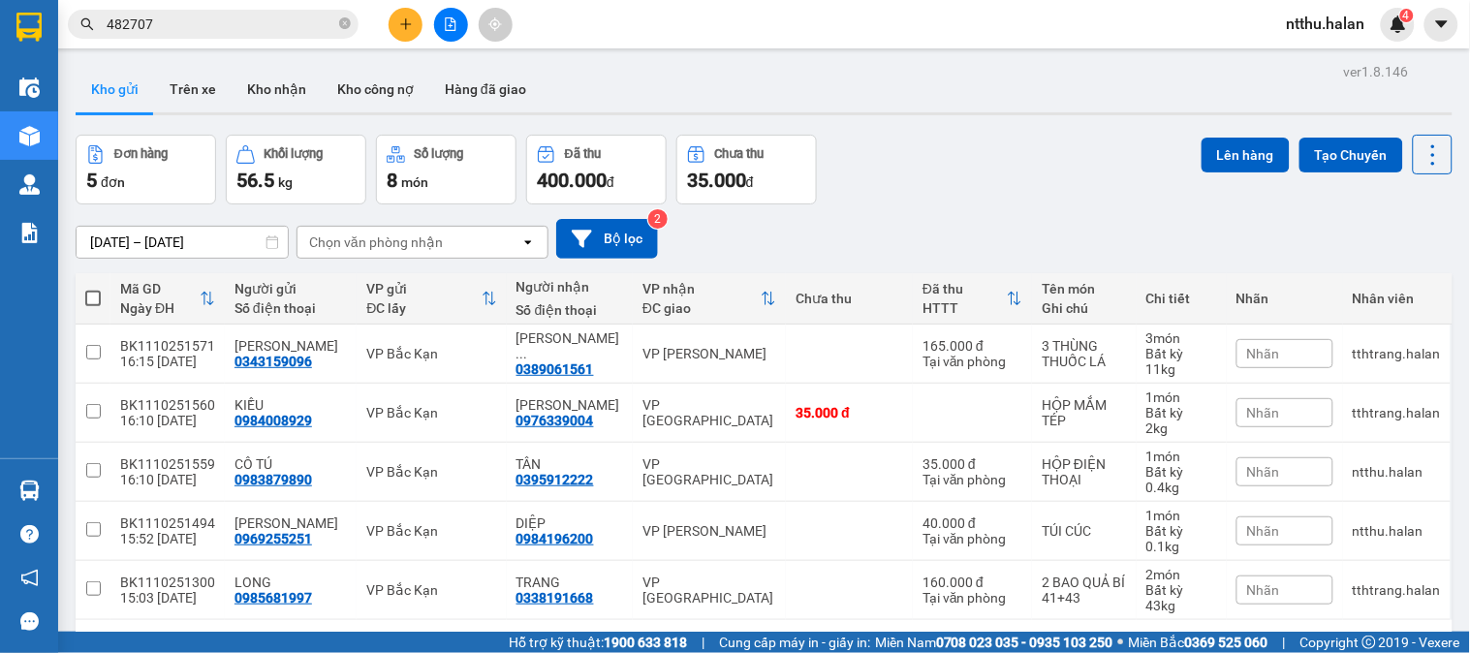
click at [299, 14] on input "482707" at bounding box center [221, 24] width 229 height 21
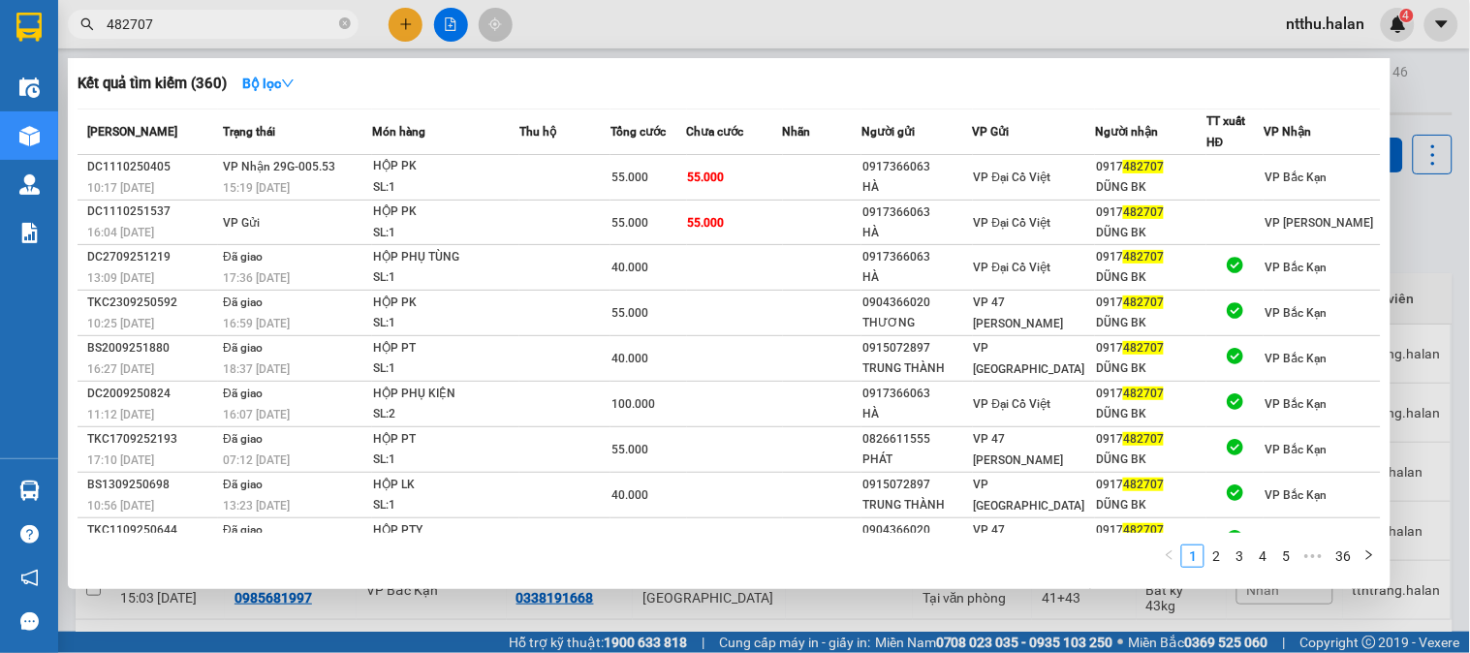
click at [299, 14] on input "482707" at bounding box center [221, 24] width 229 height 21
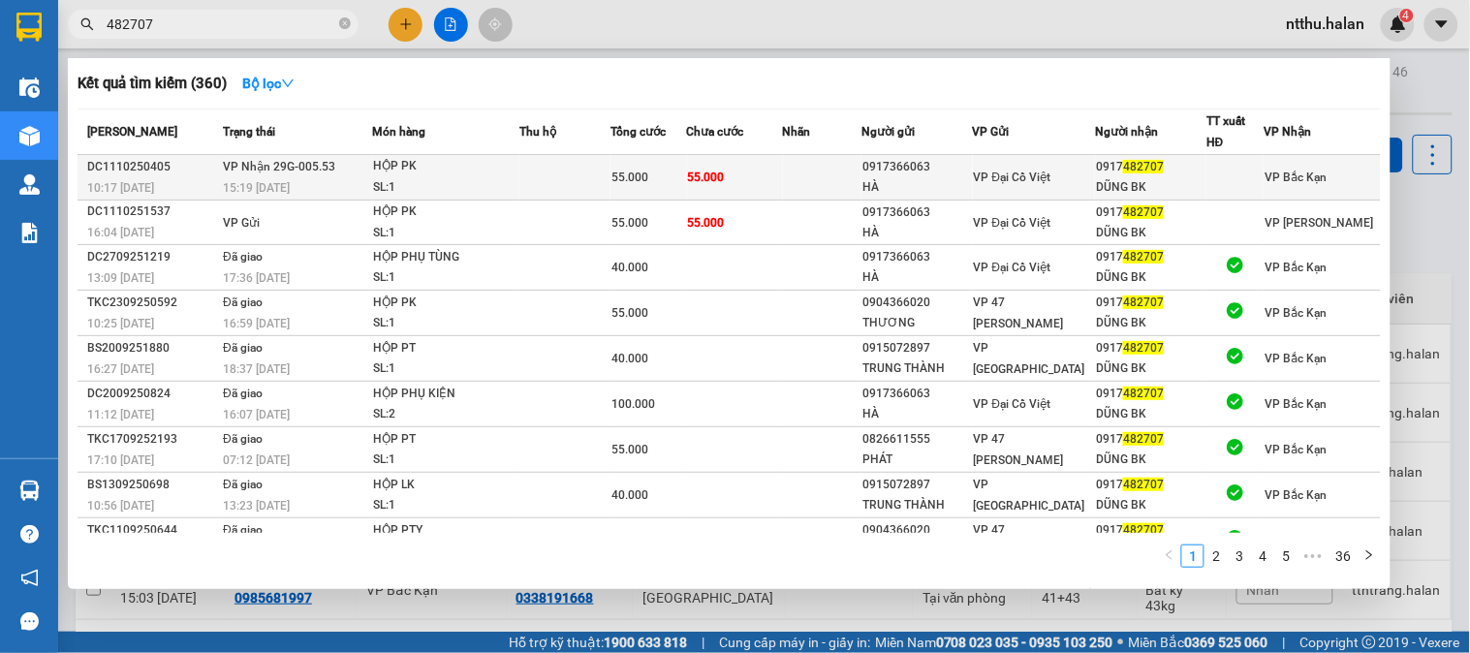
click at [386, 180] on div "SL: 1" at bounding box center [445, 187] width 145 height 21
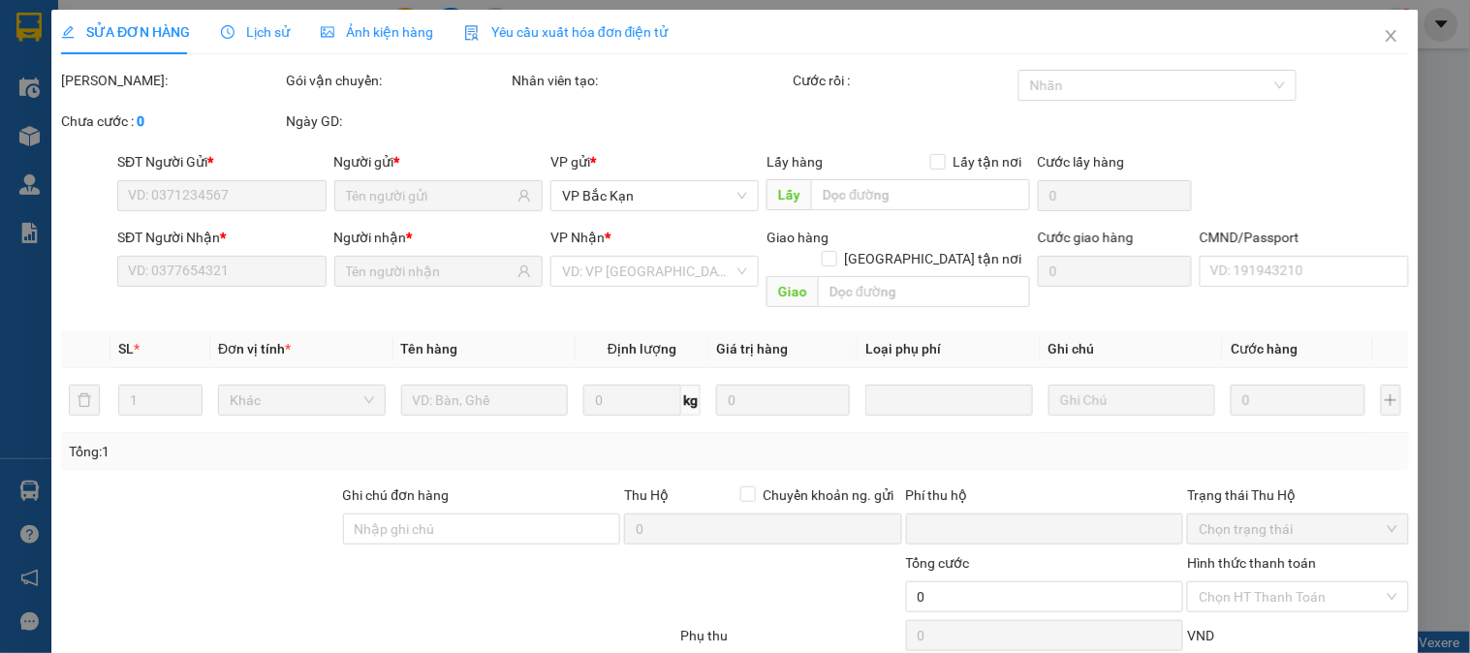
type input "0917366063"
type input "HÀ"
type input "0917482707"
type input "DŨNG BK"
type input "0"
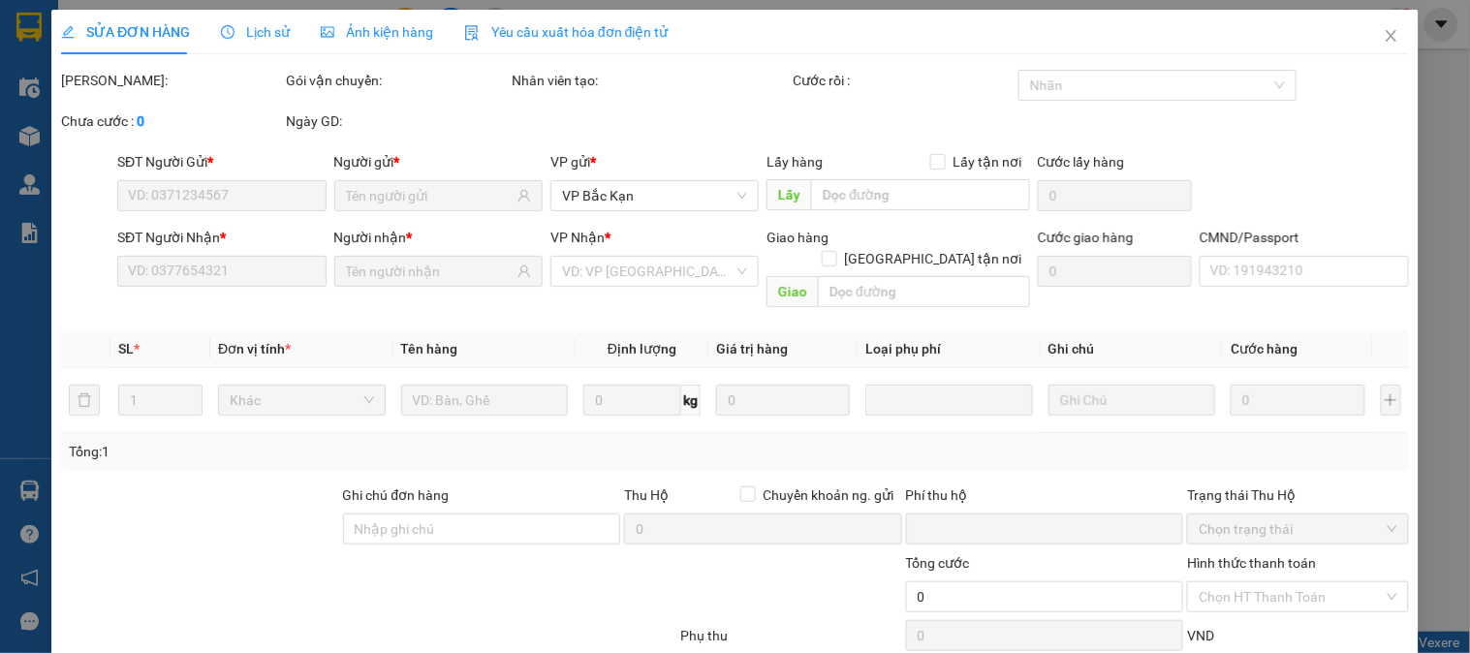
type input "55.000"
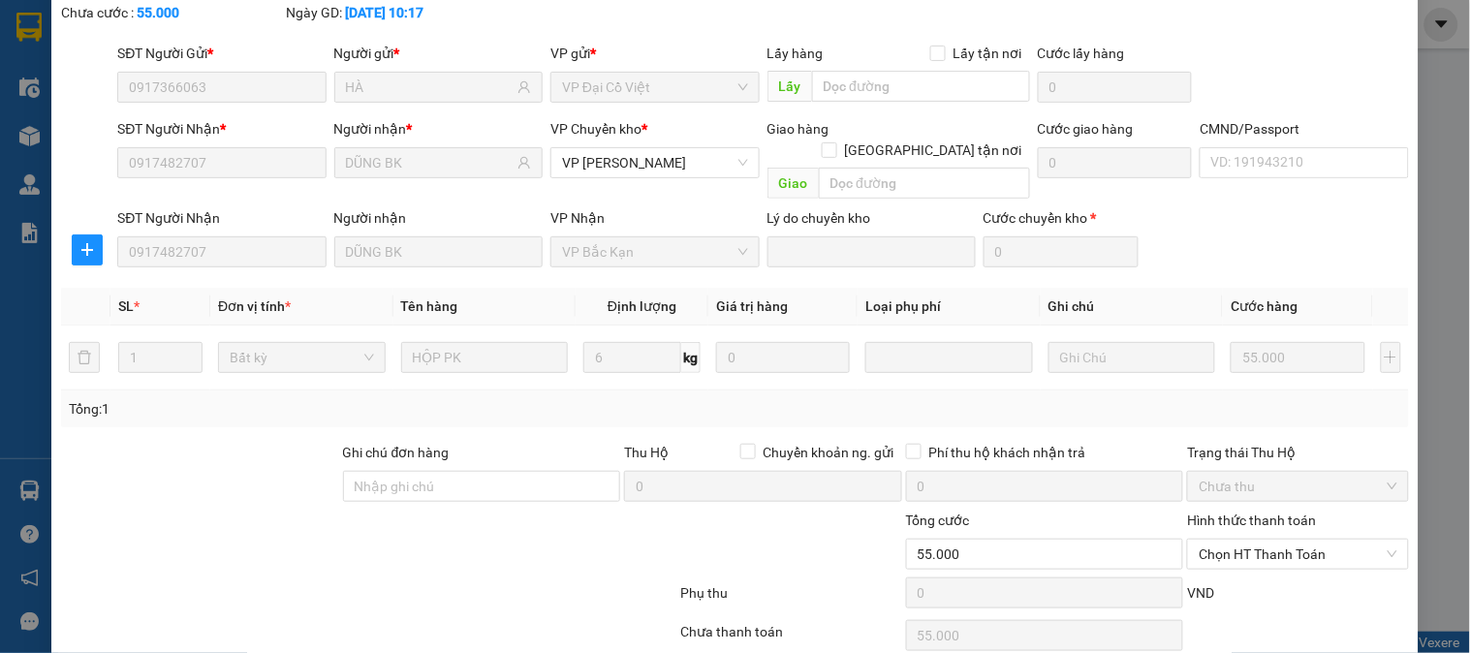
scroll to position [174, 0]
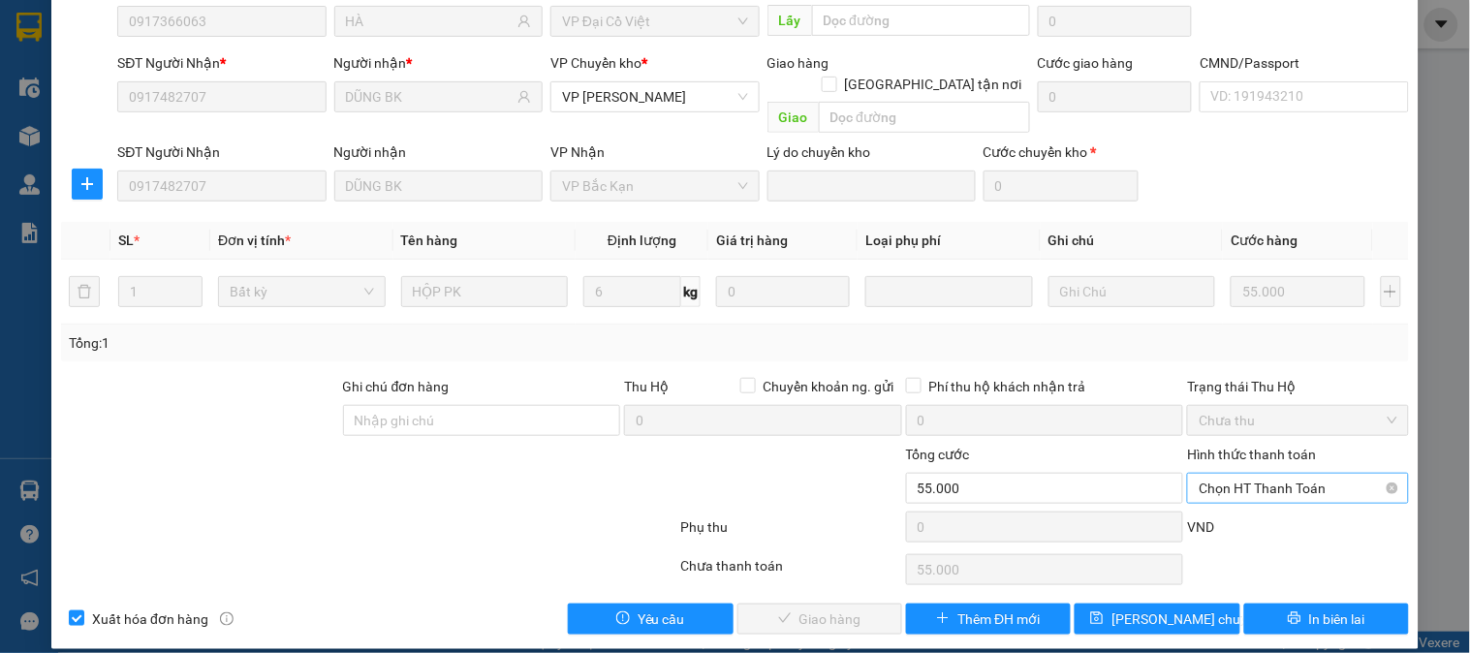
click at [1243, 474] on span "Chọn HT Thanh Toán" at bounding box center [1298, 488] width 198 height 29
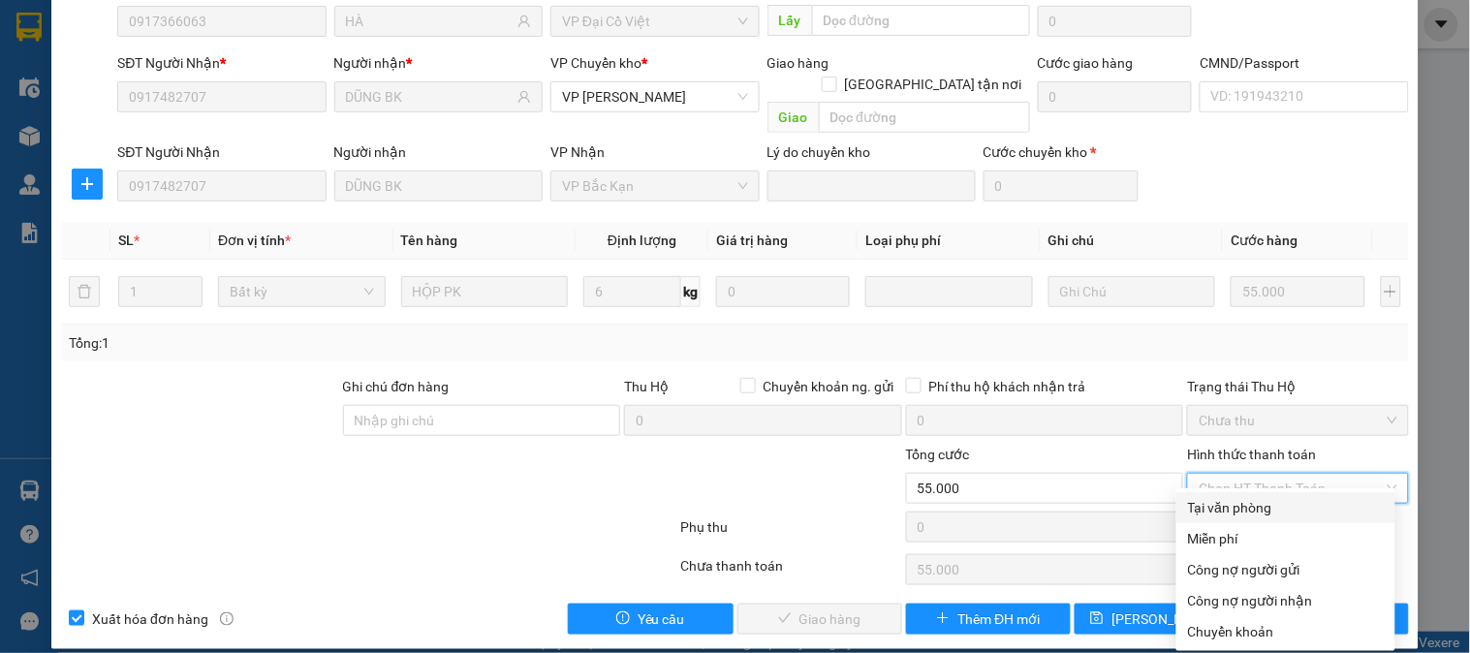
click at [1246, 509] on div "Tại văn phòng" at bounding box center [1286, 507] width 196 height 21
type input "0"
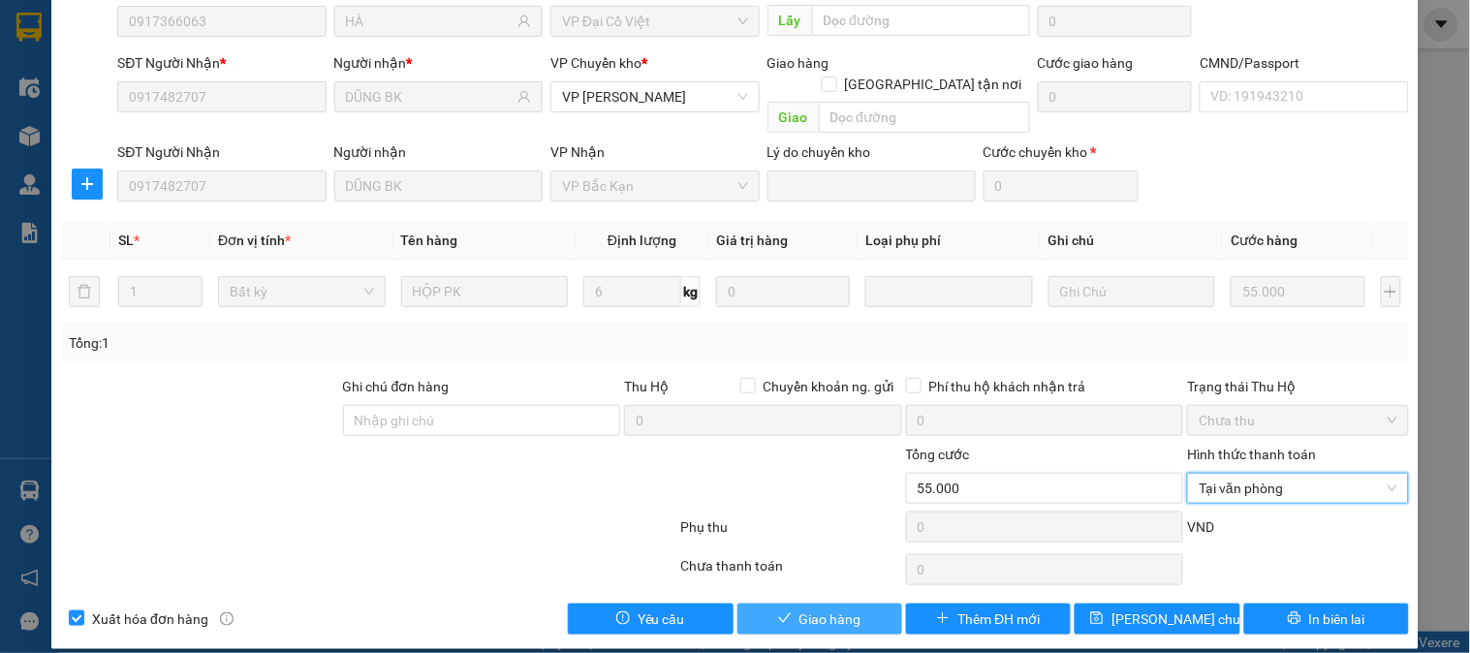
click at [821, 604] on button "Giao hàng" at bounding box center [820, 619] width 165 height 31
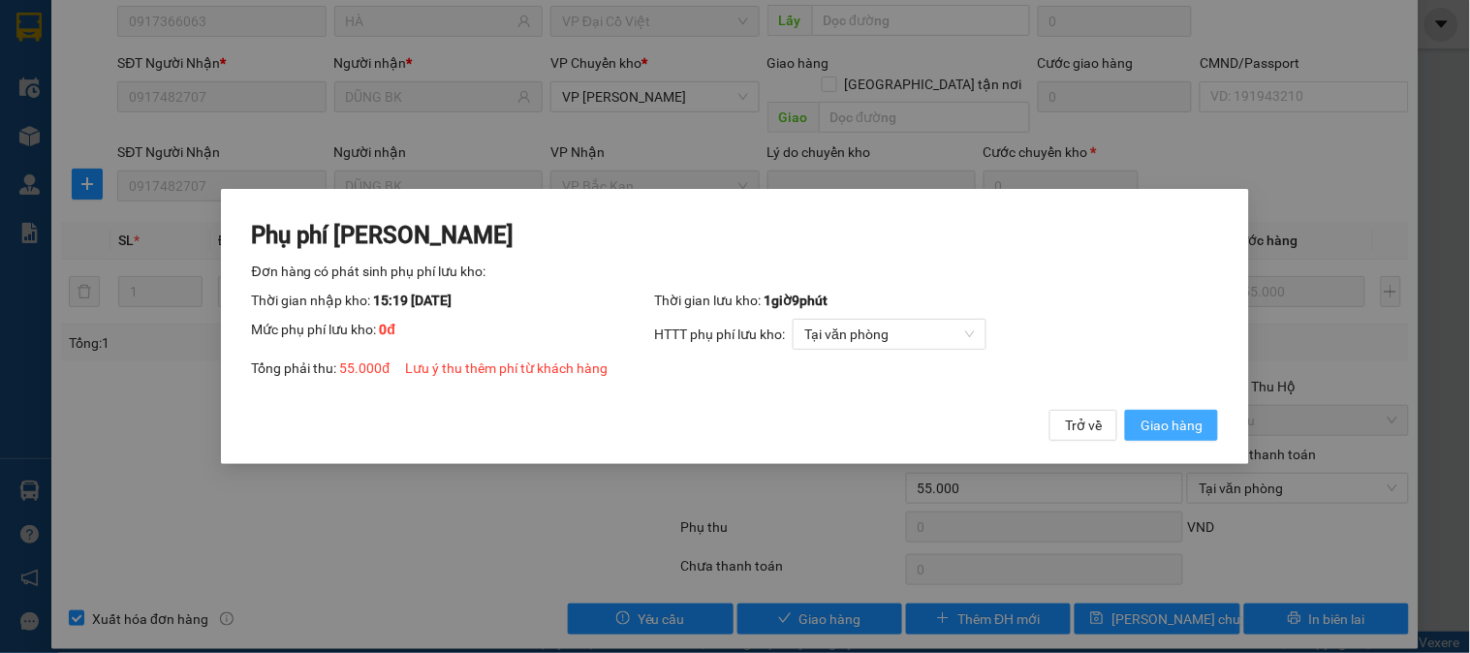
click at [1174, 427] on span "Giao hàng" at bounding box center [1172, 425] width 62 height 21
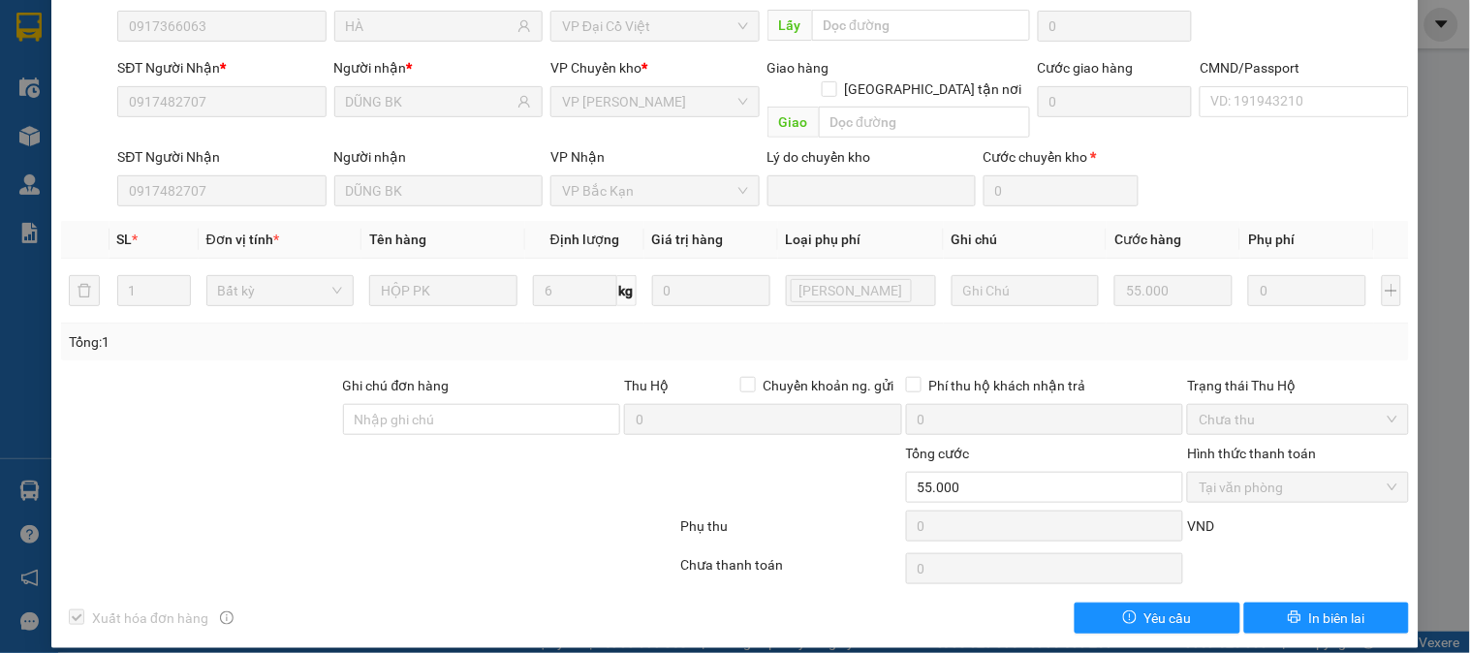
scroll to position [0, 0]
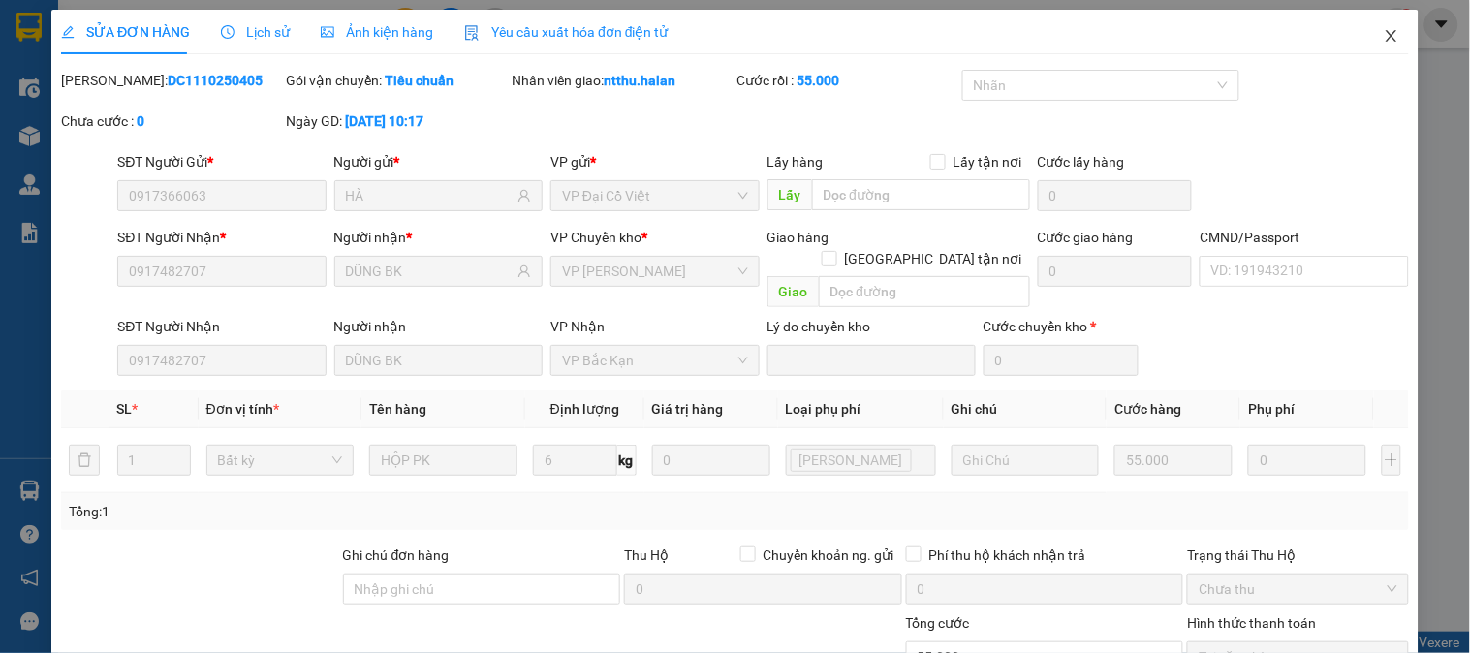
click at [1384, 31] on icon "close" at bounding box center [1392, 36] width 16 height 16
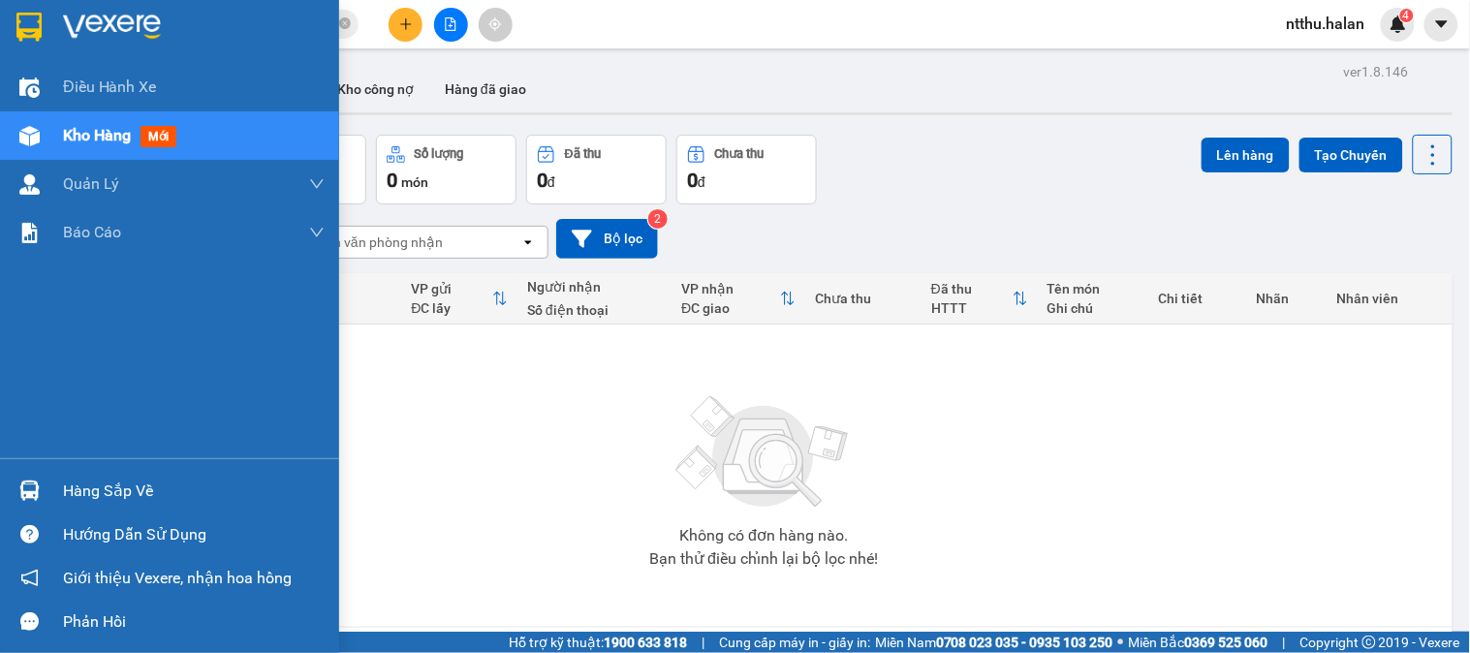
click at [103, 486] on div "Hàng sắp về" at bounding box center [194, 491] width 262 height 29
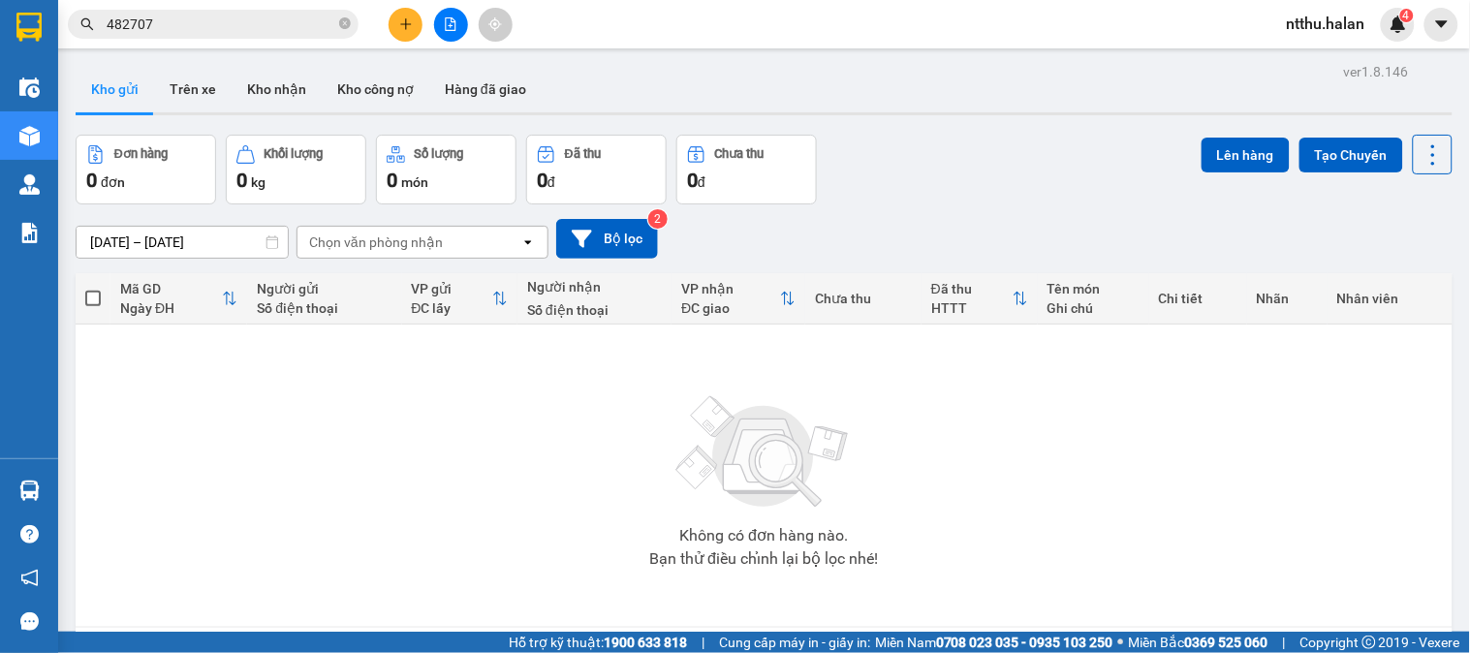
click at [951, 202] on section "Kết quả tìm kiếm ( 360 ) Bộ lọc Mã ĐH Trạng thái Món hàng Thu hộ Tổng cước Chưa…" at bounding box center [735, 326] width 1470 height 653
click at [403, 21] on icon "plus" at bounding box center [406, 24] width 14 height 14
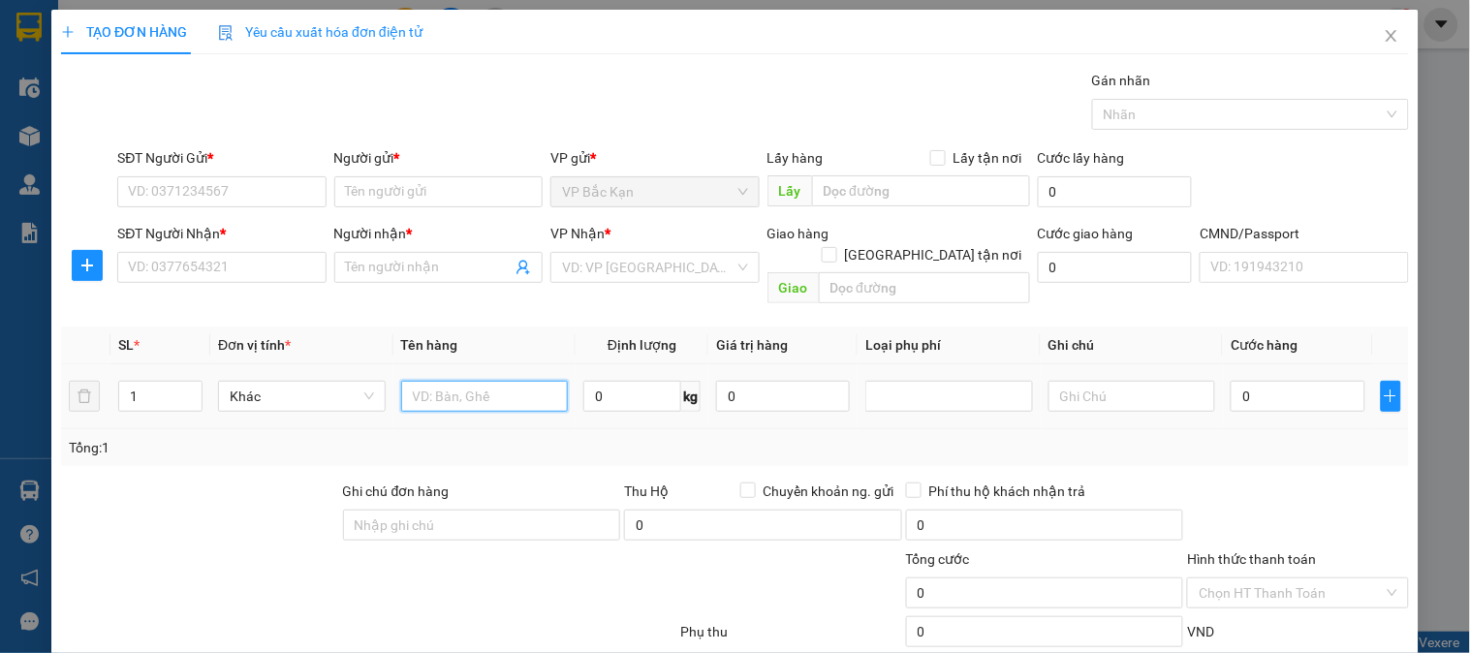
click at [487, 381] on input "text" at bounding box center [485, 396] width 168 height 31
type input "HỘP CON NHỘNG"
type input "1"
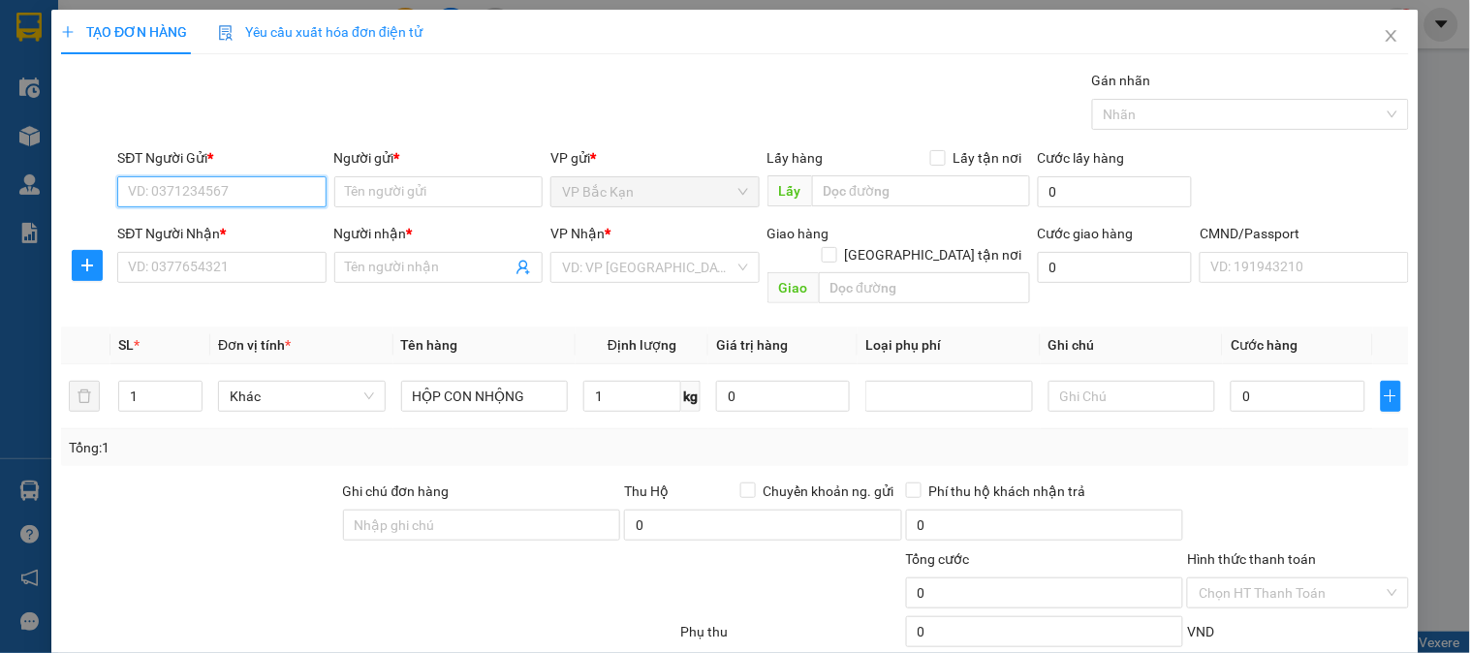
click at [253, 194] on input "SĐT Người Gửi *" at bounding box center [221, 191] width 208 height 31
type input "0988324288"
click at [229, 233] on div "0988324288 - HUẾ" at bounding box center [219, 230] width 183 height 21
type input "HUẾ"
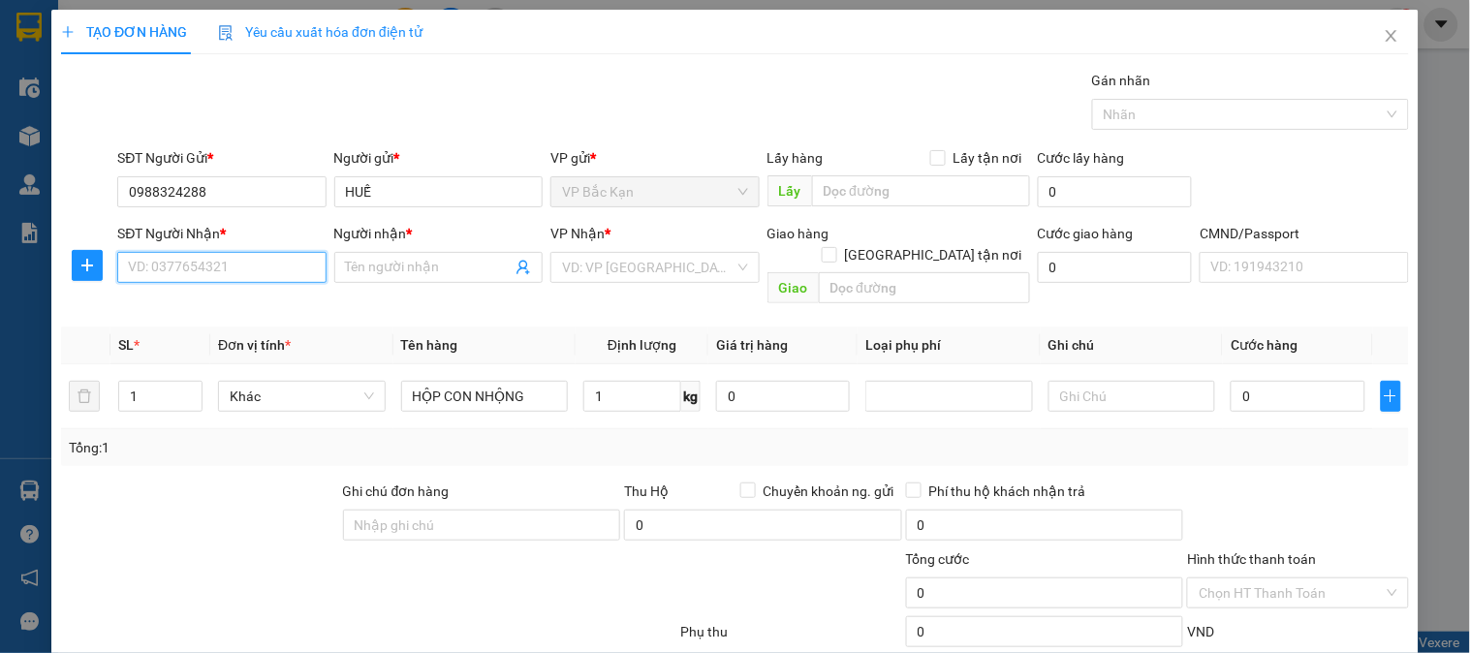
click at [218, 268] on input "SĐT Người Nhận *" at bounding box center [221, 267] width 208 height 31
click at [191, 307] on div "0969037286 - THÚY" at bounding box center [219, 308] width 183 height 21
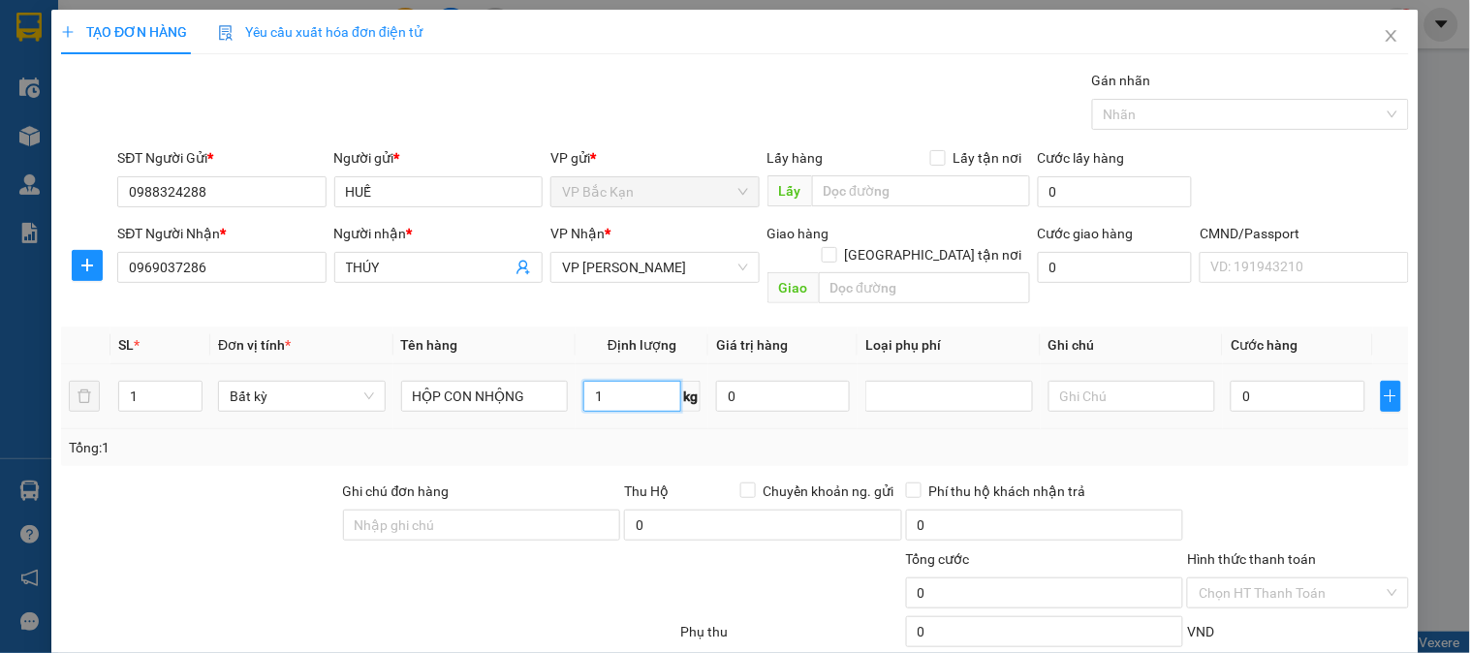
click at [623, 381] on input "1" at bounding box center [633, 396] width 98 height 31
click at [623, 393] on input "1" at bounding box center [633, 396] width 98 height 31
click at [531, 441] on div "Tổng: 1" at bounding box center [735, 447] width 1348 height 37
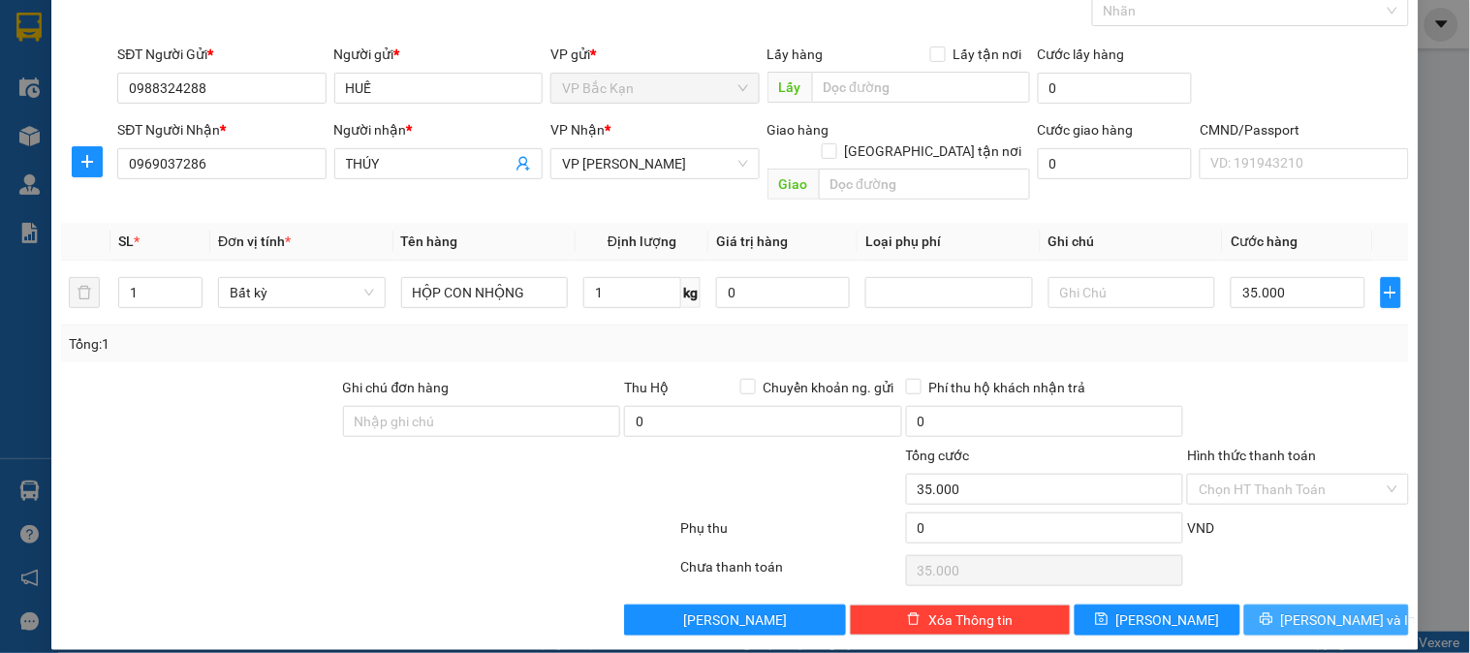
click at [1304, 610] on span "Lưu và In" at bounding box center [1349, 620] width 136 height 21
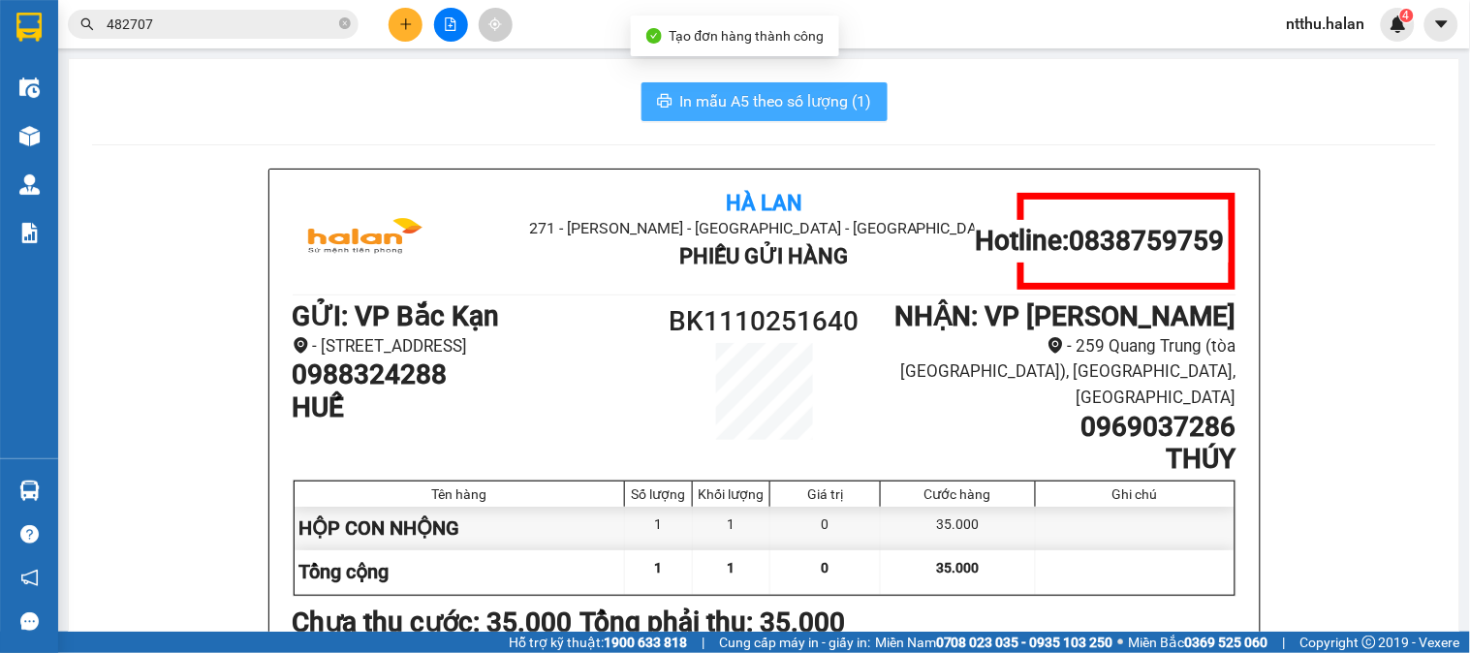
click at [720, 107] on span "In mẫu A5 theo số lượng (1)" at bounding box center [776, 101] width 192 height 24
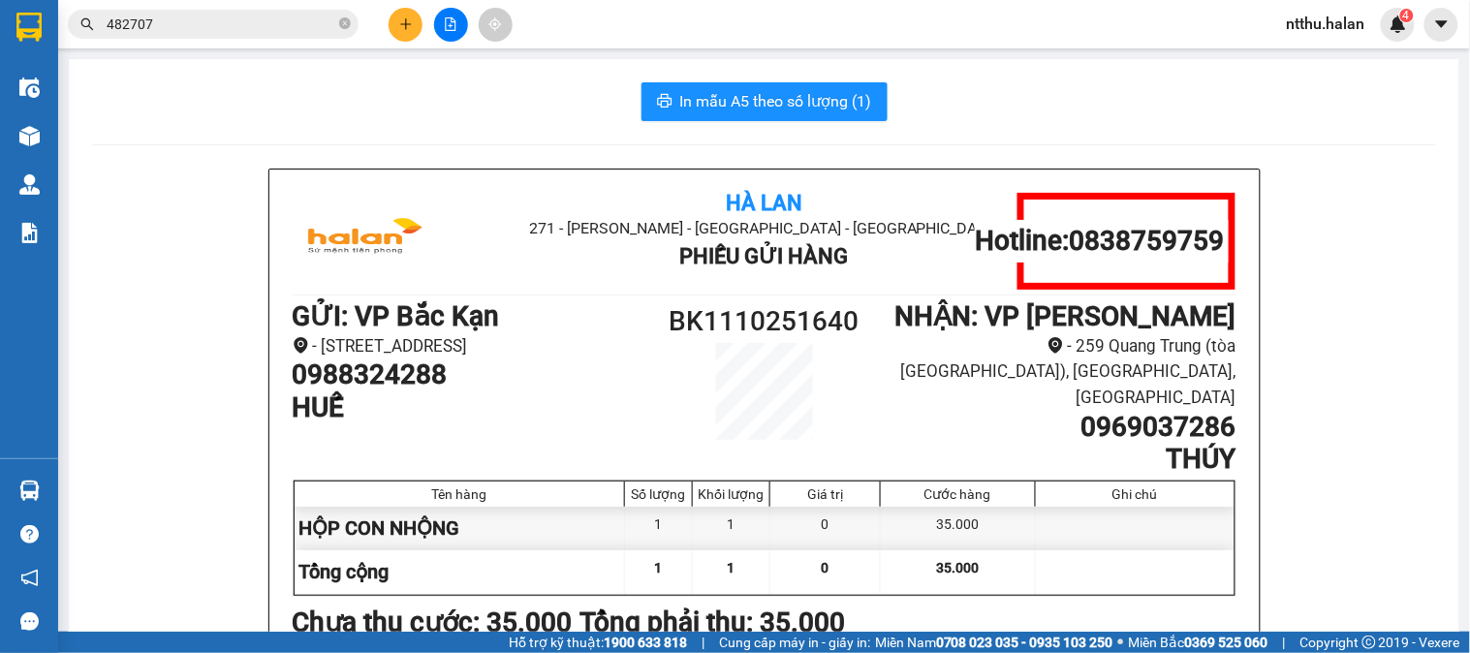
click at [451, 92] on div "In mẫu A5 theo số lượng (1)" at bounding box center [764, 101] width 1344 height 39
drag, startPoint x: 460, startPoint y: 94, endPoint x: 486, endPoint y: 100, distance: 25.9
click at [459, 101] on div "In mẫu A5 theo số lượng (1)" at bounding box center [764, 101] width 1344 height 39
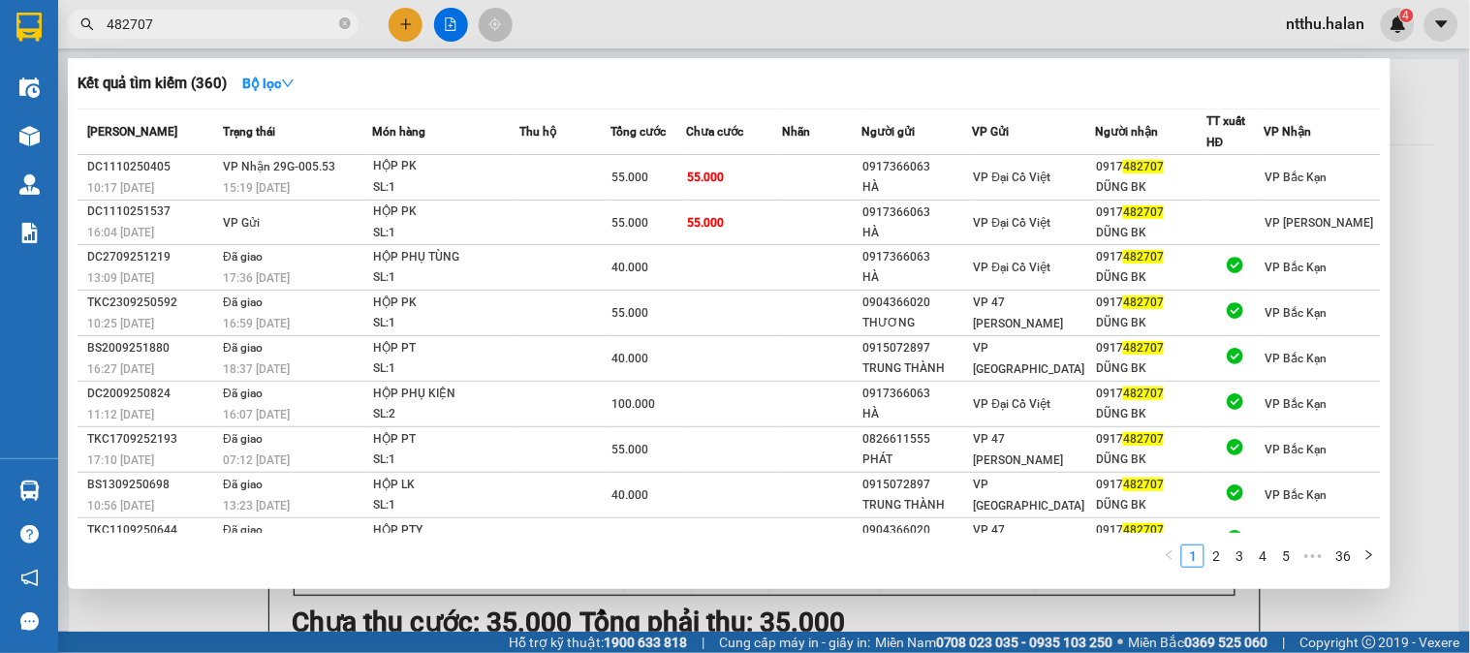
click at [274, 29] on input "482707" at bounding box center [221, 24] width 229 height 21
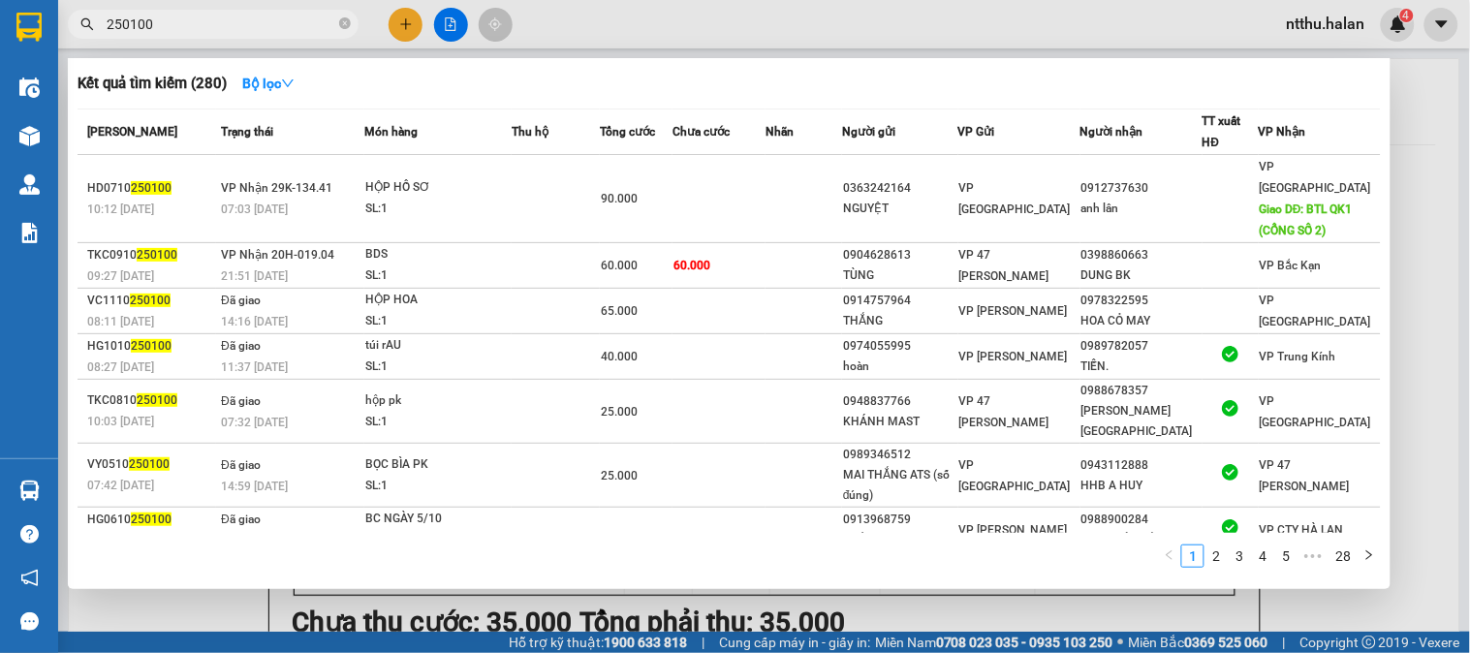
click at [220, 20] on input "250100" at bounding box center [221, 24] width 229 height 21
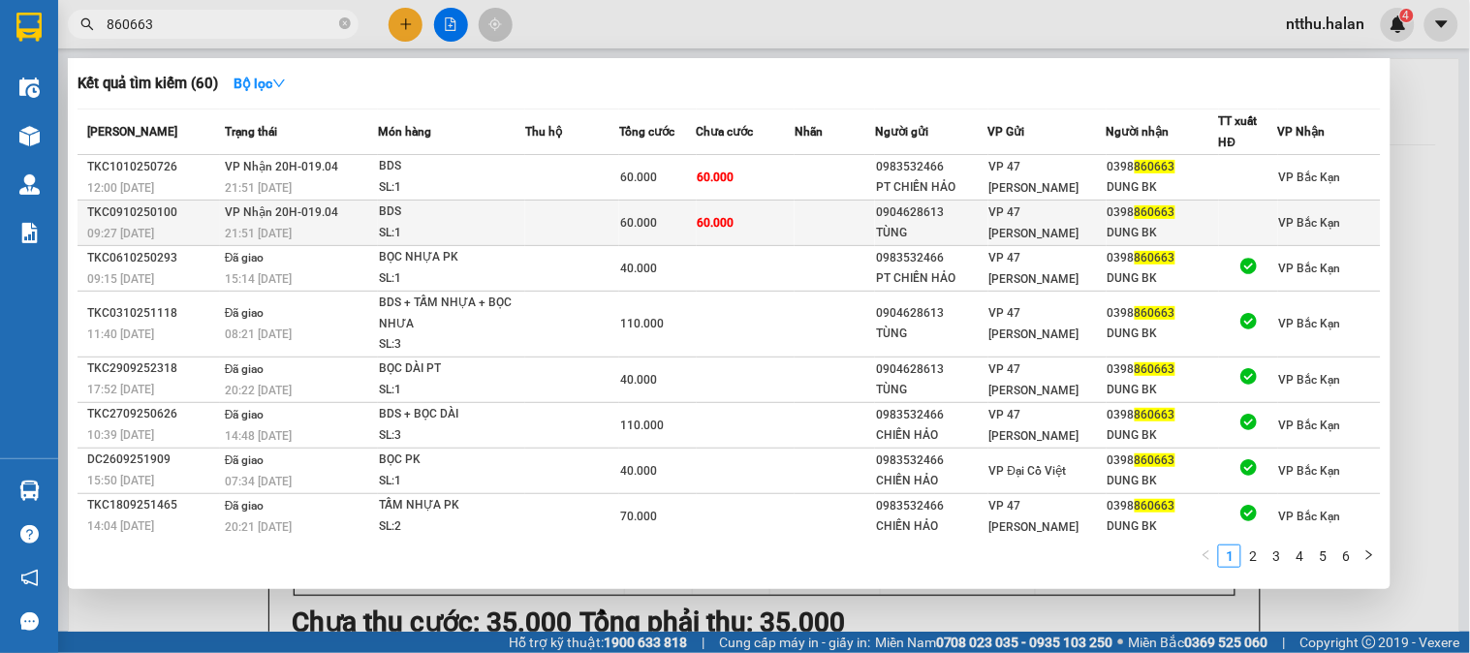
click at [282, 219] on span "VP Nhận 20H-019.04" at bounding box center [281, 212] width 113 height 14
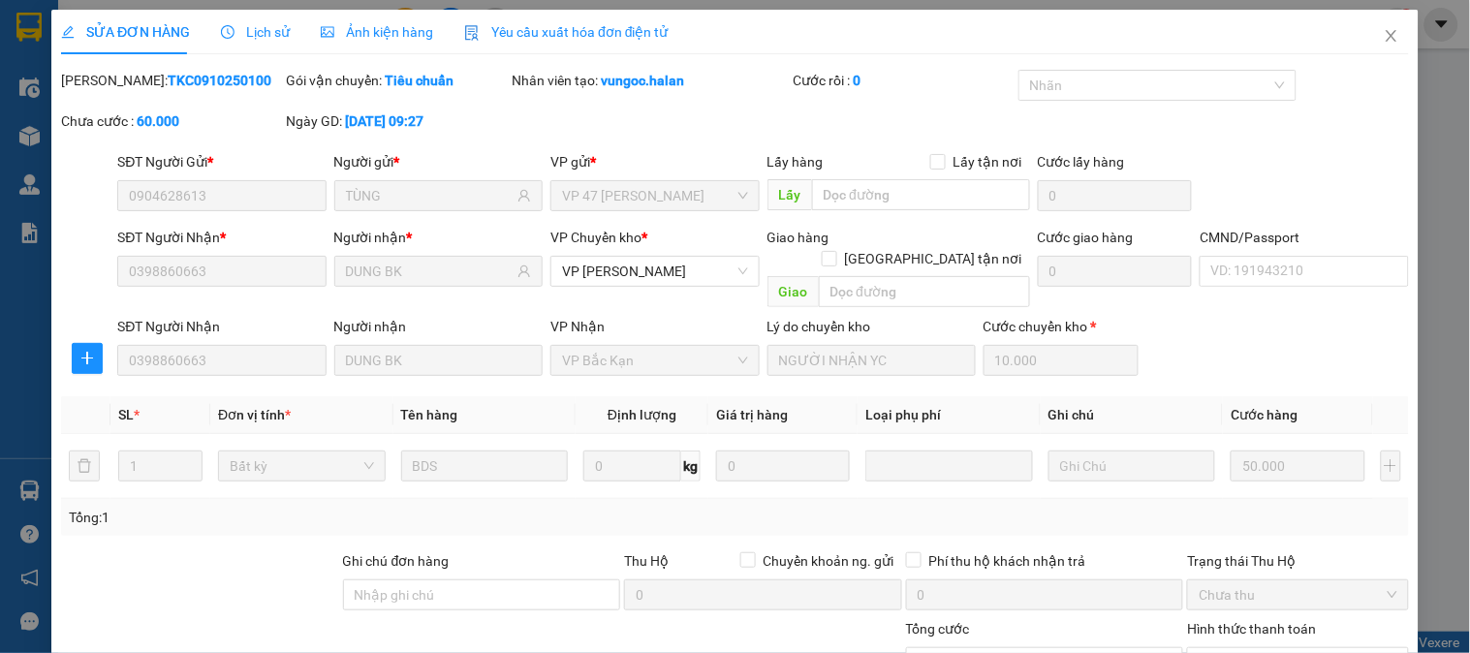
scroll to position [174, 0]
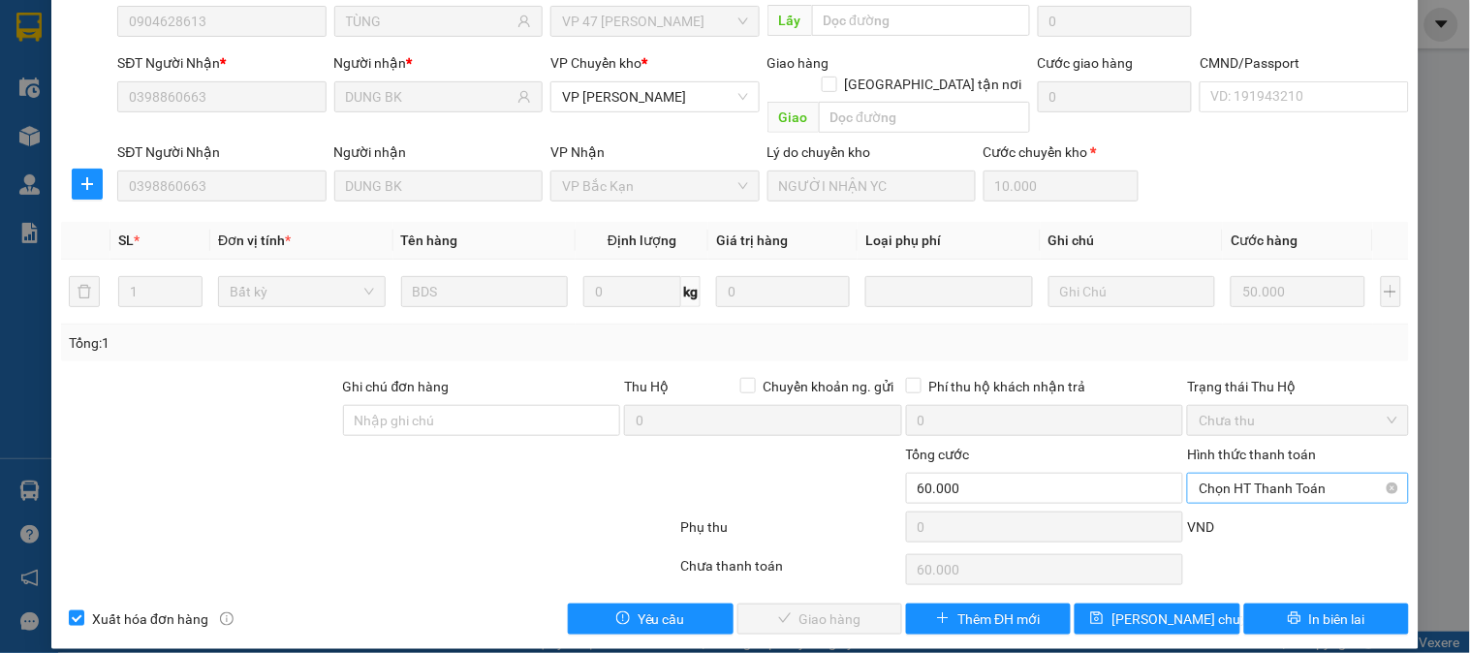
click at [1243, 474] on span "Chọn HT Thanh Toán" at bounding box center [1298, 488] width 198 height 29
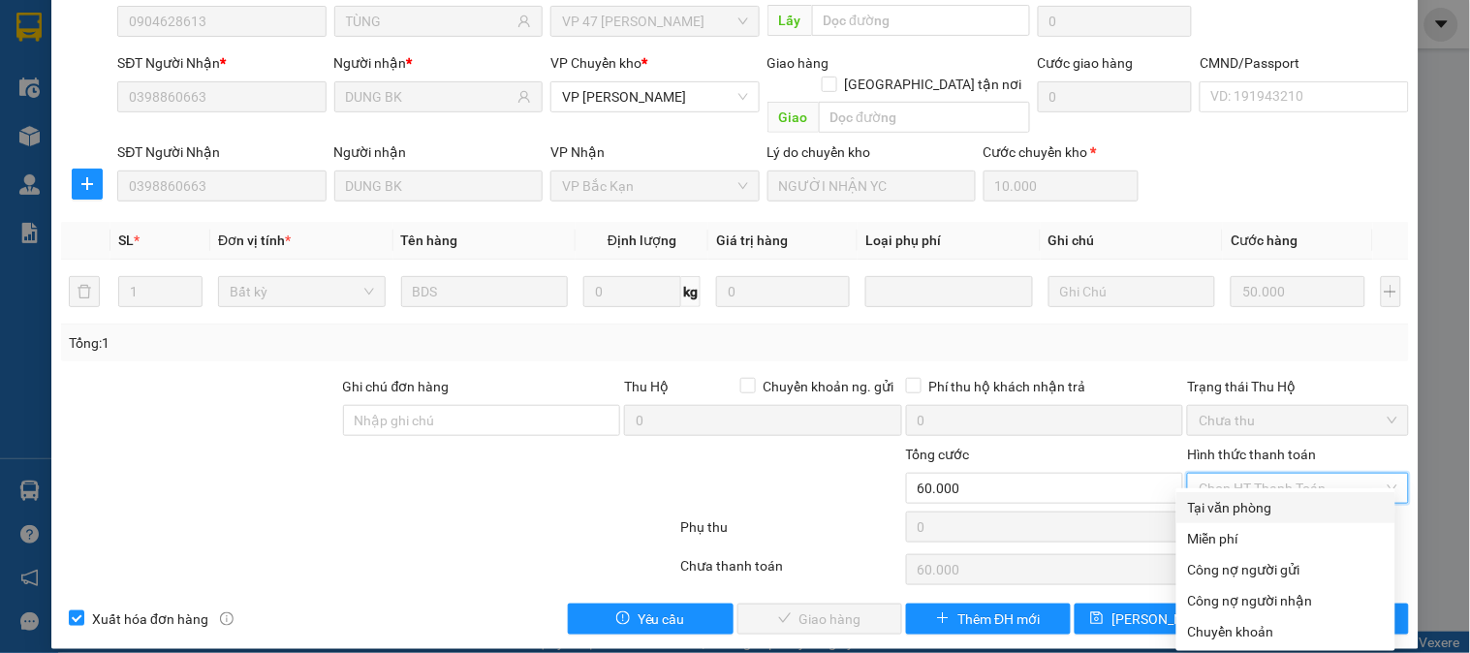
click at [1242, 505] on div "Tại văn phòng" at bounding box center [1286, 507] width 196 height 21
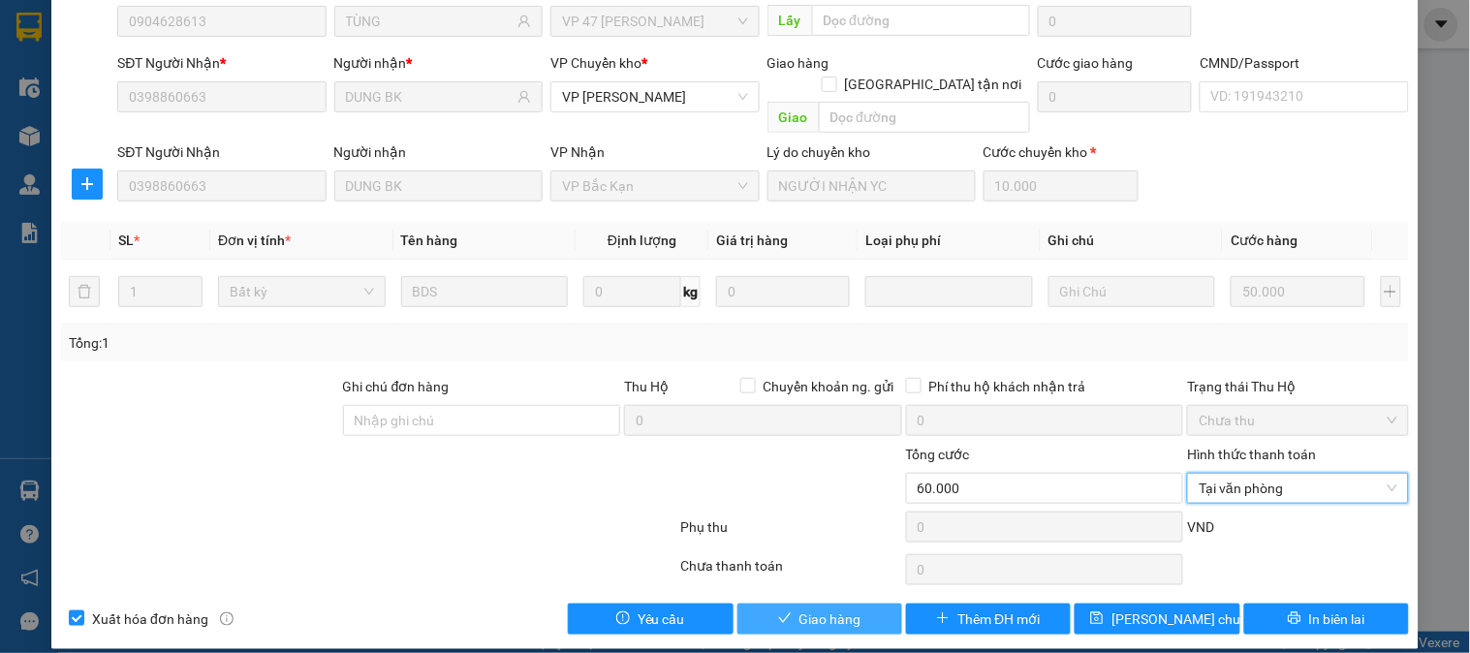
click at [800, 609] on span "Giao hàng" at bounding box center [831, 619] width 62 height 21
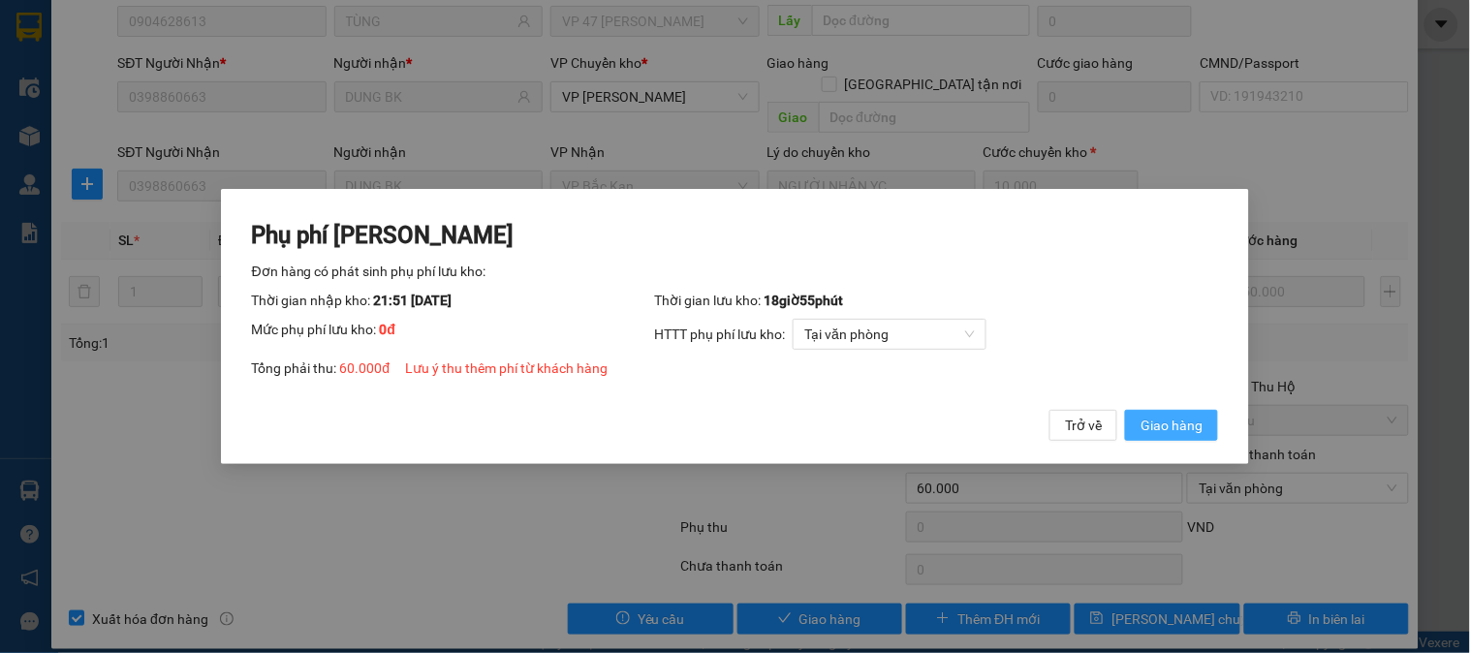
click at [1152, 436] on span "Giao hàng" at bounding box center [1172, 425] width 62 height 21
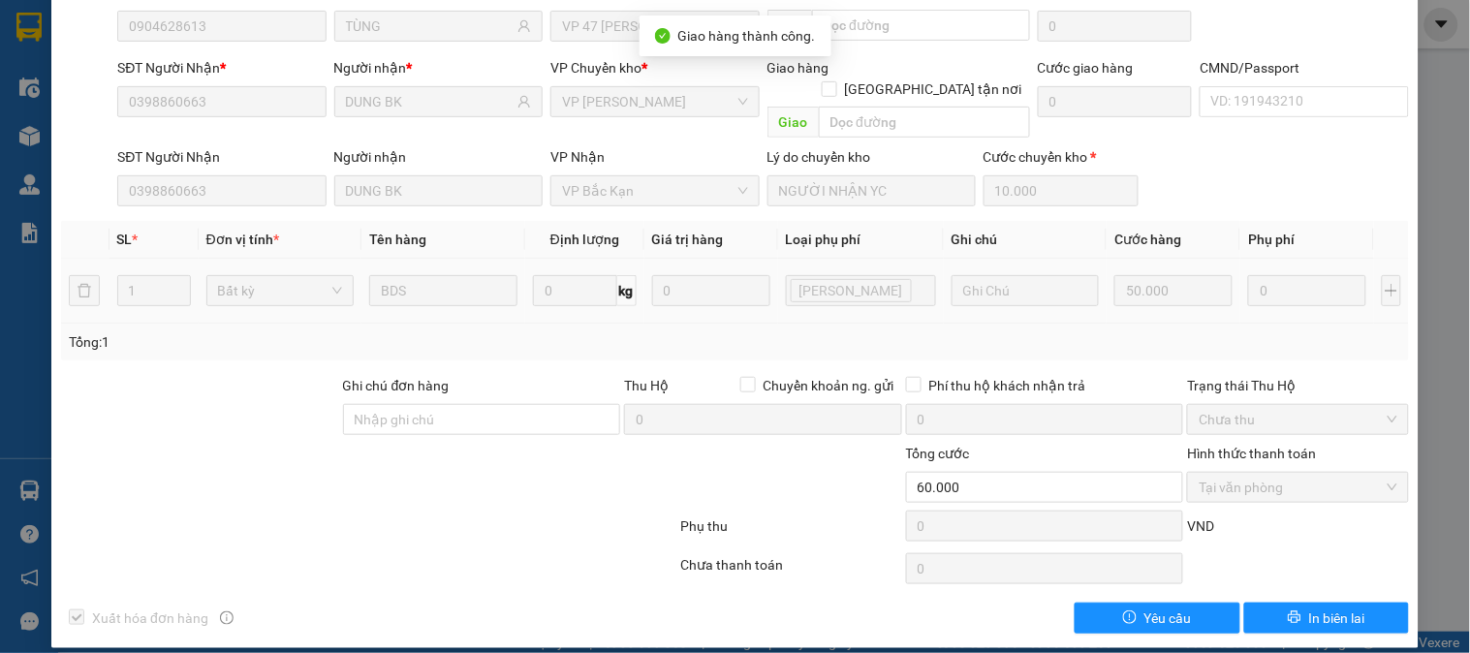
scroll to position [0, 0]
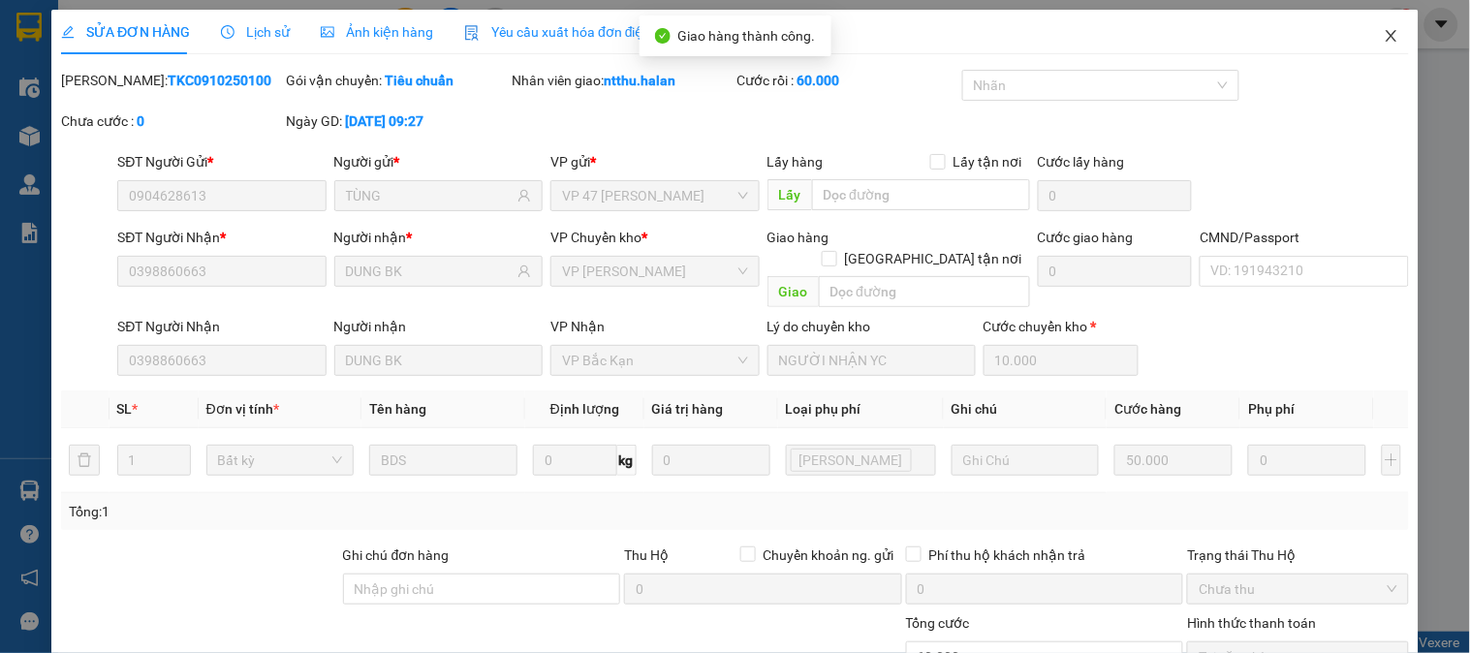
click at [1365, 35] on span "Close" at bounding box center [1392, 37] width 54 height 54
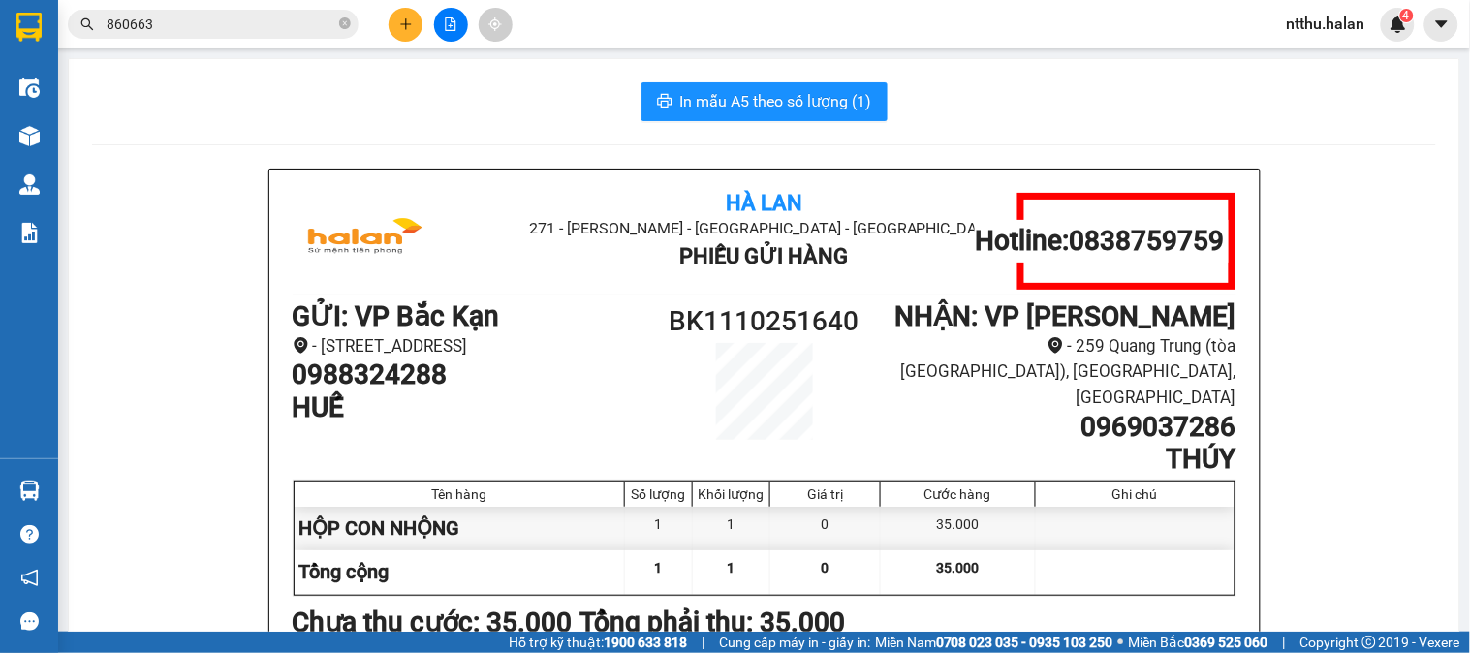
click at [268, 26] on input "860663" at bounding box center [221, 24] width 229 height 21
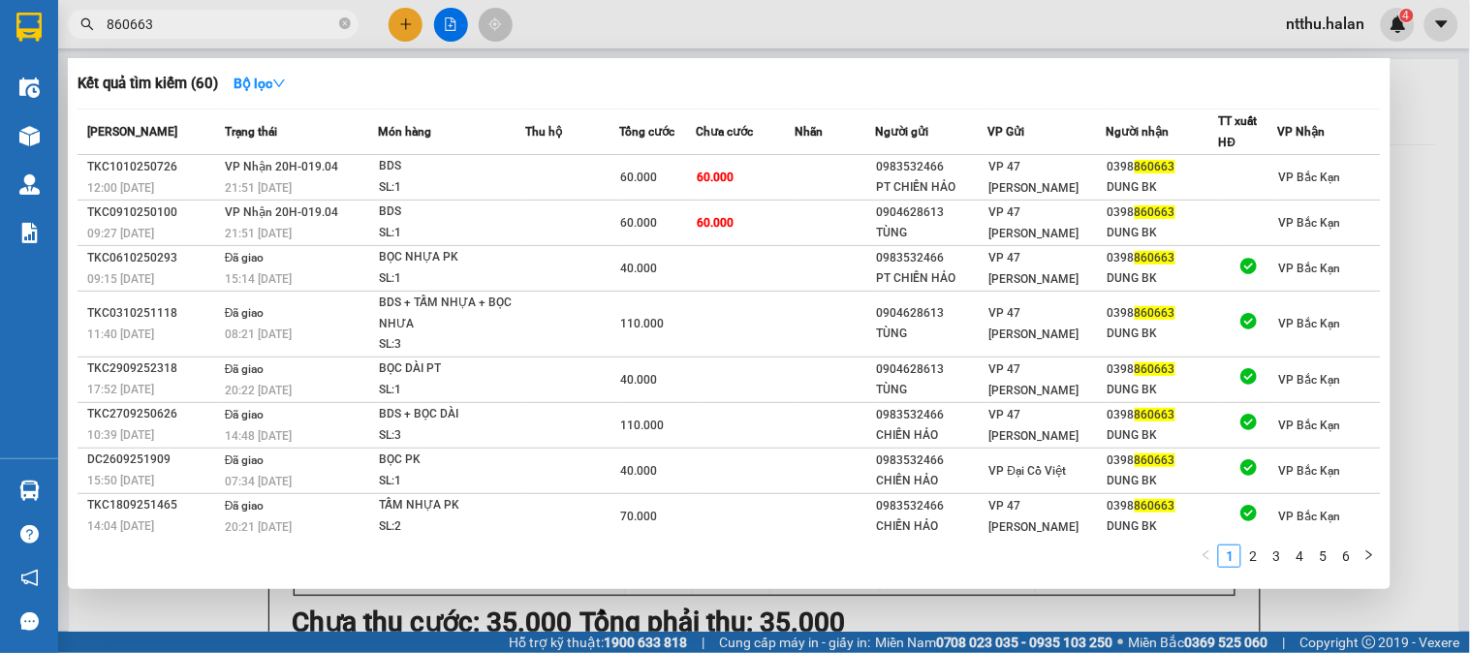
click at [268, 26] on input "860663" at bounding box center [221, 24] width 229 height 21
click at [268, 29] on input "860663" at bounding box center [221, 24] width 229 height 21
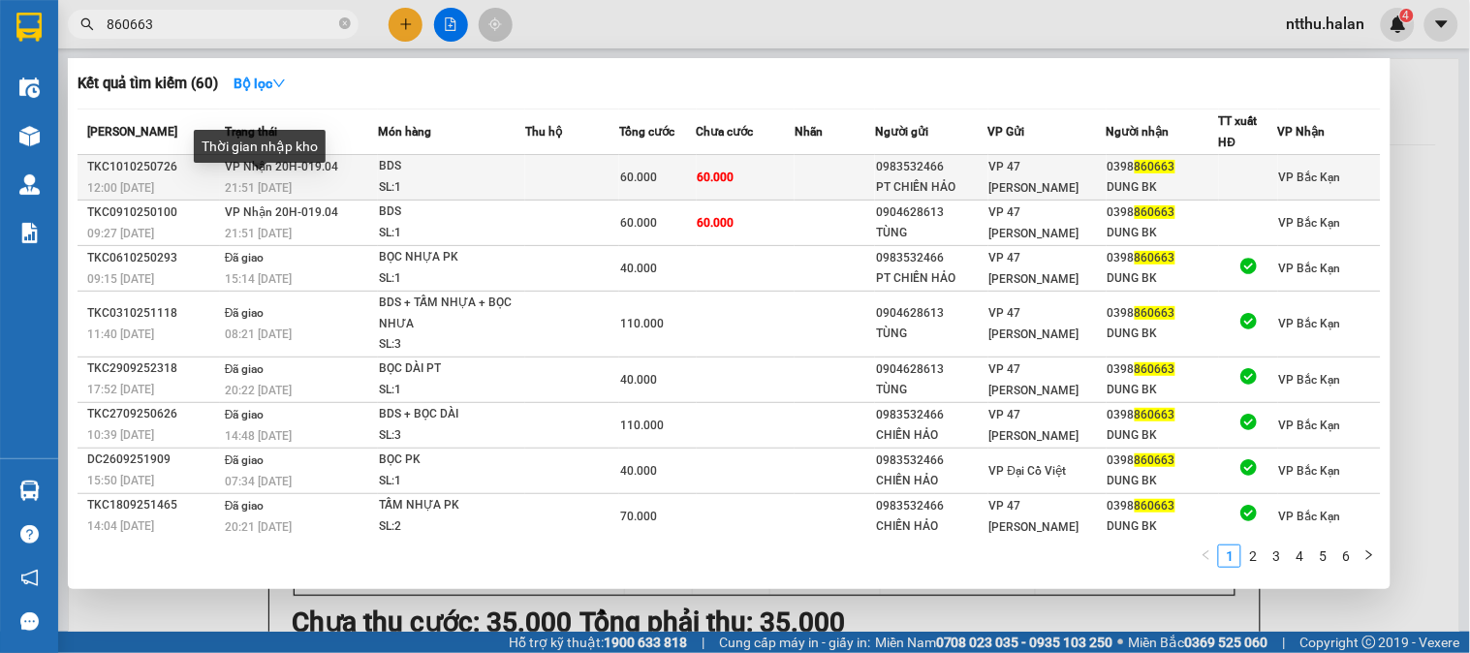
click at [262, 181] on span "21:51 - 10/10" at bounding box center [258, 188] width 67 height 14
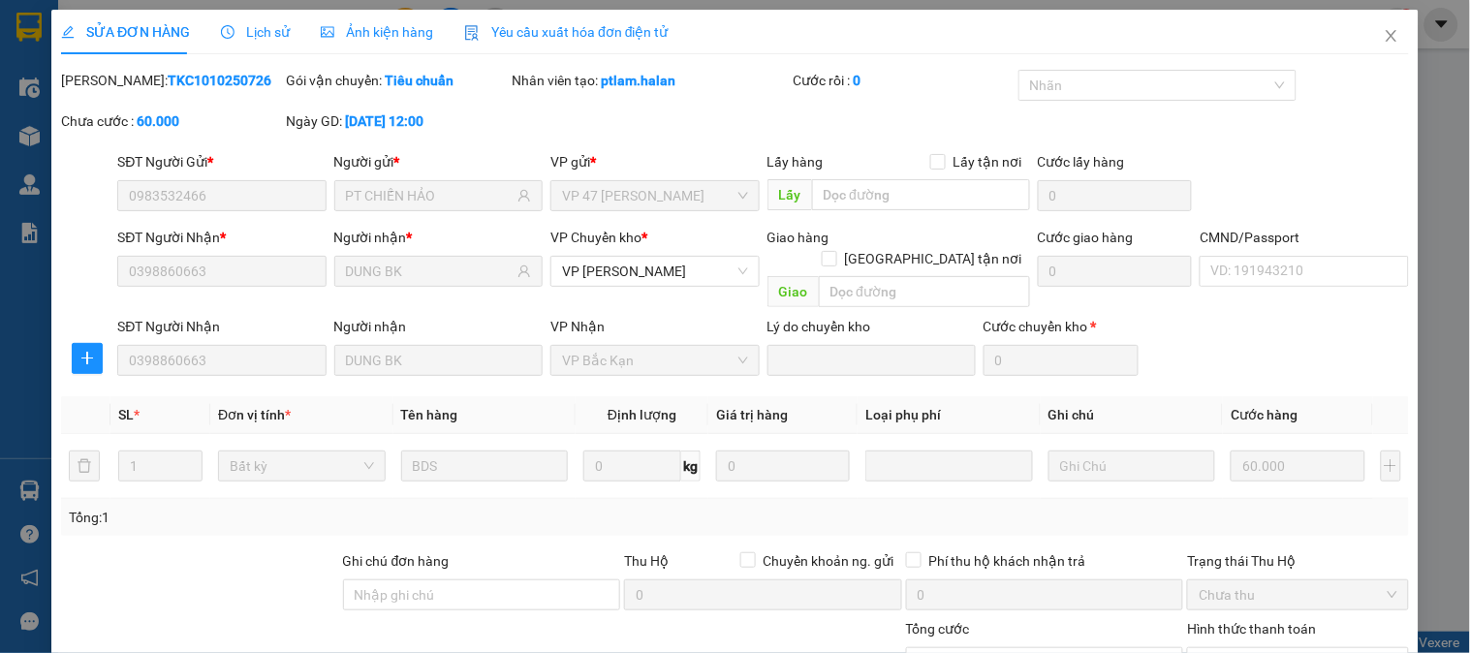
scroll to position [174, 0]
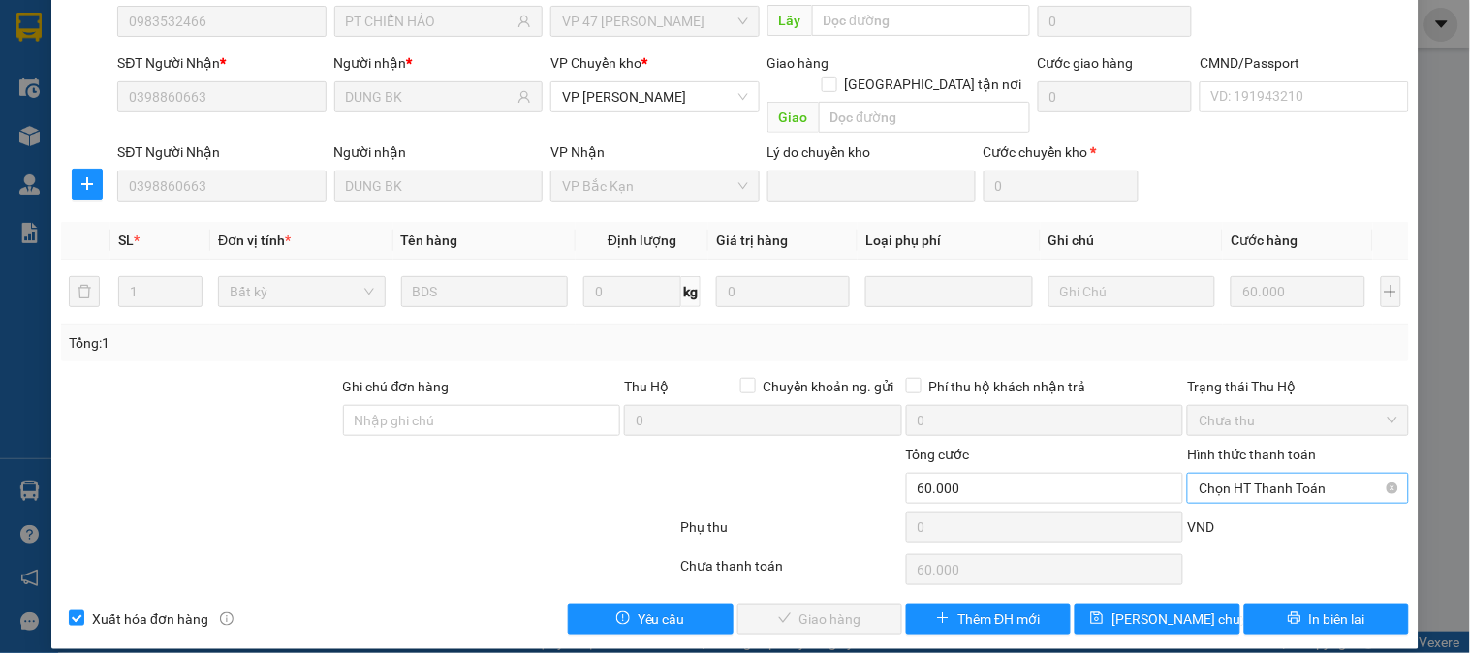
click at [1283, 473] on div "Chọn HT Thanh Toán" at bounding box center [1297, 488] width 221 height 31
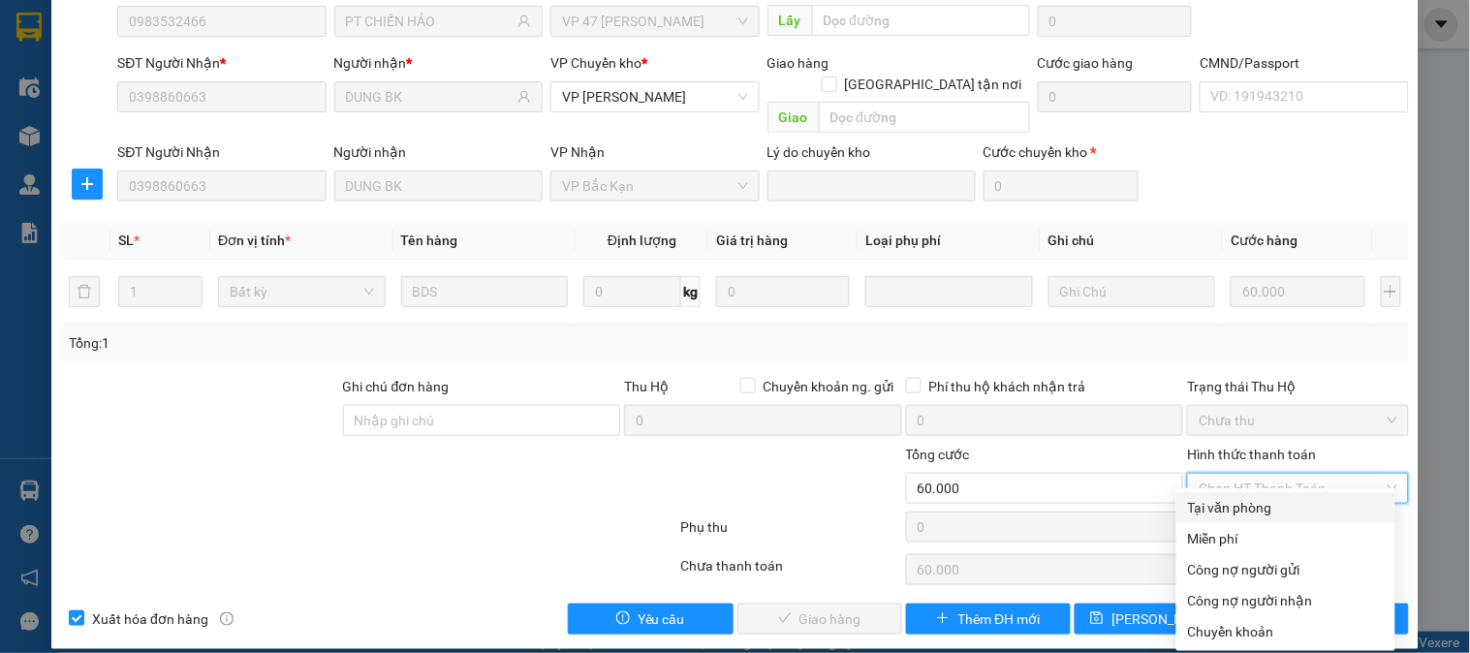
click at [1271, 505] on div "Tại văn phòng" at bounding box center [1286, 507] width 196 height 21
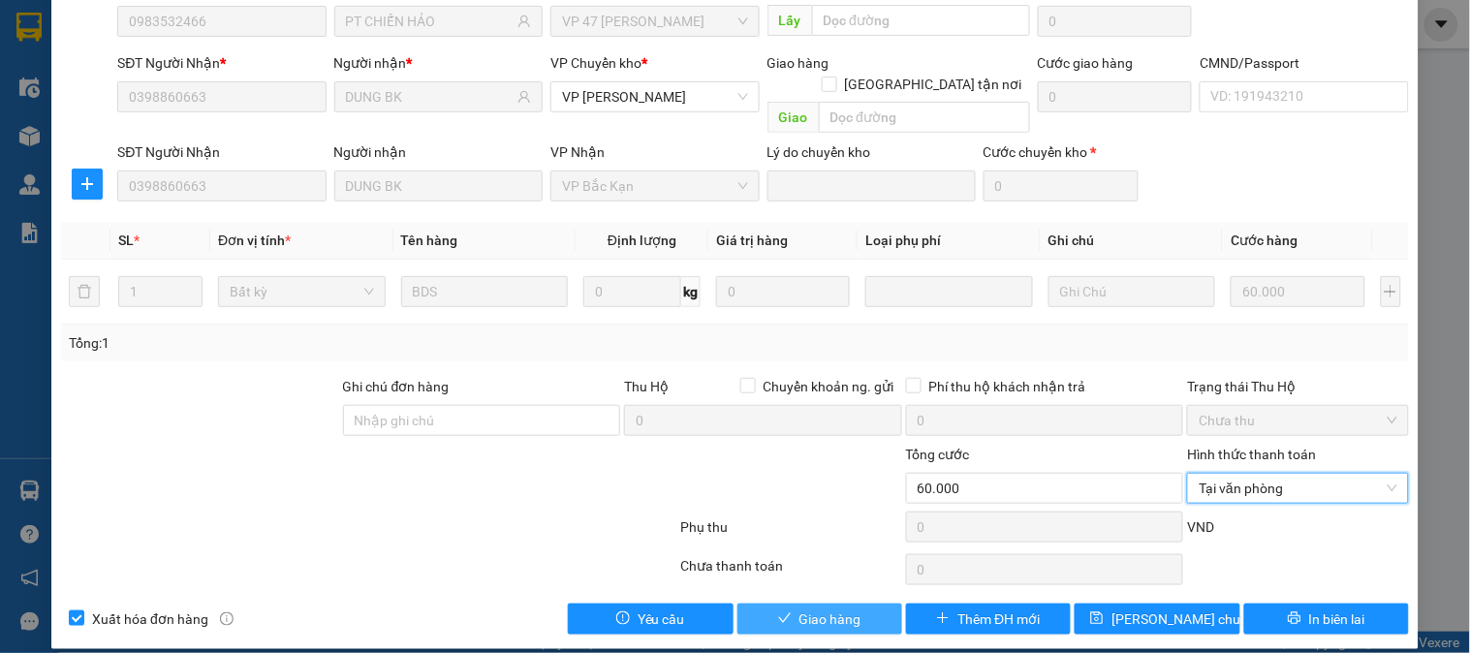
click at [835, 609] on span "Giao hàng" at bounding box center [831, 619] width 62 height 21
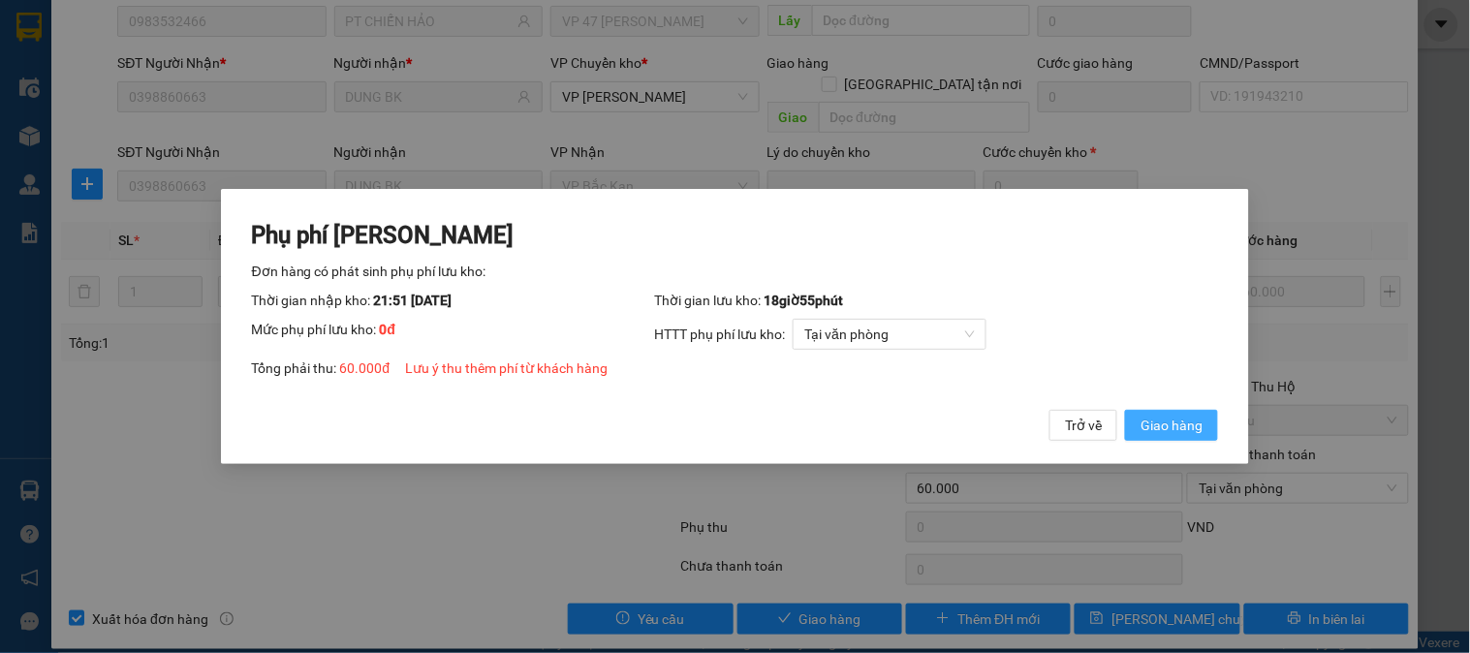
click at [1187, 432] on span "Giao hàng" at bounding box center [1172, 425] width 62 height 21
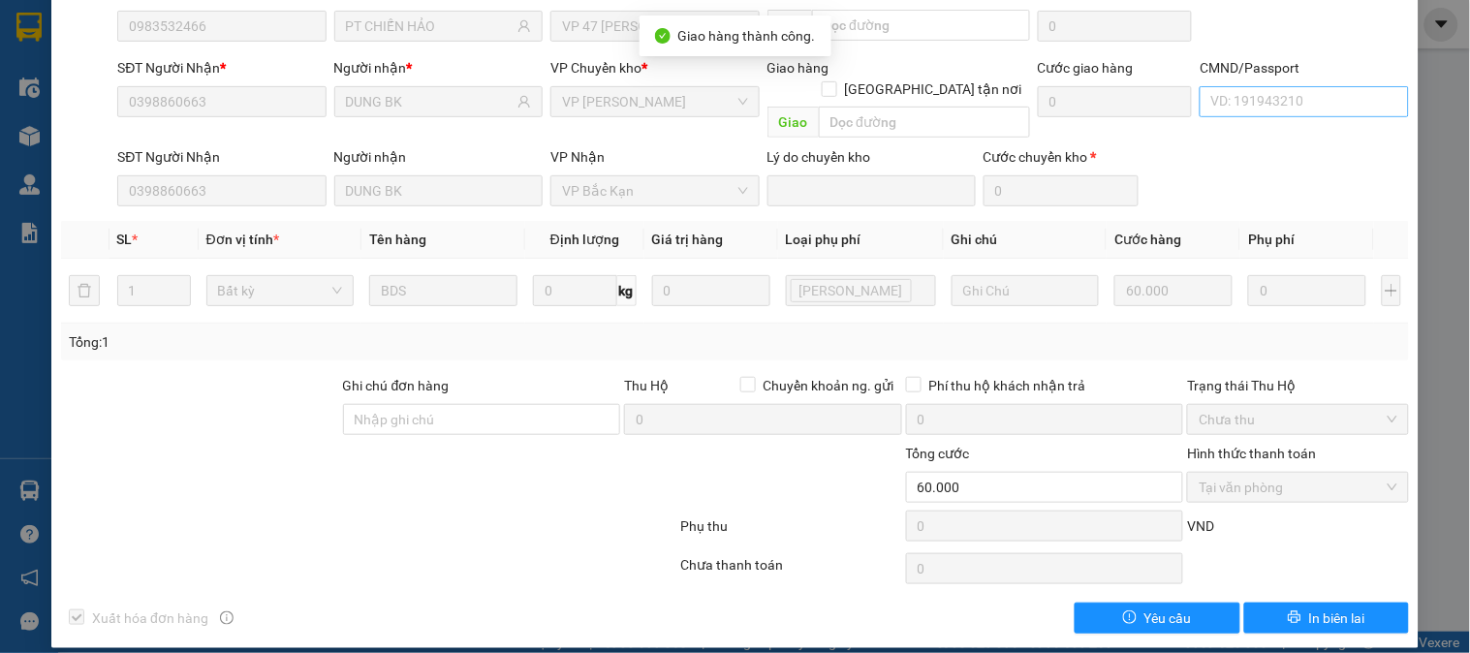
scroll to position [0, 0]
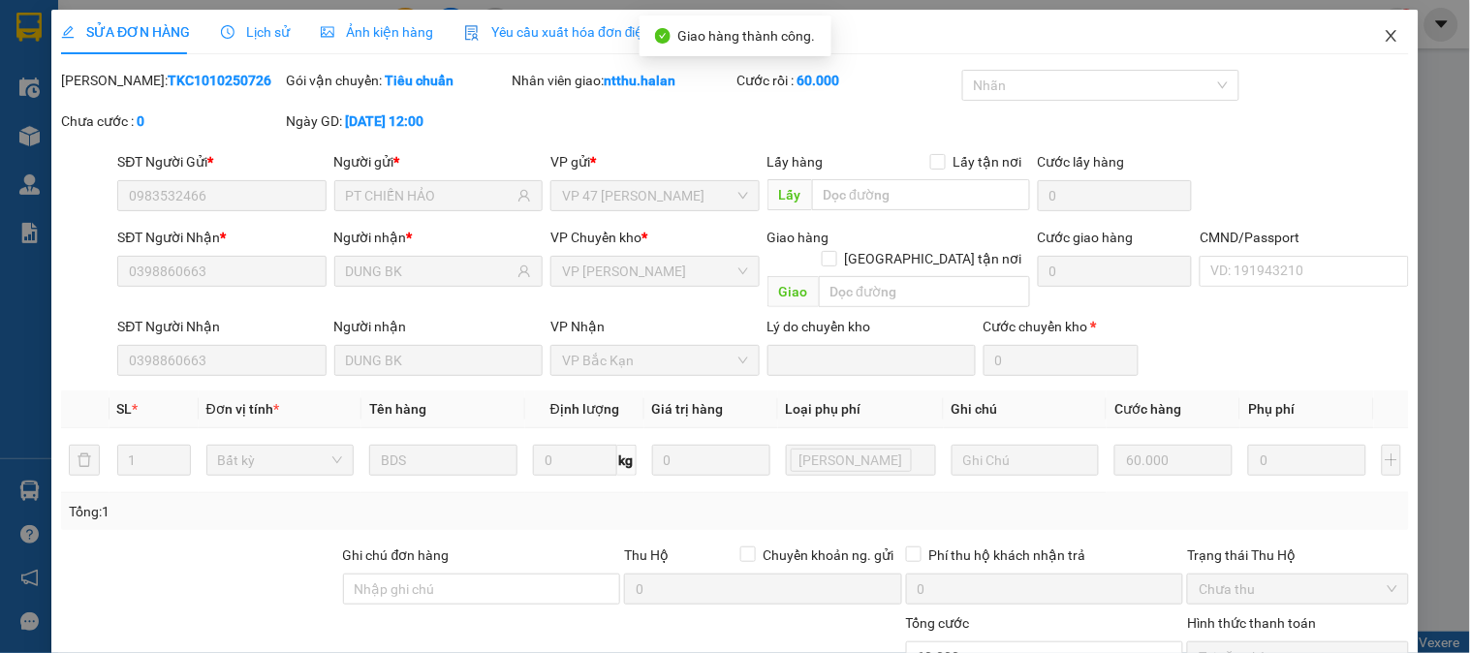
click at [1384, 35] on icon "close" at bounding box center [1392, 36] width 16 height 16
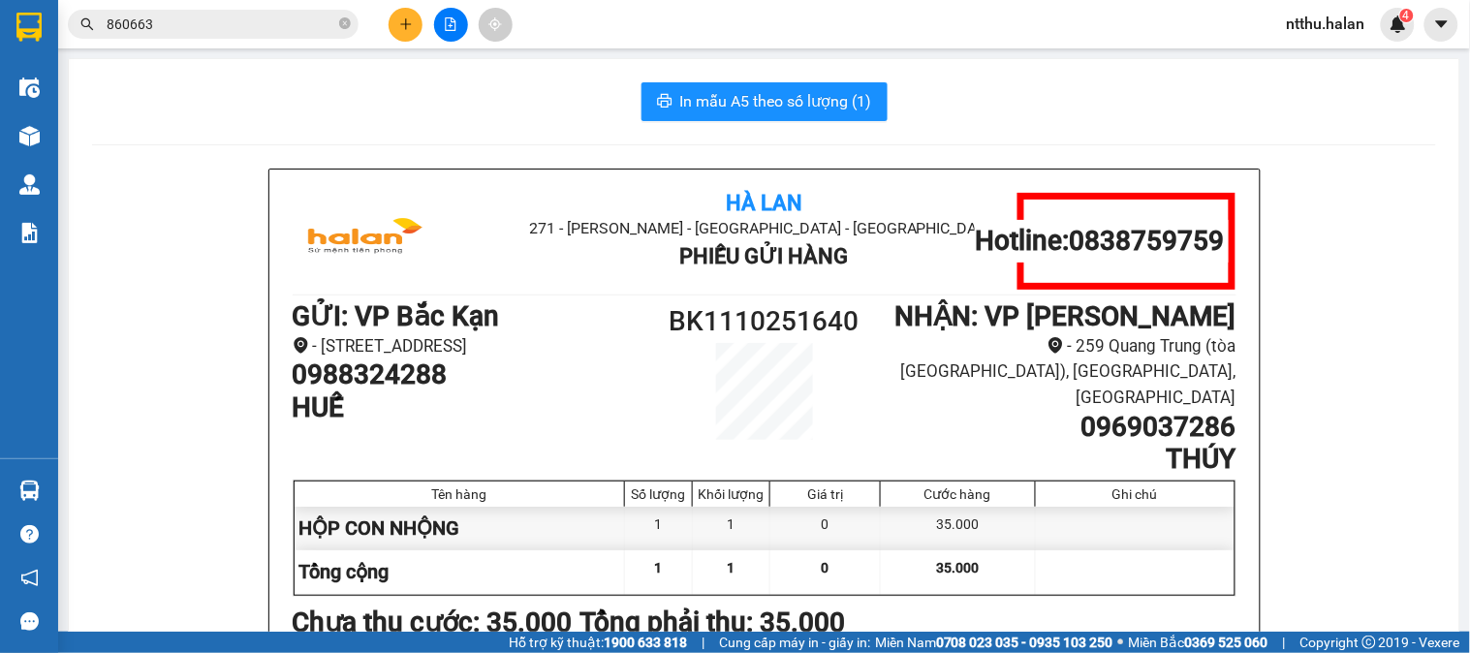
click at [283, 21] on input "860663" at bounding box center [221, 24] width 229 height 21
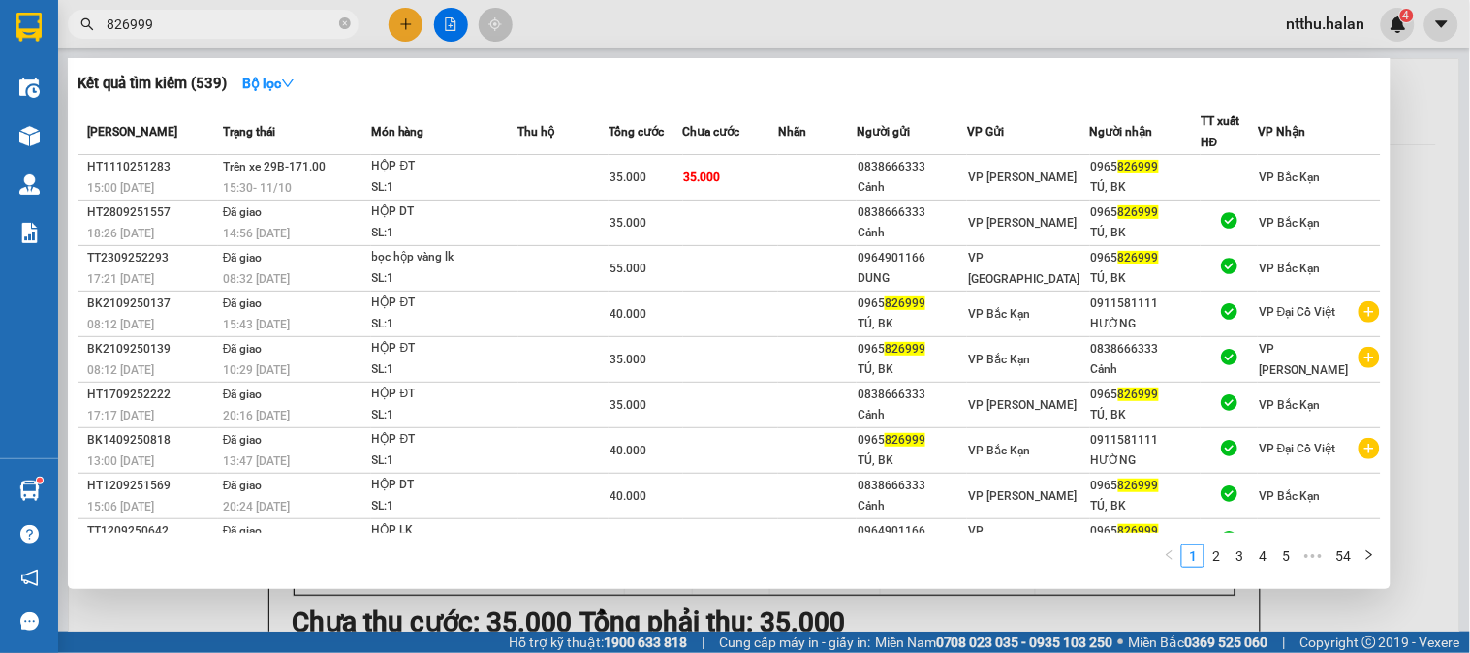
click at [400, 27] on div at bounding box center [735, 326] width 1470 height 653
click at [400, 27] on icon "plus" at bounding box center [406, 24] width 14 height 14
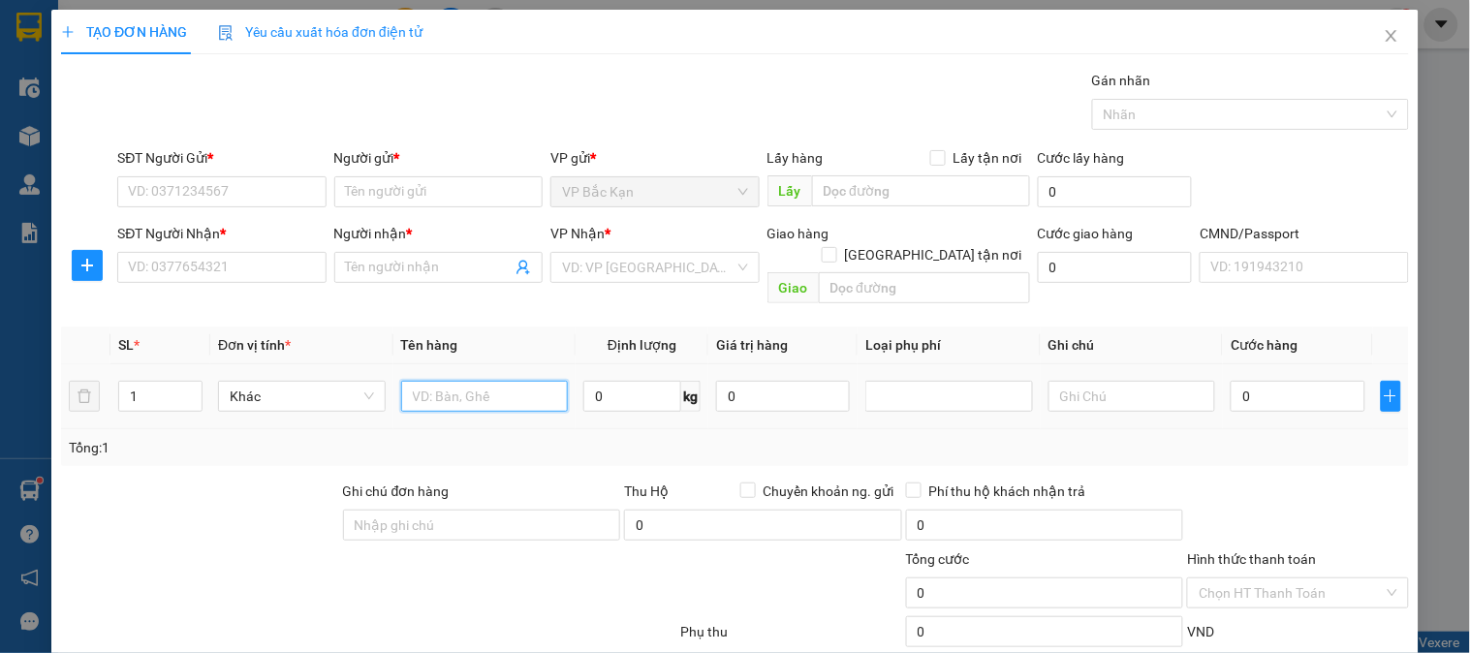
click at [501, 381] on input "text" at bounding box center [485, 396] width 168 height 31
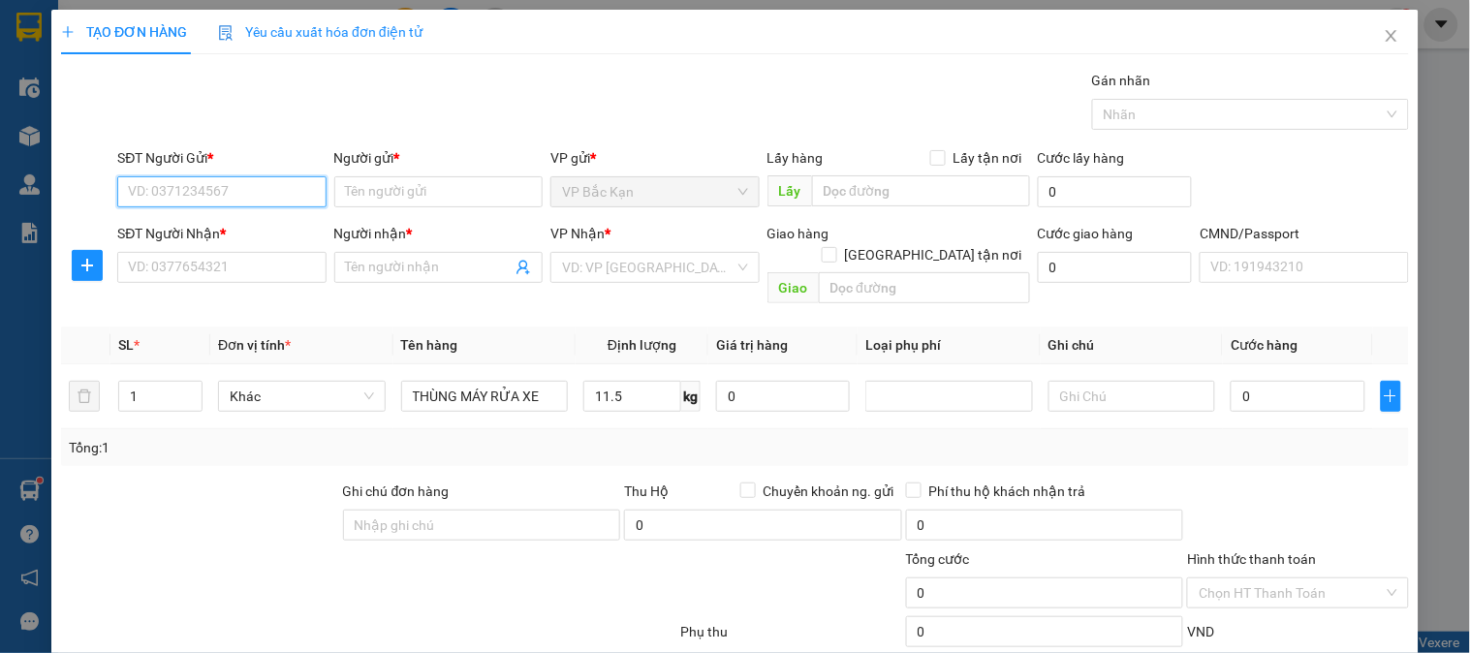
click at [279, 182] on input "SĐT Người Gửi *" at bounding box center [221, 191] width 208 height 31
click at [194, 184] on input "09135339772" at bounding box center [221, 191] width 208 height 31
click at [239, 230] on div "0913533972 - CƯỜNG" at bounding box center [223, 230] width 191 height 21
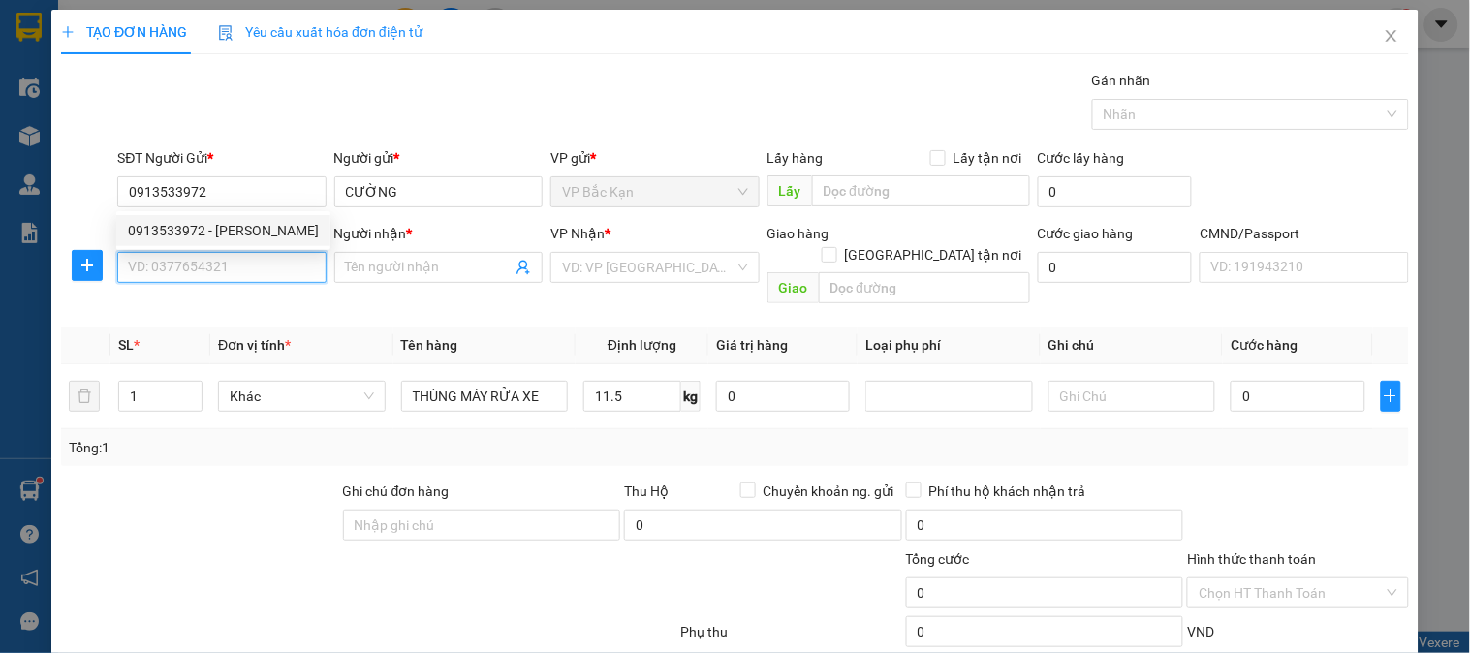
click at [214, 268] on input "SĐT Người Nhận *" at bounding box center [221, 267] width 208 height 31
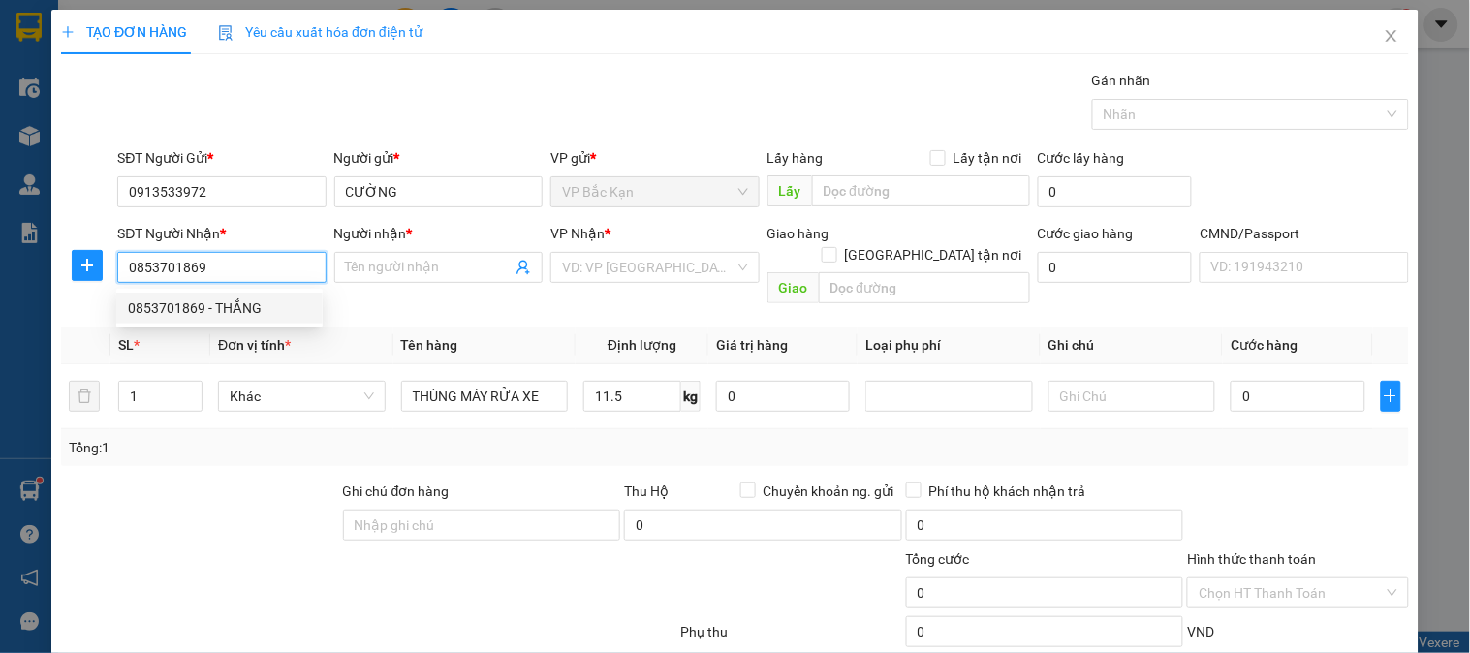
click at [254, 313] on div "0853701869 - THẮNG" at bounding box center [219, 308] width 183 height 21
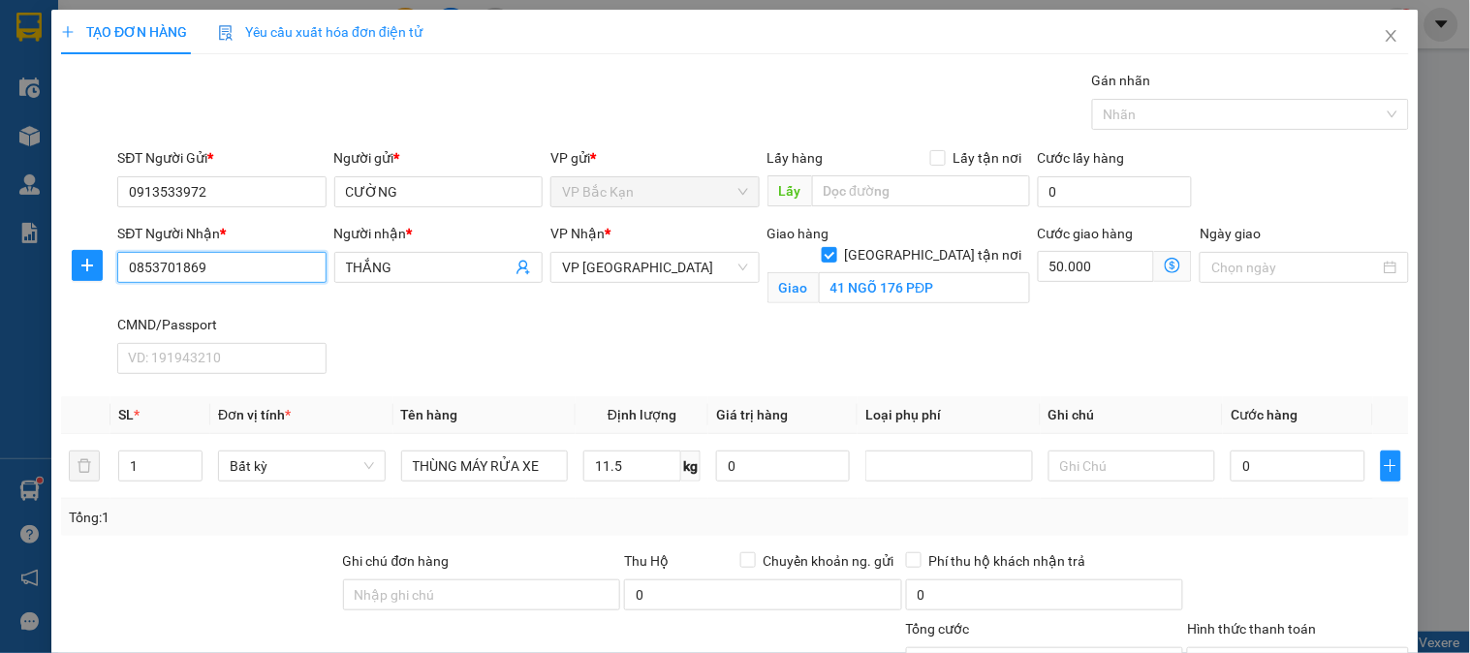
click at [243, 265] on input "0853701869" at bounding box center [221, 267] width 208 height 31
click at [235, 265] on input "0853701869" at bounding box center [221, 267] width 208 height 31
click at [836, 247] on input "Giao tận nơi" at bounding box center [829, 254] width 14 height 14
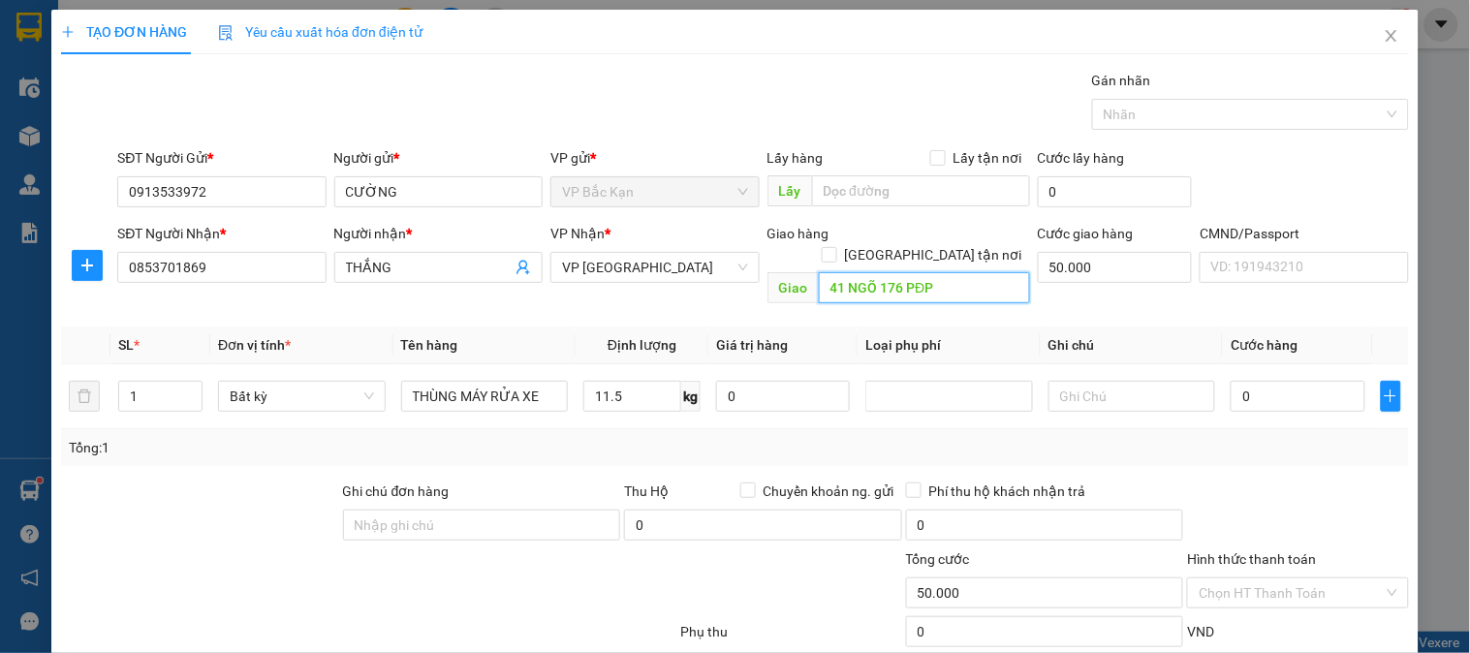
click at [894, 272] on input "41 NGÕ 176 PĐP" at bounding box center [924, 287] width 211 height 31
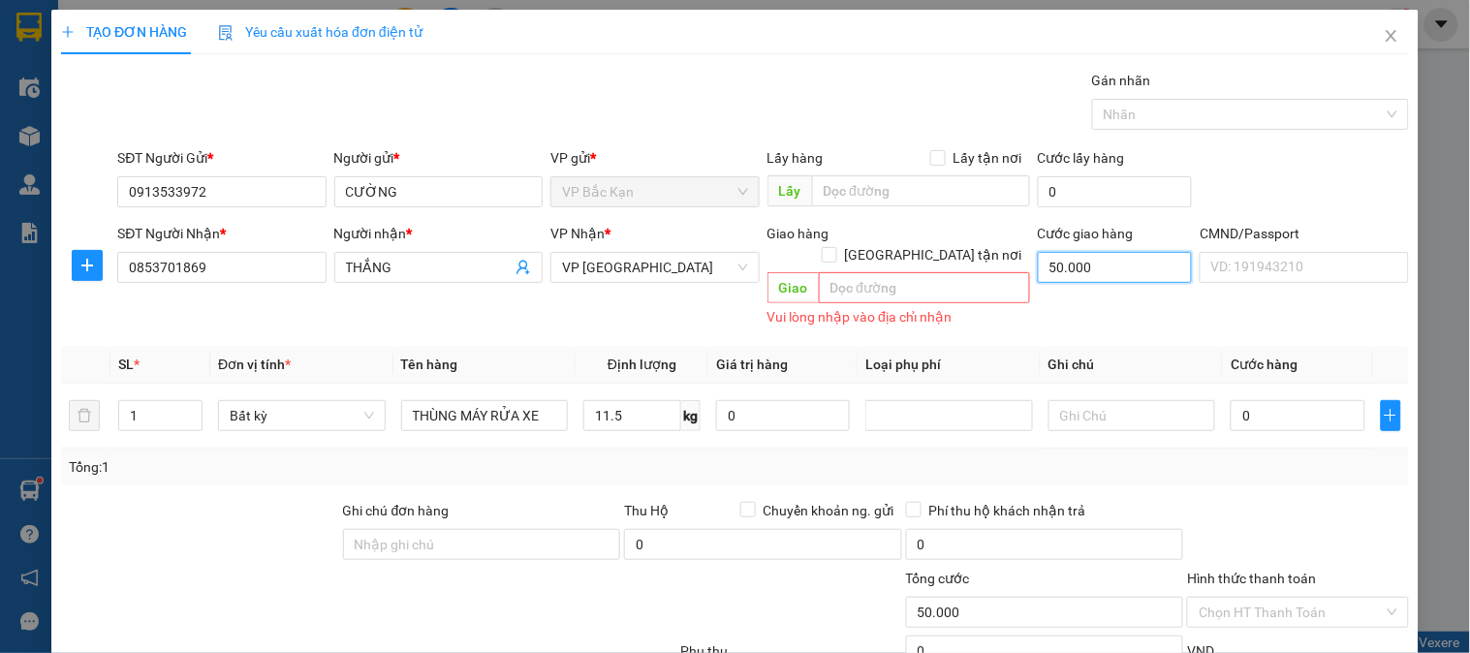
click at [1091, 277] on input "50.000" at bounding box center [1115, 267] width 155 height 31
click at [638, 396] on span "11.5 kg" at bounding box center [642, 413] width 117 height 35
click at [638, 411] on input "11.5" at bounding box center [633, 415] width 98 height 31
click at [633, 449] on div "Tổng: 1" at bounding box center [735, 467] width 1348 height 37
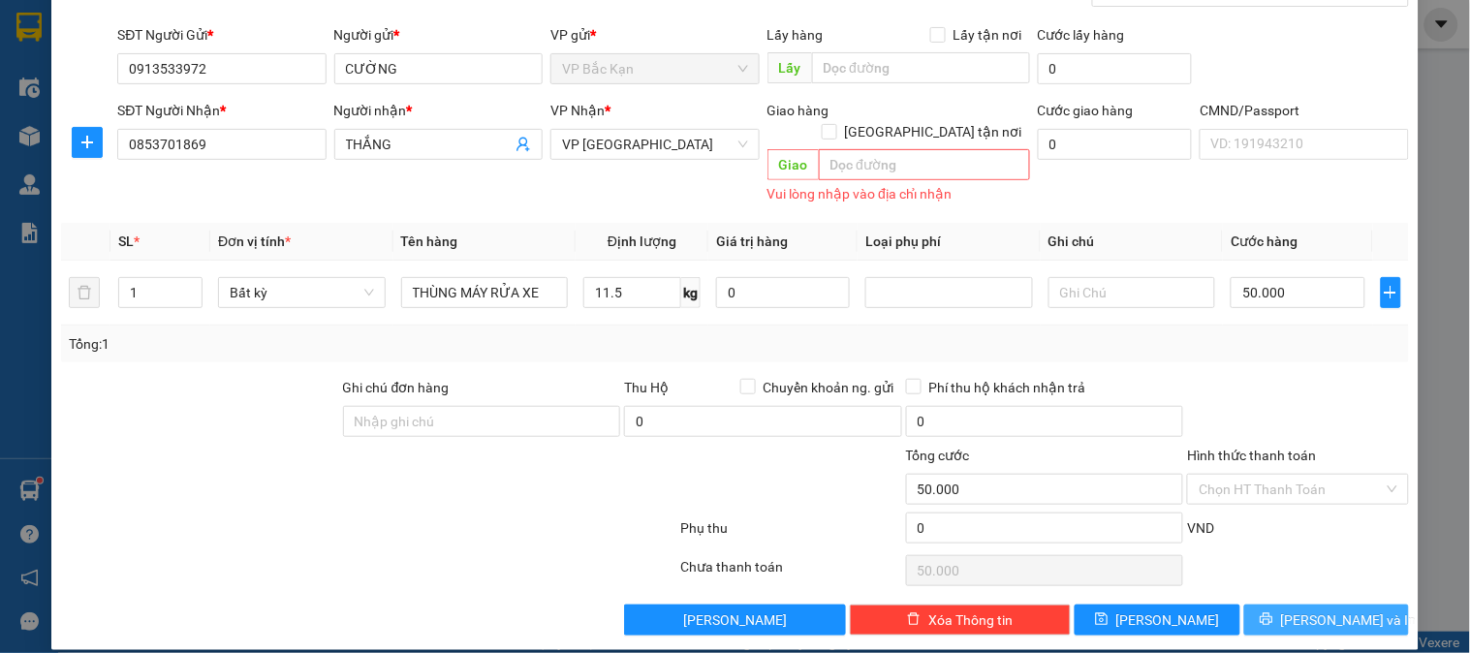
click at [1273, 614] on icon "printer" at bounding box center [1266, 620] width 13 height 13
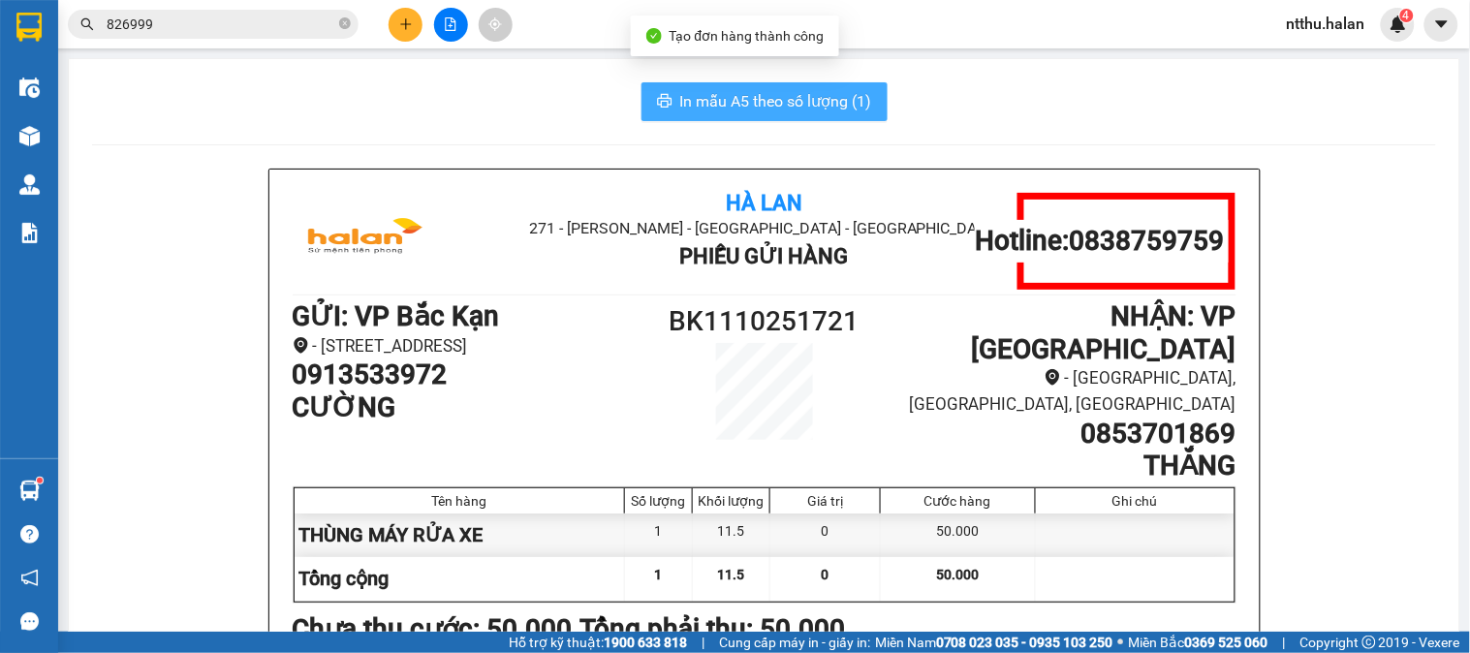
click at [795, 103] on span "In mẫu A5 theo số lượng (1)" at bounding box center [776, 101] width 192 height 24
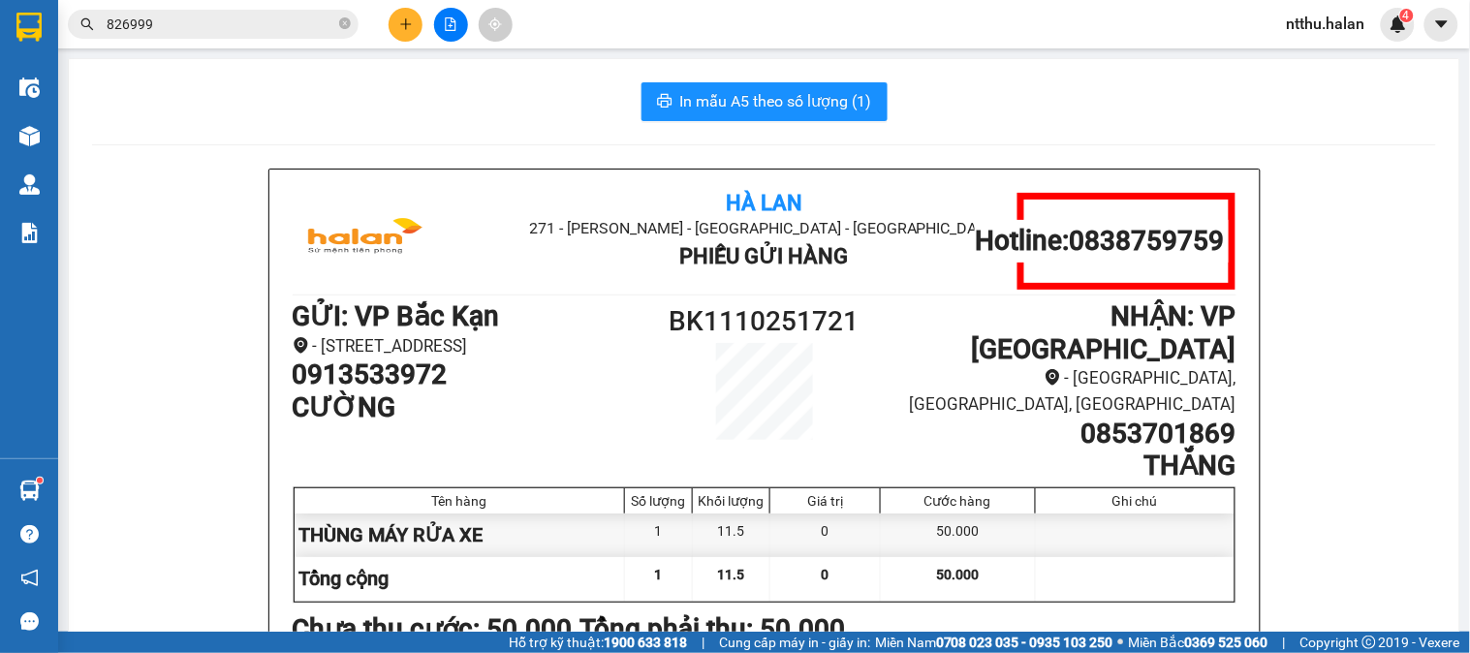
click at [468, 95] on div "In mẫu A5 theo số lượng (1)" at bounding box center [764, 101] width 1344 height 39
click at [372, 120] on div "In mẫu A5 theo số lượng (1)" at bounding box center [764, 101] width 1344 height 39
click at [310, 44] on div "Kết quả tìm kiếm ( 539 ) Bộ lọc Mã ĐH Trạng thái Món hàng Thu hộ Tổng cước Chưa…" at bounding box center [735, 24] width 1470 height 48
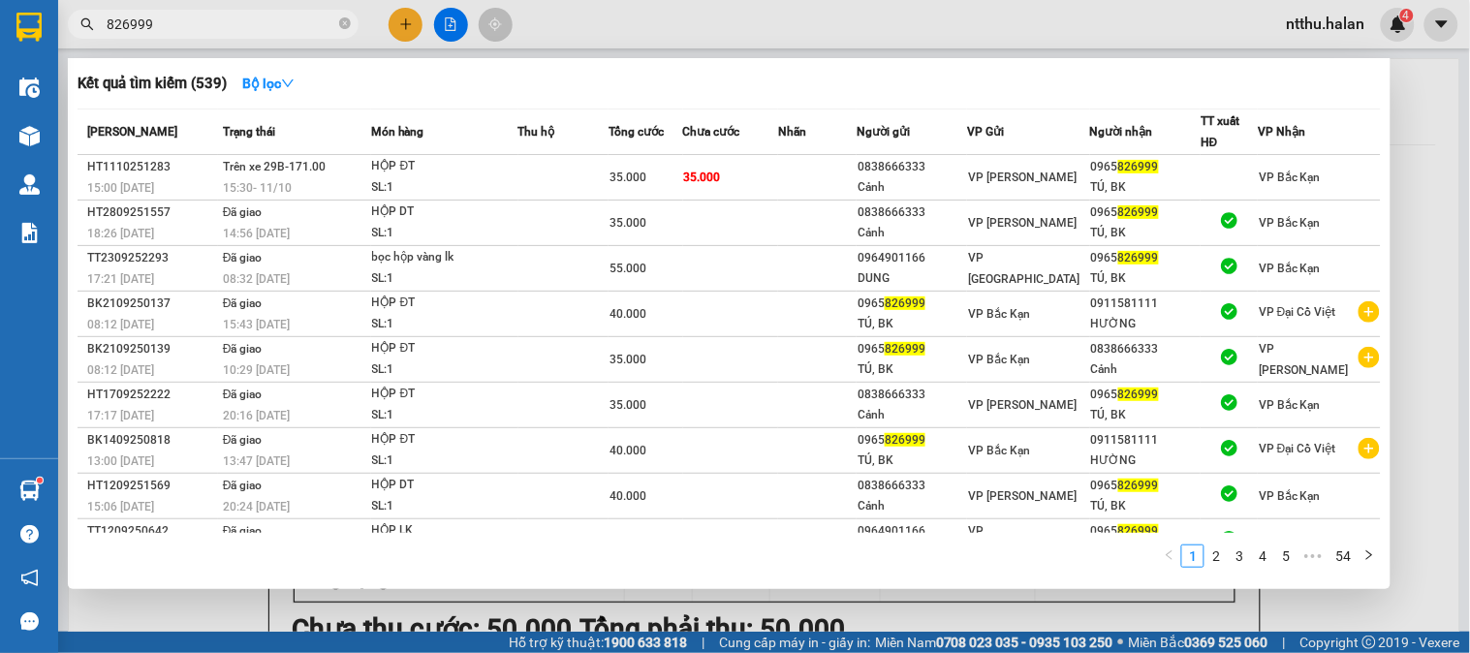
click at [300, 23] on input "826999" at bounding box center [221, 24] width 229 height 21
click at [299, 22] on input "826999" at bounding box center [221, 24] width 229 height 21
click at [299, 21] on input "826999" at bounding box center [221, 24] width 229 height 21
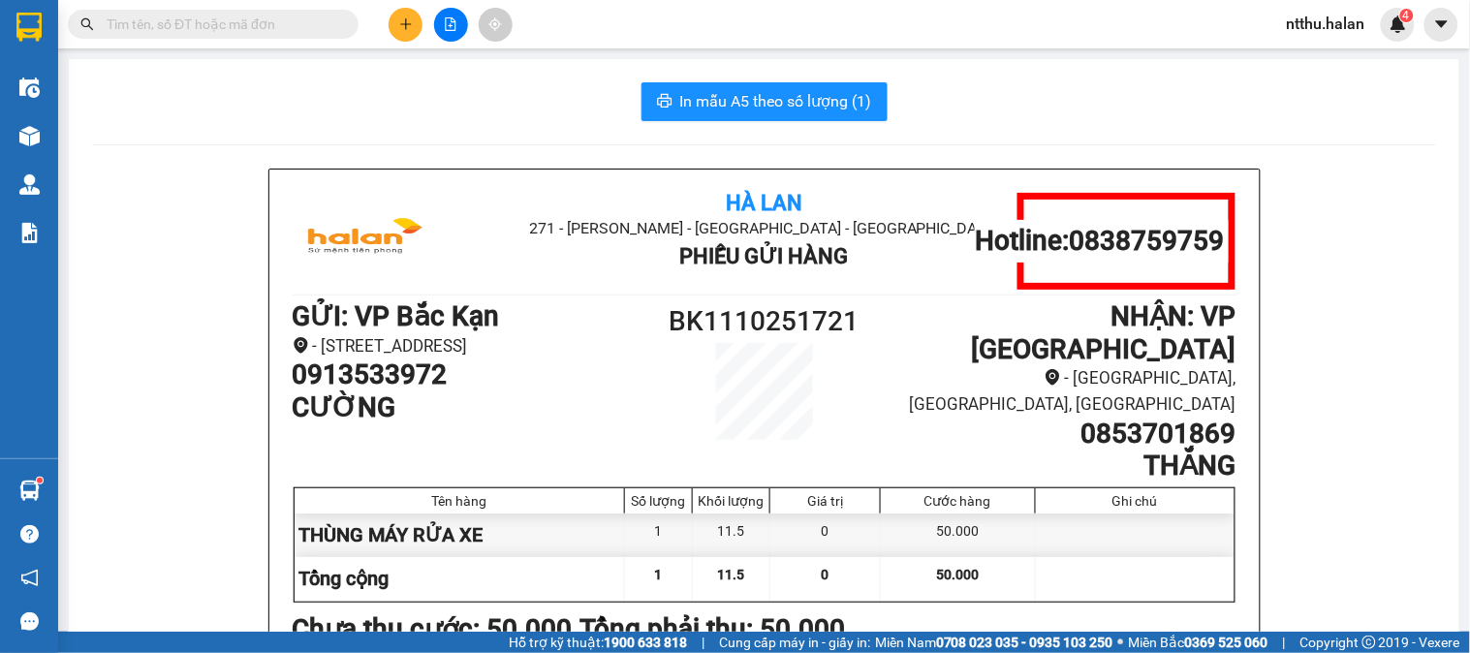
click at [247, 21] on input "text" at bounding box center [221, 24] width 229 height 21
click at [200, 20] on input "text" at bounding box center [221, 24] width 229 height 21
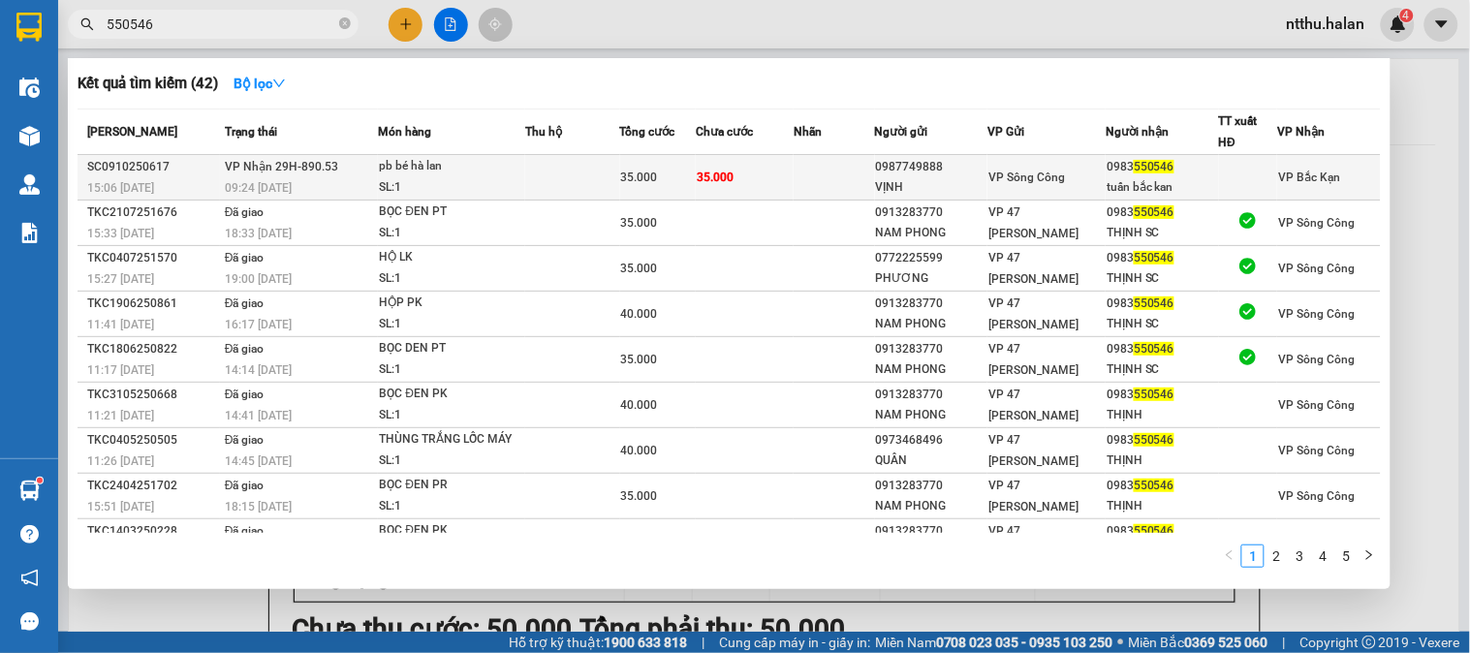
click at [439, 175] on div "pb bé hà lan" at bounding box center [451, 166] width 145 height 21
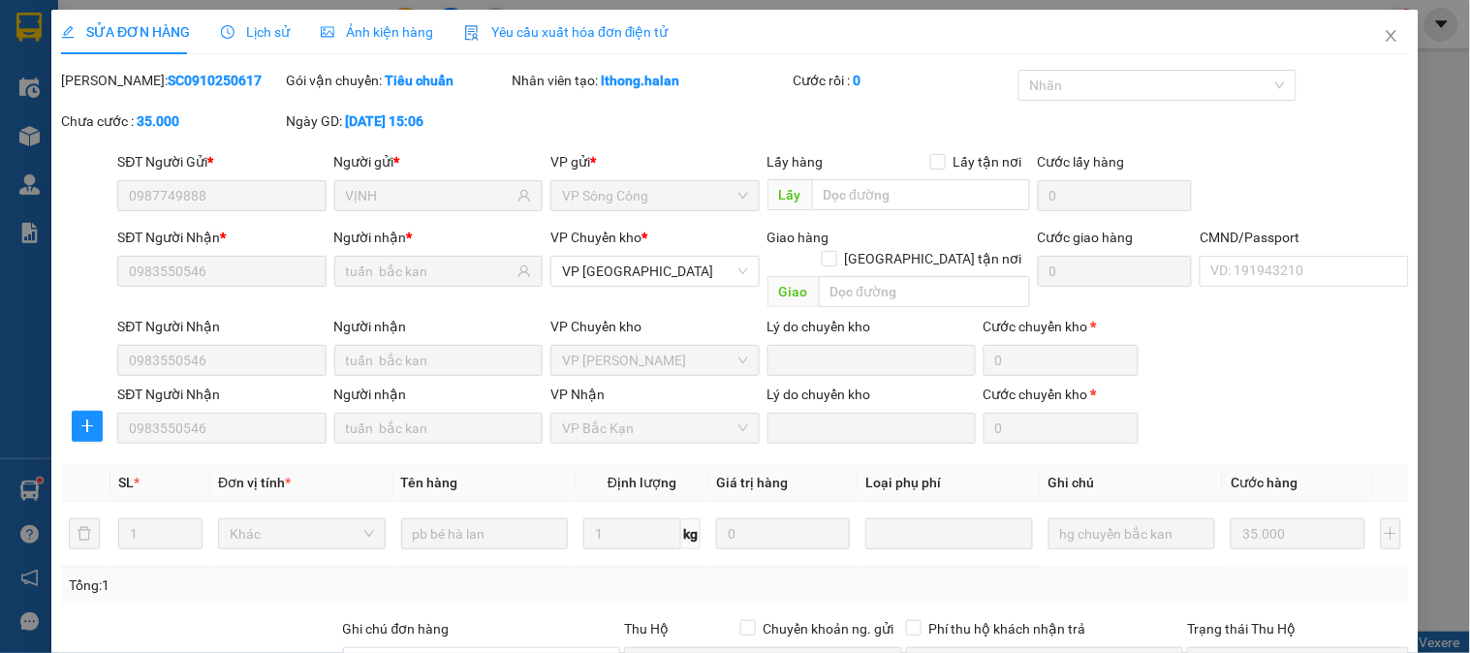
scroll to position [246, 0]
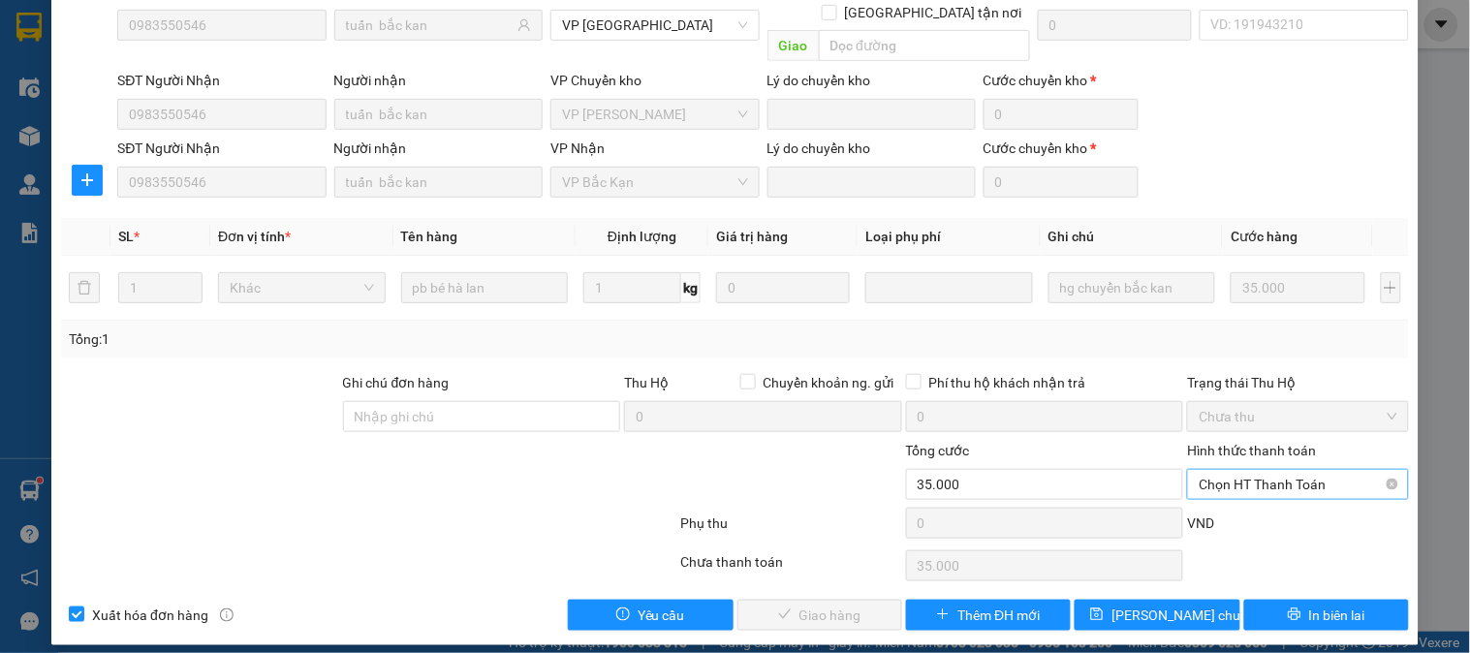
click at [1247, 470] on span "Chọn HT Thanh Toán" at bounding box center [1298, 484] width 198 height 29
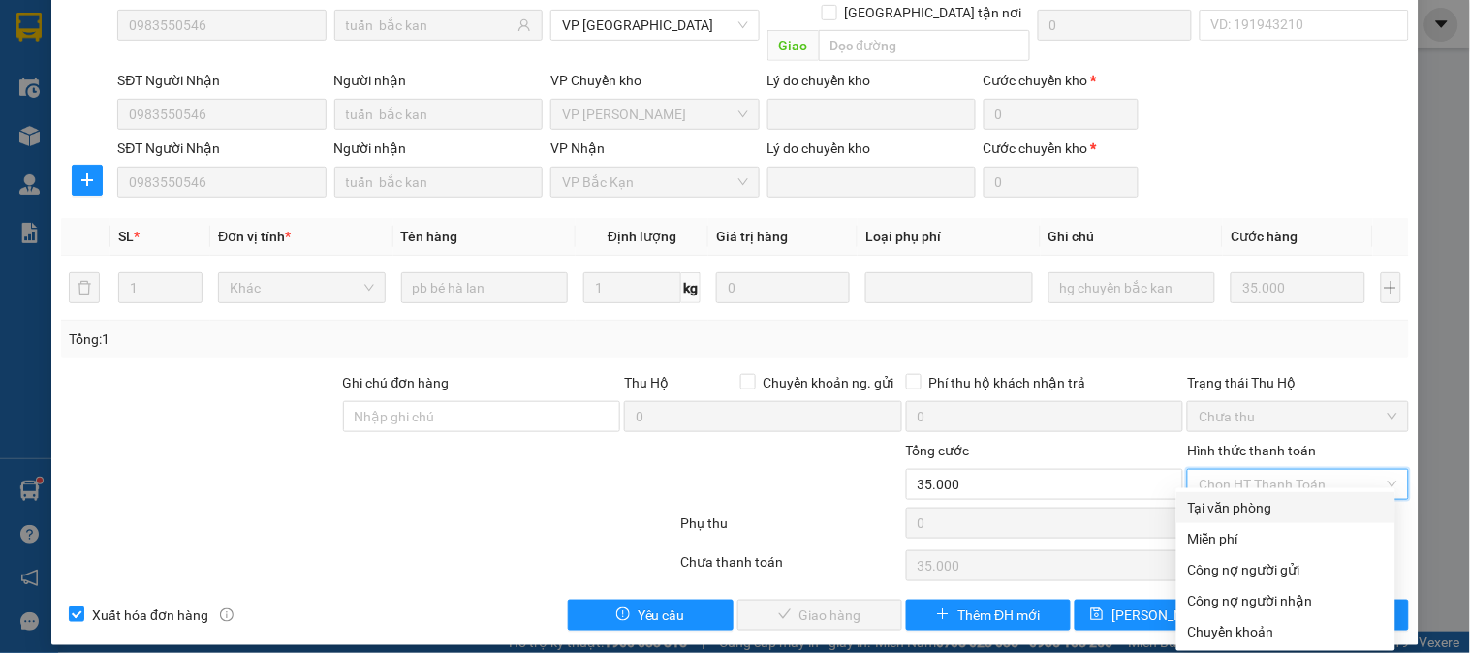
click at [1244, 498] on div "Tại văn phòng" at bounding box center [1286, 507] width 196 height 21
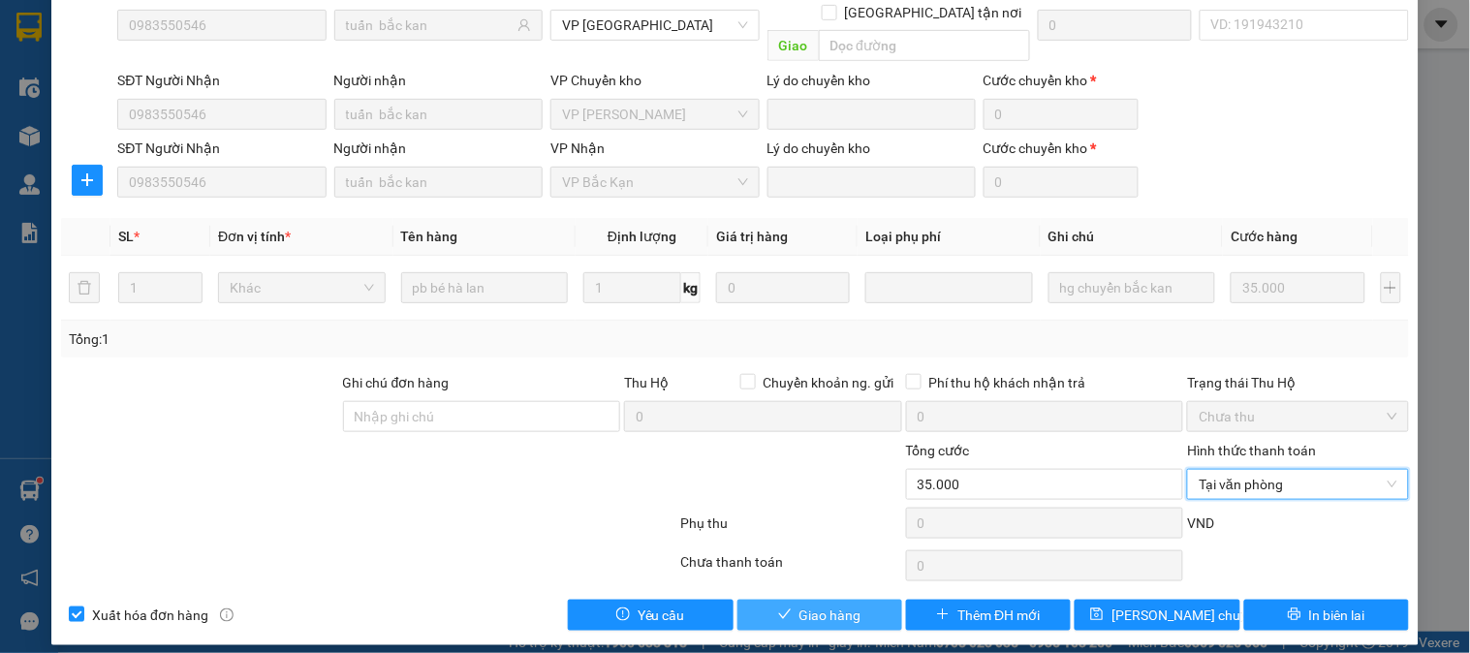
click at [819, 605] on span "Giao hàng" at bounding box center [831, 615] width 62 height 21
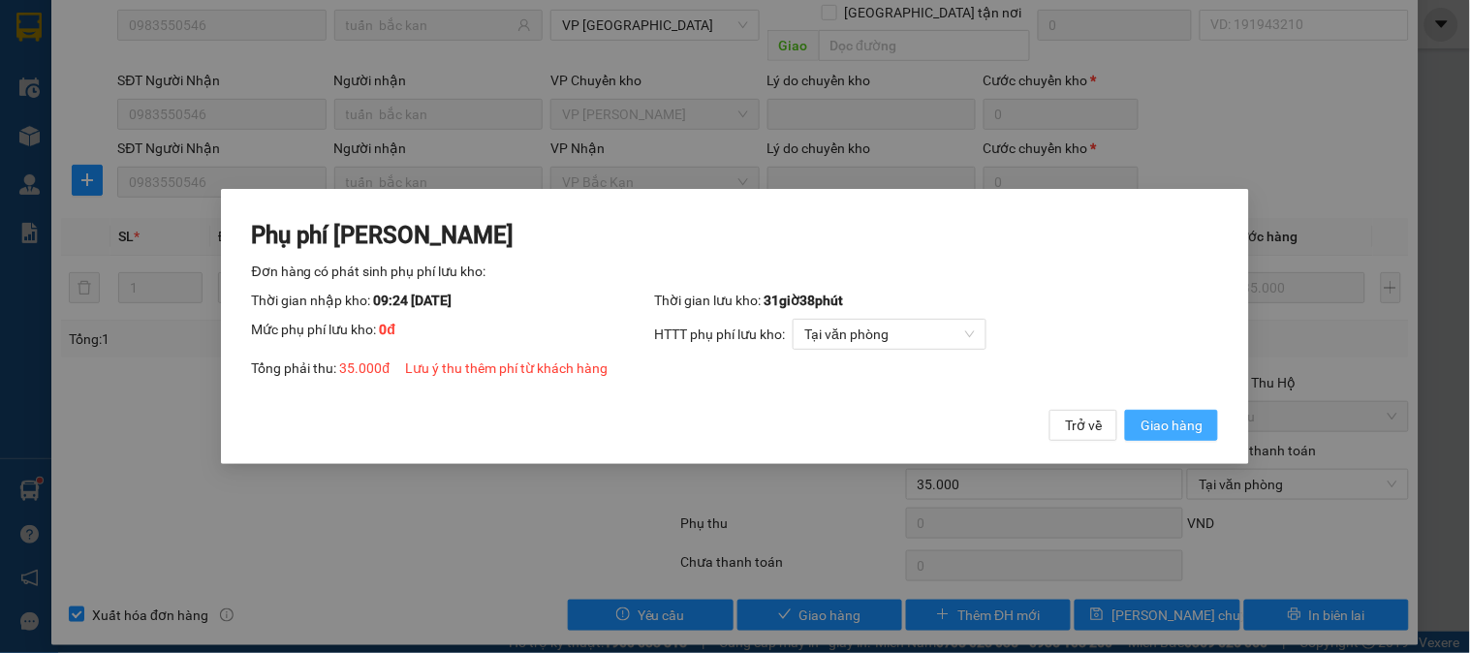
click at [1175, 436] on span "Giao hàng" at bounding box center [1172, 425] width 62 height 21
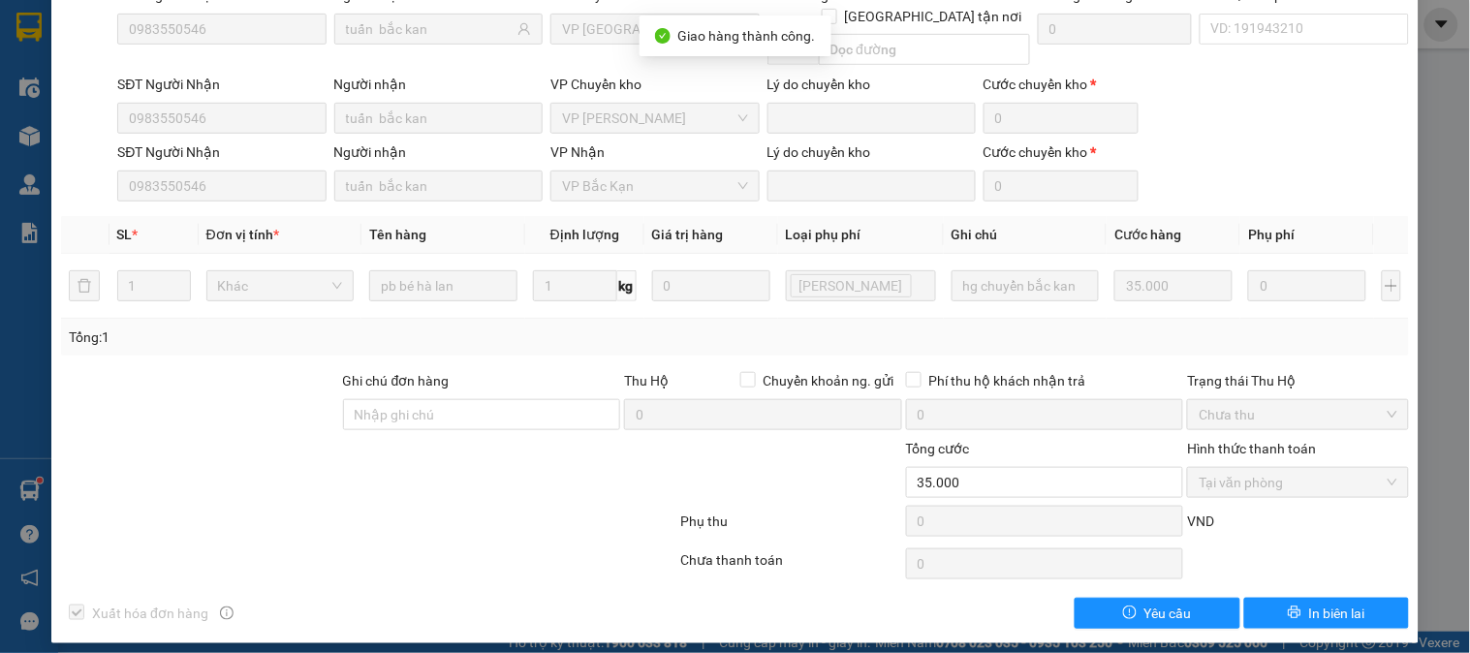
scroll to position [0, 0]
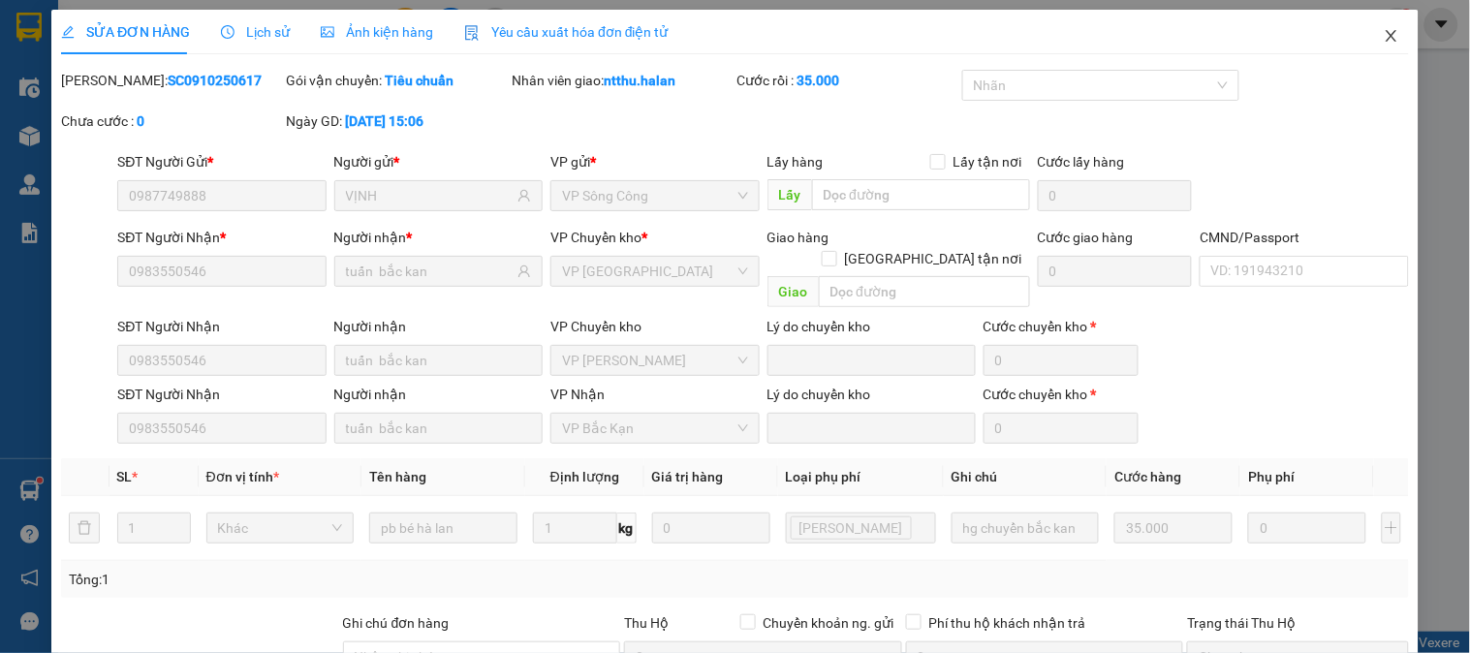
drag, startPoint x: 1372, startPoint y: 34, endPoint x: 1212, endPoint y: 35, distance: 159.9
click at [1367, 33] on span "Close" at bounding box center [1392, 37] width 54 height 54
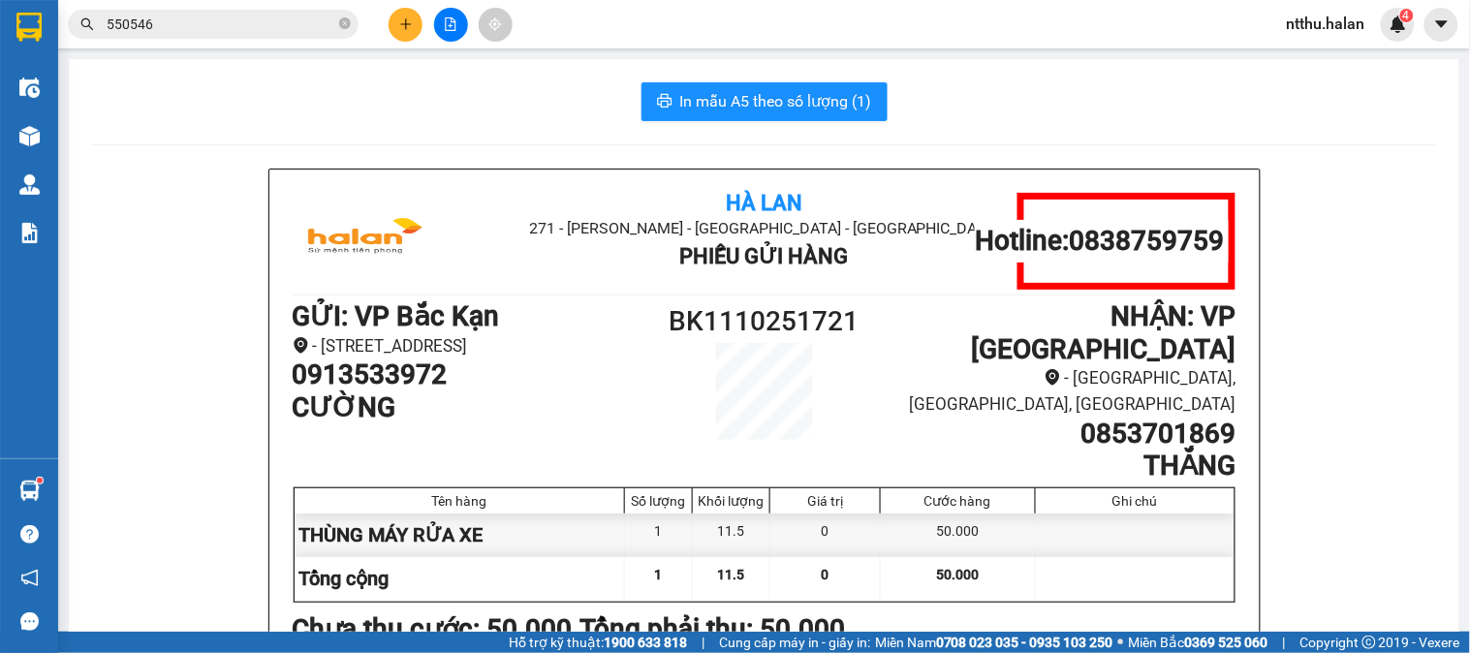
click at [239, 19] on input "550546" at bounding box center [221, 24] width 229 height 21
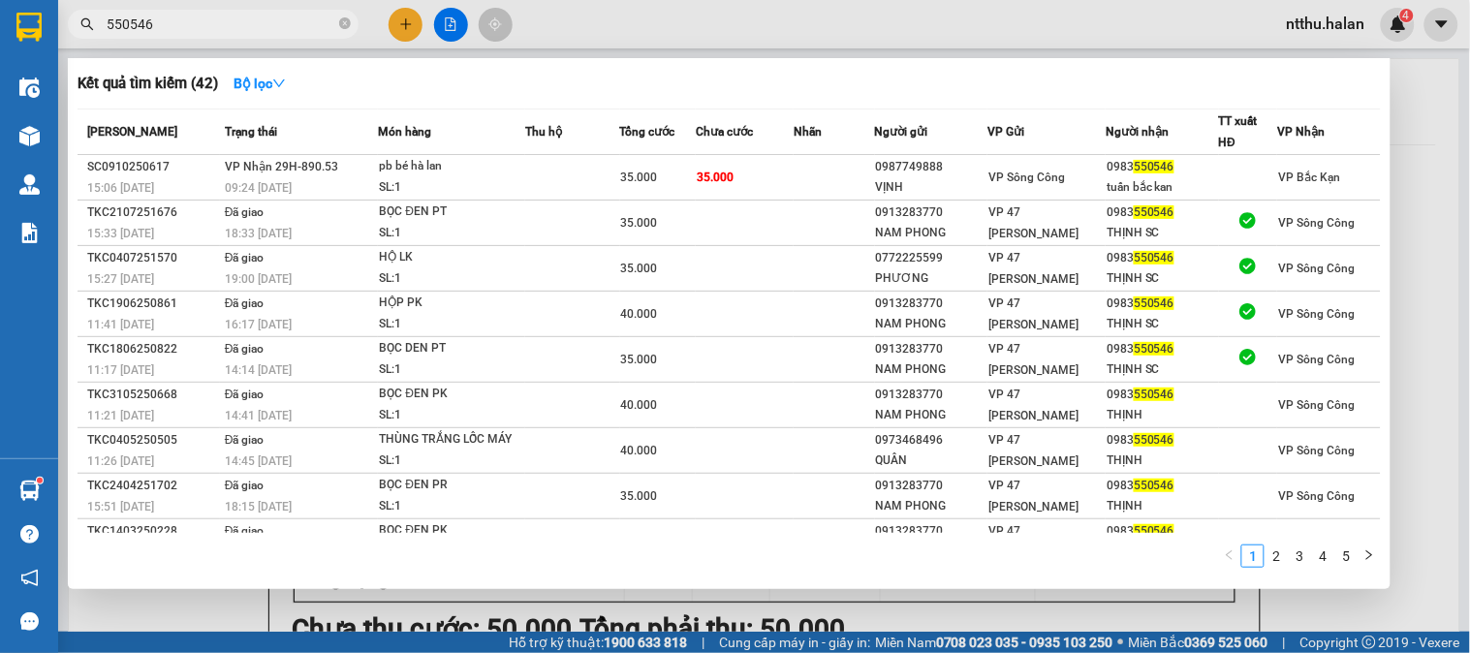
click at [239, 19] on input "550546" at bounding box center [221, 24] width 229 height 21
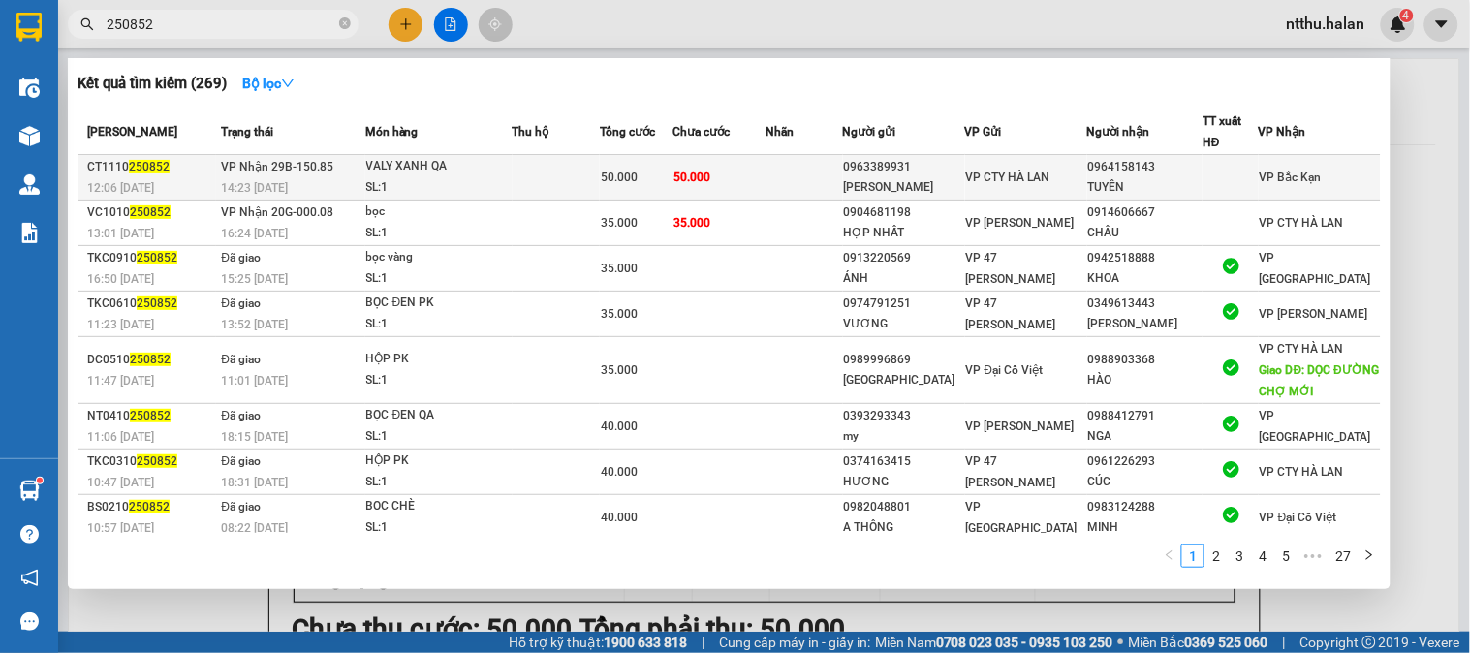
click at [467, 173] on div "VALY XANH QA" at bounding box center [438, 166] width 145 height 21
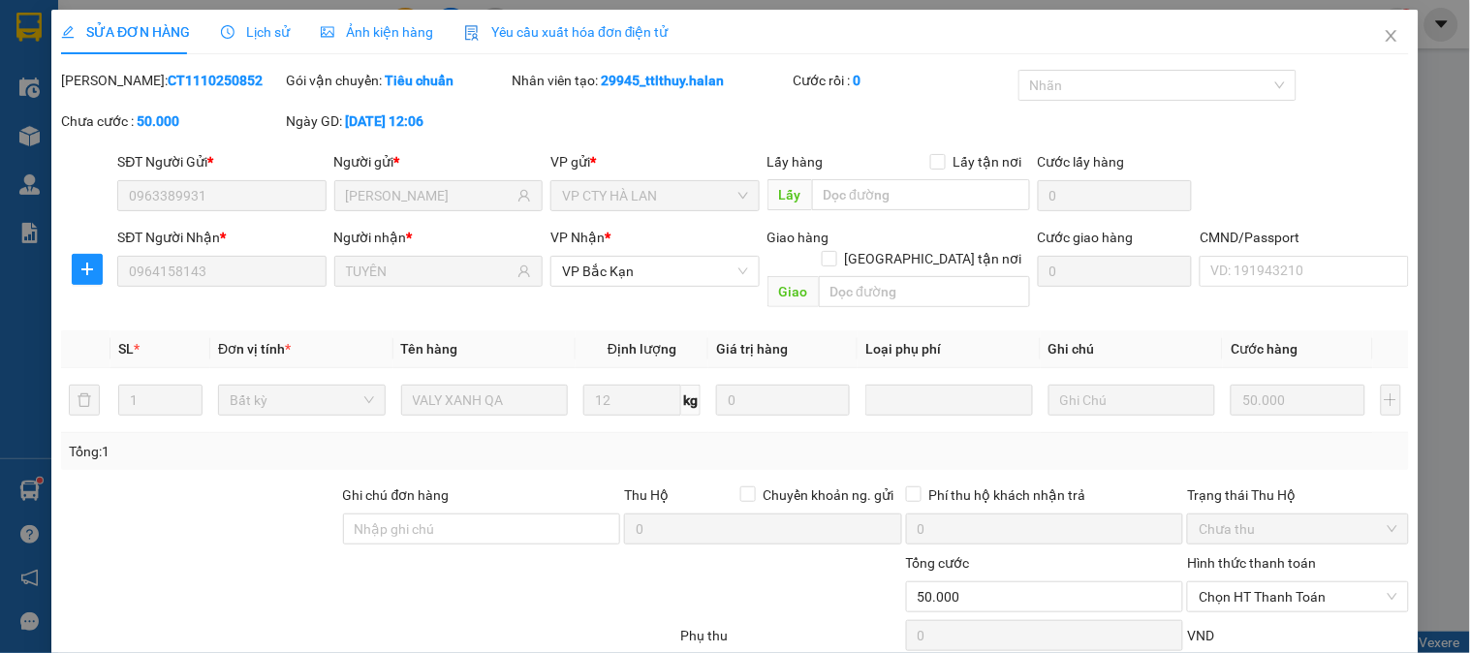
scroll to position [109, 0]
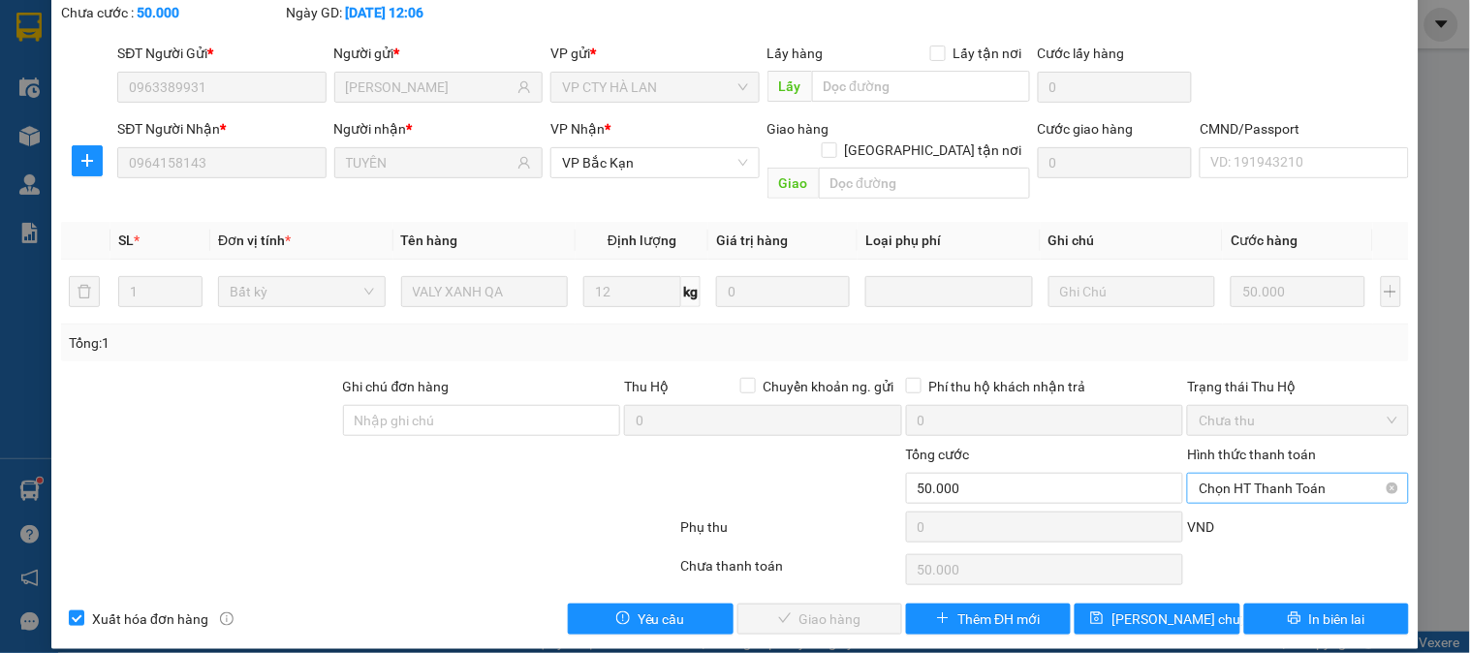
click at [1214, 476] on span "Chọn HT Thanh Toán" at bounding box center [1298, 488] width 198 height 29
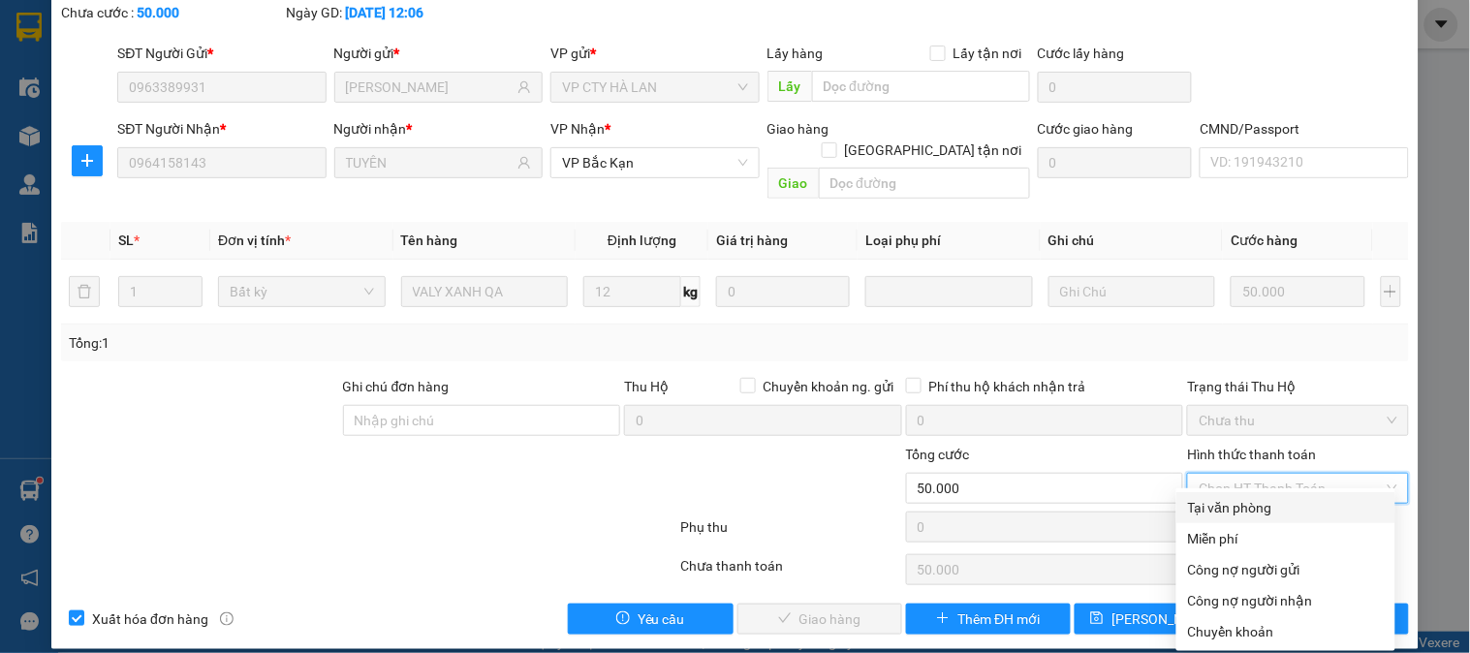
click at [1209, 502] on div "Tại văn phòng" at bounding box center [1286, 507] width 196 height 21
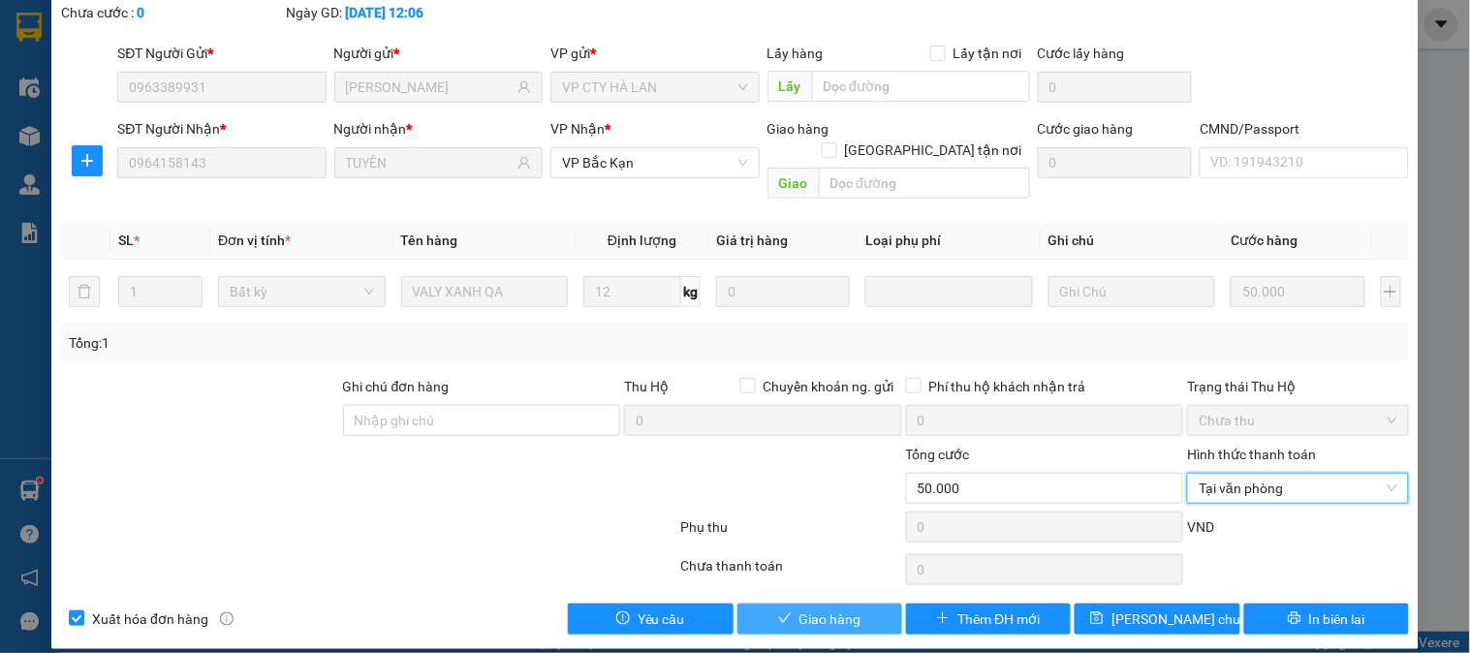
click at [843, 609] on span "Giao hàng" at bounding box center [831, 619] width 62 height 21
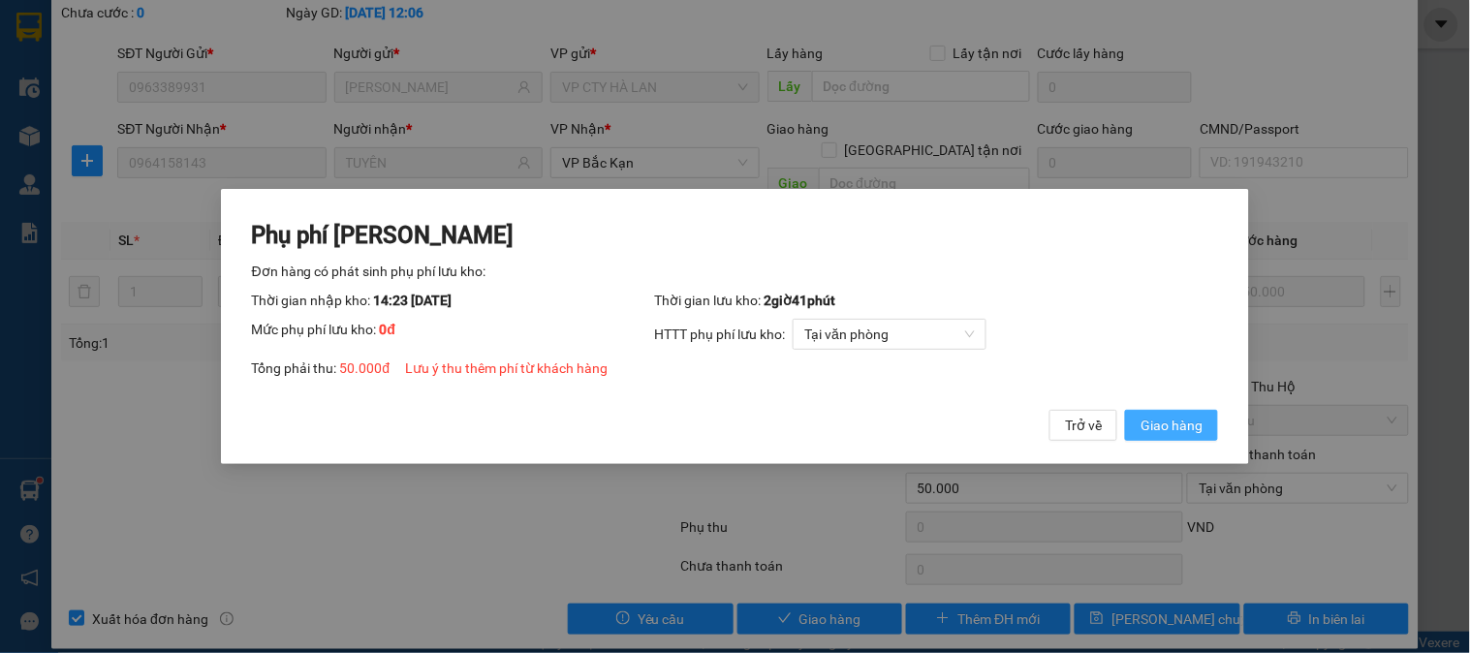
click at [1152, 436] on span "Giao hàng" at bounding box center [1172, 425] width 62 height 21
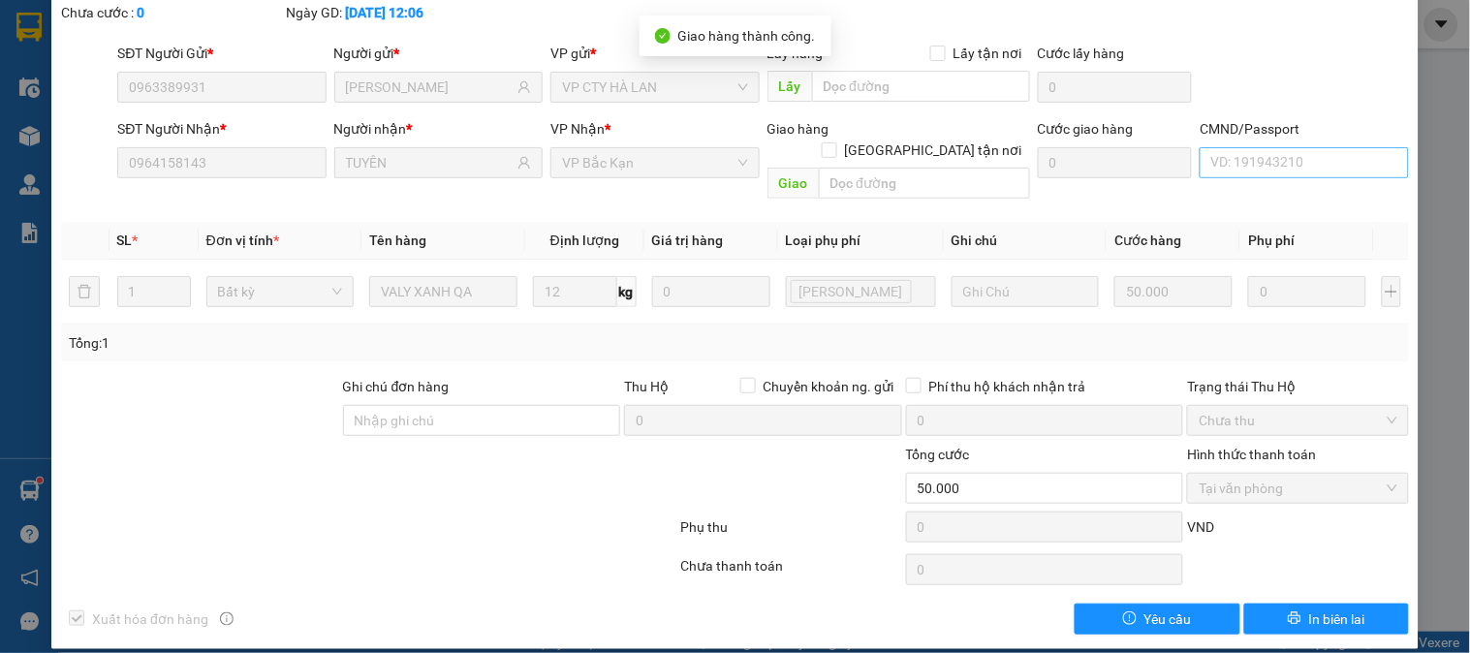
scroll to position [0, 0]
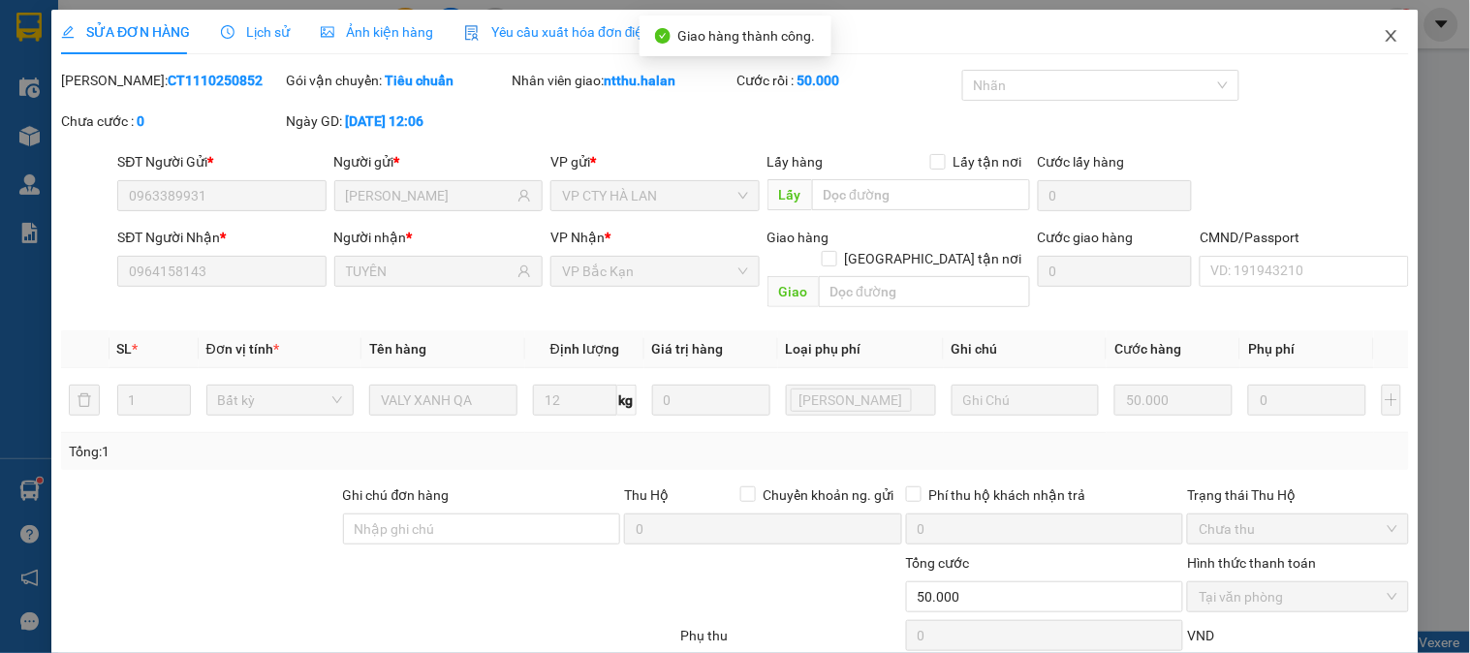
click at [1384, 36] on icon "close" at bounding box center [1392, 36] width 16 height 16
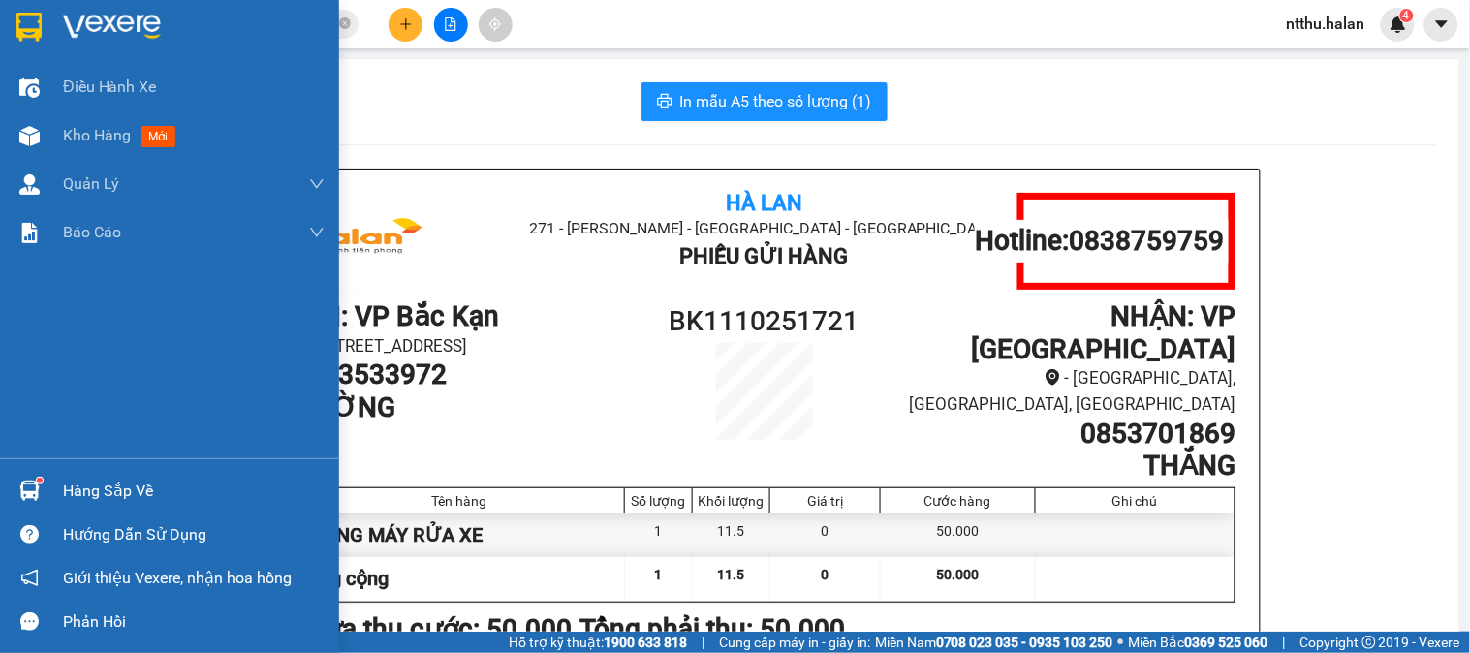
click at [85, 481] on div "Hàng sắp về" at bounding box center [194, 491] width 262 height 29
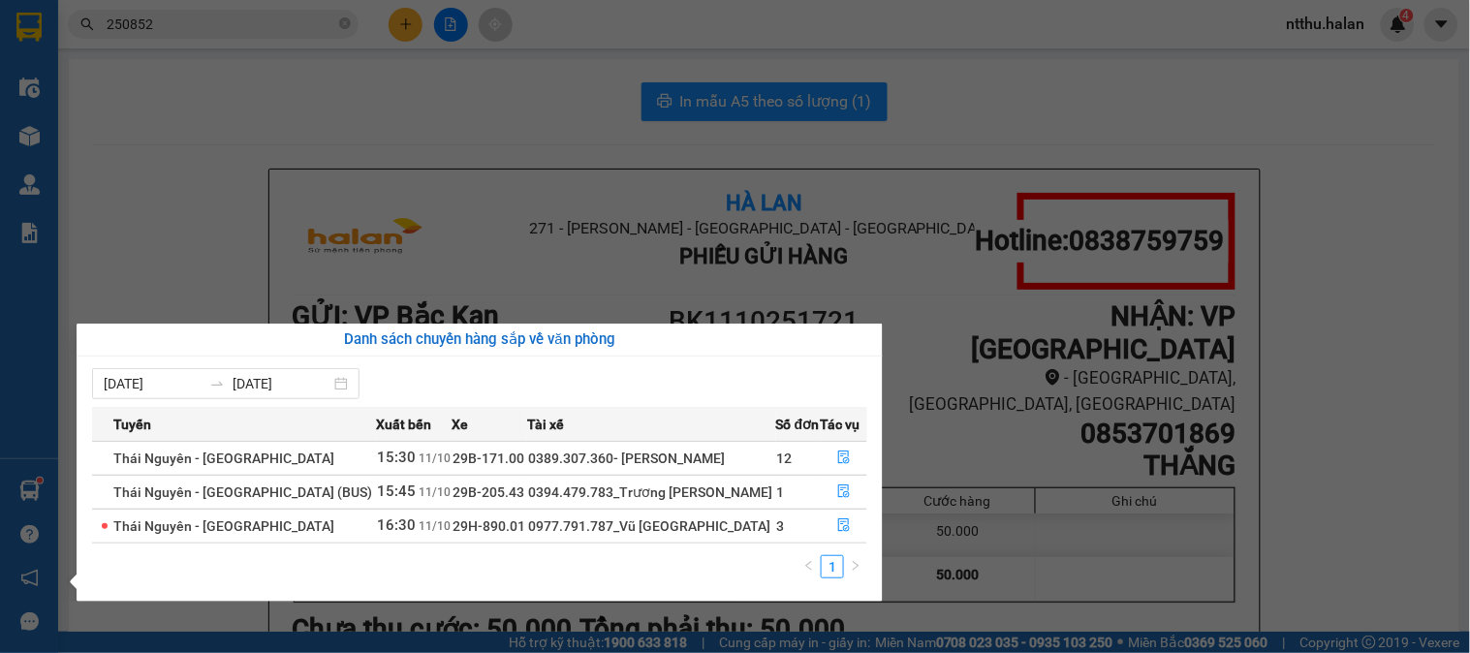
click at [245, 73] on section "Kết quả tìm kiếm ( 269 ) Bộ lọc Mã ĐH Trạng thái Món hàng Thu hộ Tổng cước Chưa…" at bounding box center [735, 326] width 1470 height 653
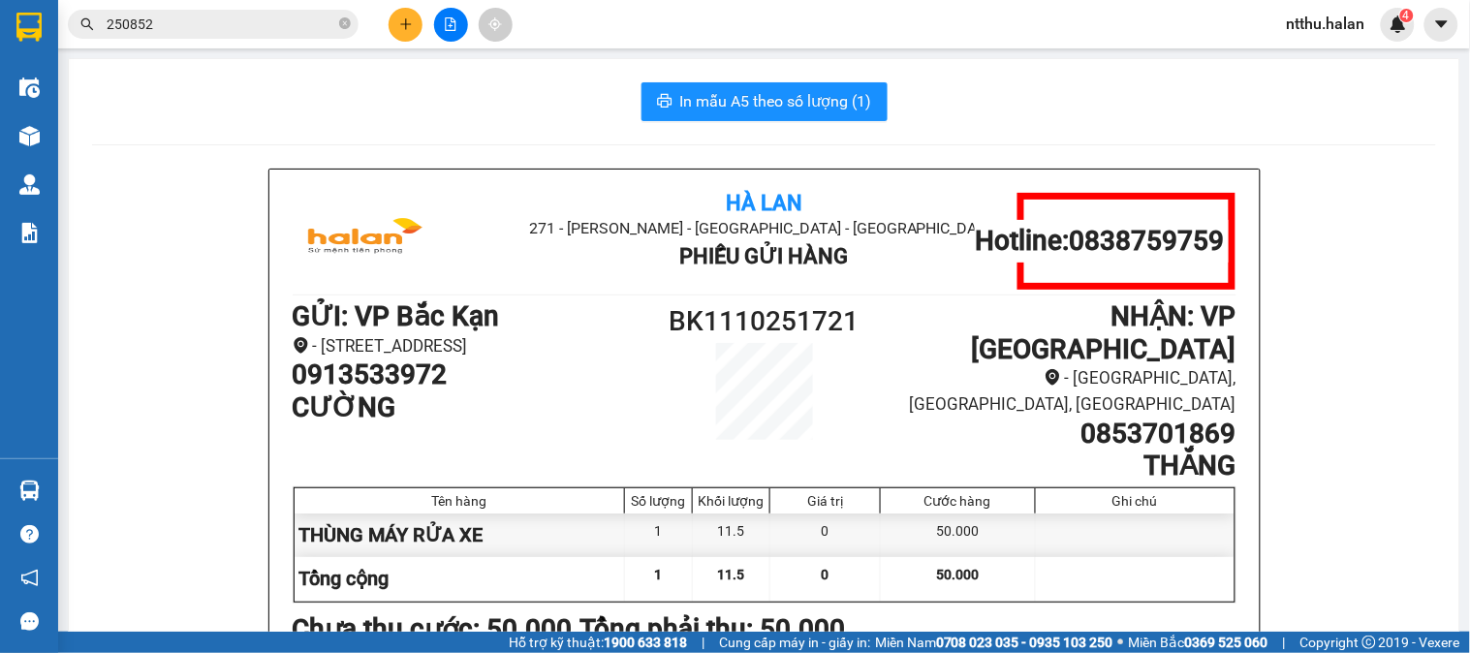
click at [215, 22] on input "250852" at bounding box center [221, 24] width 229 height 21
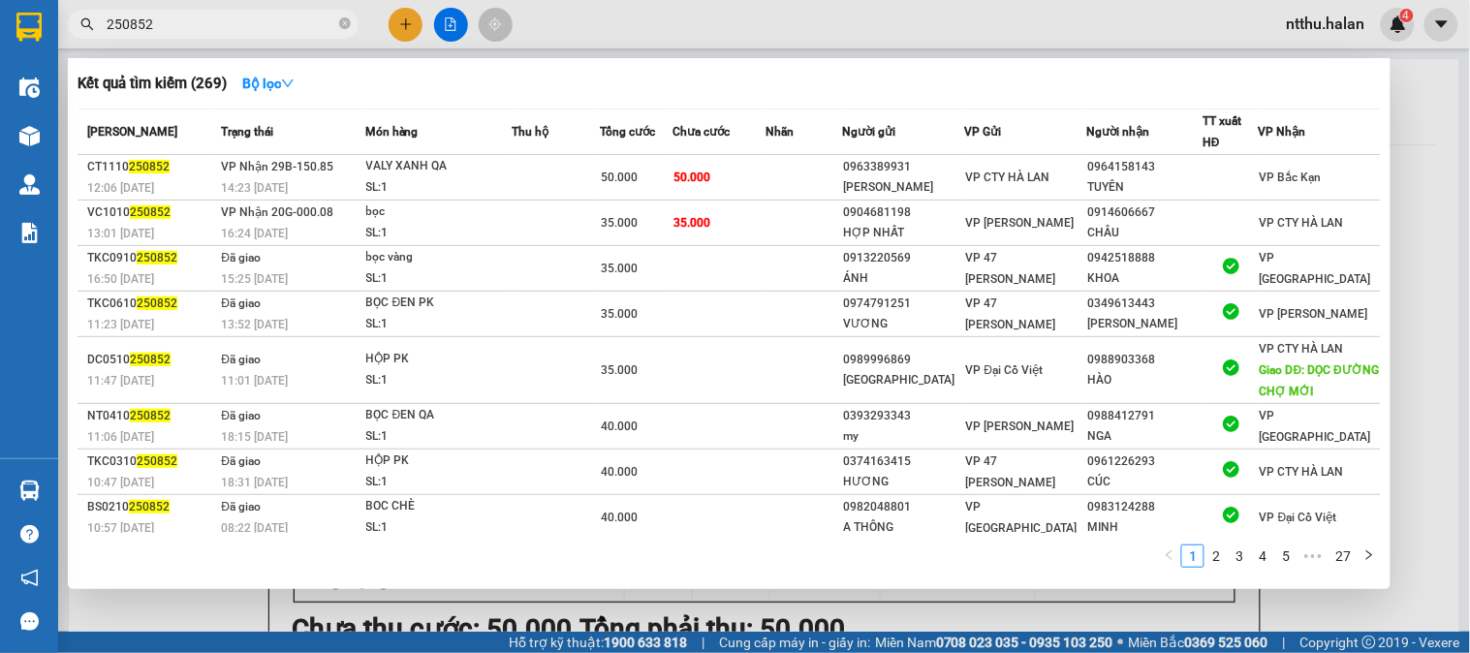
click at [215, 20] on input "250852" at bounding box center [221, 24] width 229 height 21
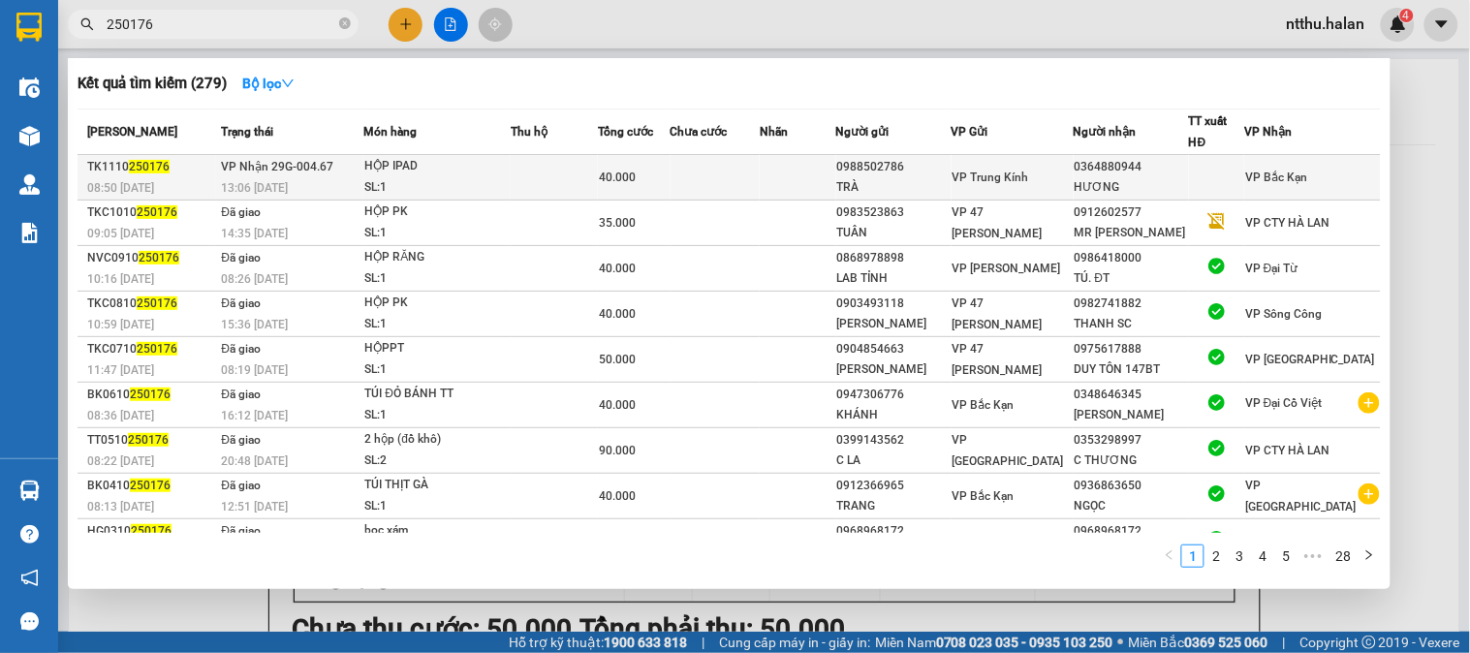
click at [433, 158] on div "HỘP IPAD" at bounding box center [436, 166] width 145 height 21
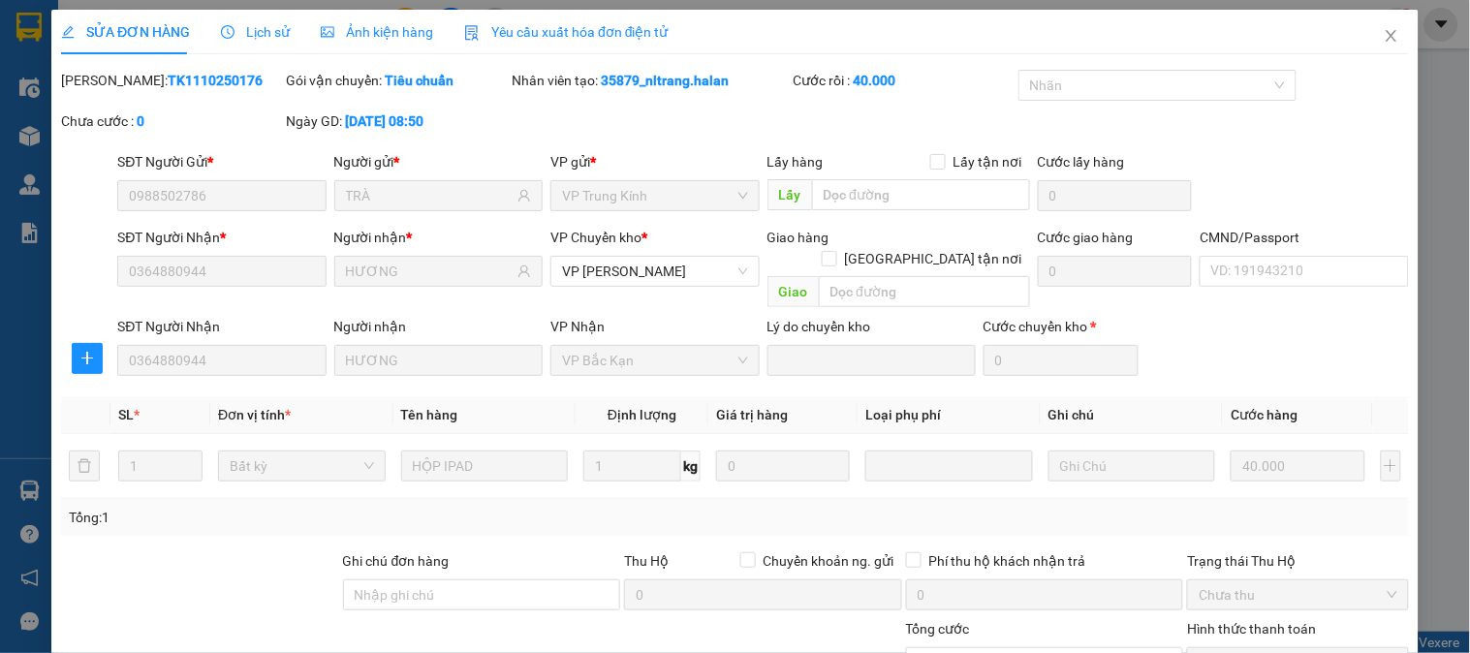
scroll to position [174, 0]
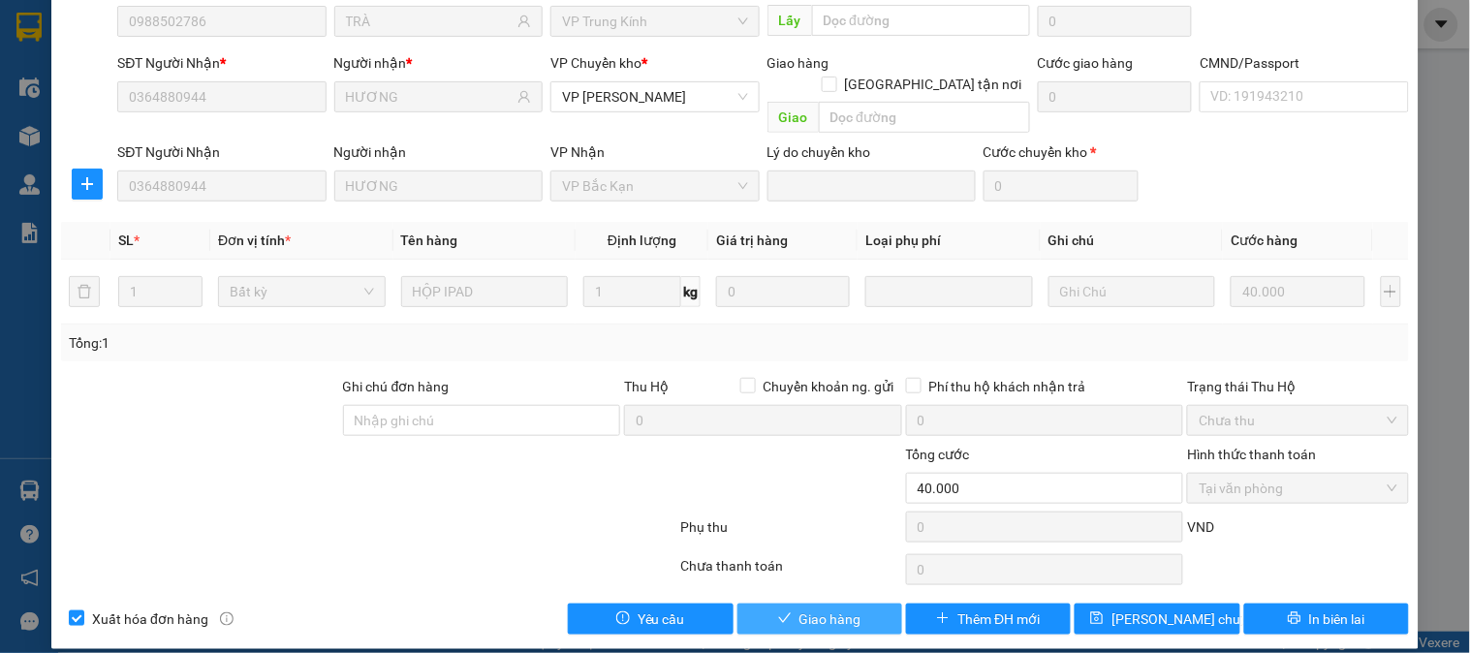
click at [829, 609] on span "Giao hàng" at bounding box center [831, 619] width 62 height 21
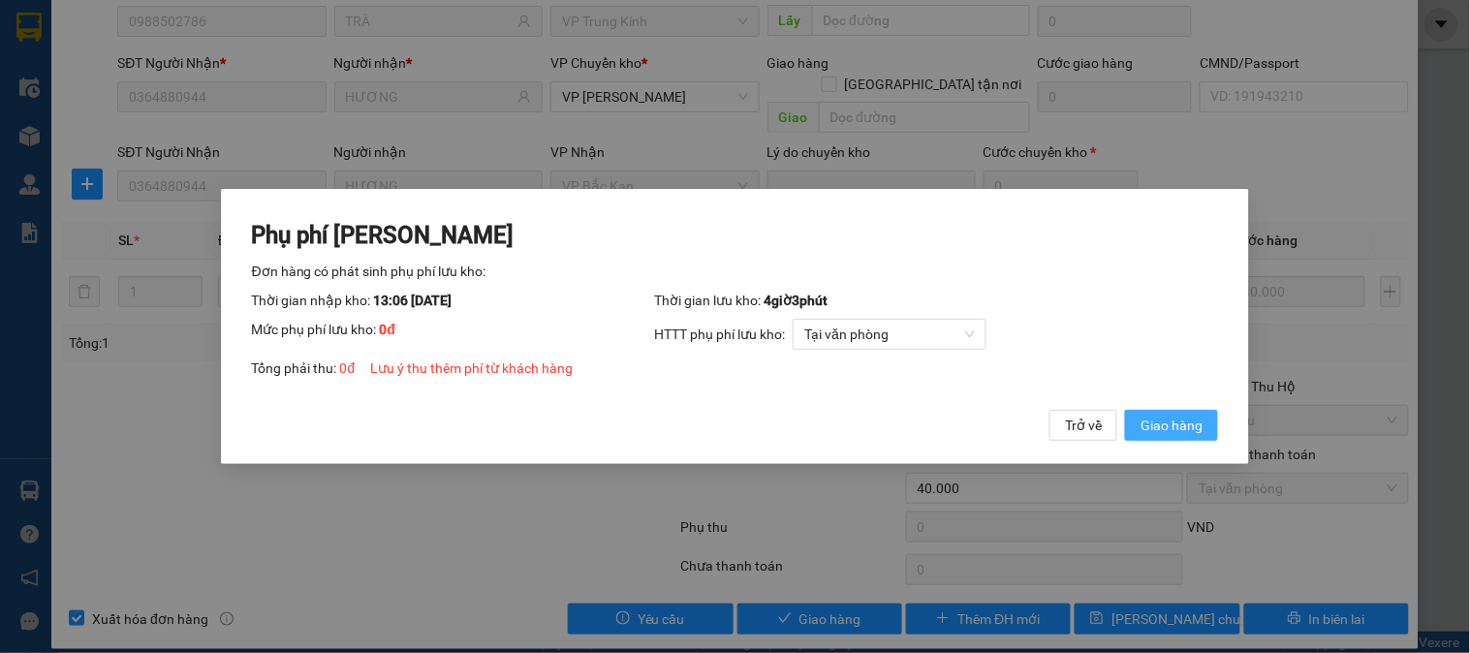
click at [1183, 436] on span "Giao hàng" at bounding box center [1172, 425] width 62 height 21
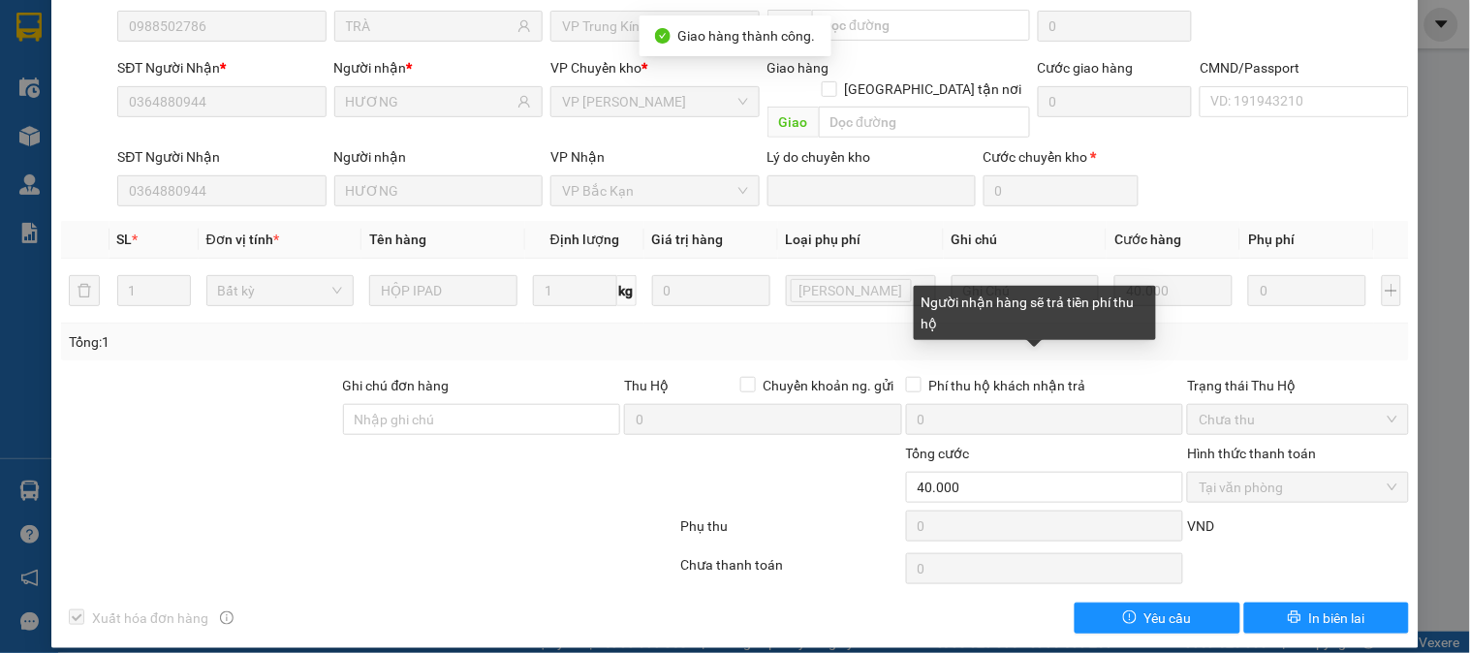
scroll to position [0, 0]
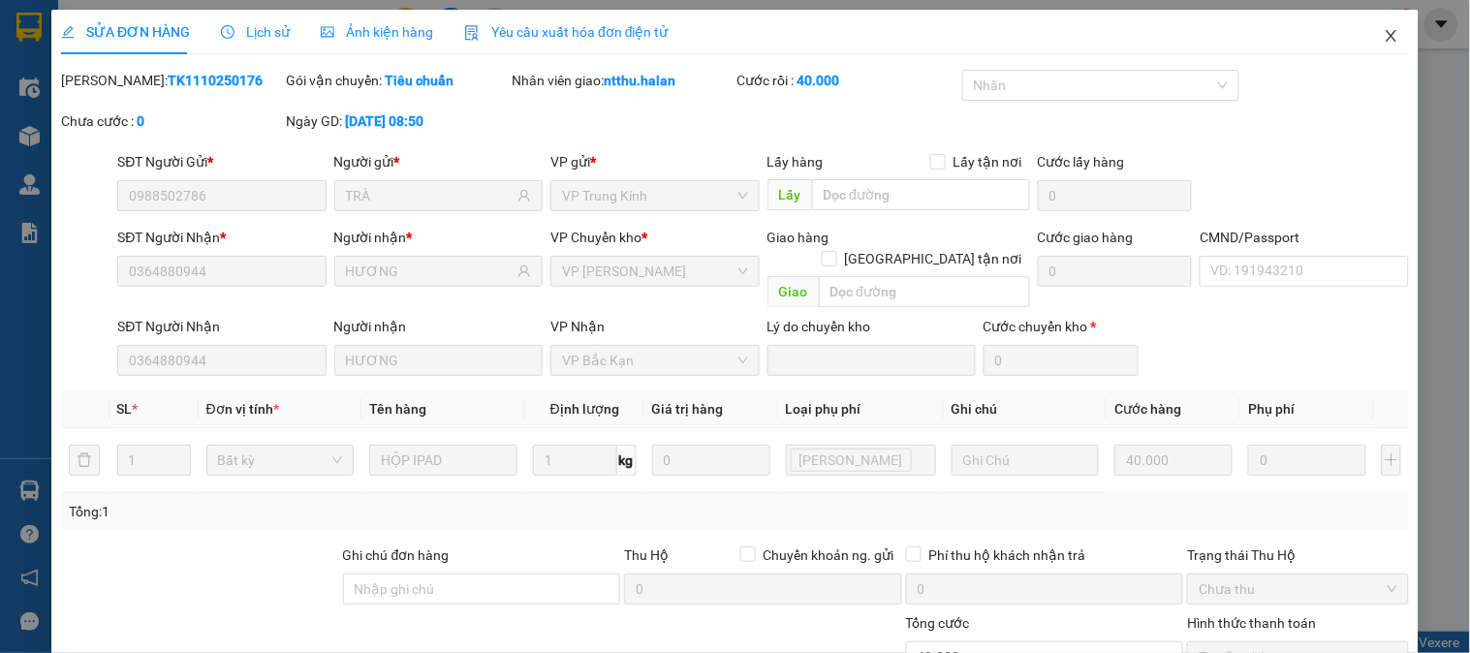
click at [1384, 31] on icon "close" at bounding box center [1392, 36] width 16 height 16
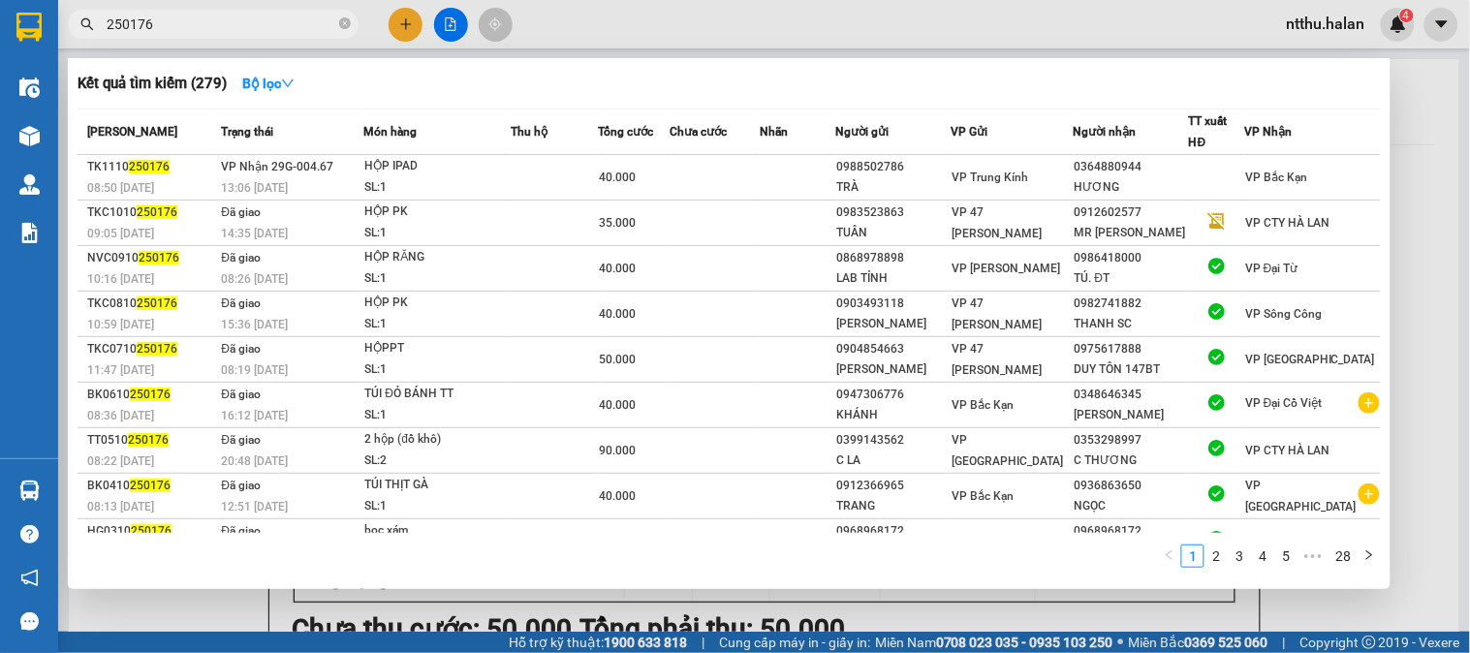
click at [264, 22] on input "250176" at bounding box center [221, 24] width 229 height 21
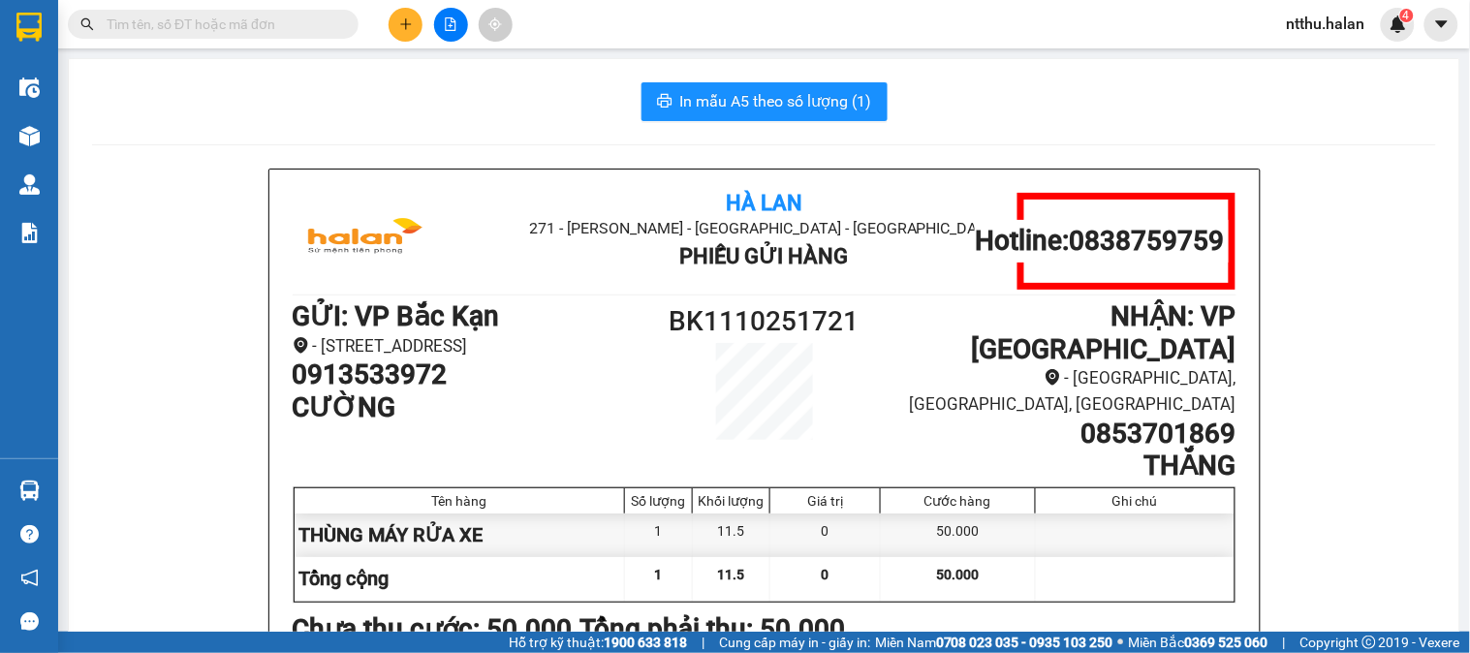
click at [264, 16] on input "text" at bounding box center [221, 24] width 229 height 21
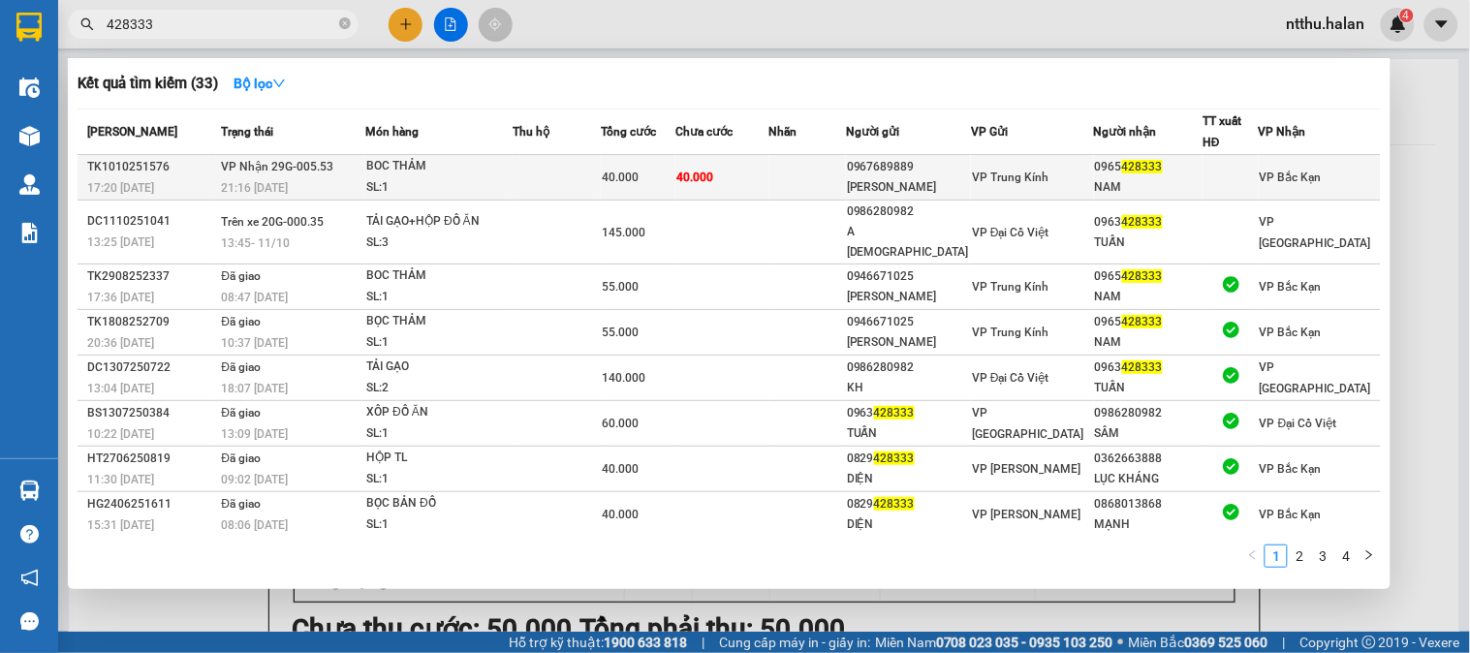
click at [335, 169] on td "VP Nhận 29G-005.53 21:16 - 10/10" at bounding box center [290, 178] width 149 height 46
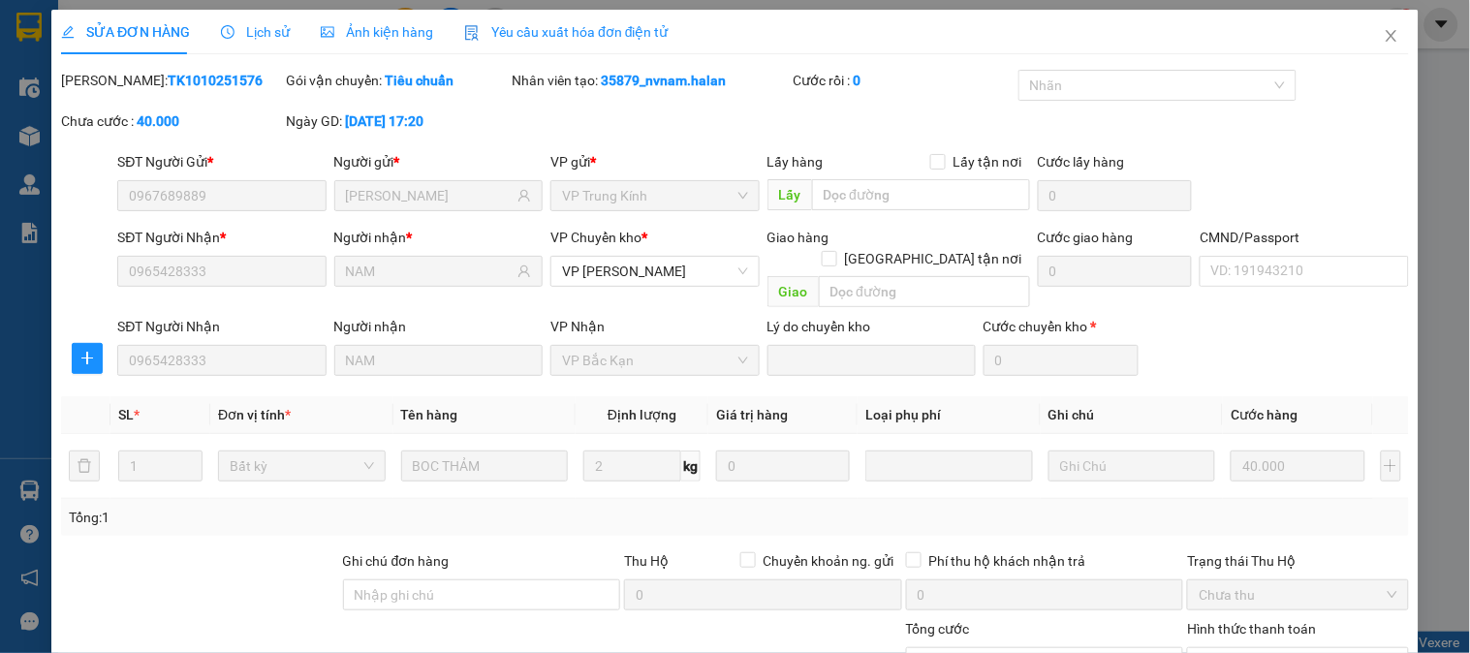
scroll to position [174, 0]
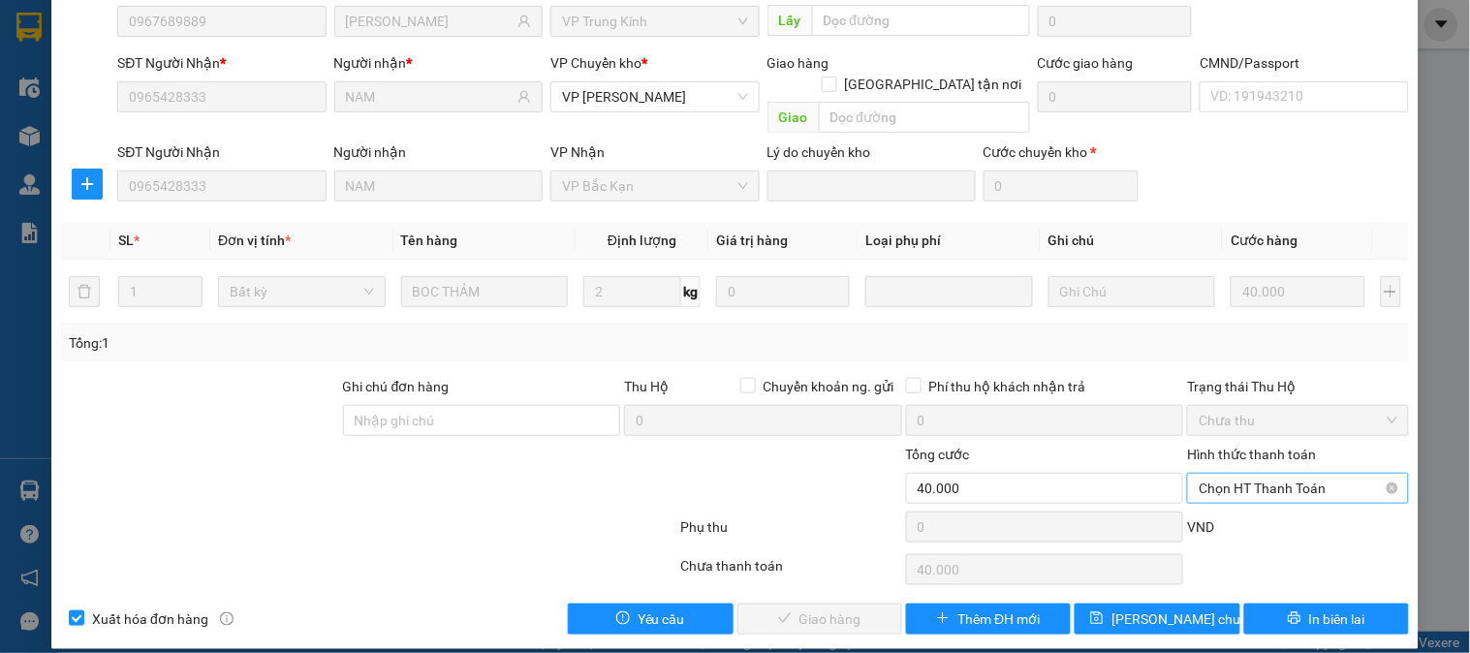
click at [1239, 474] on span "Chọn HT Thanh Toán" at bounding box center [1298, 488] width 198 height 29
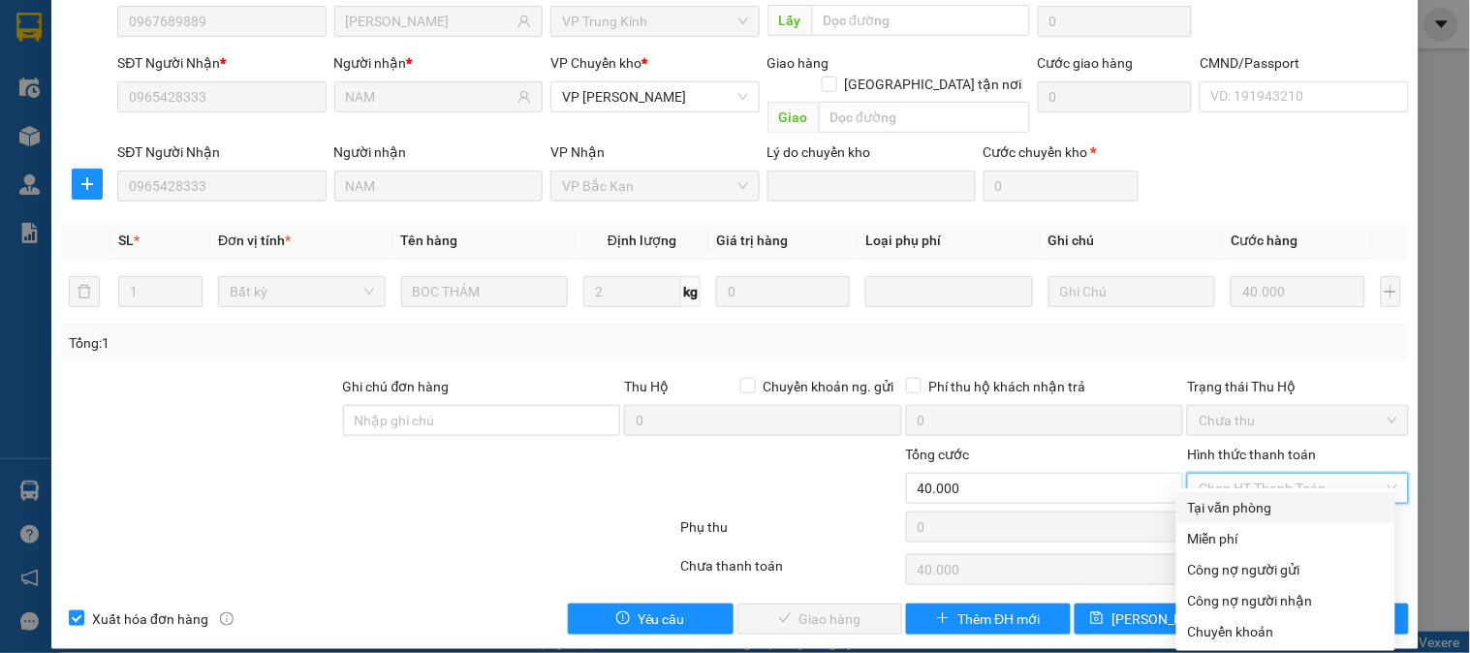
drag, startPoint x: 1247, startPoint y: 508, endPoint x: 1067, endPoint y: 516, distance: 180.5
click at [1247, 509] on div "Tại văn phòng" at bounding box center [1286, 507] width 196 height 21
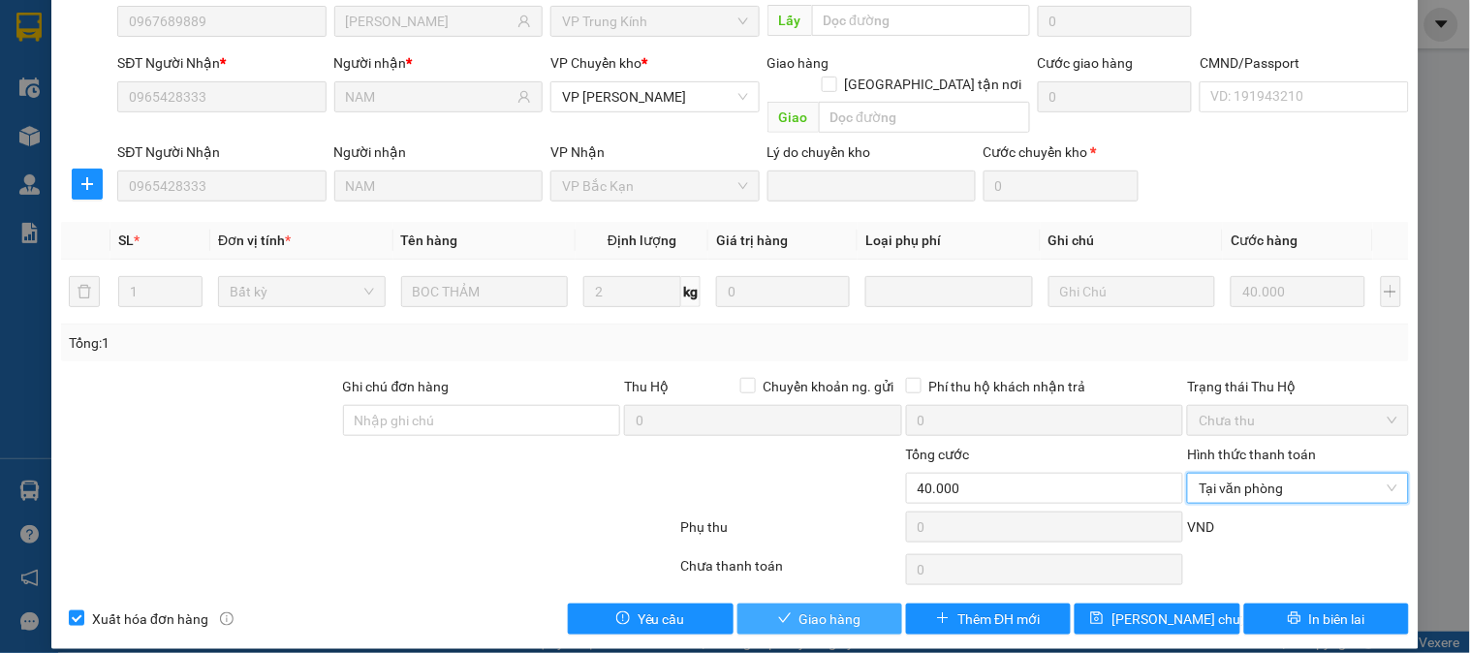
click at [830, 609] on span "Giao hàng" at bounding box center [831, 619] width 62 height 21
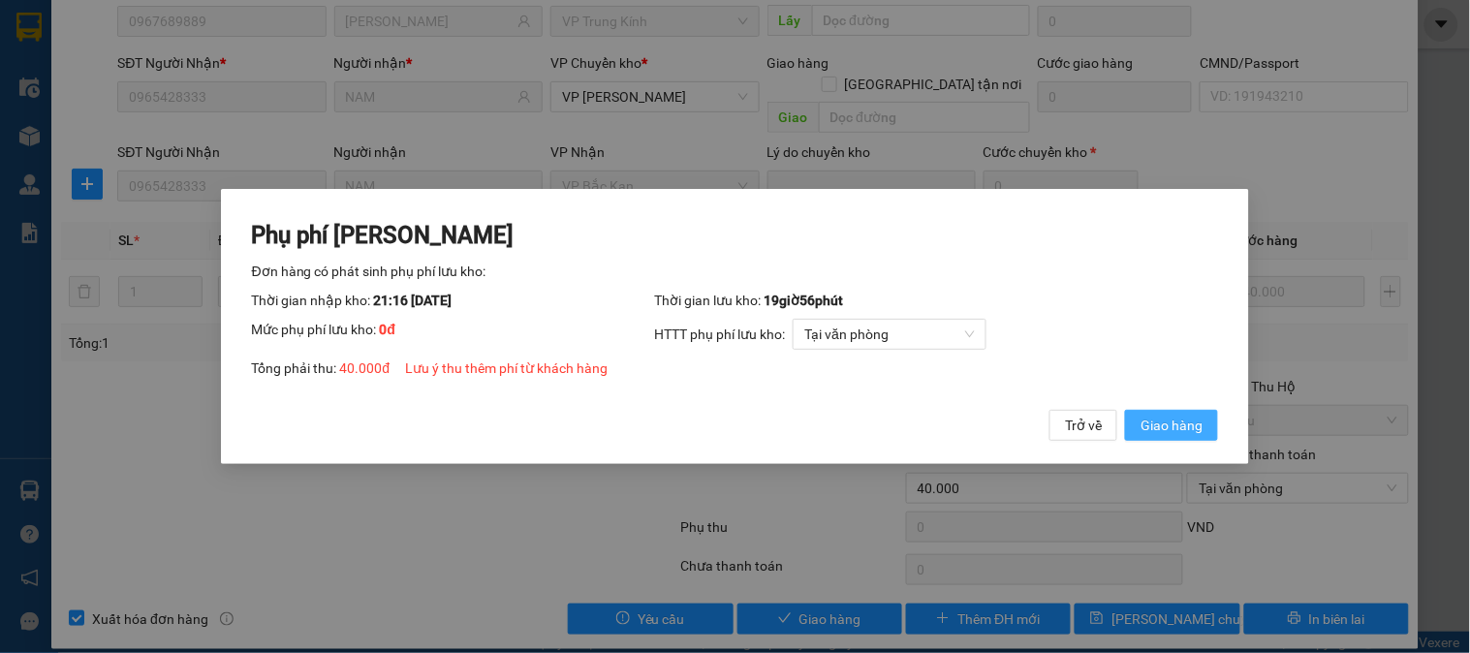
click at [1153, 427] on span "Giao hàng" at bounding box center [1172, 425] width 62 height 21
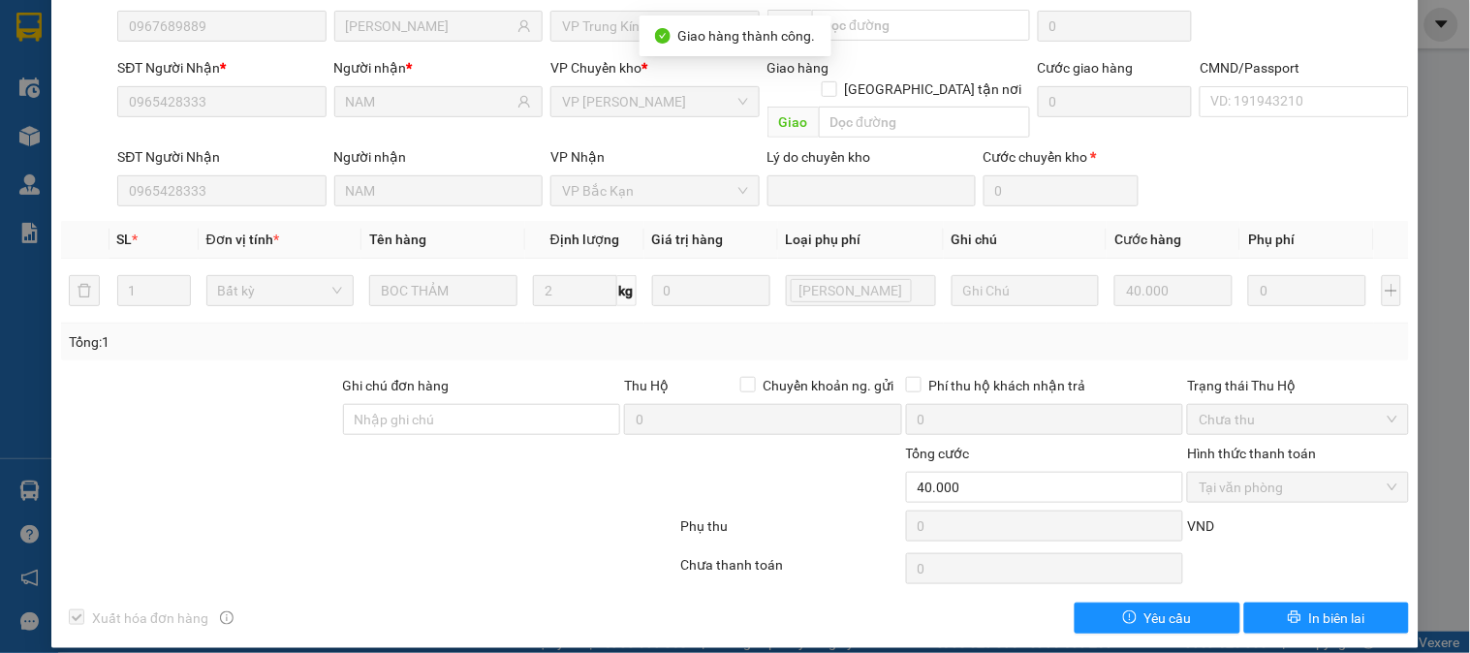
scroll to position [0, 0]
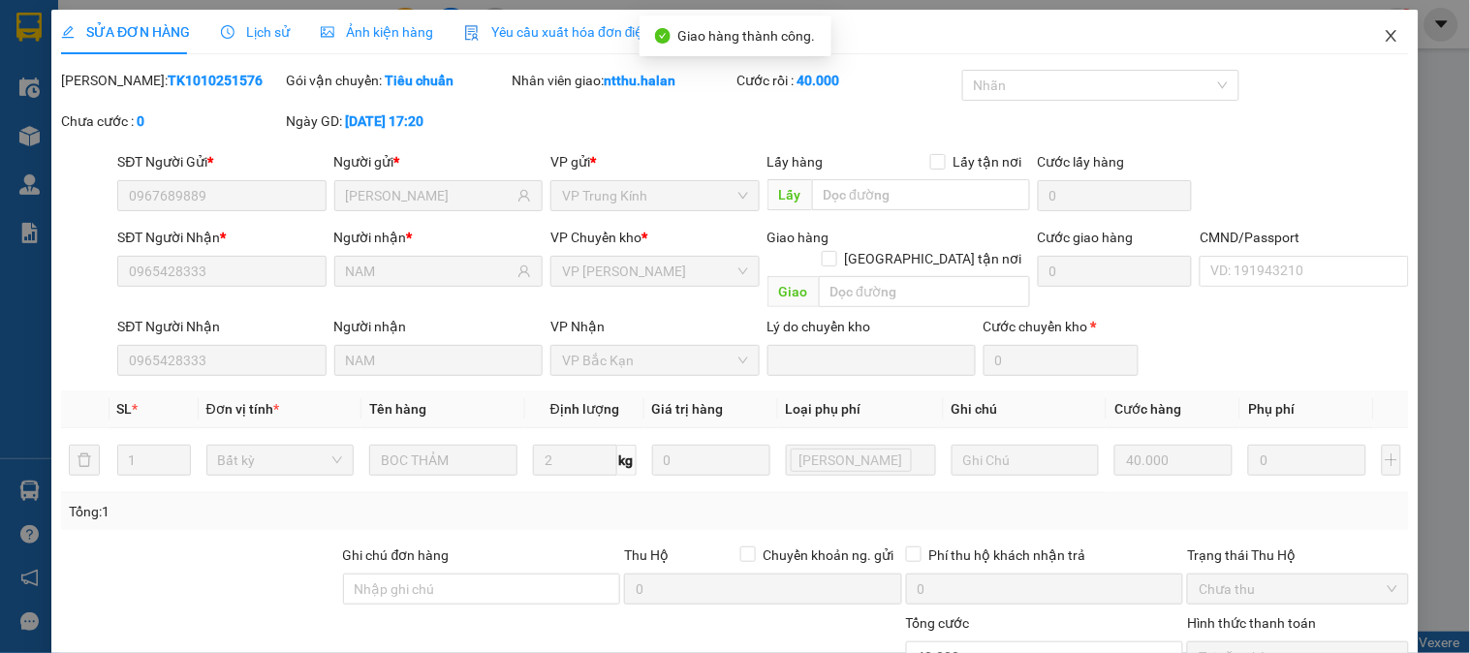
click at [1379, 25] on span "Close" at bounding box center [1392, 37] width 54 height 54
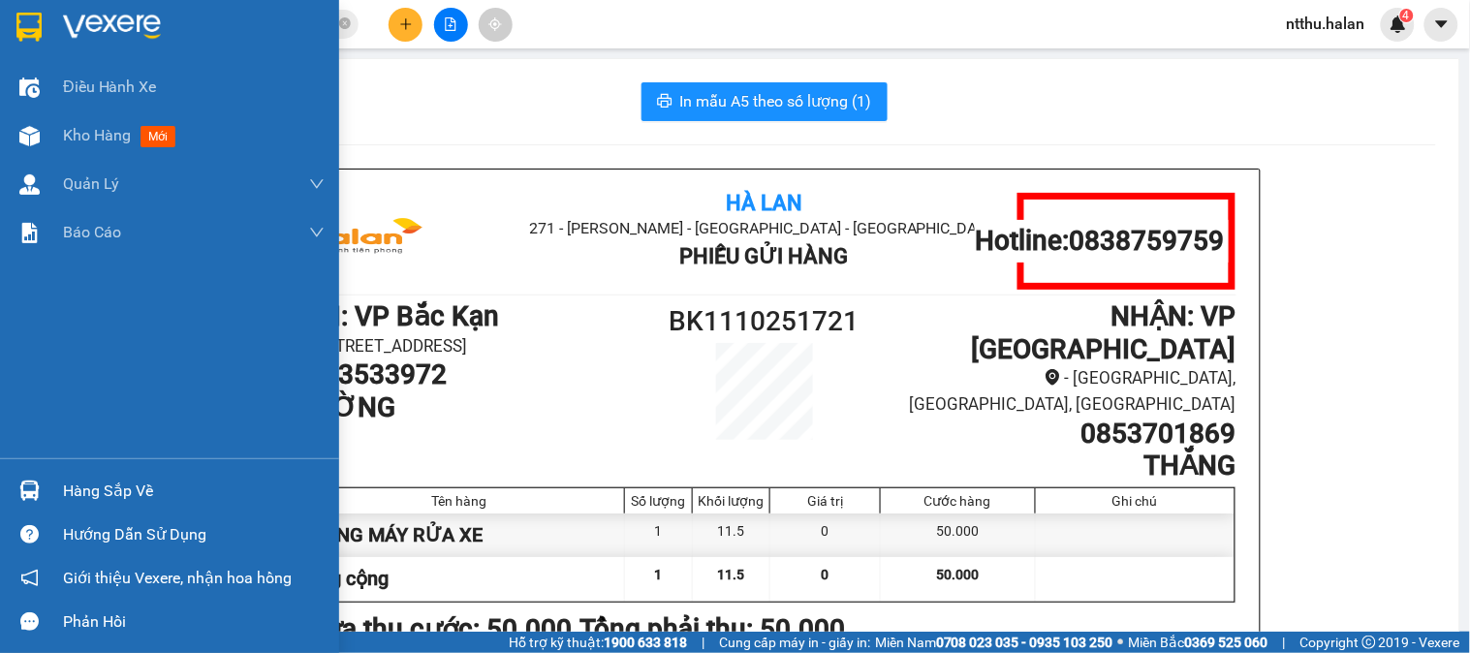
click at [107, 489] on div "Hàng sắp về" at bounding box center [194, 491] width 262 height 29
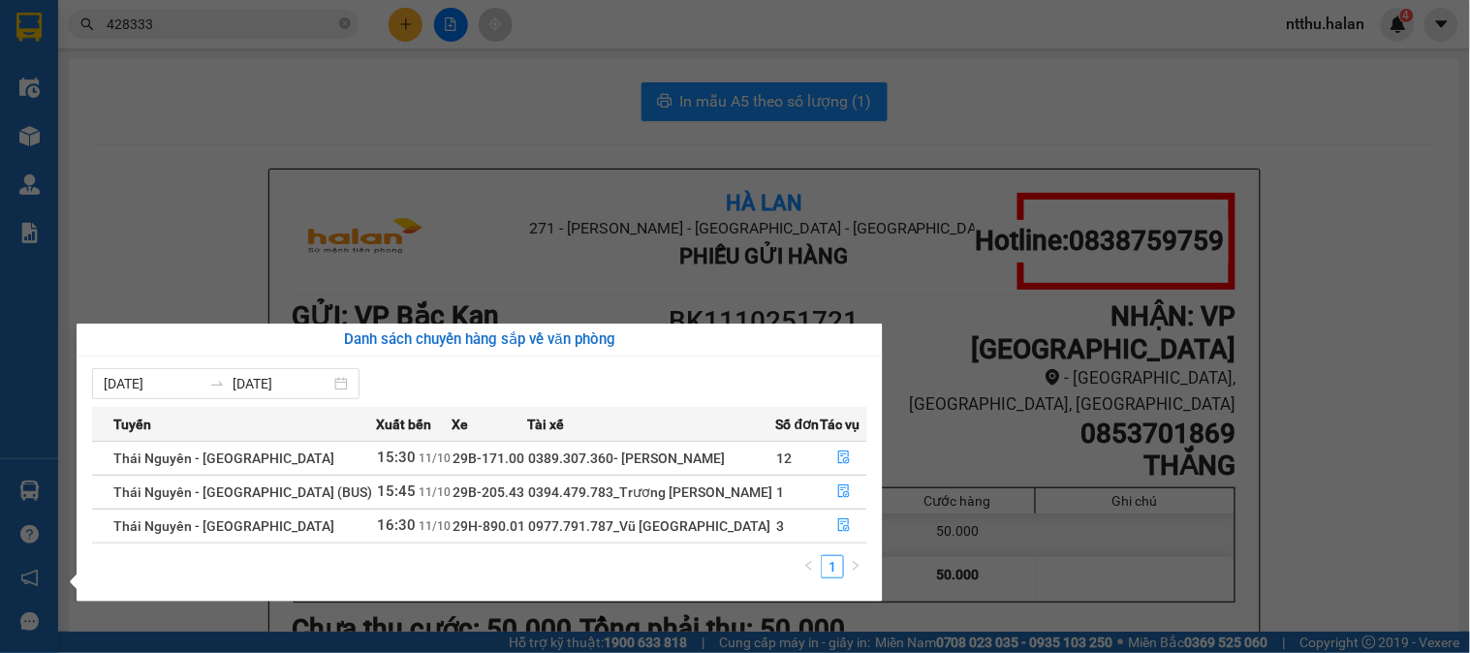
click at [394, 113] on section "Kết quả tìm kiếm ( 33 ) Bộ lọc Mã ĐH Trạng thái Món hàng Thu hộ Tổng cước Chưa …" at bounding box center [735, 326] width 1470 height 653
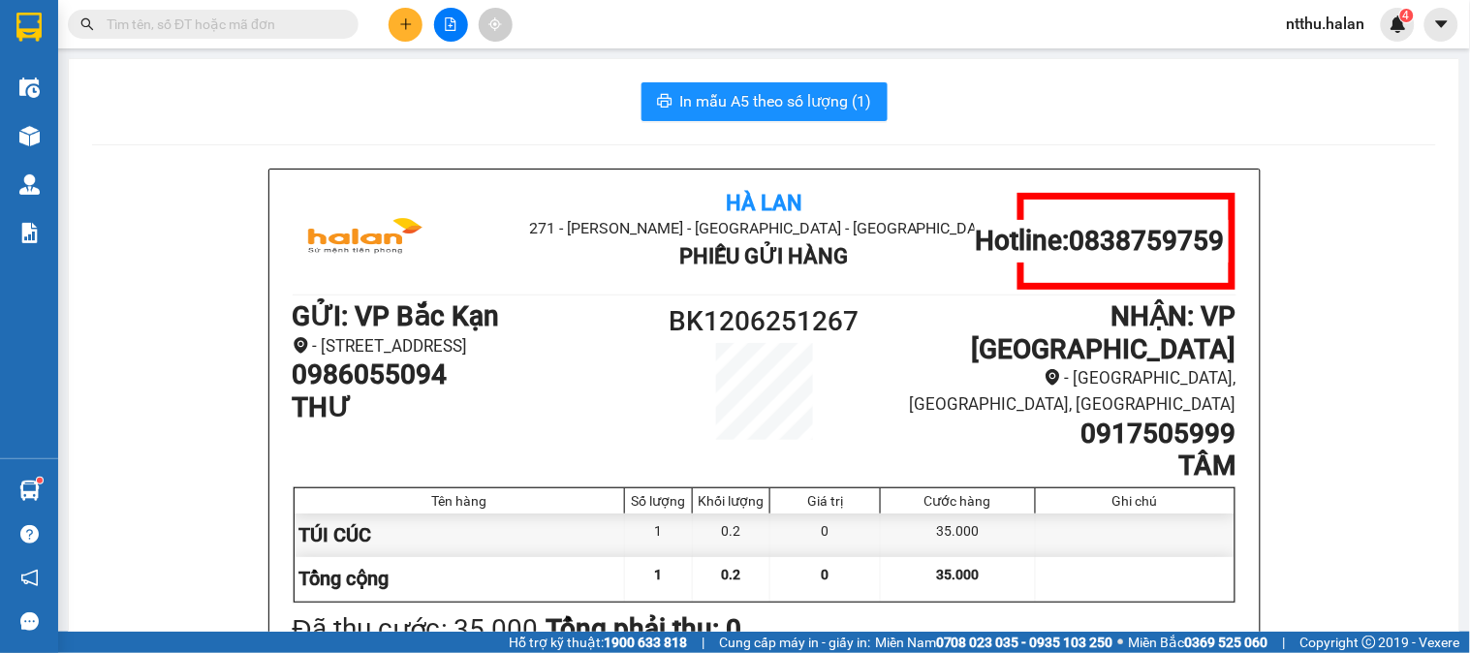
click at [277, 20] on input "text" at bounding box center [221, 24] width 229 height 21
paste input "0853701869"
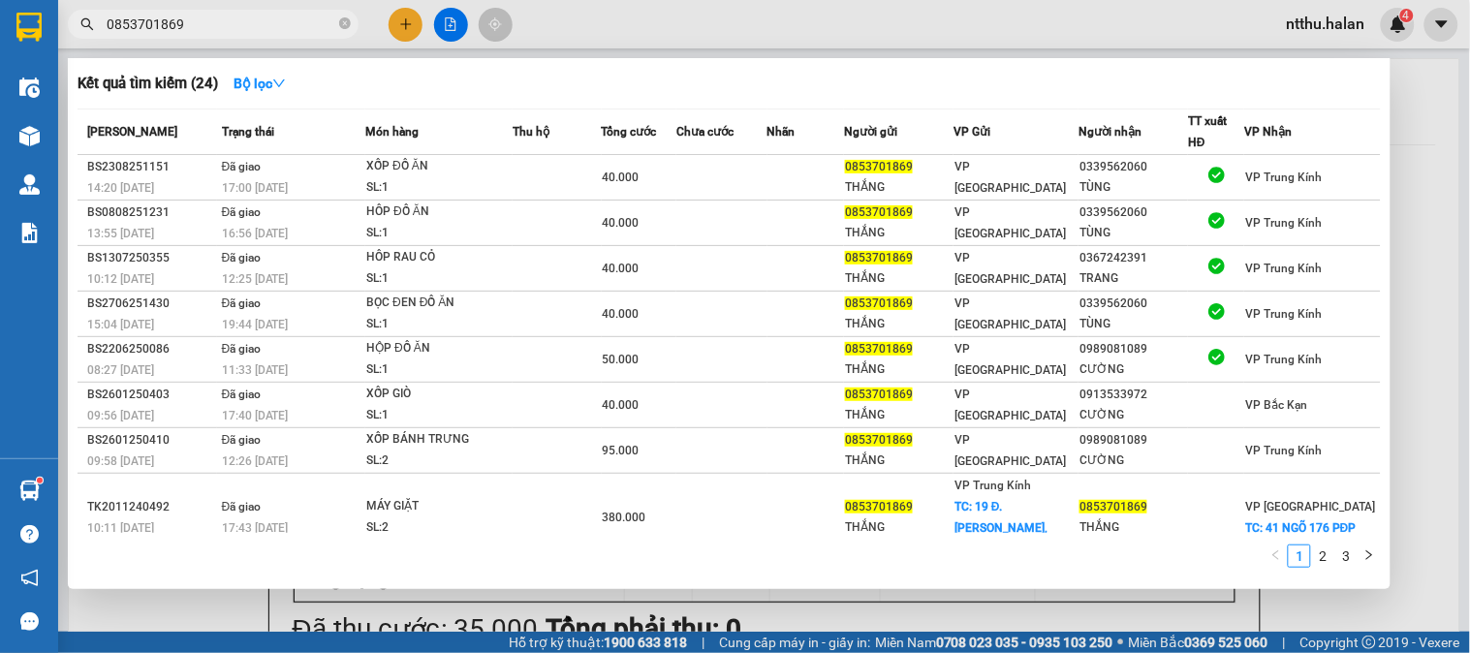
type input "0853701869"
